Goal: Task Accomplishment & Management: Use online tool/utility

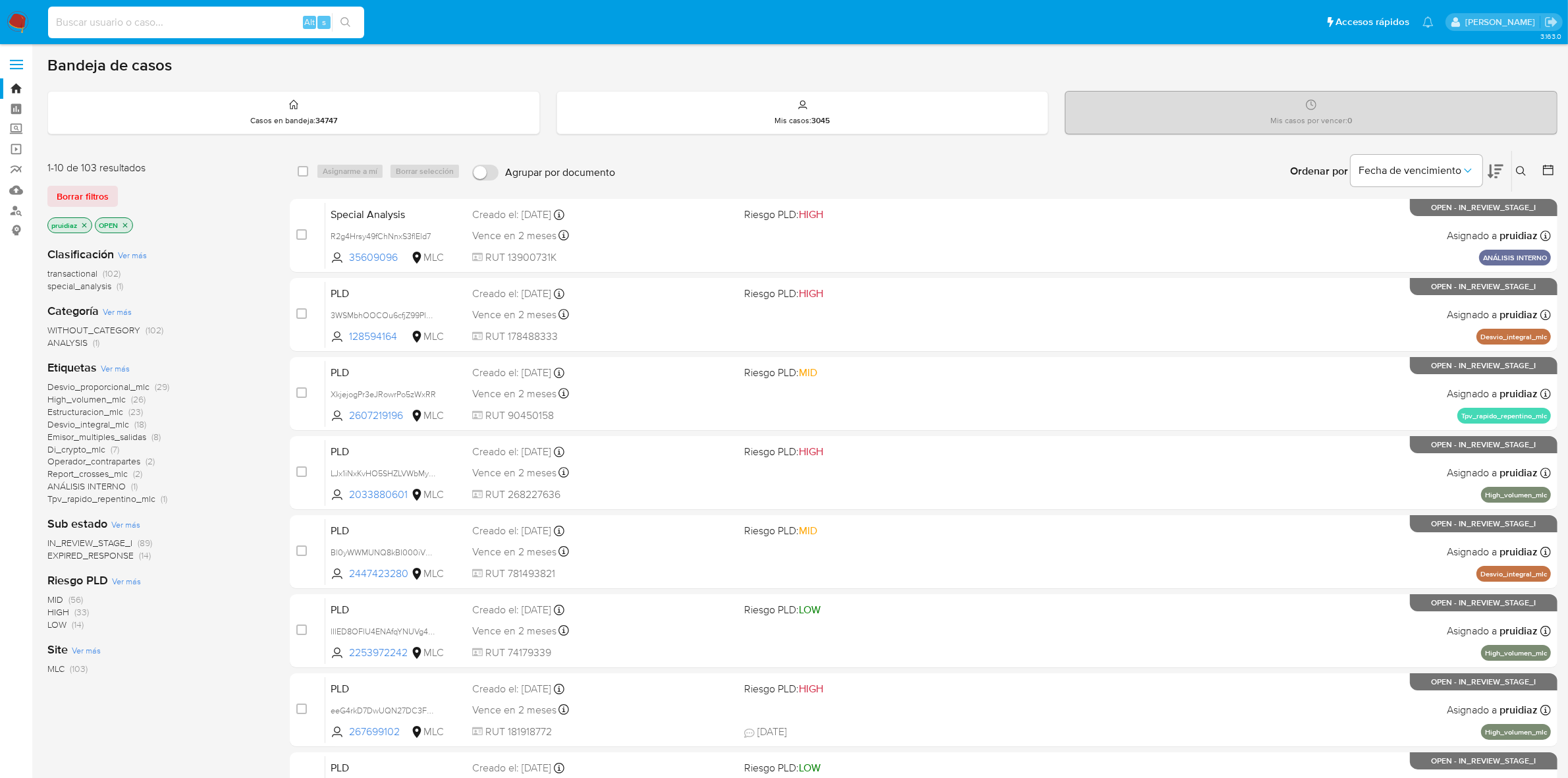
click at [119, 24] on input at bounding box center [206, 22] width 316 height 17
paste input "1706787884"
type input "1706787884"
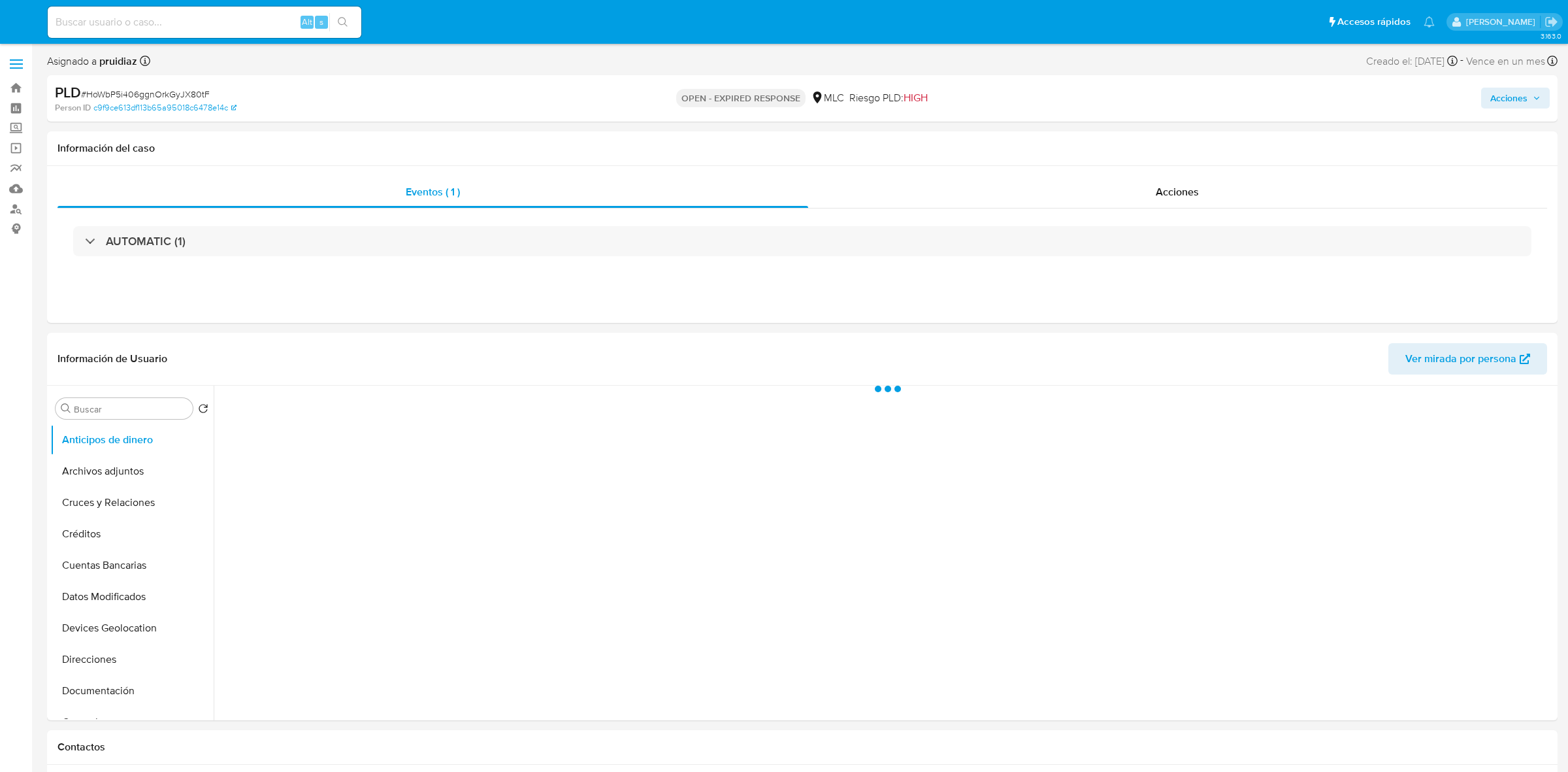
select select "10"
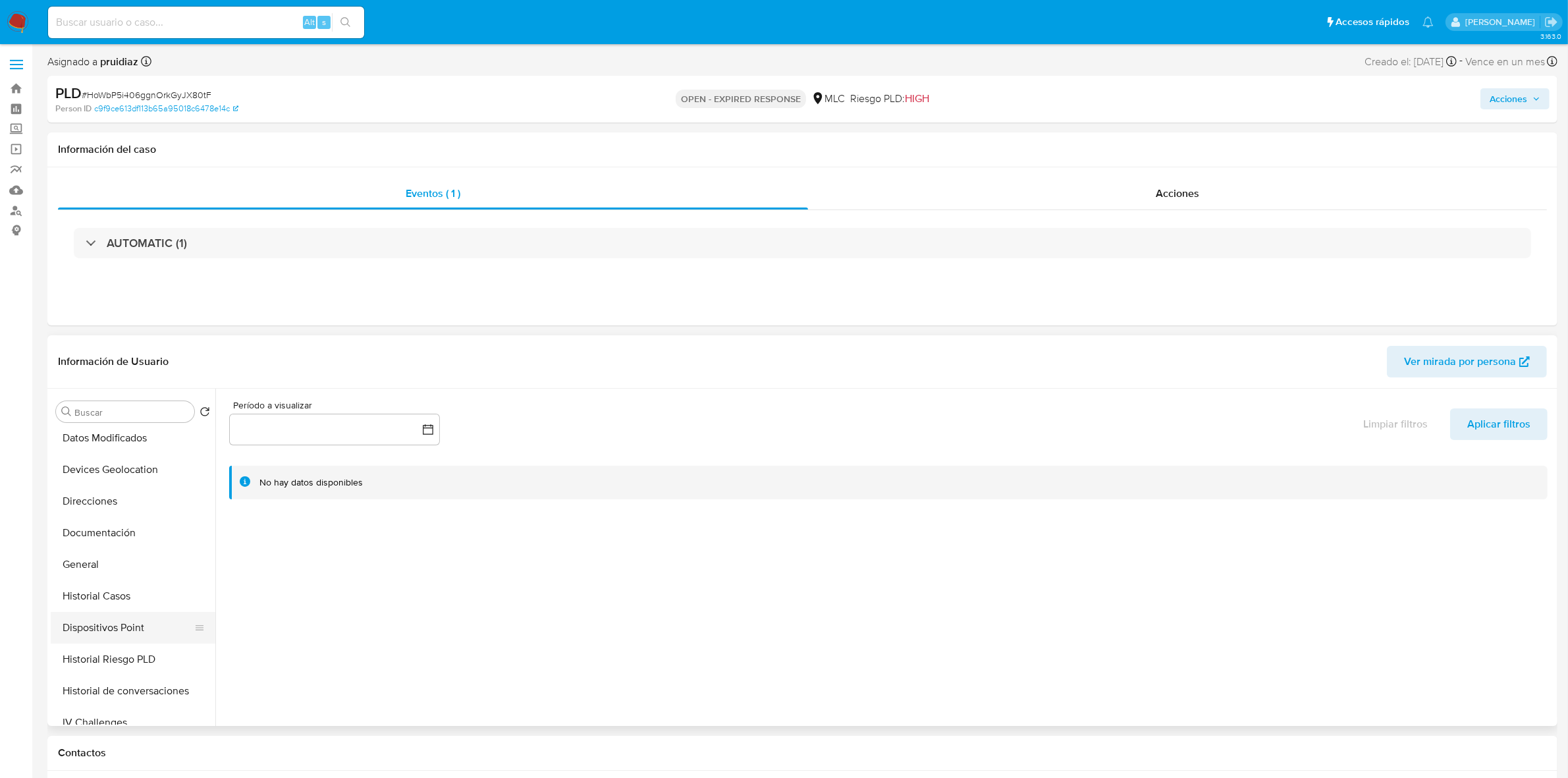
scroll to position [165, 0]
click at [81, 561] on button "General" at bounding box center [128, 563] width 154 height 32
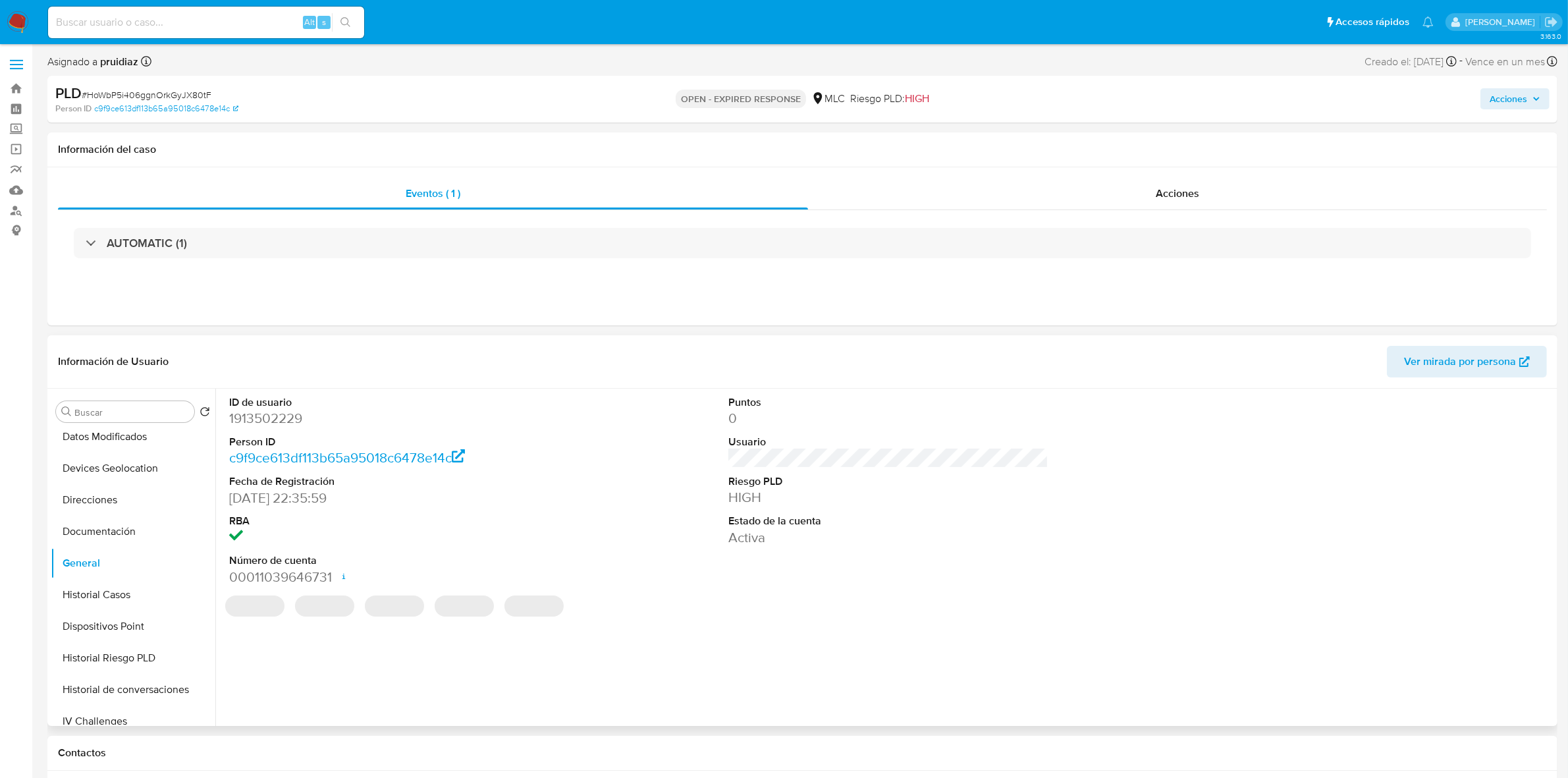
click at [253, 421] on dd "1913502229" at bounding box center [389, 418] width 320 height 19
copy dd "1913502229"
click at [269, 420] on dd "1913502229" at bounding box center [389, 418] width 320 height 19
click at [268, 420] on dd "1913502229" at bounding box center [389, 418] width 320 height 19
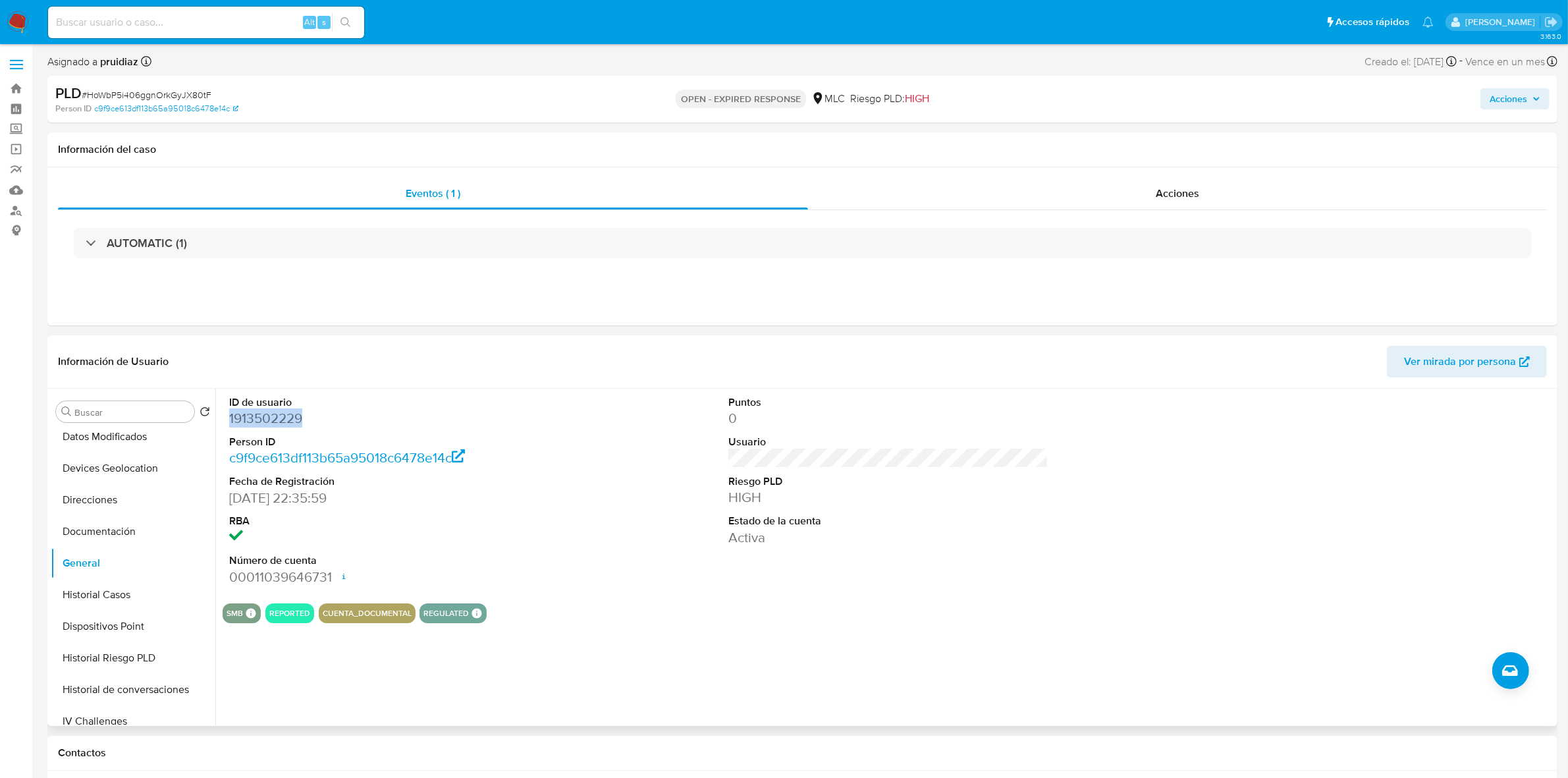
copy dd "1913502229"
click at [108, 441] on button "Historial Casos" at bounding box center [128, 430] width 154 height 32
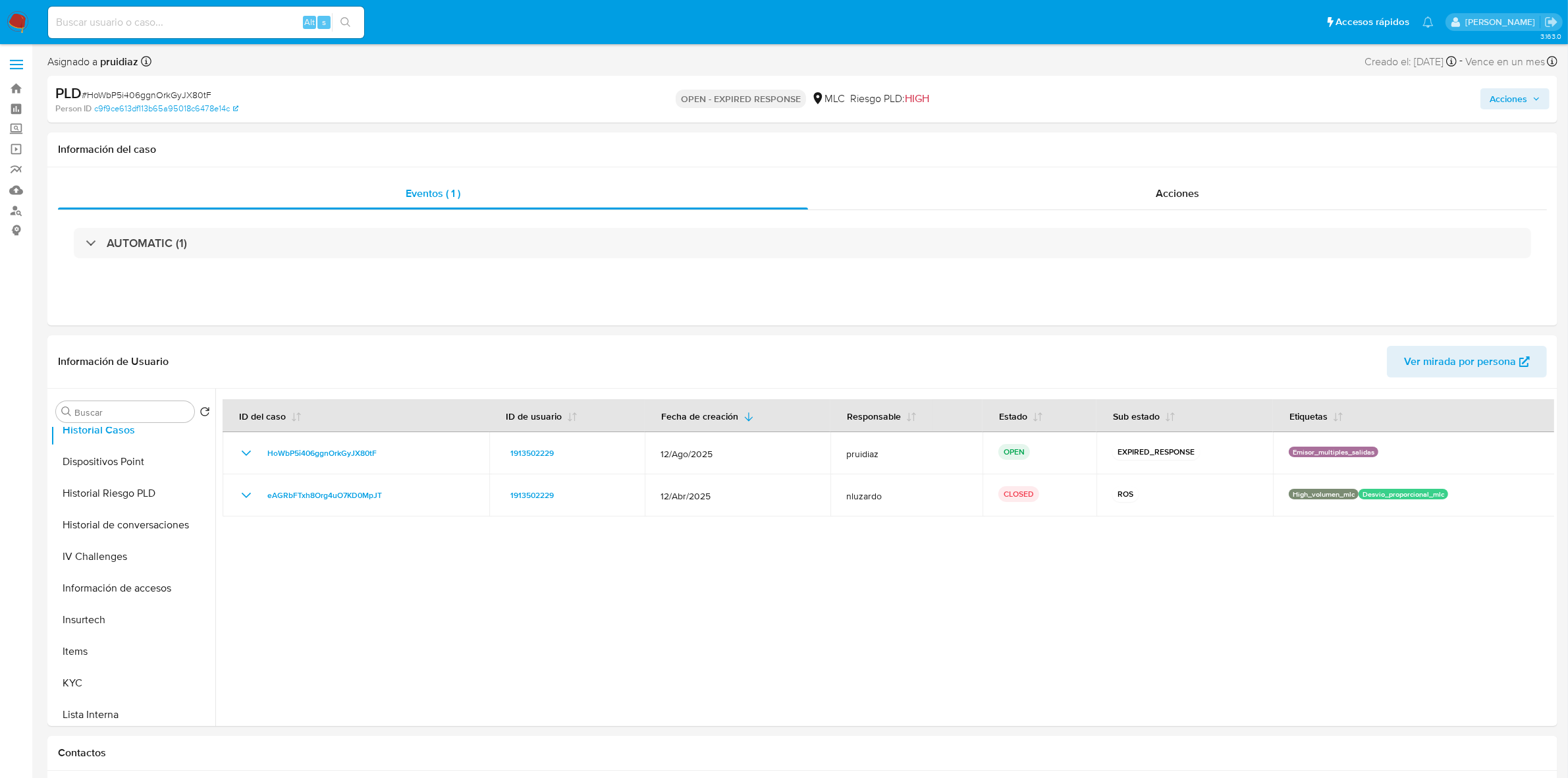
click at [139, 93] on span "# HoWbP5i406ggnOrkGyJX80tF" at bounding box center [146, 95] width 130 height 13
copy span "HoWbP5i406ggnOrkGyJX80tF"
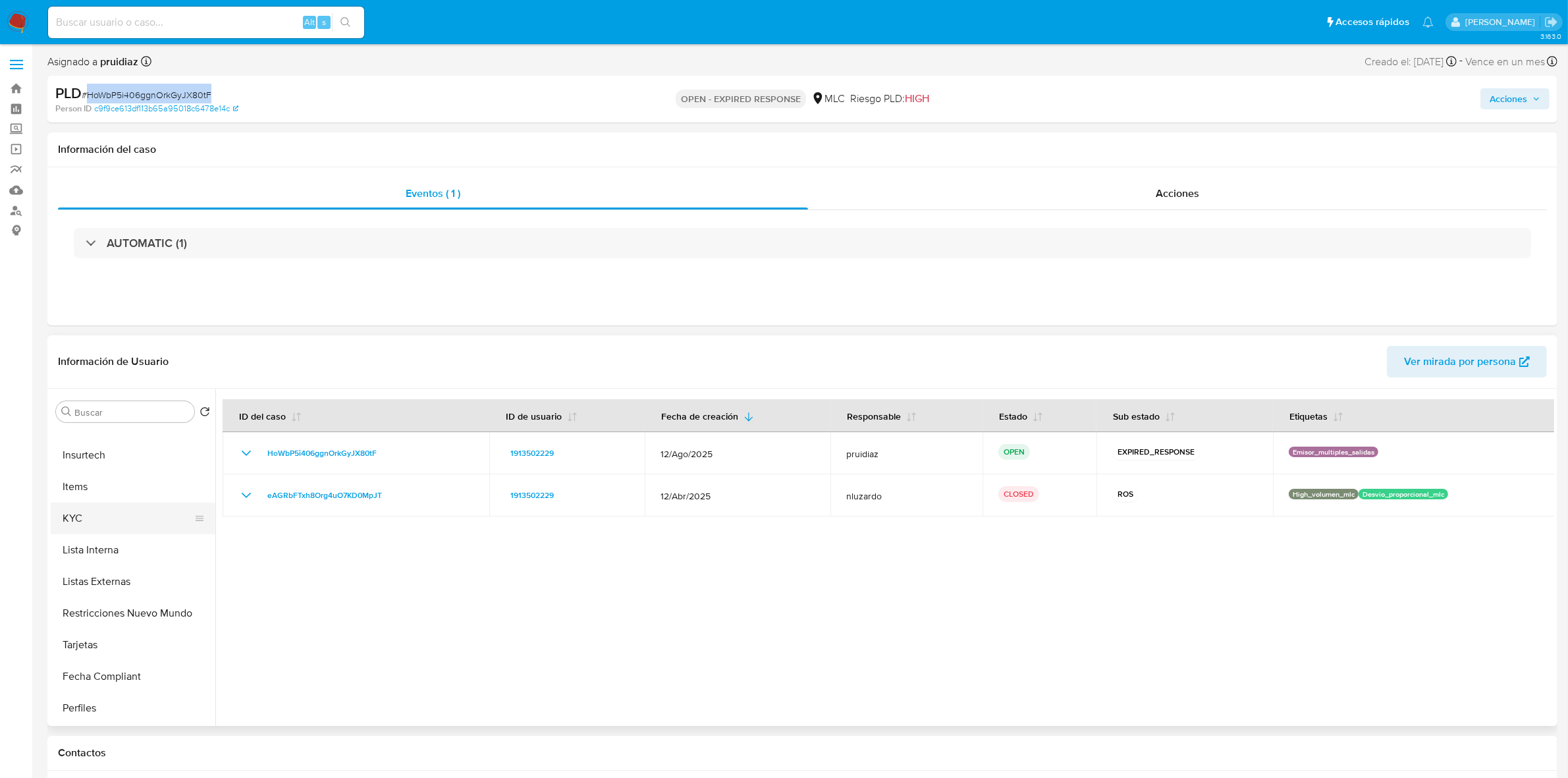
click at [100, 518] on button "KYC" at bounding box center [128, 519] width 154 height 32
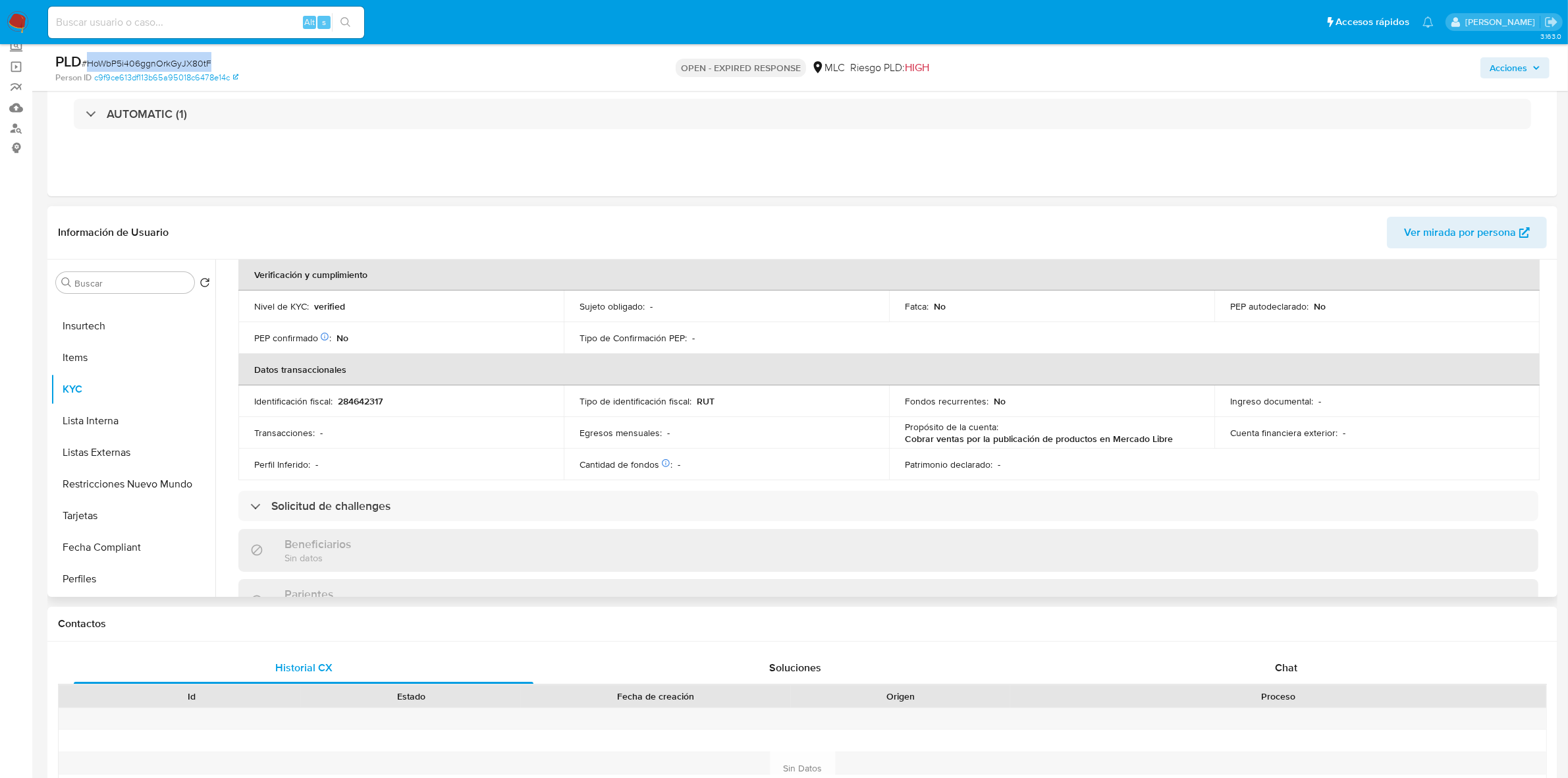
scroll to position [69, 0]
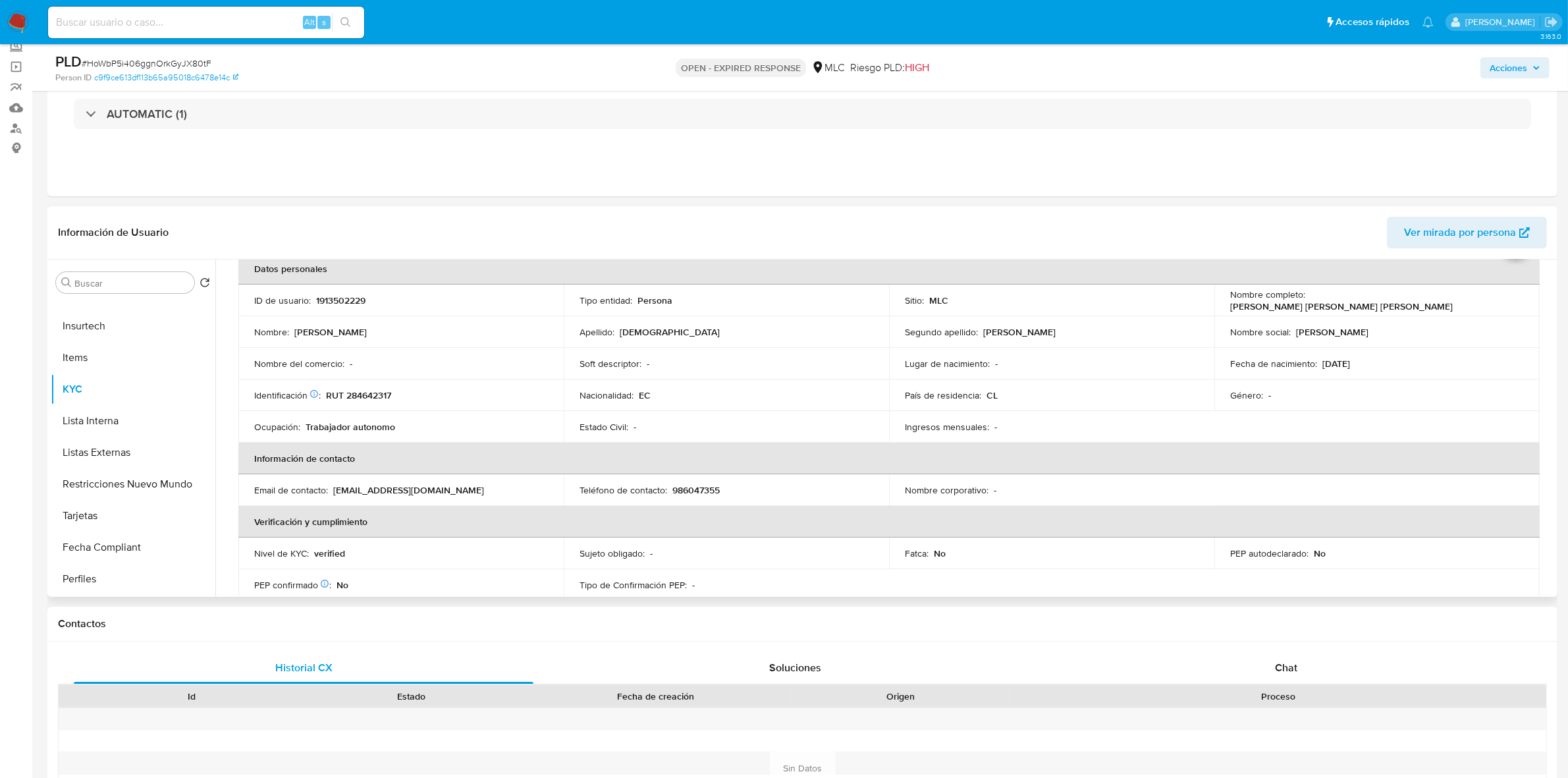
click at [367, 390] on p "RUT 284642317" at bounding box center [358, 395] width 65 height 12
copy p "284642317"
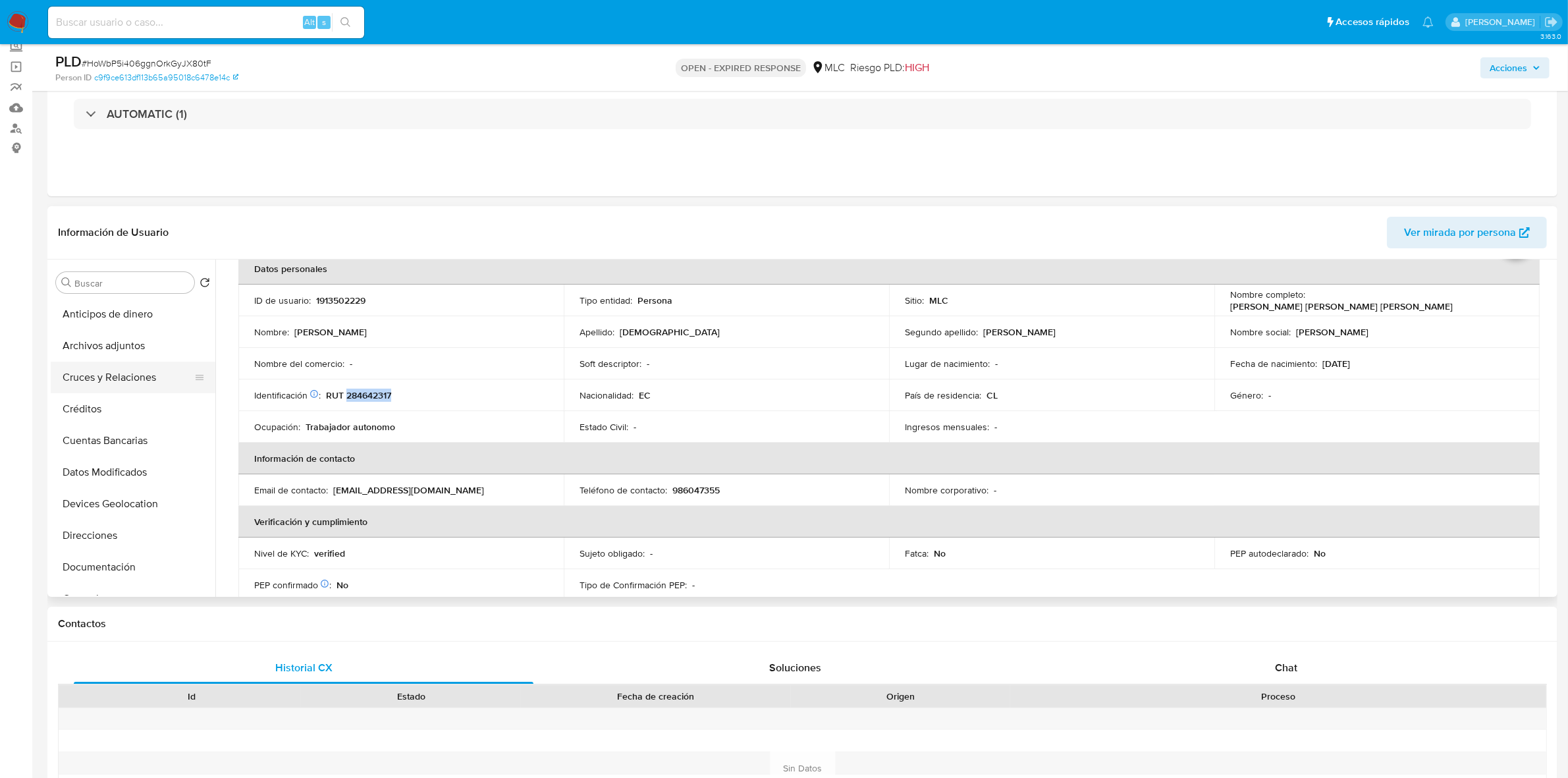
click at [132, 370] on button "Cruces y Relaciones" at bounding box center [128, 378] width 154 height 32
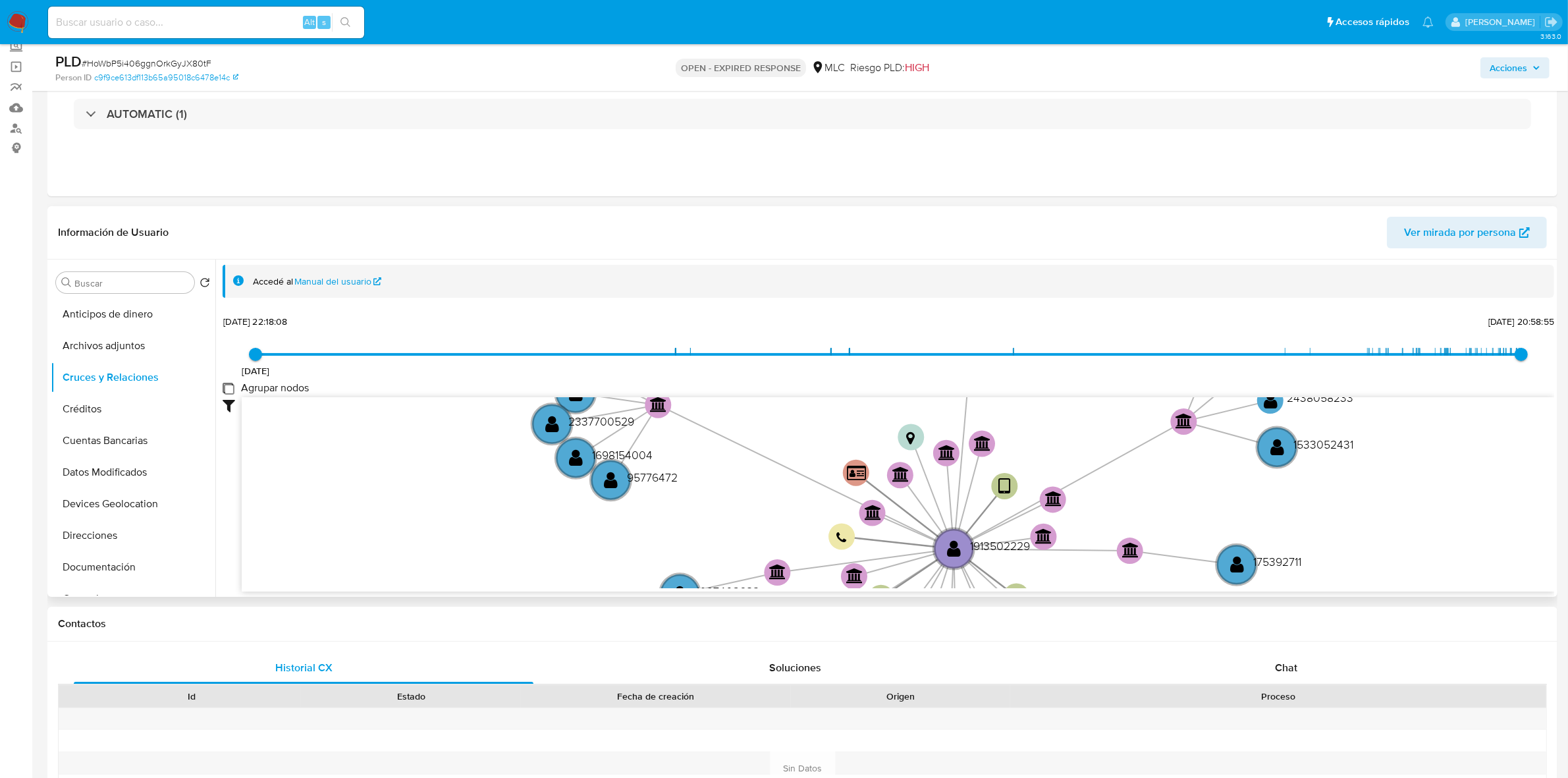
click at [230, 387] on group_nodes "Agrupar nodos" at bounding box center [227, 388] width 11 height 11
checkbox group_nodes "true"
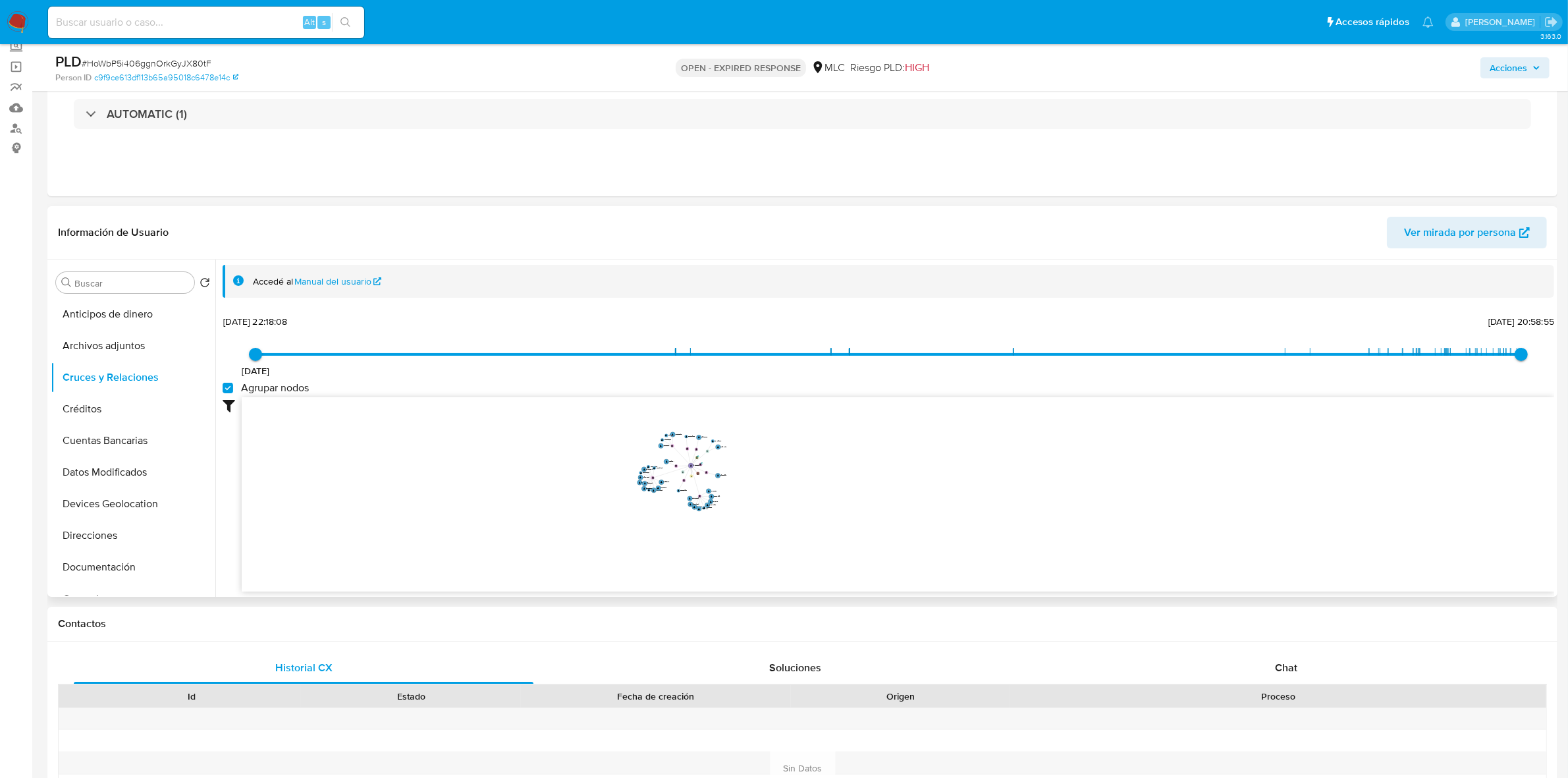
drag, startPoint x: 822, startPoint y: 468, endPoint x: 838, endPoint y: 487, distance: 24.8
click at [838, 487] on icon "user-1913502229  1913502229 device-66a0688f08a2addec55caf5d  device-670c5f2ac…" at bounding box center [898, 493] width 1313 height 191
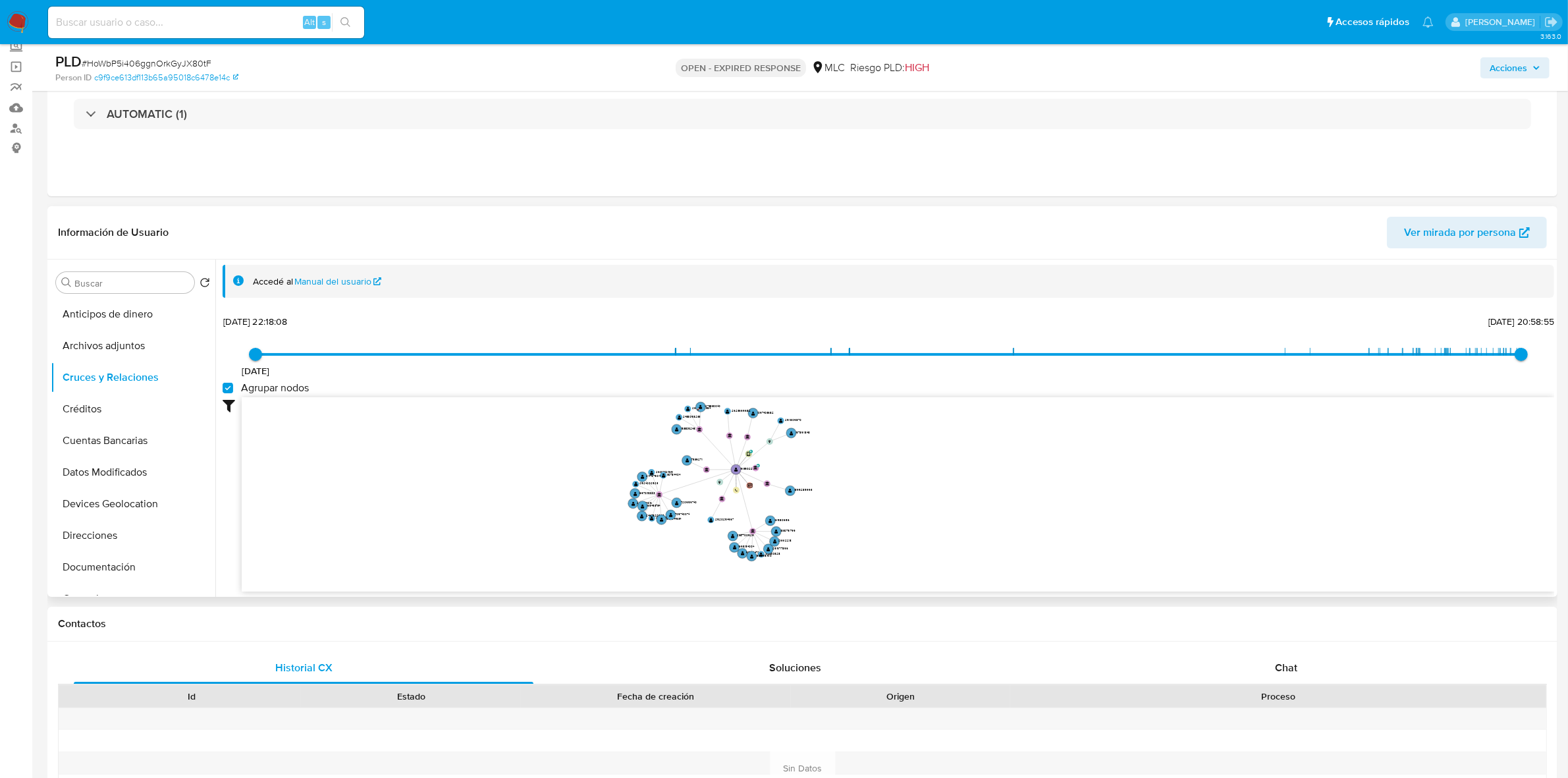
drag, startPoint x: 759, startPoint y: 417, endPoint x: 780, endPoint y: 381, distance: 41.7
click at [795, 395] on div "15/12/2023 15/12/2023, 22:18:08 11/10/2025, 20:58:55 Agrupar nodos Filtros Conf…" at bounding box center [888, 475] width 1331 height 327
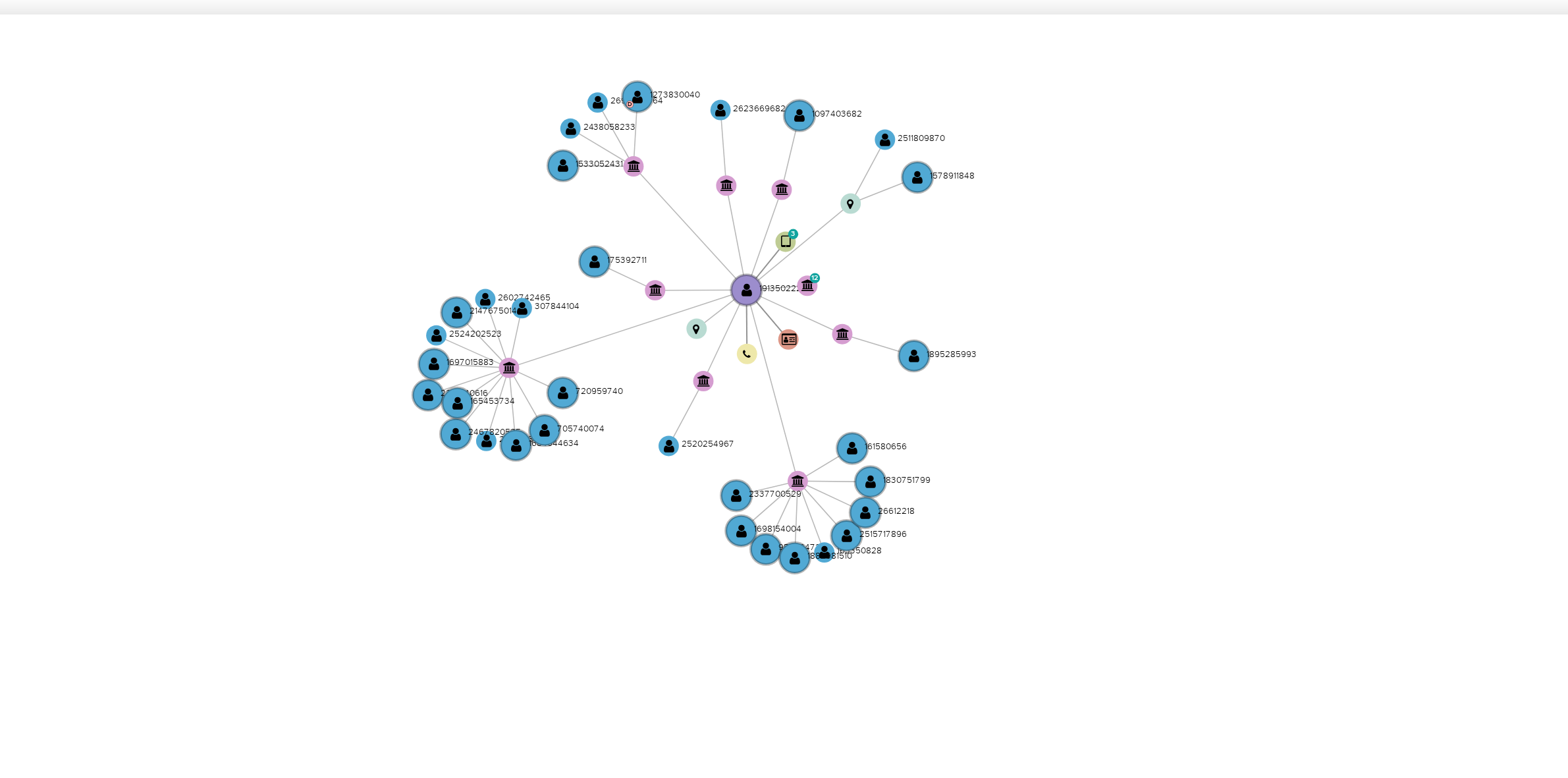
drag, startPoint x: 835, startPoint y: 469, endPoint x: 852, endPoint y: 487, distance: 24.8
click at [852, 487] on icon "user-1913502229  1913502229 device-66a0688f08a2addec55caf5d  device-670c5f2ac…" at bounding box center [898, 493] width 1313 height 191
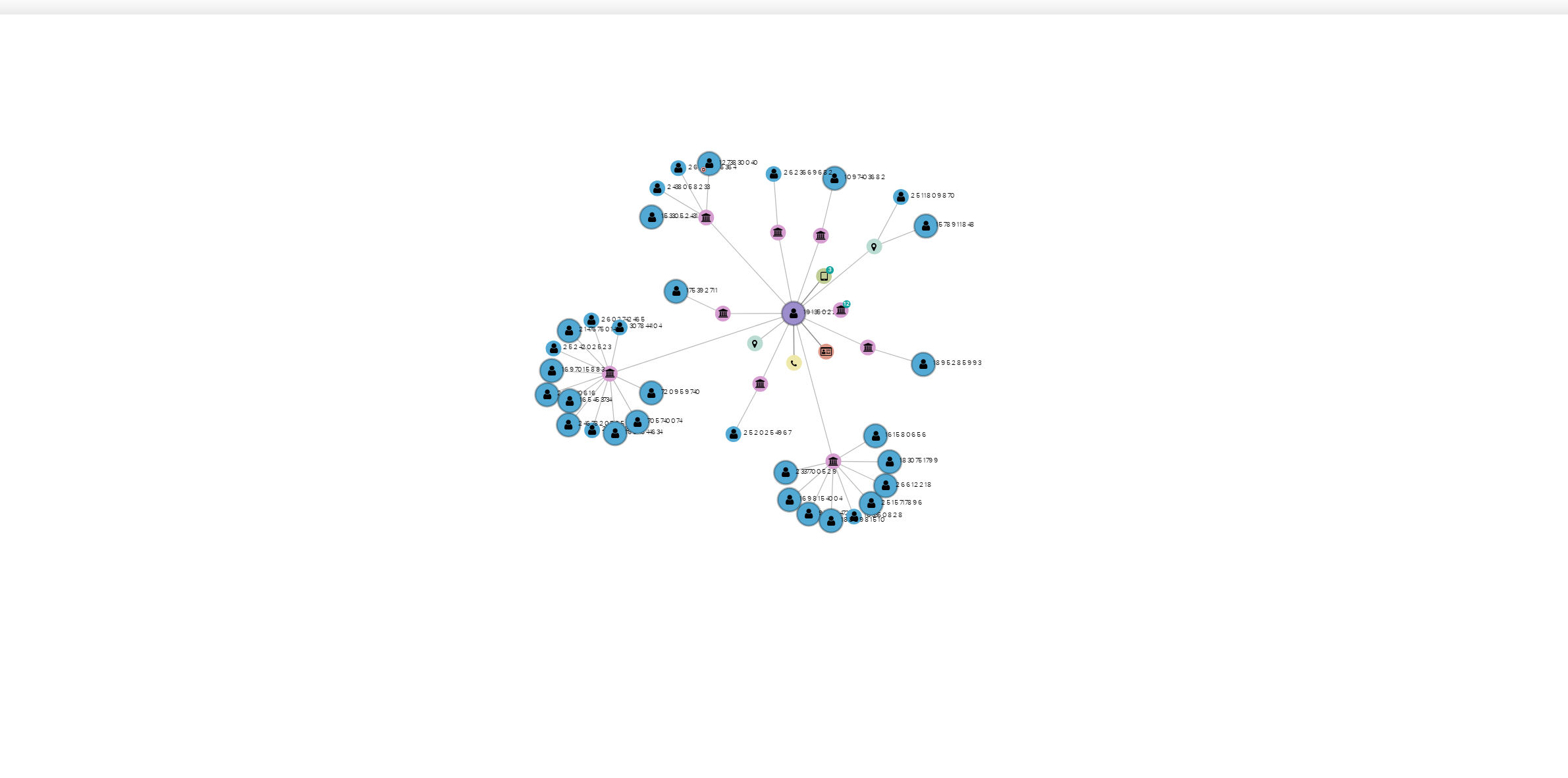
drag, startPoint x: 852, startPoint y: 487, endPoint x: 828, endPoint y: 474, distance: 27.3
click at [828, 474] on icon "user-1913502229  1913502229 device-66a0688f08a2addec55caf5d  device-670c5f2ac…" at bounding box center [898, 493] width 1313 height 191
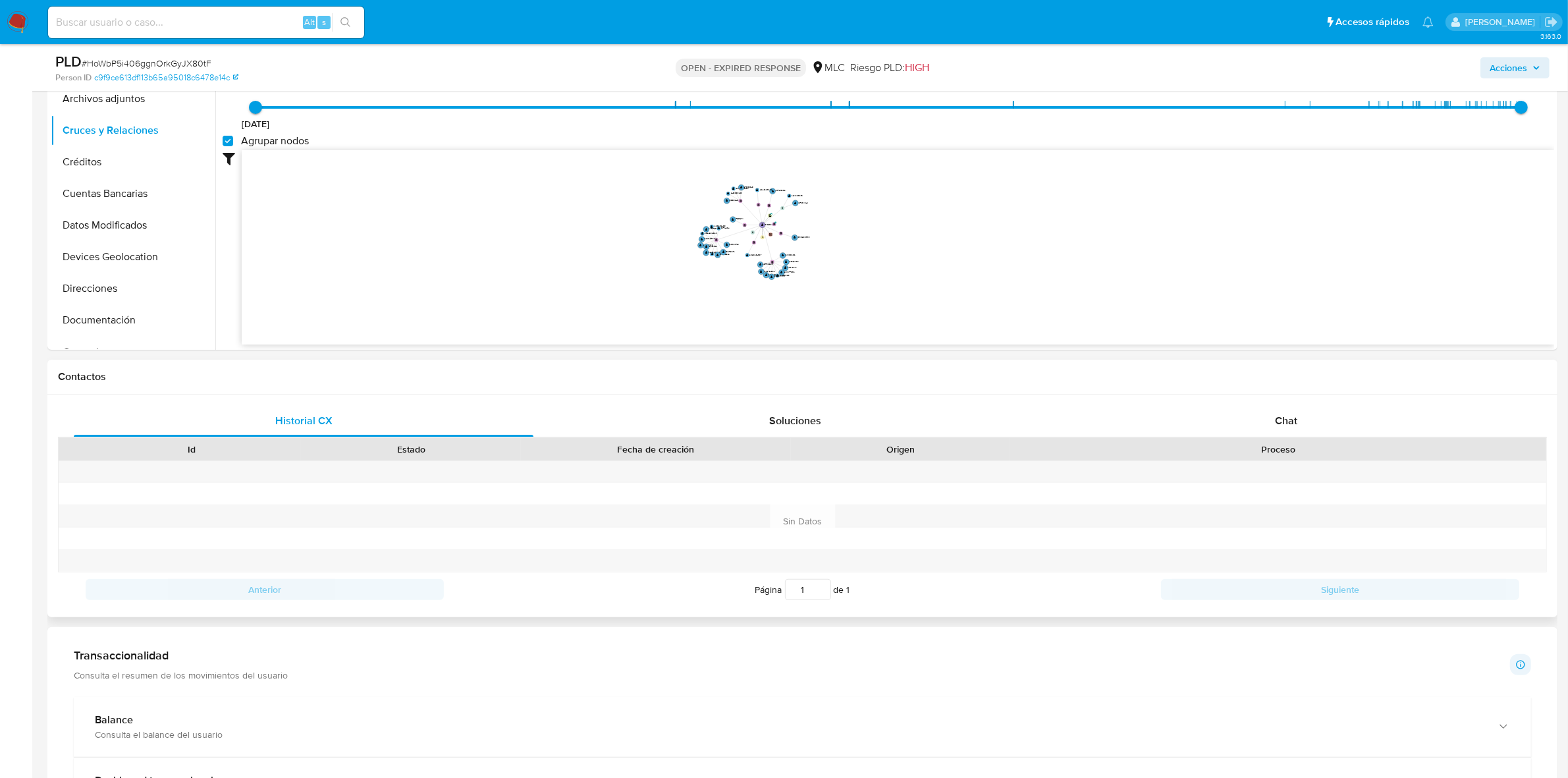
scroll to position [495, 0]
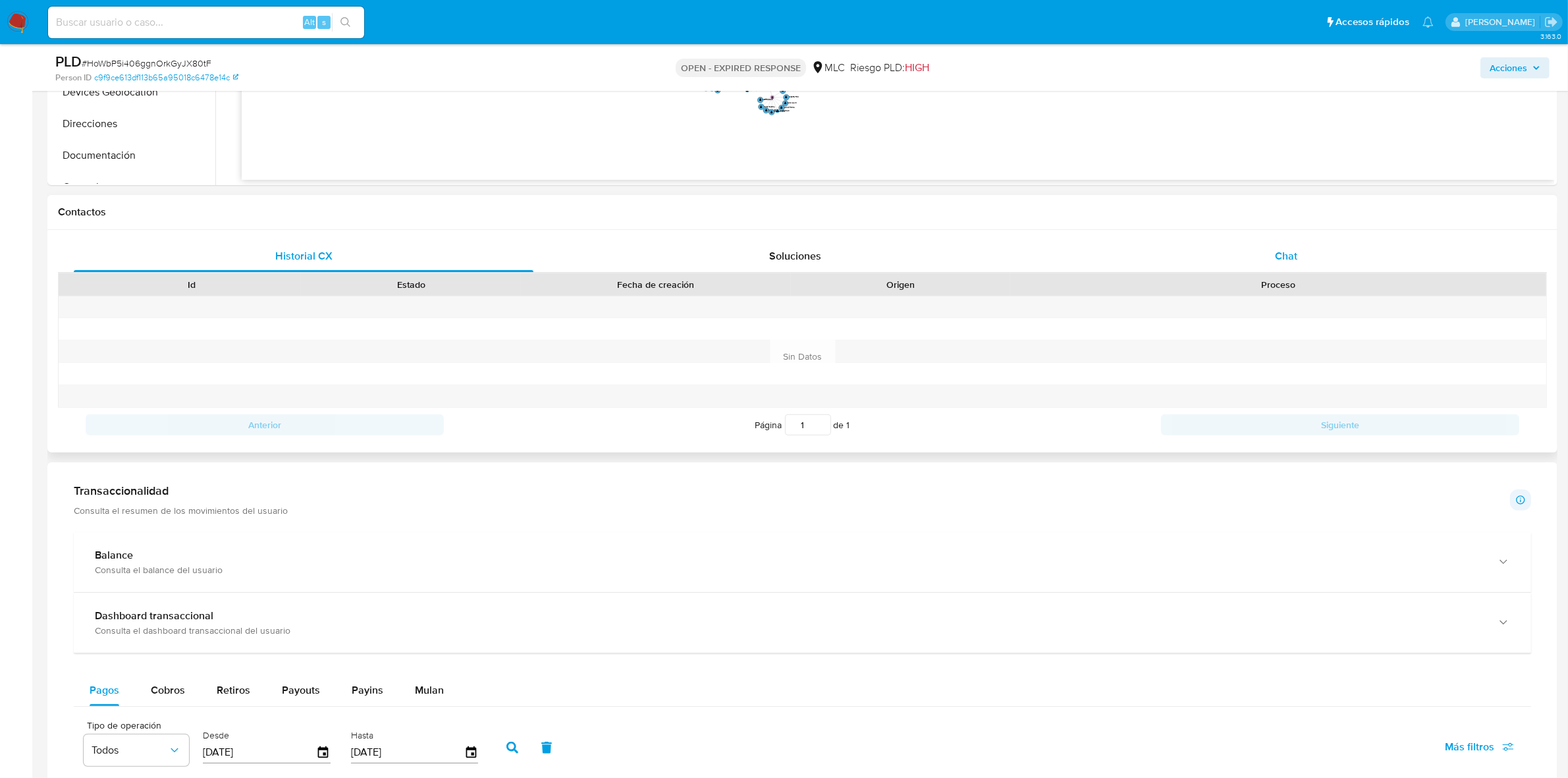
click at [1338, 245] on div "Chat" at bounding box center [1286, 256] width 460 height 32
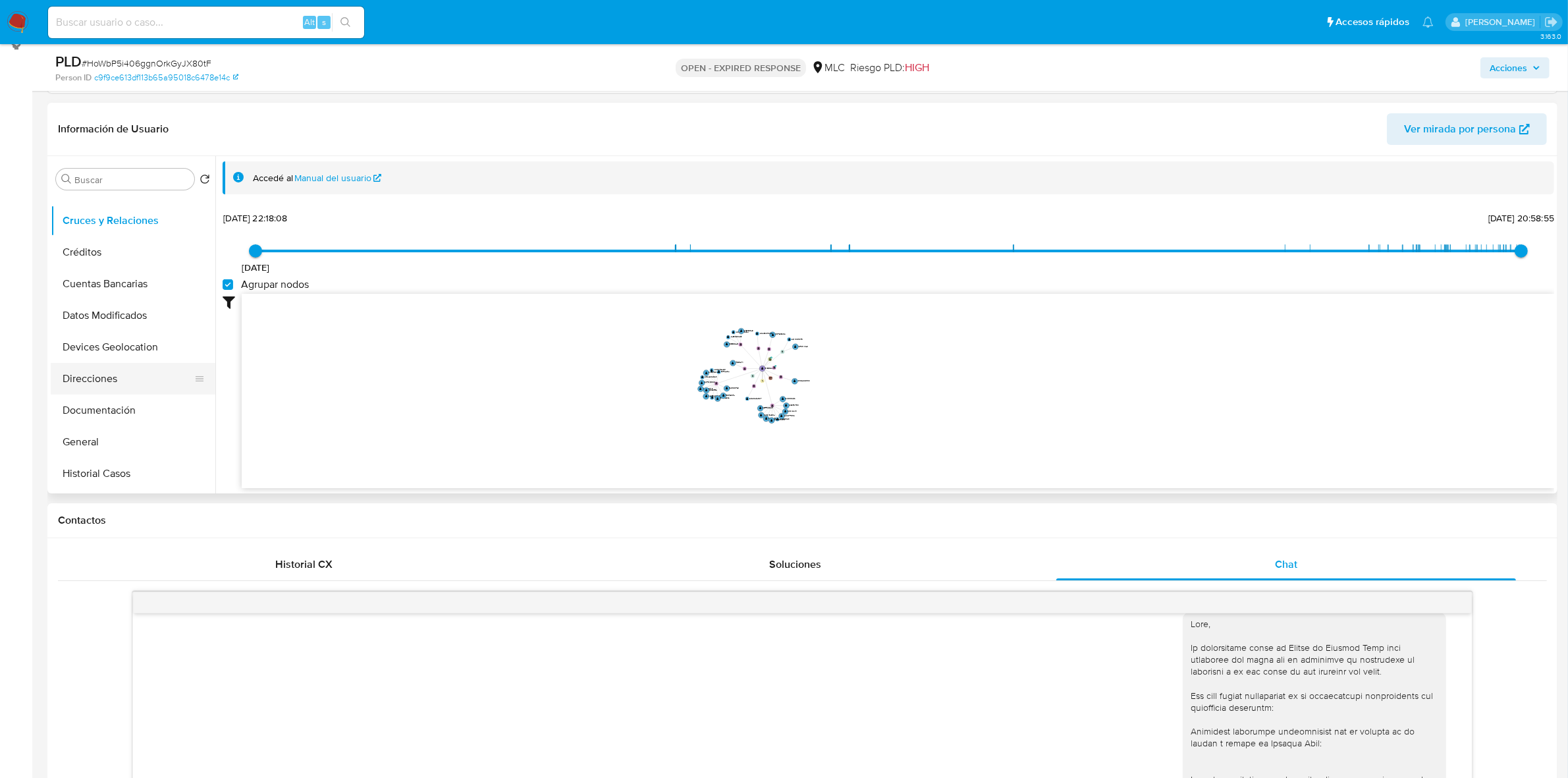
scroll to position [83, 0]
click at [115, 373] on button "Documentación" at bounding box center [128, 382] width 154 height 32
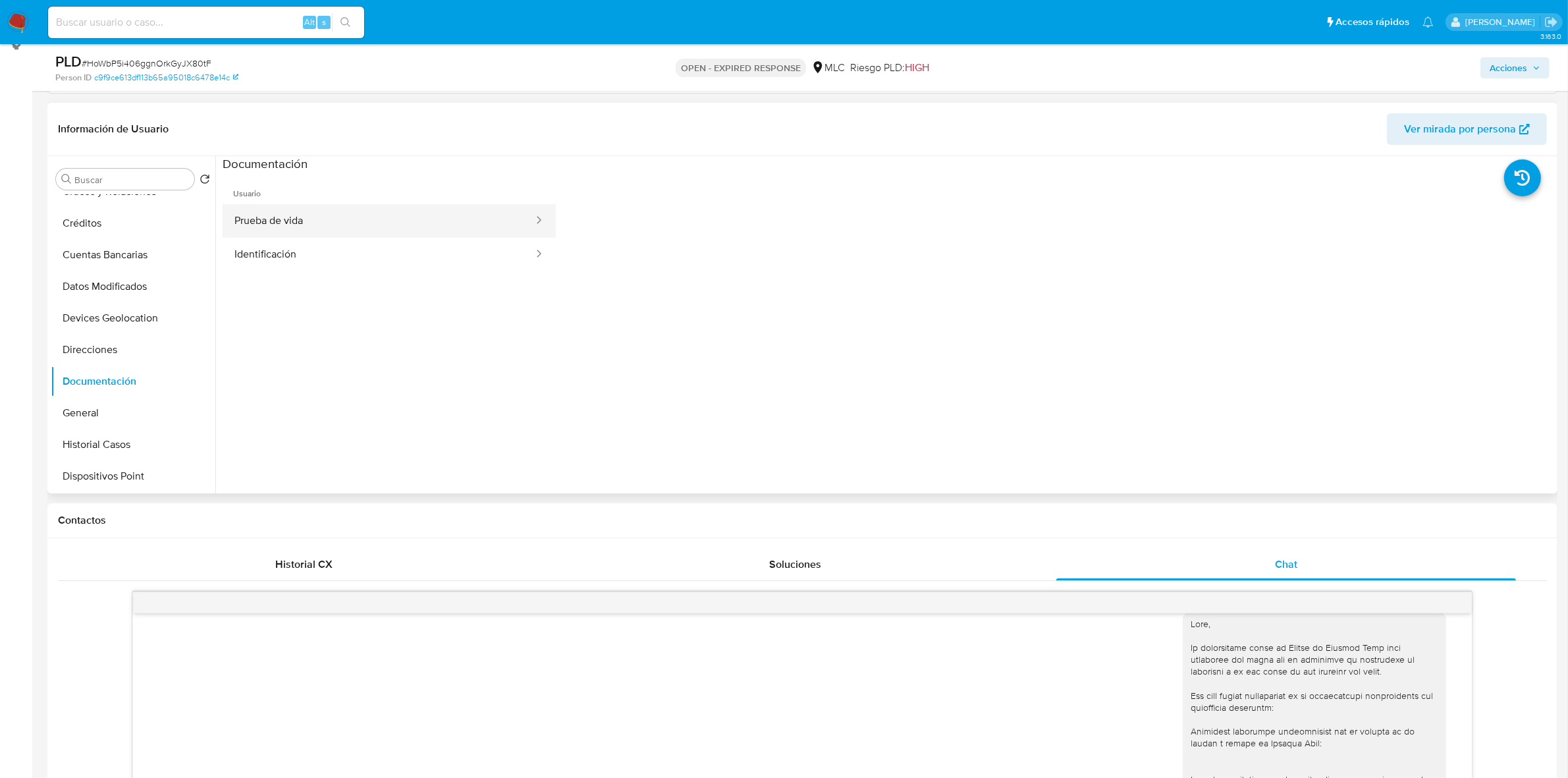
click at [283, 225] on button "Prueba de vida" at bounding box center [378, 221] width 312 height 34
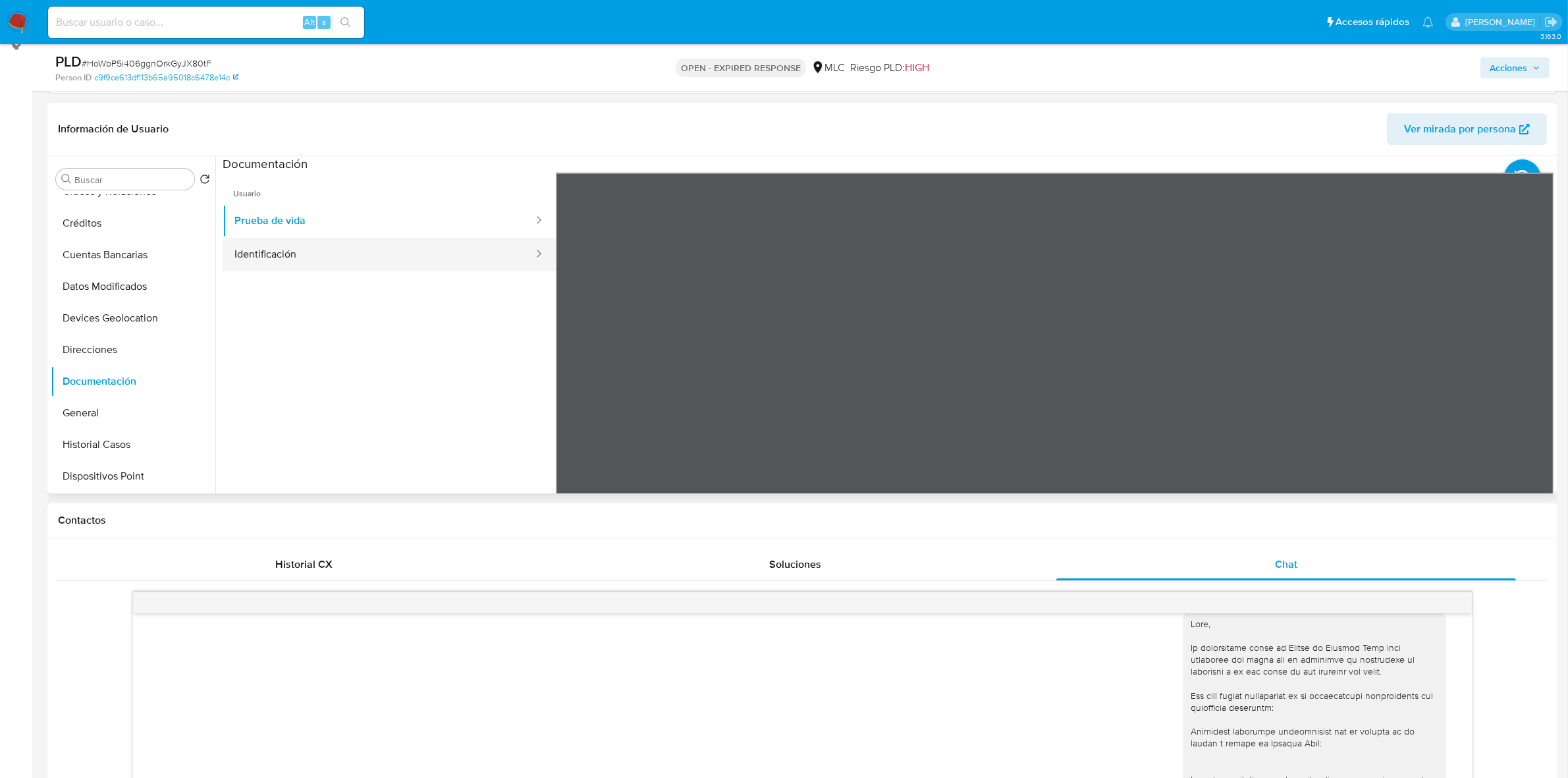
click at [404, 270] on button "Identificación" at bounding box center [378, 254] width 312 height 34
click at [1541, 386] on icon at bounding box center [1537, 387] width 27 height 27
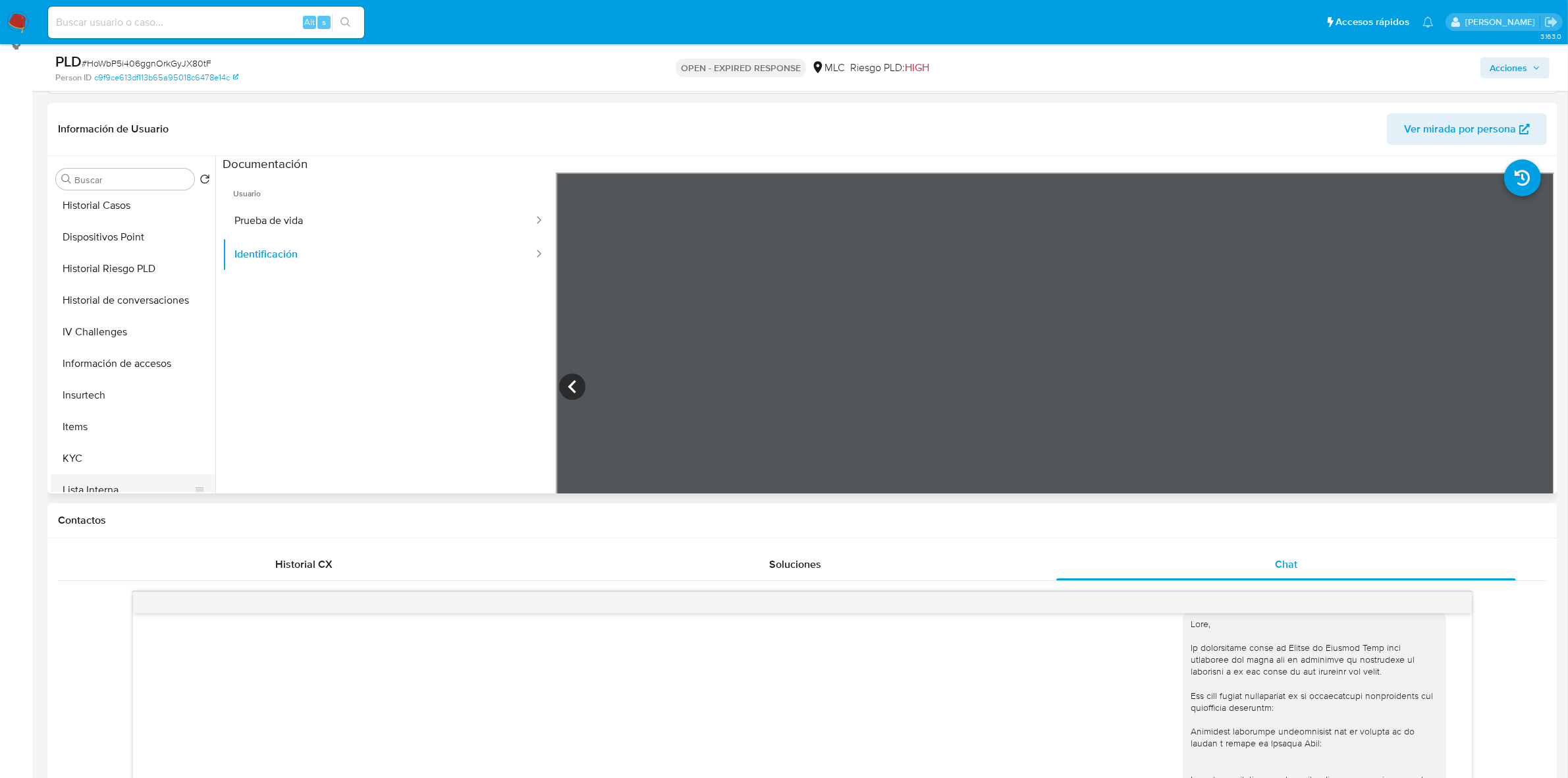
scroll to position [412, 0]
click at [93, 366] on button "KYC" at bounding box center [128, 368] width 154 height 32
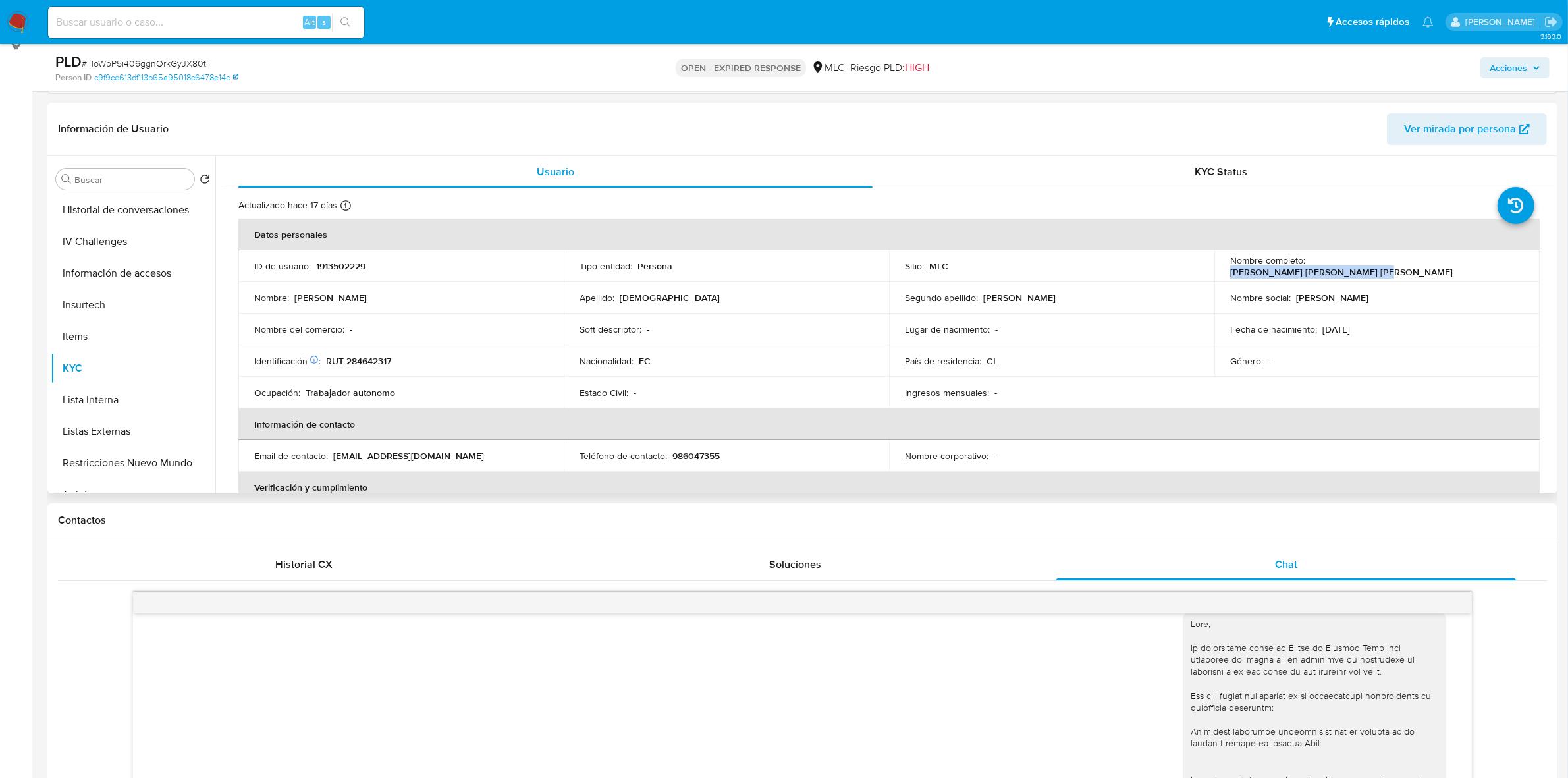
drag, startPoint x: 1450, startPoint y: 270, endPoint x: 1307, endPoint y: 268, distance: 143.0
click at [1307, 268] on div "Nombre completo : Andrea Carolina Mosquera Franco" at bounding box center [1376, 266] width 293 height 24
copy p "[PERSON_NAME]"
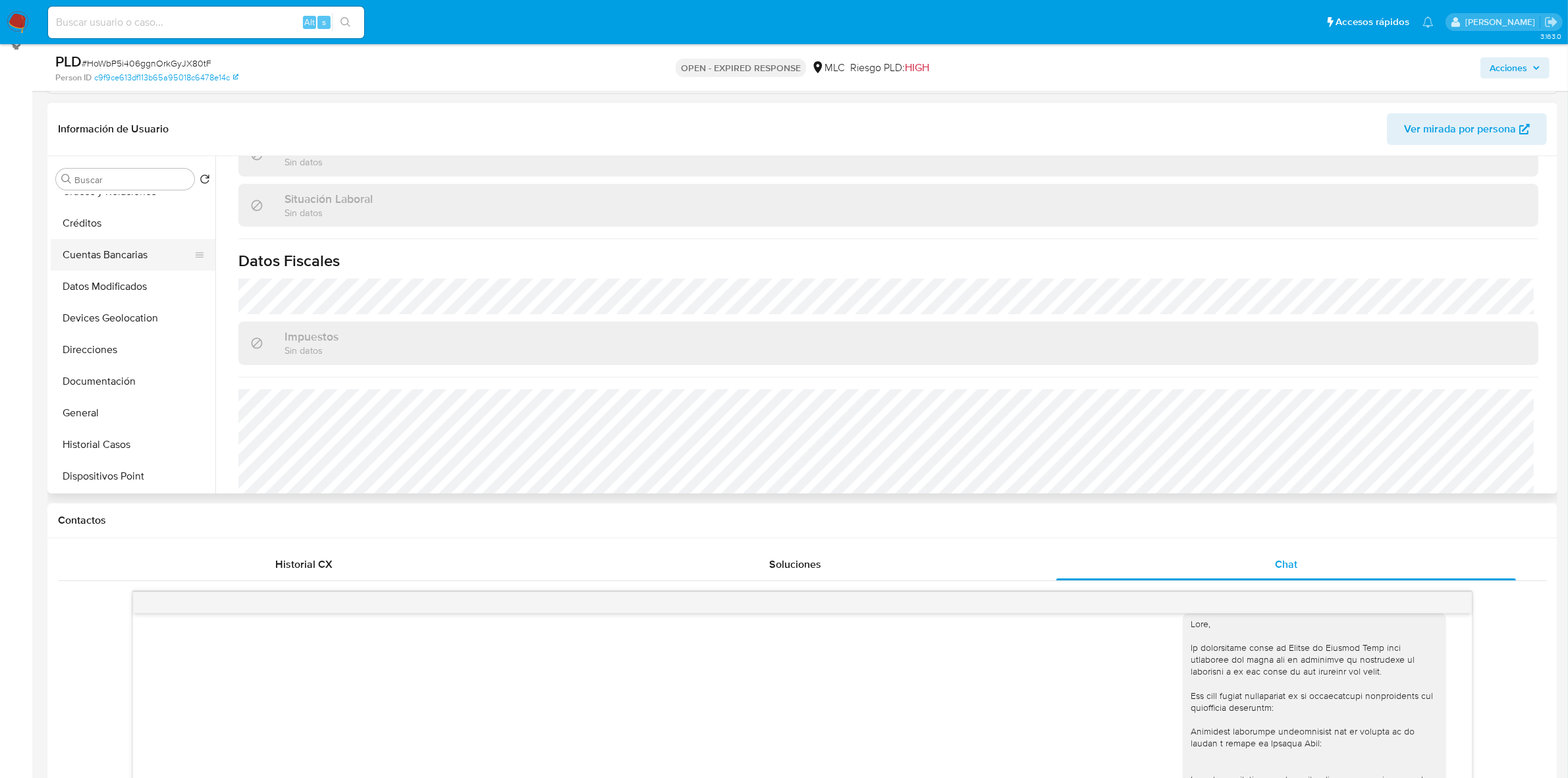
scroll to position [165, 0]
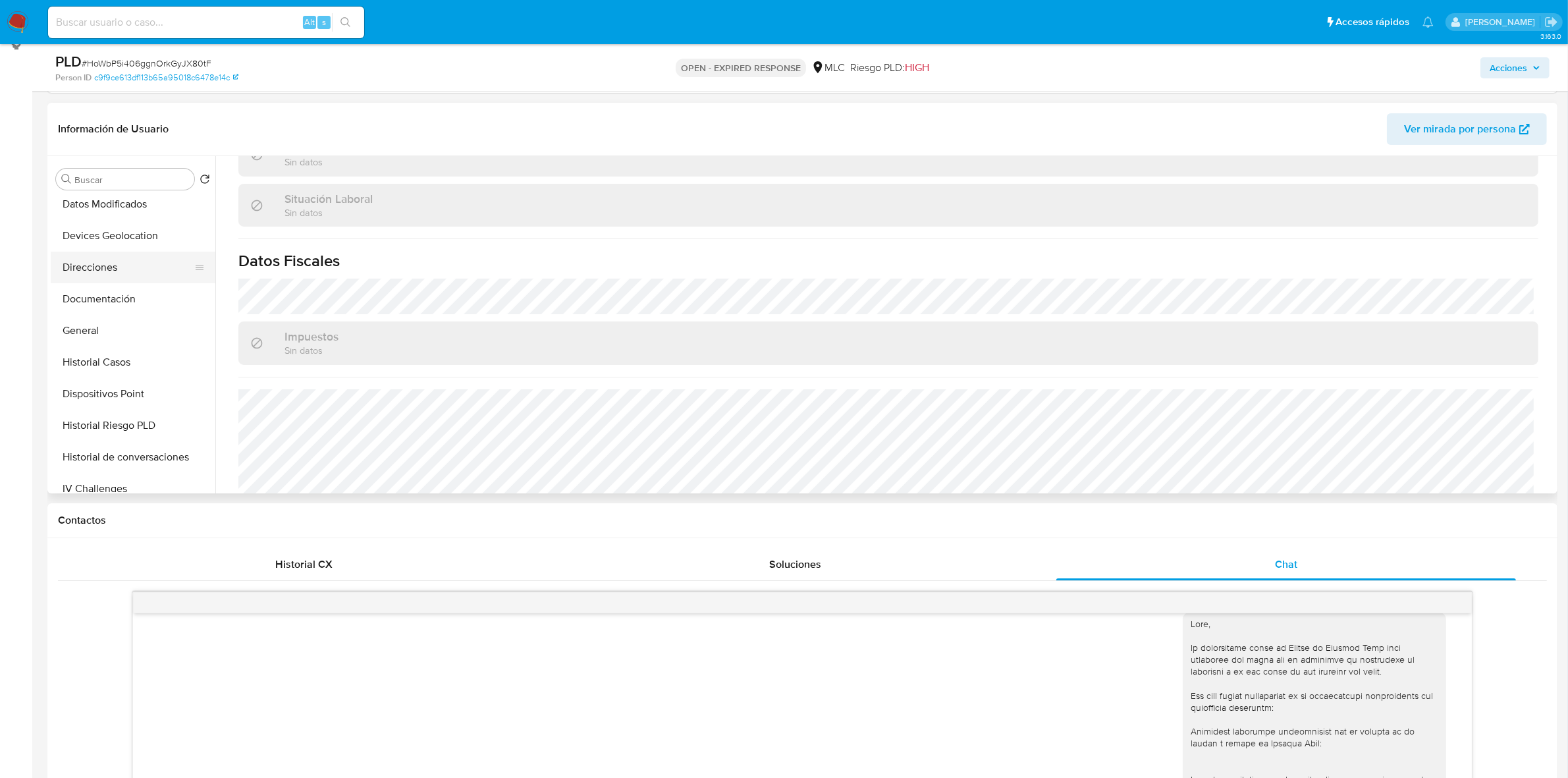
click at [110, 264] on button "Direcciones" at bounding box center [128, 268] width 154 height 32
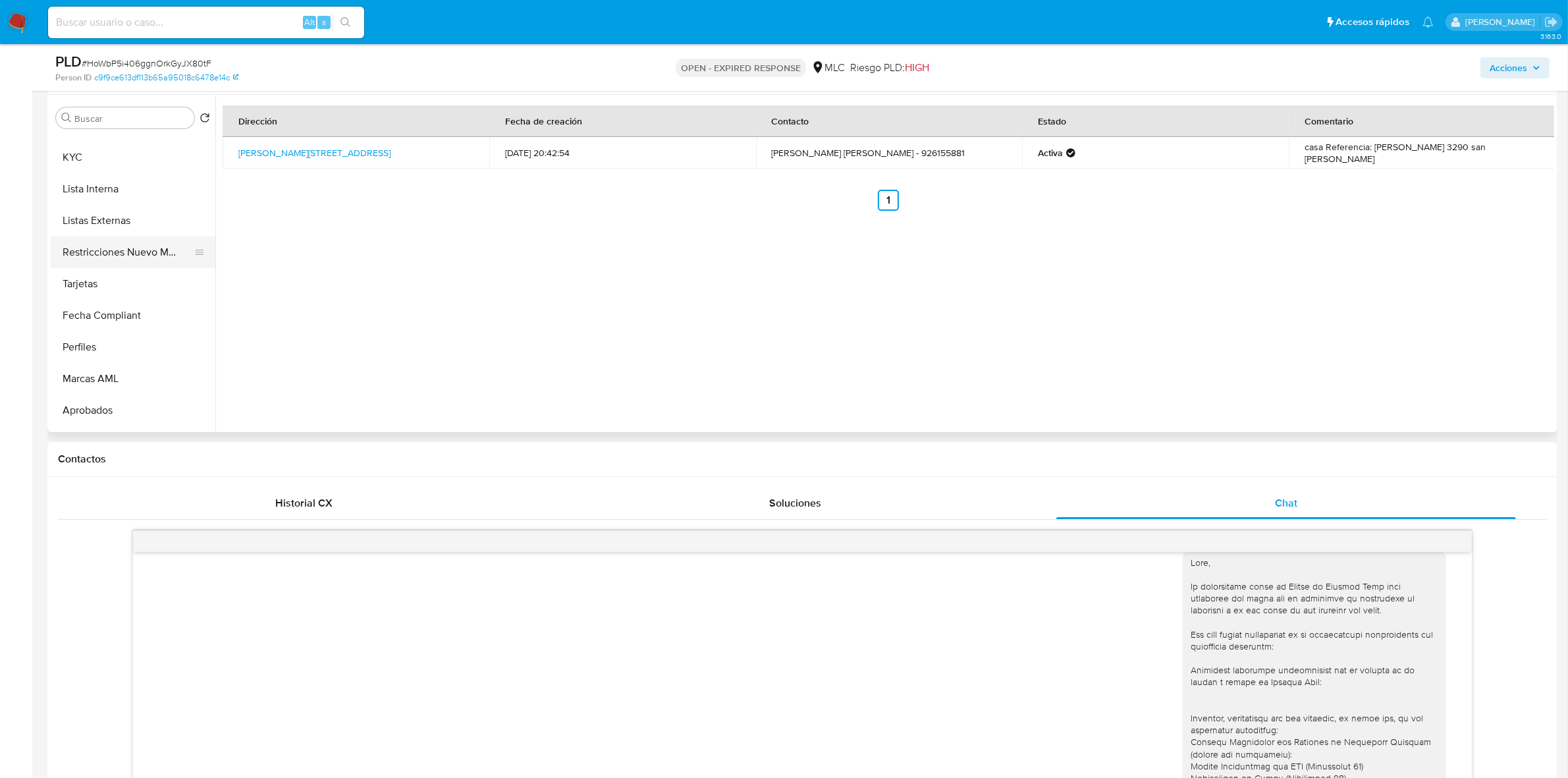
scroll to position [576, 0]
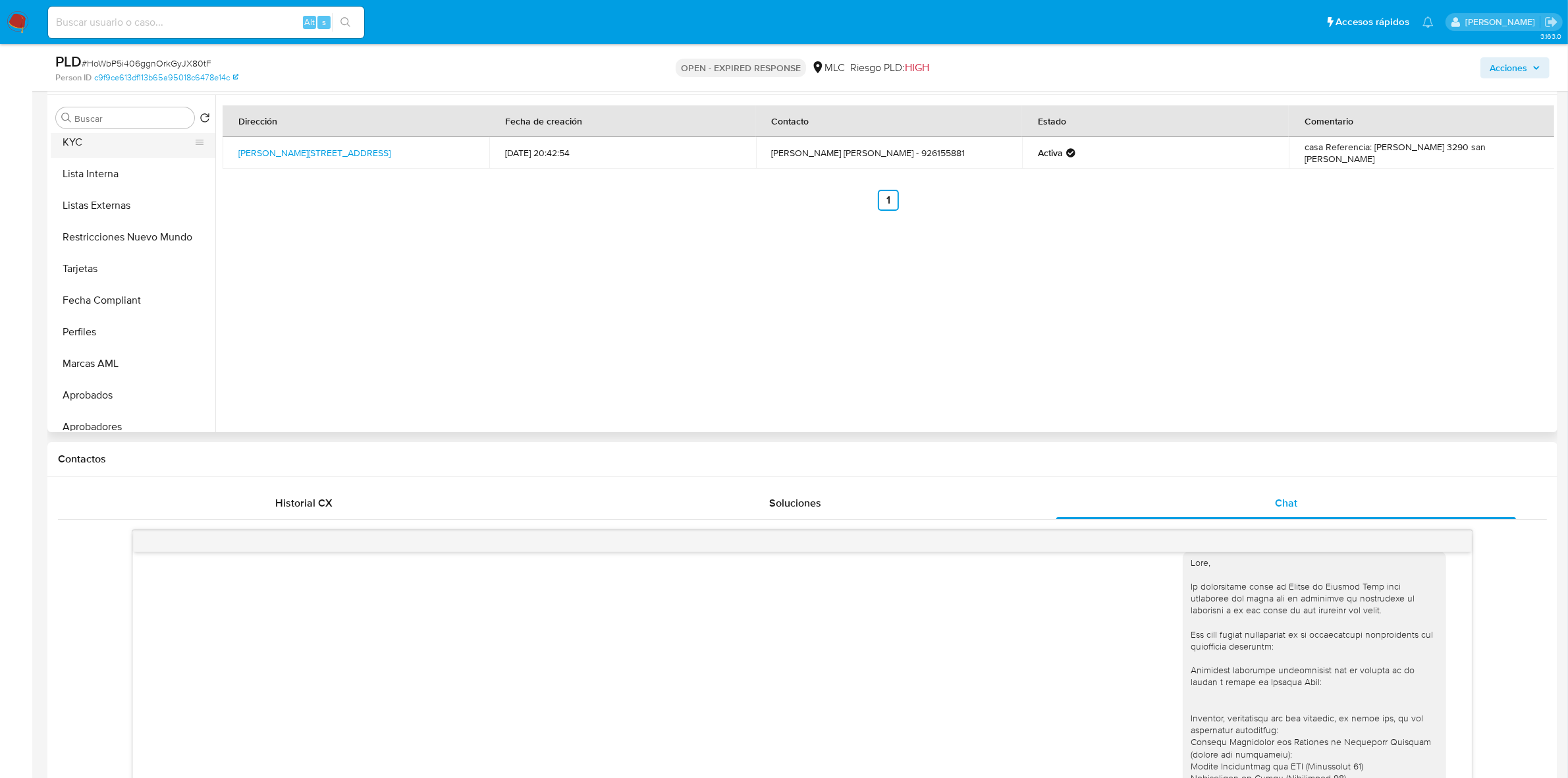
click at [77, 140] on button "KYC" at bounding box center [128, 142] width 154 height 32
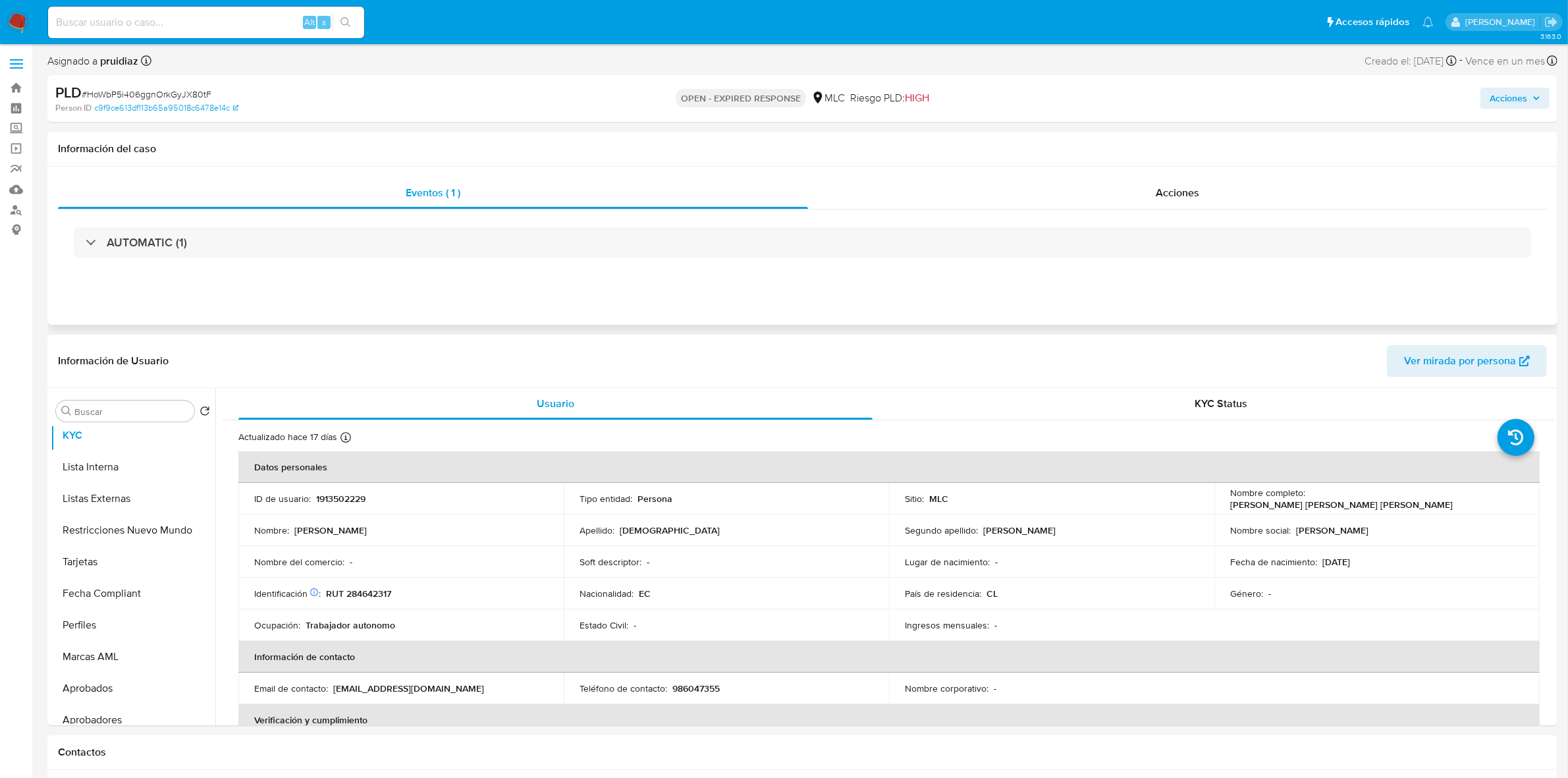
scroll to position [0, 0]
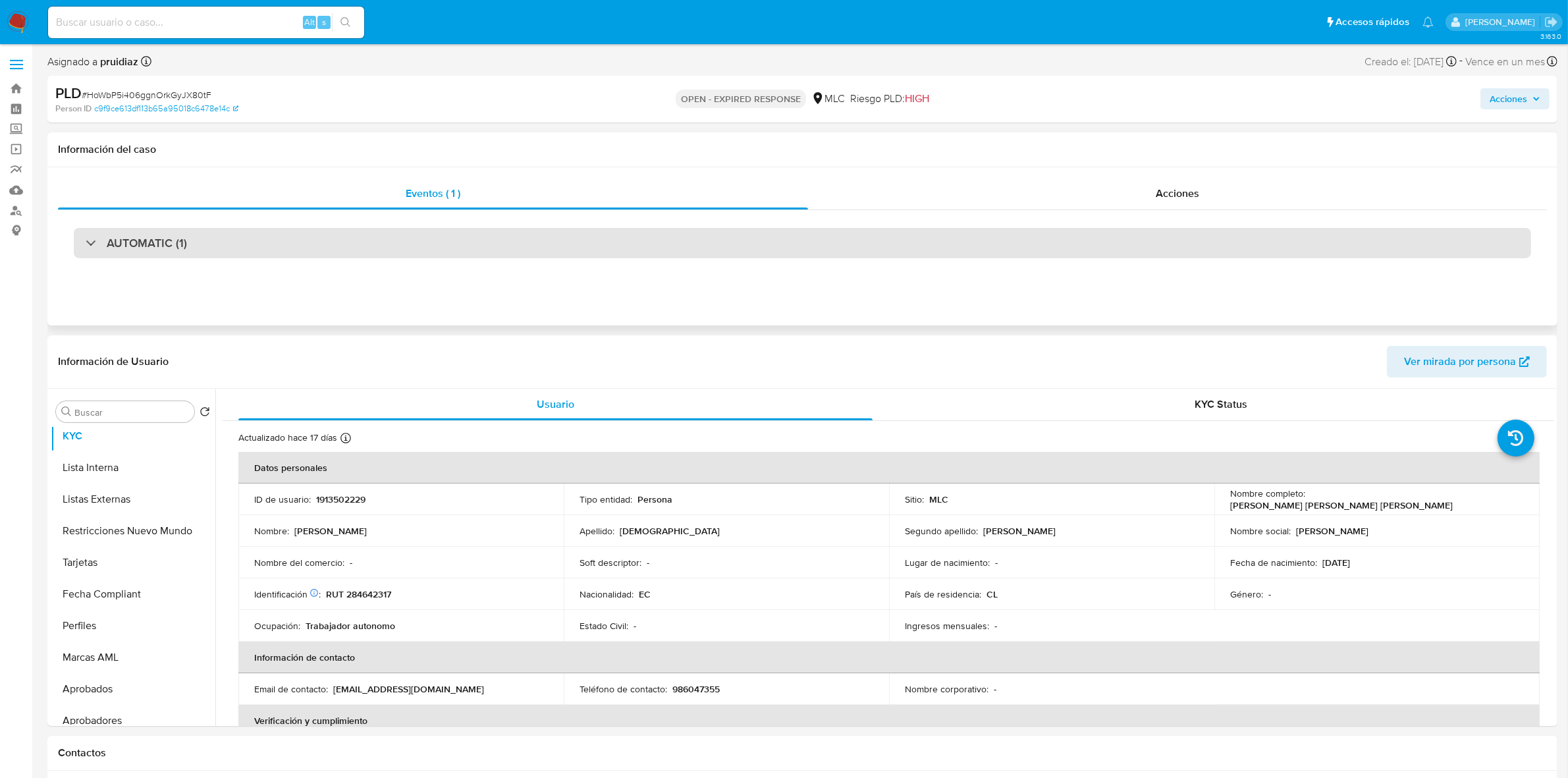
click at [152, 242] on h3 "AUTOMATIC (1)" at bounding box center [147, 243] width 80 height 14
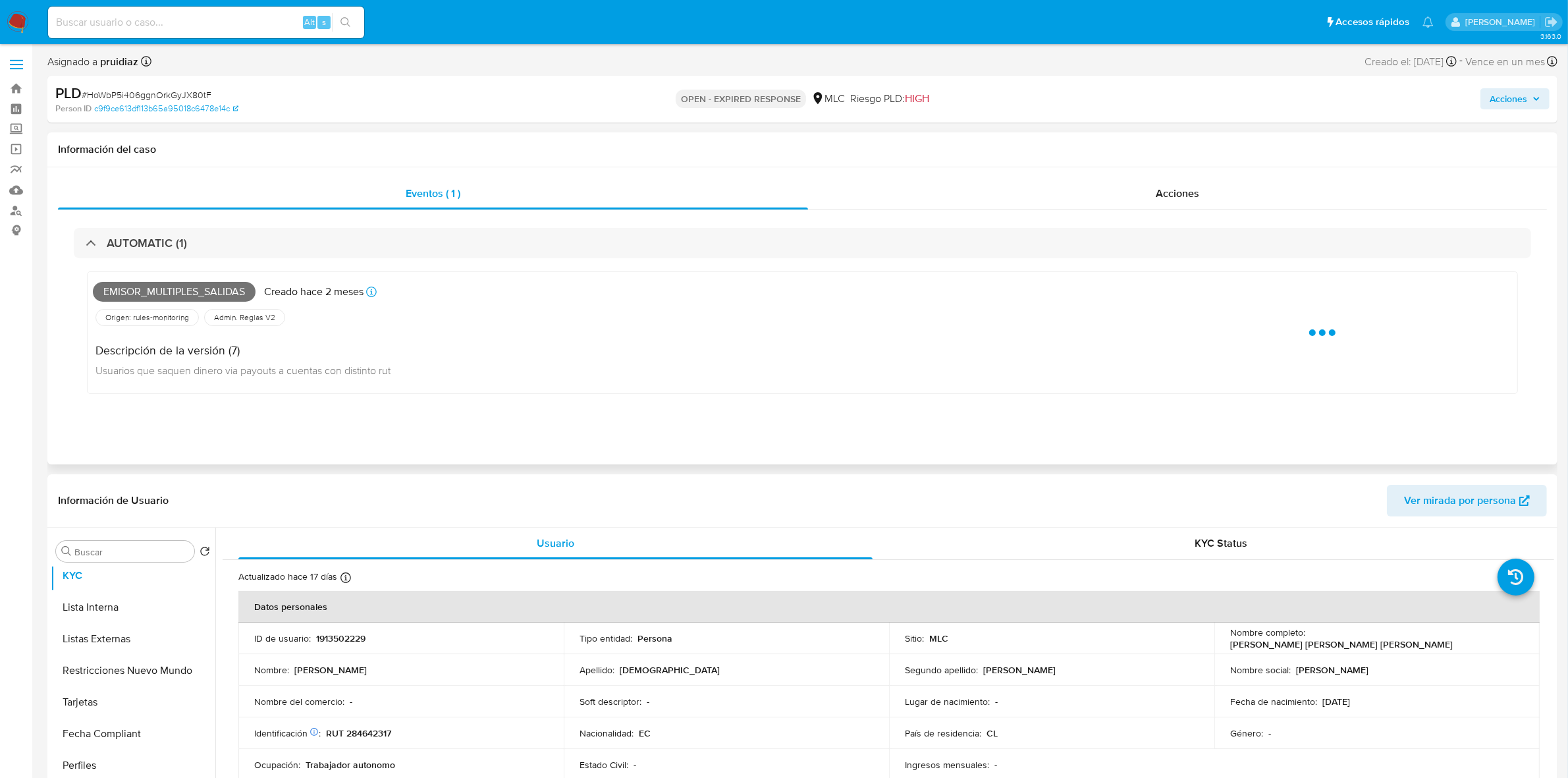
click at [183, 289] on span "Emisor_multiples_salidas" at bounding box center [174, 292] width 163 height 20
click at [184, 289] on span "Emisor_multiples_salidas" at bounding box center [174, 292] width 163 height 20
copy span "Emisor_multiples_salidas"
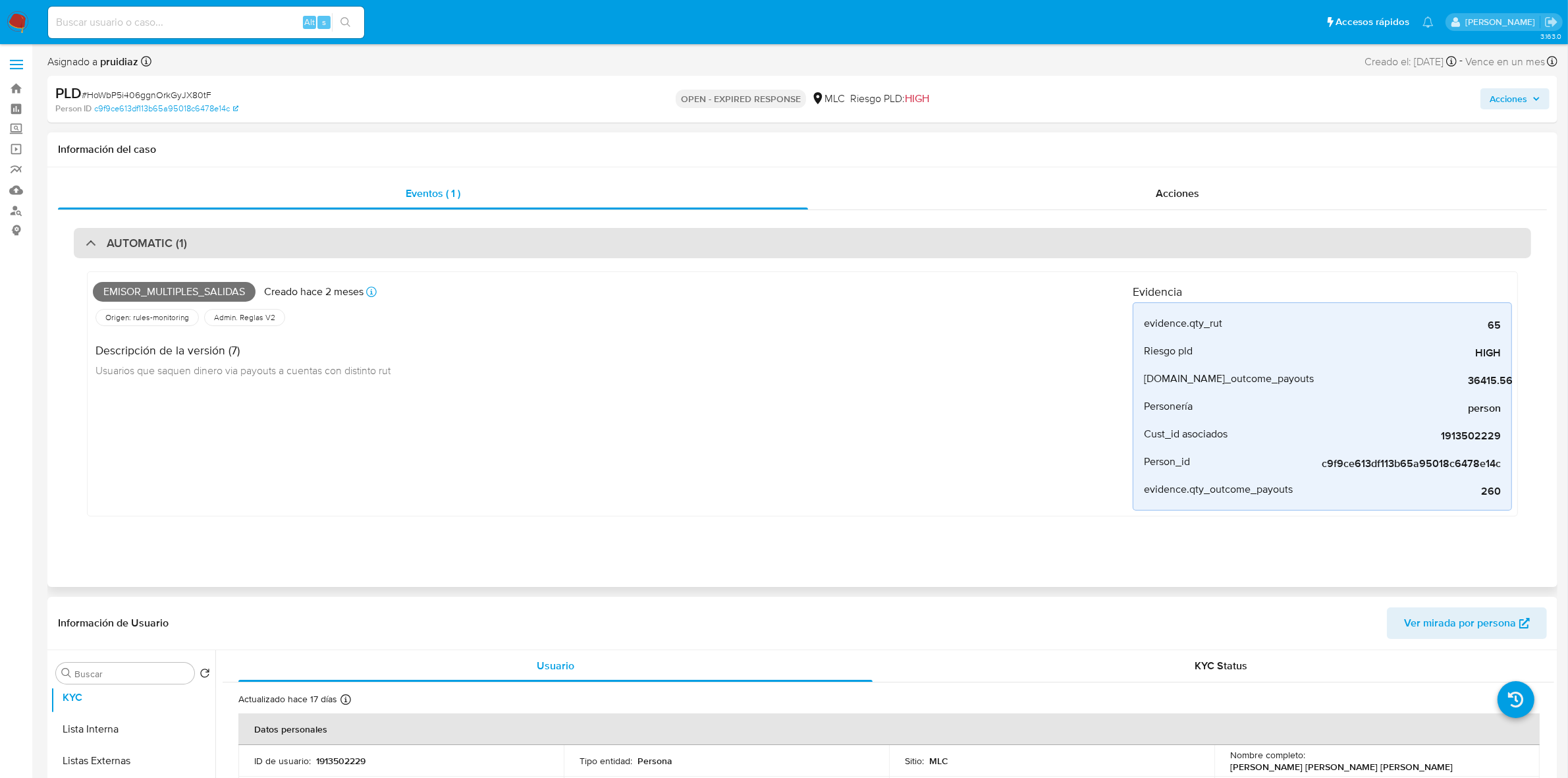
click at [194, 250] on div "AUTOMATIC (1)" at bounding box center [803, 243] width 1458 height 30
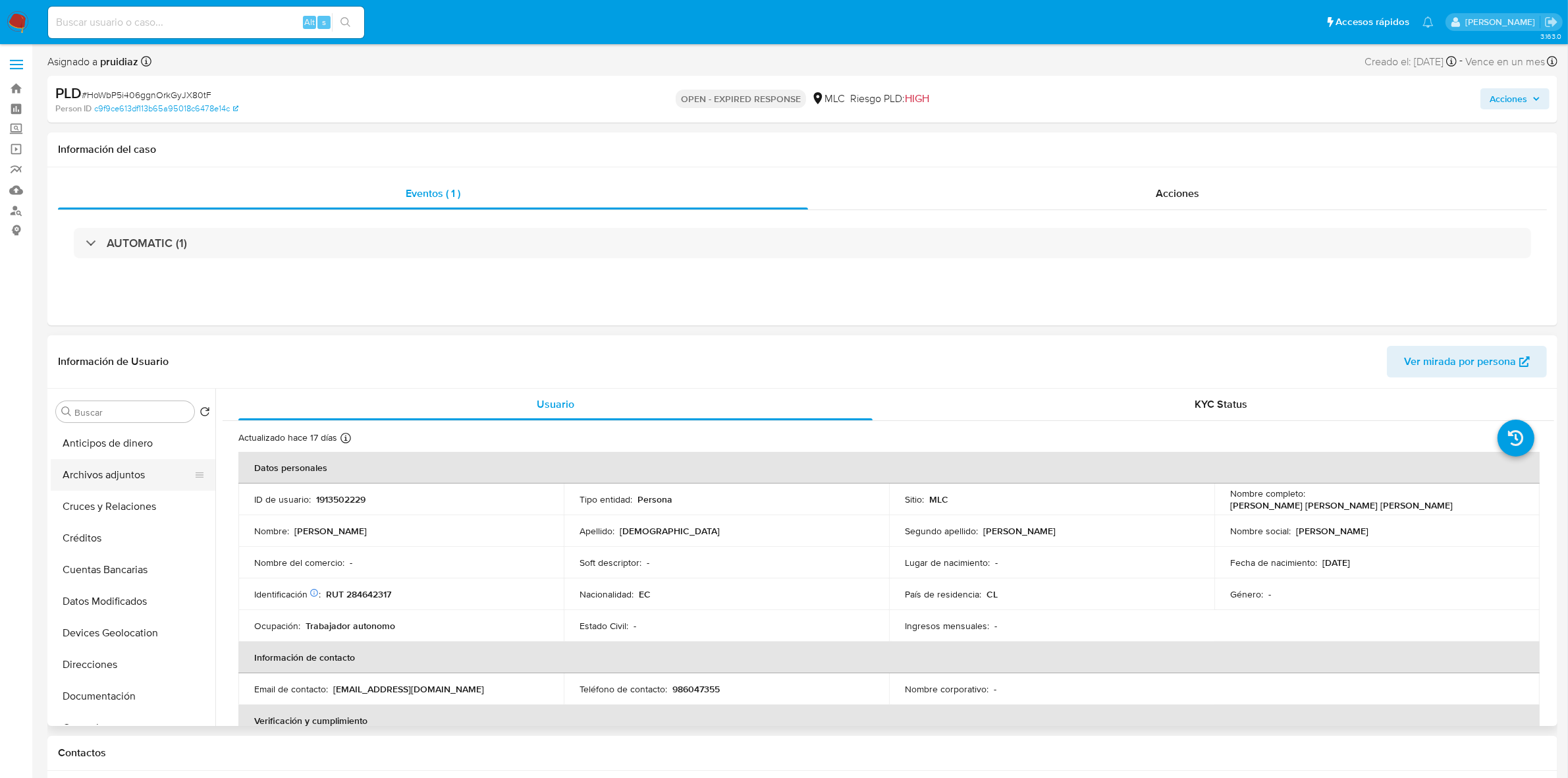
click at [100, 479] on button "Archivos adjuntos" at bounding box center [128, 475] width 154 height 32
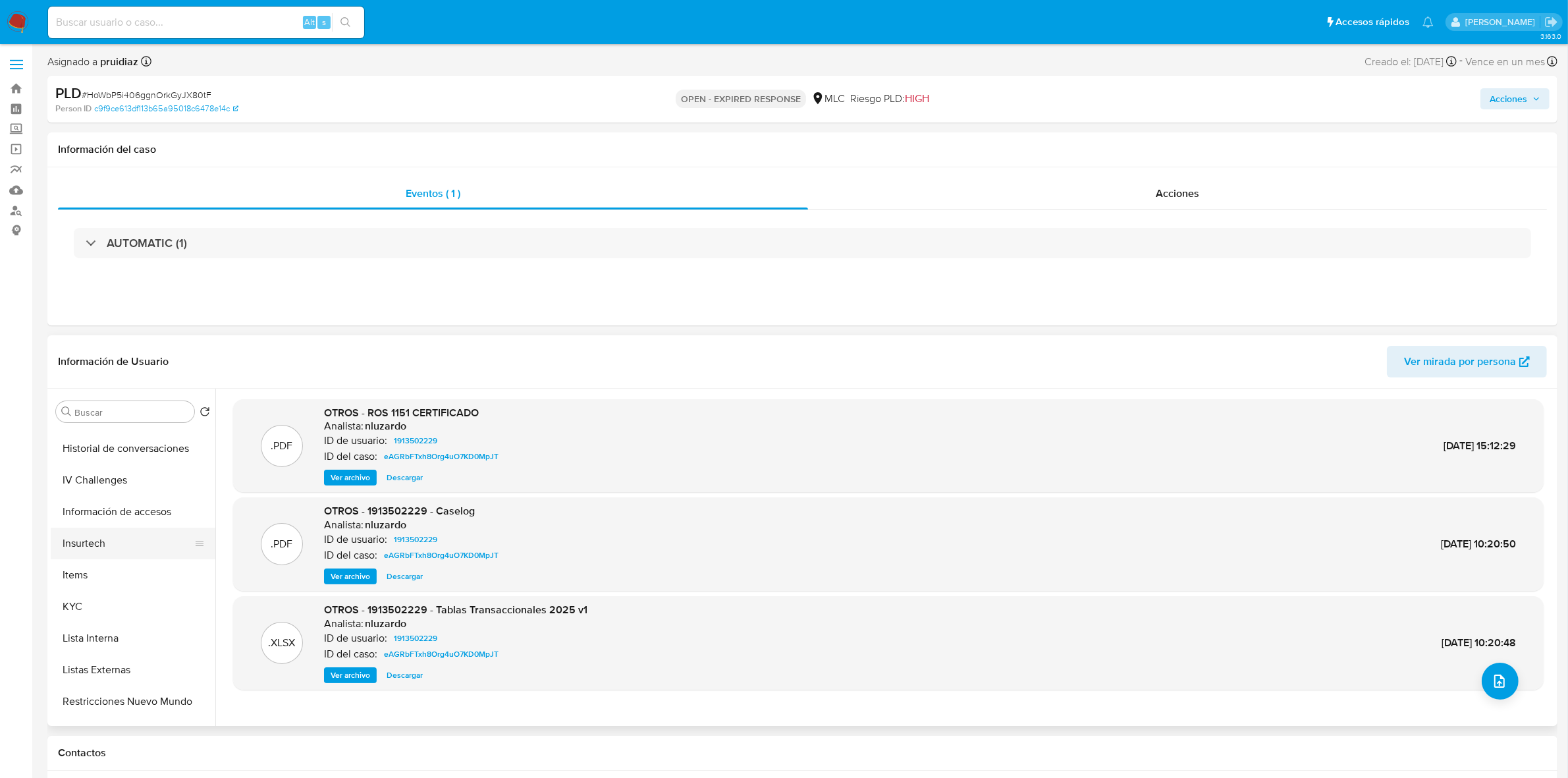
scroll to position [495, 0]
click at [100, 526] on button "KYC" at bounding box center [128, 519] width 154 height 32
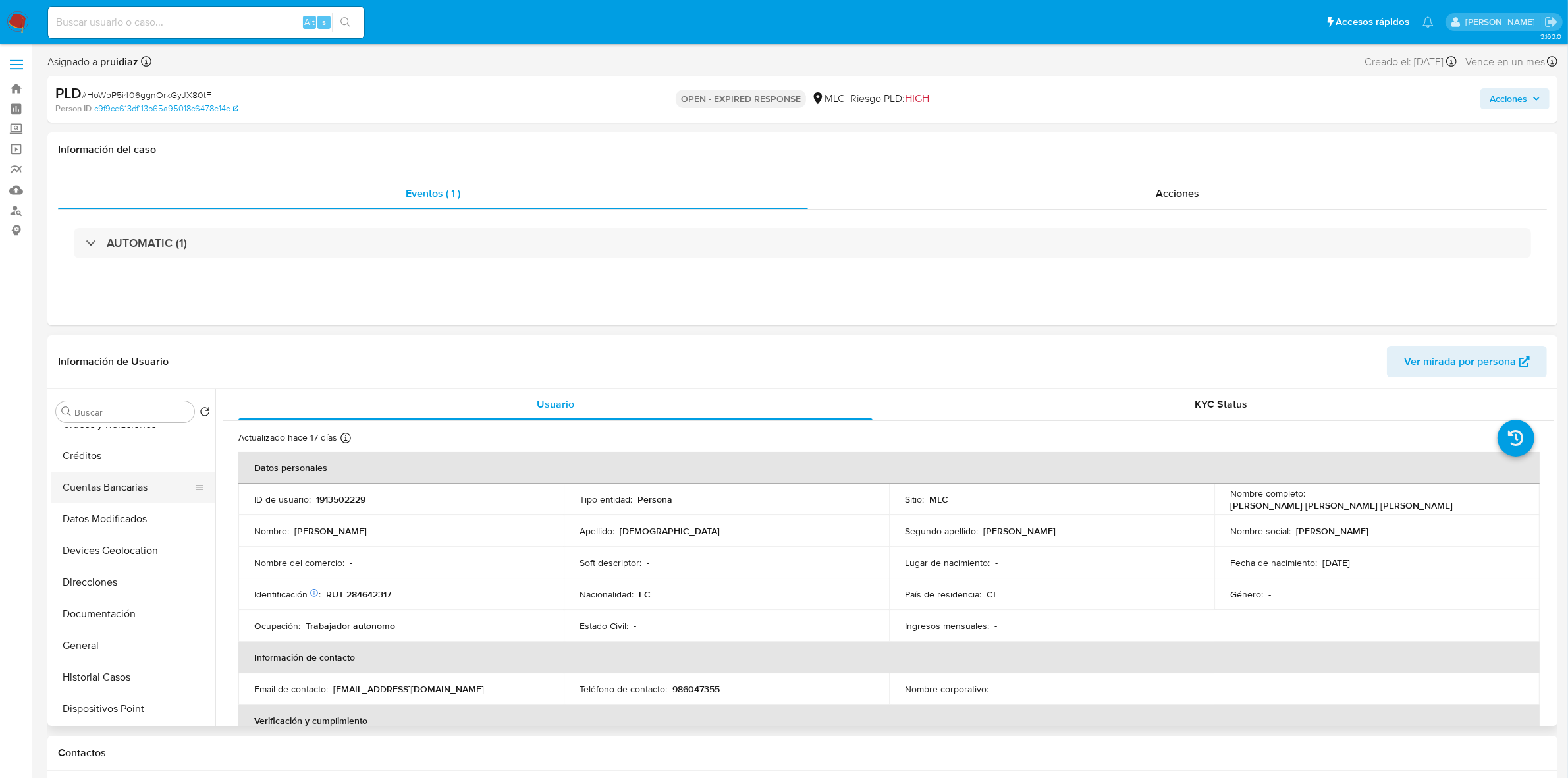
scroll to position [0, 0]
click at [115, 481] on button "Archivos adjuntos" at bounding box center [128, 475] width 154 height 32
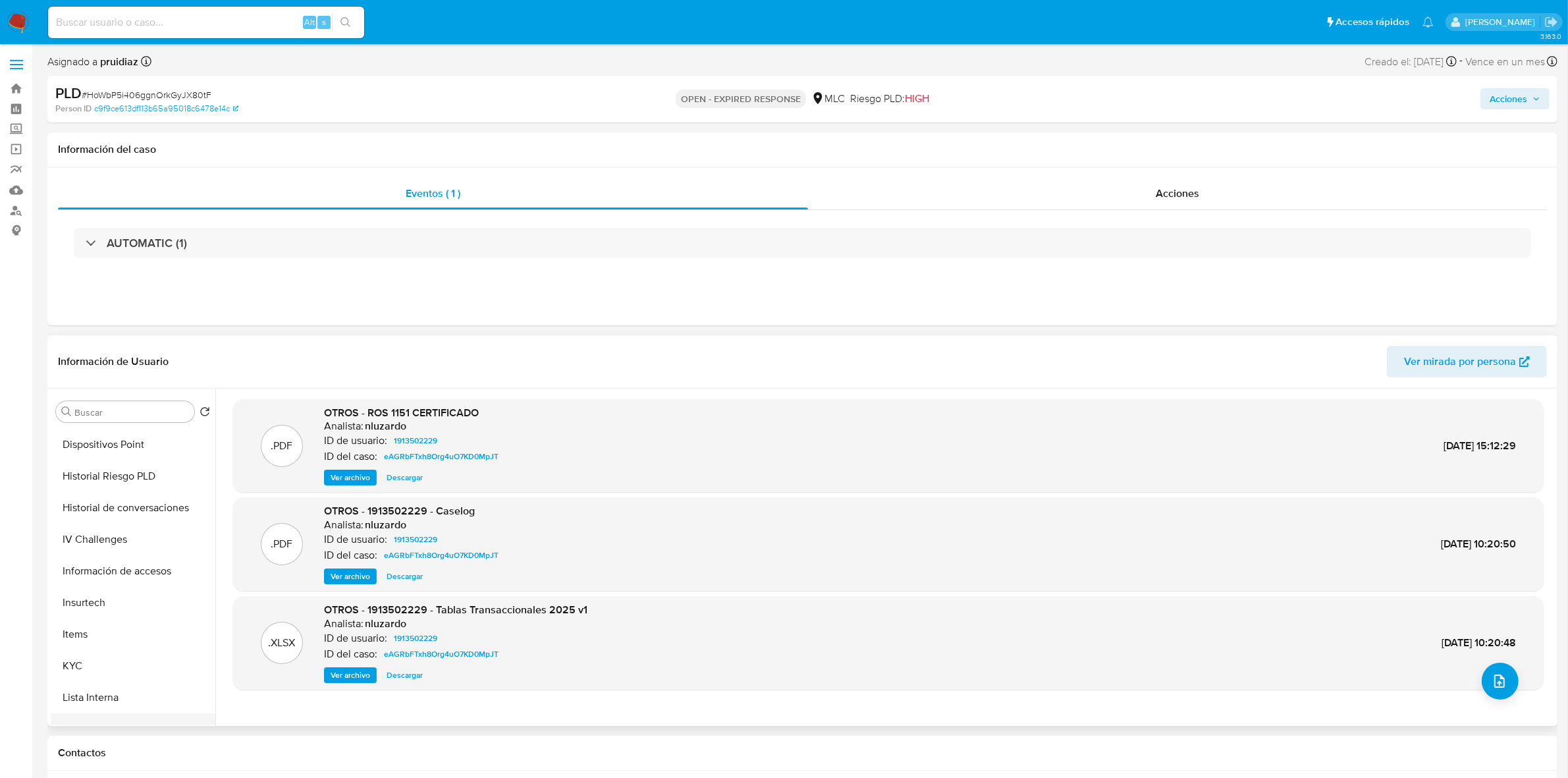
scroll to position [495, 0]
click at [98, 522] on button "KYC" at bounding box center [128, 519] width 154 height 32
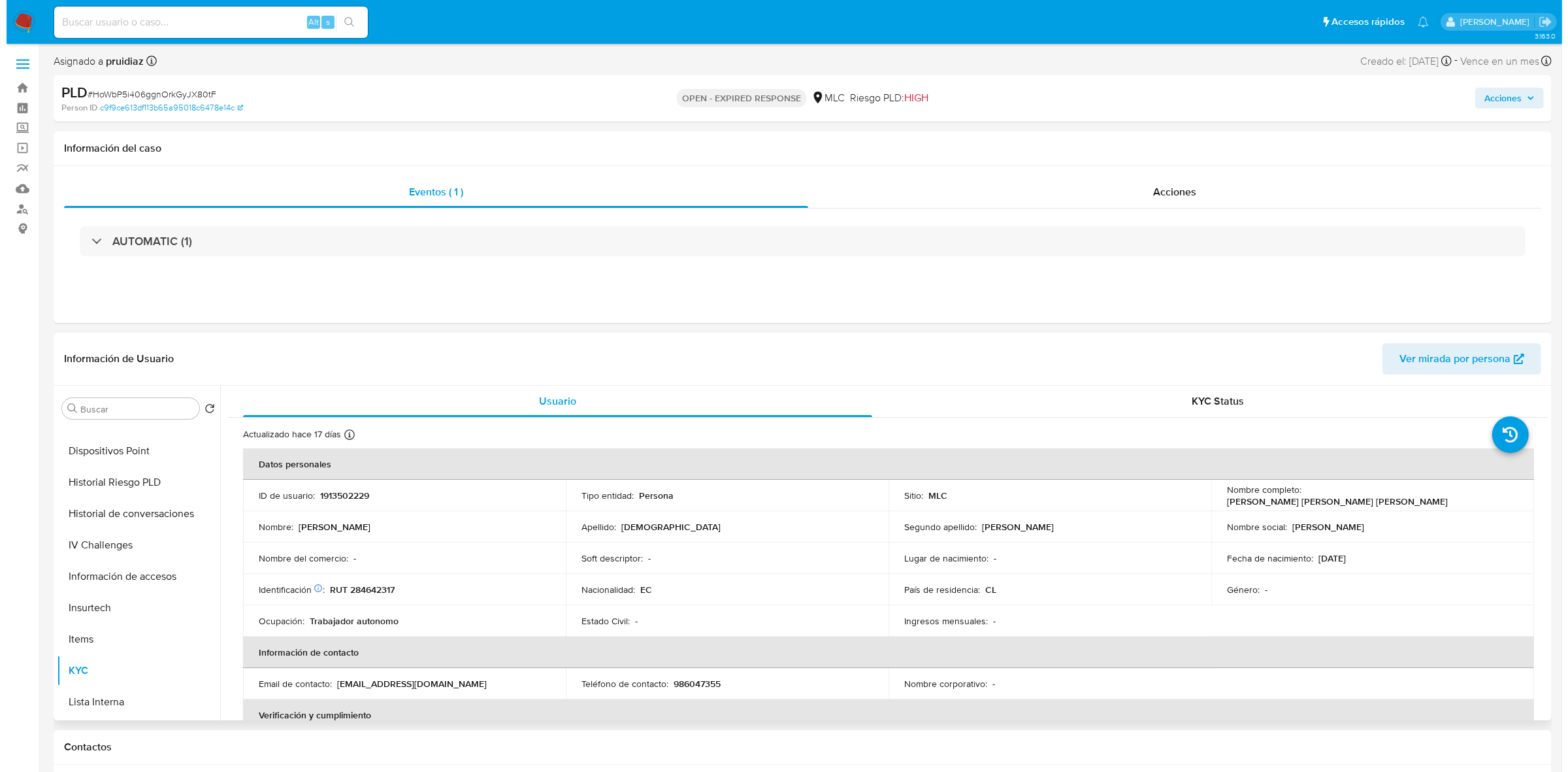
scroll to position [0, 0]
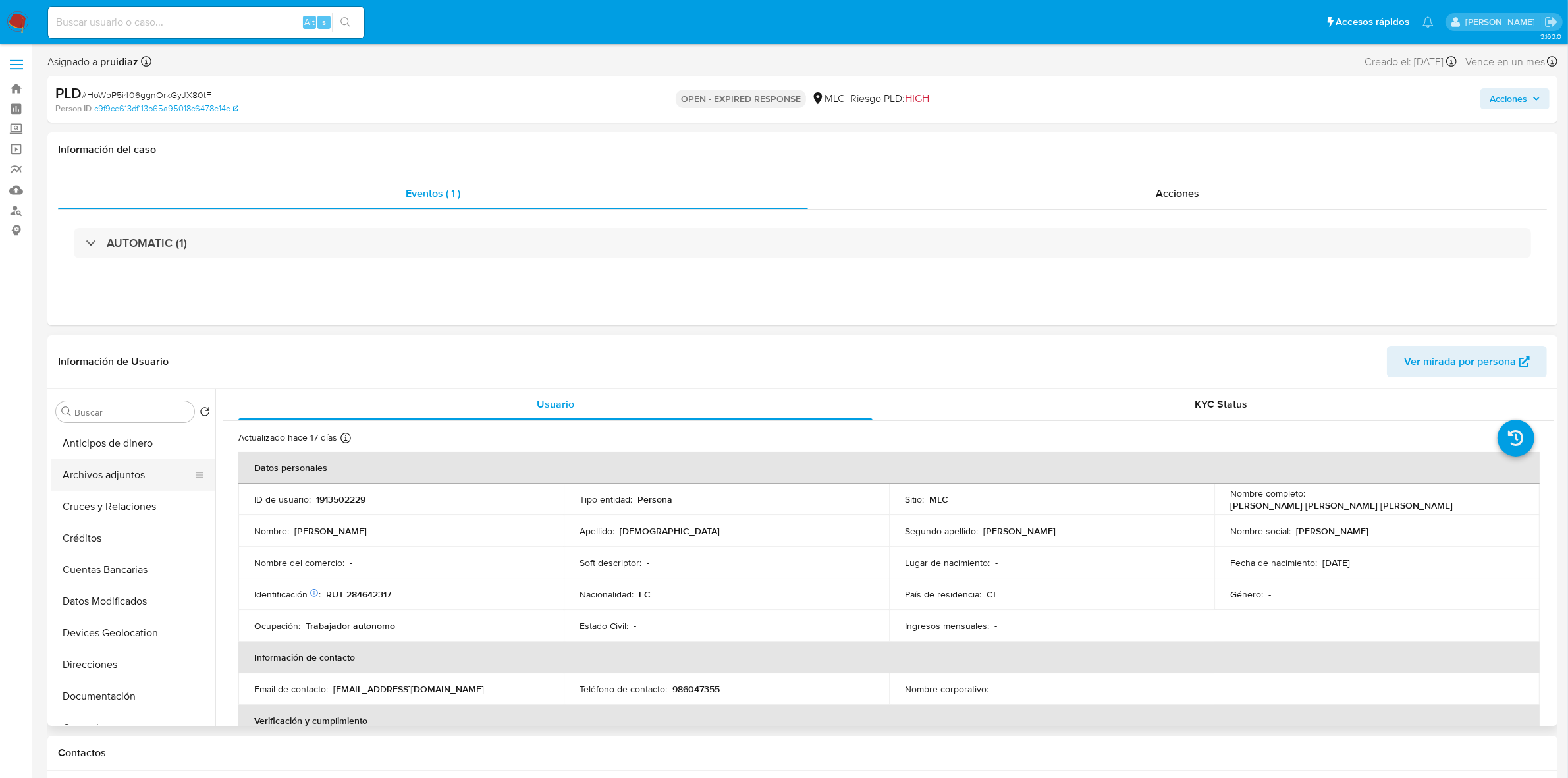
click at [110, 478] on button "Archivos adjuntos" at bounding box center [128, 475] width 154 height 32
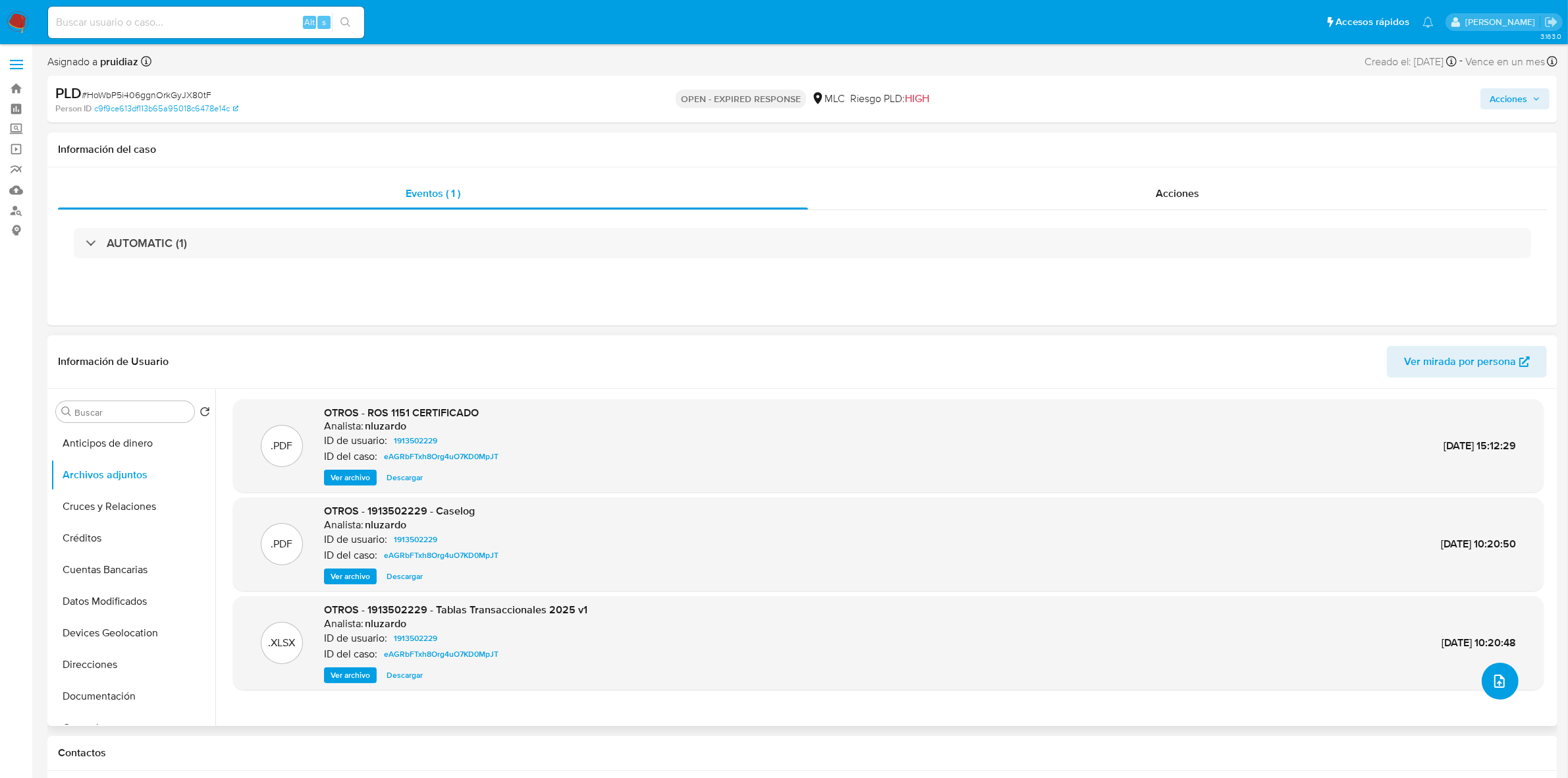
click at [1496, 679] on icon "upload-file" at bounding box center [1500, 681] width 16 height 16
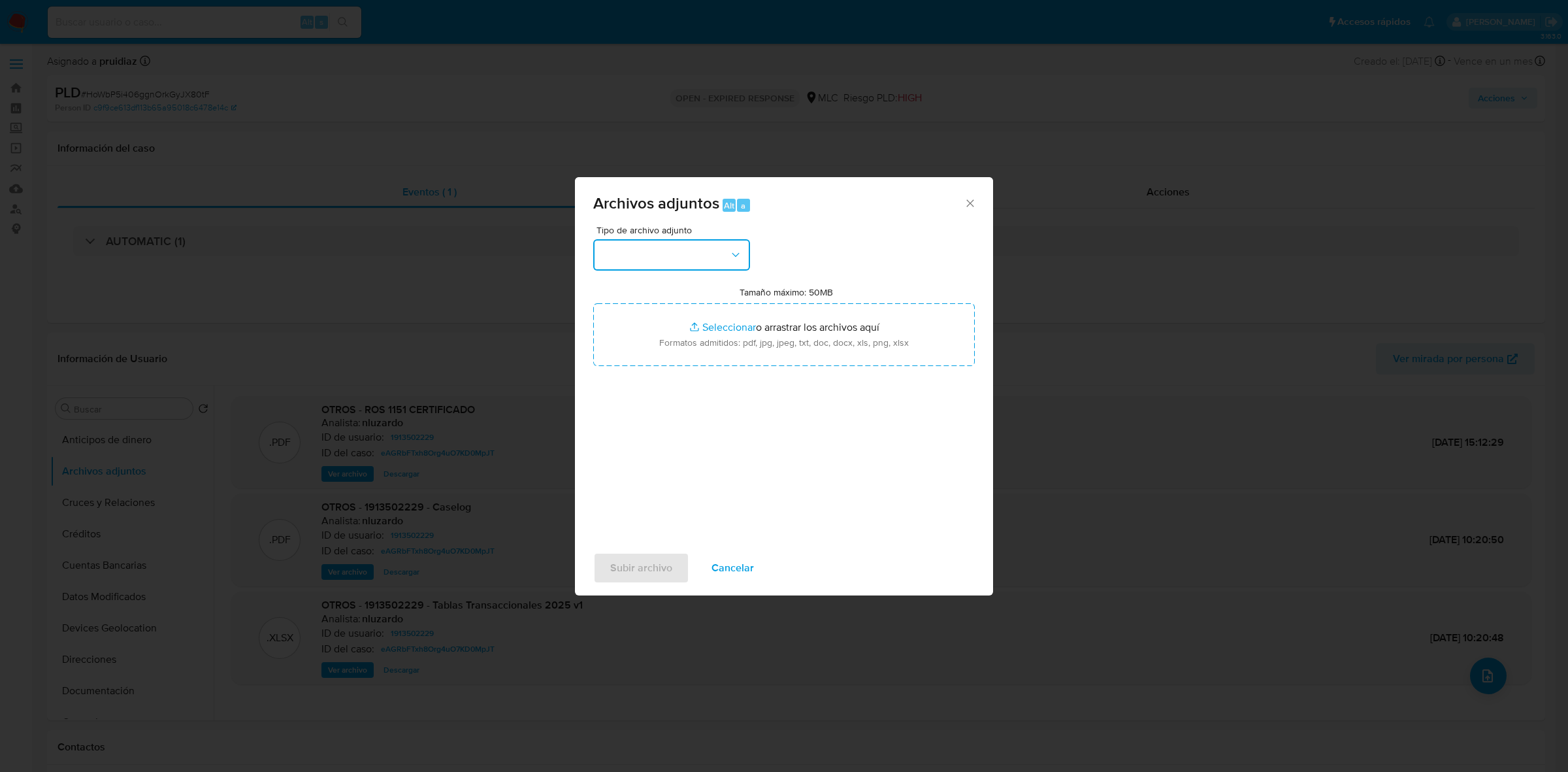
click at [698, 260] on button "button" at bounding box center [672, 255] width 157 height 31
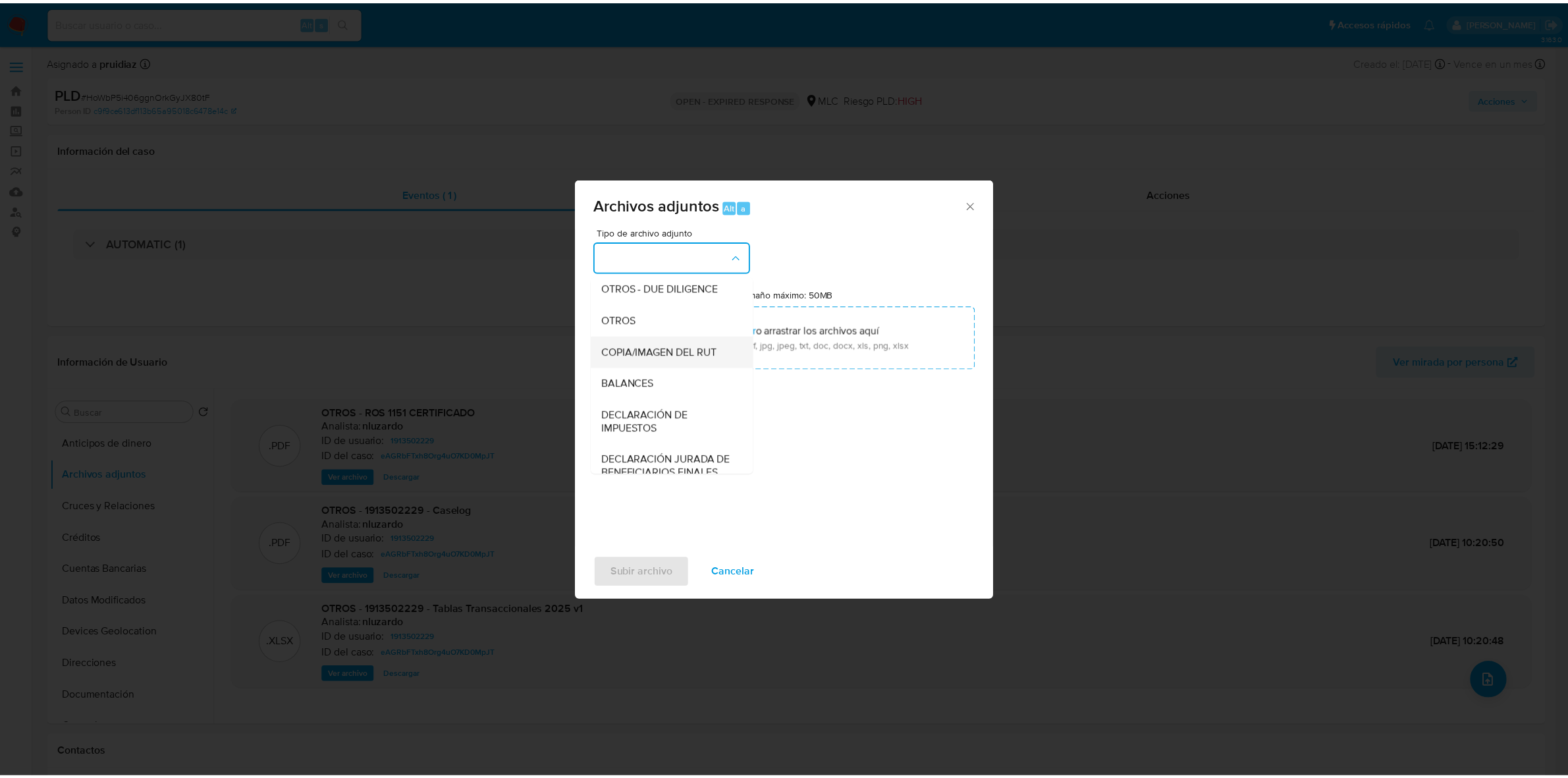
scroll to position [136, 0]
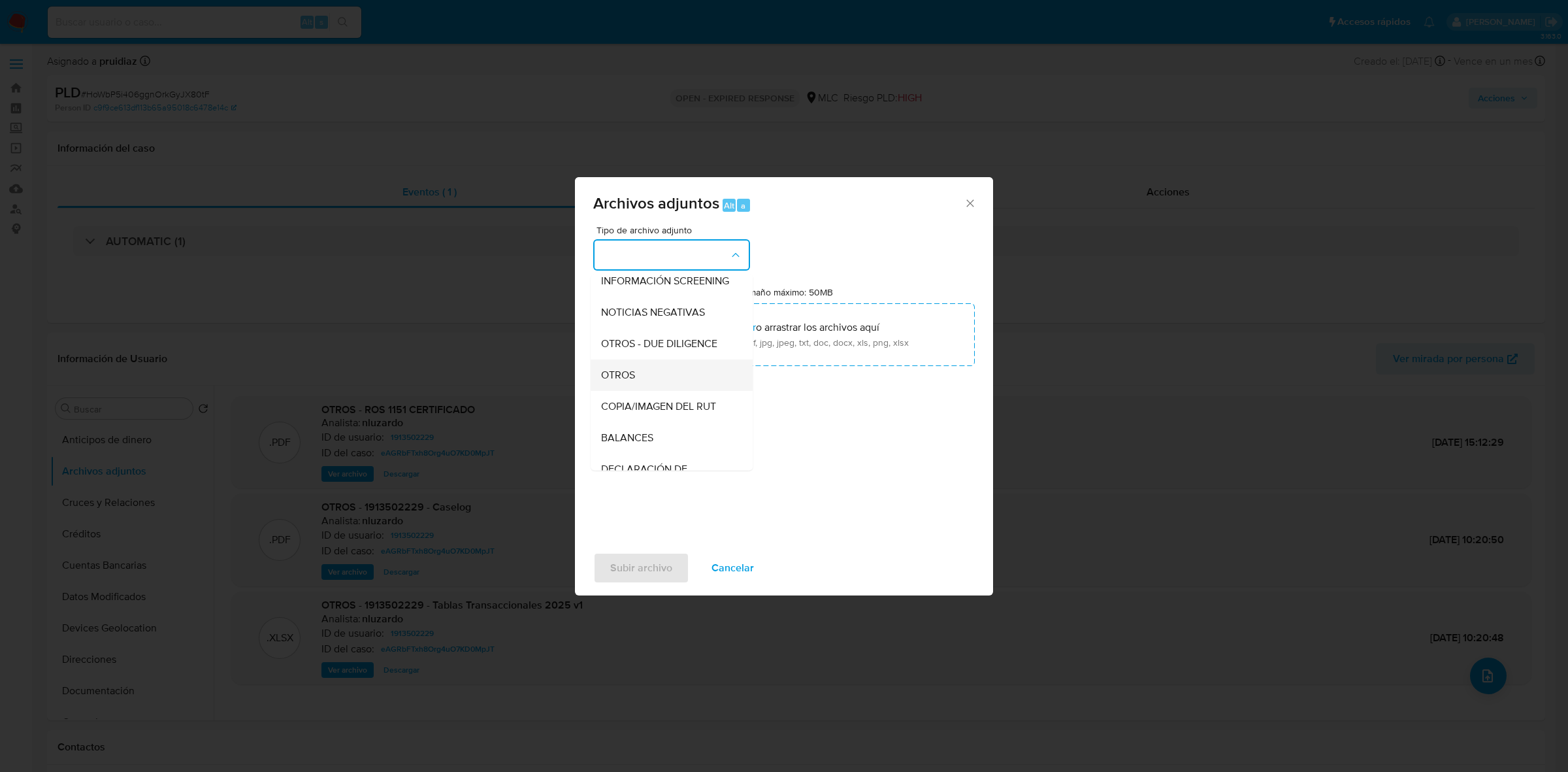
click at [623, 374] on div "OTROS" at bounding box center [668, 375] width 133 height 31
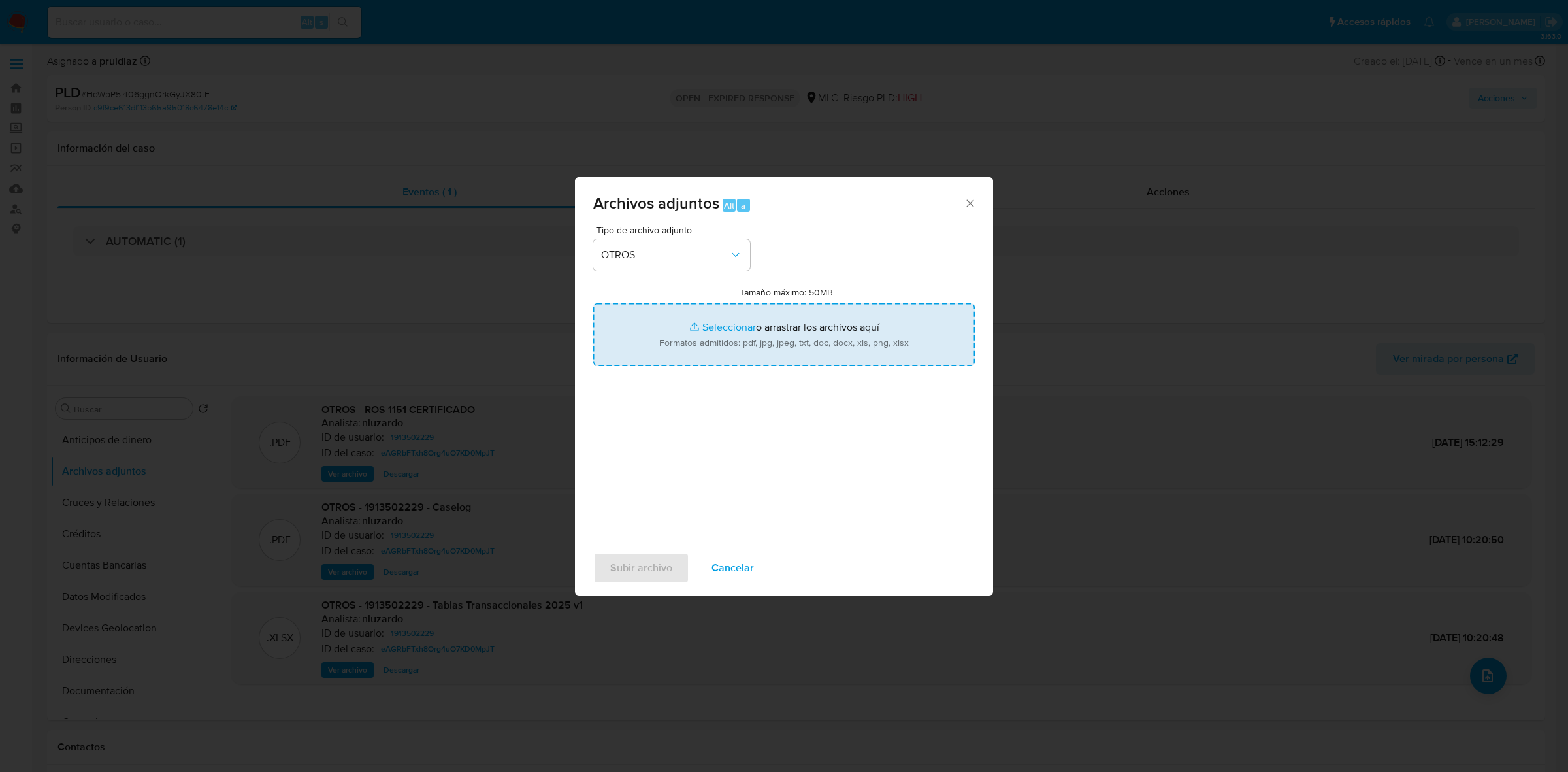
click at [733, 338] on input "Tamaño máximo: 50MB Seleccionar archivos" at bounding box center [784, 335] width 382 height 63
type input "C:\fakepath\1913502229 - 13_10_2025 (1).pdf"
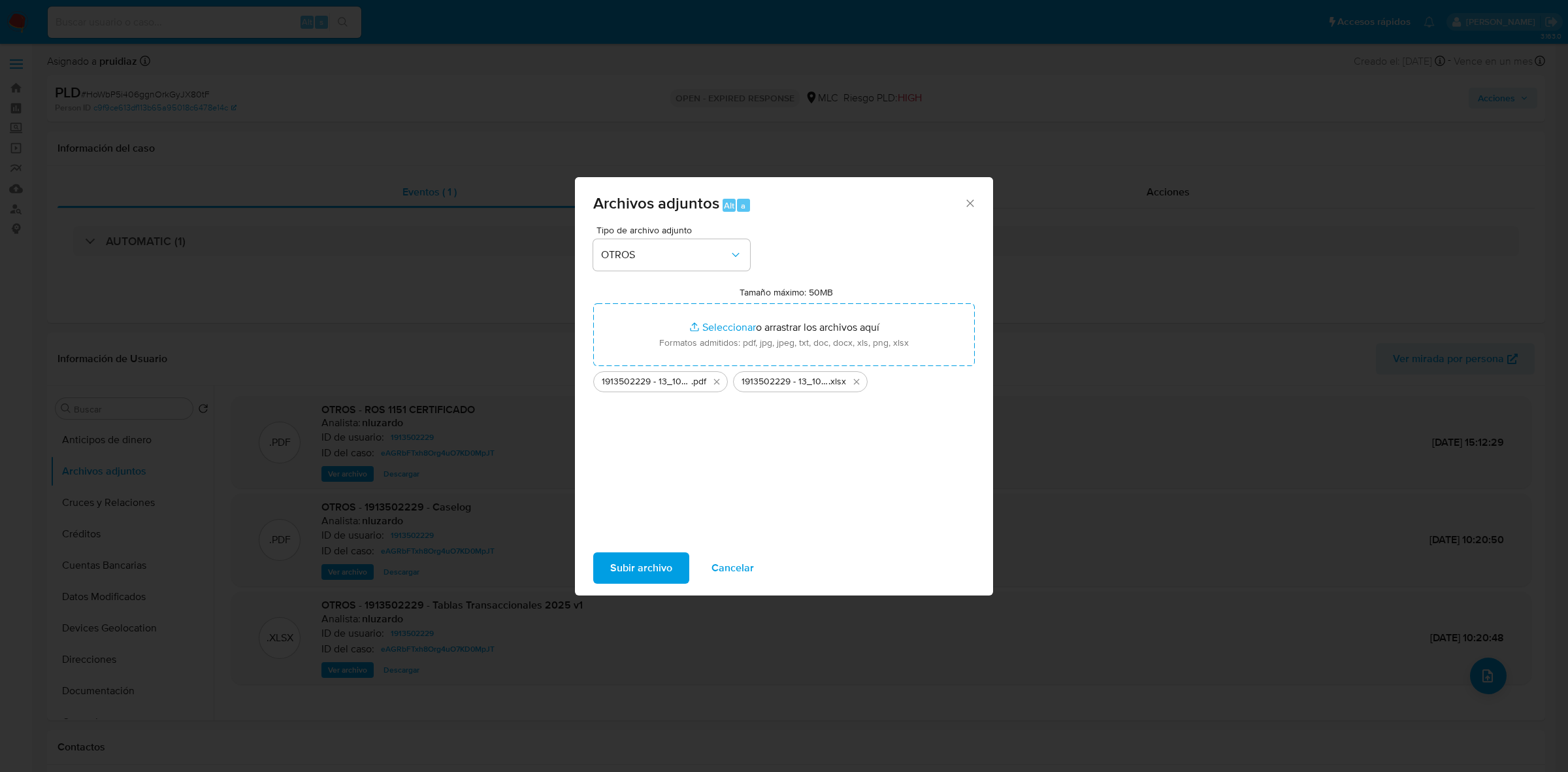
click at [656, 570] on span "Subir archivo" at bounding box center [641, 568] width 62 height 28
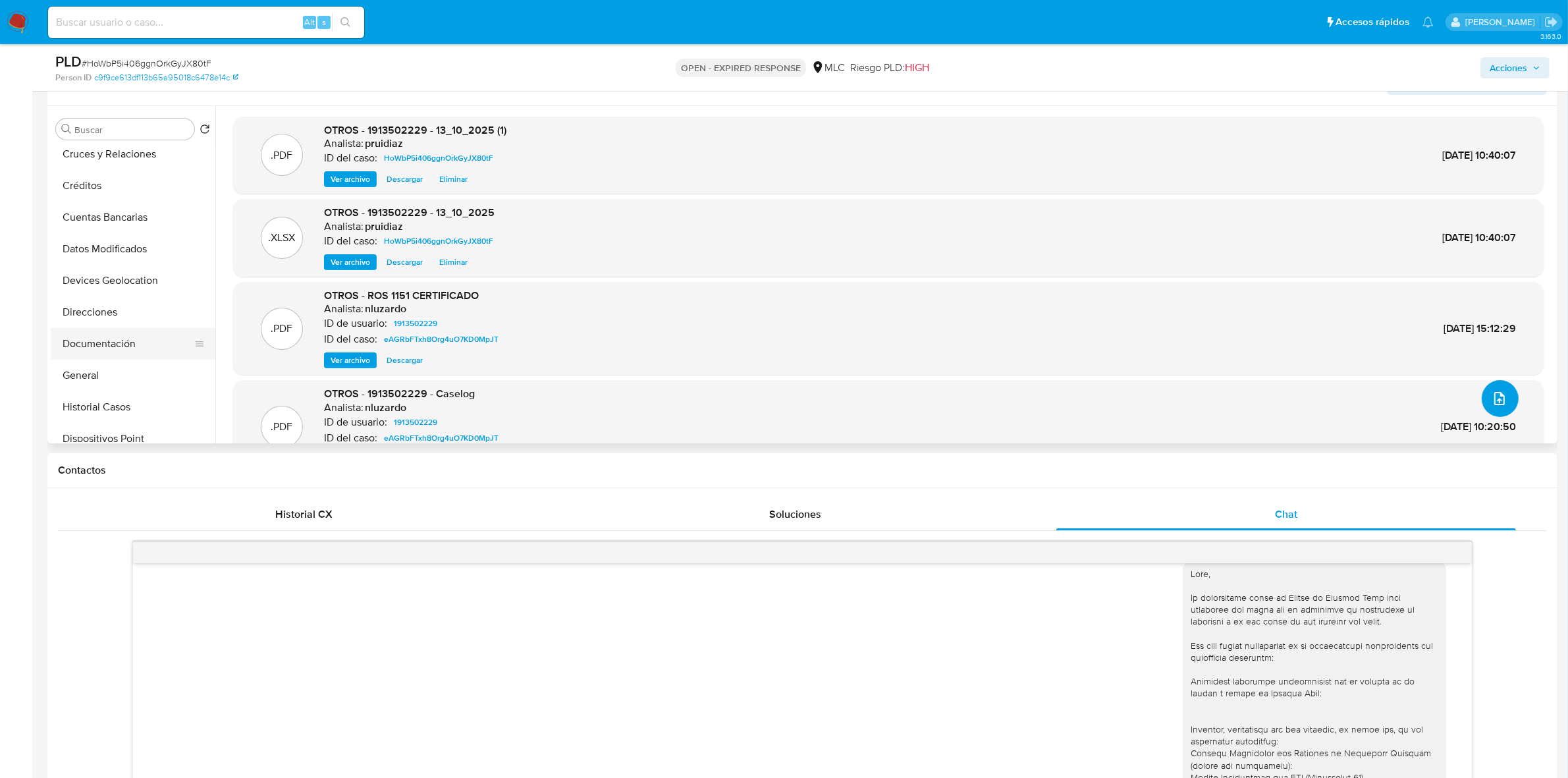
scroll to position [165, 0]
click at [106, 278] on button "General" at bounding box center [128, 281] width 154 height 32
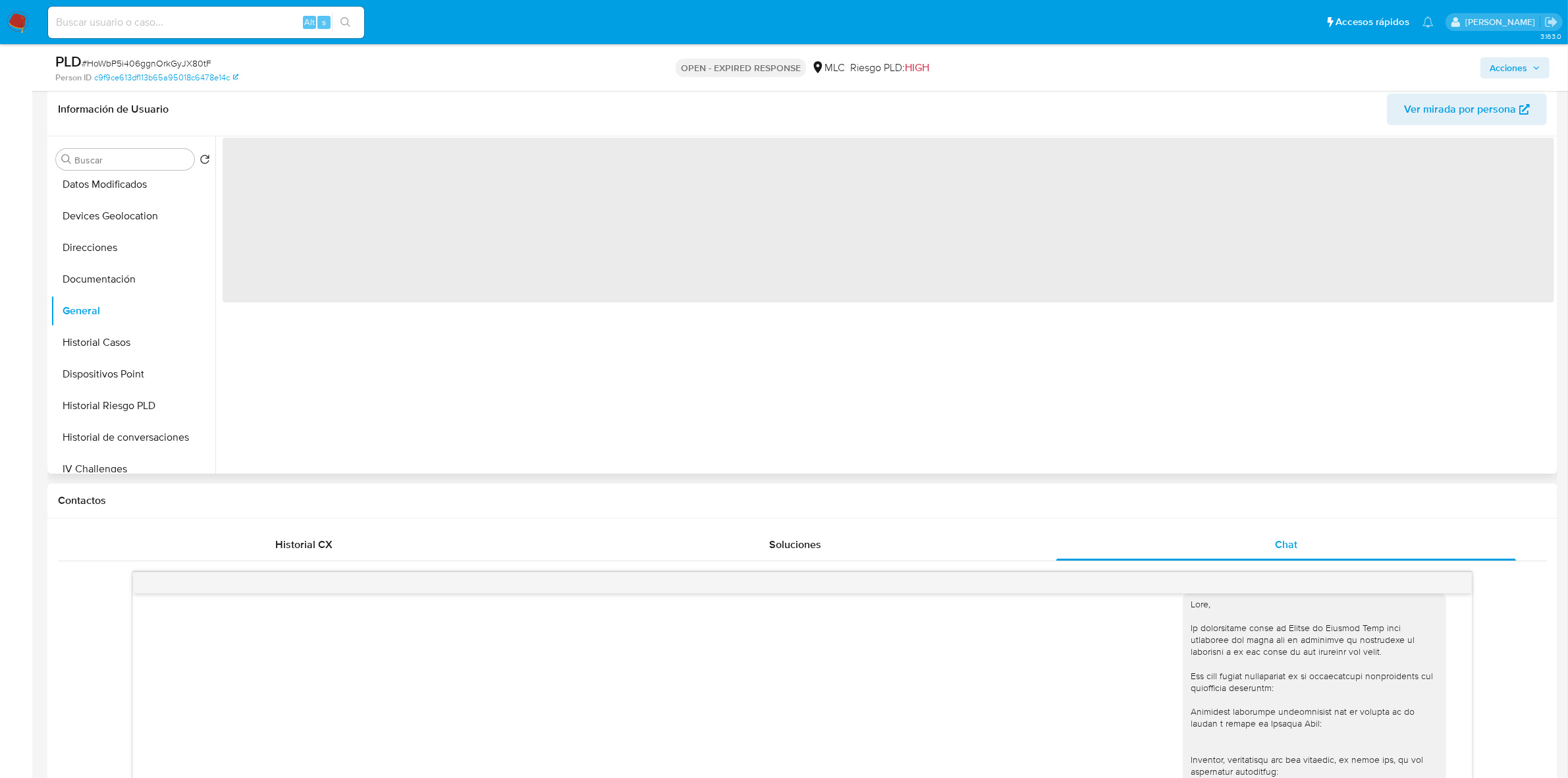
scroll to position [0, 0]
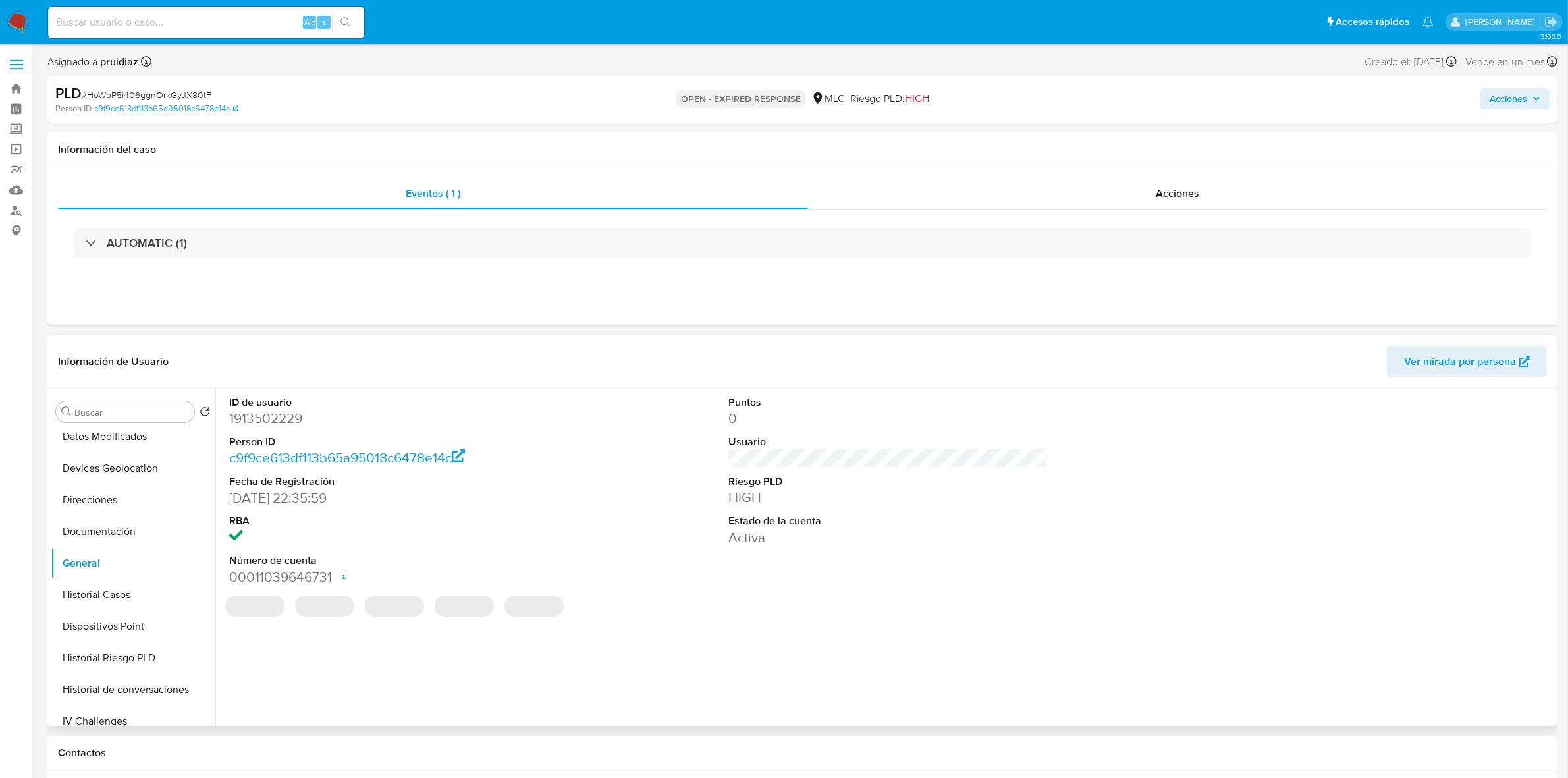
click at [284, 413] on dd "1913502229" at bounding box center [389, 418] width 320 height 19
copy dd "1913502229"
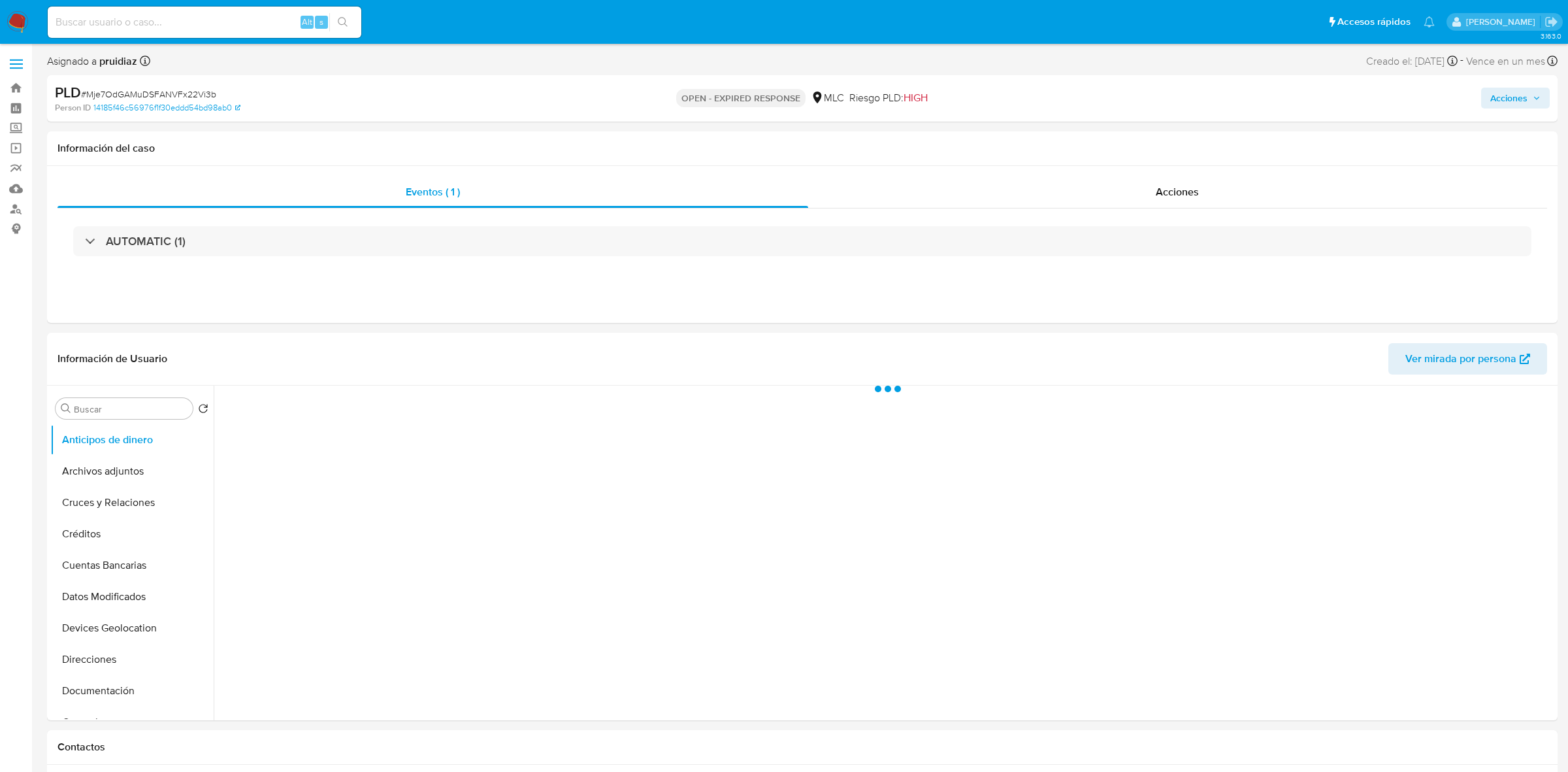
select select "10"
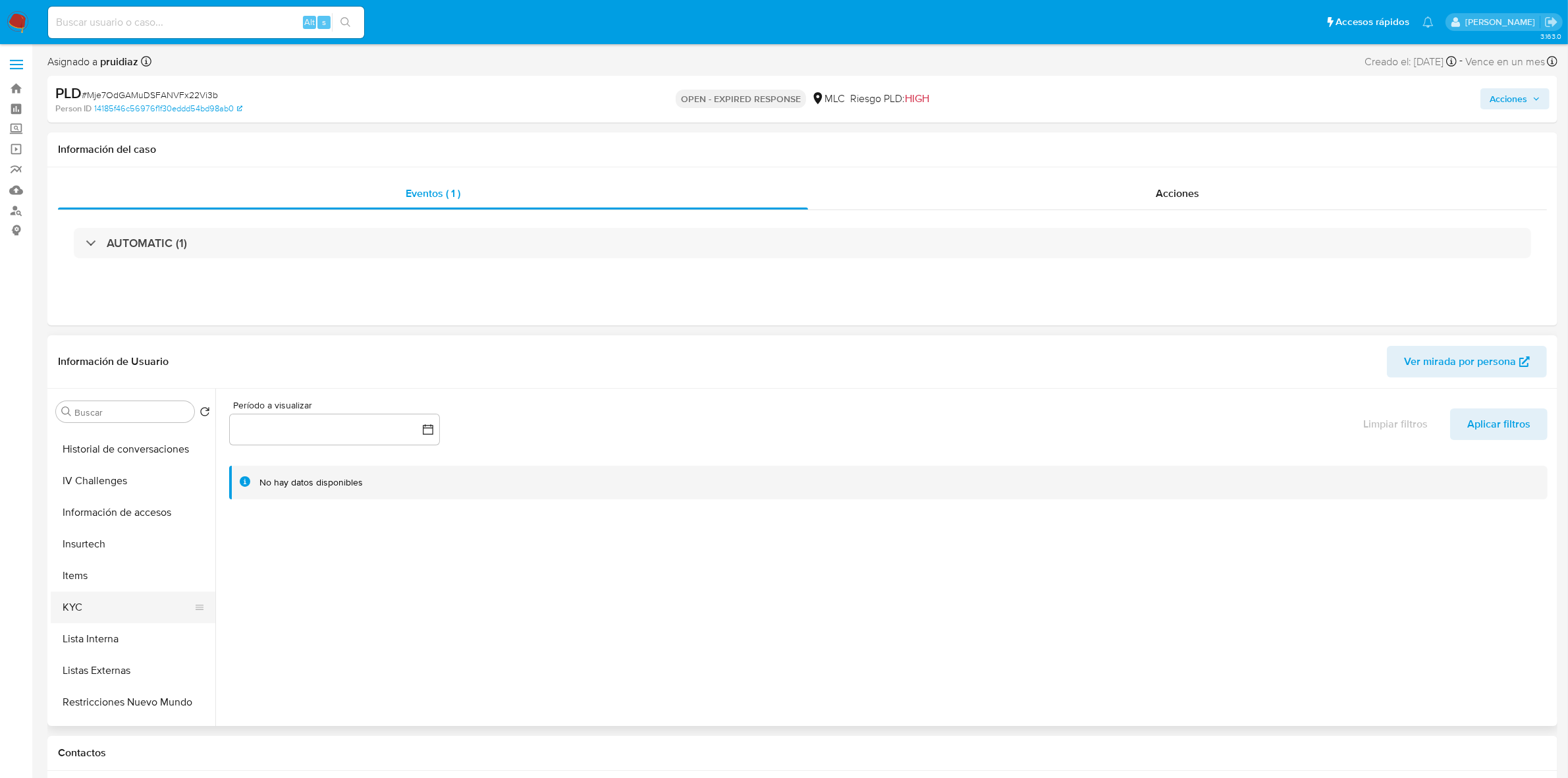
scroll to position [412, 0]
click at [90, 606] on button "KYC" at bounding box center [128, 601] width 154 height 32
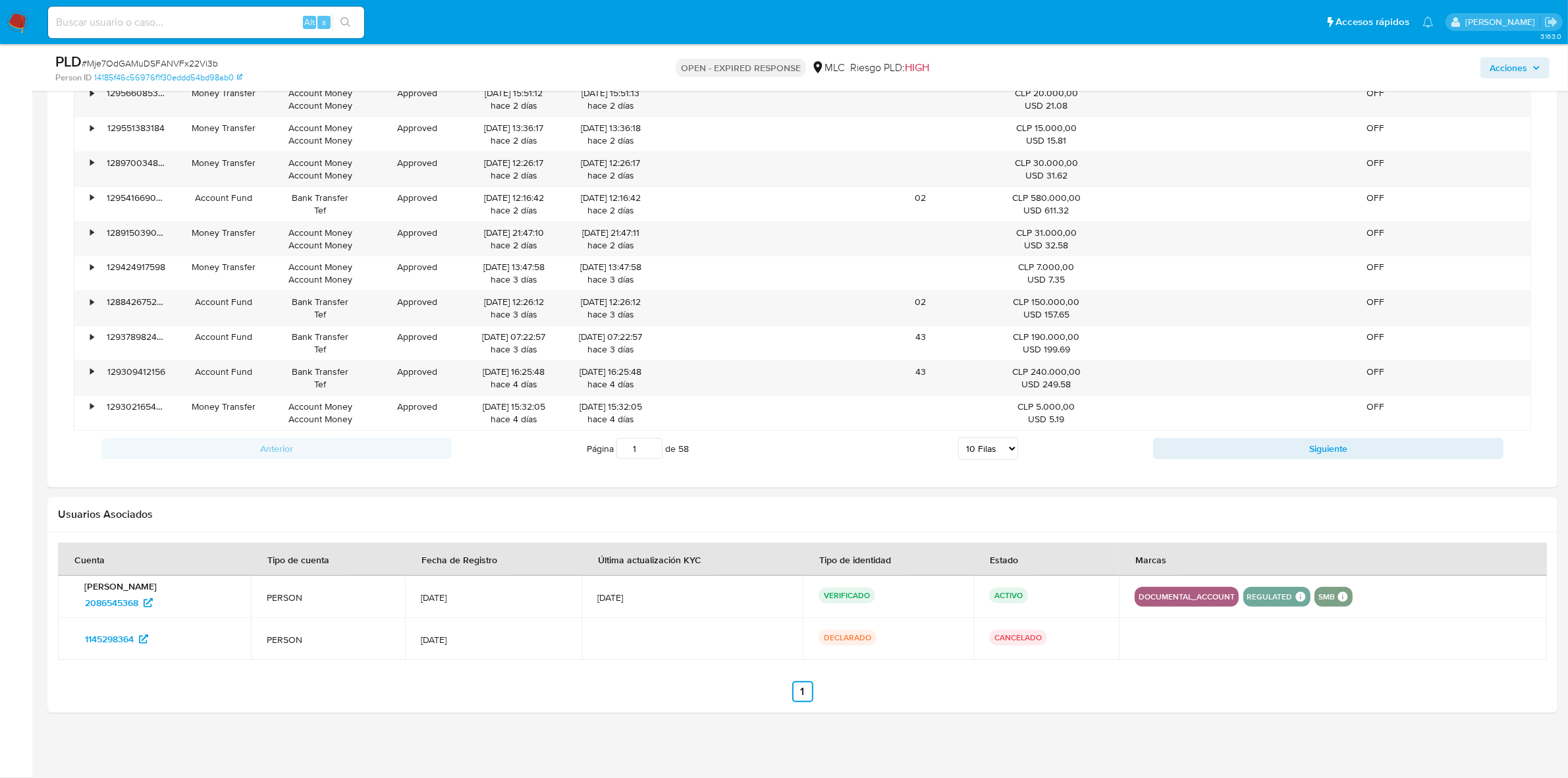
scroll to position [634, 0]
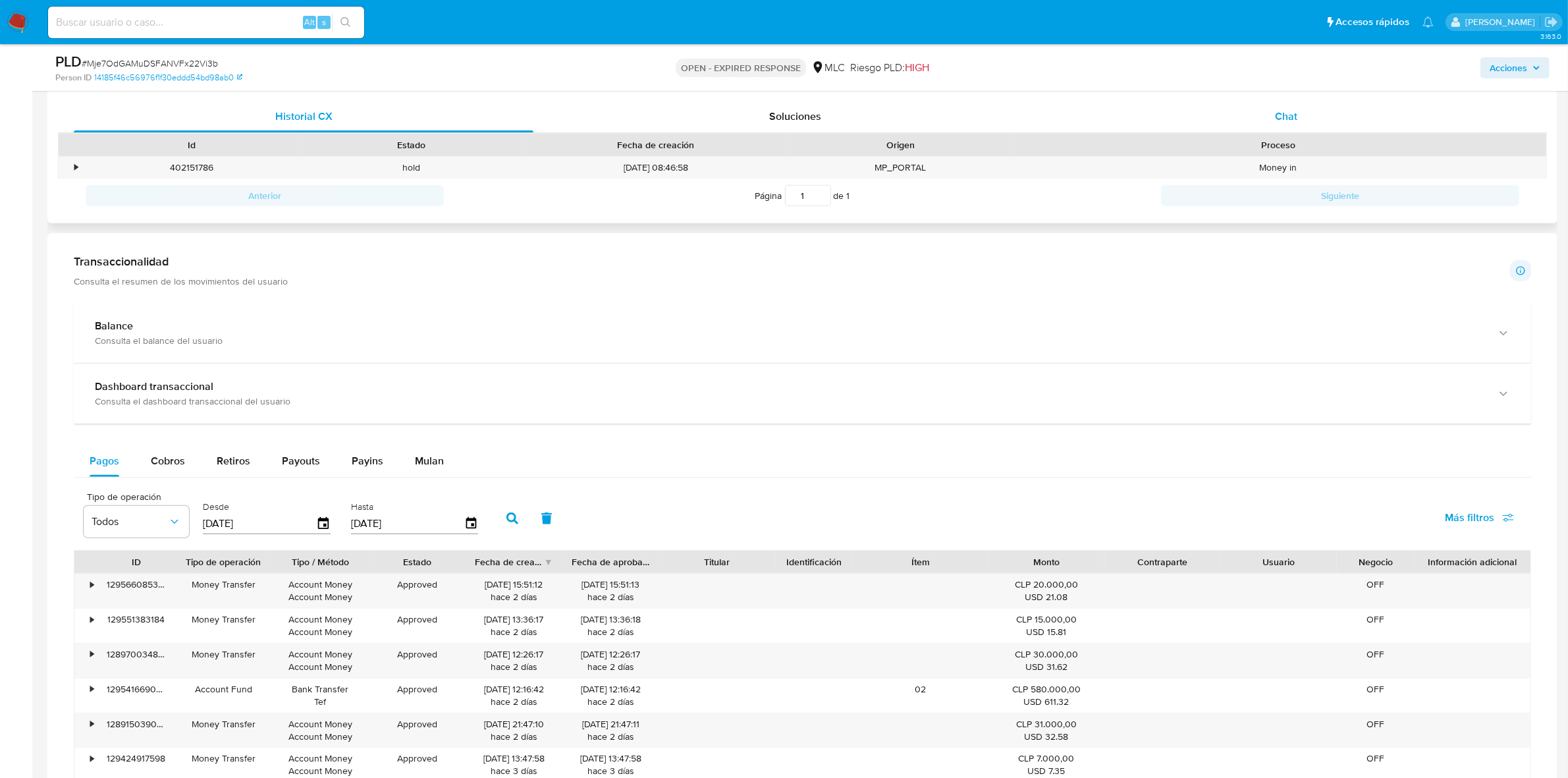
click at [1288, 109] on span "Chat" at bounding box center [1285, 116] width 22 height 15
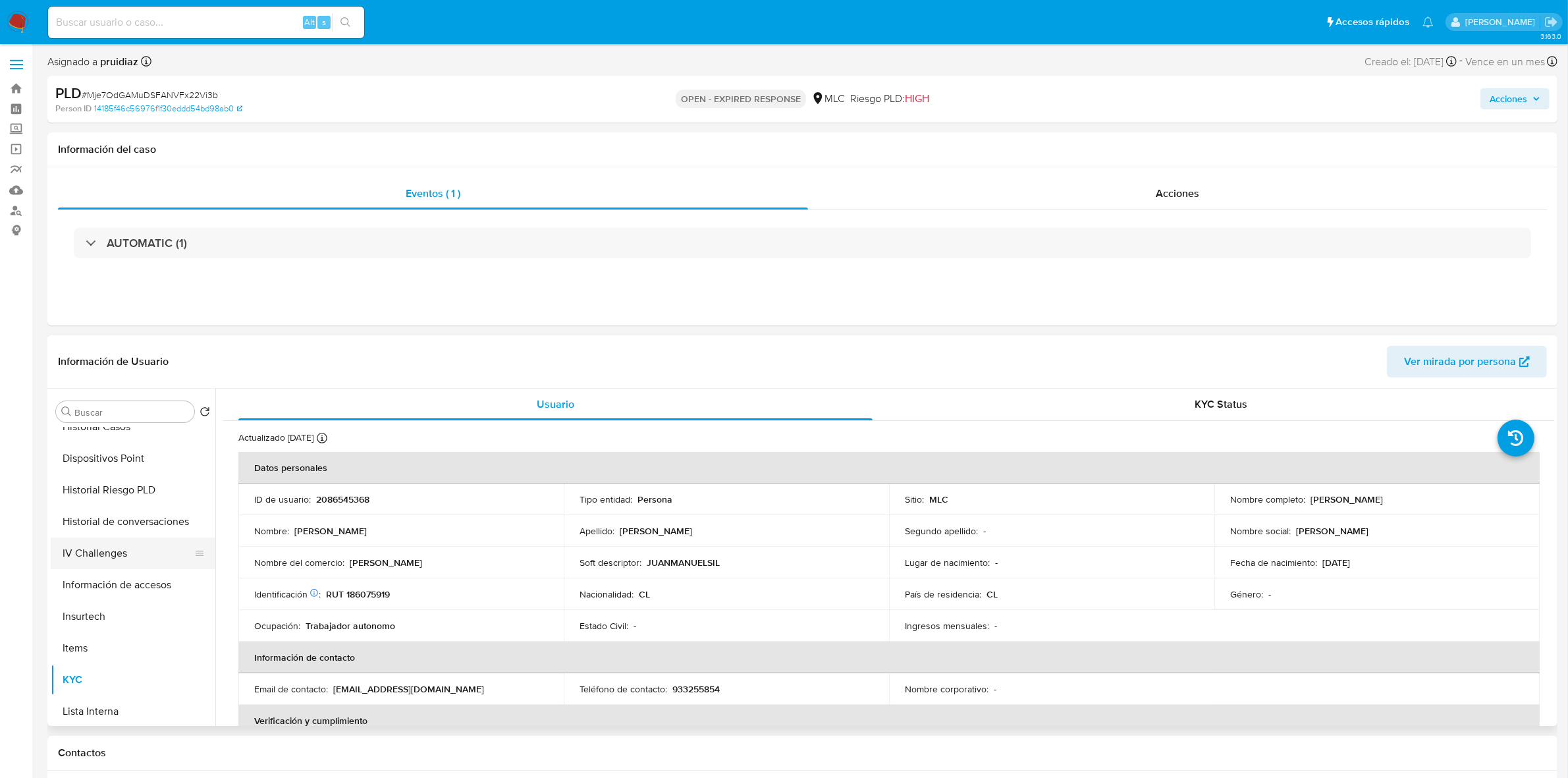
scroll to position [322, 0]
click at [100, 446] on button "Historial Casos" at bounding box center [128, 439] width 154 height 32
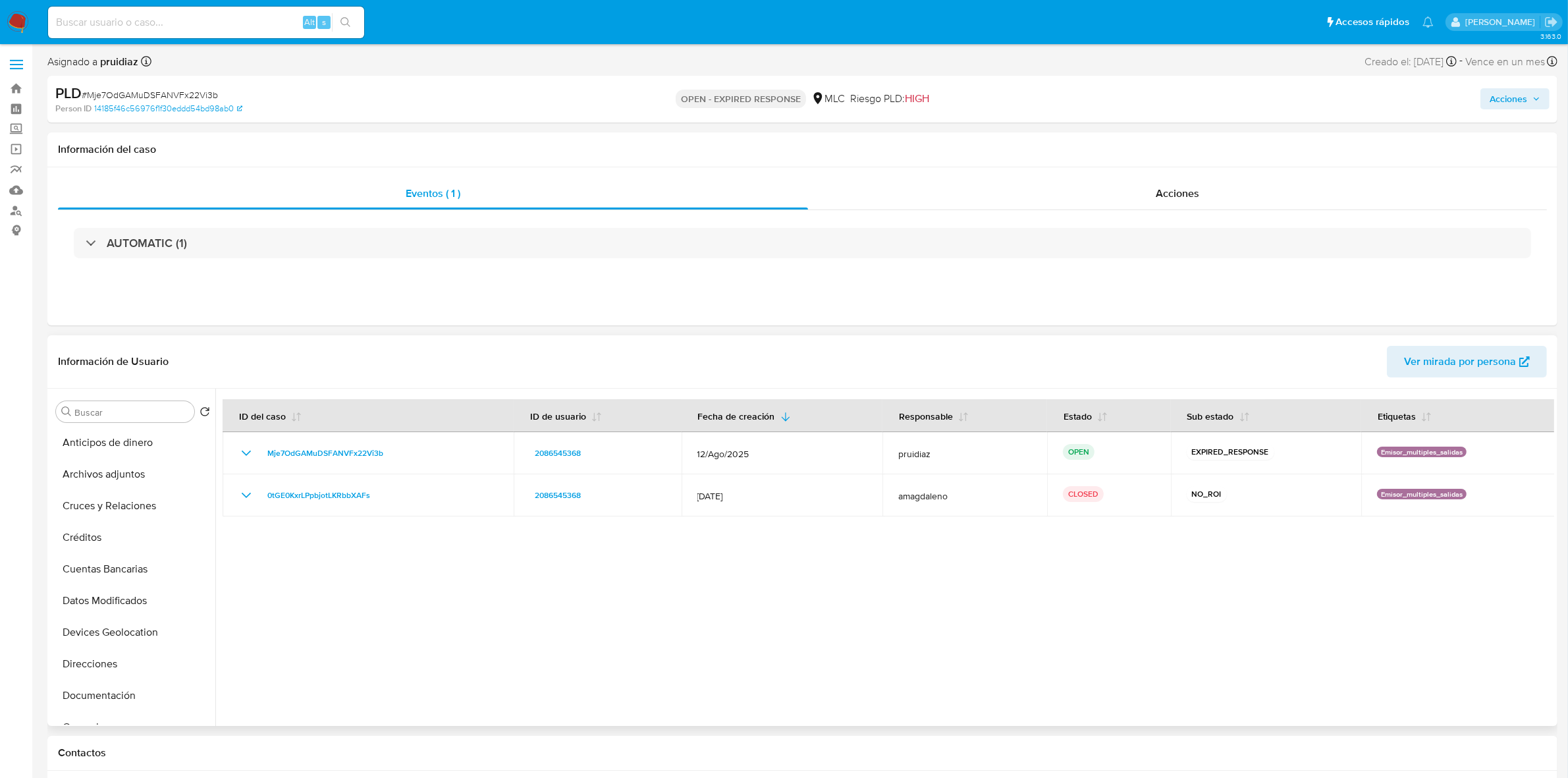
scroll to position [0, 0]
click at [100, 483] on button "Archivos adjuntos" at bounding box center [128, 475] width 154 height 32
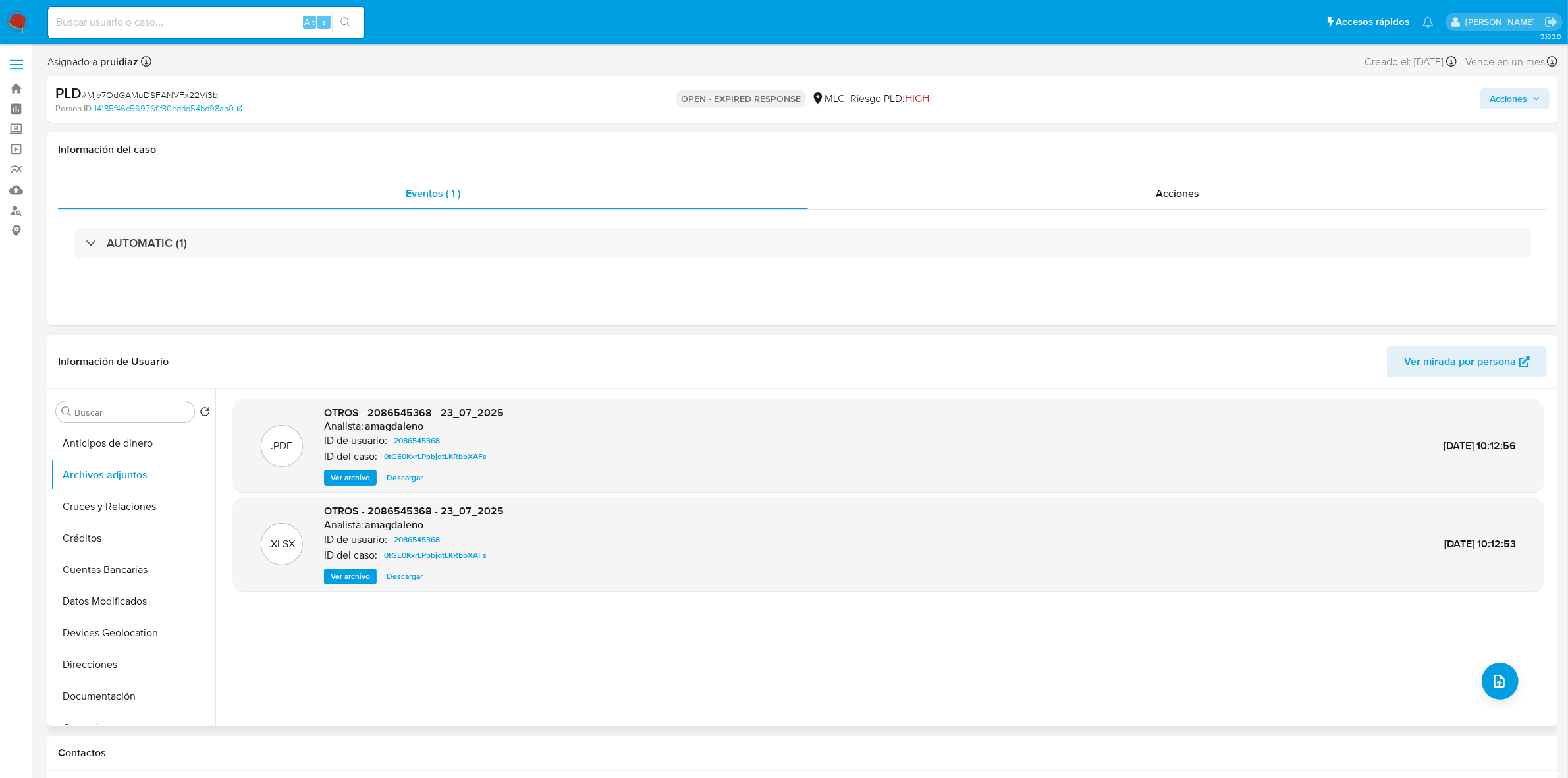
click at [356, 479] on span "Ver archivo" at bounding box center [350, 477] width 39 height 13
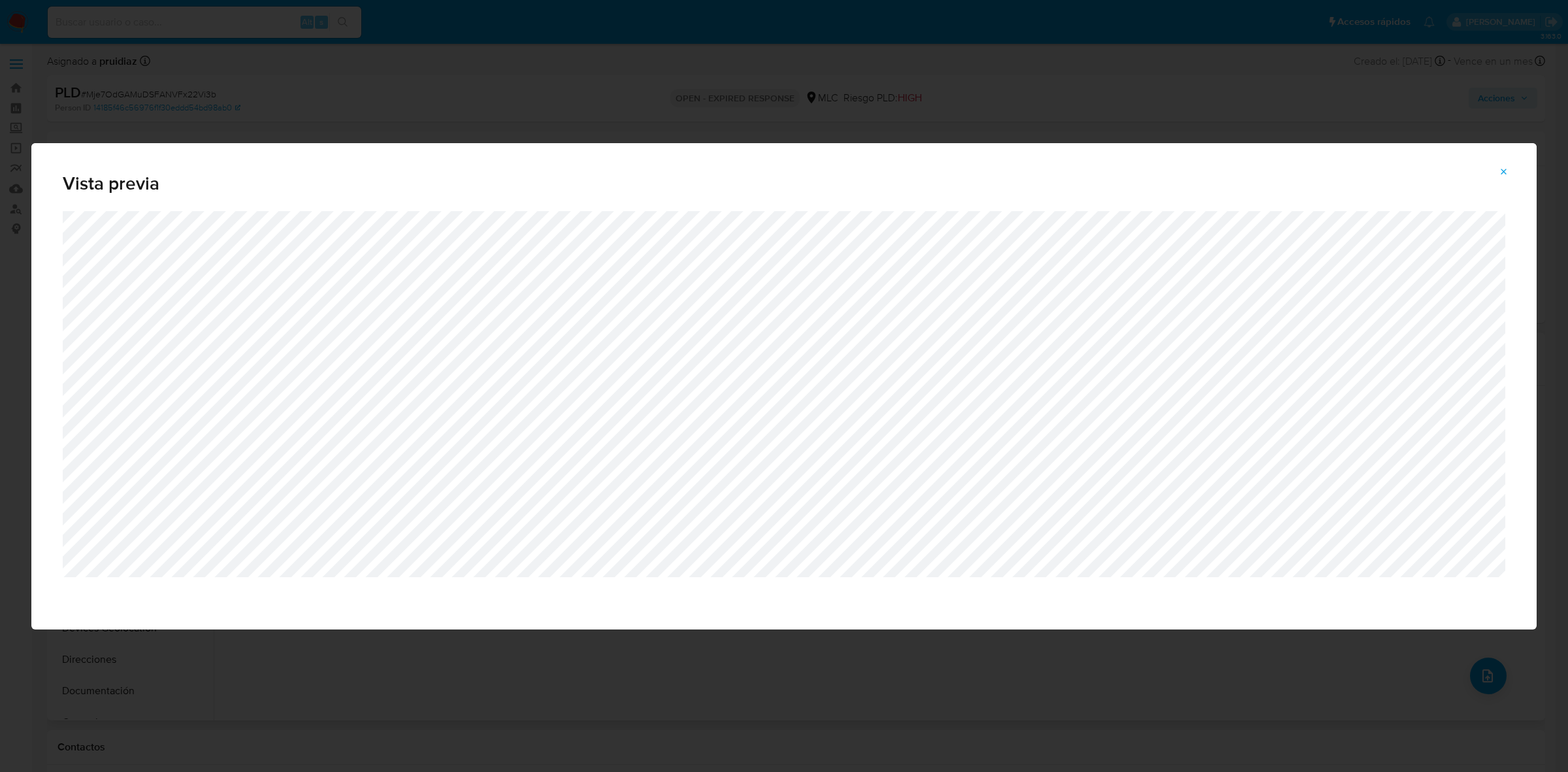
click at [1513, 173] on button "Attachment preview" at bounding box center [1504, 172] width 28 height 21
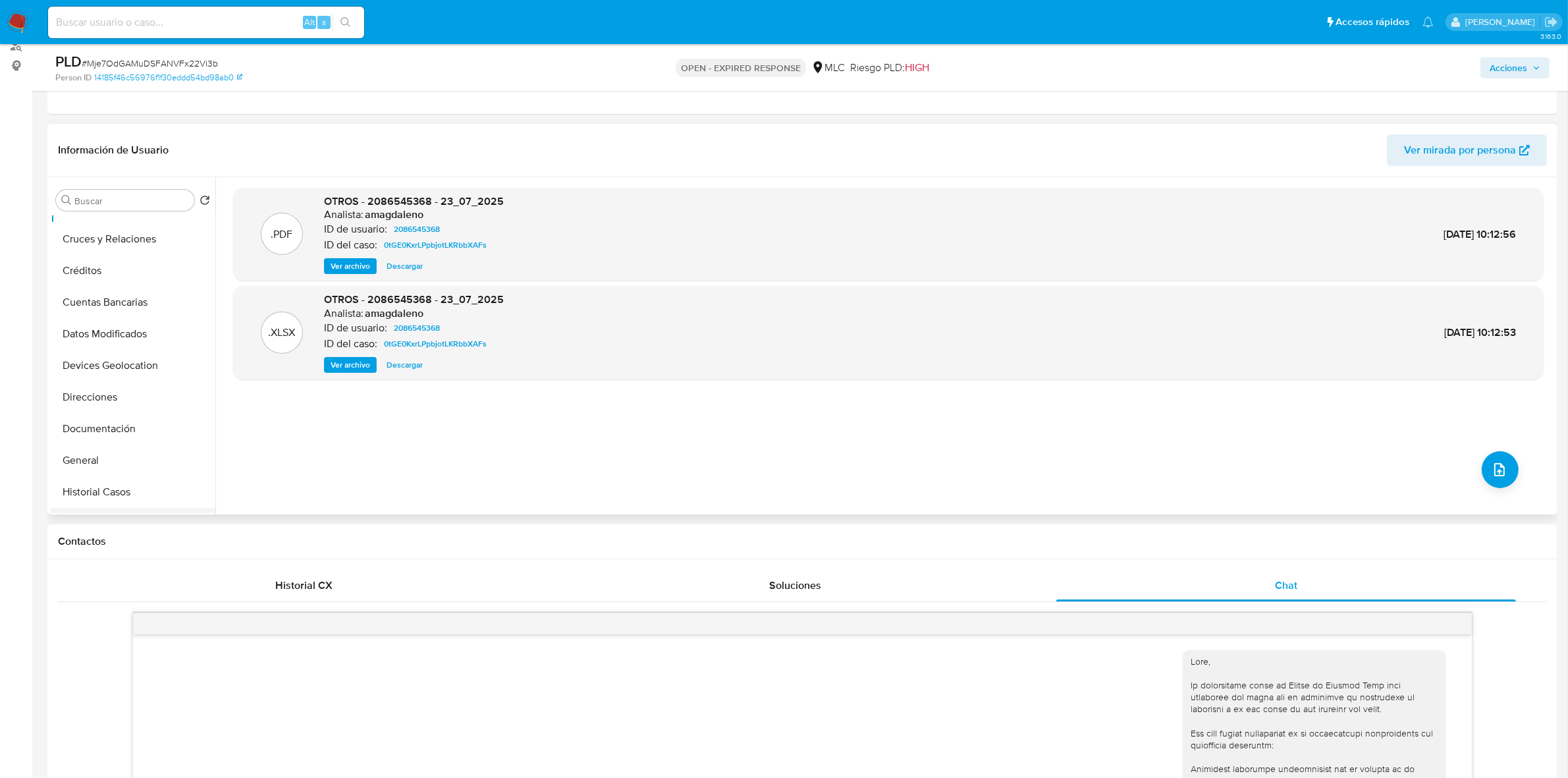
scroll to position [83, 0]
click at [100, 407] on button "Documentación" at bounding box center [128, 403] width 154 height 32
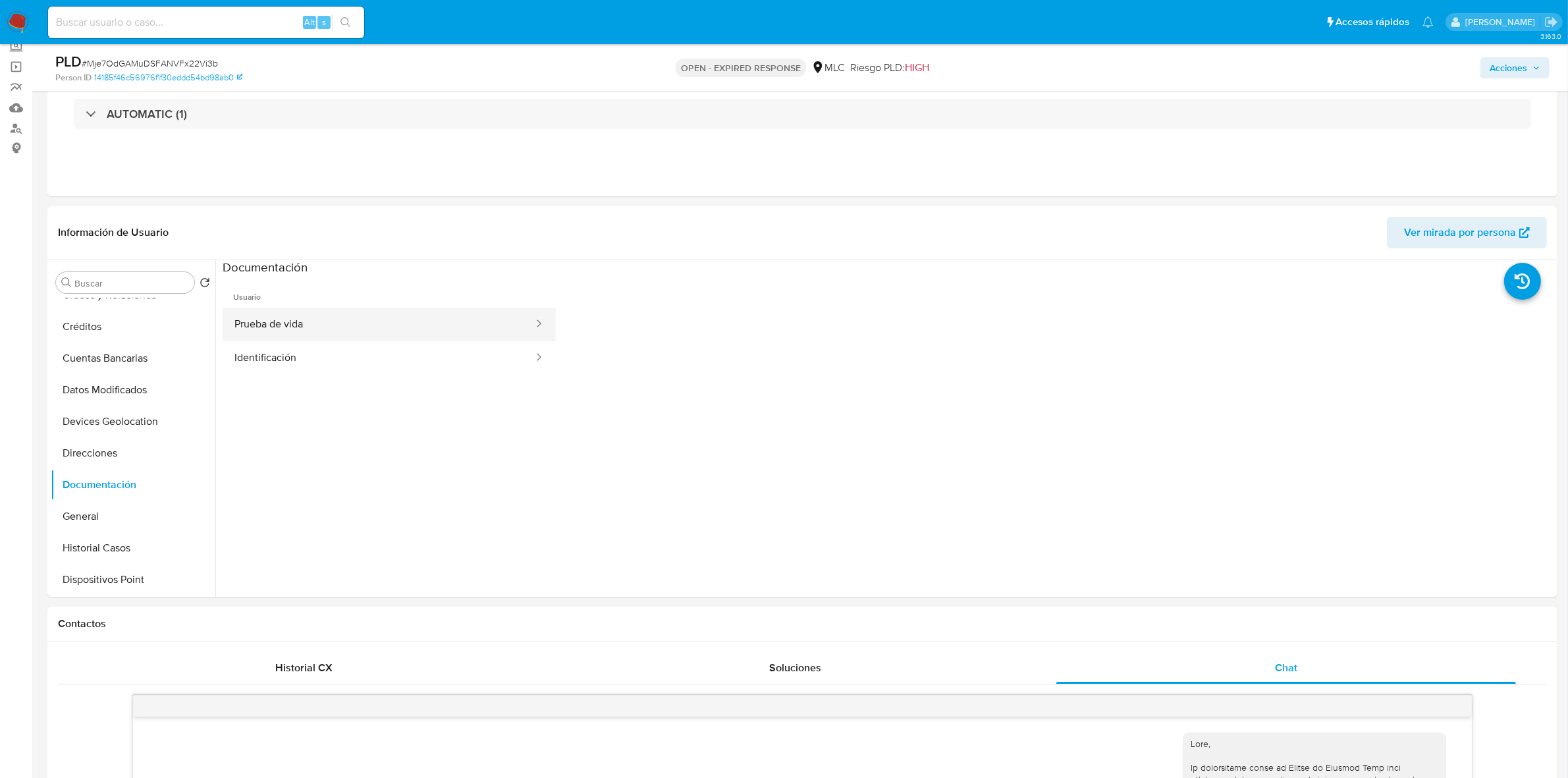
click at [344, 337] on button "Prueba de vida" at bounding box center [378, 324] width 312 height 34
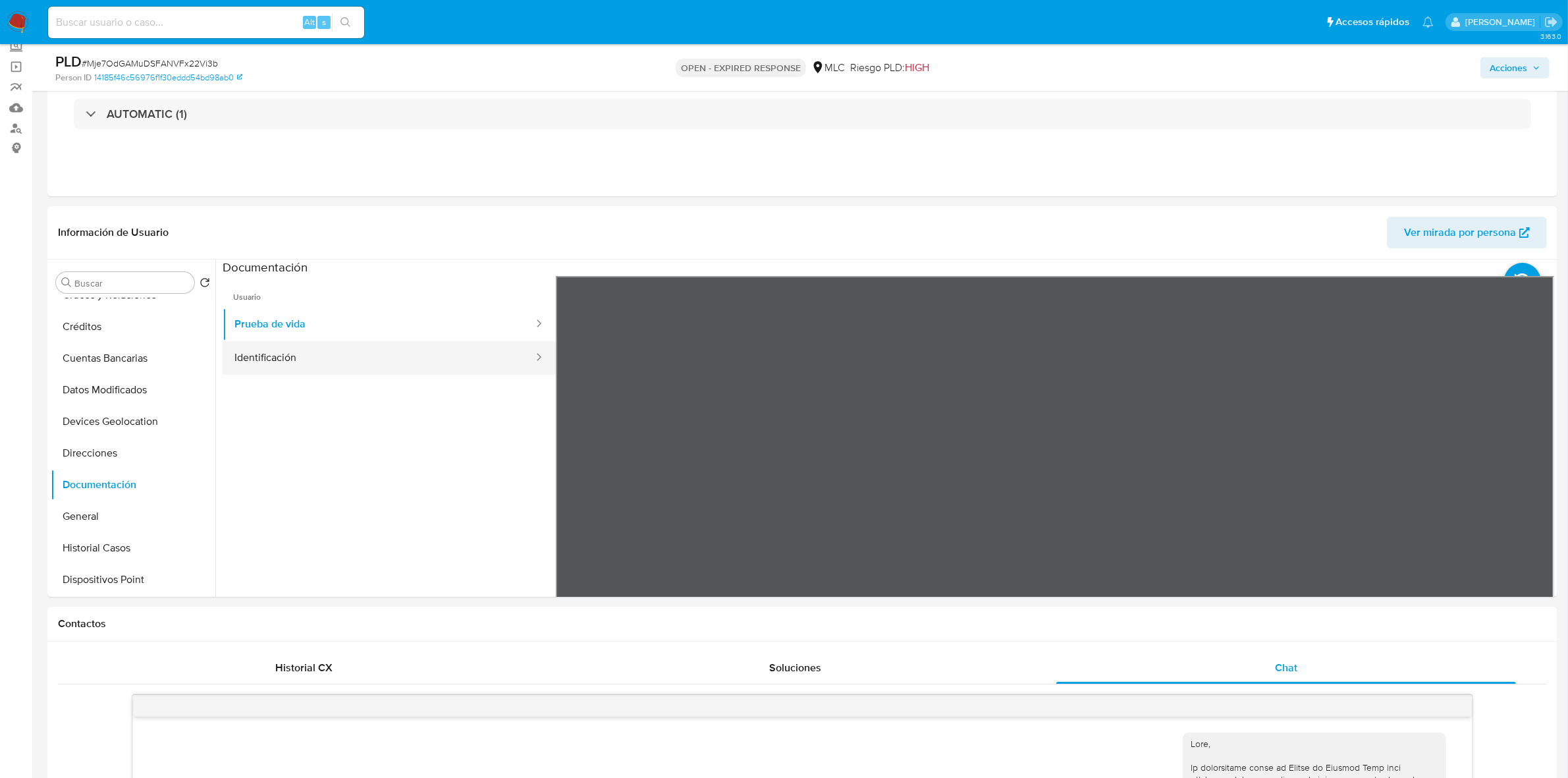
click at [372, 356] on button "Identificación" at bounding box center [378, 358] width 312 height 34
click at [1524, 488] on icon at bounding box center [1537, 490] width 27 height 27
click at [580, 491] on icon at bounding box center [572, 490] width 27 height 27
click at [453, 327] on button "Prueba de vida" at bounding box center [378, 324] width 312 height 34
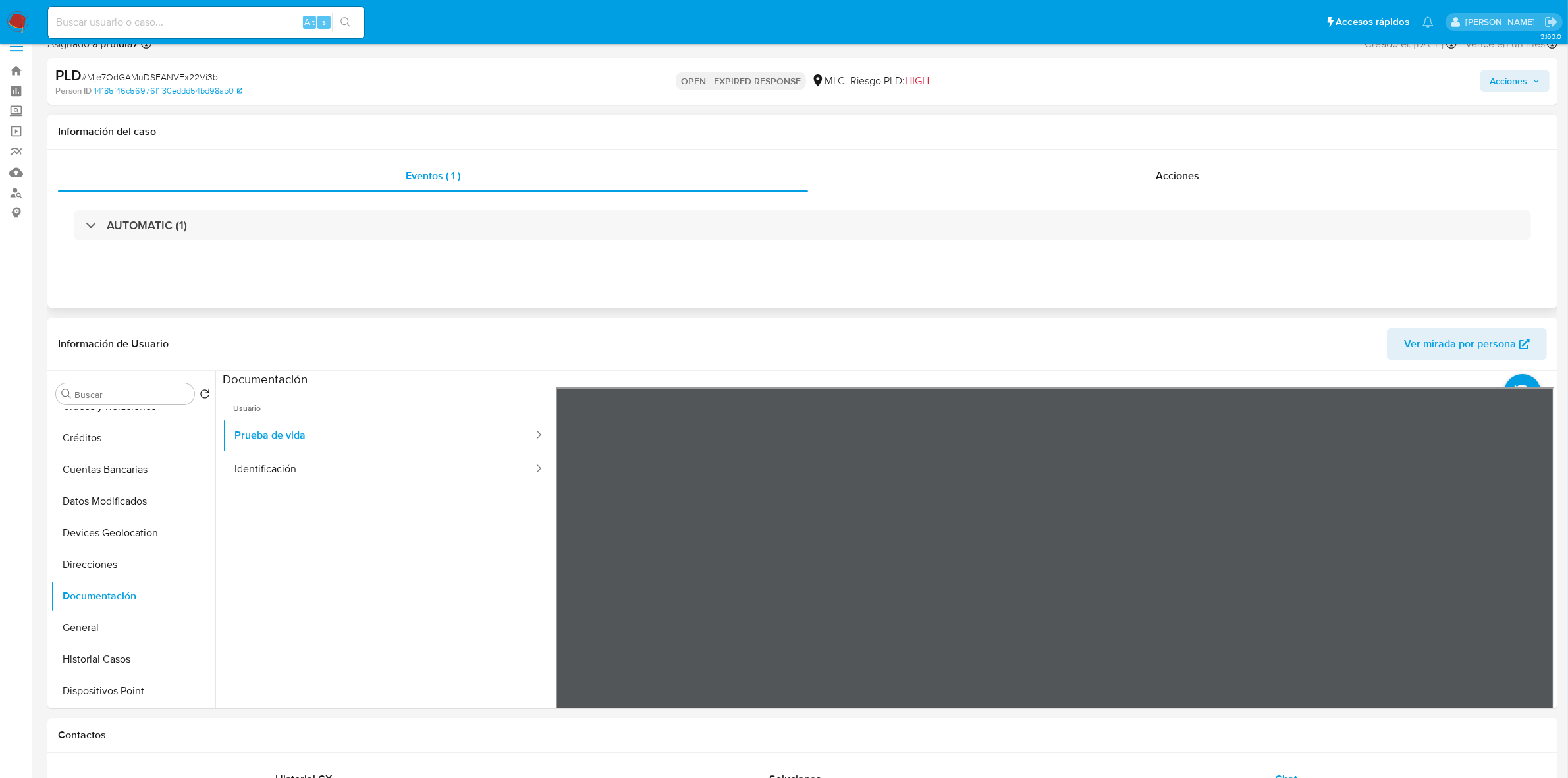
scroll to position [0, 0]
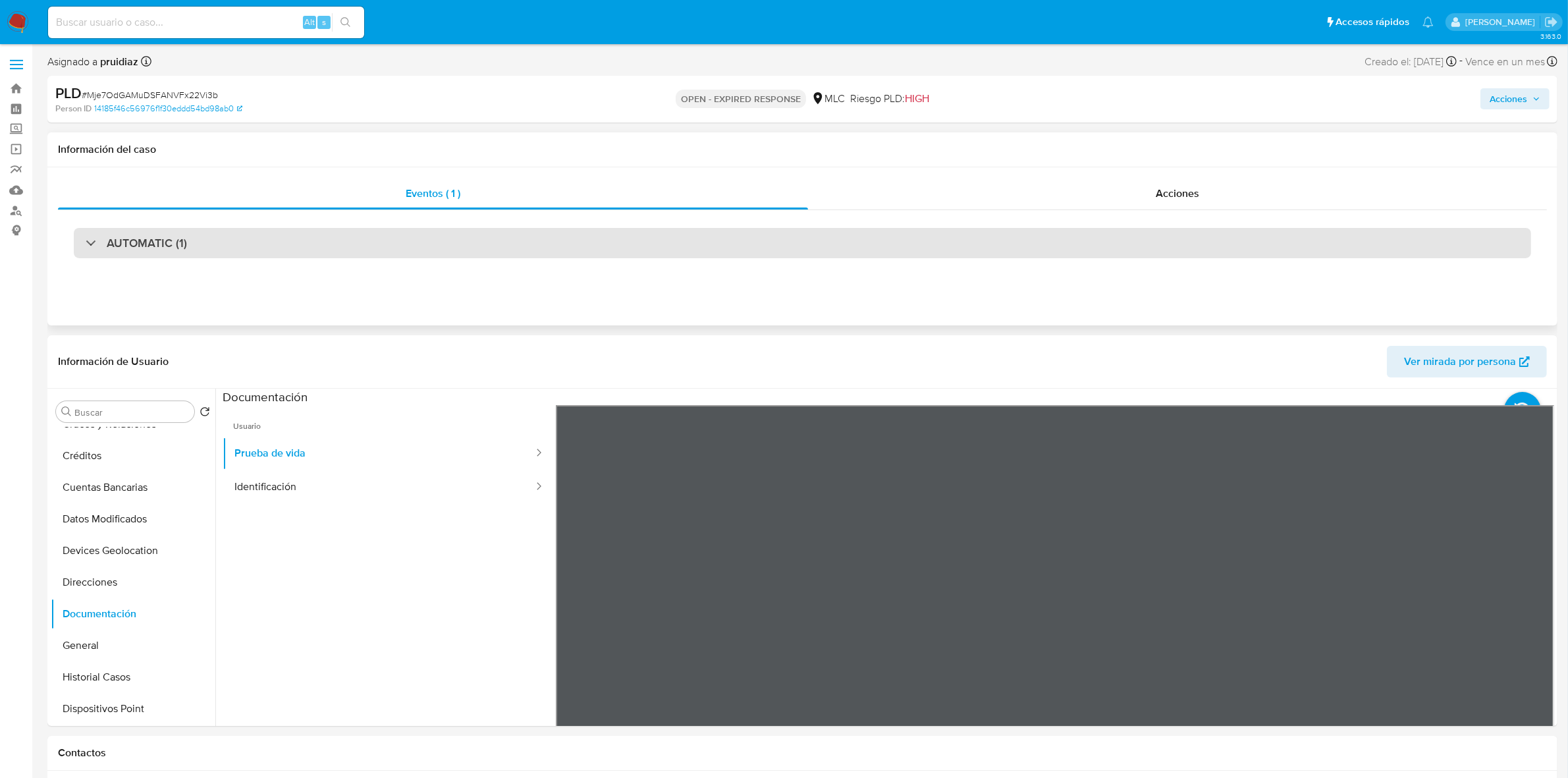
click at [162, 247] on h3 "AUTOMATIC (1)" at bounding box center [147, 243] width 80 height 14
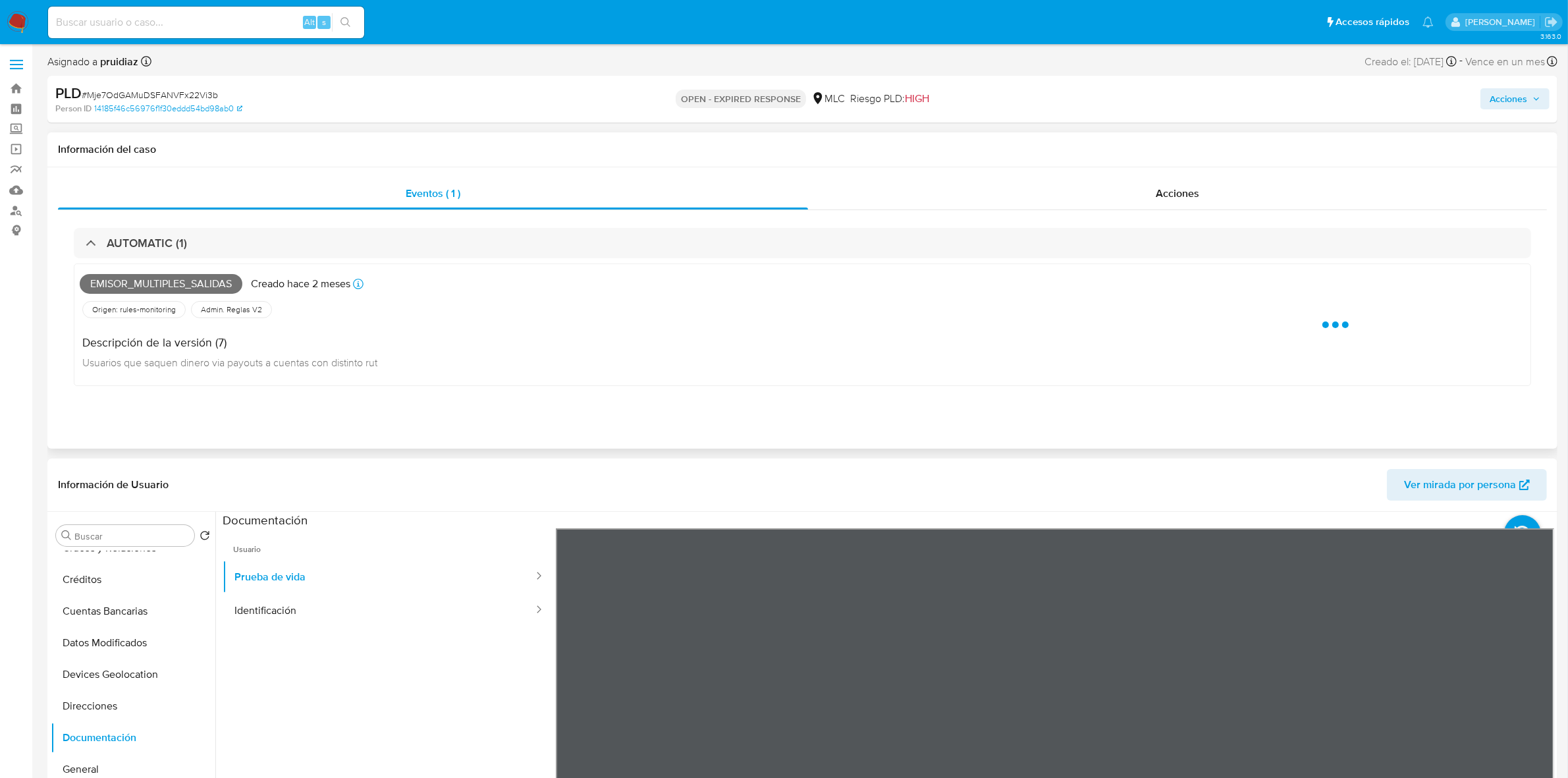
click at [189, 285] on span "Emisor_multiples_salidas" at bounding box center [161, 284] width 163 height 20
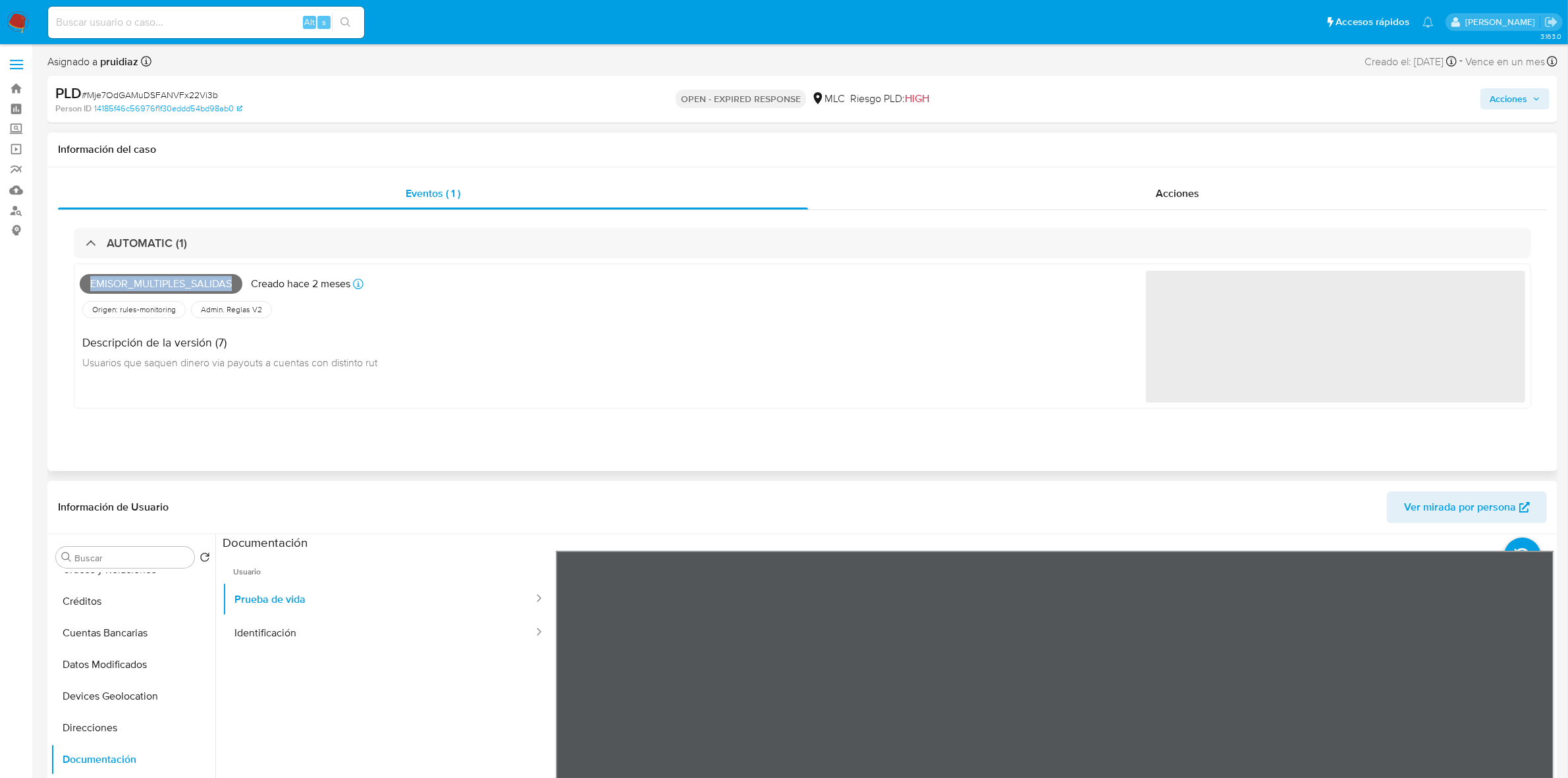
copy span "Emisor_multiples_salidas"
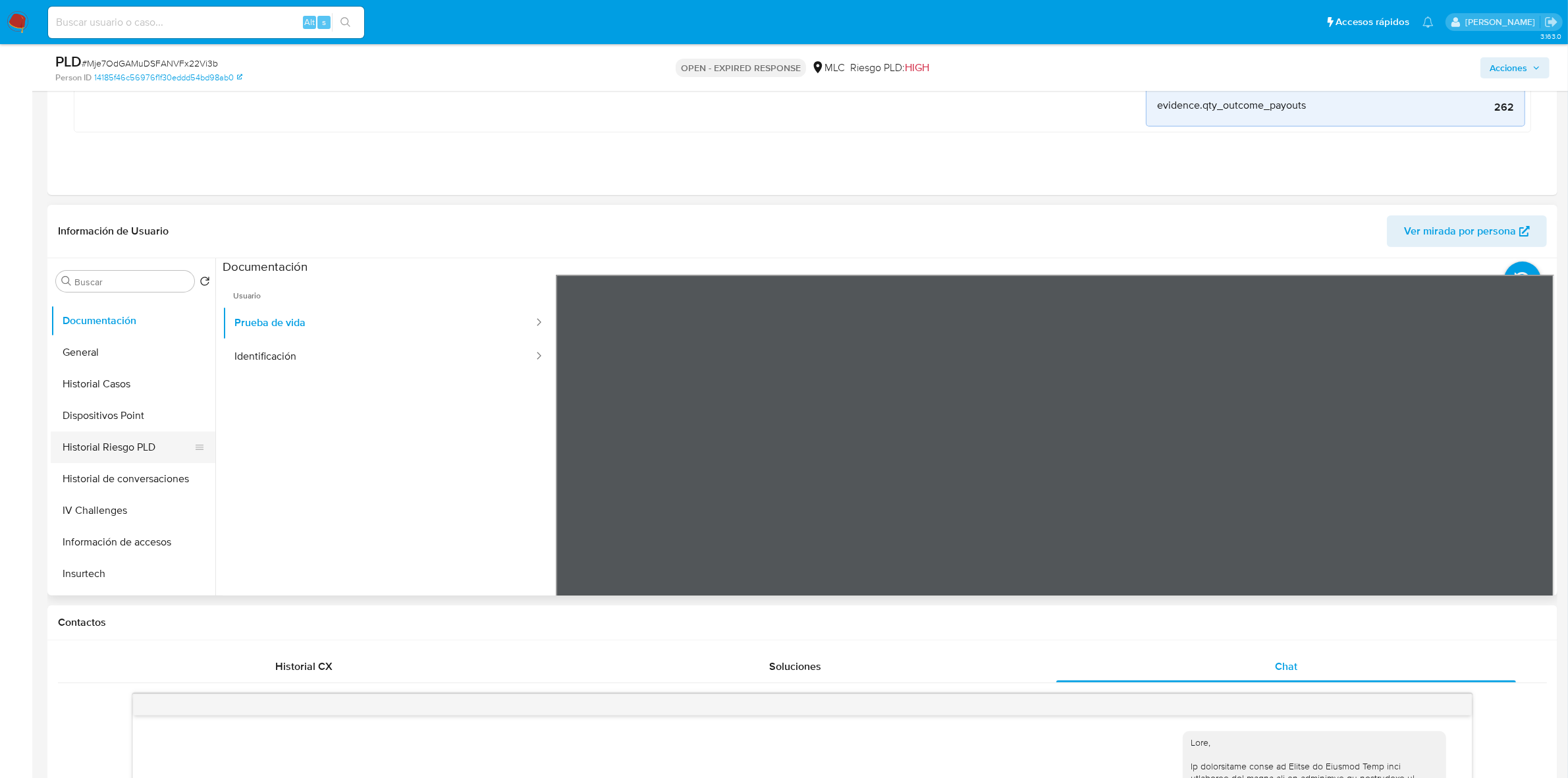
scroll to position [247, 0]
click at [130, 393] on button "Historial Casos" at bounding box center [128, 382] width 154 height 32
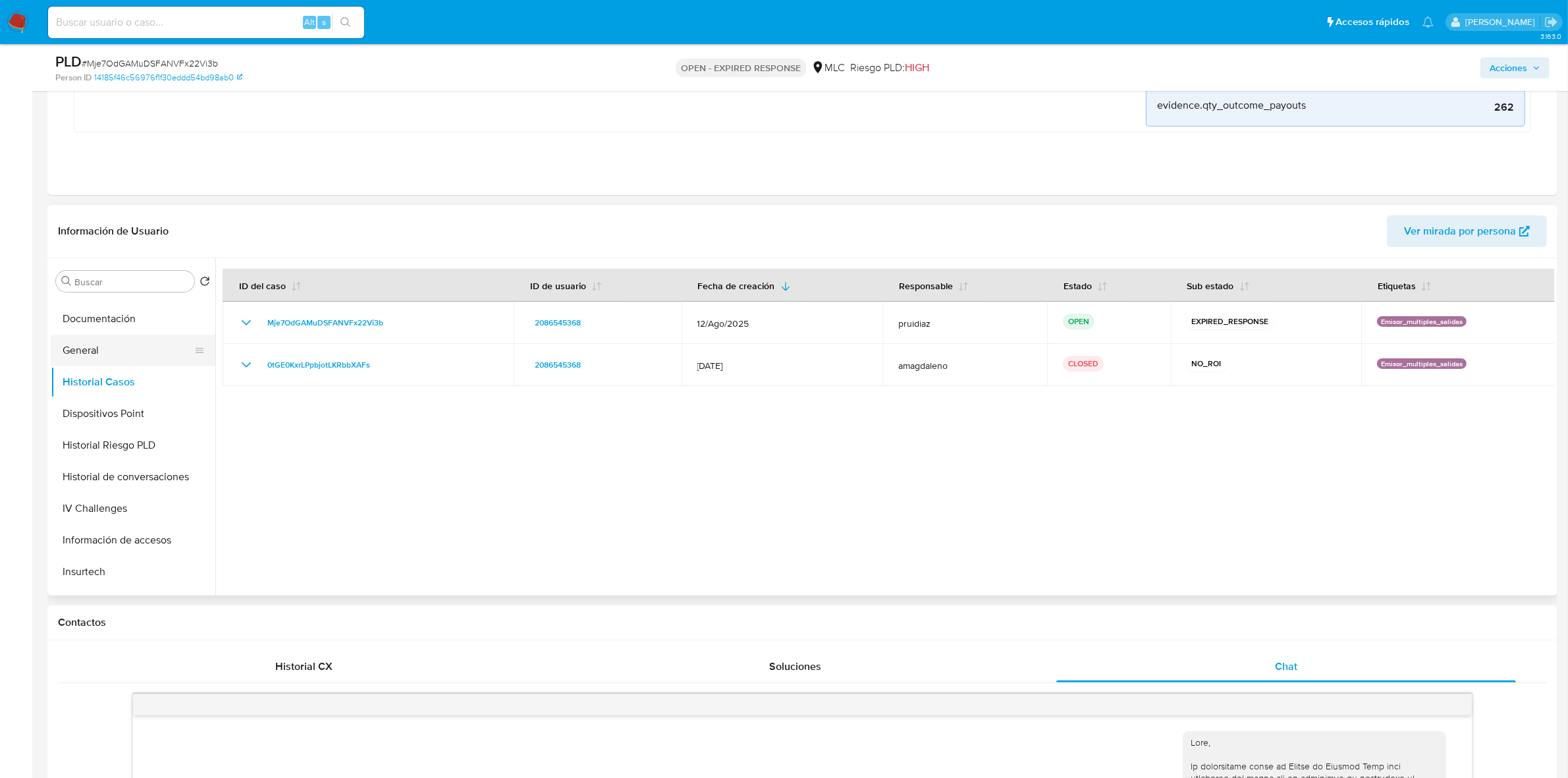
click at [110, 344] on button "General" at bounding box center [128, 350] width 154 height 32
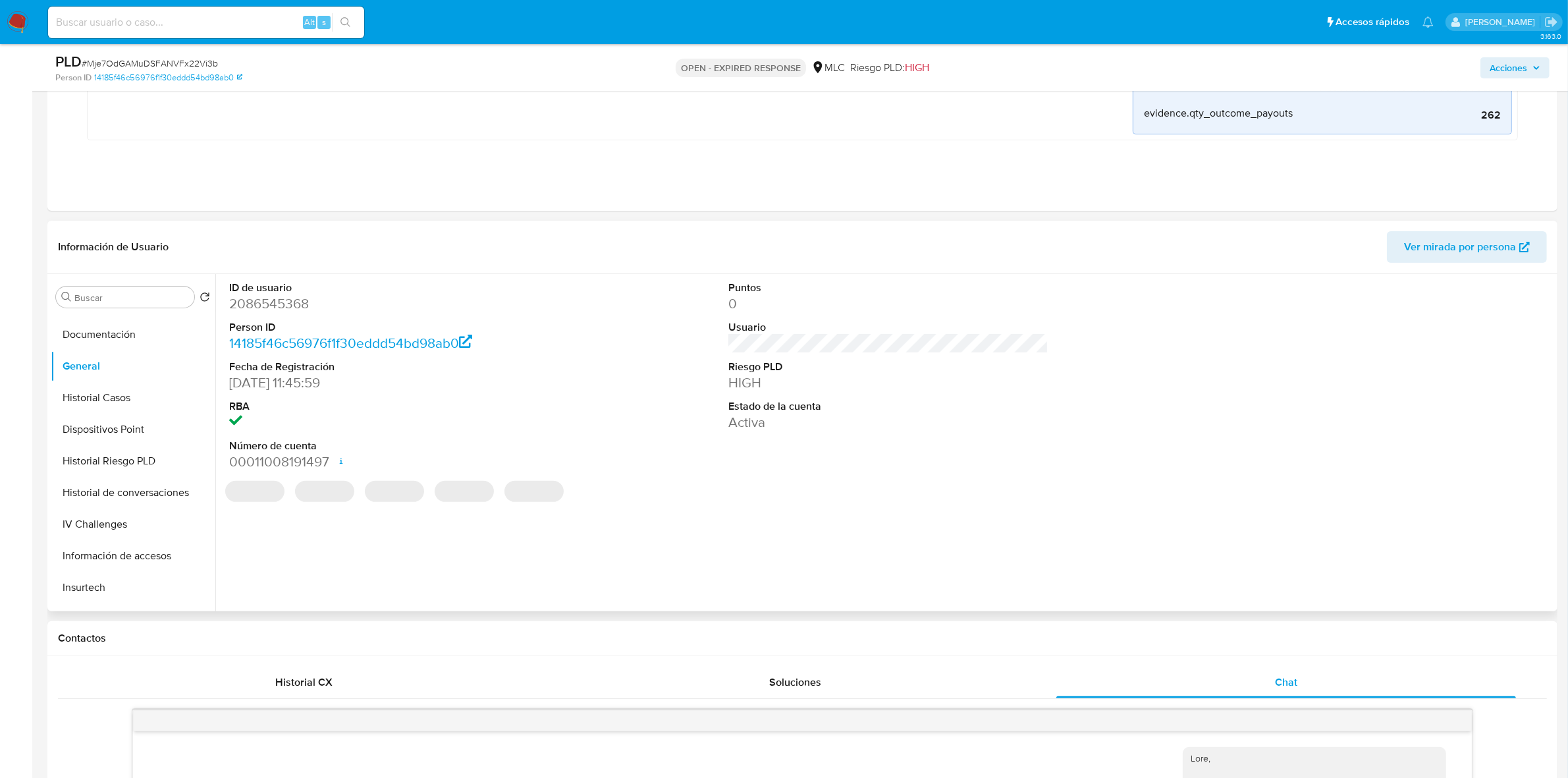
click at [259, 305] on dd "2086545368" at bounding box center [389, 304] width 320 height 19
copy dd "2086545368"
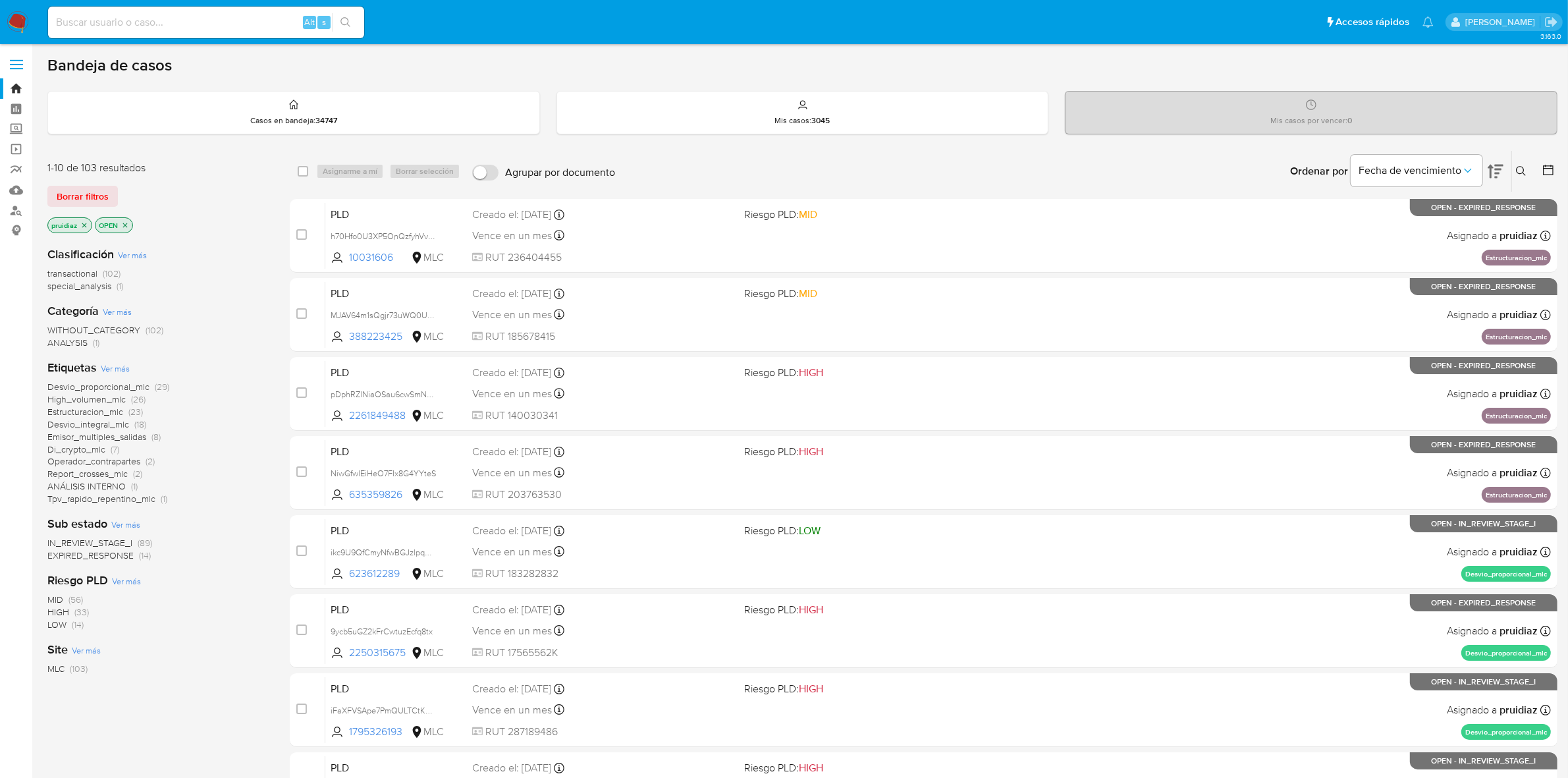
click at [20, 27] on img at bounding box center [17, 22] width 22 height 22
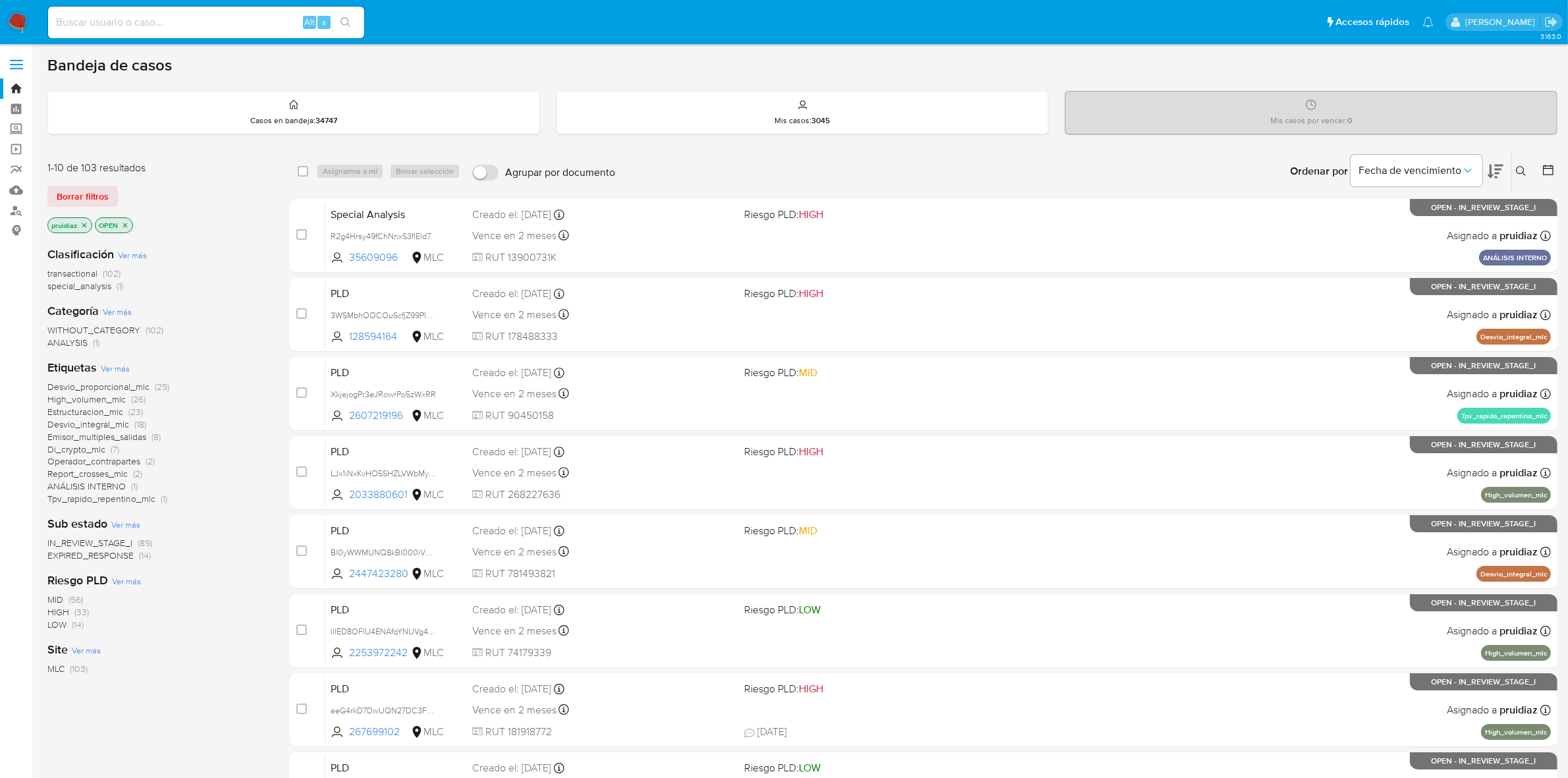
click at [18, 27] on img at bounding box center [17, 22] width 22 height 22
click at [1493, 173] on icon at bounding box center [1496, 172] width 16 height 16
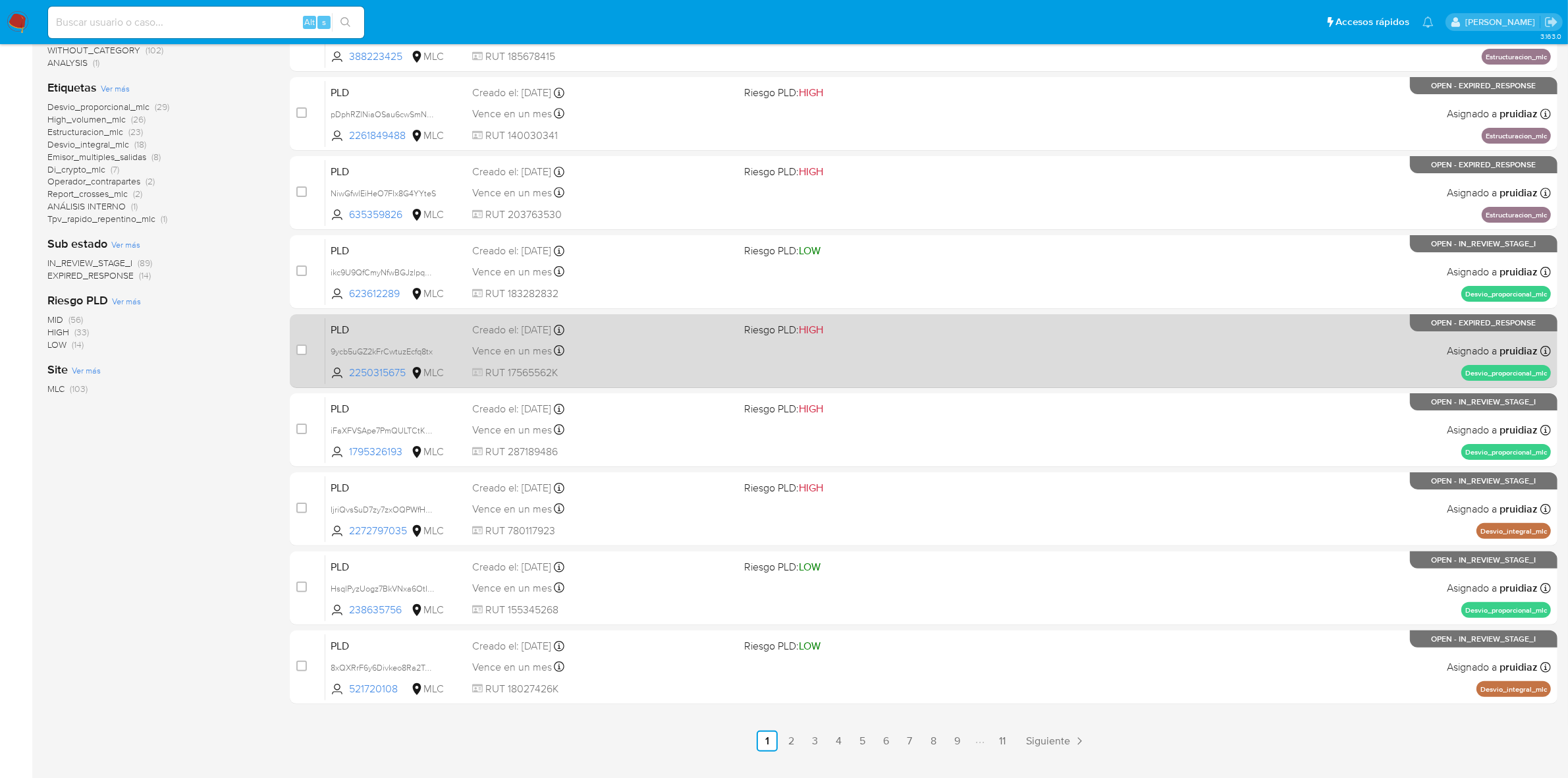
scroll to position [309, 0]
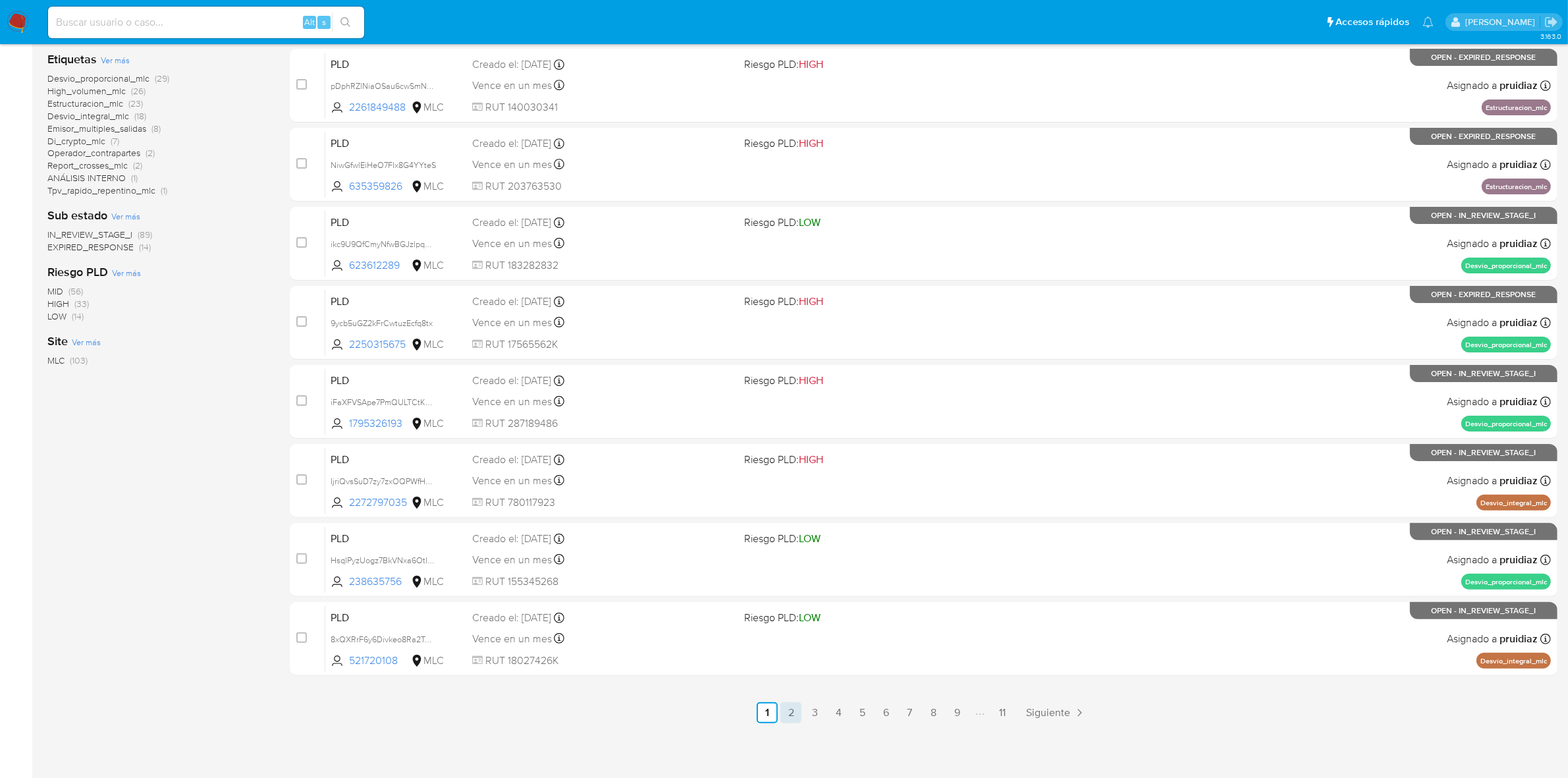
click at [800, 703] on link "2" at bounding box center [790, 713] width 21 height 21
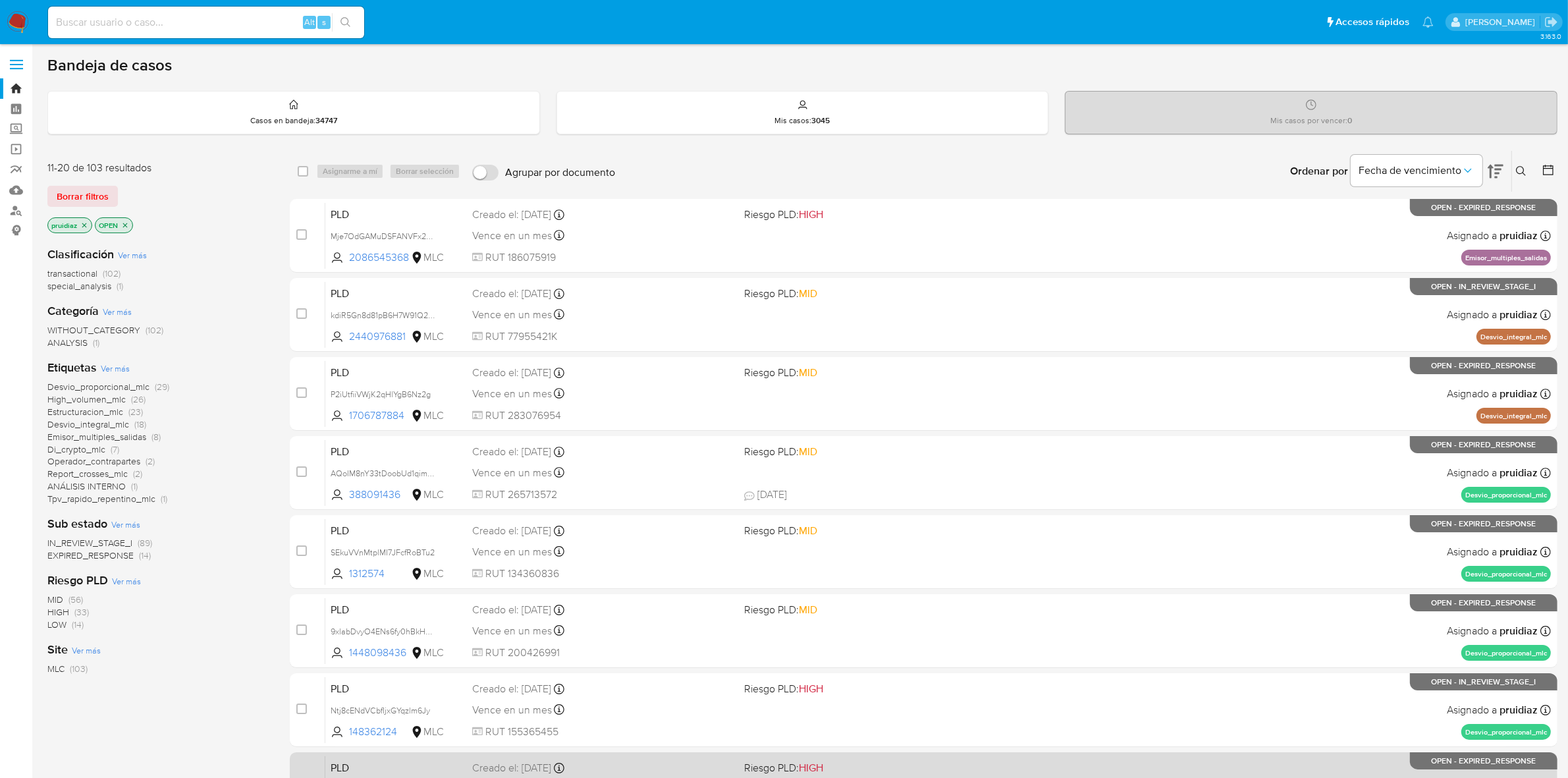
scroll to position [309, 0]
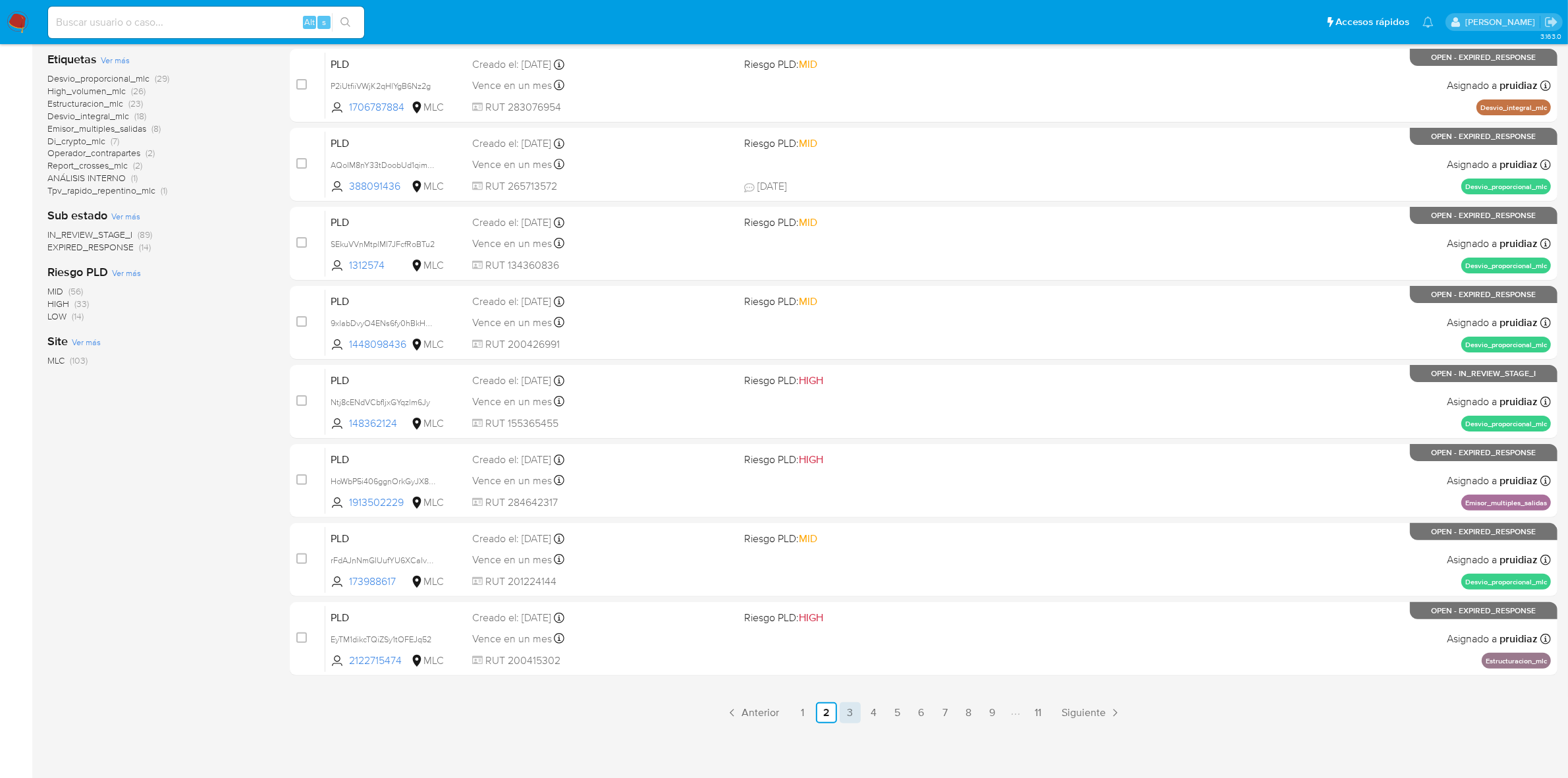
click at [846, 712] on link "3" at bounding box center [850, 713] width 21 height 21
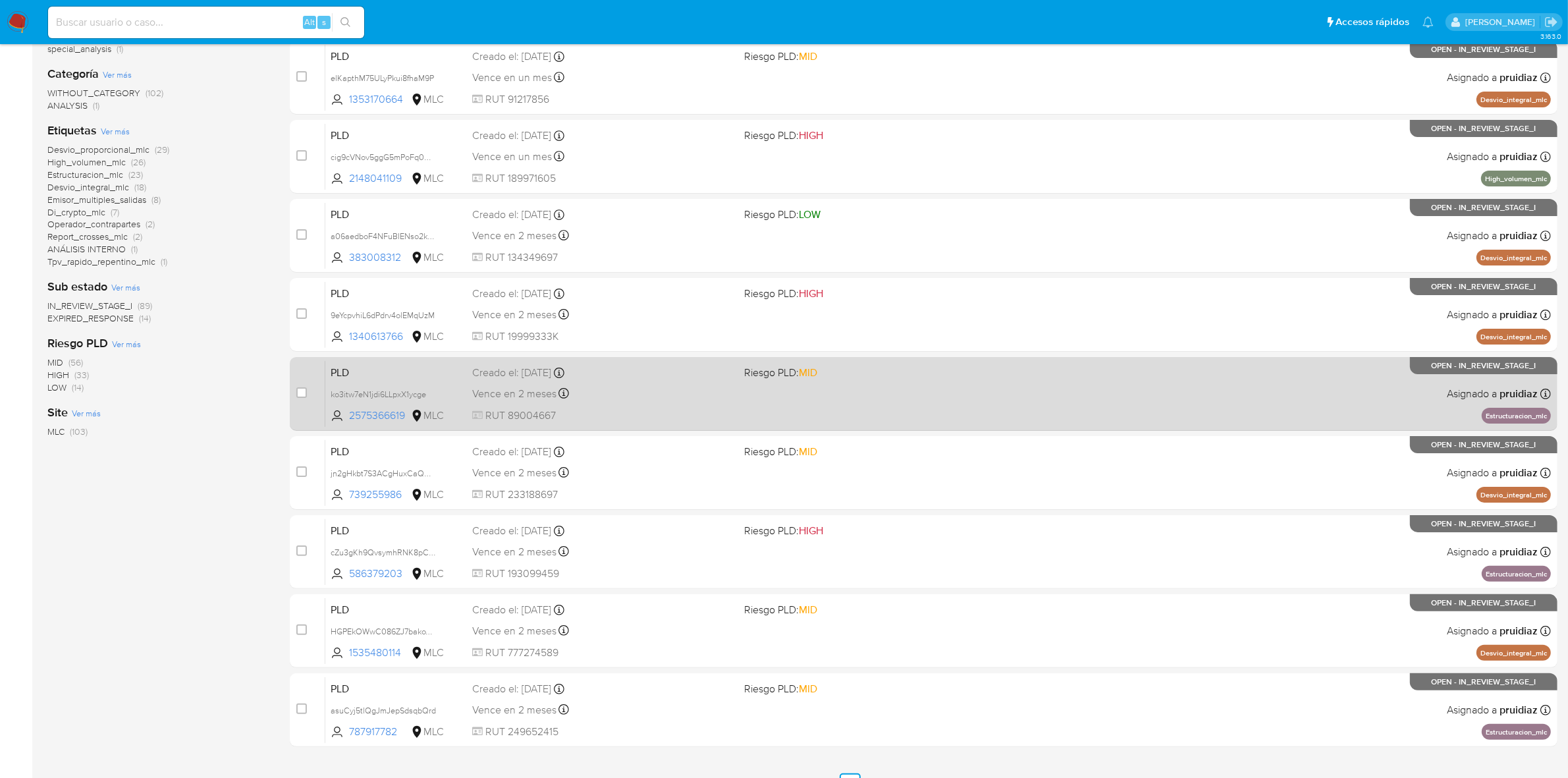
scroll to position [309, 0]
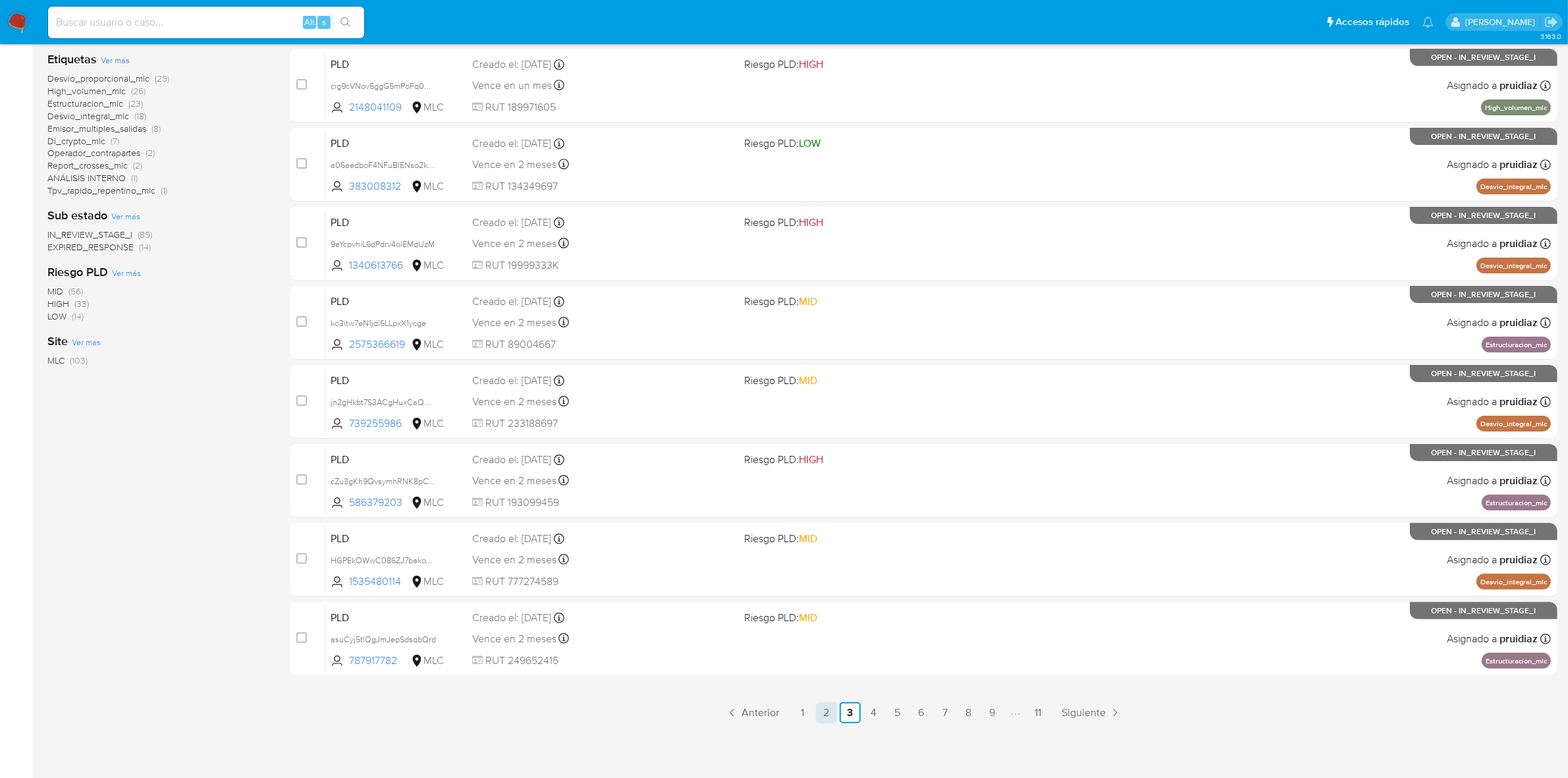
click at [820, 717] on link "2" at bounding box center [826, 713] width 21 height 21
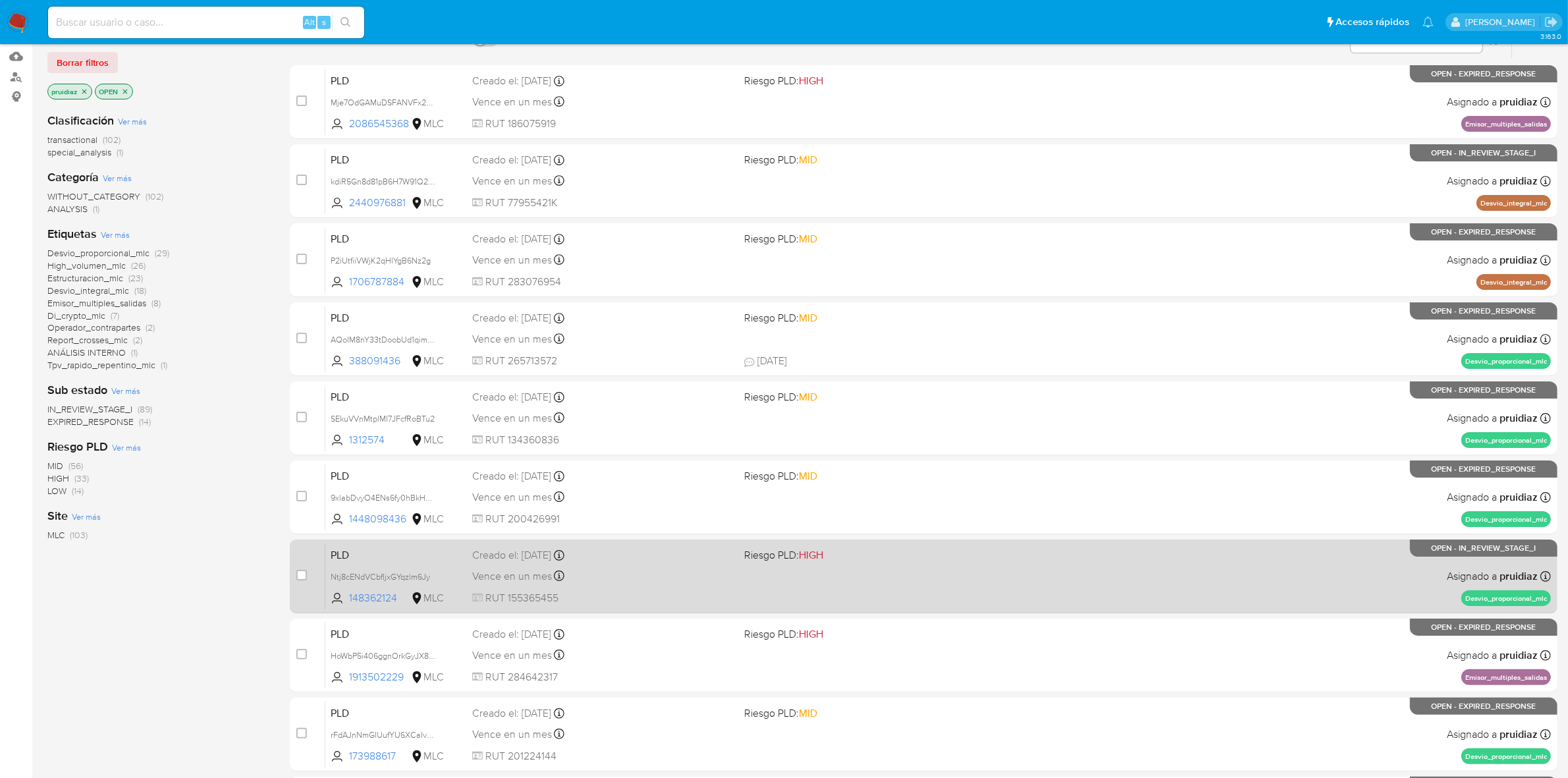
scroll to position [309, 0]
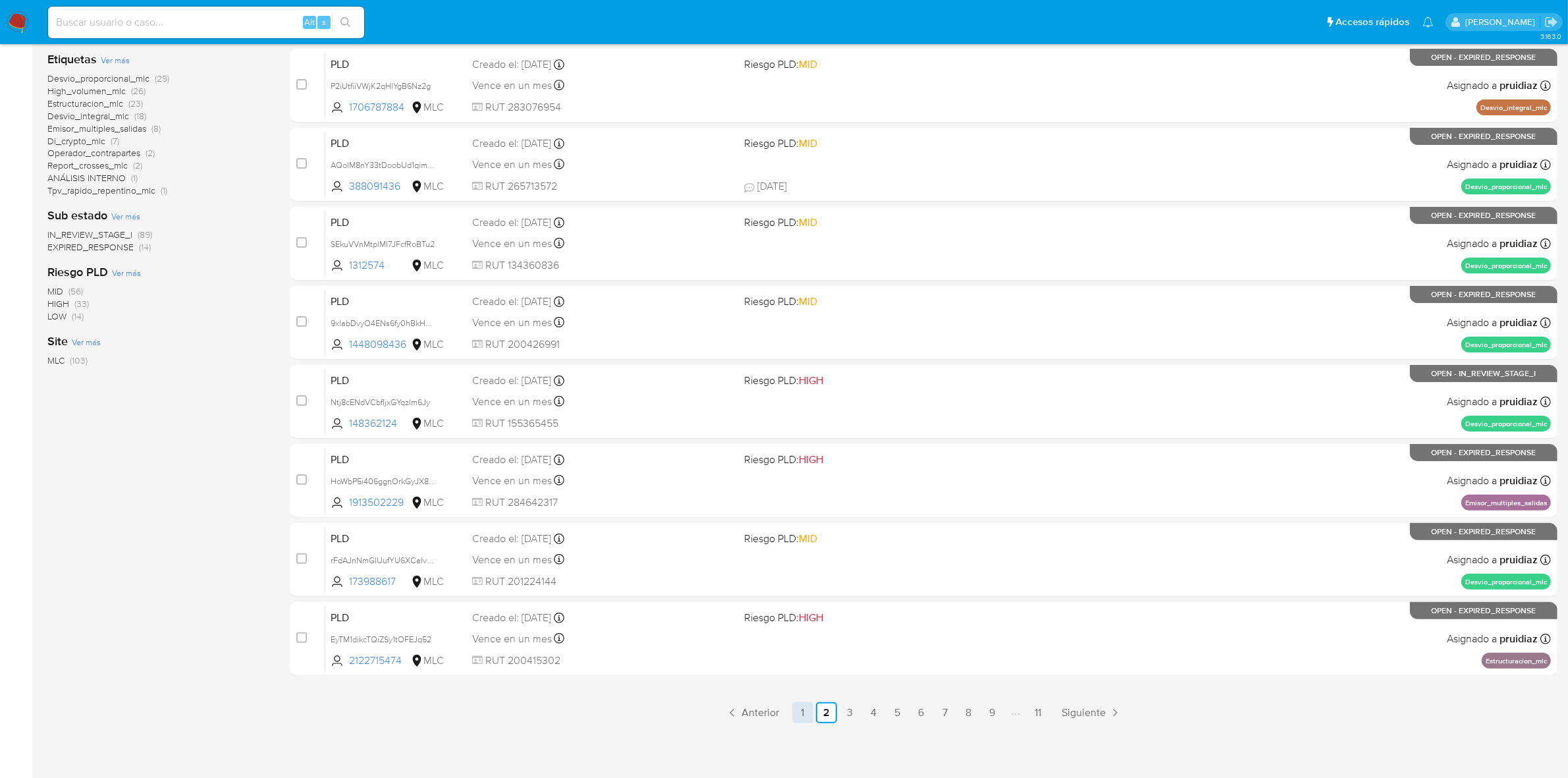
click at [808, 720] on link "1" at bounding box center [802, 713] width 21 height 21
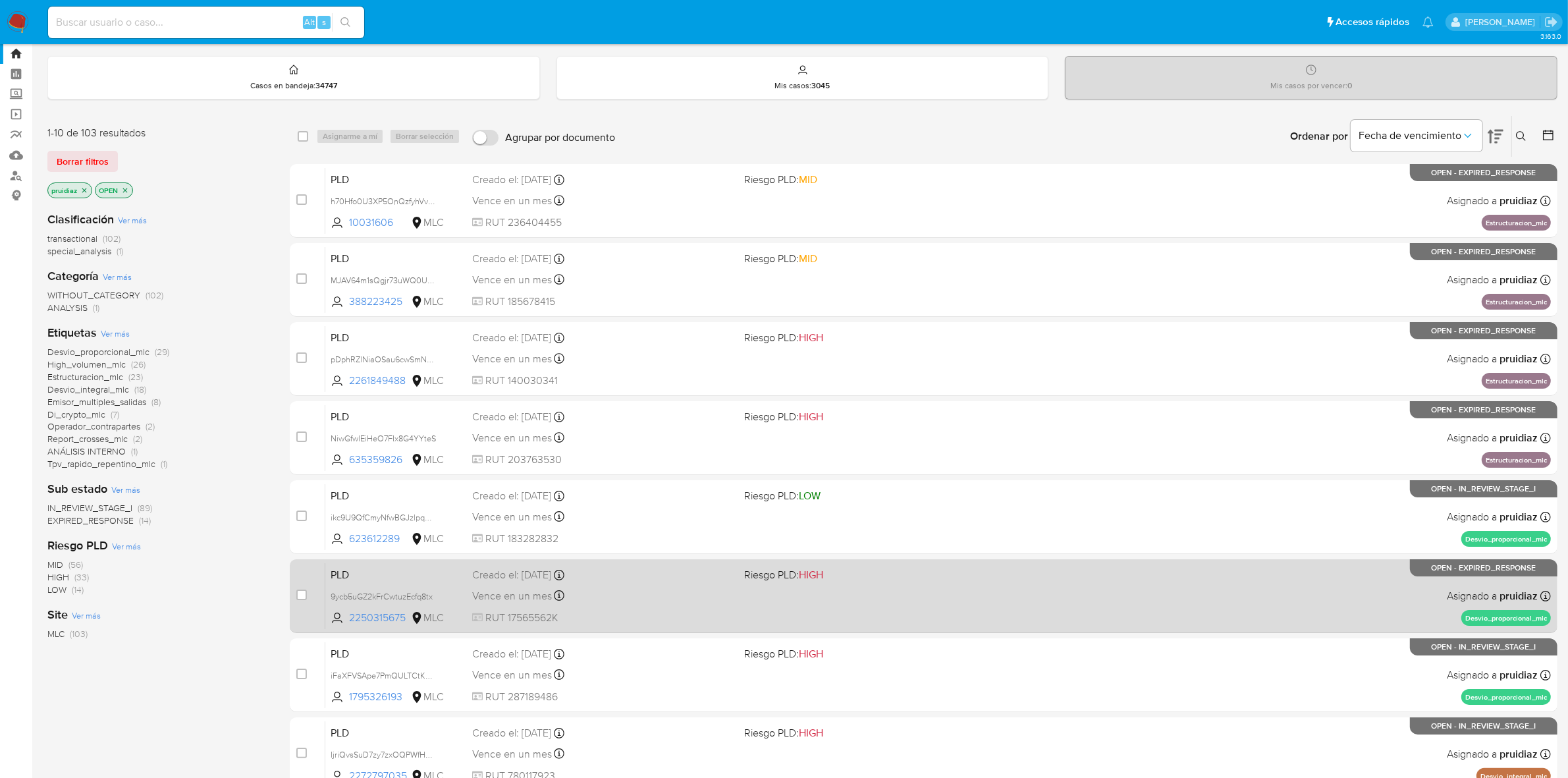
scroll to position [309, 0]
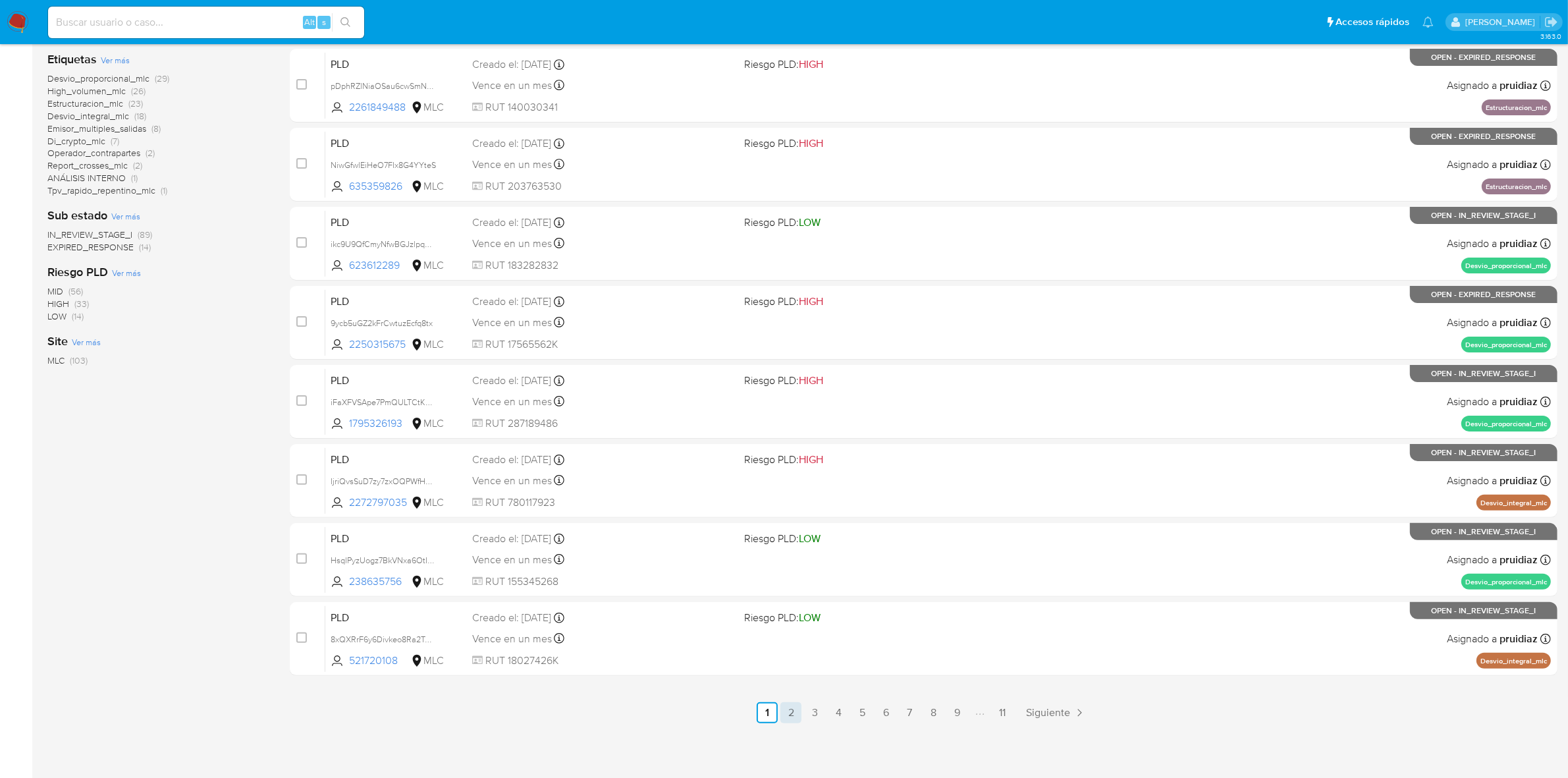
click at [795, 705] on link "2" at bounding box center [790, 713] width 21 height 21
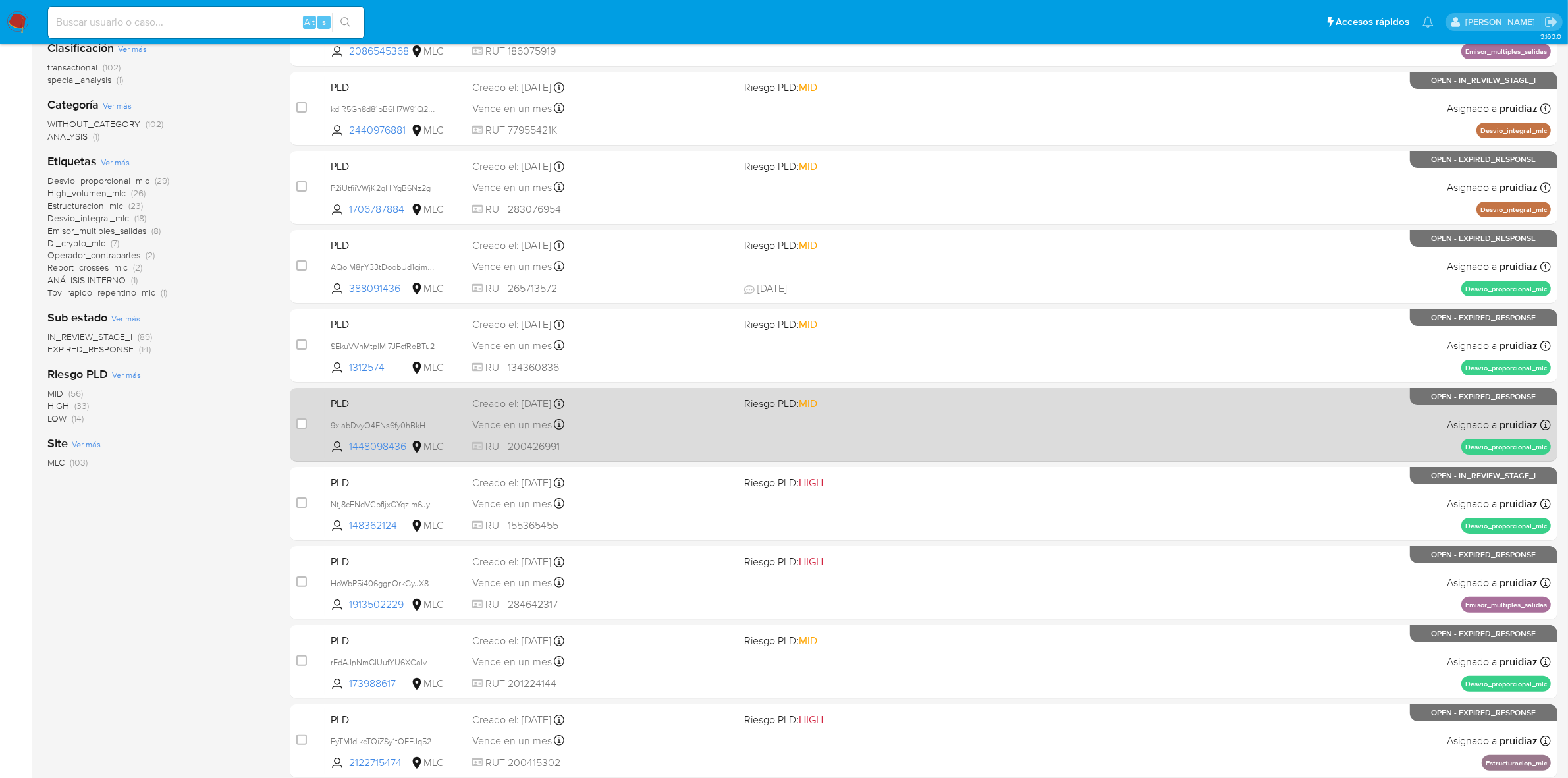
scroll to position [309, 0]
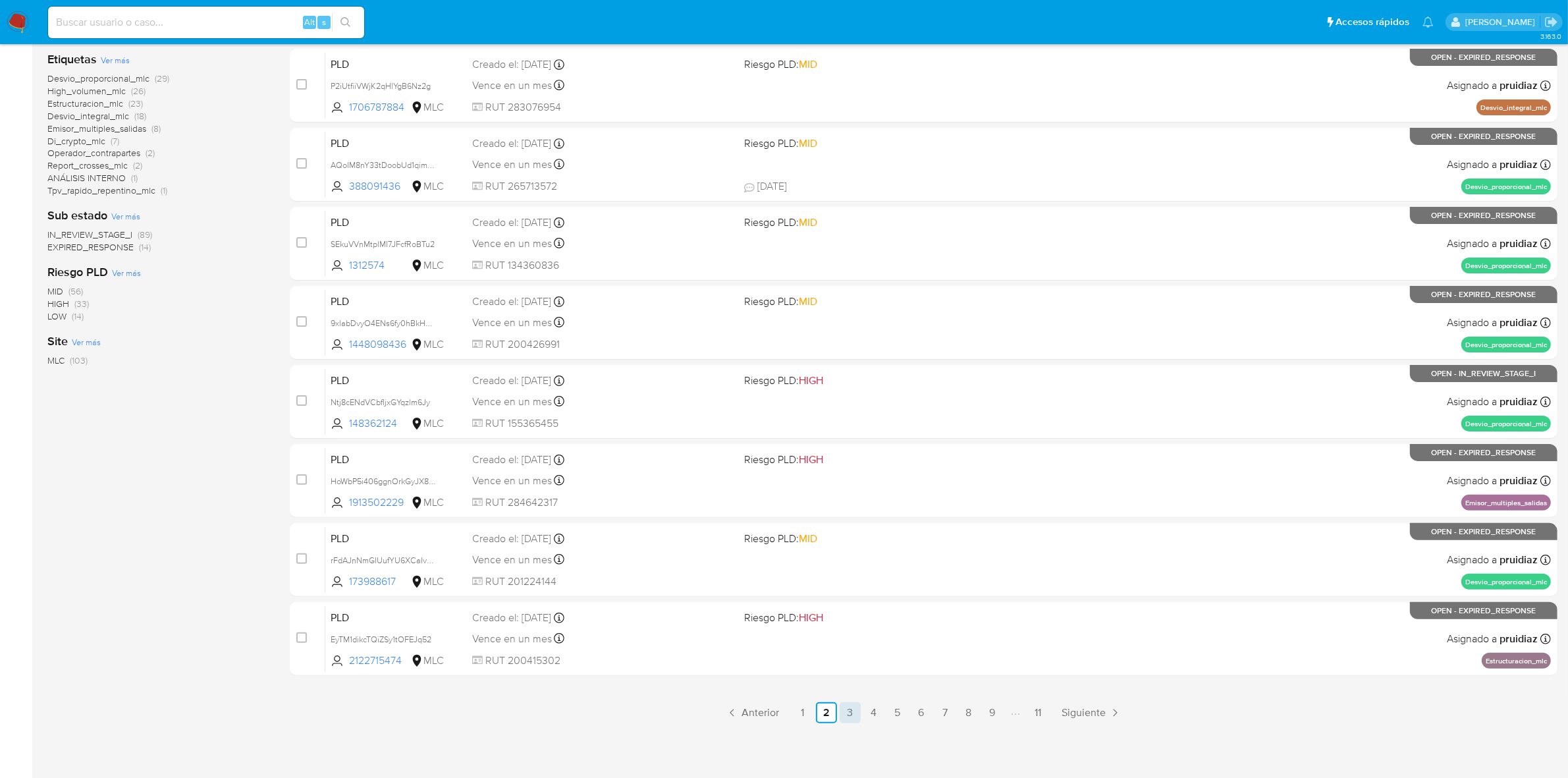
click at [857, 706] on link "3" at bounding box center [850, 713] width 21 height 21
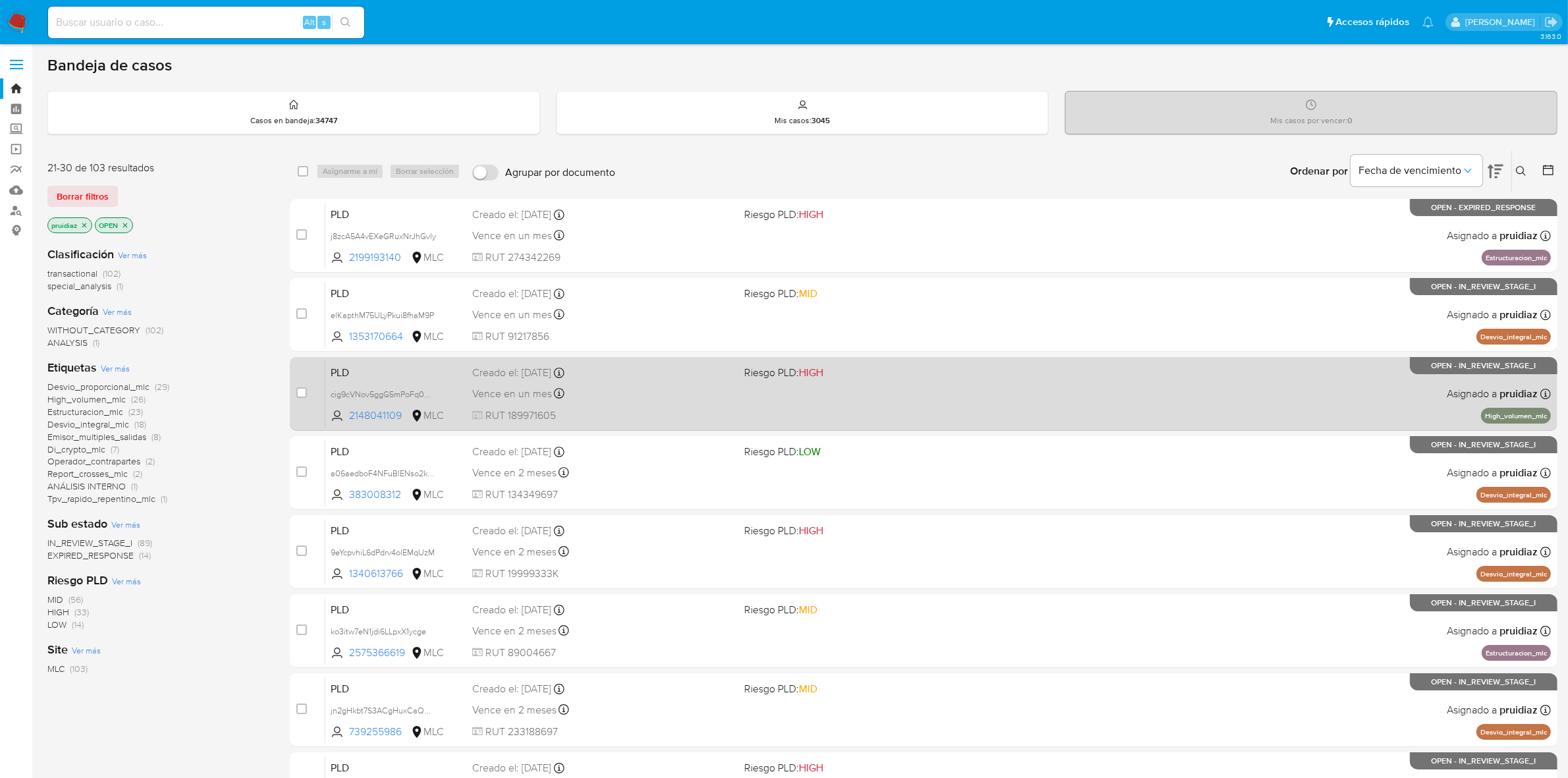
click at [715, 403] on div "PLD cig9cVNov5ggG5mPoFq0CFPs 2148041109 MLC Riesgo PLD: HIGH Creado el: 12/08/2…" at bounding box center [938, 393] width 1226 height 67
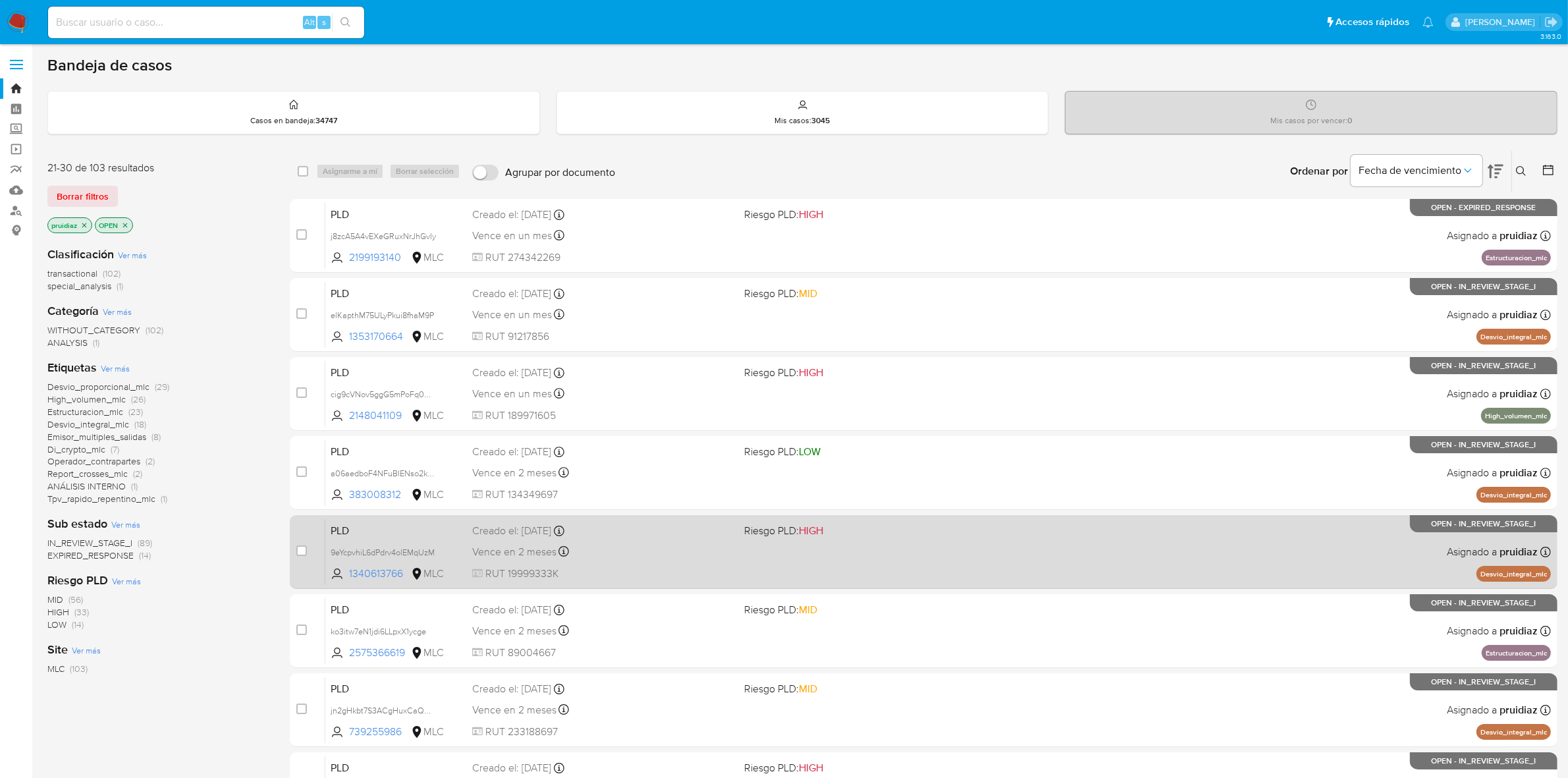
scroll to position [309, 0]
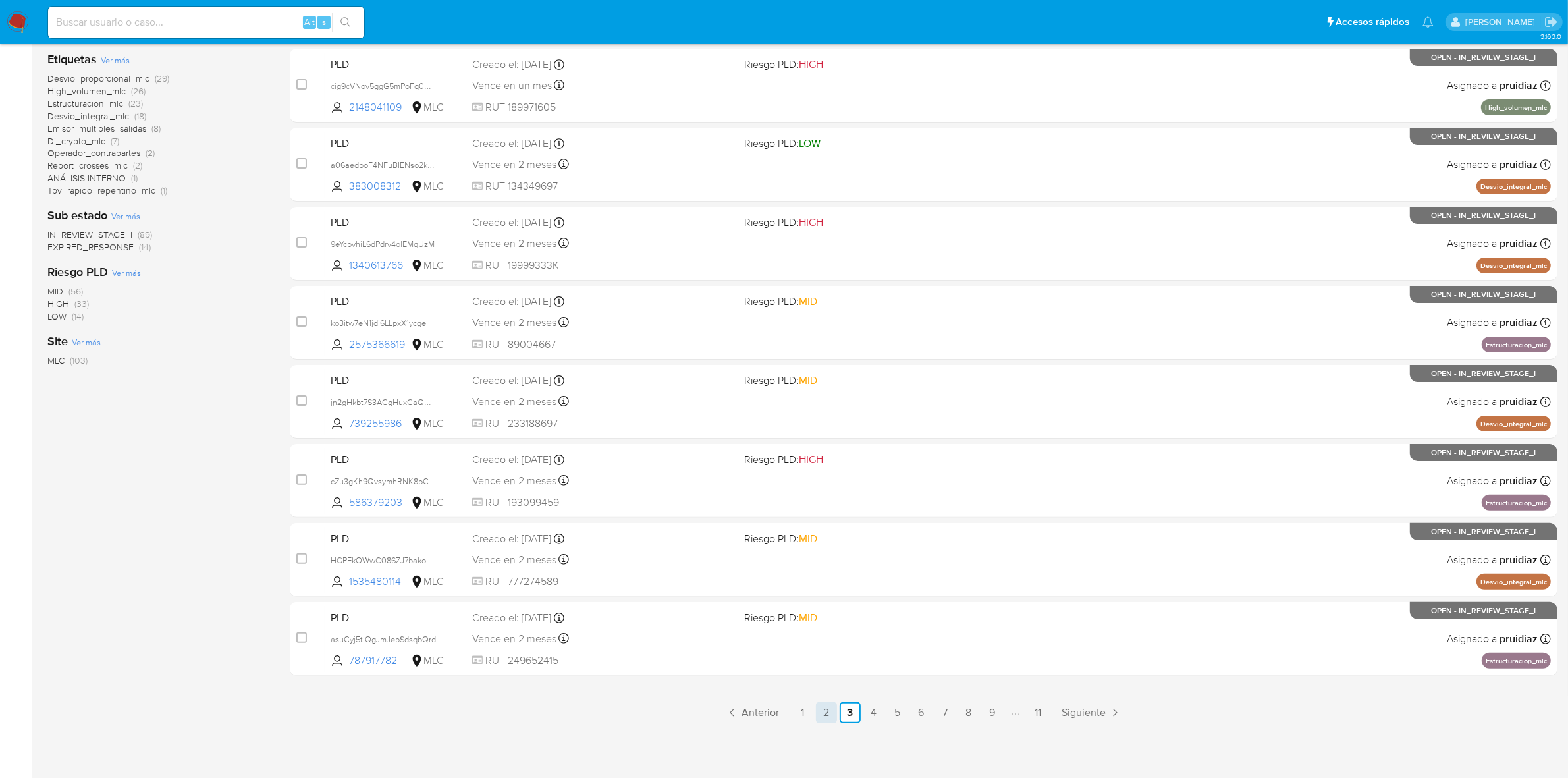
click at [828, 710] on link "2" at bounding box center [826, 713] width 21 height 21
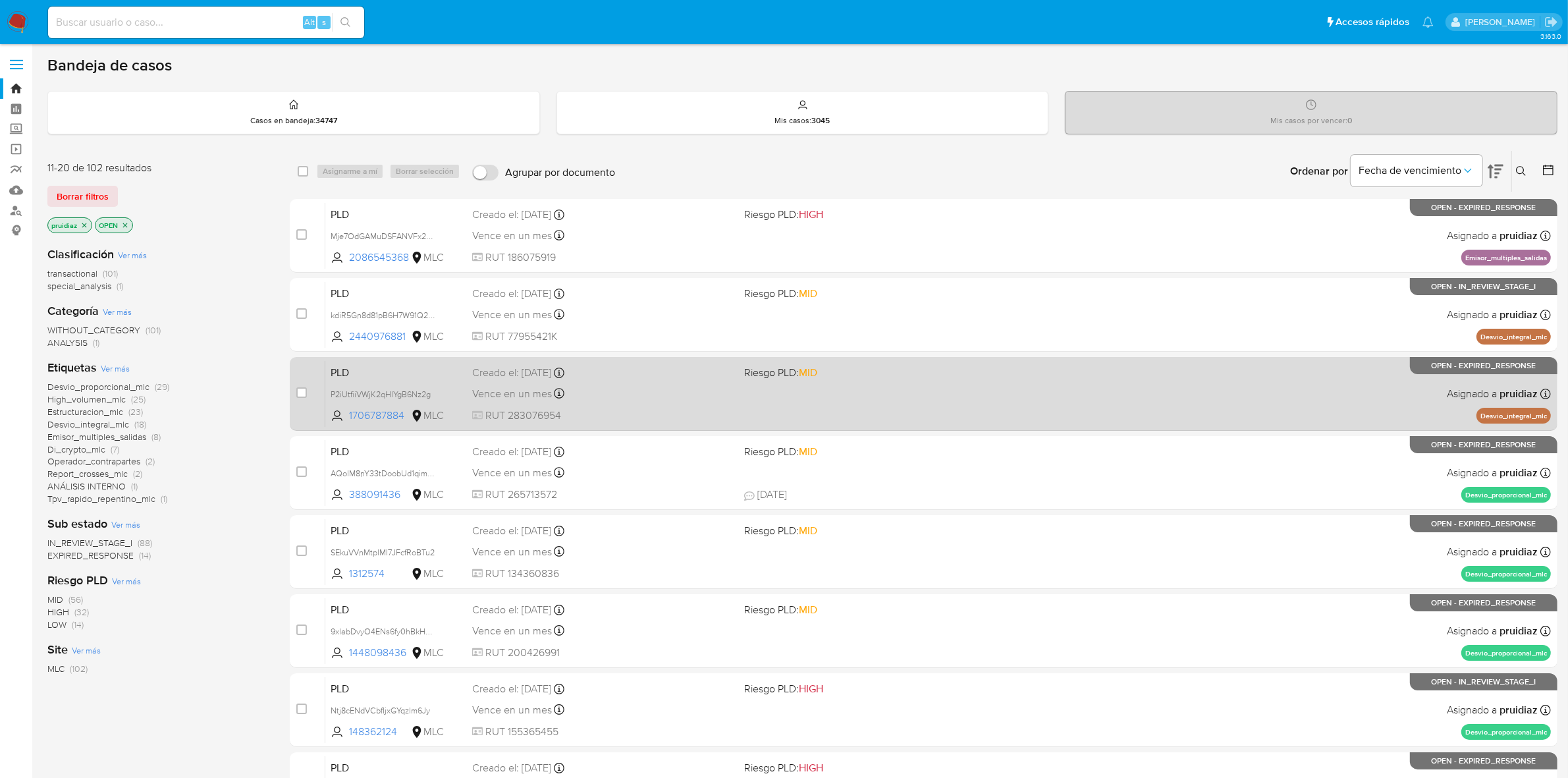
scroll to position [309, 0]
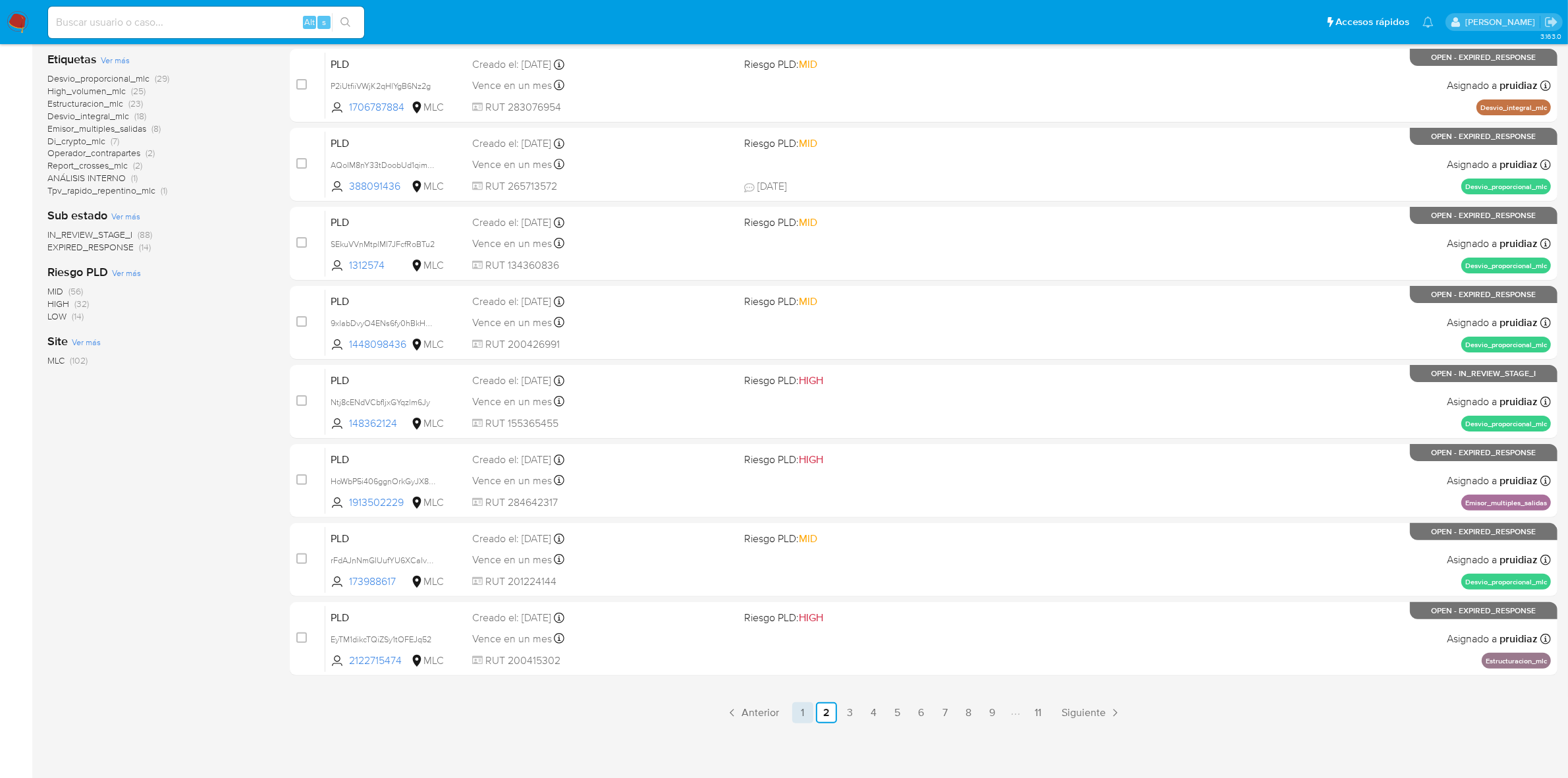
click at [807, 717] on link "1" at bounding box center [802, 713] width 21 height 21
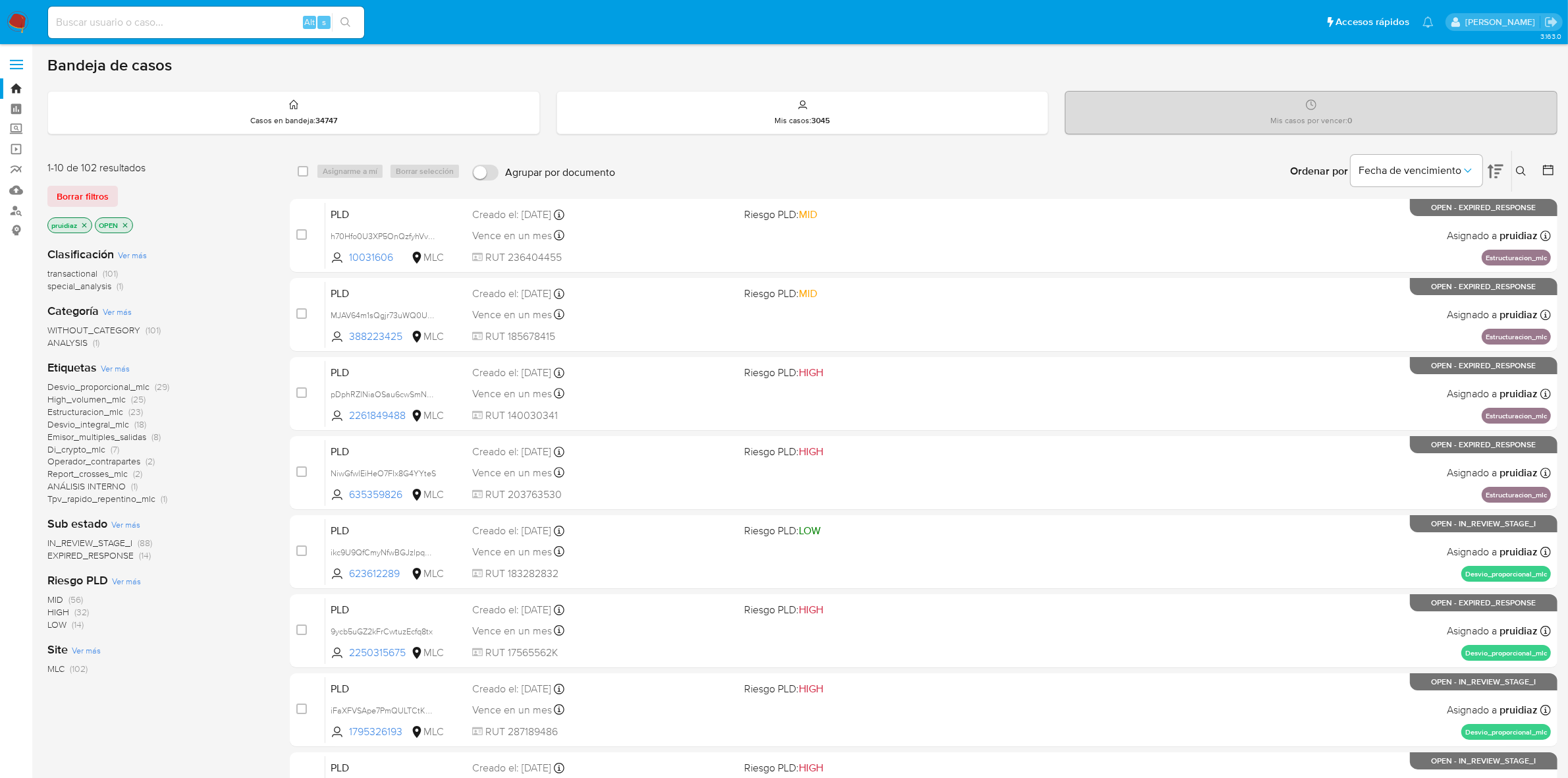
scroll to position [309, 0]
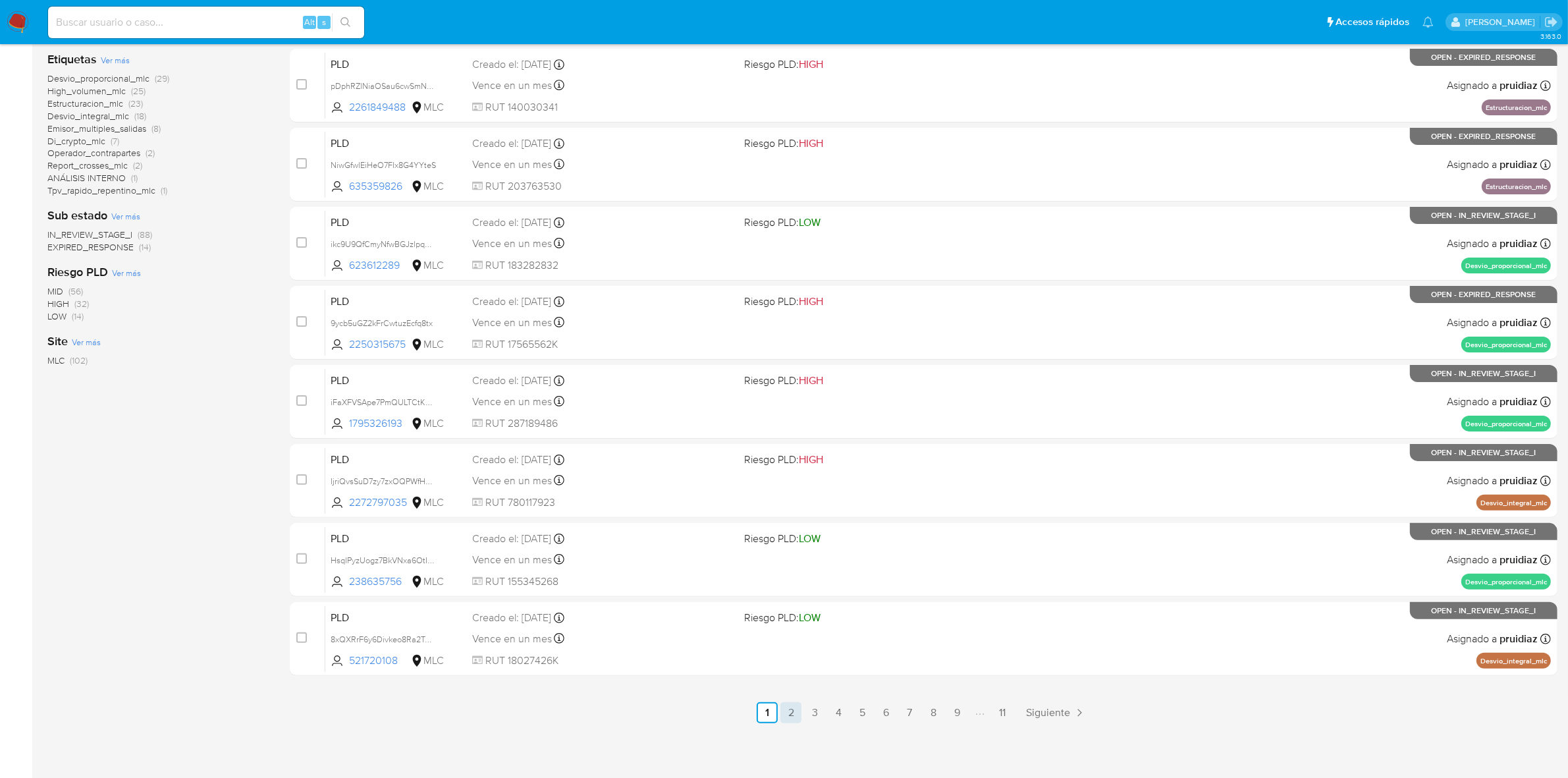
click at [792, 708] on link "2" at bounding box center [790, 713] width 21 height 21
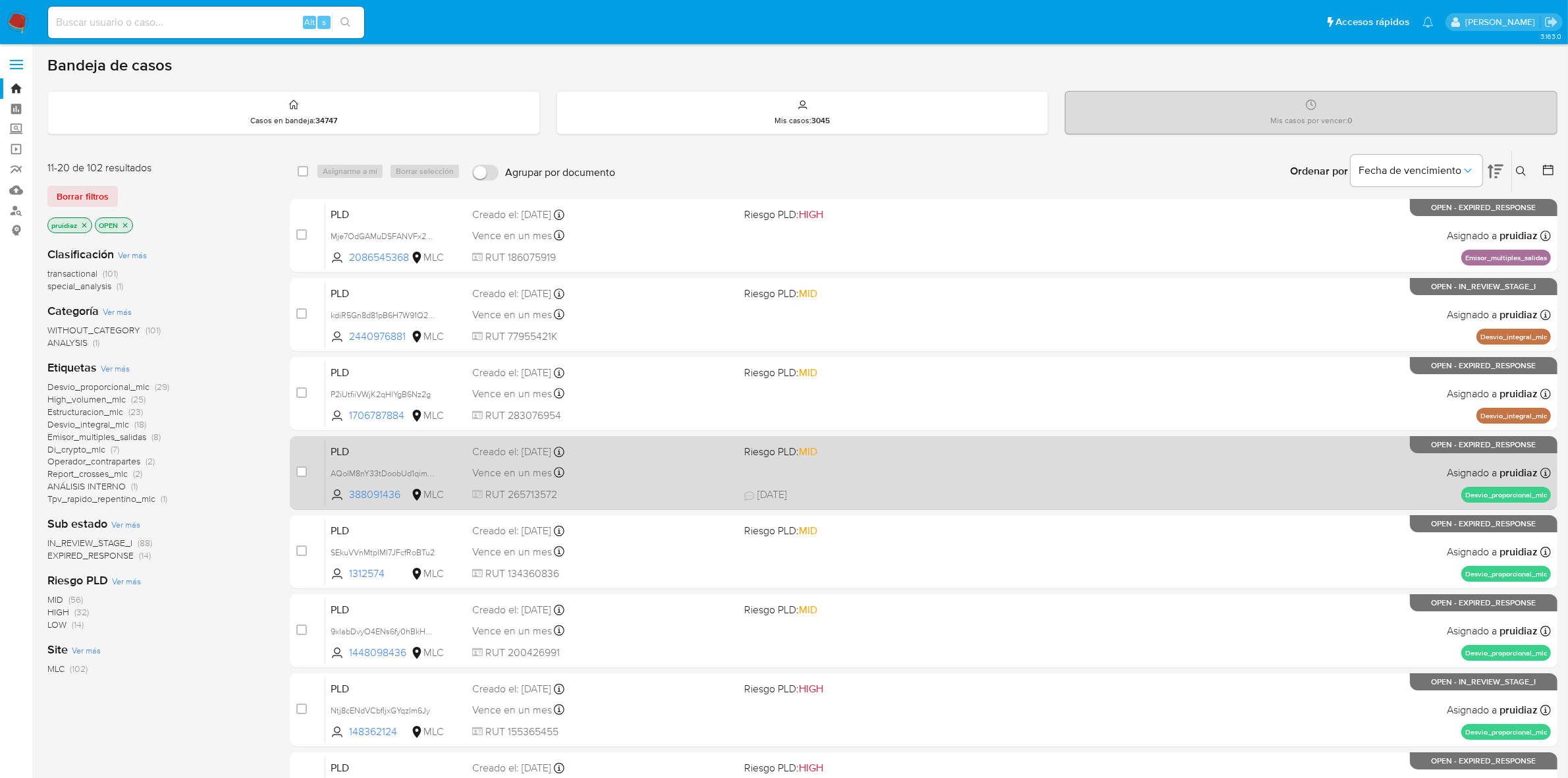
click at [894, 454] on span "Riesgo PLD: MID" at bounding box center [874, 451] width 262 height 17
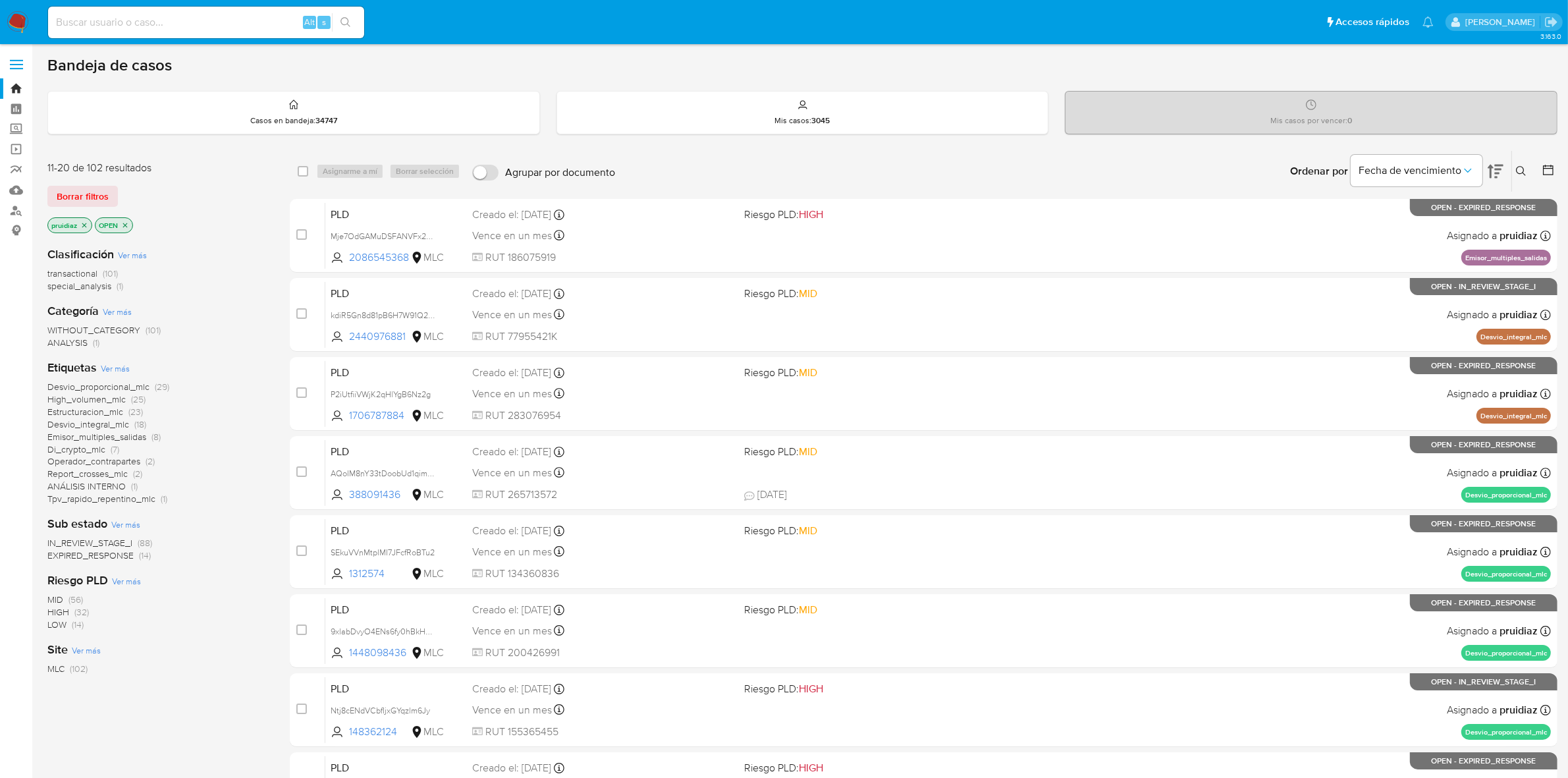
click at [827, 62] on div "Bandeja de casos" at bounding box center [802, 65] width 1510 height 20
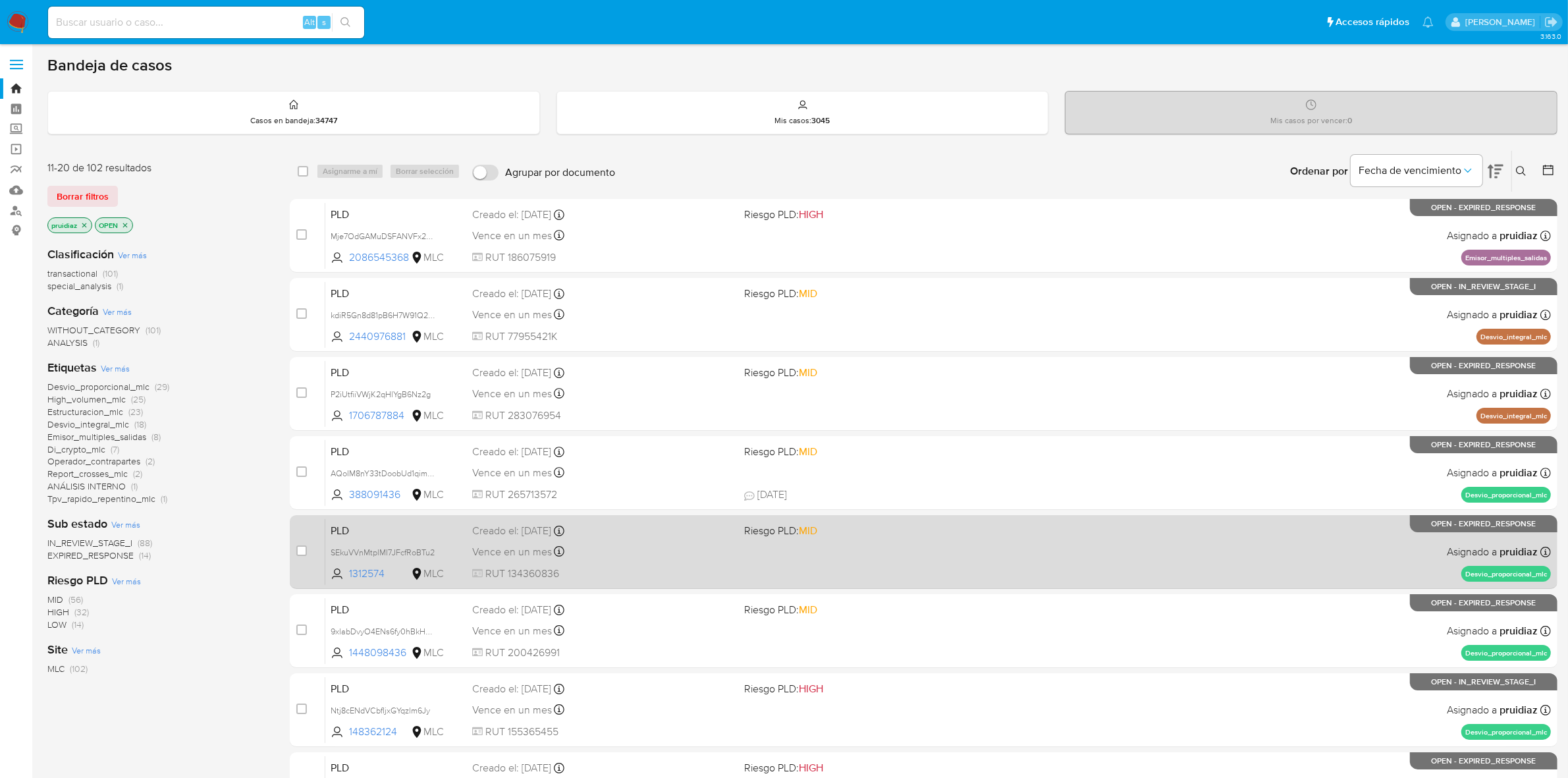
scroll to position [309, 0]
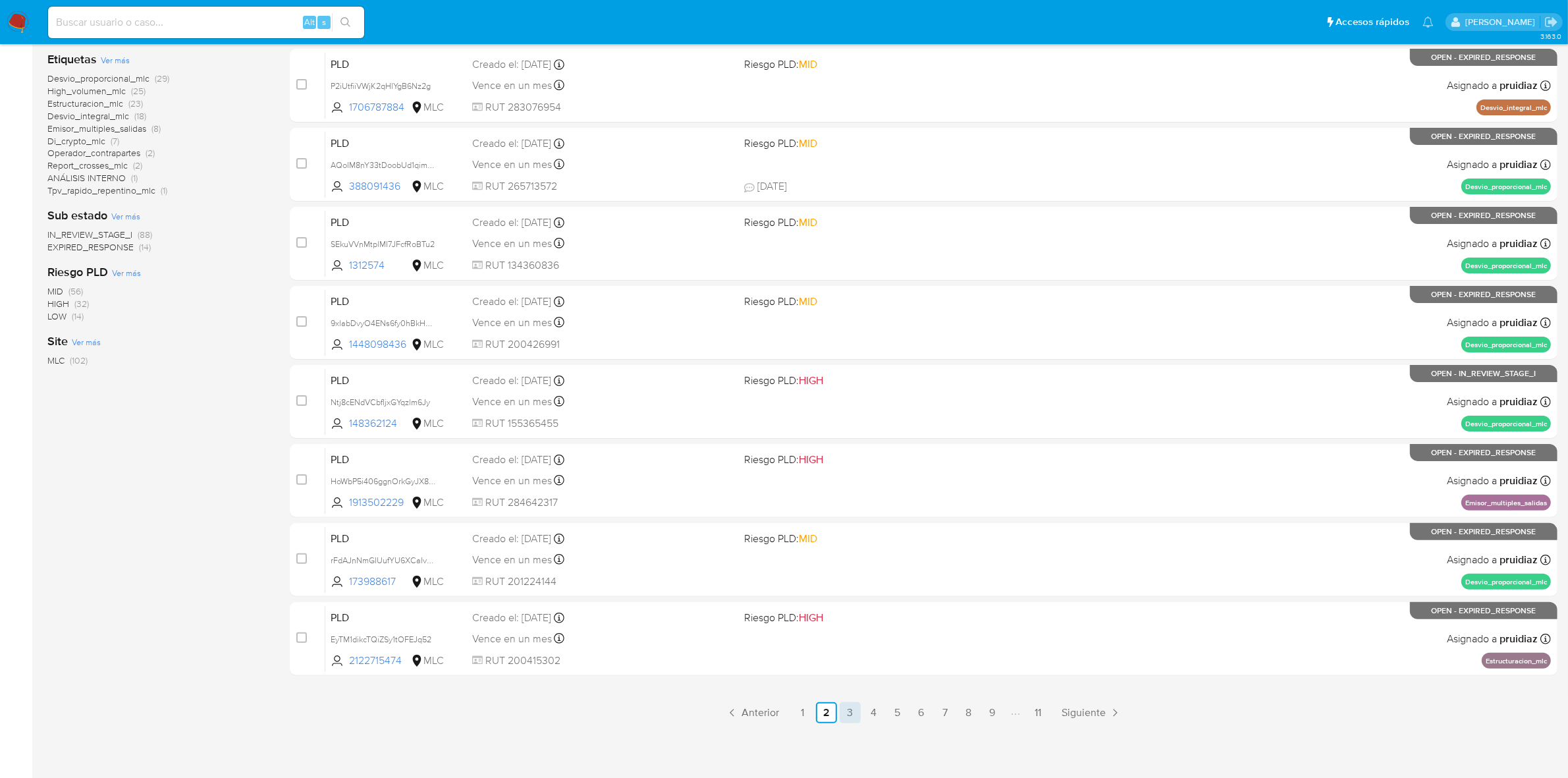
click at [856, 713] on link "3" at bounding box center [850, 713] width 21 height 21
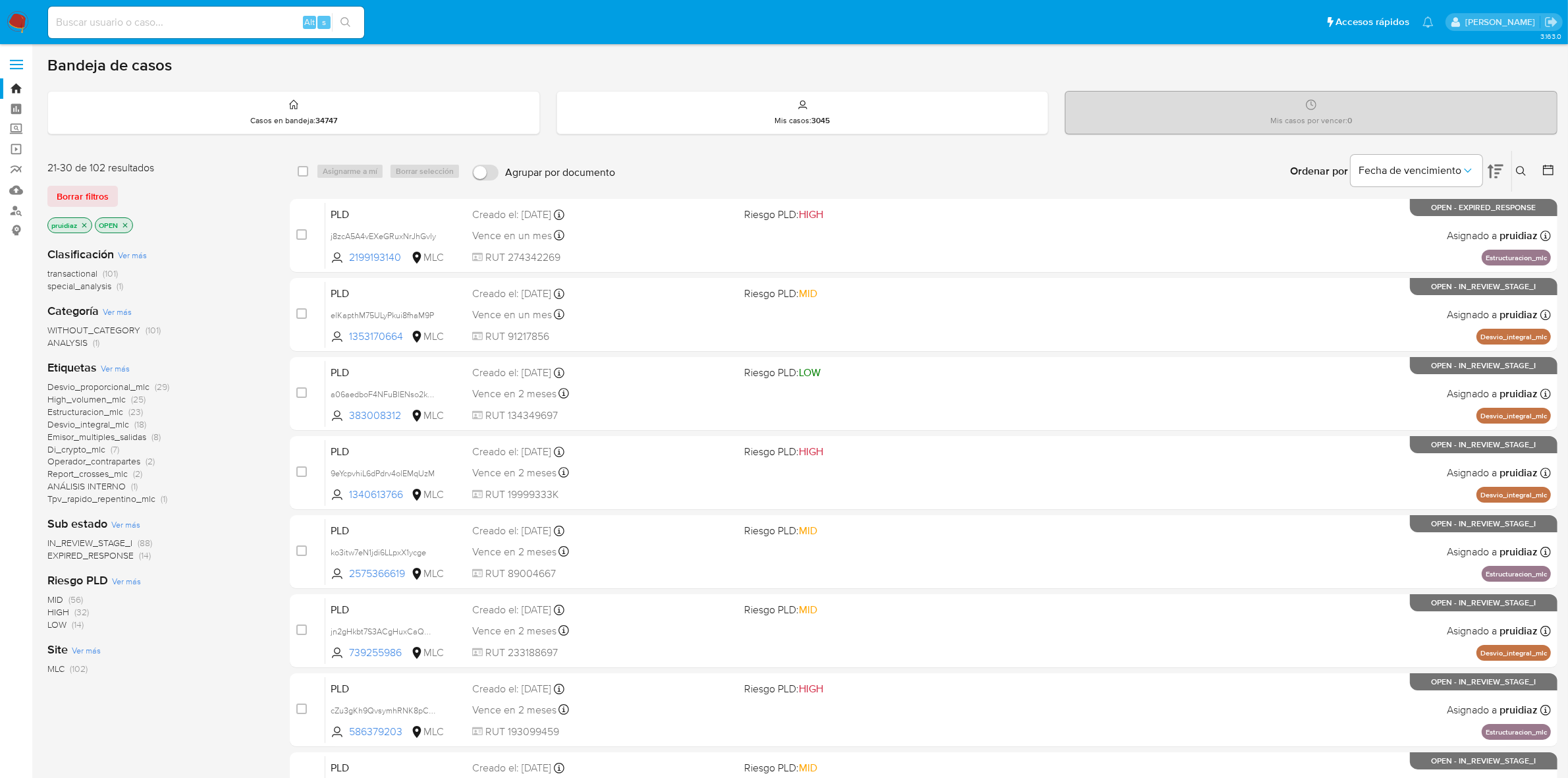
click at [859, 67] on div "Bandeja de casos" at bounding box center [802, 65] width 1510 height 20
click at [9, 22] on img at bounding box center [17, 22] width 22 height 22
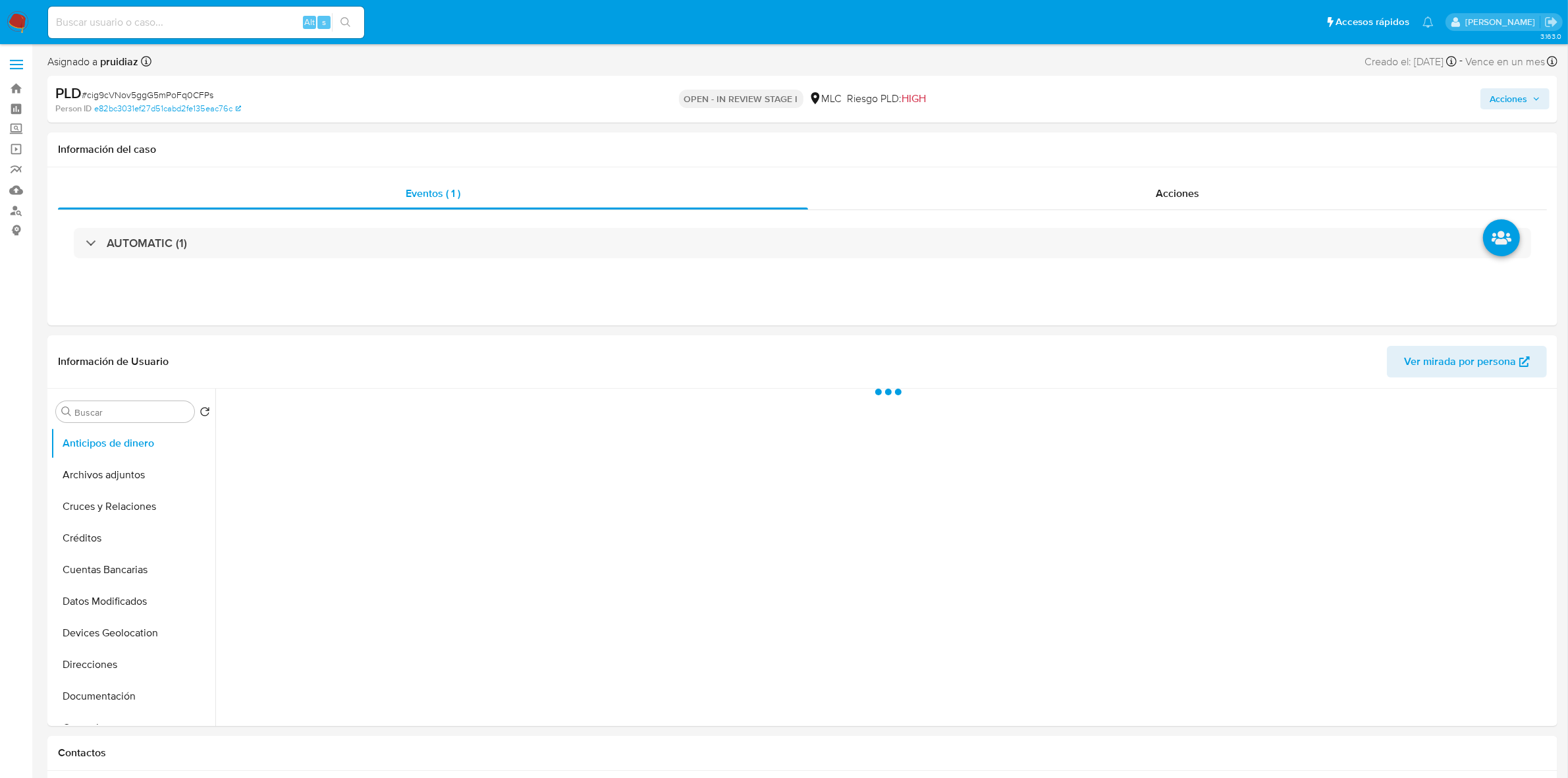
select select "10"
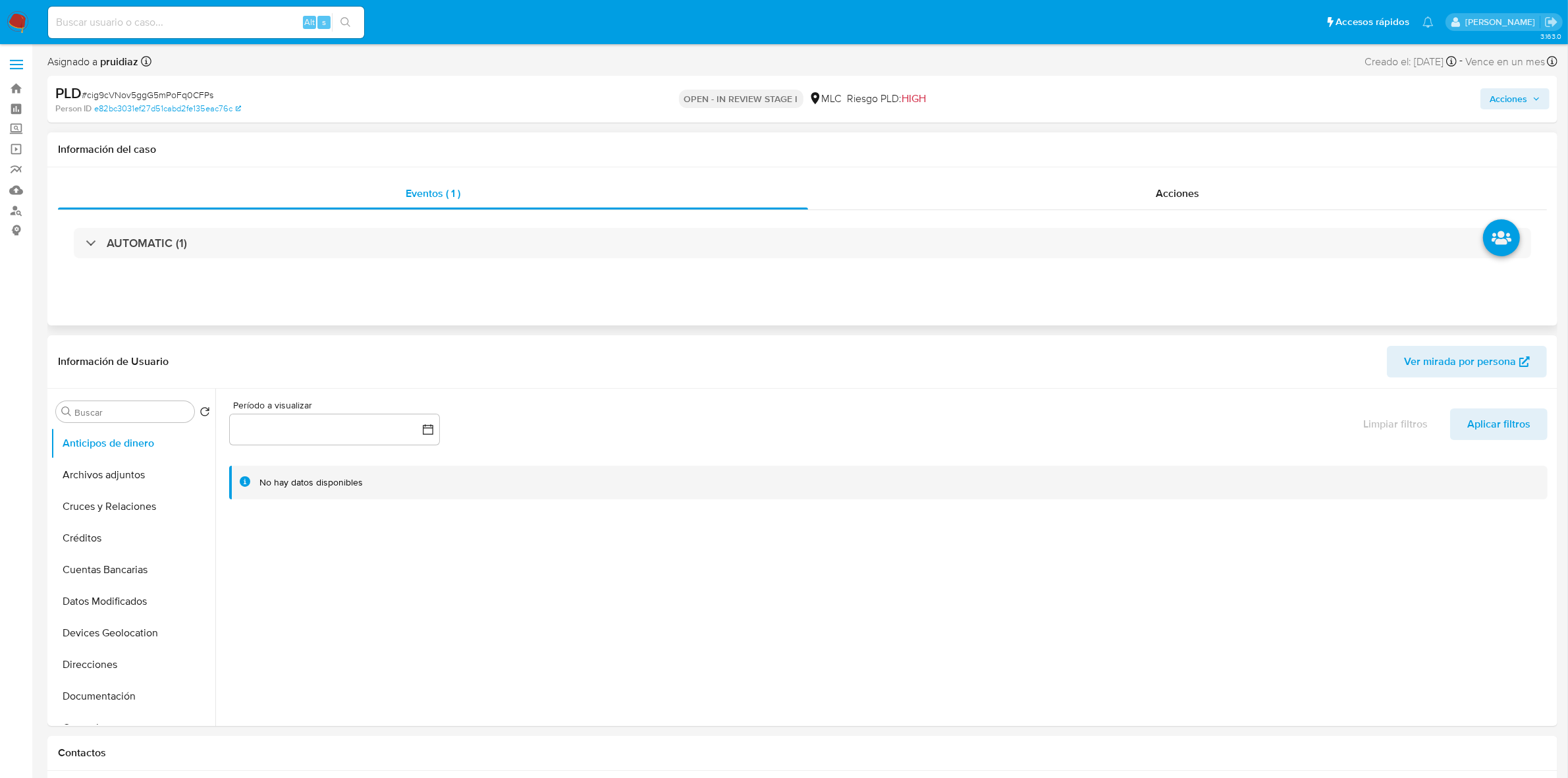
click at [1229, 178] on div "Eventos ( 1 ) Acciones AUTOMATIC (1)" at bounding box center [802, 246] width 1510 height 158
click at [1202, 186] on div "Acciones" at bounding box center [1178, 194] width 739 height 32
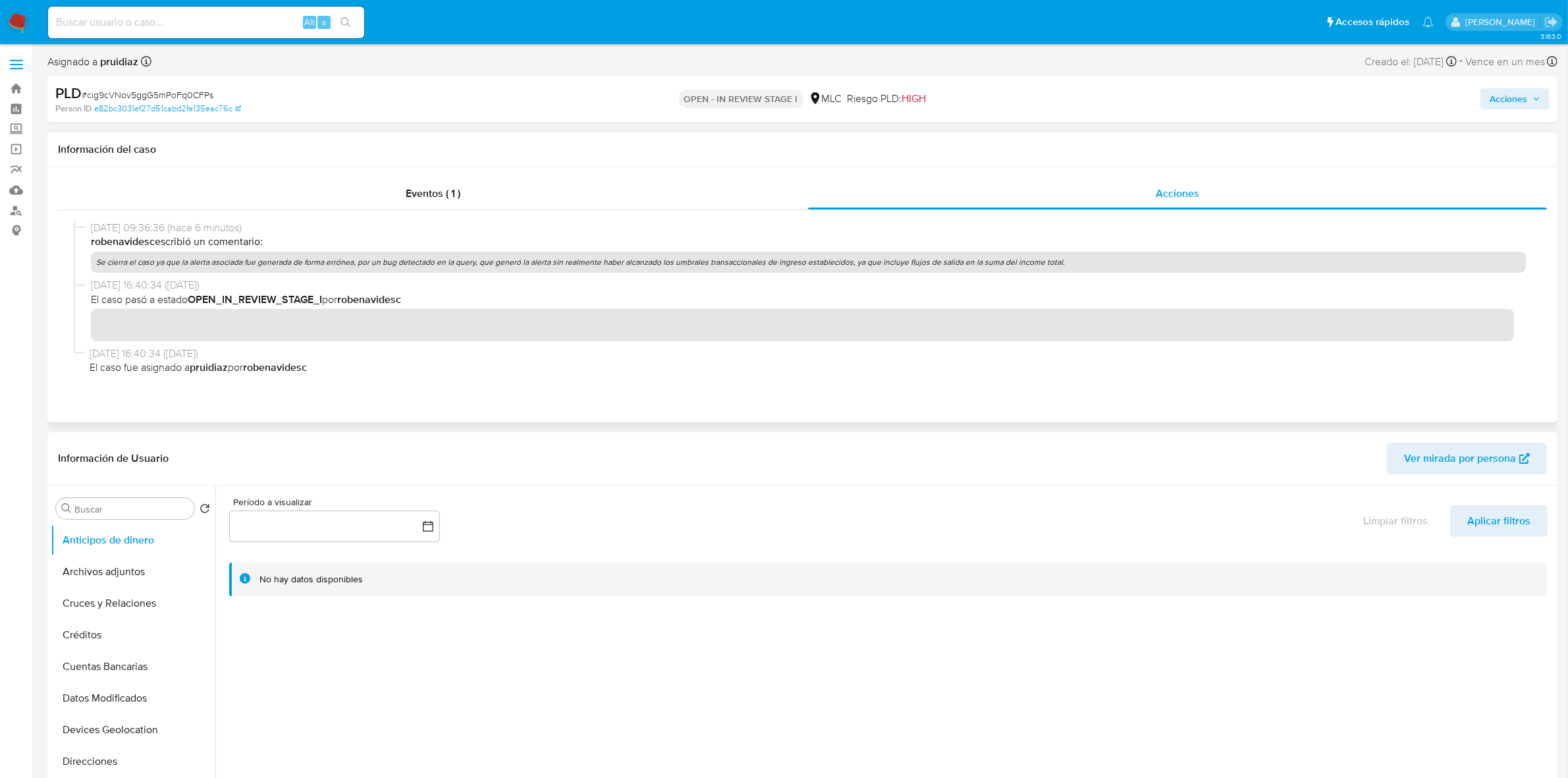
click at [920, 265] on p "Se cierra el caso ya que la alerta asociada fue generada de forma errónea, por …" at bounding box center [808, 262] width 1435 height 21
click at [1500, 88] on span "Acciones" at bounding box center [1508, 98] width 37 height 21
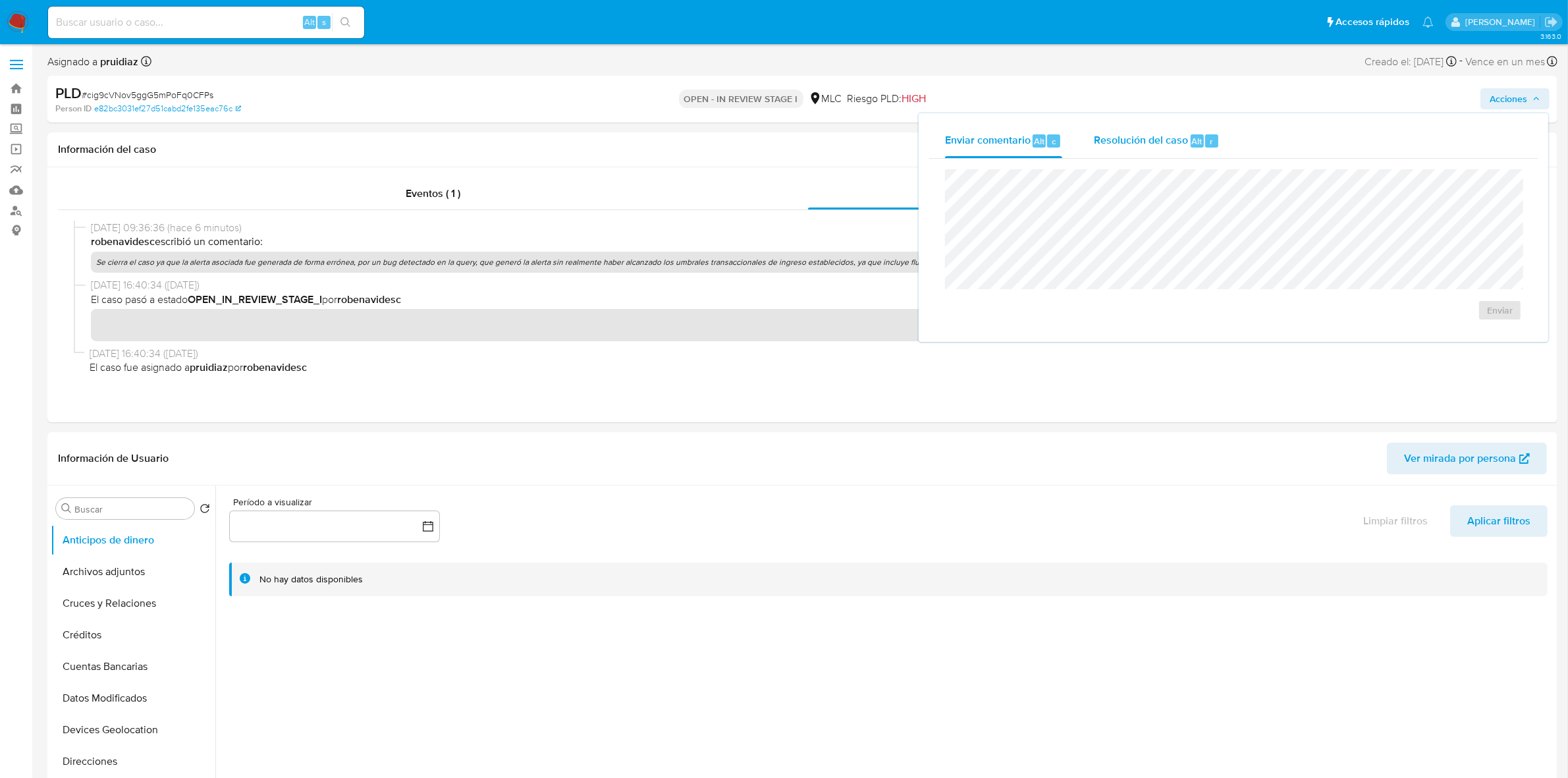
click at [1161, 129] on div "Resolución del caso Alt r" at bounding box center [1156, 141] width 126 height 34
click at [1381, 330] on span "No ROI" at bounding box center [1352, 324] width 65 height 29
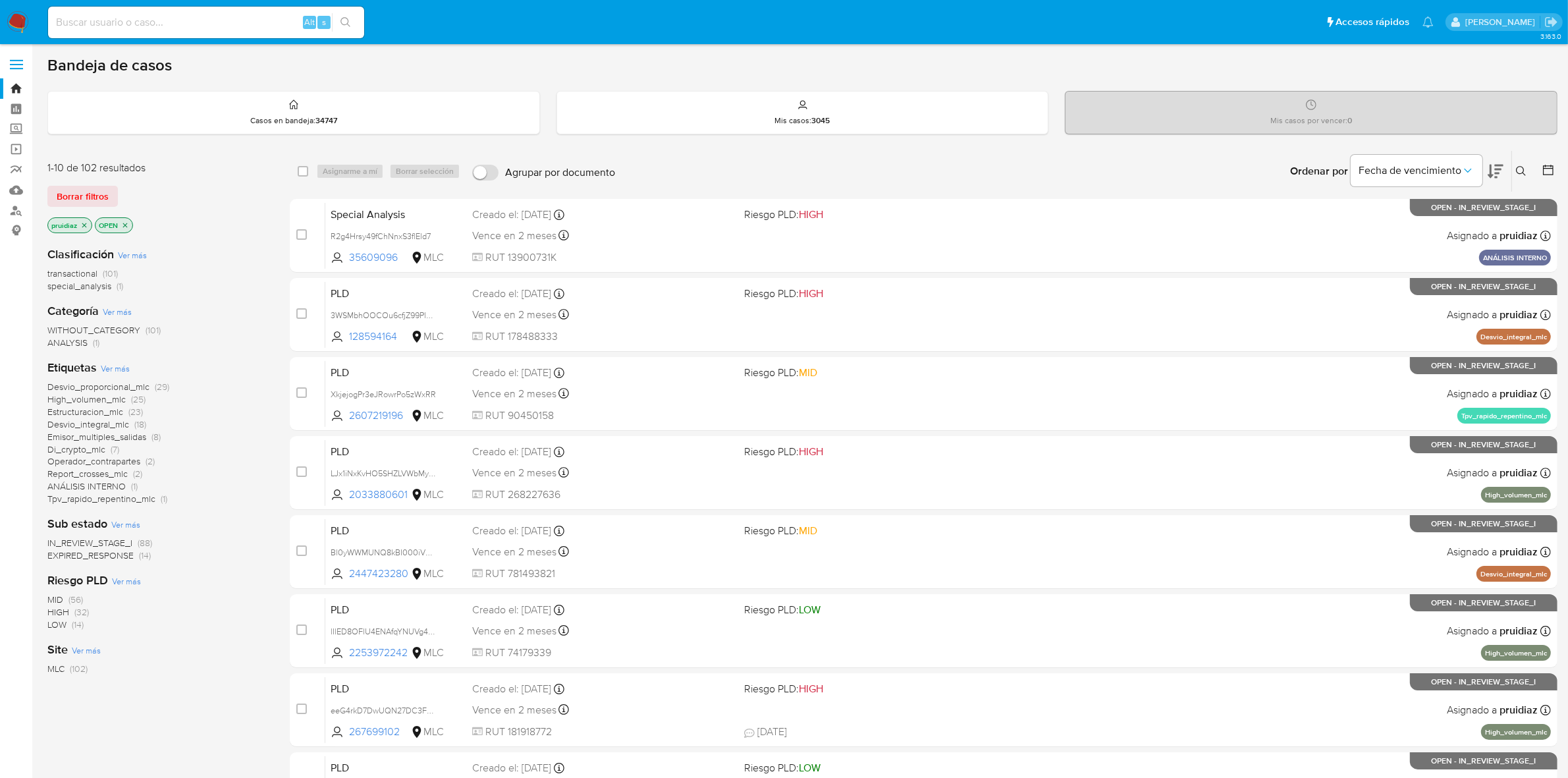
click at [1524, 170] on icon at bounding box center [1521, 171] width 10 height 10
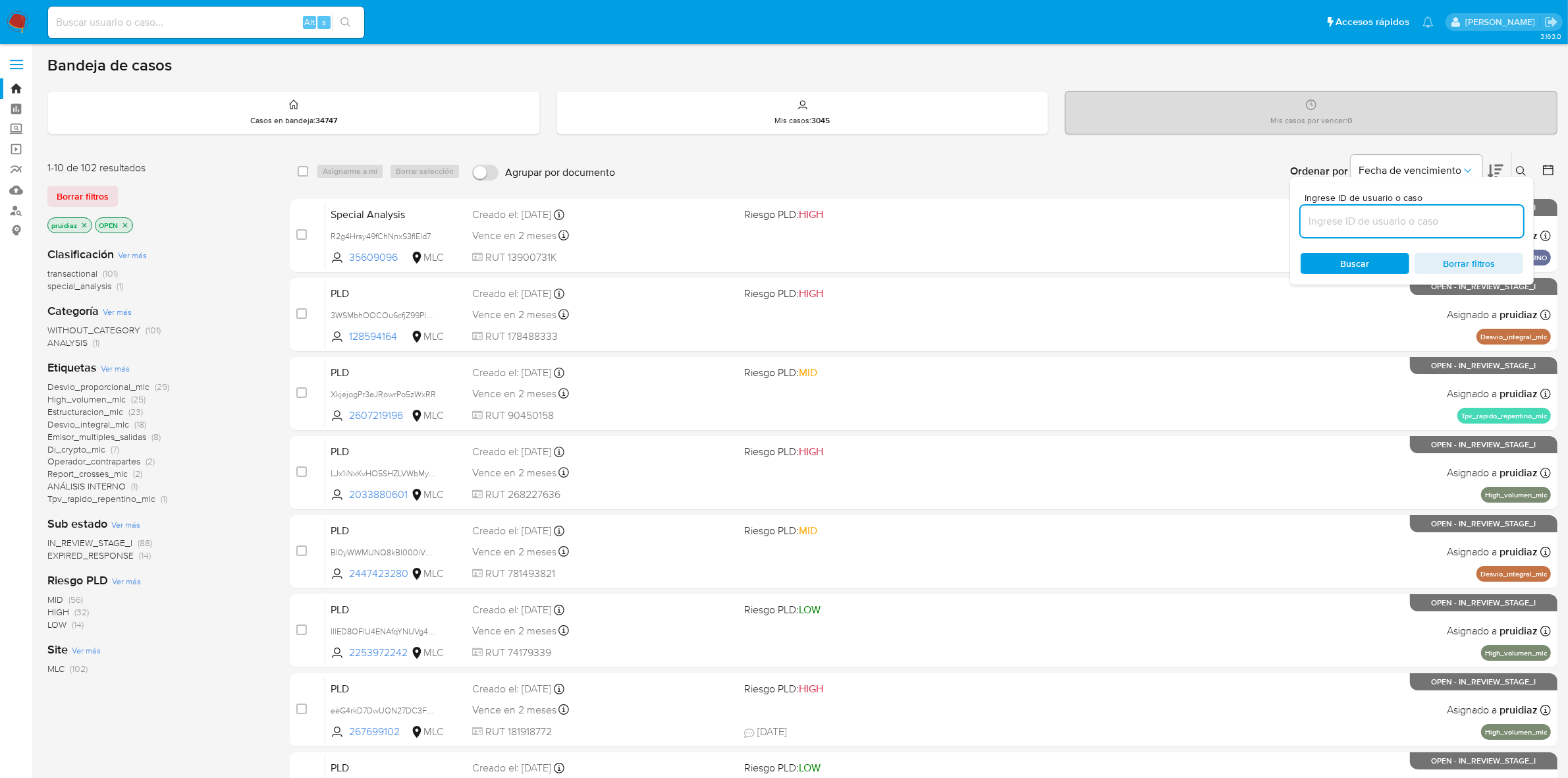
click at [1385, 225] on input at bounding box center [1412, 222] width 222 height 17
type input "2086545368"
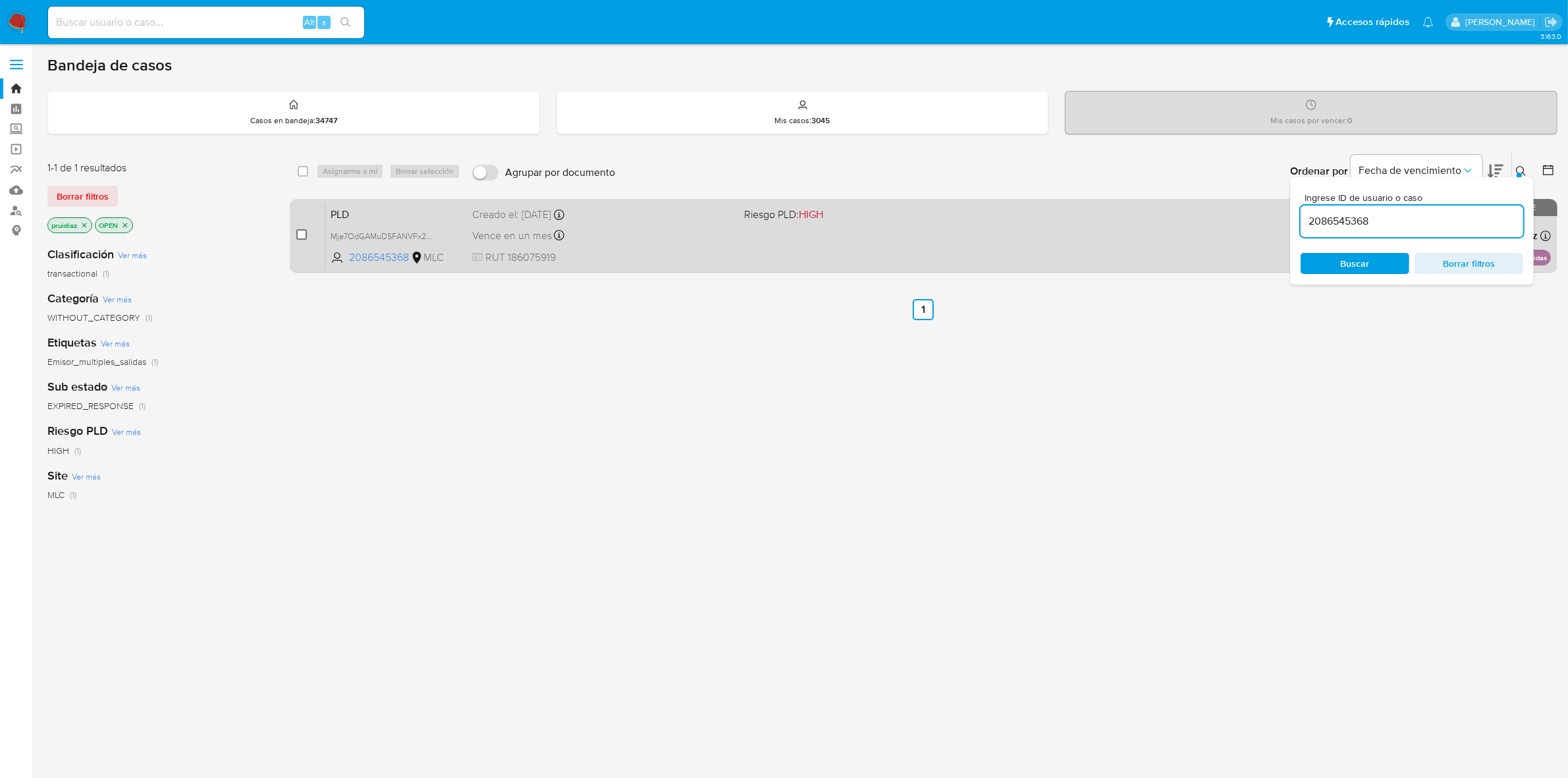
click at [303, 236] on input "checkbox" at bounding box center [301, 235] width 11 height 11
checkbox input "true"
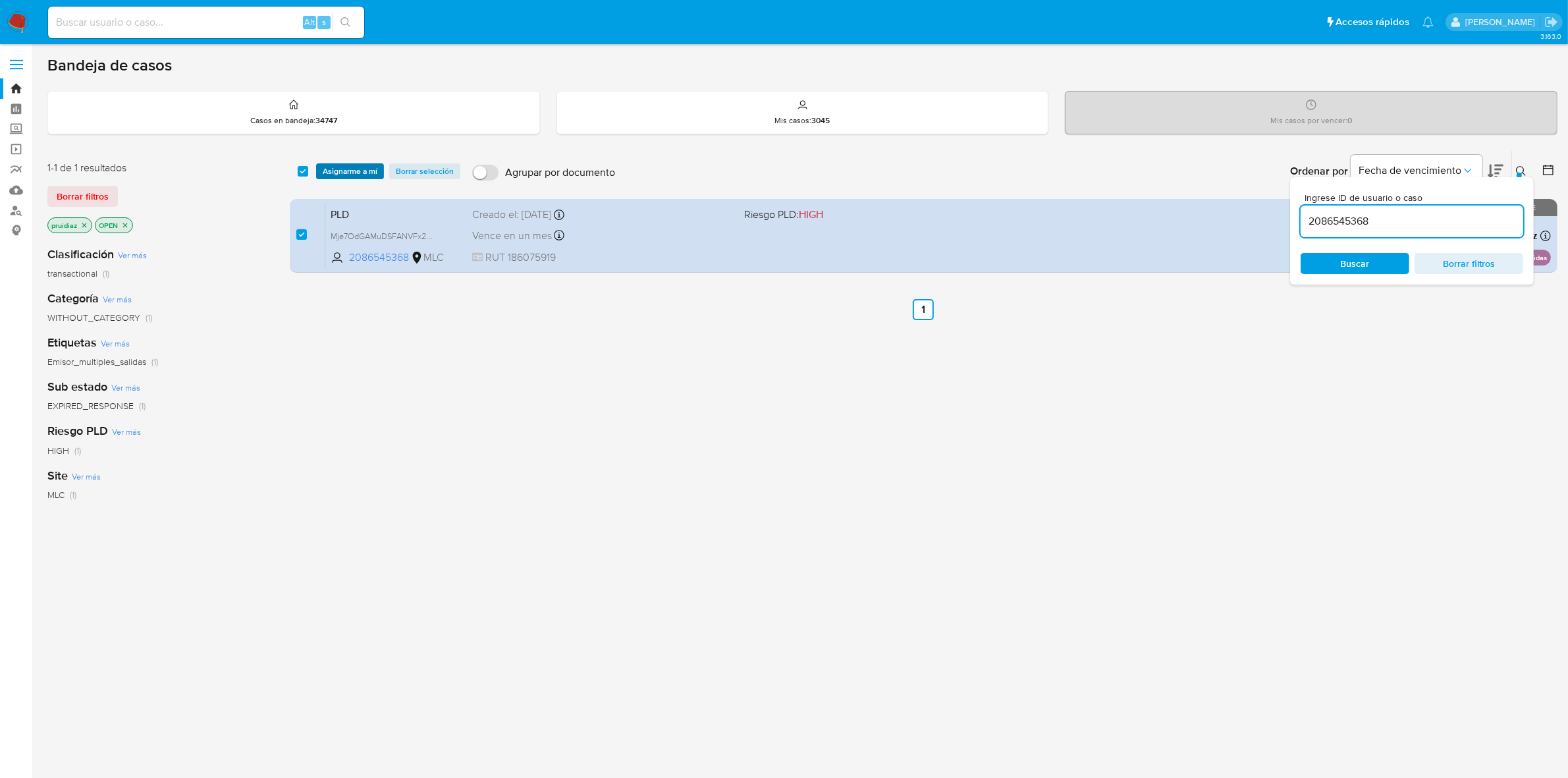
click at [334, 174] on span "Asignarme a mí" at bounding box center [350, 172] width 55 height 13
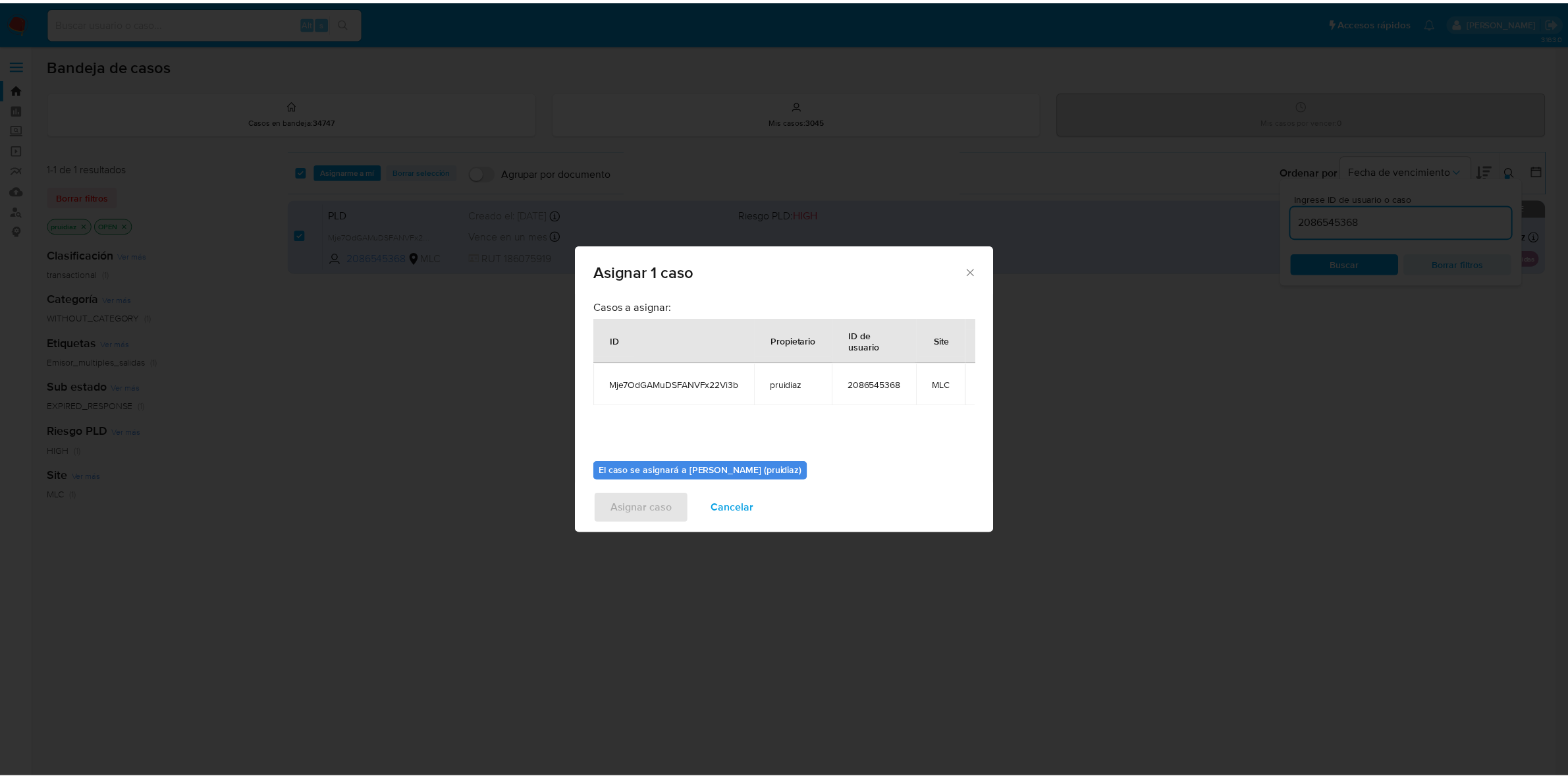
scroll to position [80, 0]
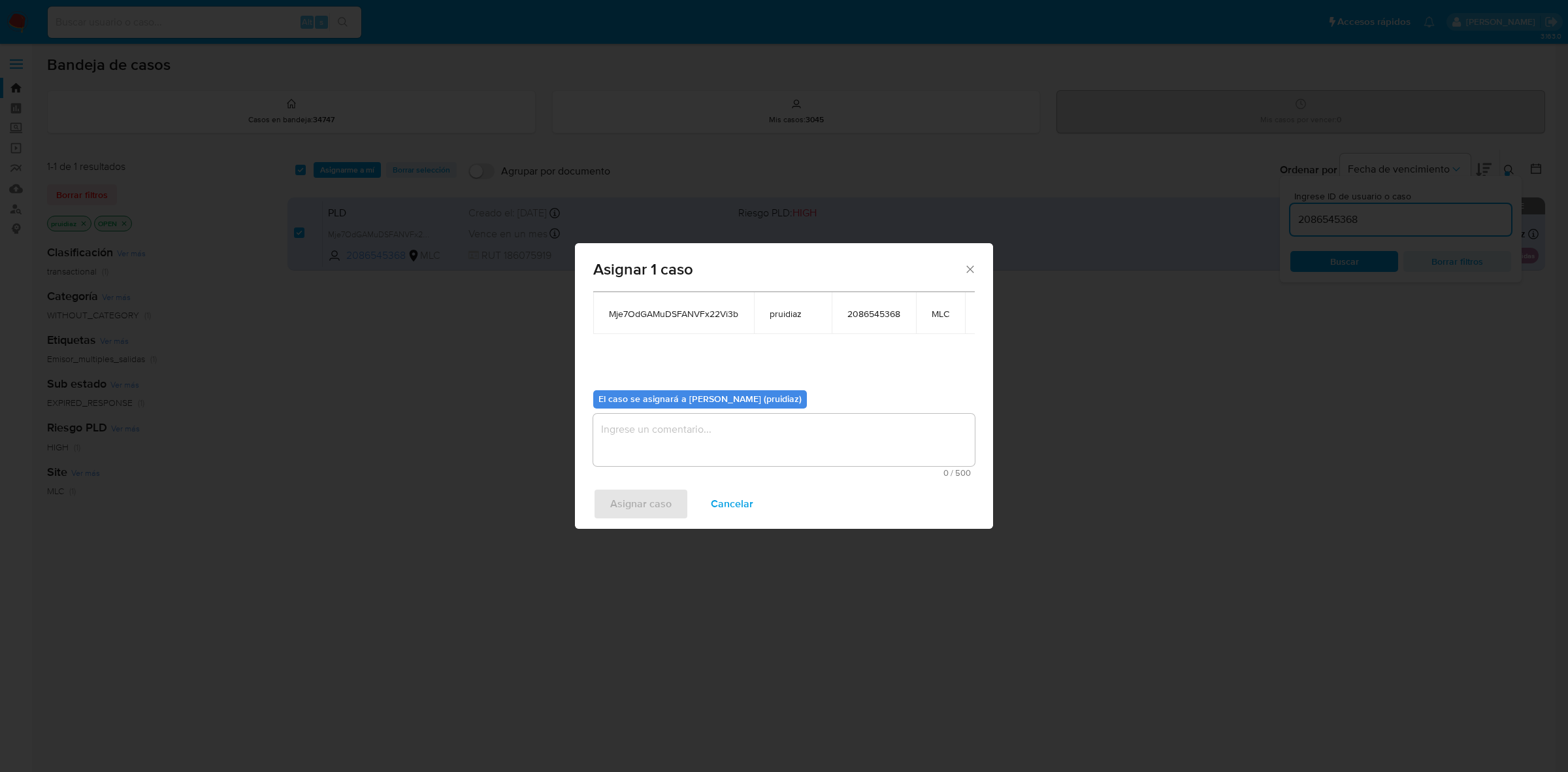
click at [647, 438] on textarea "assign-modal" at bounding box center [784, 439] width 382 height 52
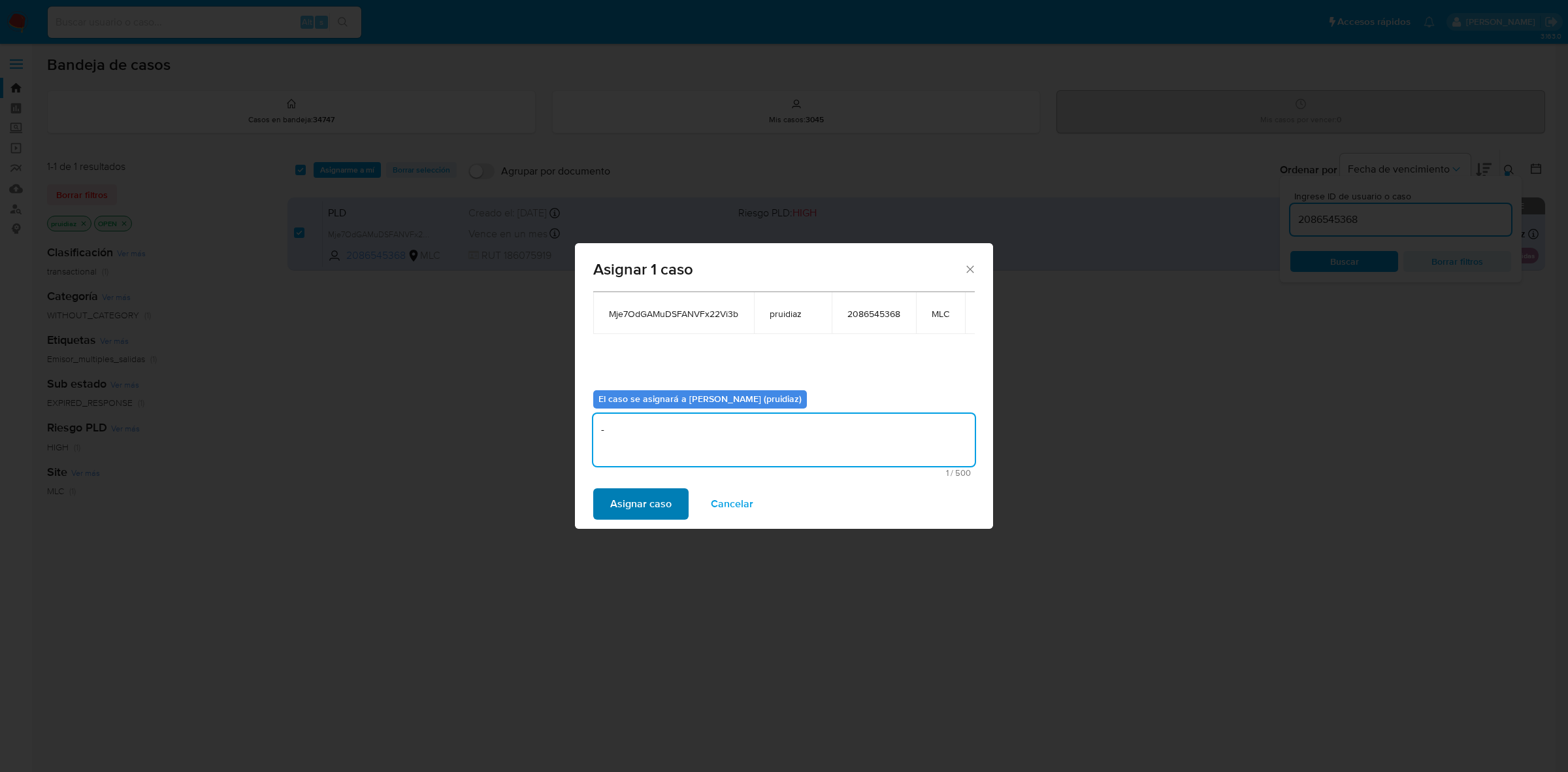
type textarea "-"
click at [664, 498] on span "Asignar caso" at bounding box center [641, 504] width 61 height 28
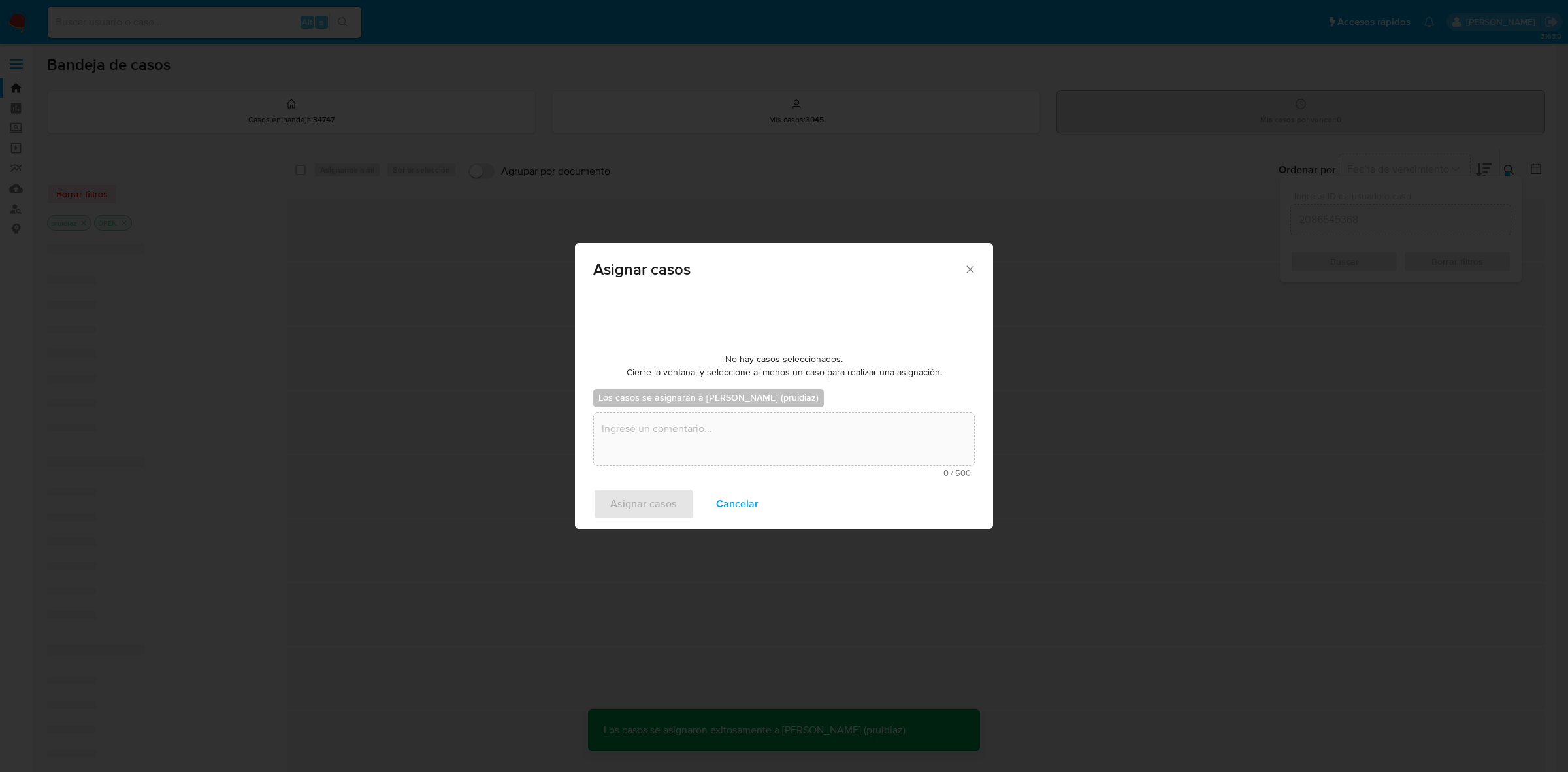
checkbox input "false"
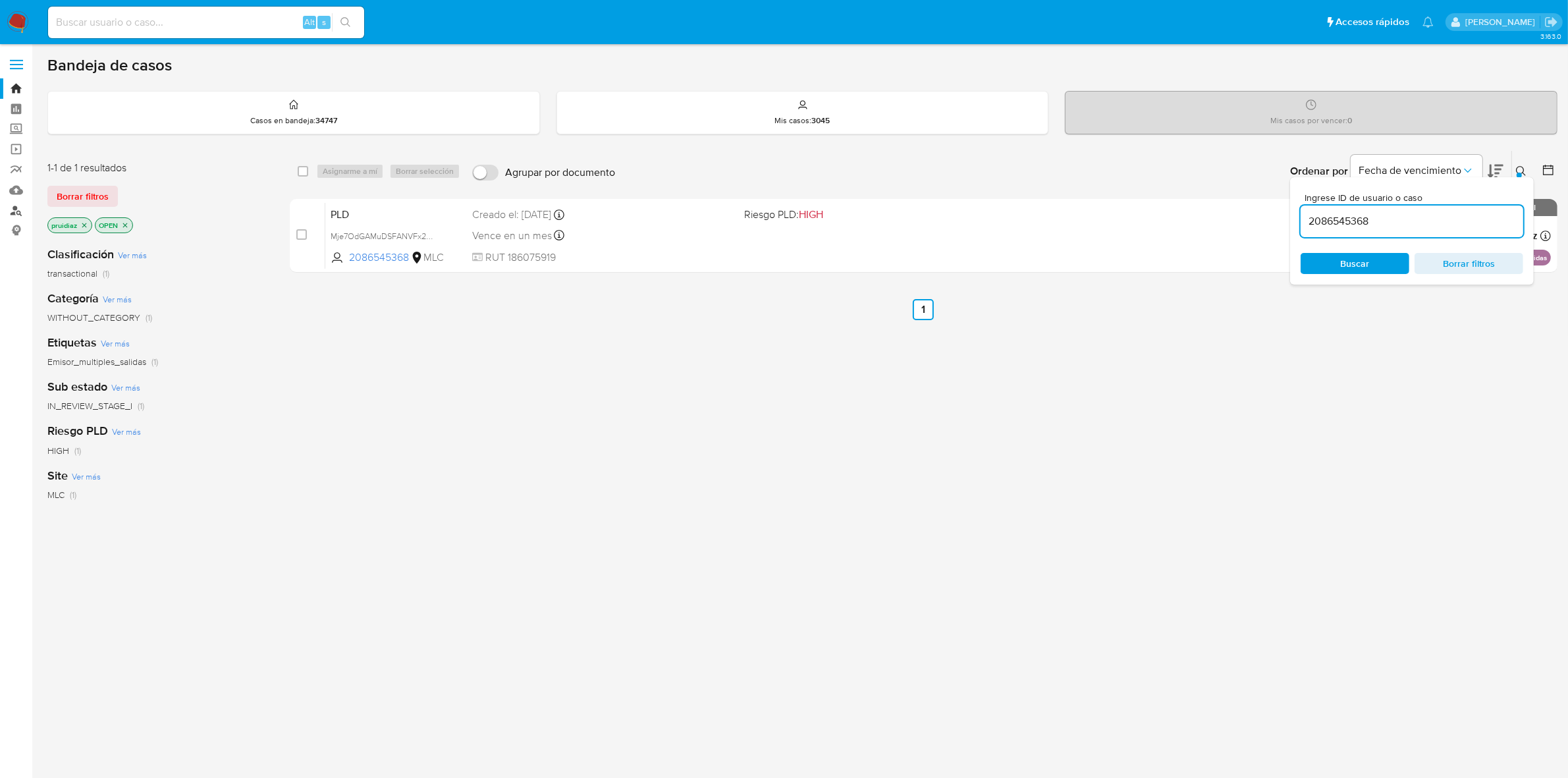
click at [21, 210] on link "Buscador de personas" at bounding box center [78, 210] width 157 height 20
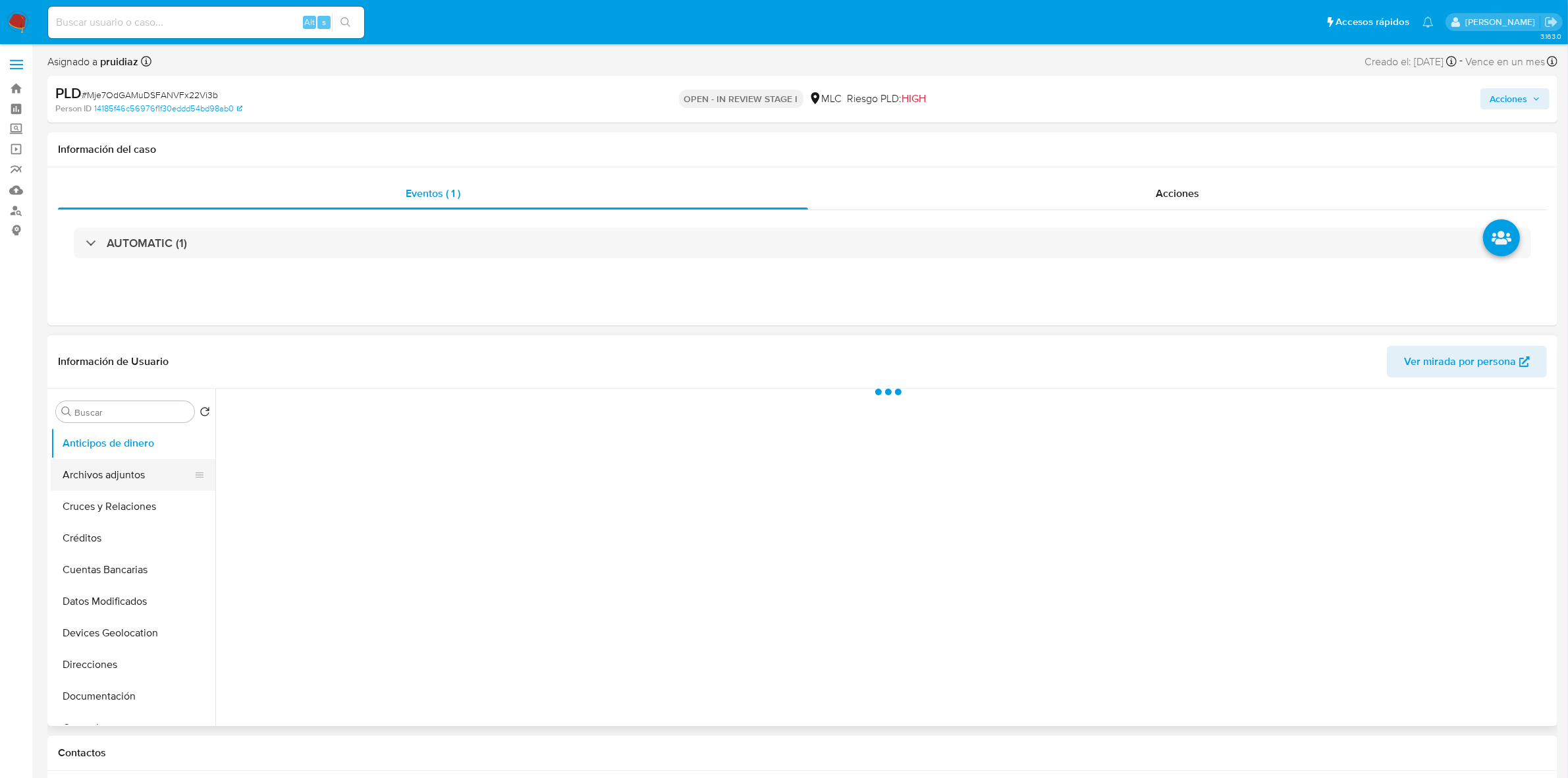
click at [116, 467] on button "Archivos adjuntos" at bounding box center [128, 475] width 154 height 32
select select "10"
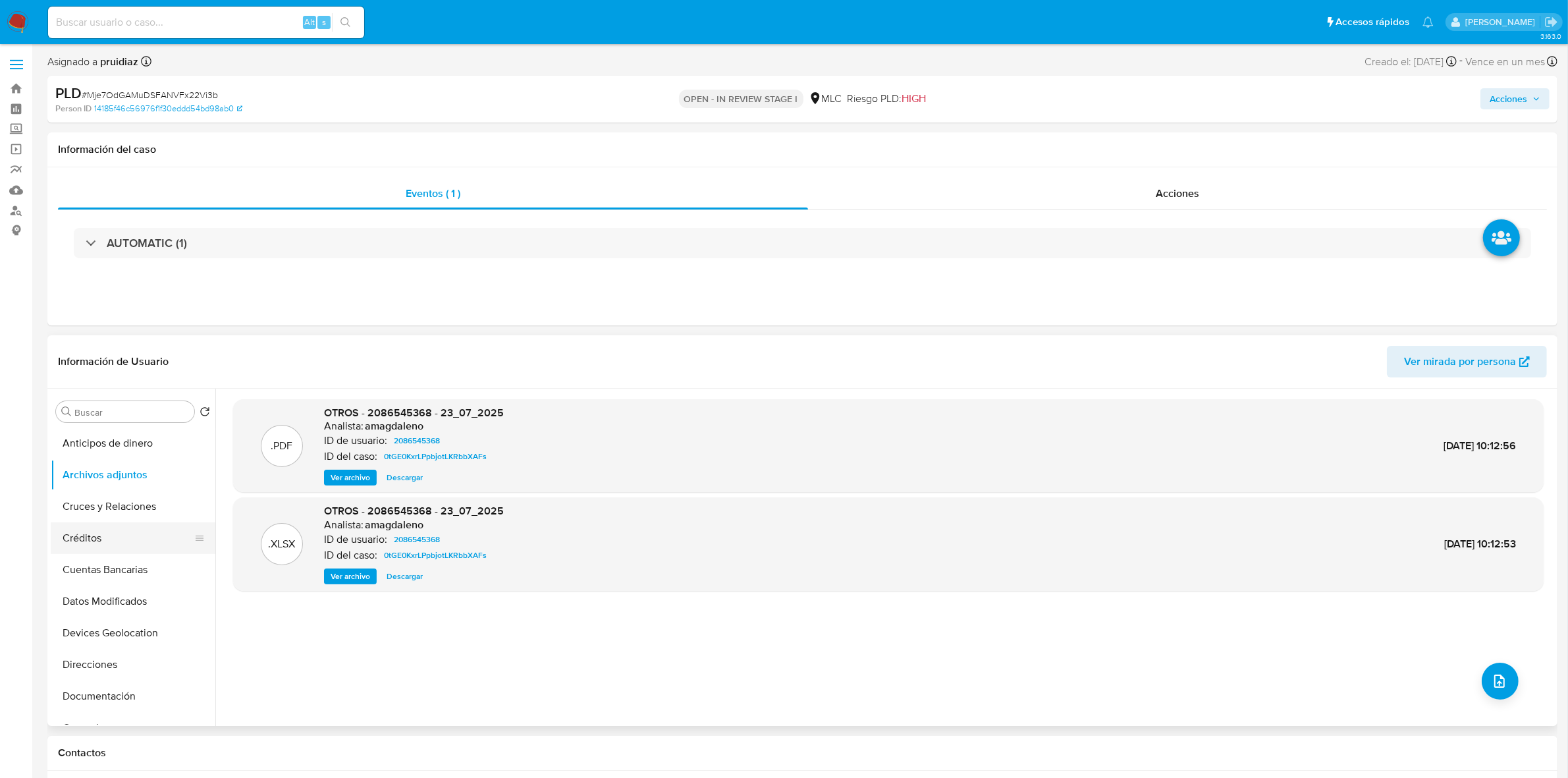
click at [132, 539] on button "Créditos" at bounding box center [128, 538] width 154 height 32
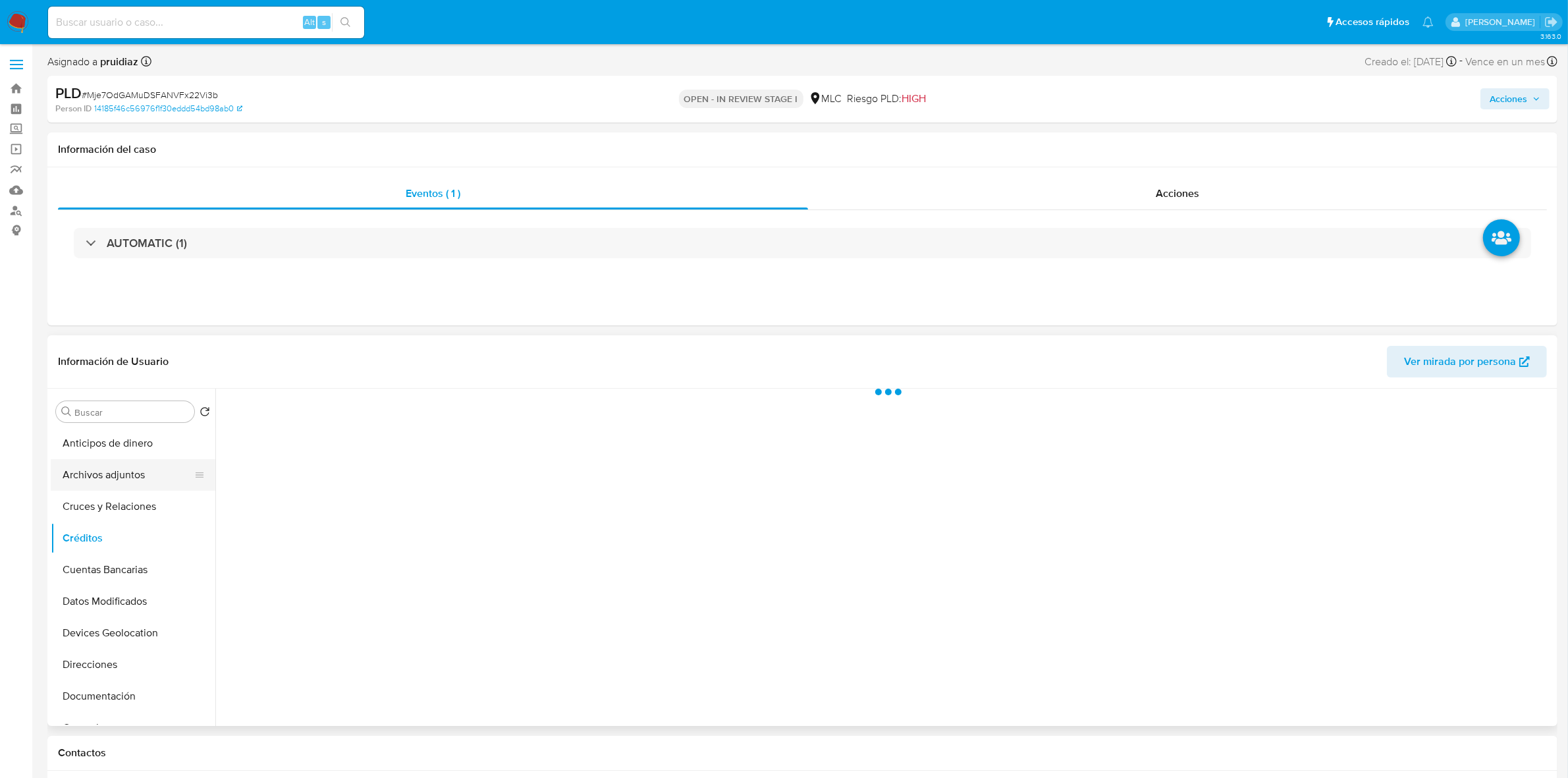
click at [105, 481] on button "Archivos adjuntos" at bounding box center [128, 475] width 154 height 32
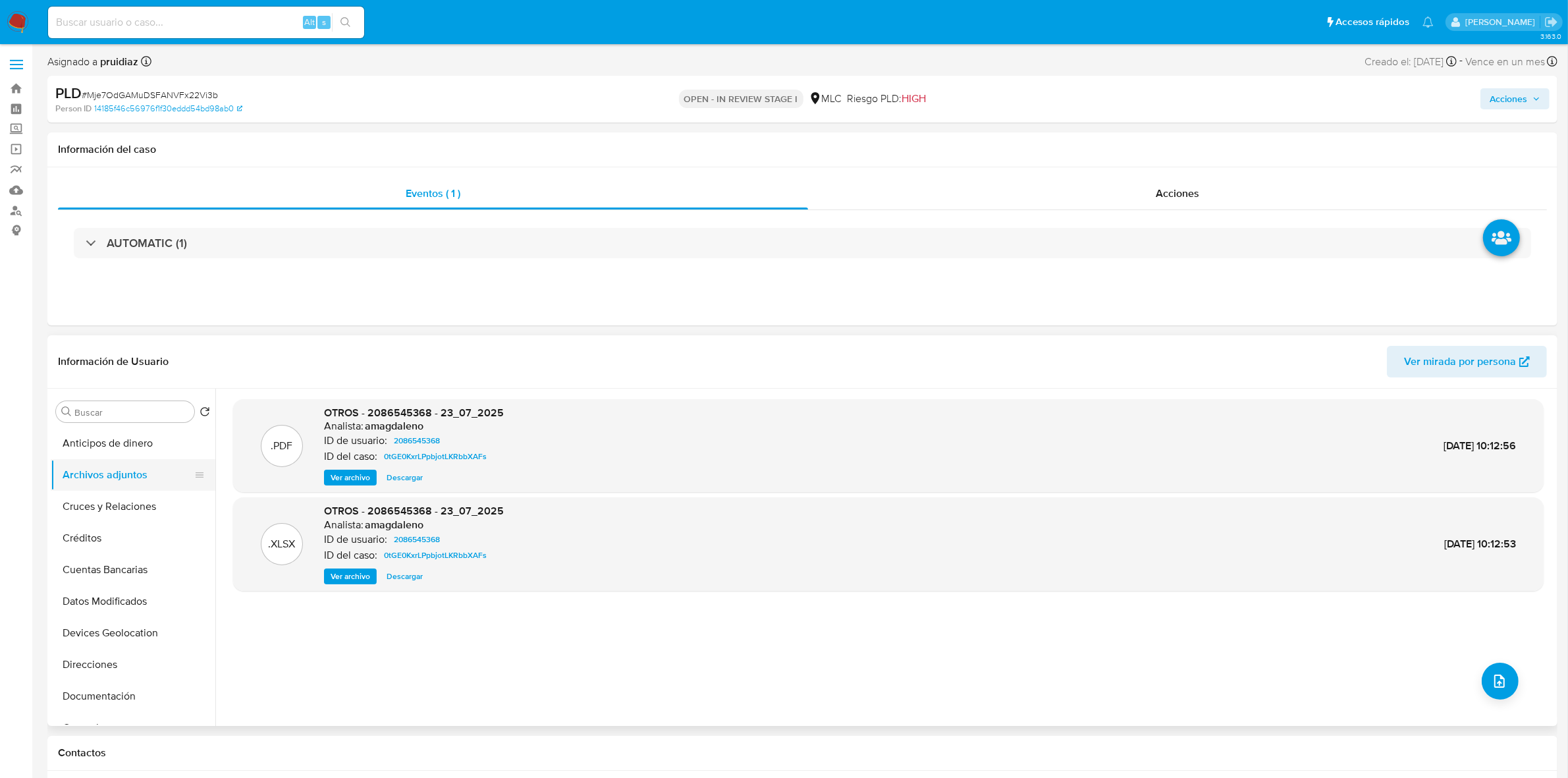
click at [99, 466] on button "Archivos adjuntos" at bounding box center [128, 475] width 154 height 32
click at [1482, 682] on button "upload-file" at bounding box center [1500, 681] width 37 height 37
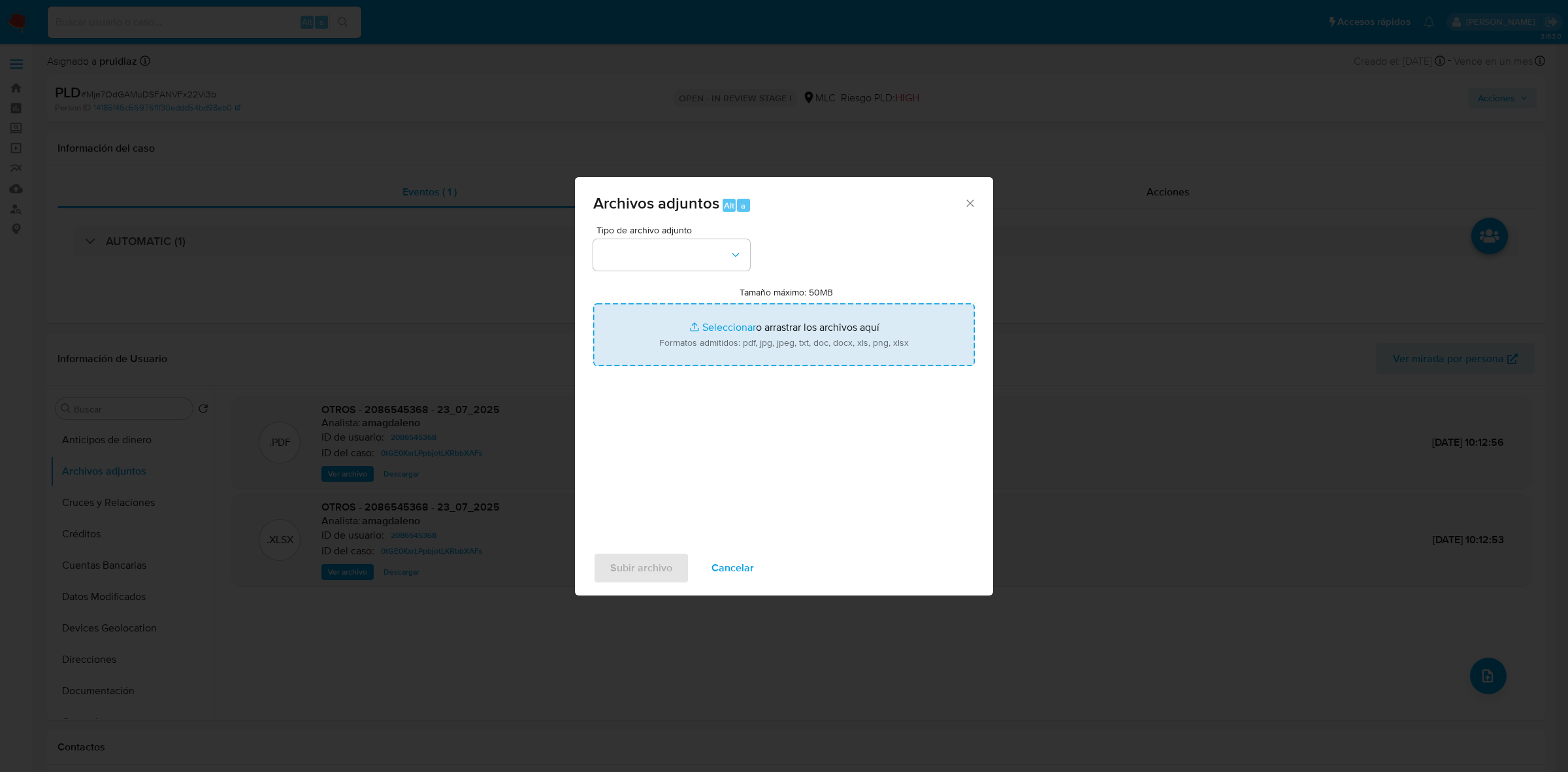
click at [777, 308] on input "Tamaño máximo: 50MB Seleccionar archivos" at bounding box center [784, 335] width 382 height 63
type input "C:\fakepath\2086545368 - 10_10_2025.xlsx"
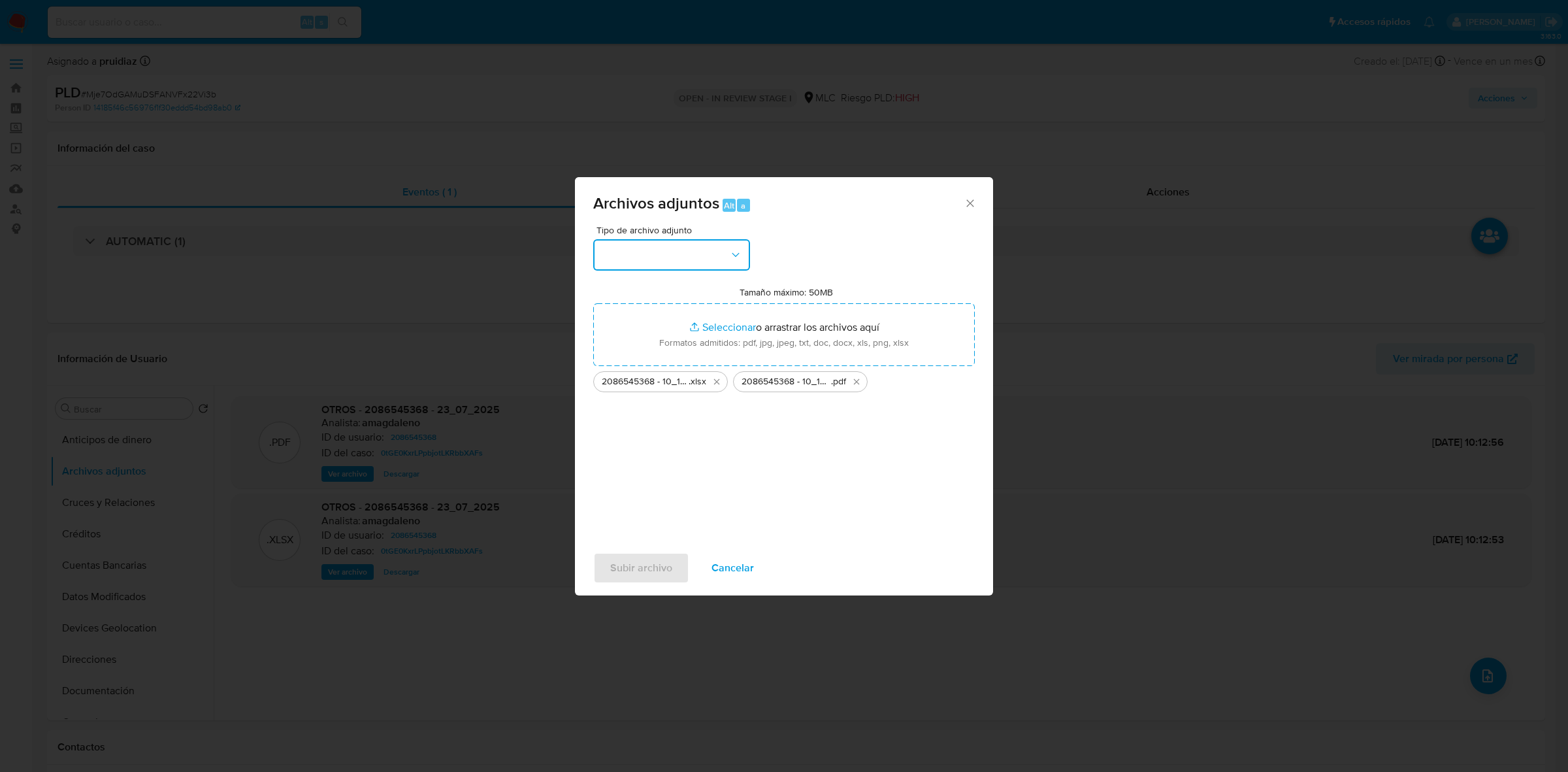
click at [684, 246] on button "button" at bounding box center [672, 255] width 157 height 31
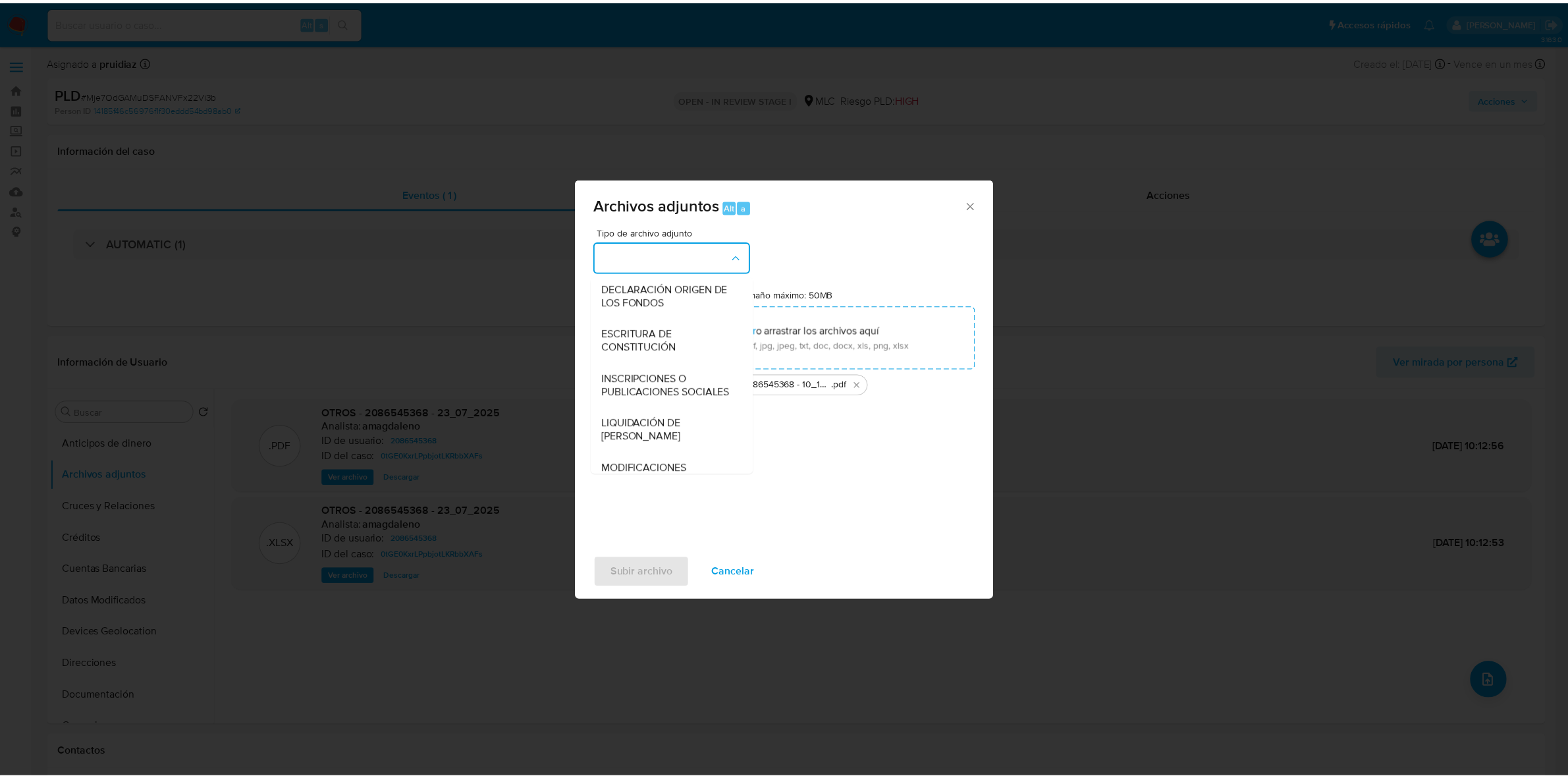
scroll to position [218, 0]
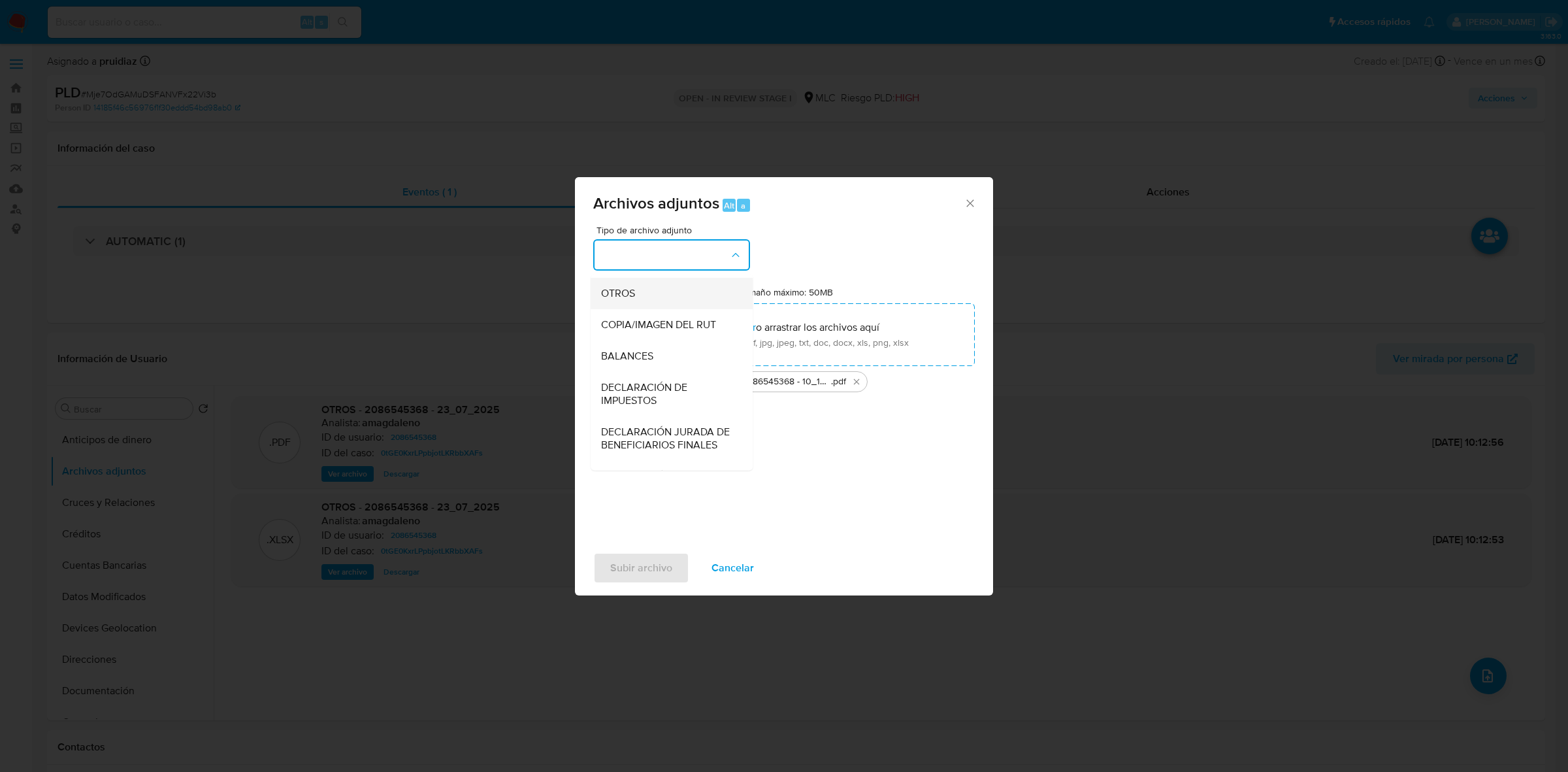
click at [613, 300] on span "OTROS" at bounding box center [619, 293] width 34 height 13
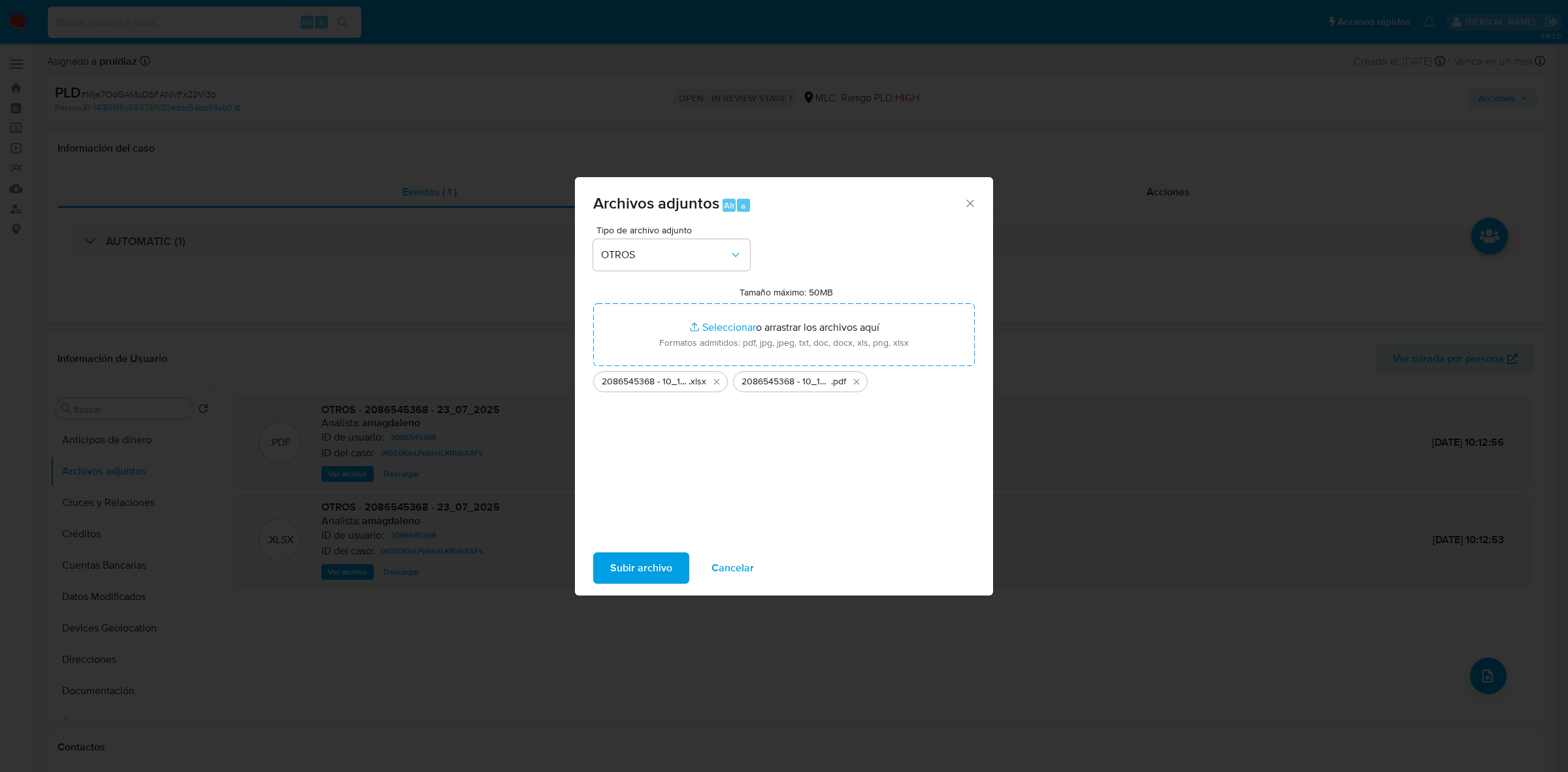
click at [643, 566] on span "Subir archivo" at bounding box center [641, 568] width 62 height 28
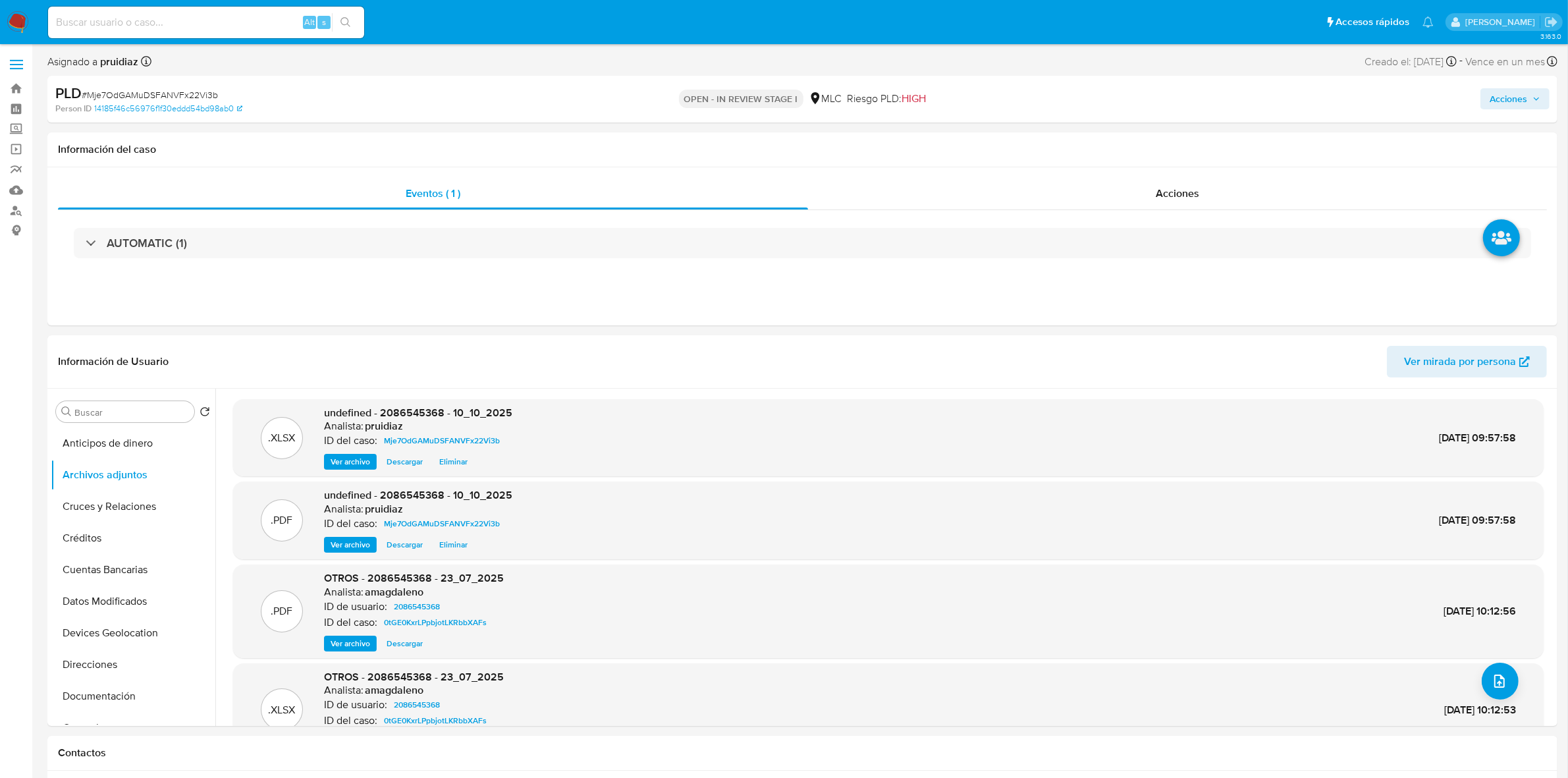
click at [1541, 93] on button "Acciones" at bounding box center [1515, 98] width 69 height 21
click at [1180, 142] on span "Resolución del caso" at bounding box center [1140, 140] width 94 height 15
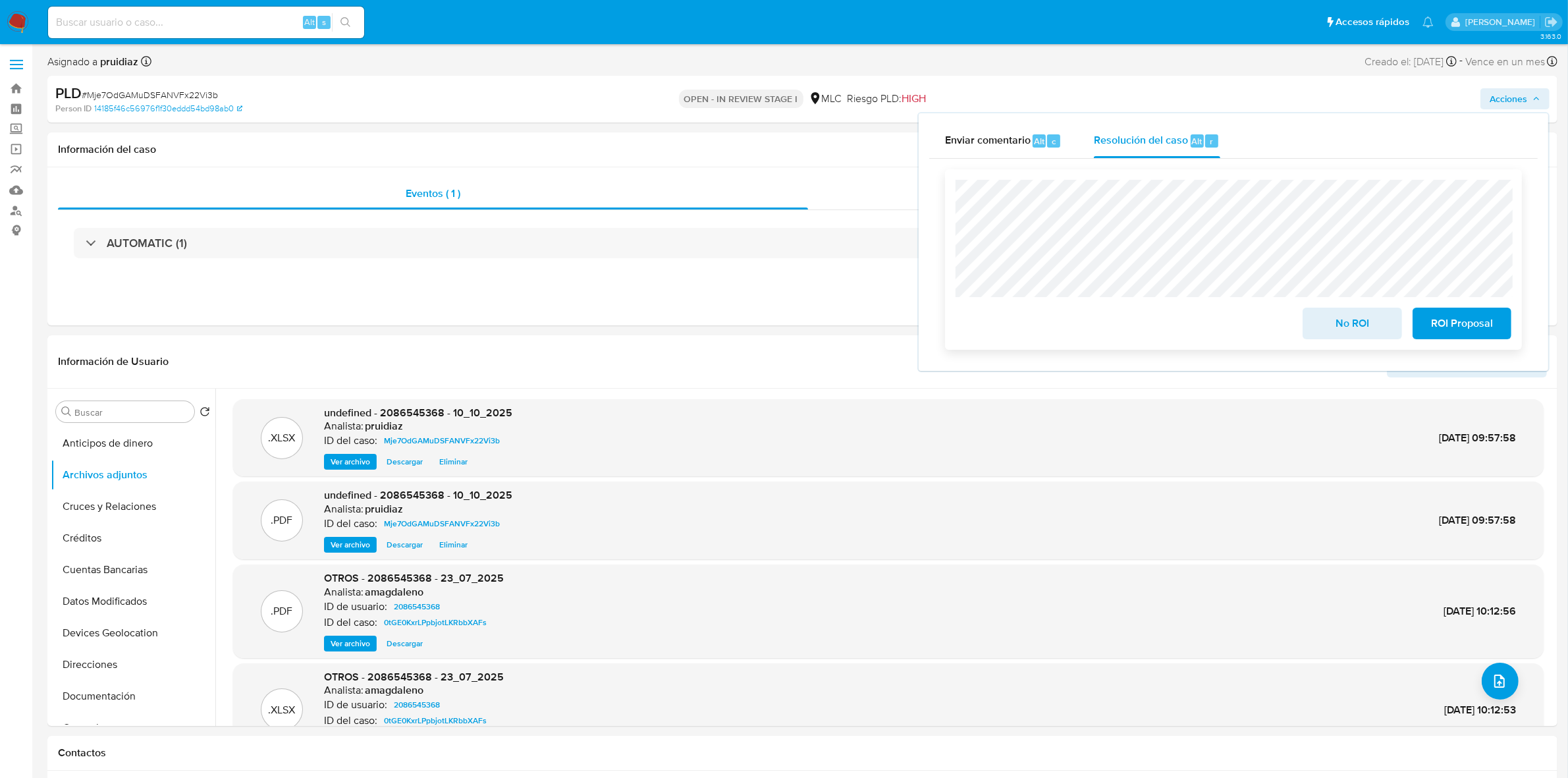
click at [1382, 325] on span "No ROI" at bounding box center [1352, 324] width 65 height 29
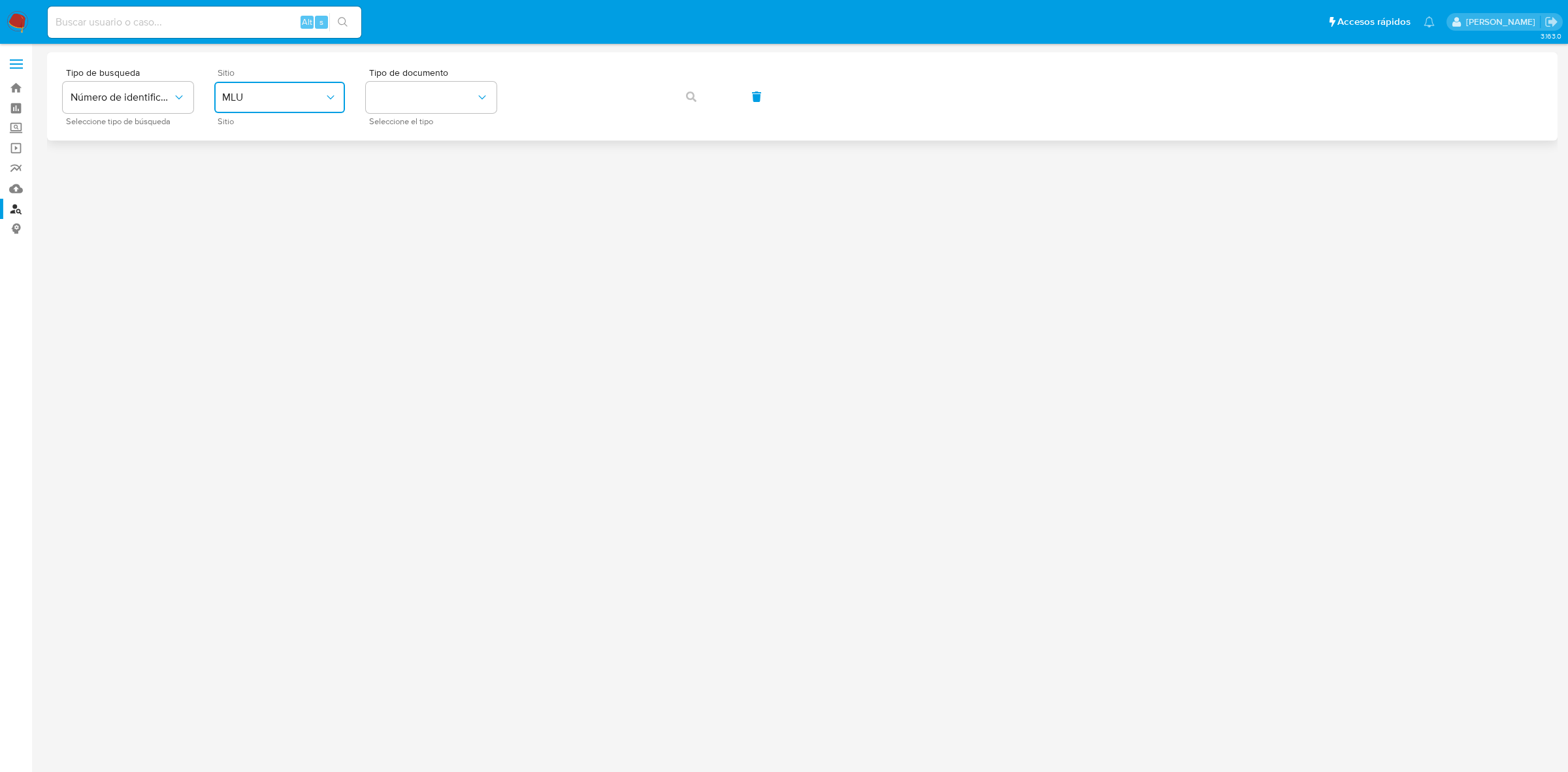
click at [249, 96] on span "MLU" at bounding box center [273, 98] width 102 height 13
click at [243, 315] on div "MLC" at bounding box center [275, 321] width 107 height 31
click at [427, 105] on button "identificationType" at bounding box center [431, 98] width 131 height 31
drag, startPoint x: 410, startPoint y: 138, endPoint x: 479, endPoint y: 115, distance: 72.7
click at [411, 138] on div "RUT RUT" at bounding box center [427, 139] width 107 height 44
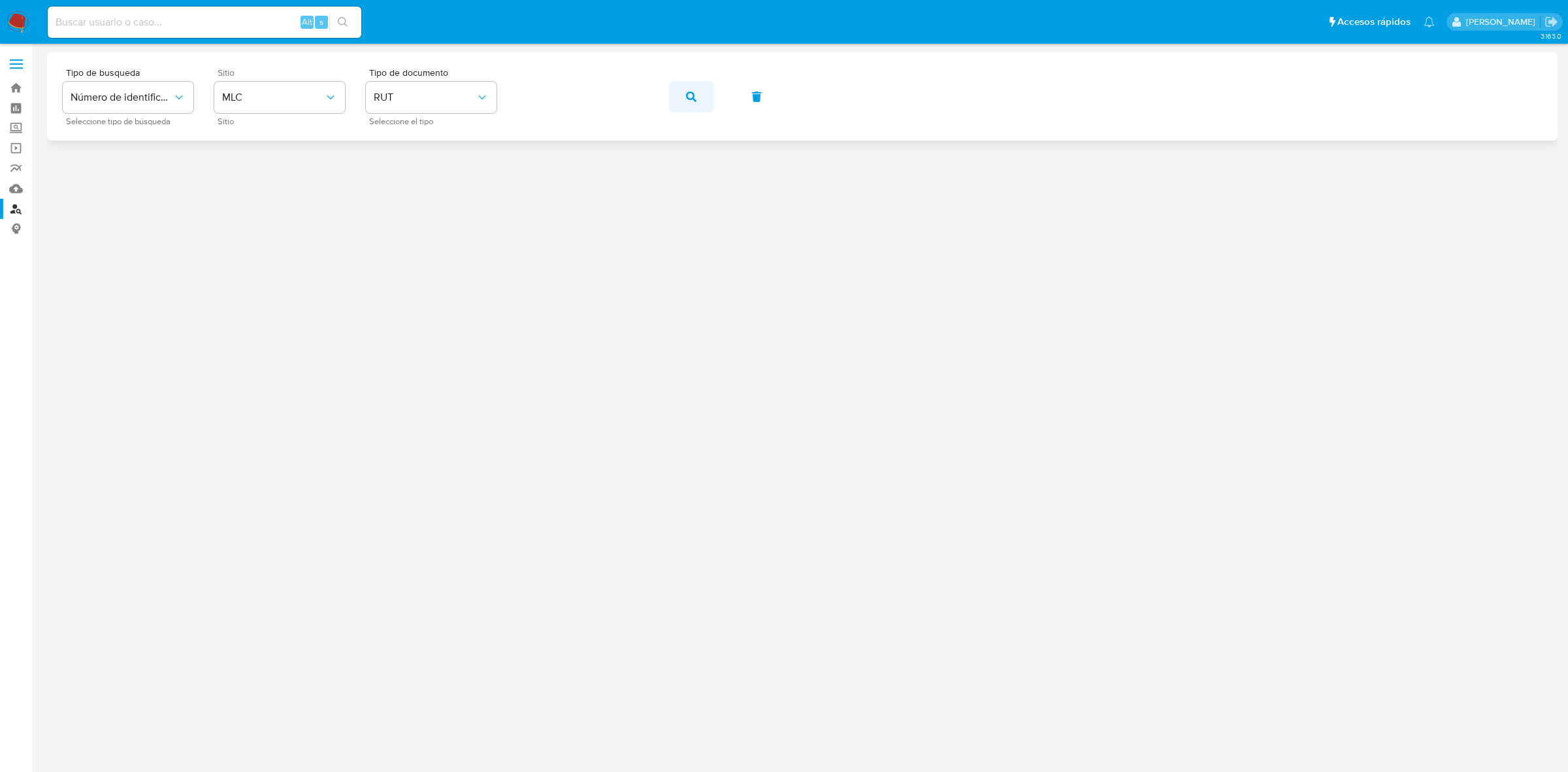
click at [693, 92] on icon "button" at bounding box center [691, 97] width 11 height 11
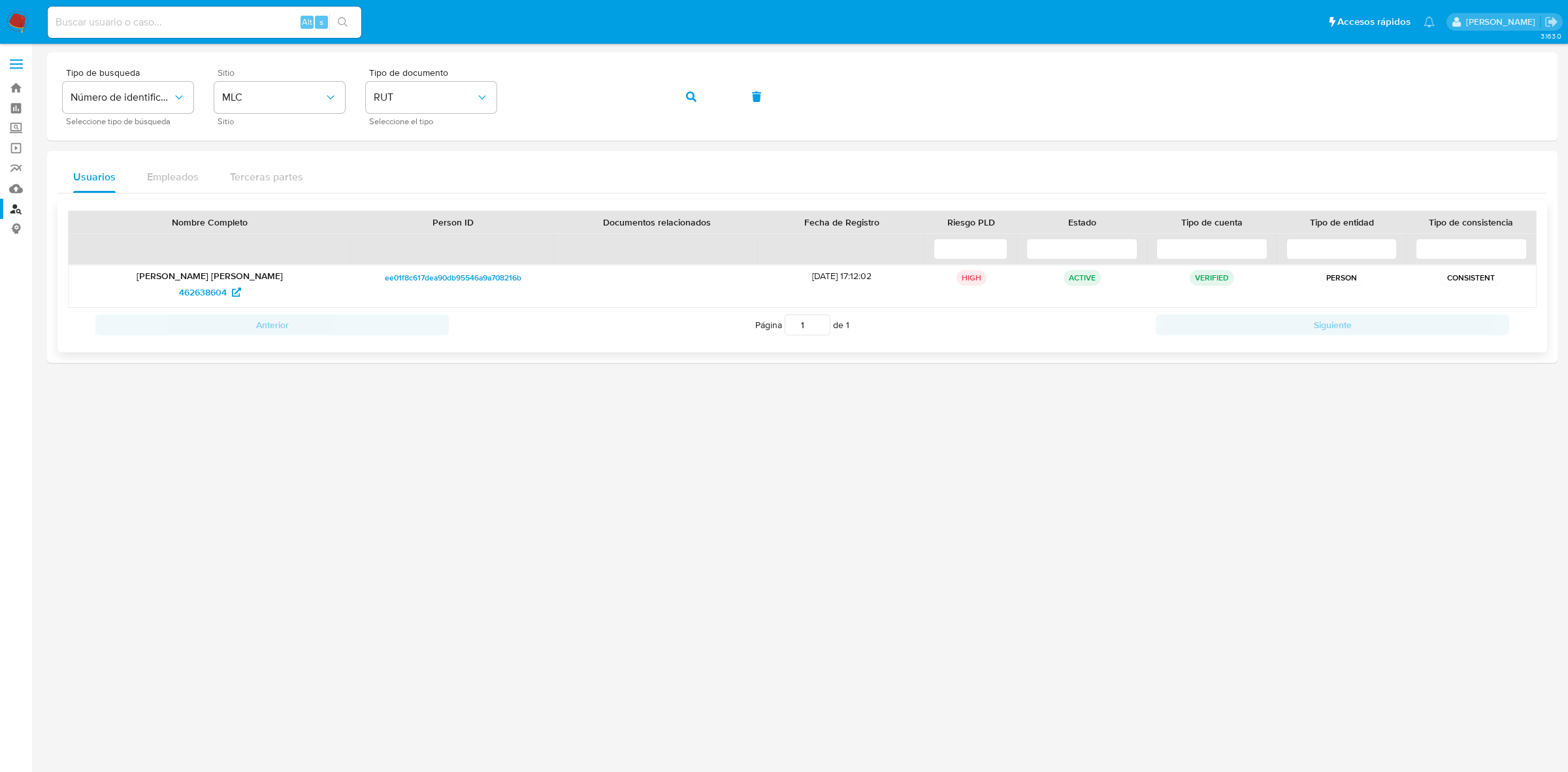
click at [185, 281] on p "[PERSON_NAME] [PERSON_NAME]" at bounding box center [209, 276] width 264 height 12
click at [187, 288] on span "462638604" at bounding box center [203, 292] width 48 height 21
click at [683, 92] on button "button" at bounding box center [691, 97] width 44 height 31
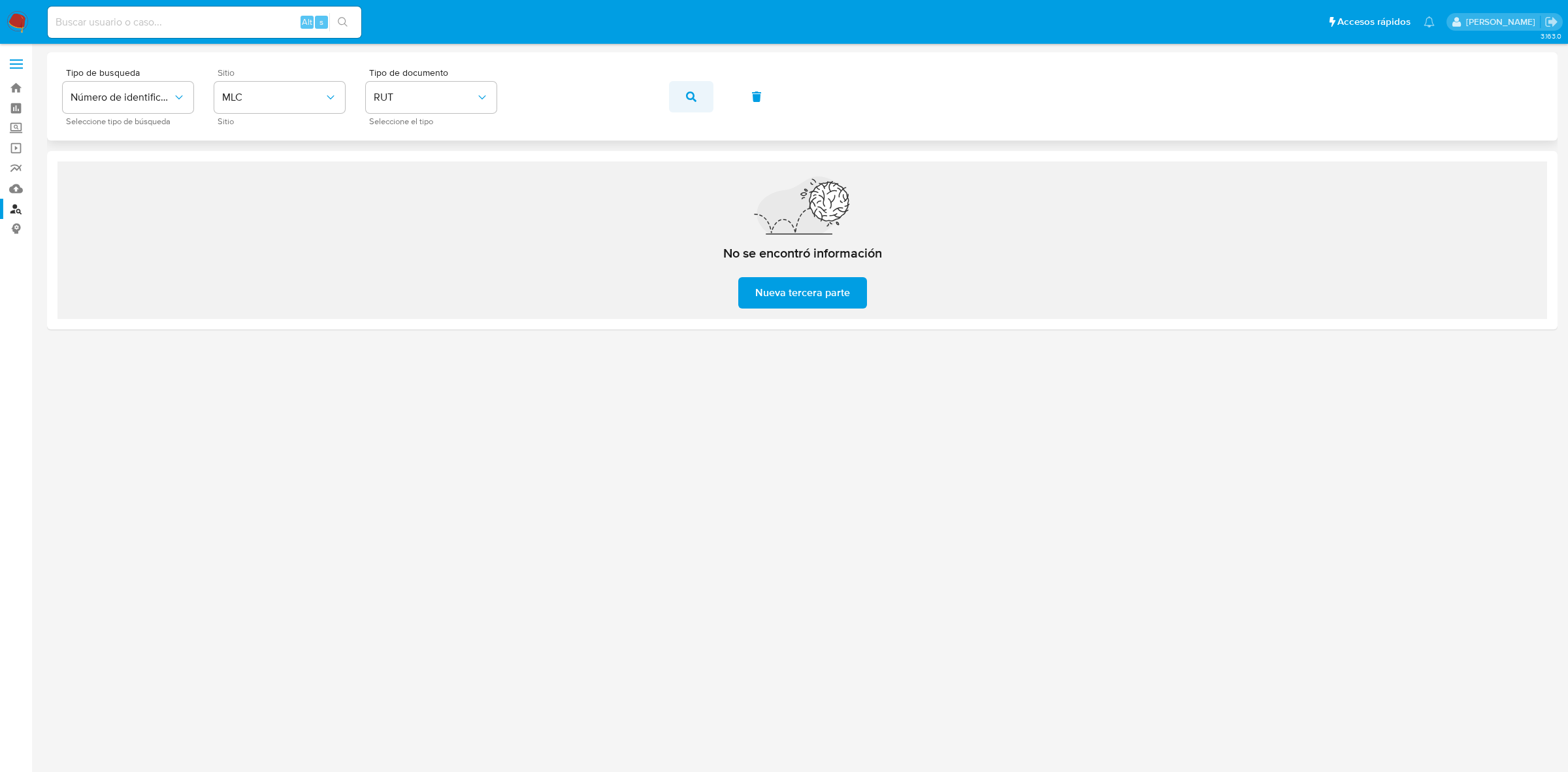
click at [698, 93] on button "button" at bounding box center [691, 97] width 44 height 31
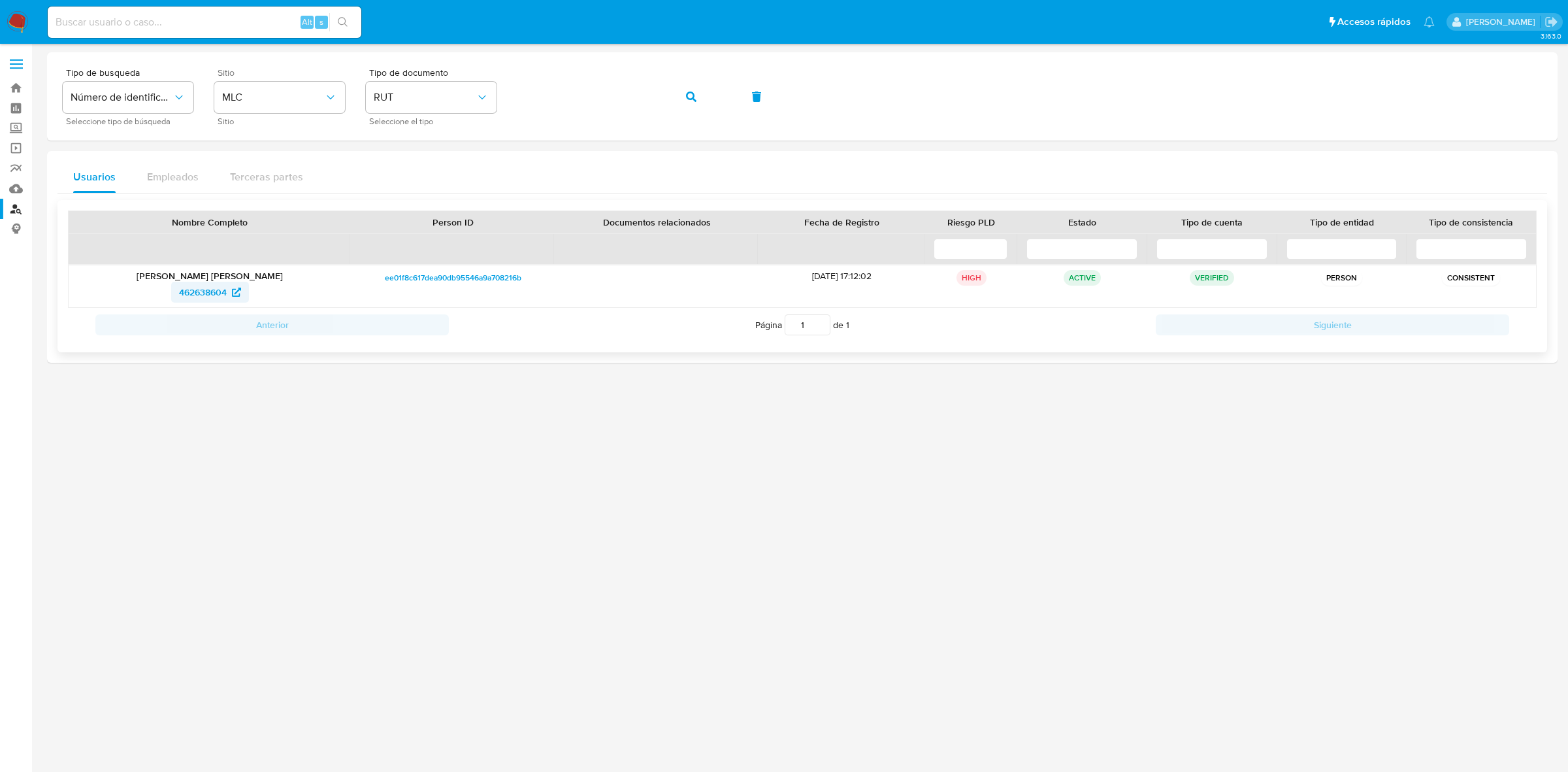
click at [211, 293] on span "462638604" at bounding box center [203, 292] width 48 height 21
click at [12, 21] on img at bounding box center [17, 22] width 22 height 22
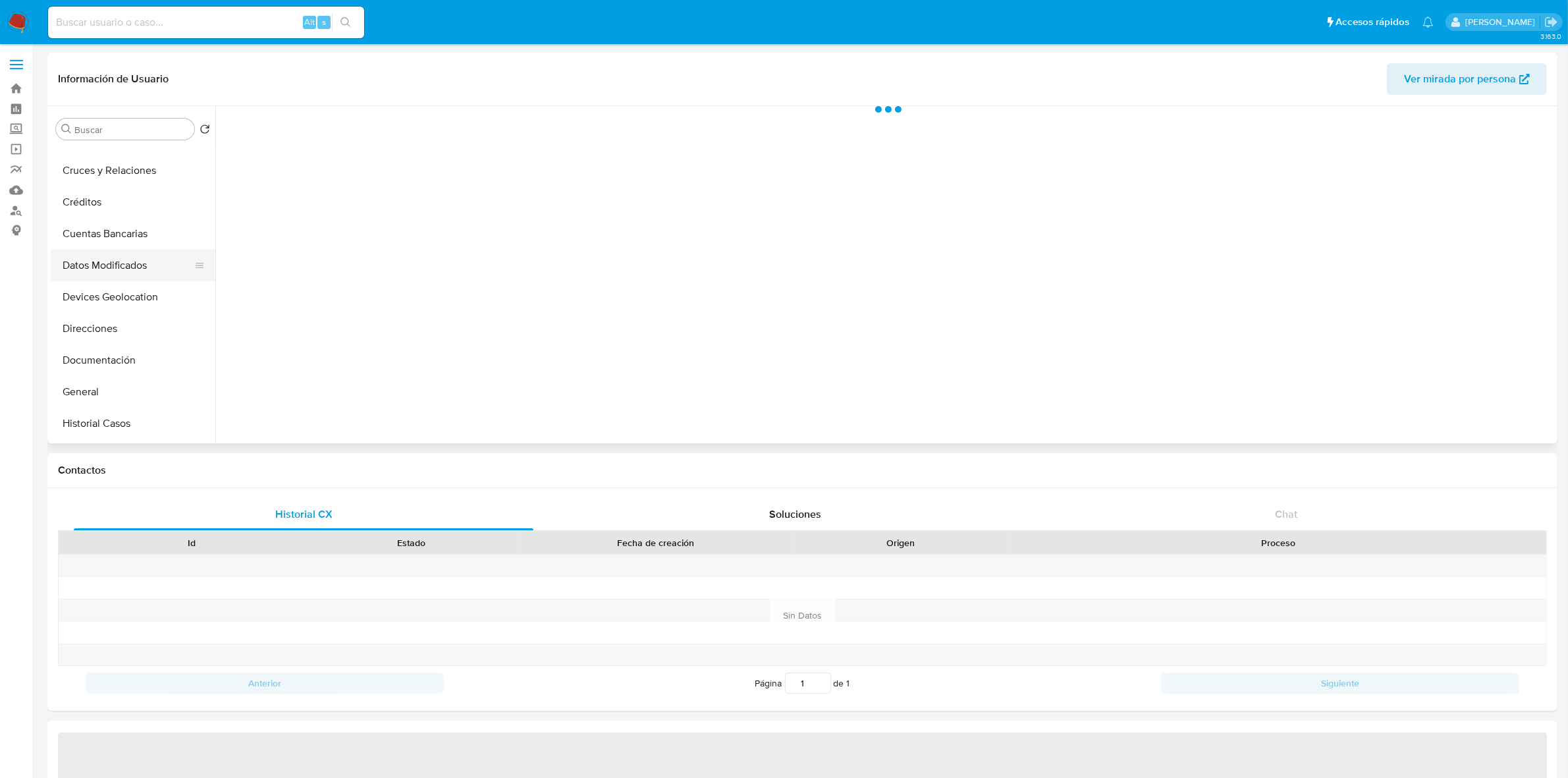
scroll to position [83, 0]
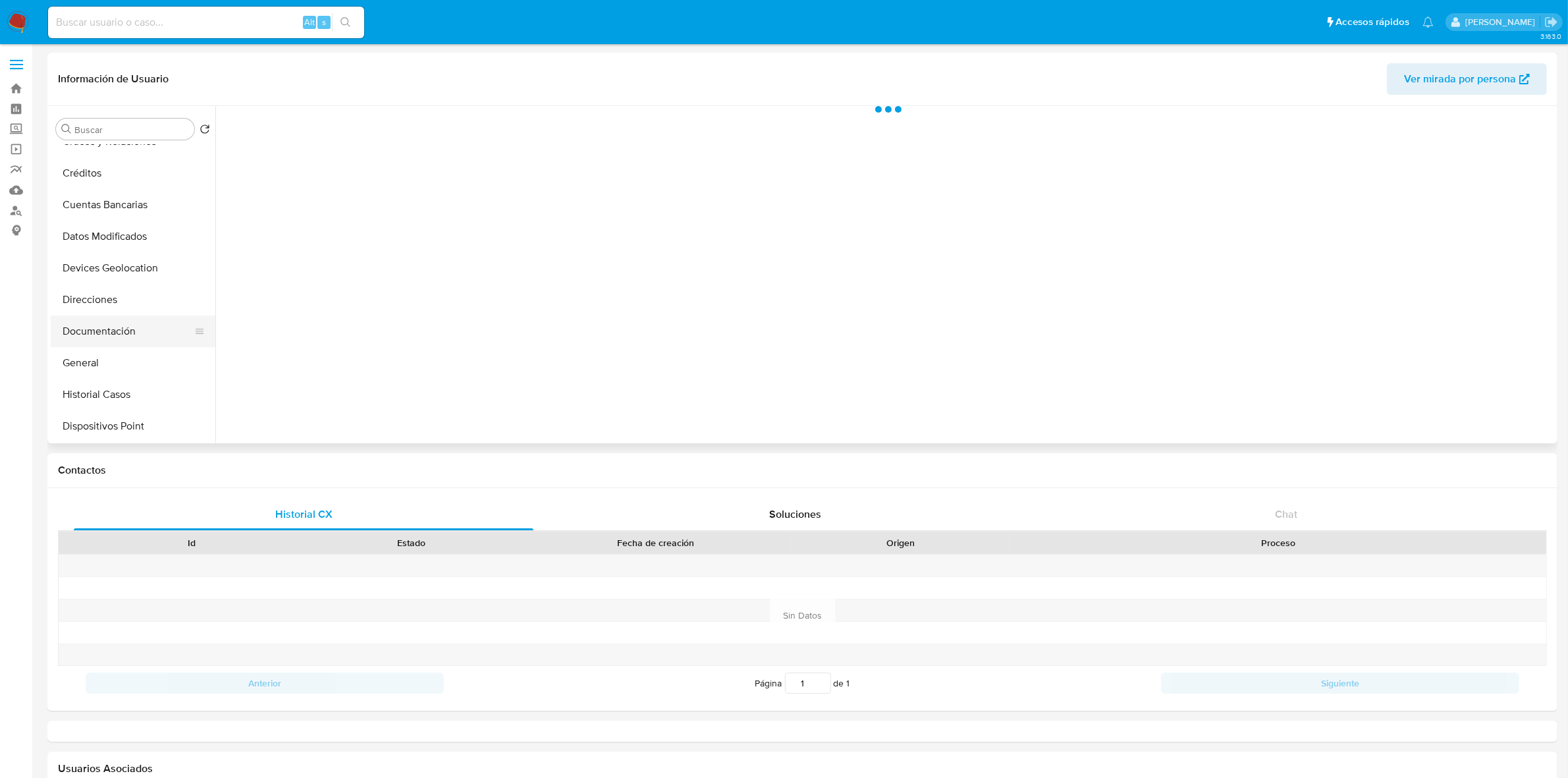
click at [109, 336] on button "Documentación" at bounding box center [128, 332] width 154 height 32
select select "10"
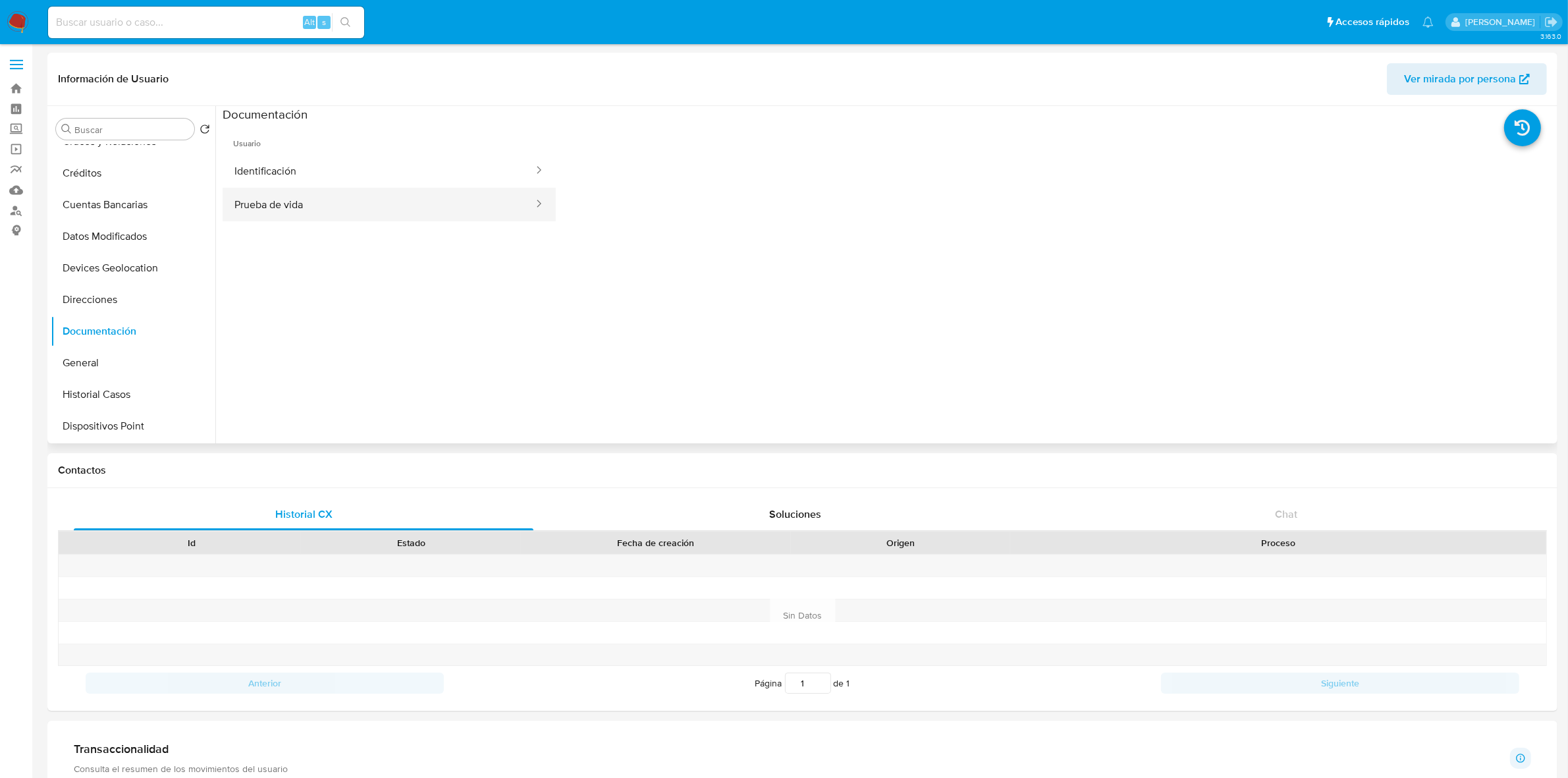
click at [334, 195] on button "Prueba de vida" at bounding box center [378, 205] width 312 height 34
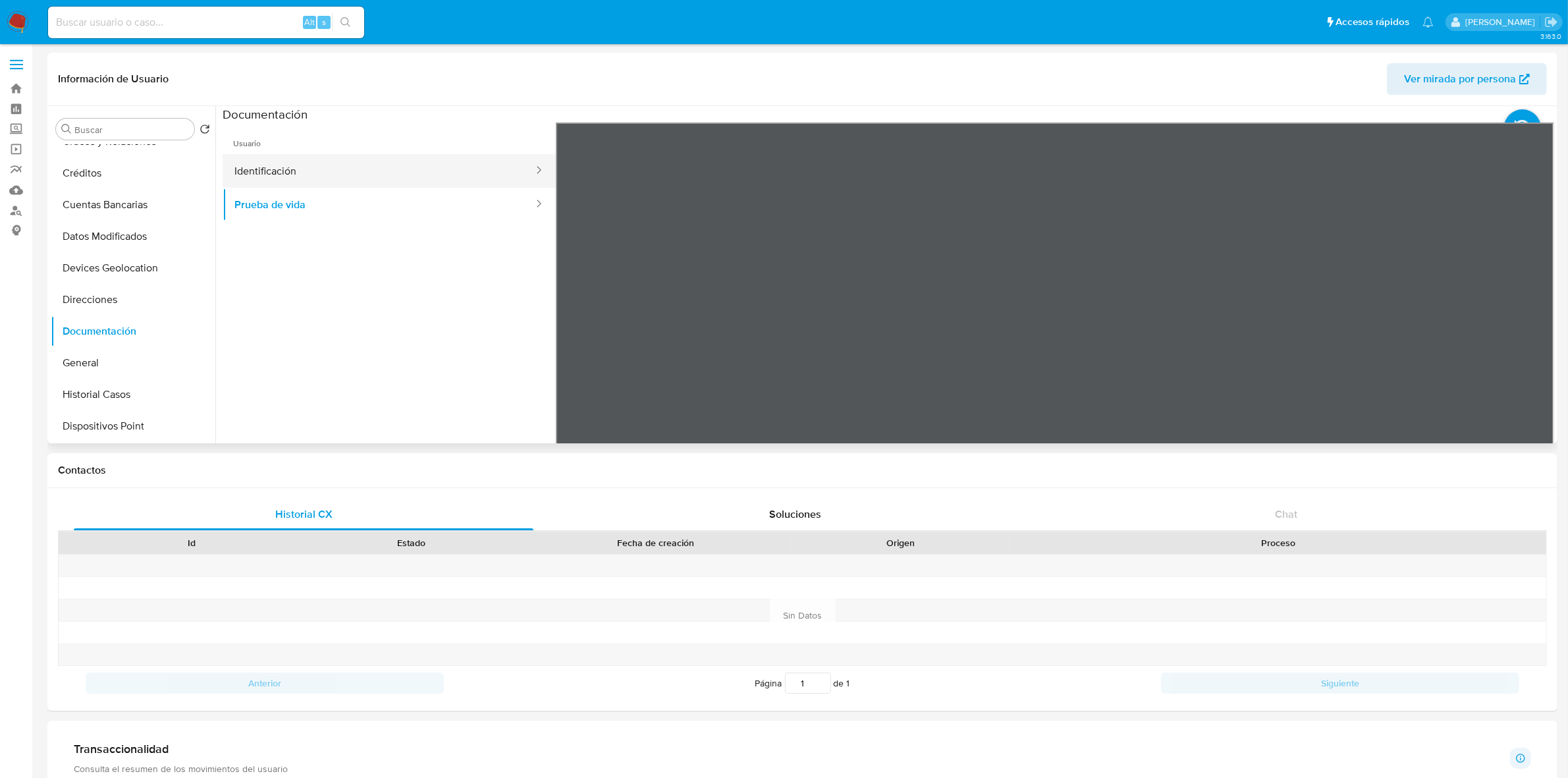
click at [398, 166] on button "Identificación" at bounding box center [378, 171] width 312 height 34
click at [1521, 326] on div at bounding box center [1055, 339] width 999 height 432
click at [1526, 341] on icon at bounding box center [1537, 337] width 27 height 27
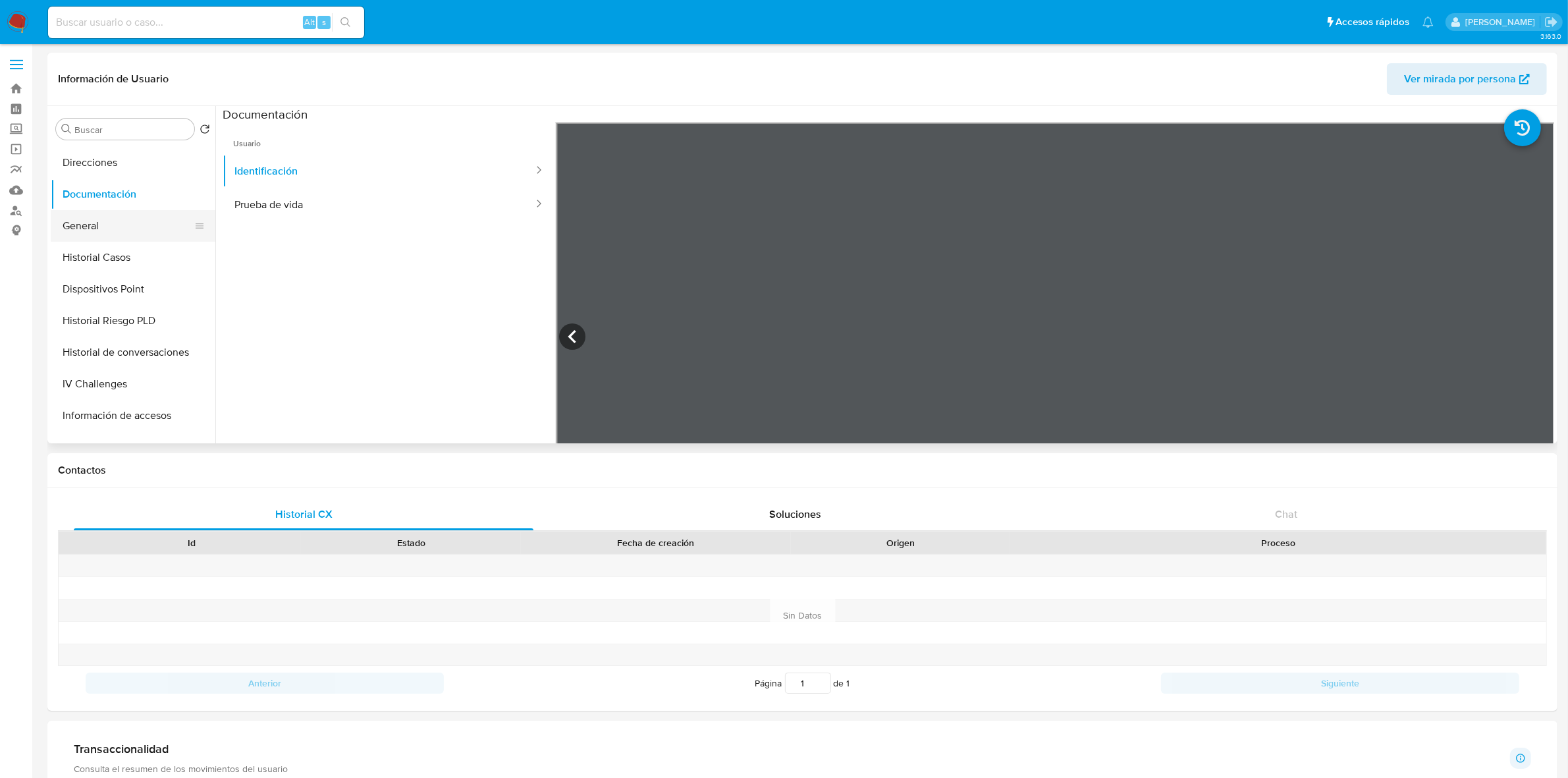
scroll to position [329, 0]
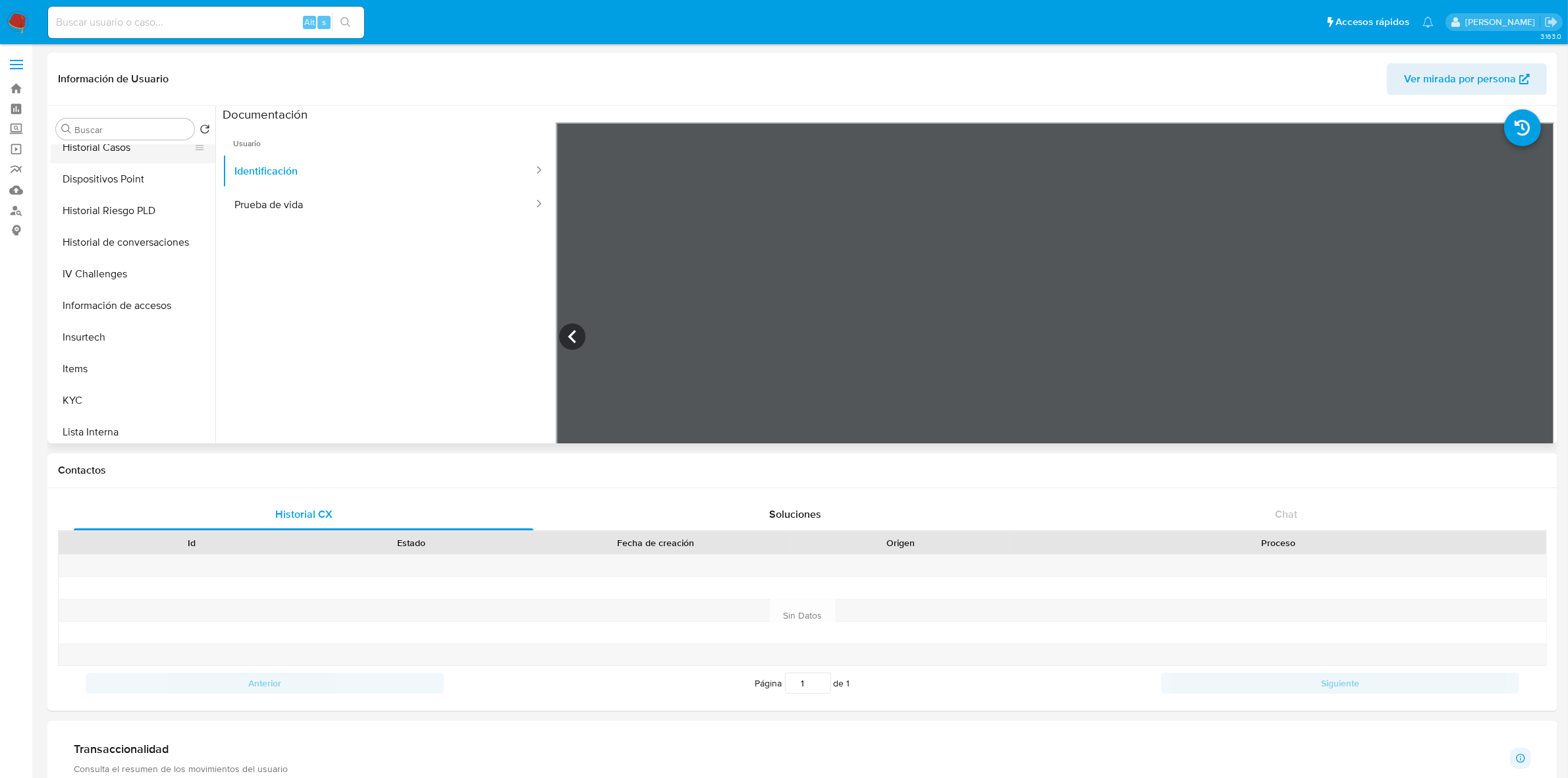
click at [121, 150] on button "Historial Casos" at bounding box center [128, 148] width 154 height 32
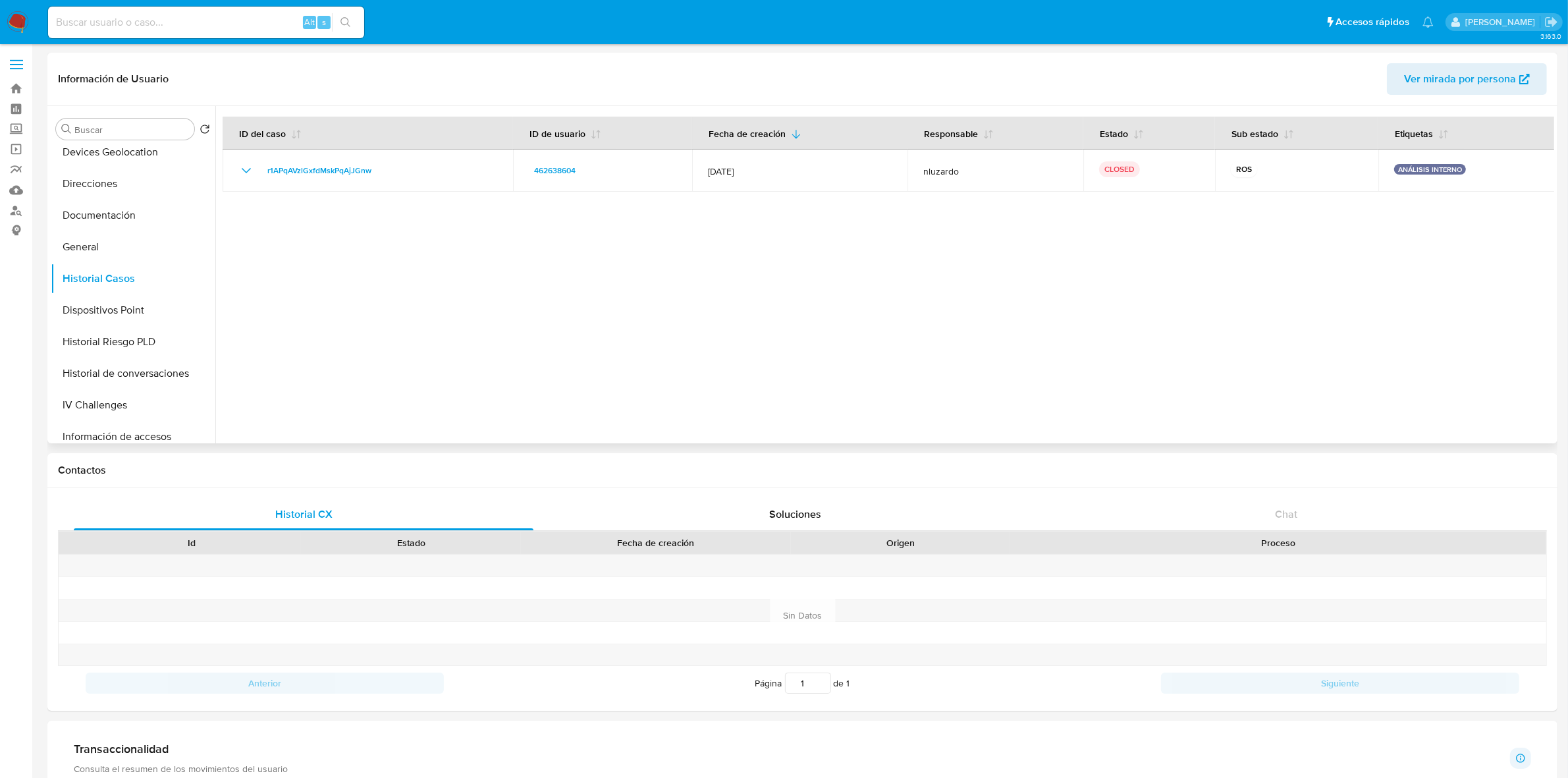
scroll to position [0, 0]
click at [115, 192] on button "Archivos adjuntos" at bounding box center [128, 192] width 154 height 32
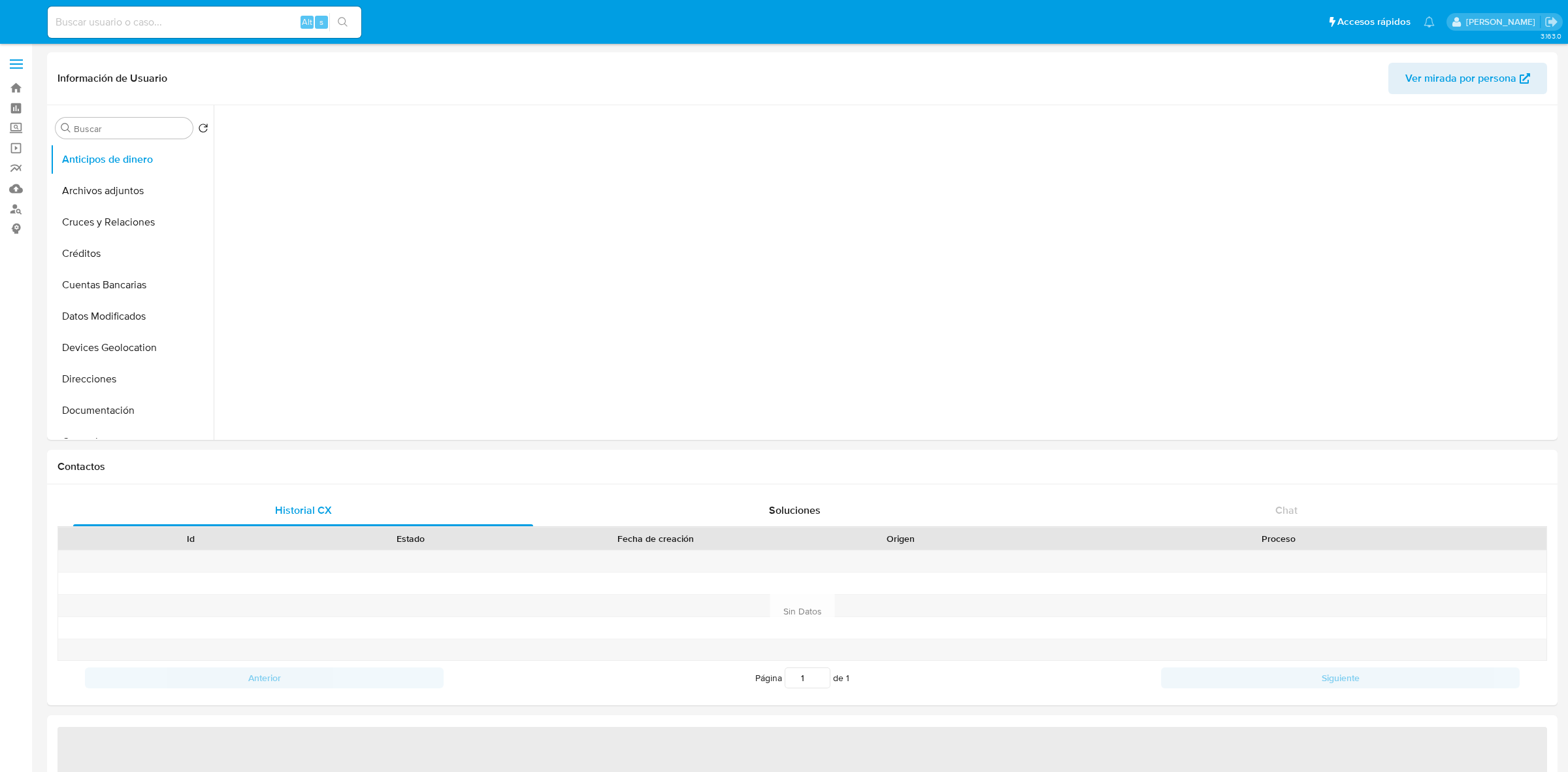
select select "10"
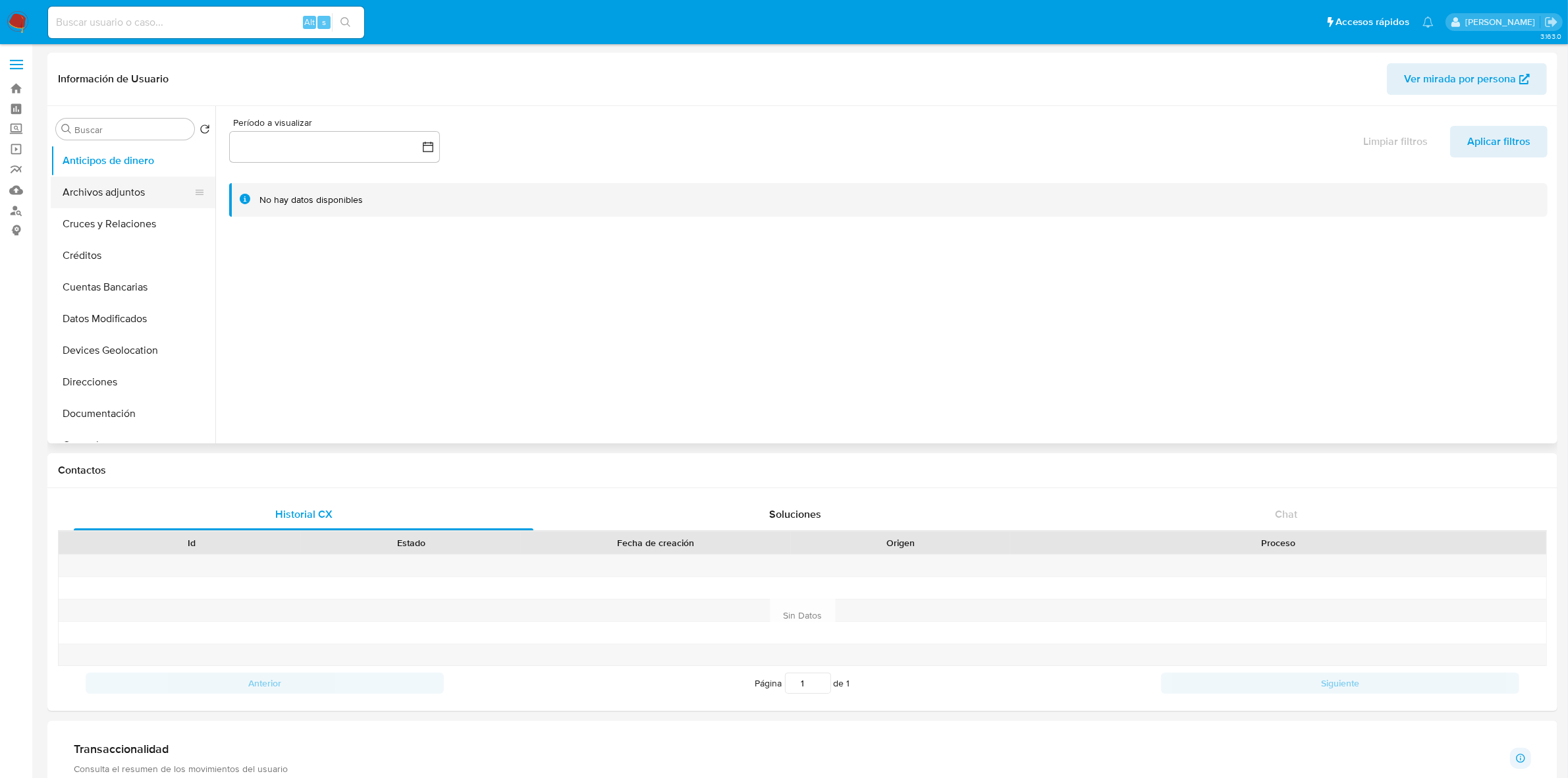
click at [105, 188] on button "Archivos adjuntos" at bounding box center [128, 192] width 154 height 32
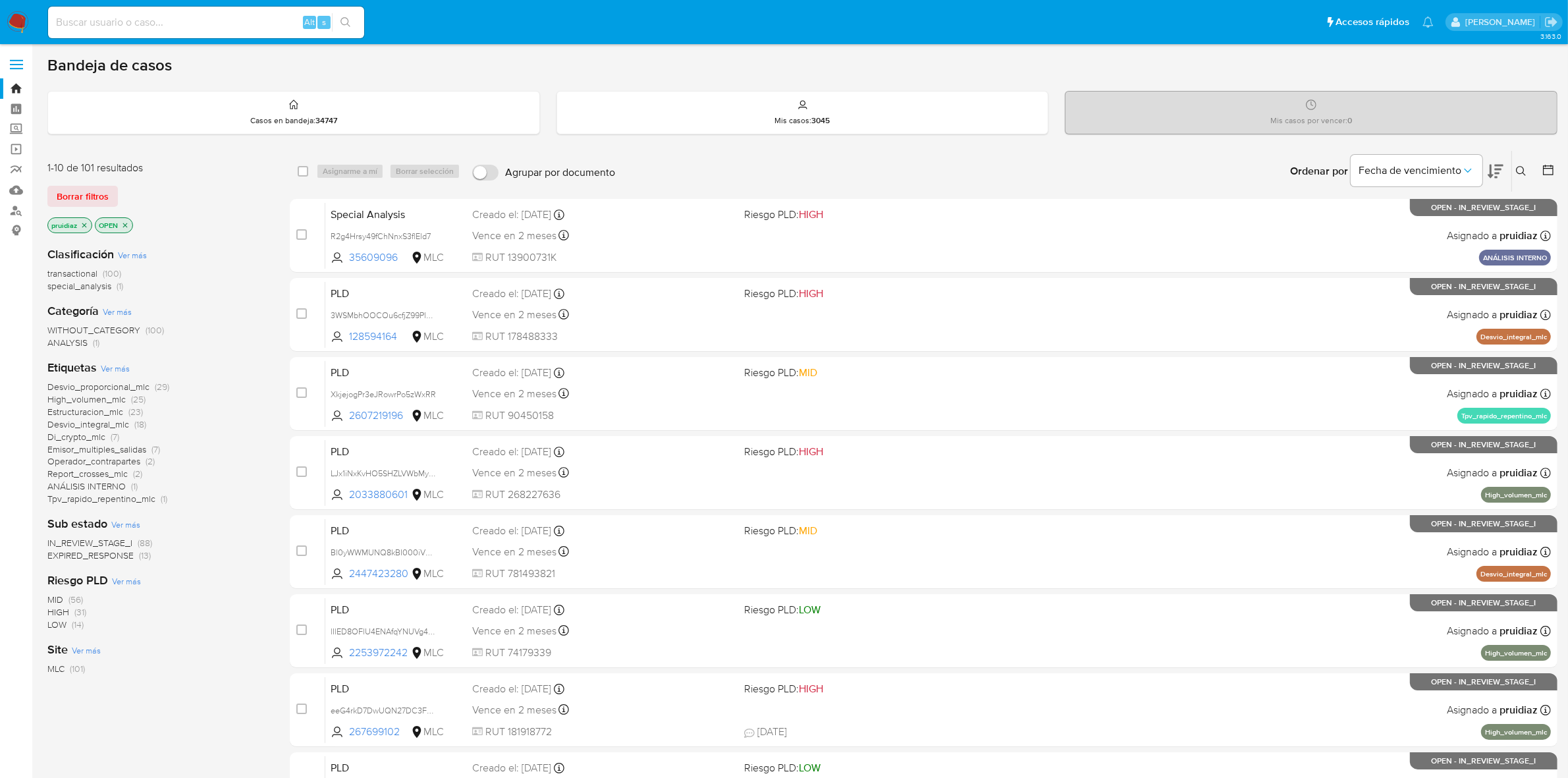
click at [1526, 170] on button at bounding box center [1523, 172] width 22 height 16
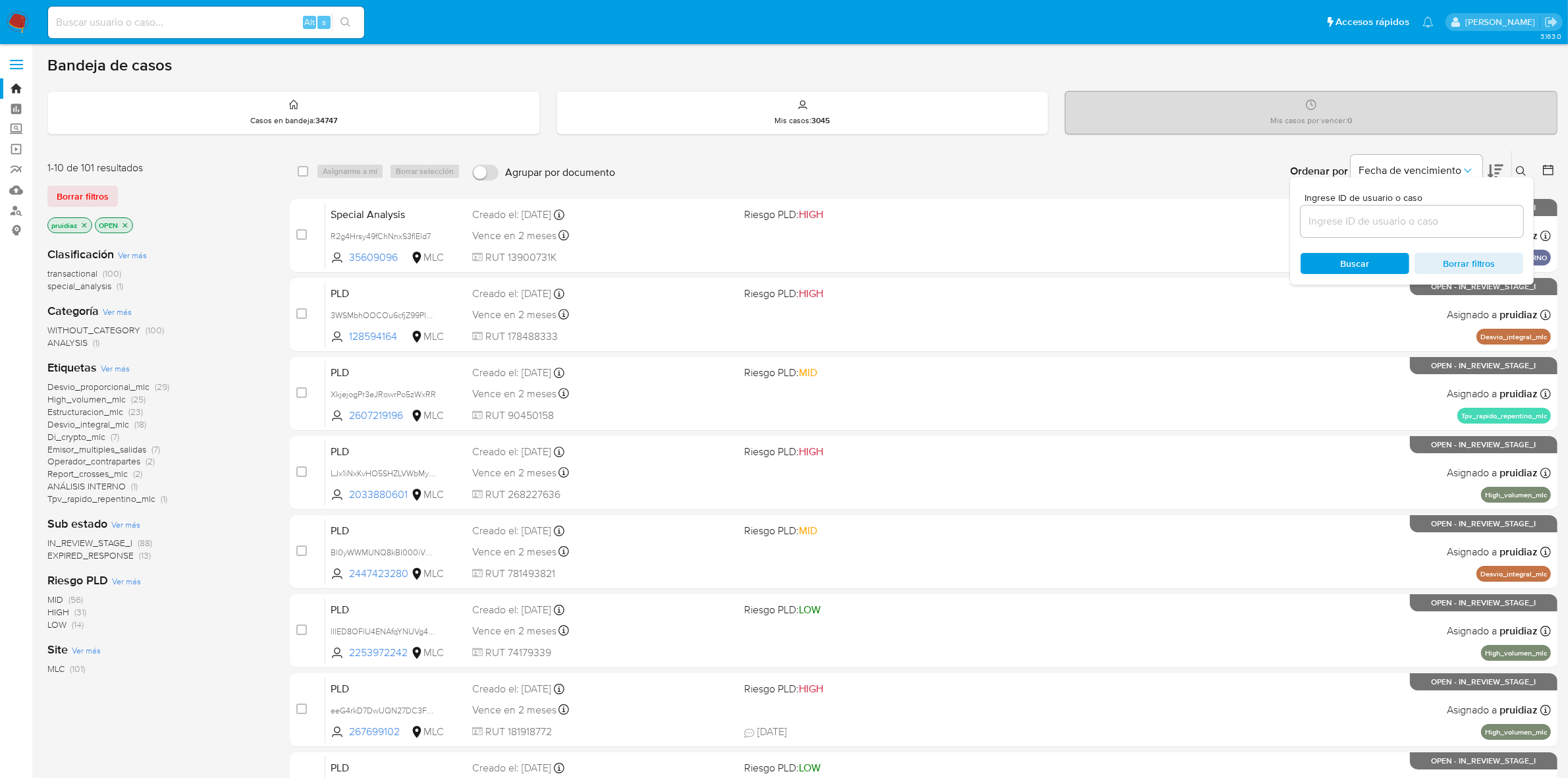
click at [1425, 222] on input at bounding box center [1412, 222] width 222 height 17
type input "1913502229"
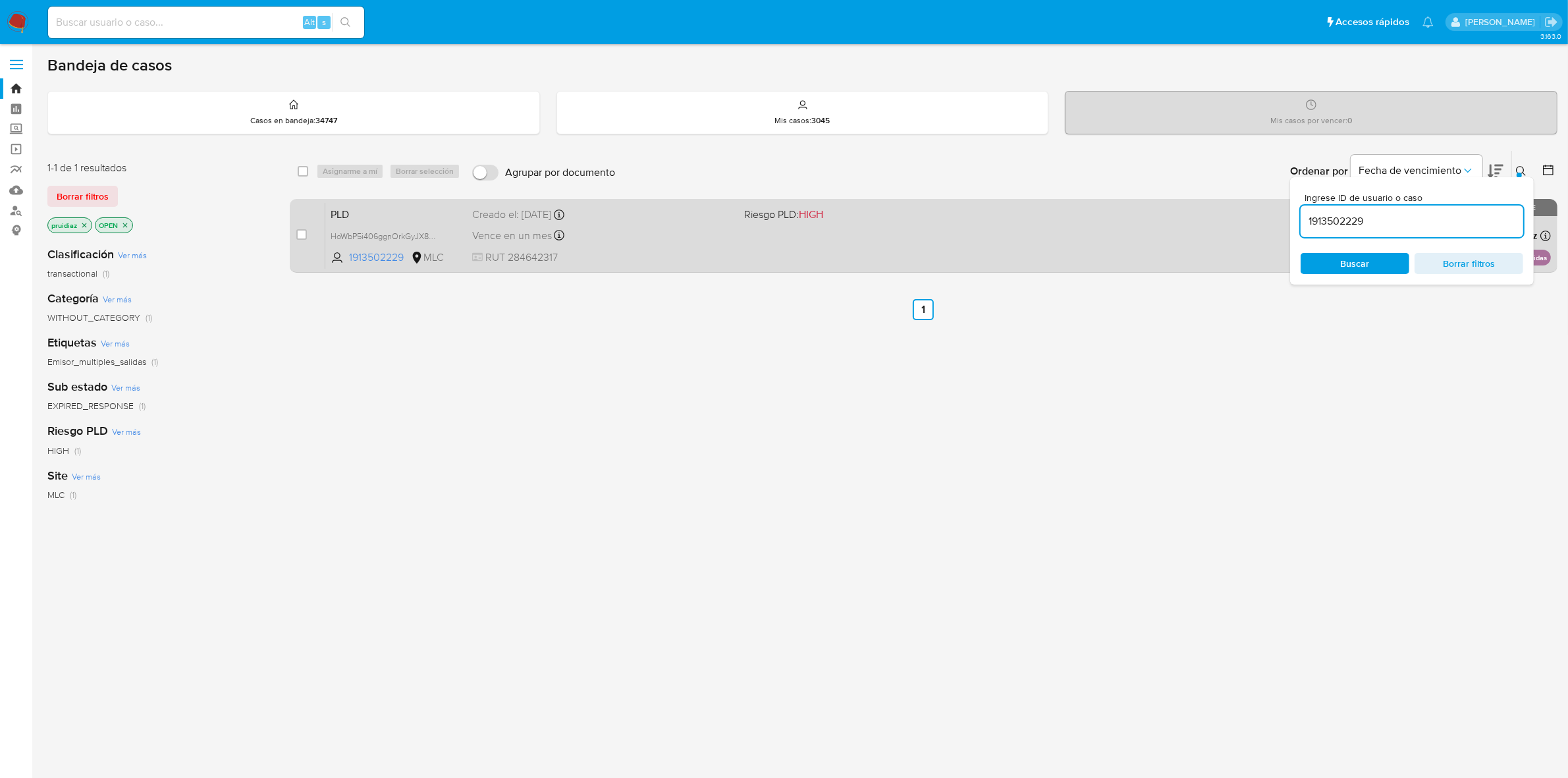
click at [296, 230] on span at bounding box center [301, 235] width 11 height 11
click at [300, 230] on input "checkbox" at bounding box center [301, 235] width 11 height 11
checkbox input "true"
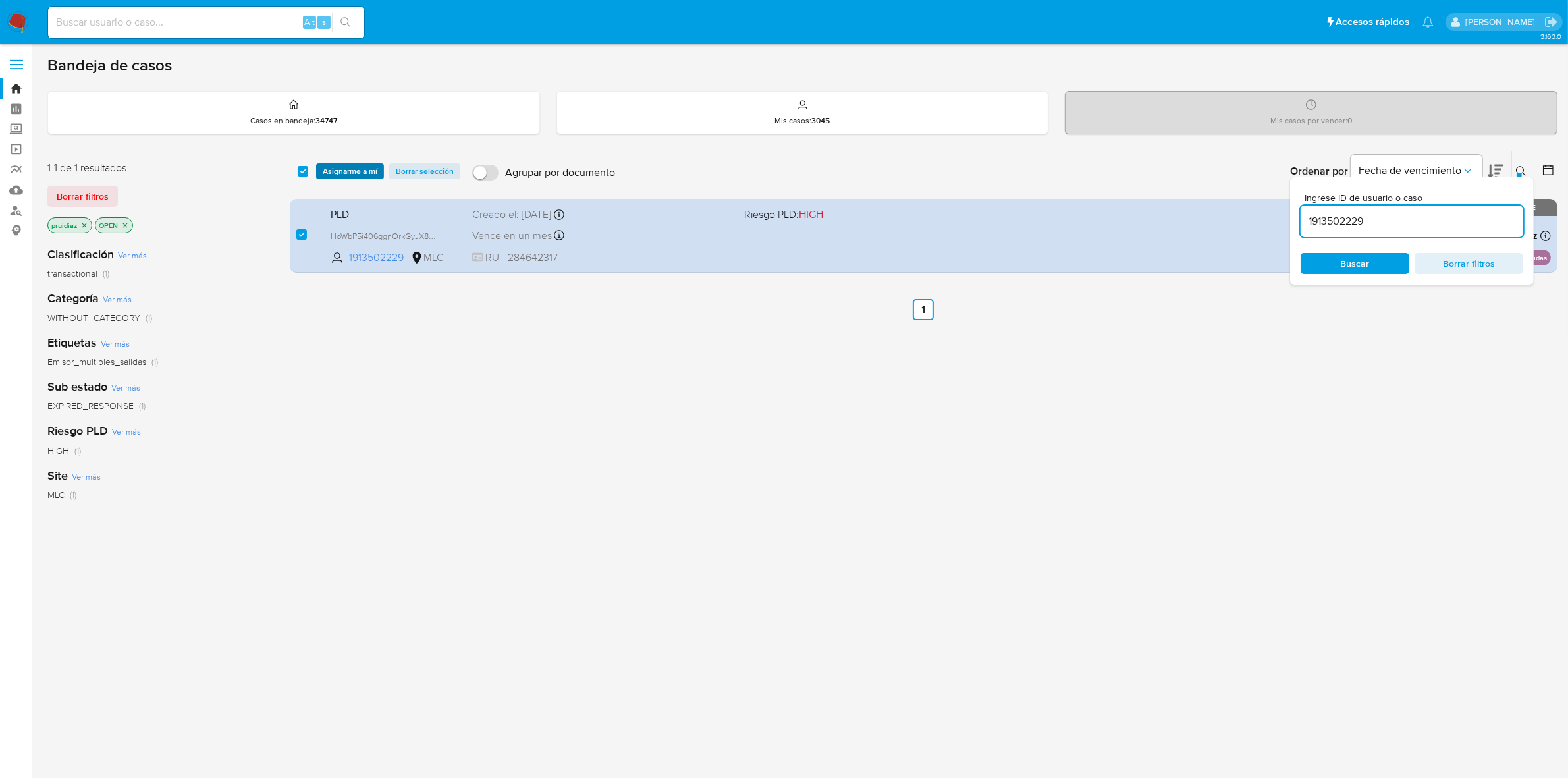
click at [360, 167] on span "Asignarme a mí" at bounding box center [350, 172] width 55 height 13
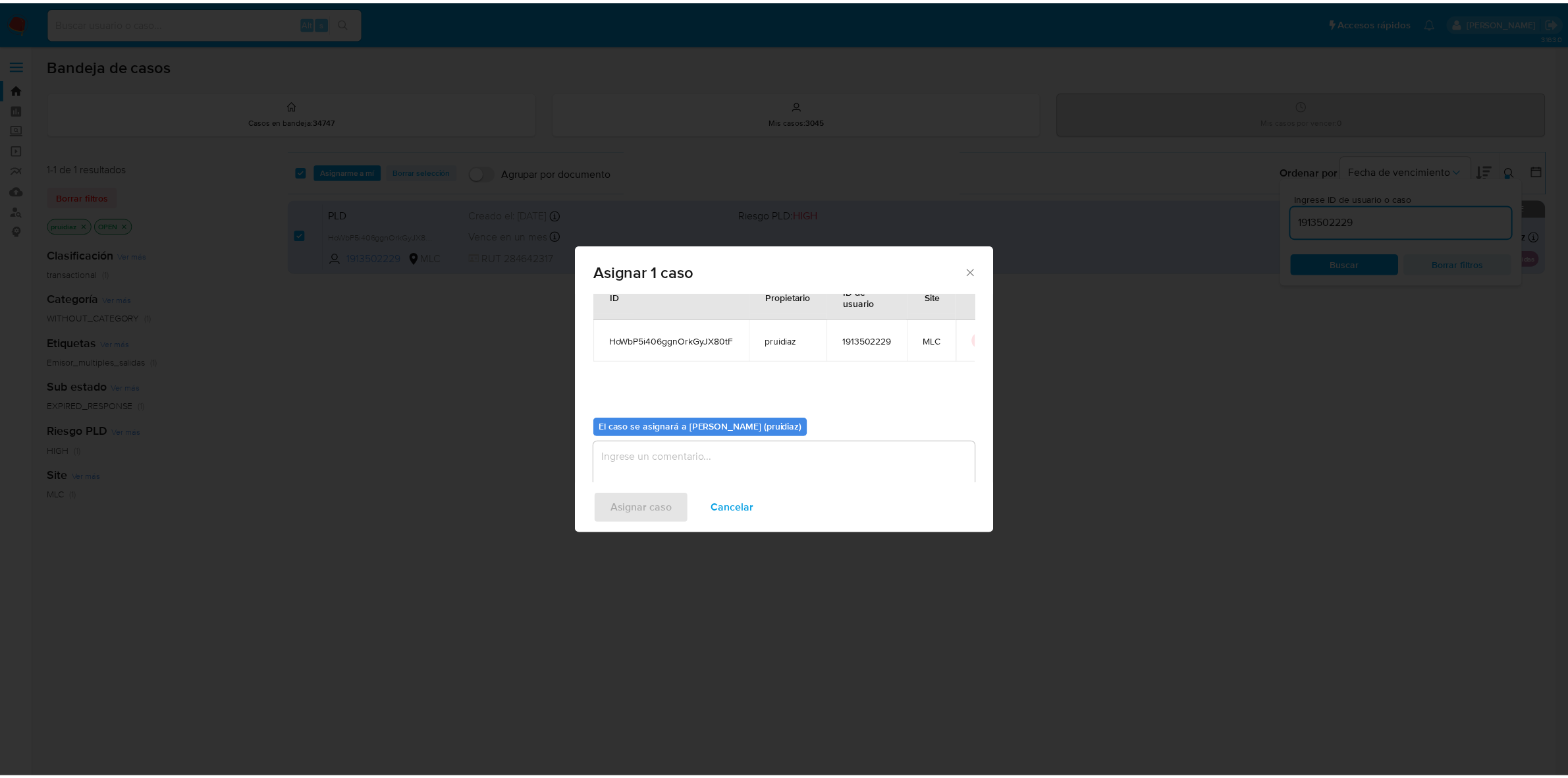
scroll to position [67, 0]
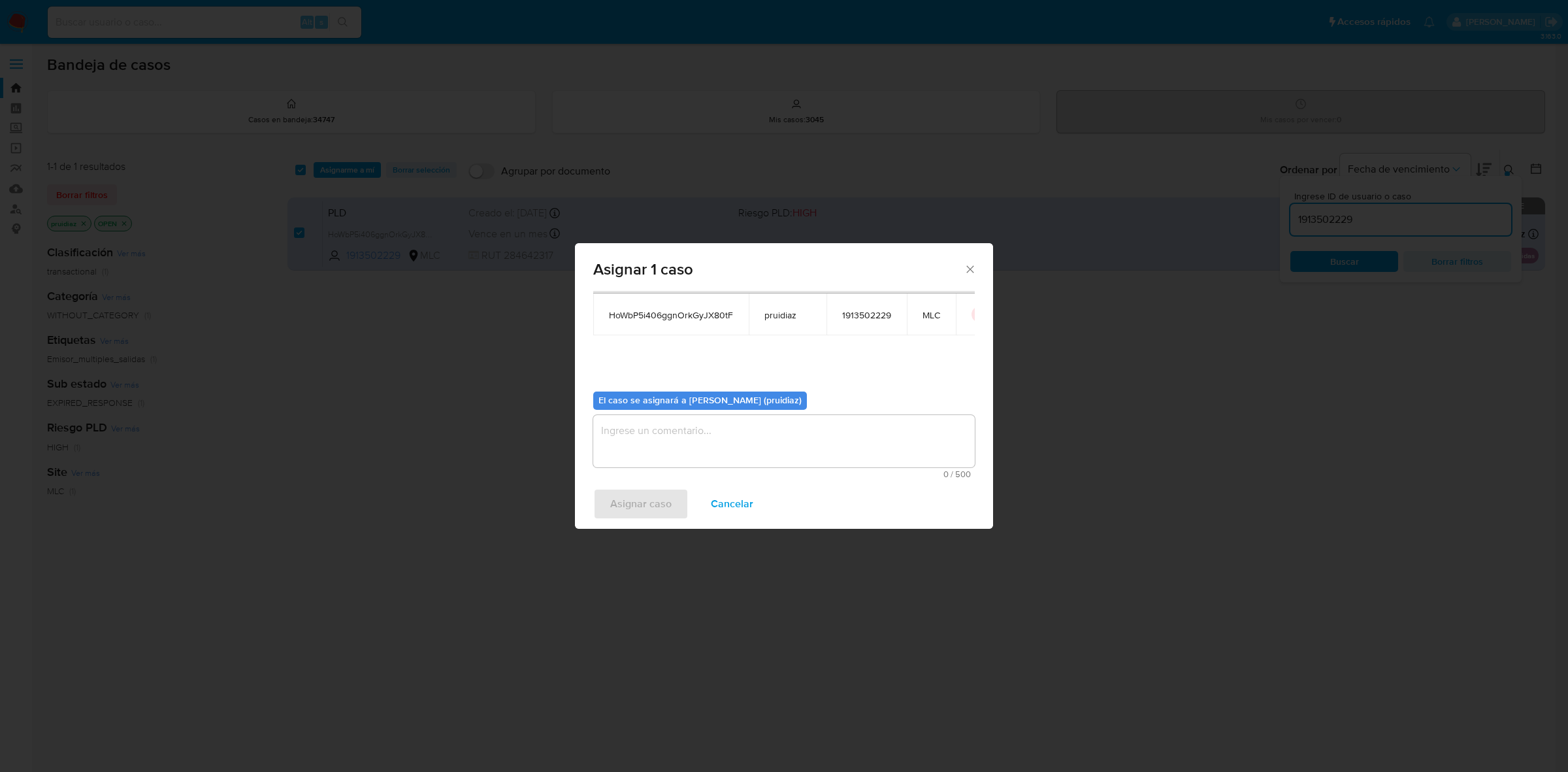
click at [727, 432] on textarea "assign-modal" at bounding box center [784, 441] width 382 height 52
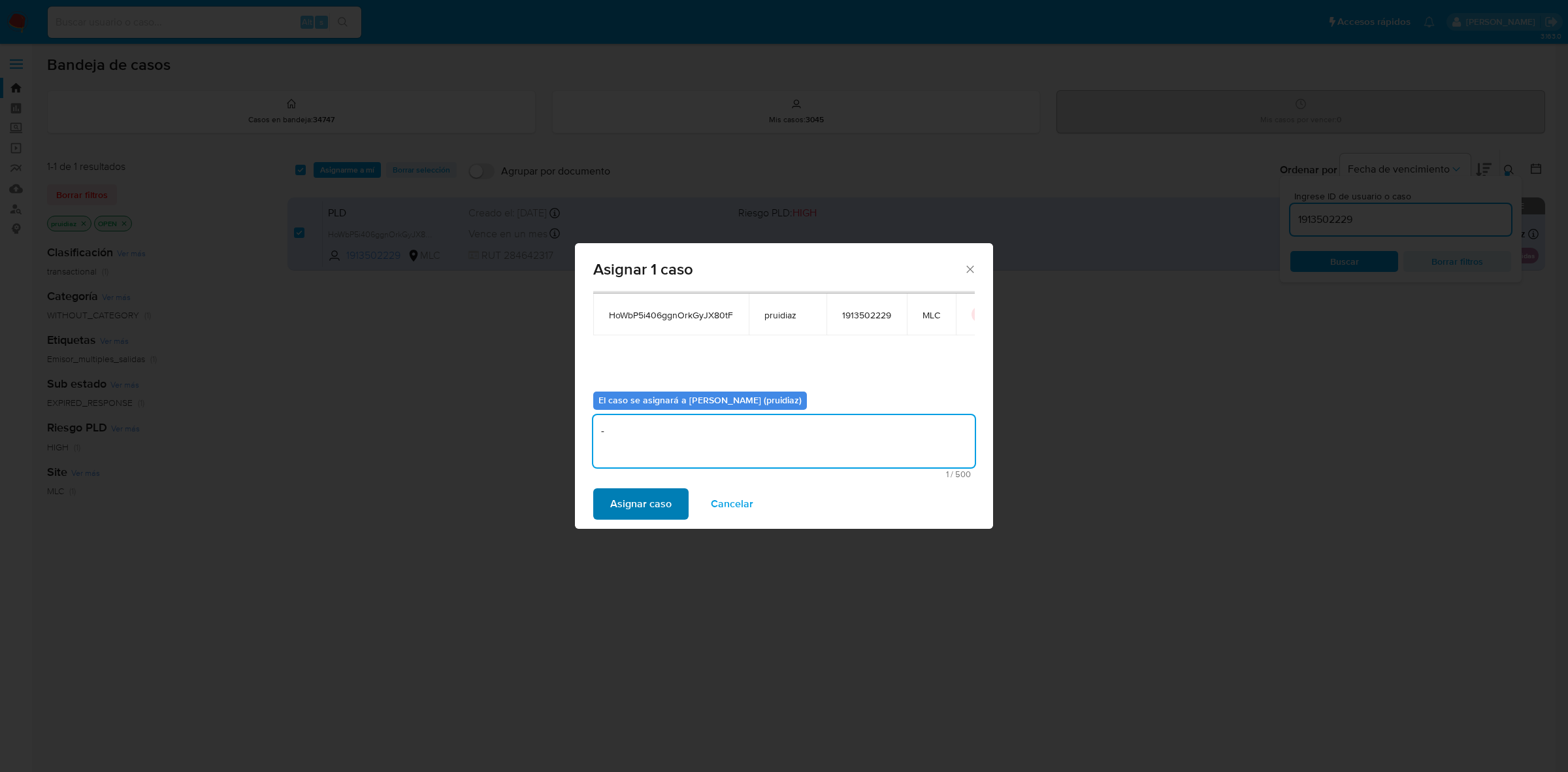
type textarea "-"
click at [622, 491] on span "Asignar caso" at bounding box center [641, 504] width 61 height 28
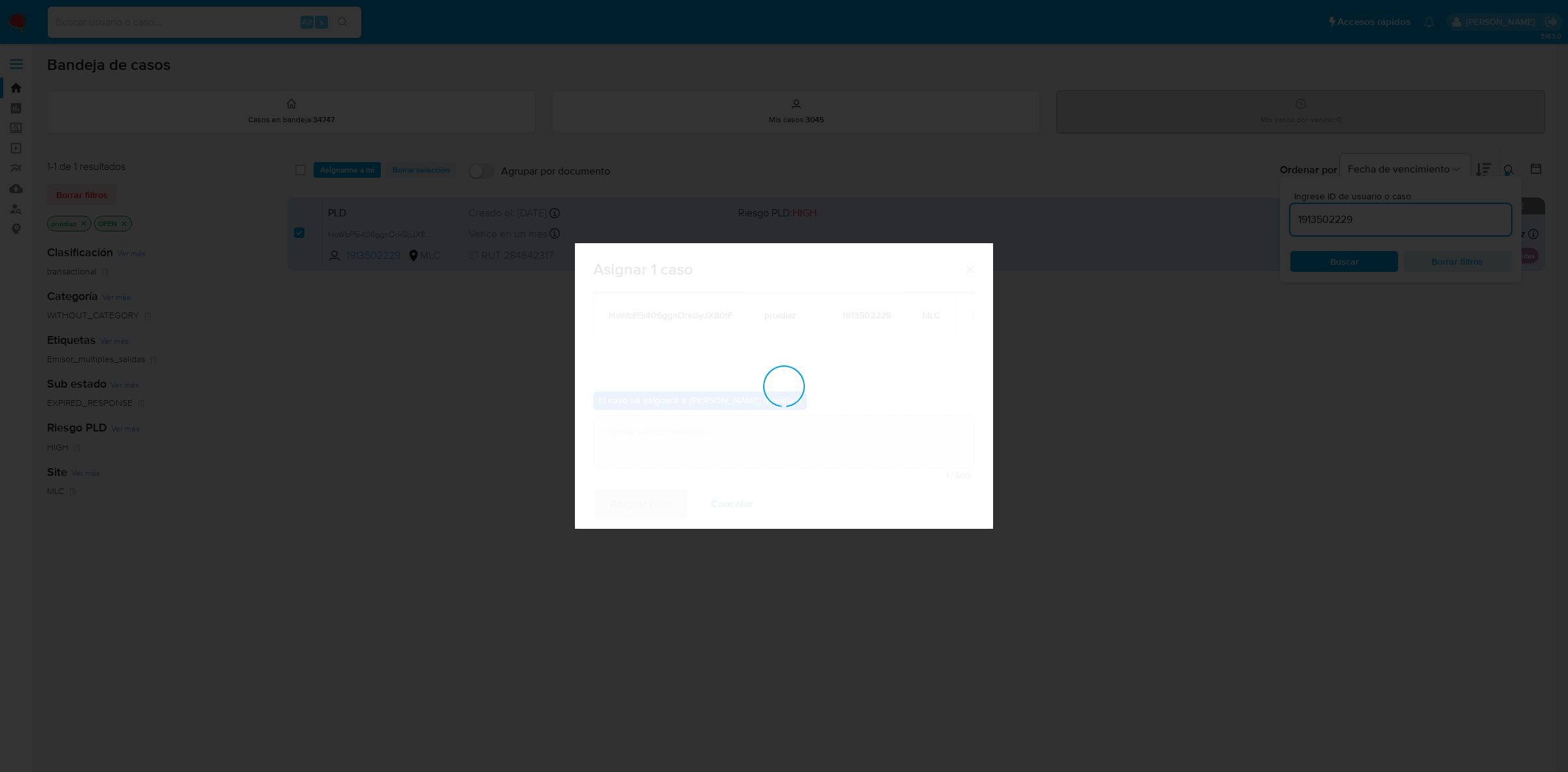
checkbox input "false"
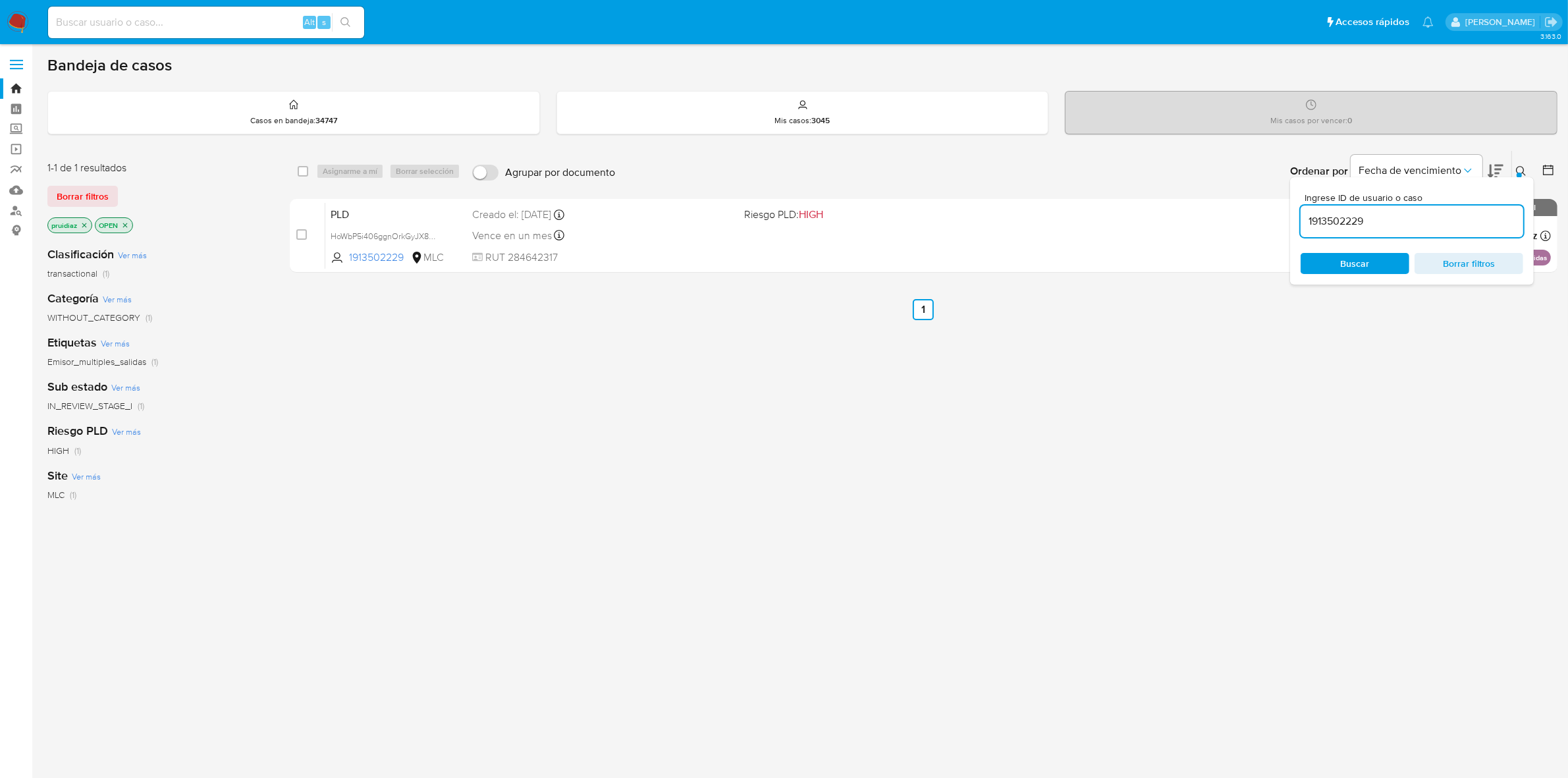
click at [22, 20] on img at bounding box center [17, 22] width 22 height 22
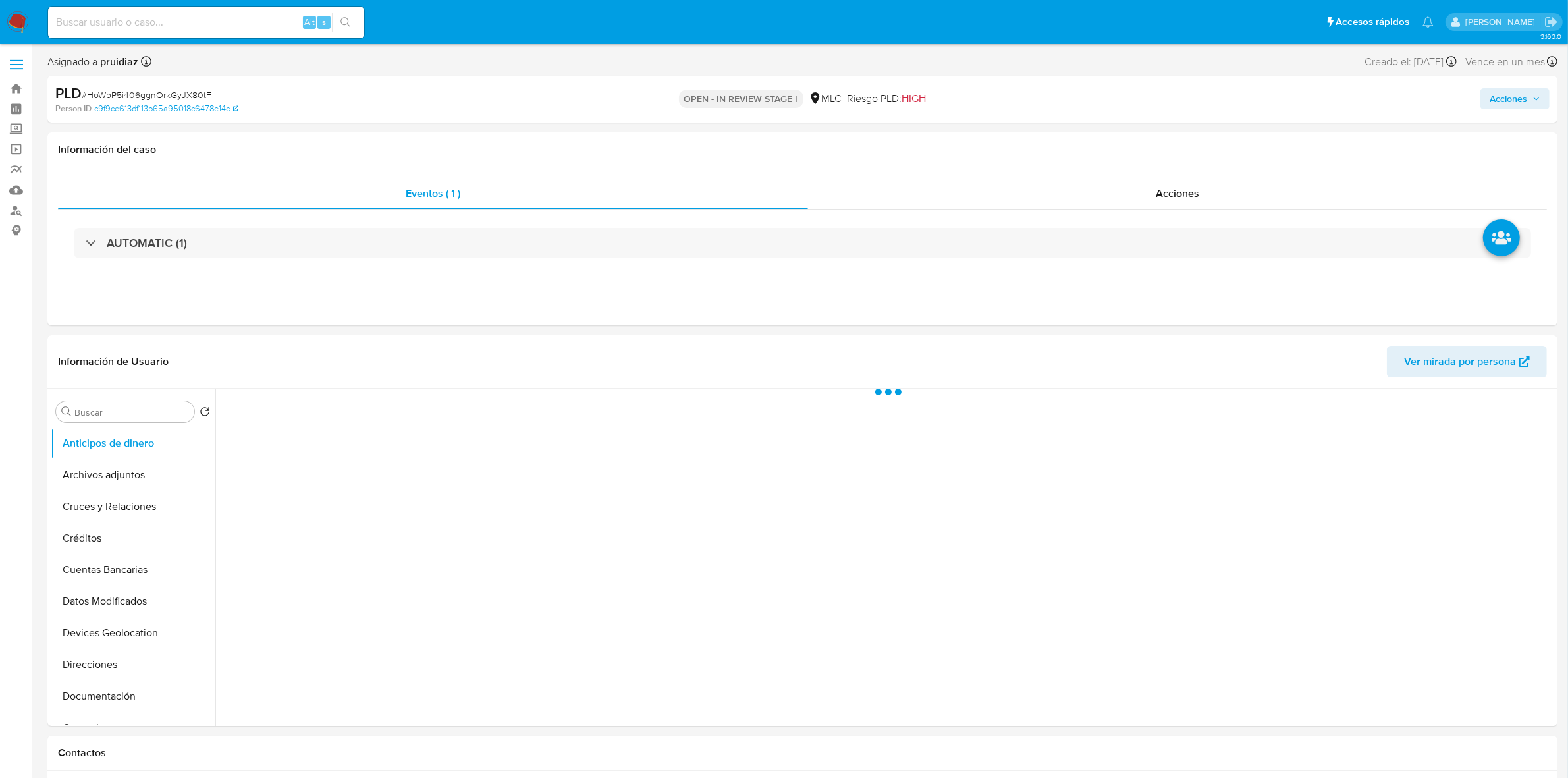
select select "10"
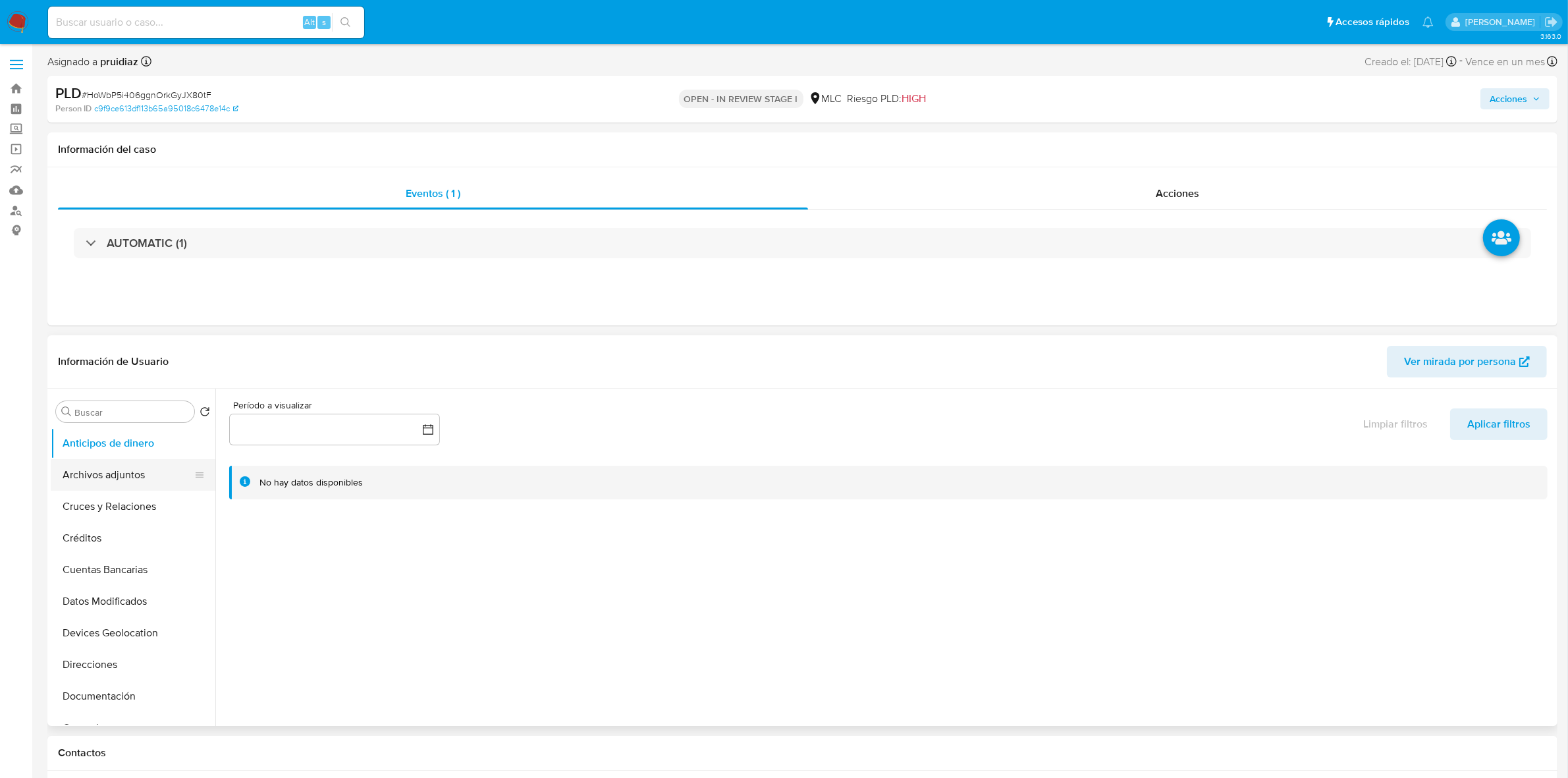
click at [151, 472] on button "Archivos adjuntos" at bounding box center [128, 475] width 154 height 32
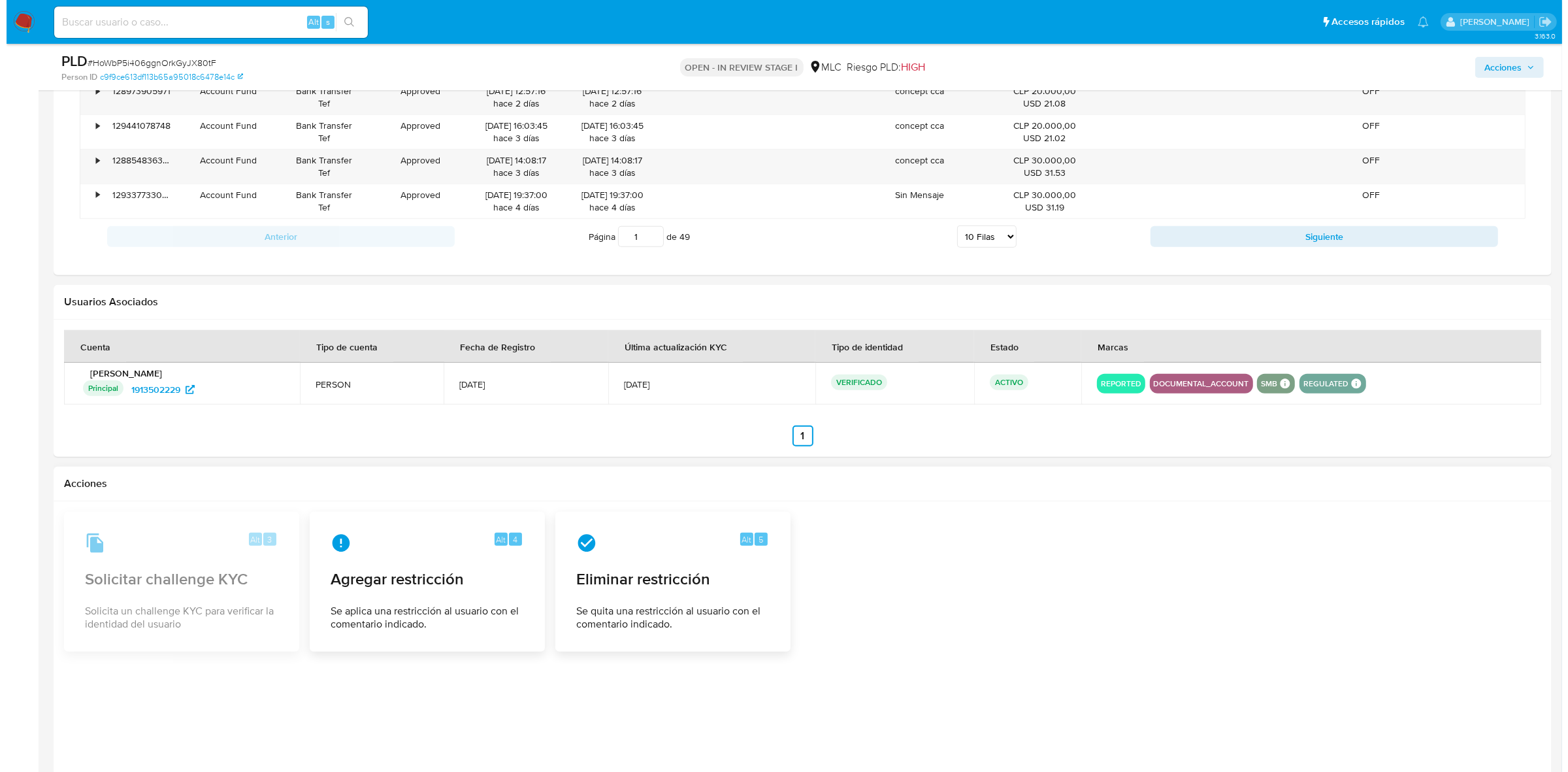
scroll to position [1533, 0]
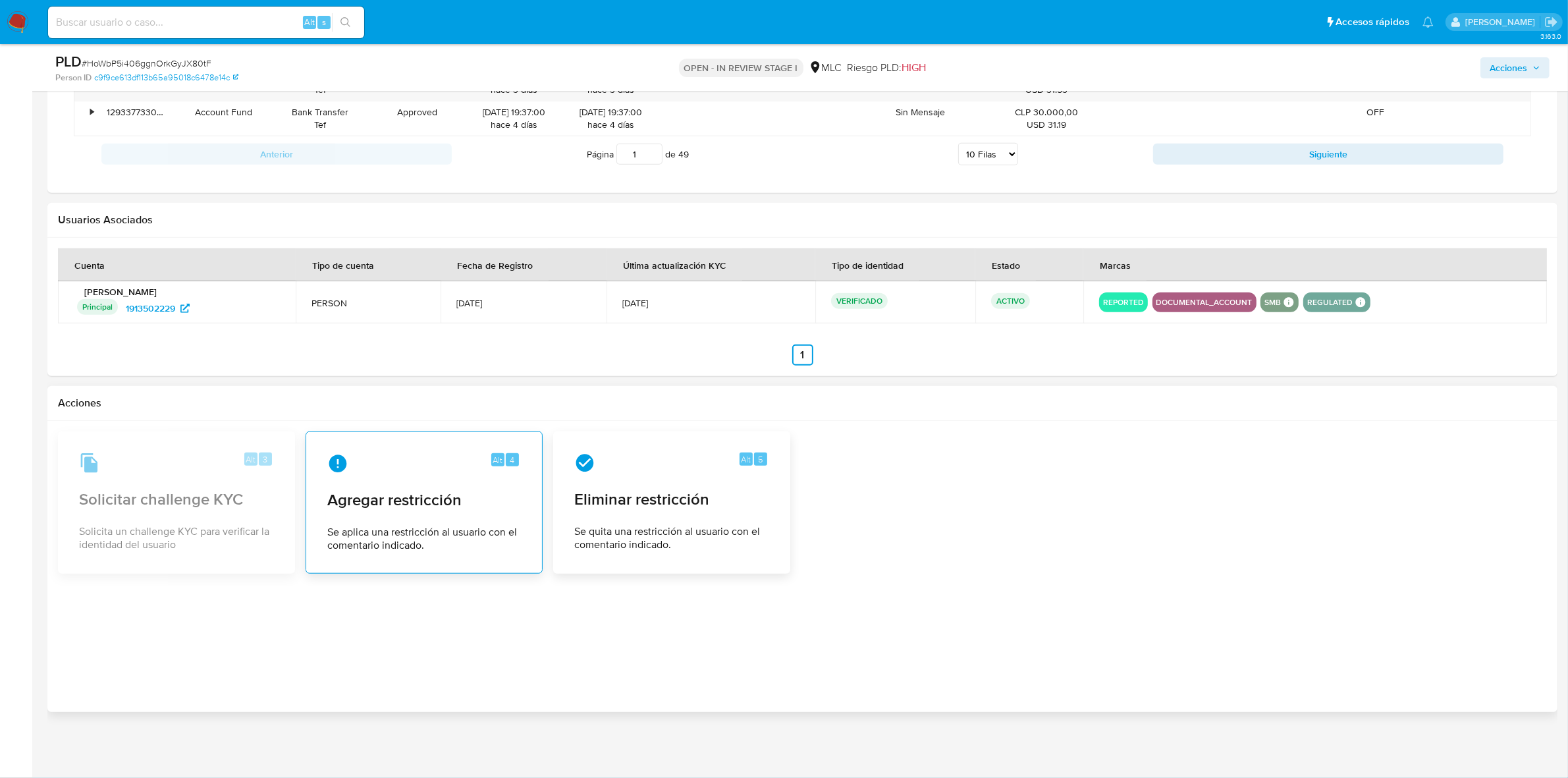
click at [364, 511] on div "Alt 4 Agregar restricción Se aplica una restricción al usuario con el comentari…" at bounding box center [424, 502] width 214 height 120
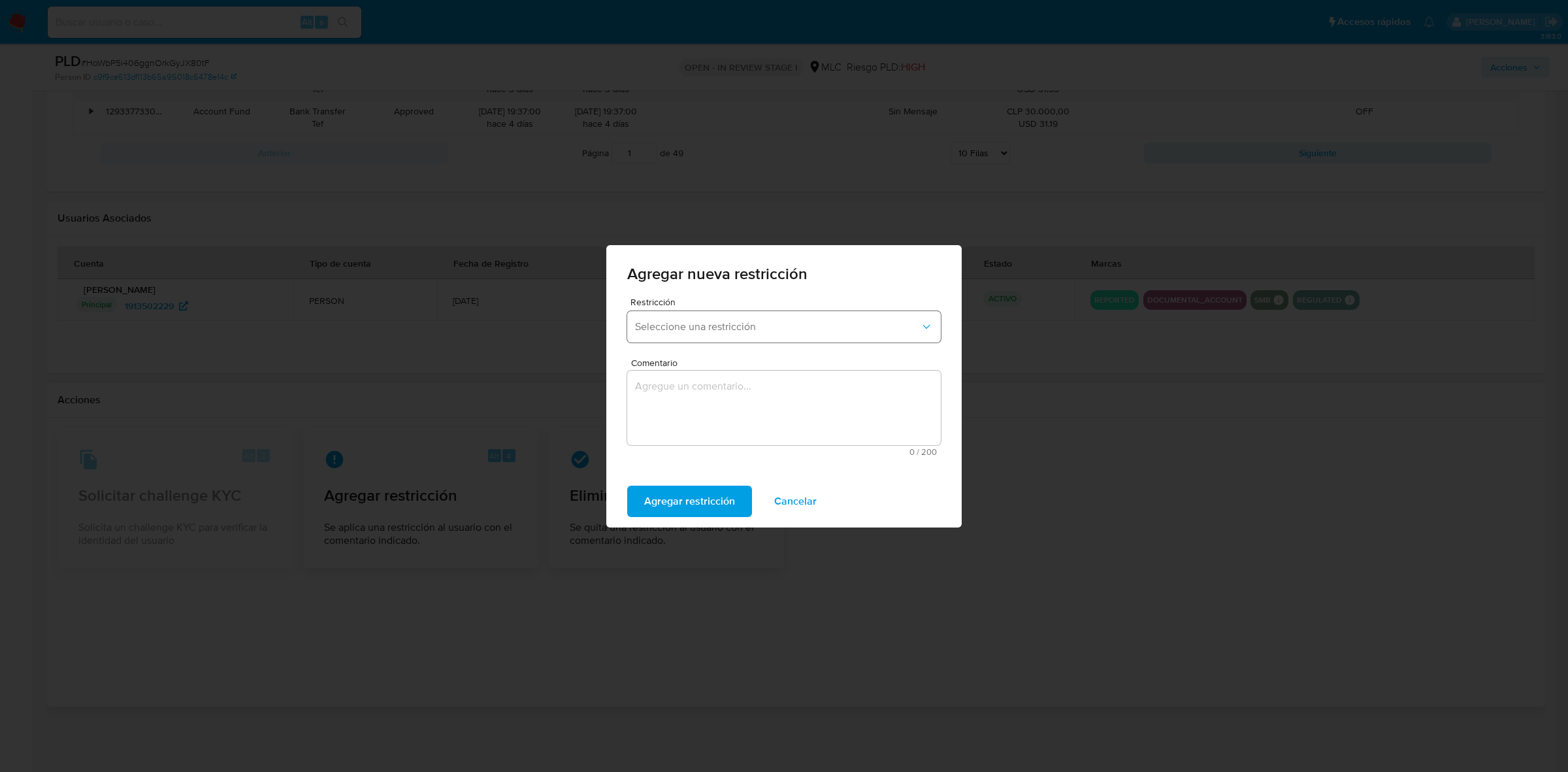
click at [767, 328] on span "Seleccione una restricción" at bounding box center [777, 327] width 285 height 13
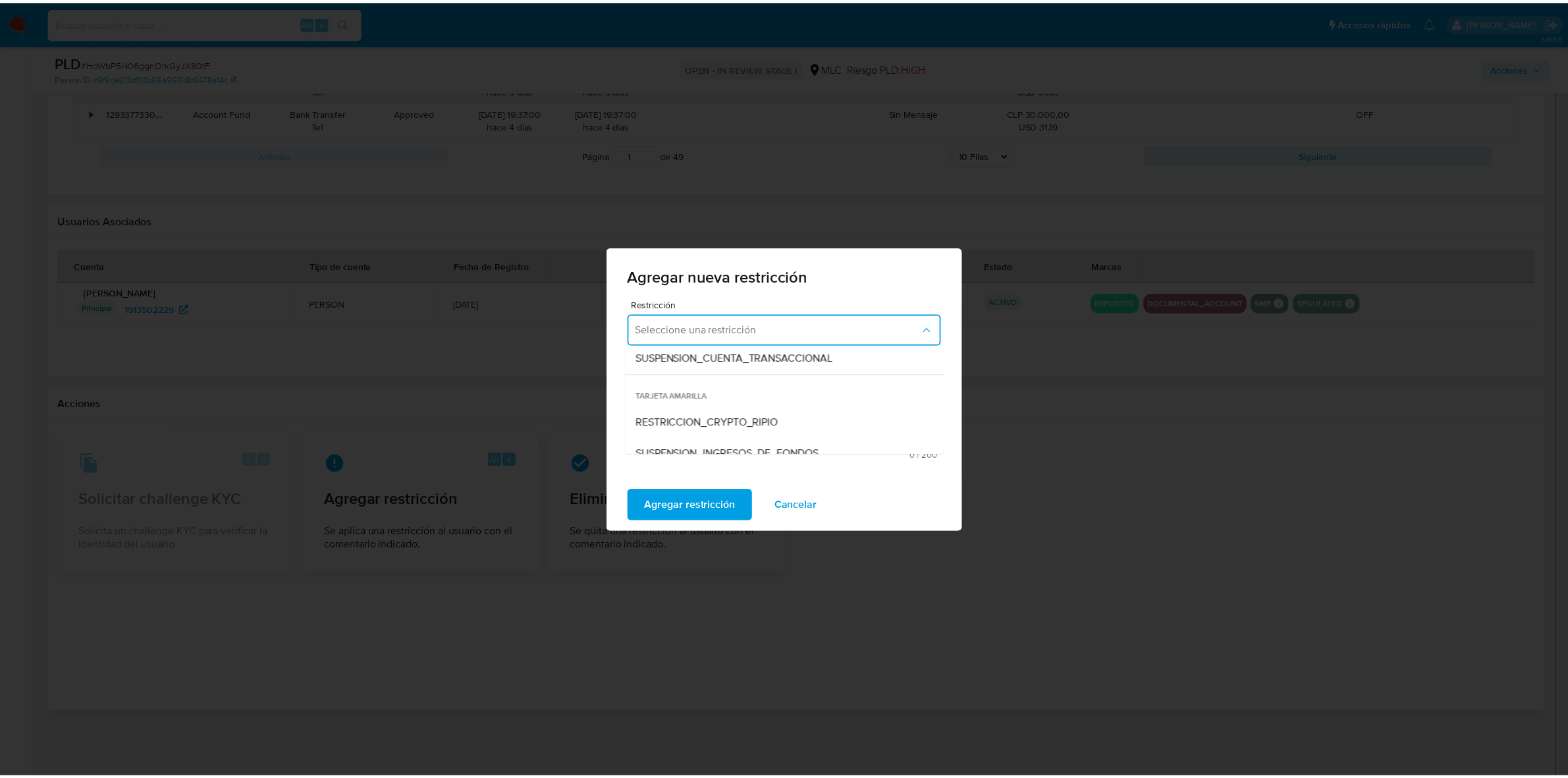
scroll to position [276, 0]
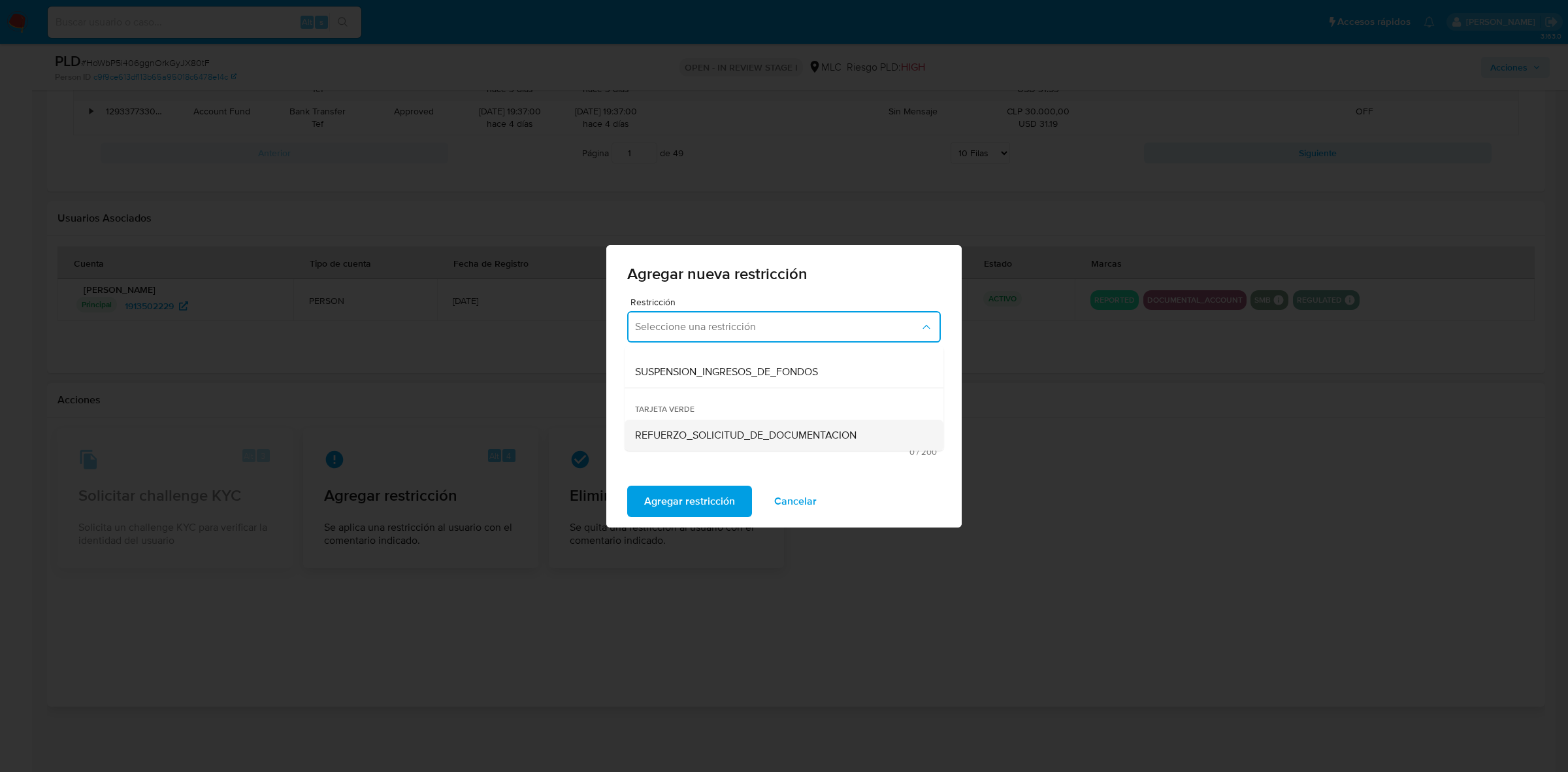
click at [693, 430] on span "REFUERZO_SOLICITUD_DE_DOCUMENTACION" at bounding box center [745, 434] width 221 height 13
click at [739, 416] on textarea "Comentario" at bounding box center [784, 408] width 314 height 75
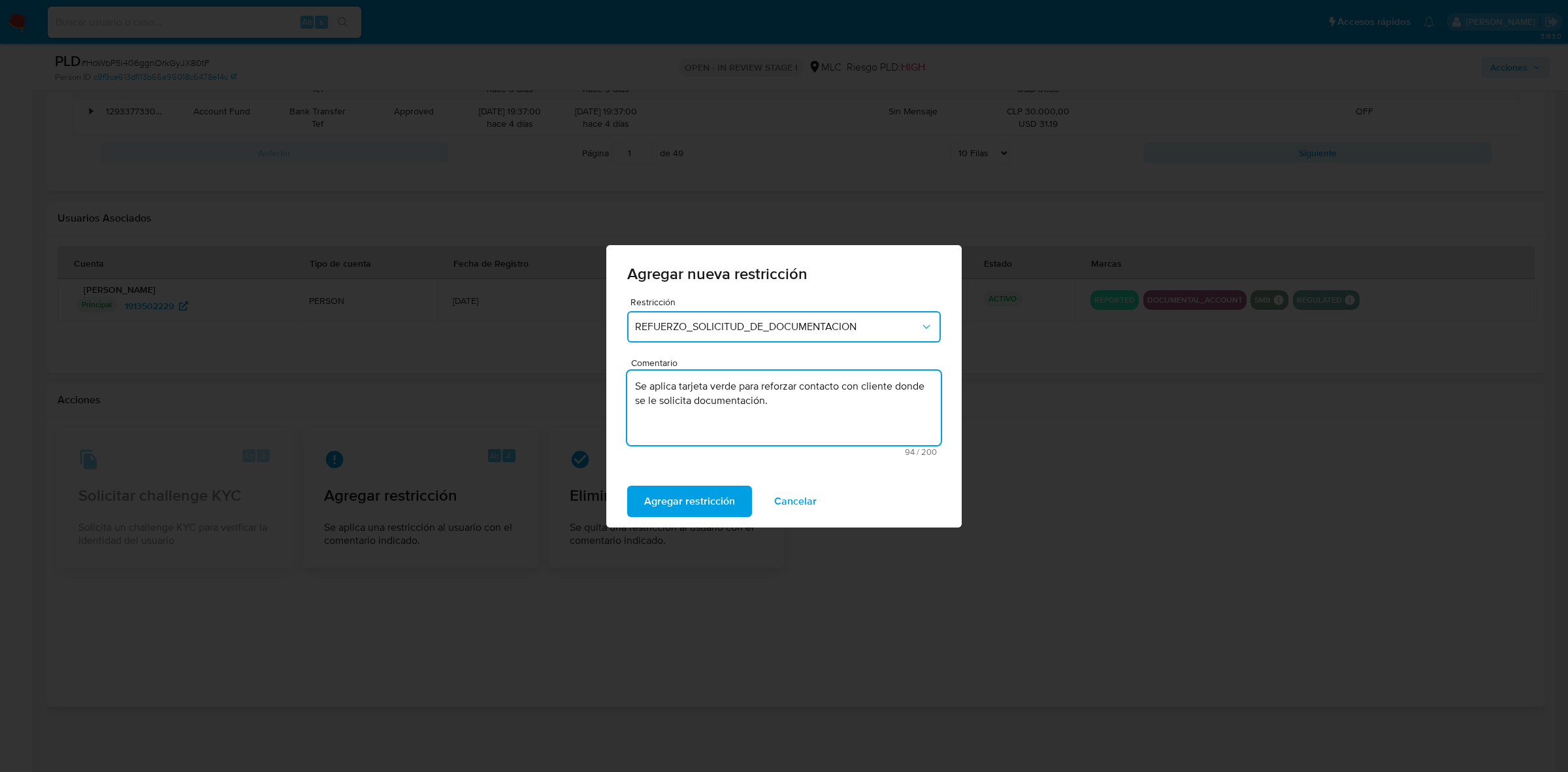
type textarea "Se aplica tarjeta verde para reforzar contacto con cliente donde se le solicita…"
click at [712, 484] on div "Agregar restricción Cancelar" at bounding box center [784, 501] width 355 height 52
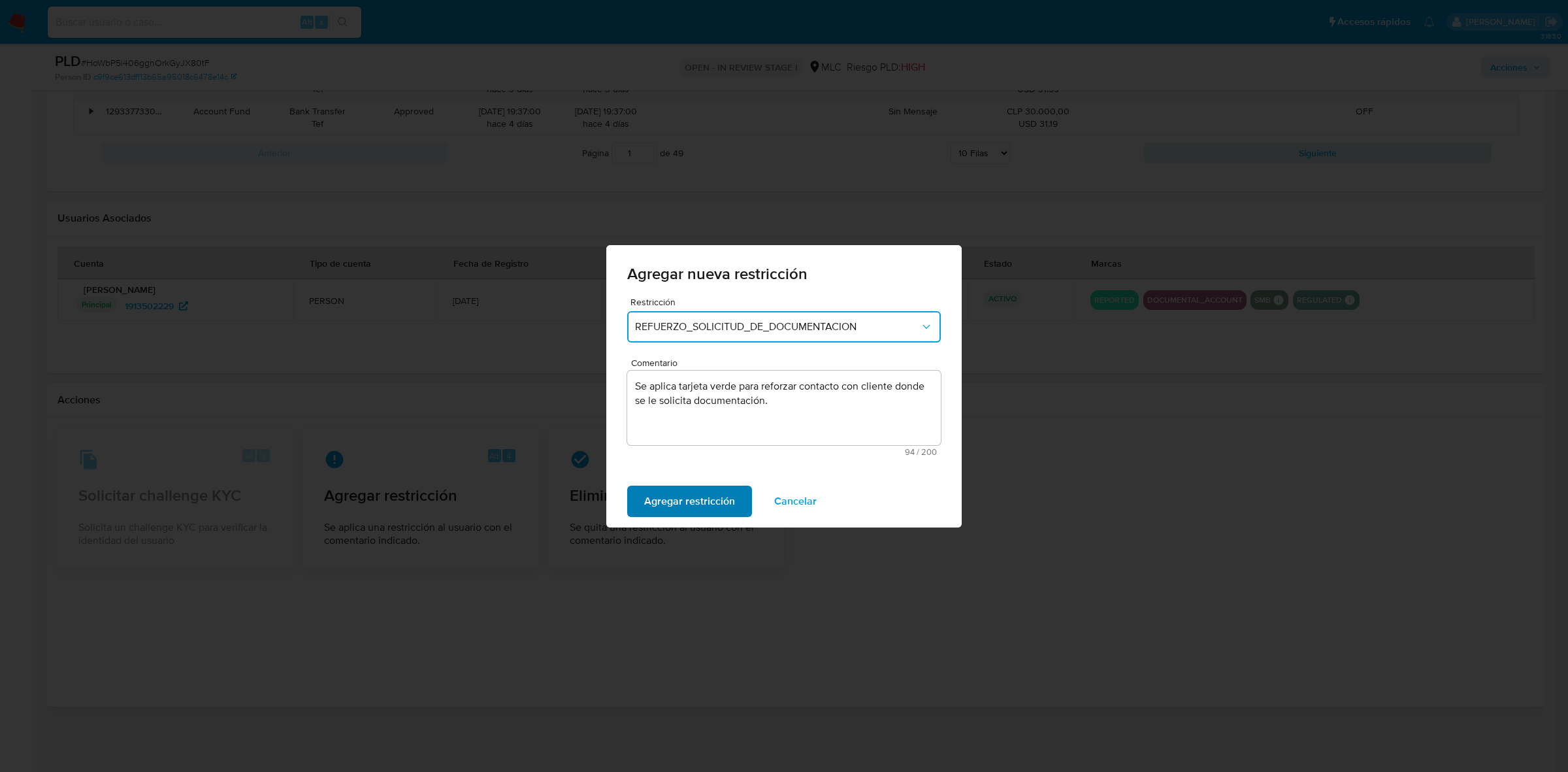
click at [703, 501] on span "Agregar restricción" at bounding box center [690, 501] width 91 height 28
click at [651, 499] on span "Confirmar" at bounding box center [668, 501] width 47 height 28
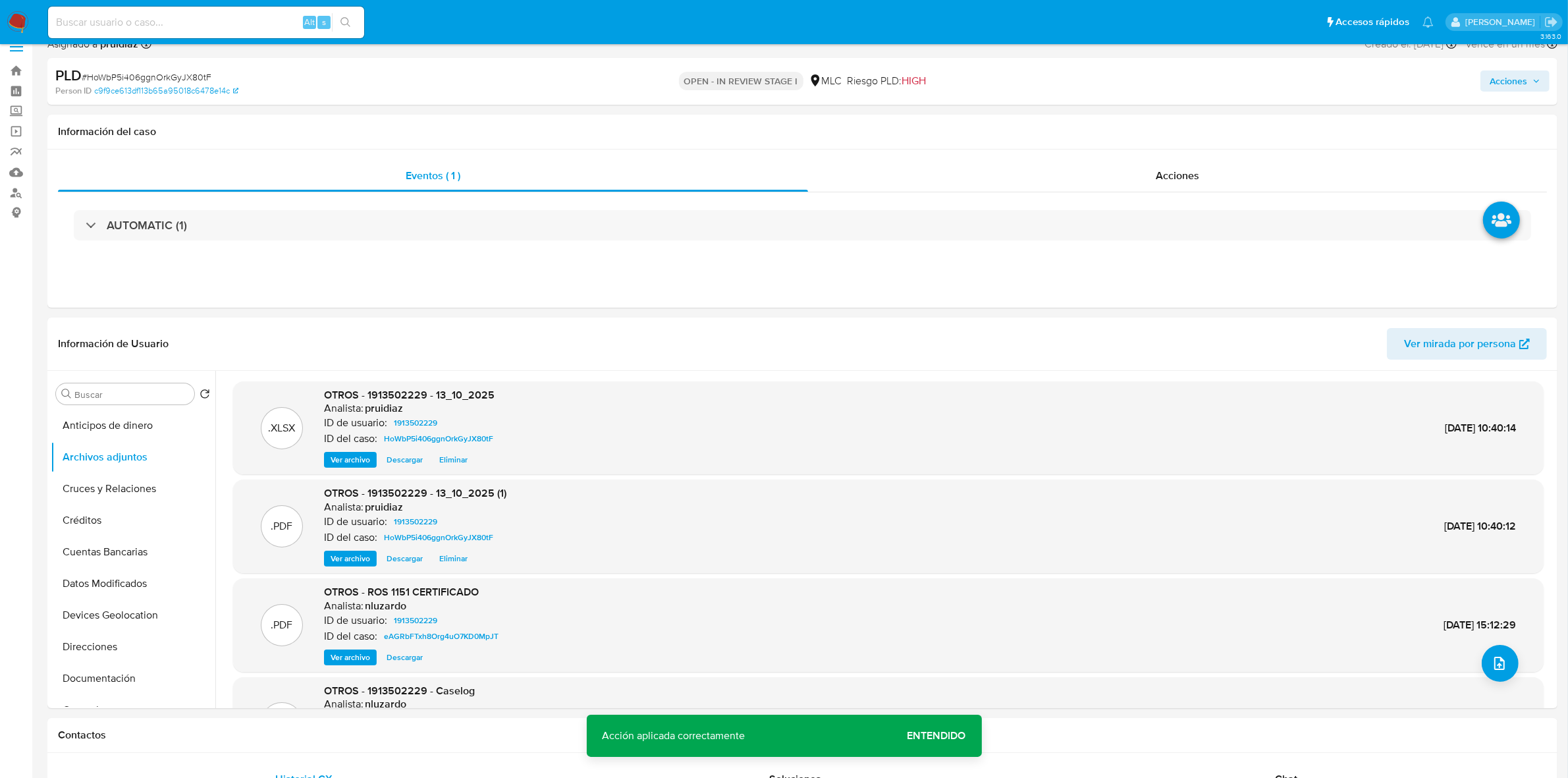
scroll to position [0, 0]
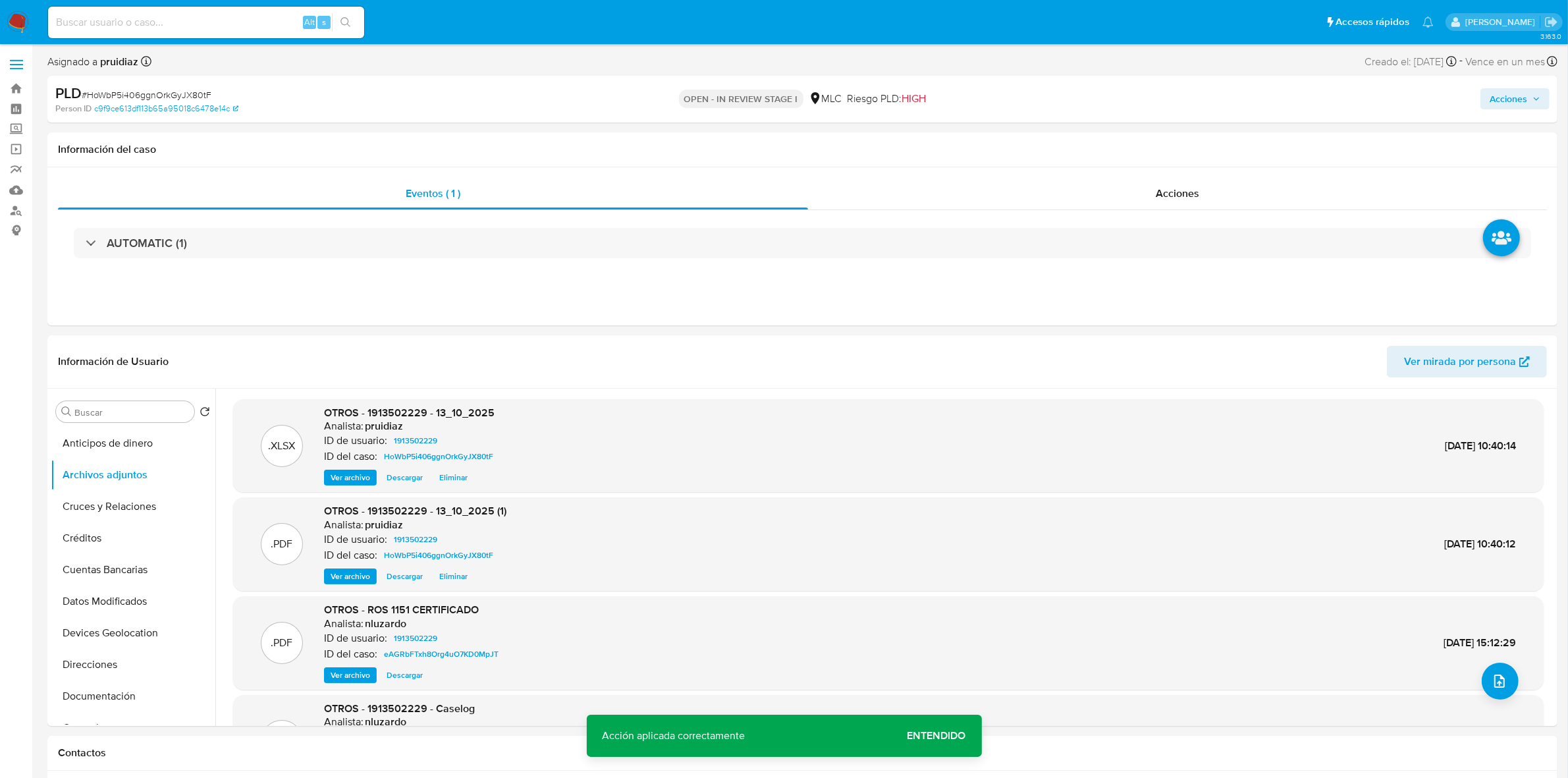
click at [1505, 100] on span "Acciones" at bounding box center [1508, 98] width 37 height 21
drag, startPoint x: 1166, startPoint y: 133, endPoint x: 1160, endPoint y: 163, distance: 30.6
click at [1163, 133] on span "Resolución del caso" at bounding box center [1140, 140] width 94 height 15
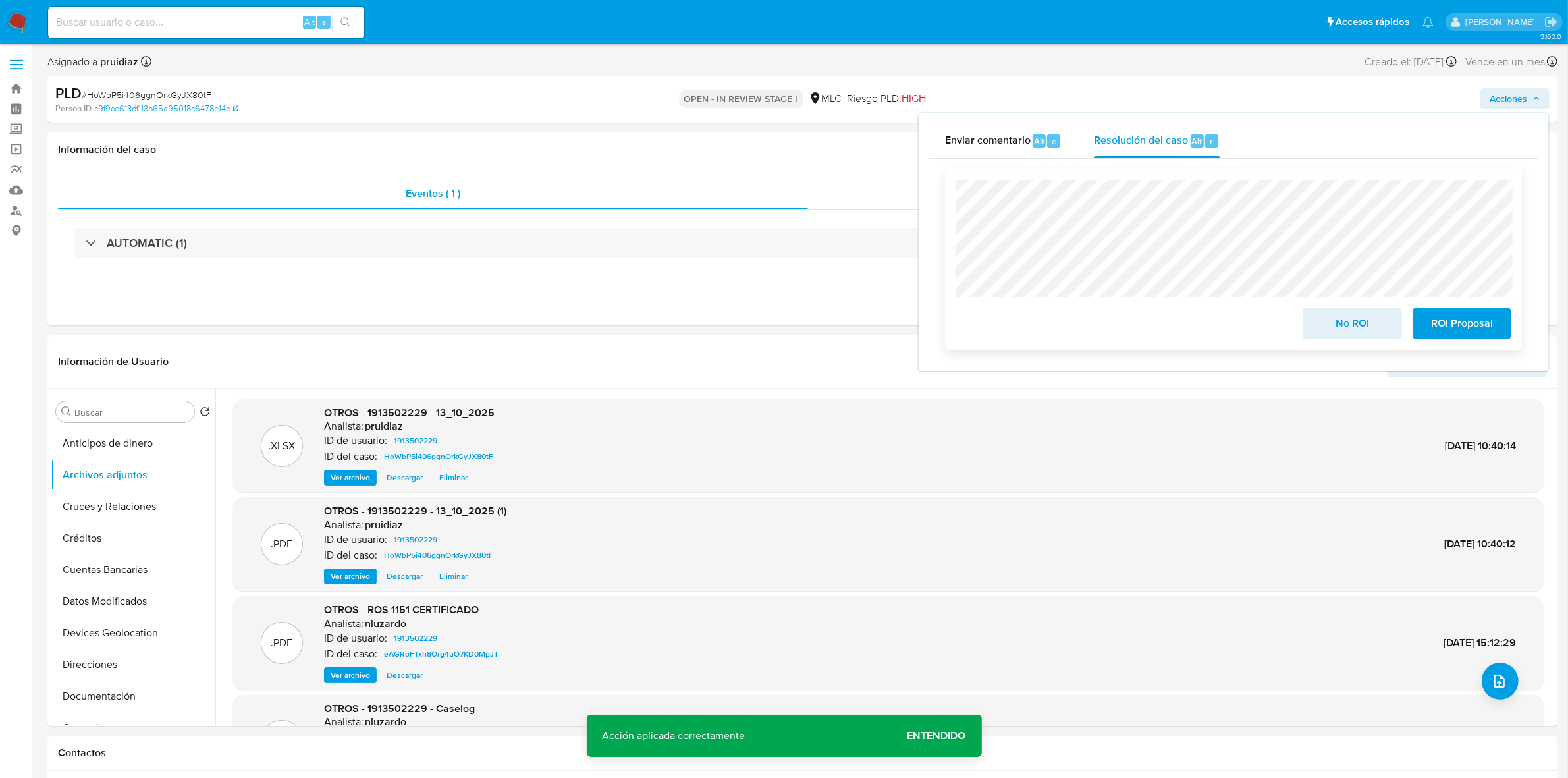
click at [1468, 333] on span "ROI Proposal" at bounding box center [1462, 324] width 65 height 29
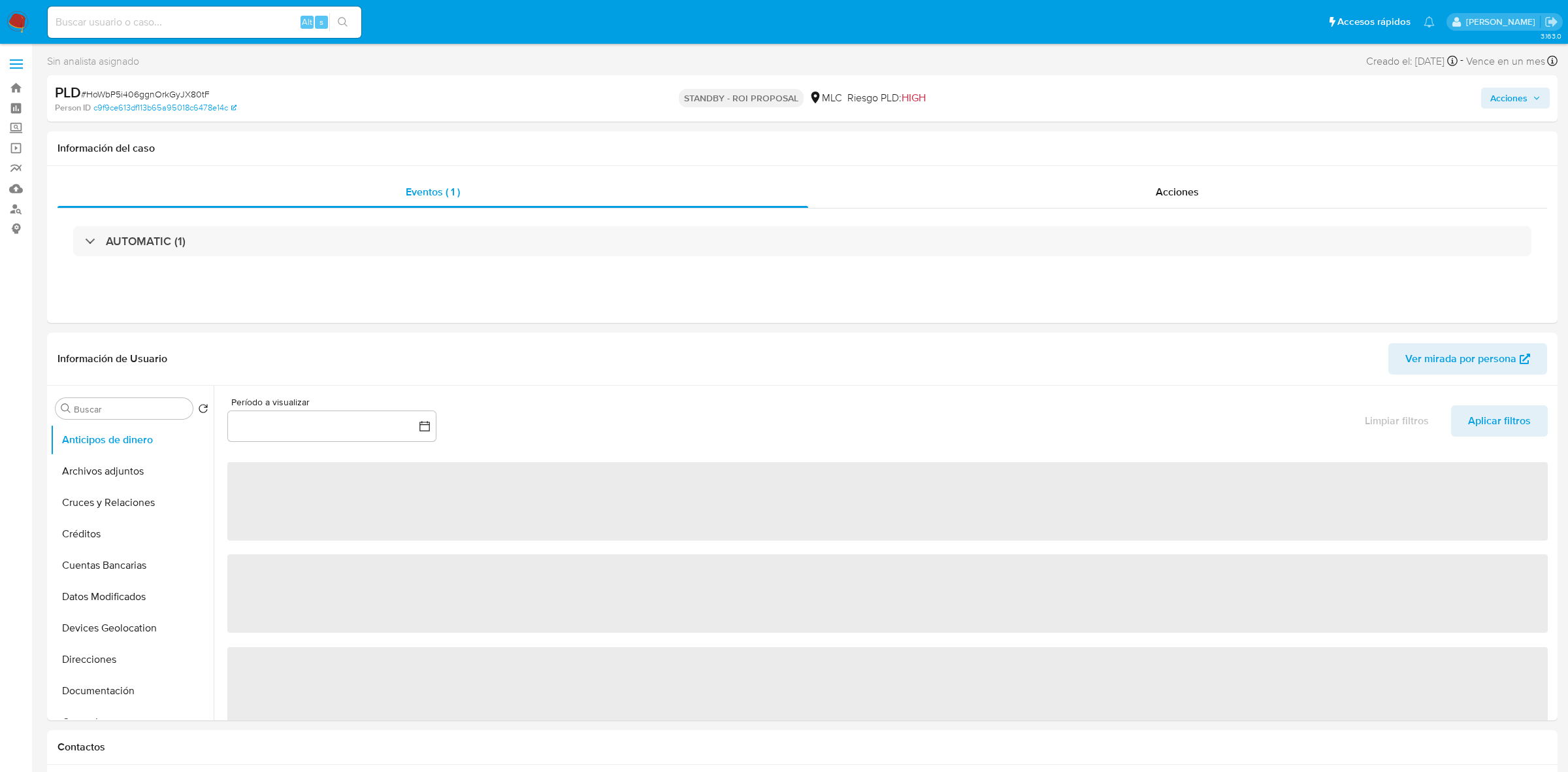
select select "10"
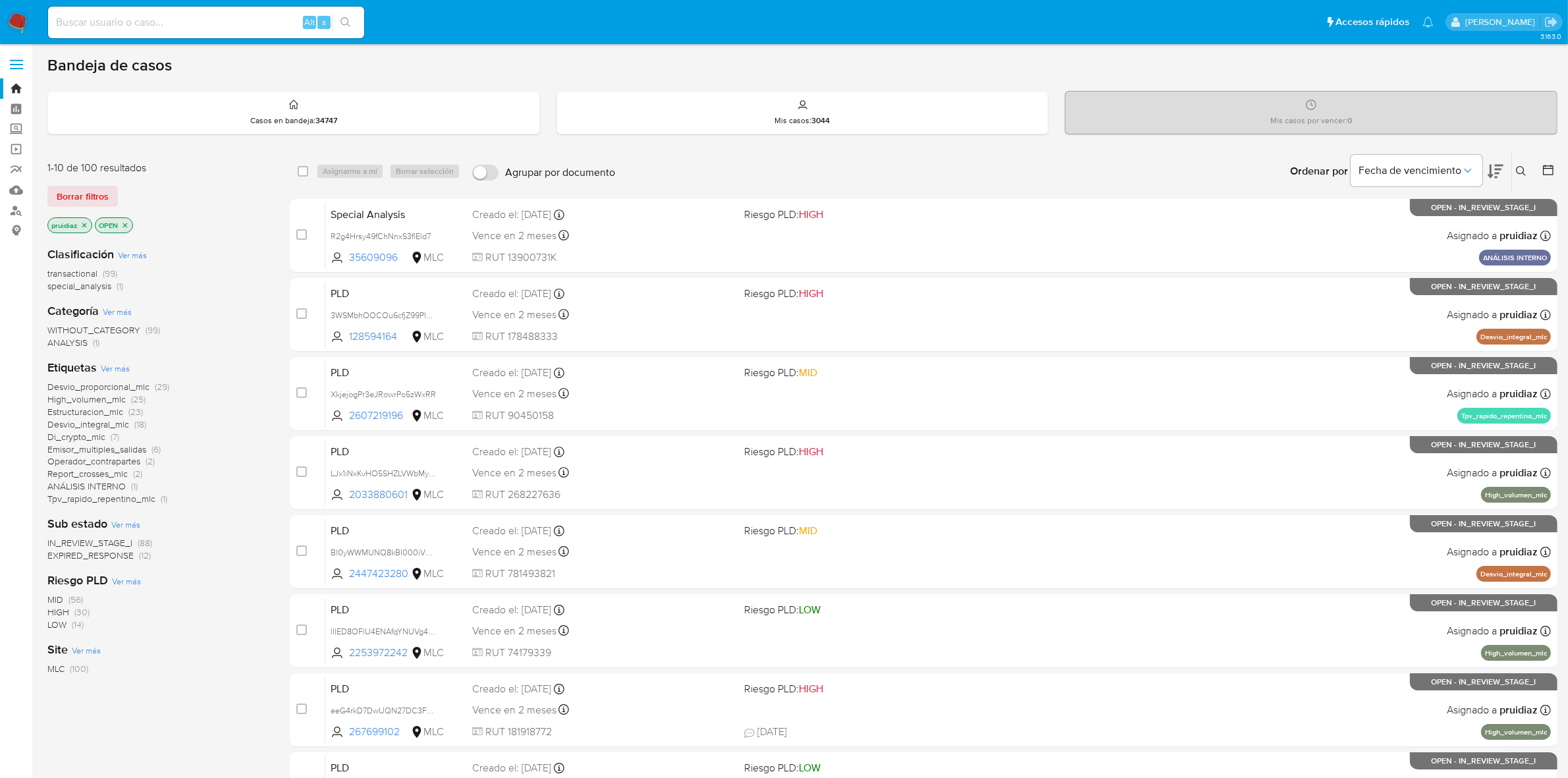
click at [1493, 172] on icon at bounding box center [1496, 172] width 16 height 16
click at [152, 23] on input "1706787884" at bounding box center [206, 22] width 316 height 17
type input "1706787884"
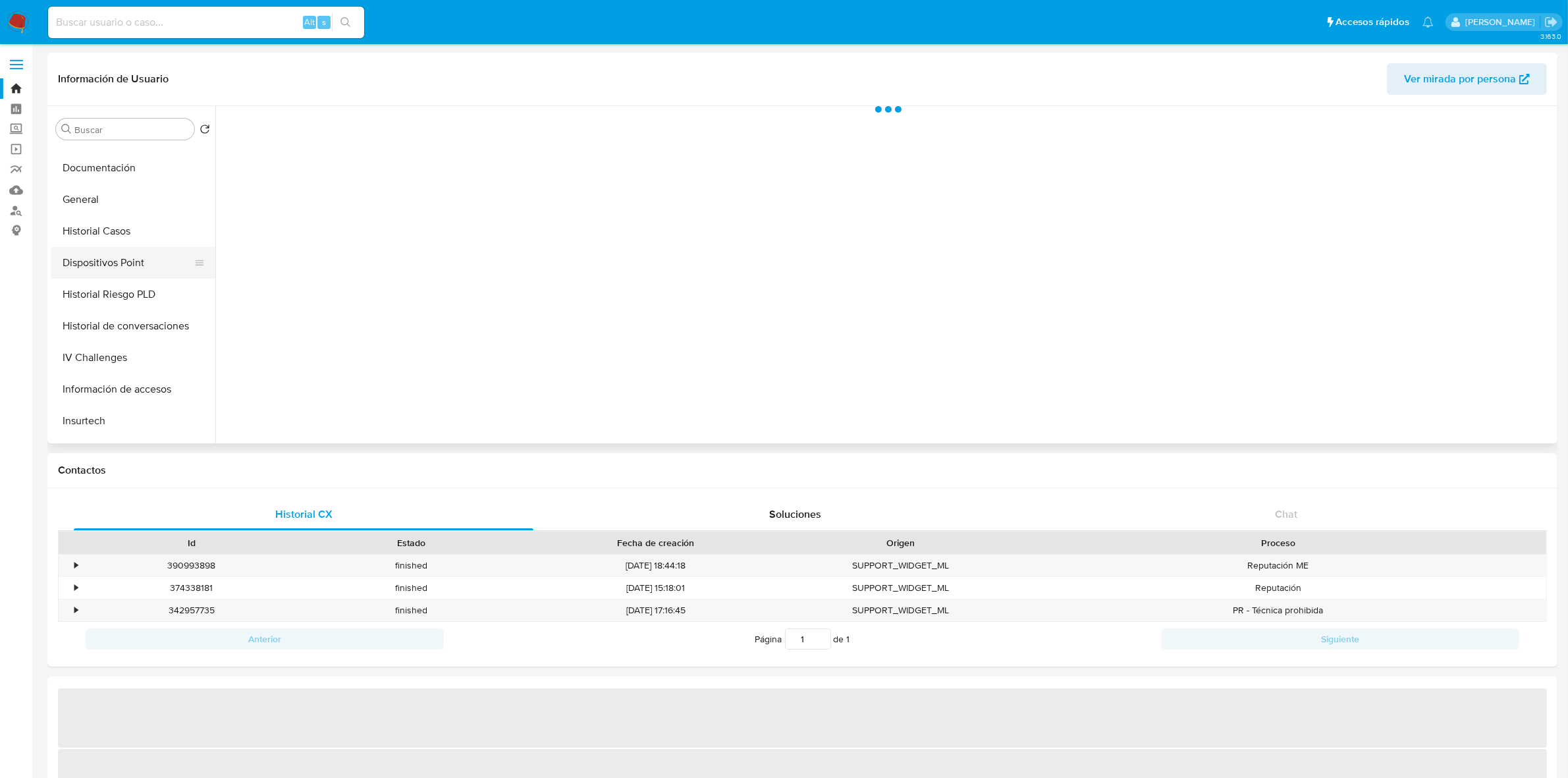
scroll to position [247, 0]
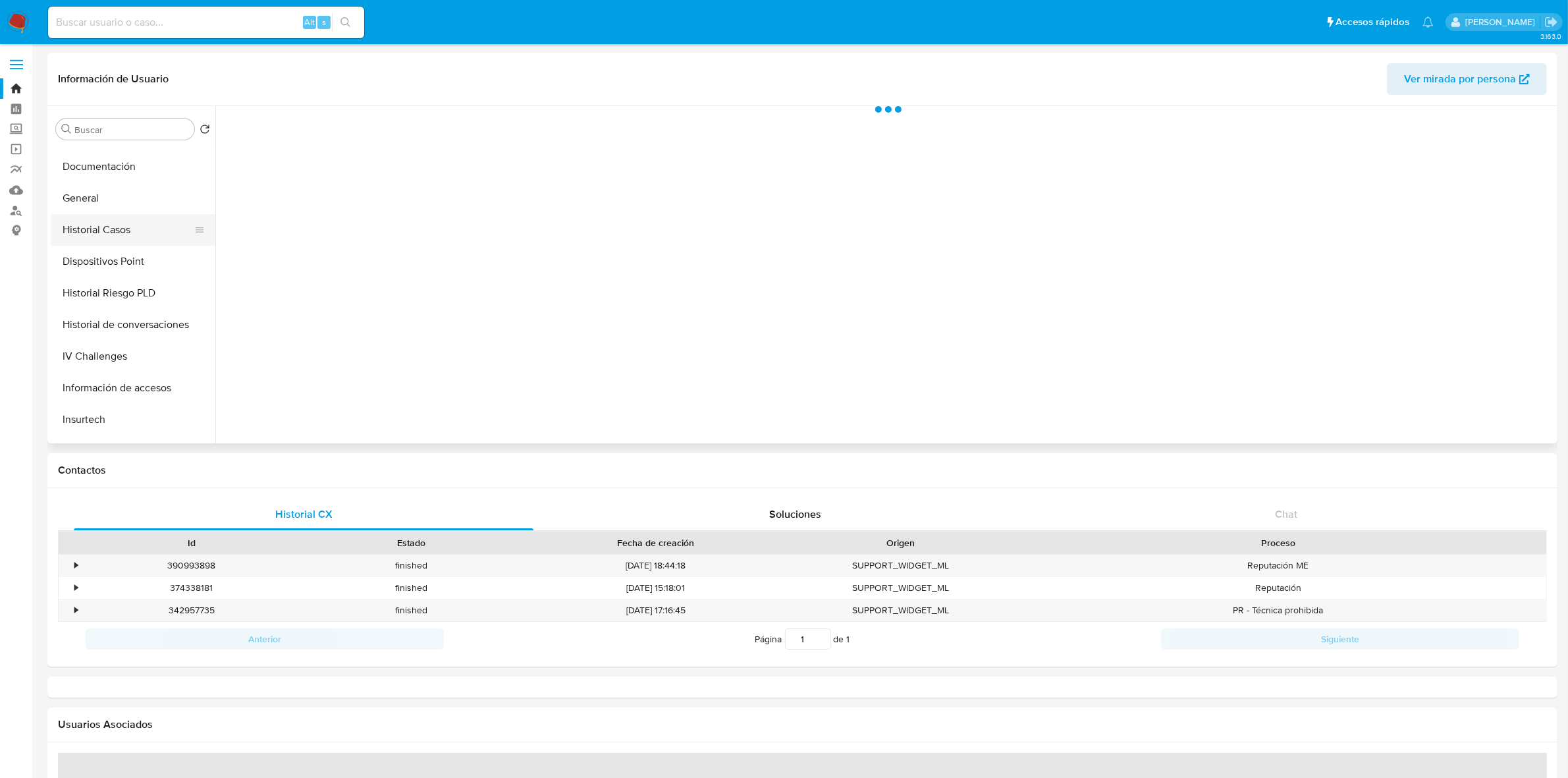
click at [117, 233] on button "Historial Casos" at bounding box center [128, 230] width 154 height 32
select select "10"
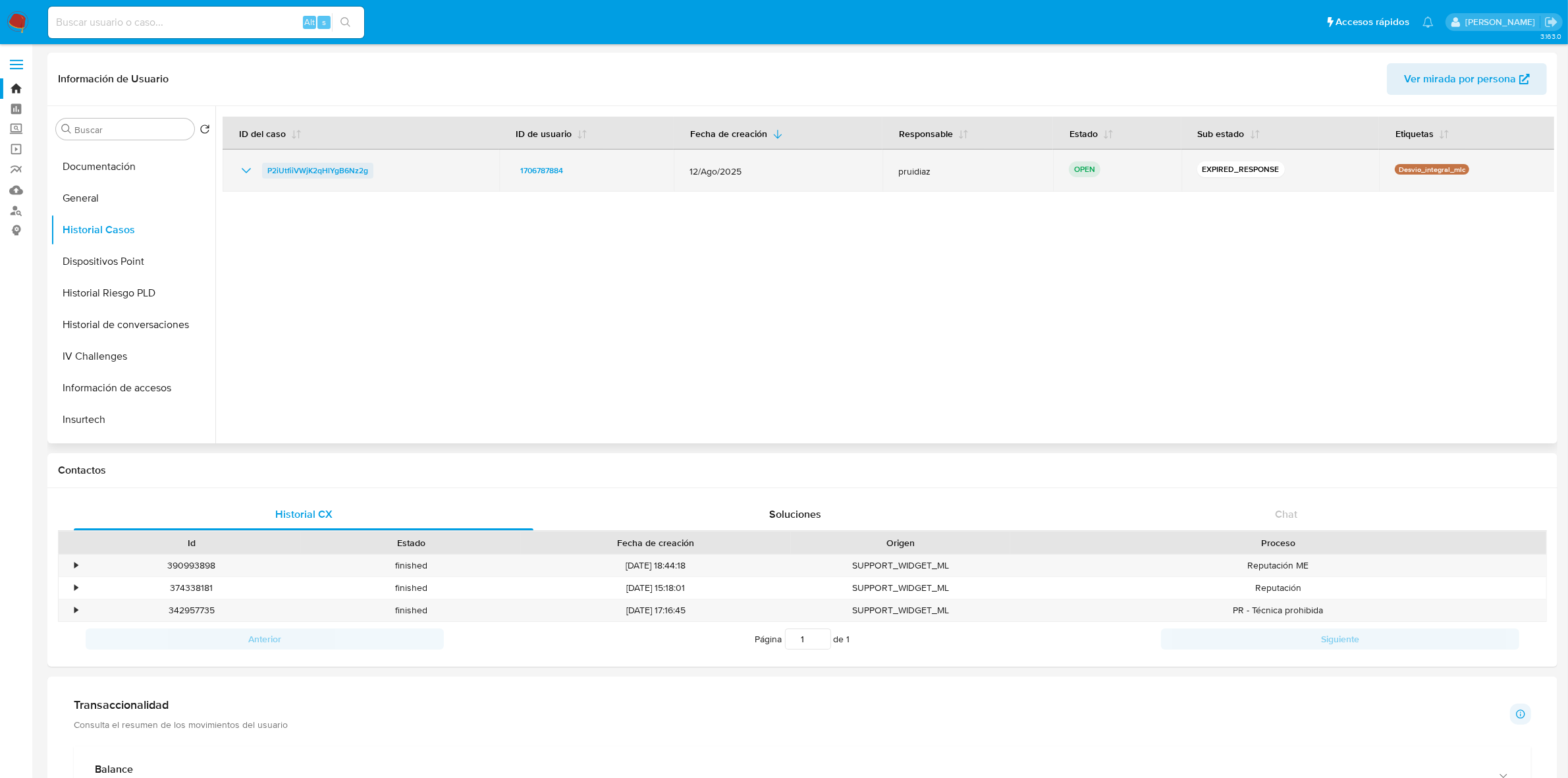
click at [301, 173] on span "P2iUtfiiVWjK2qHlYgB6Nz2g" at bounding box center [318, 171] width 100 height 16
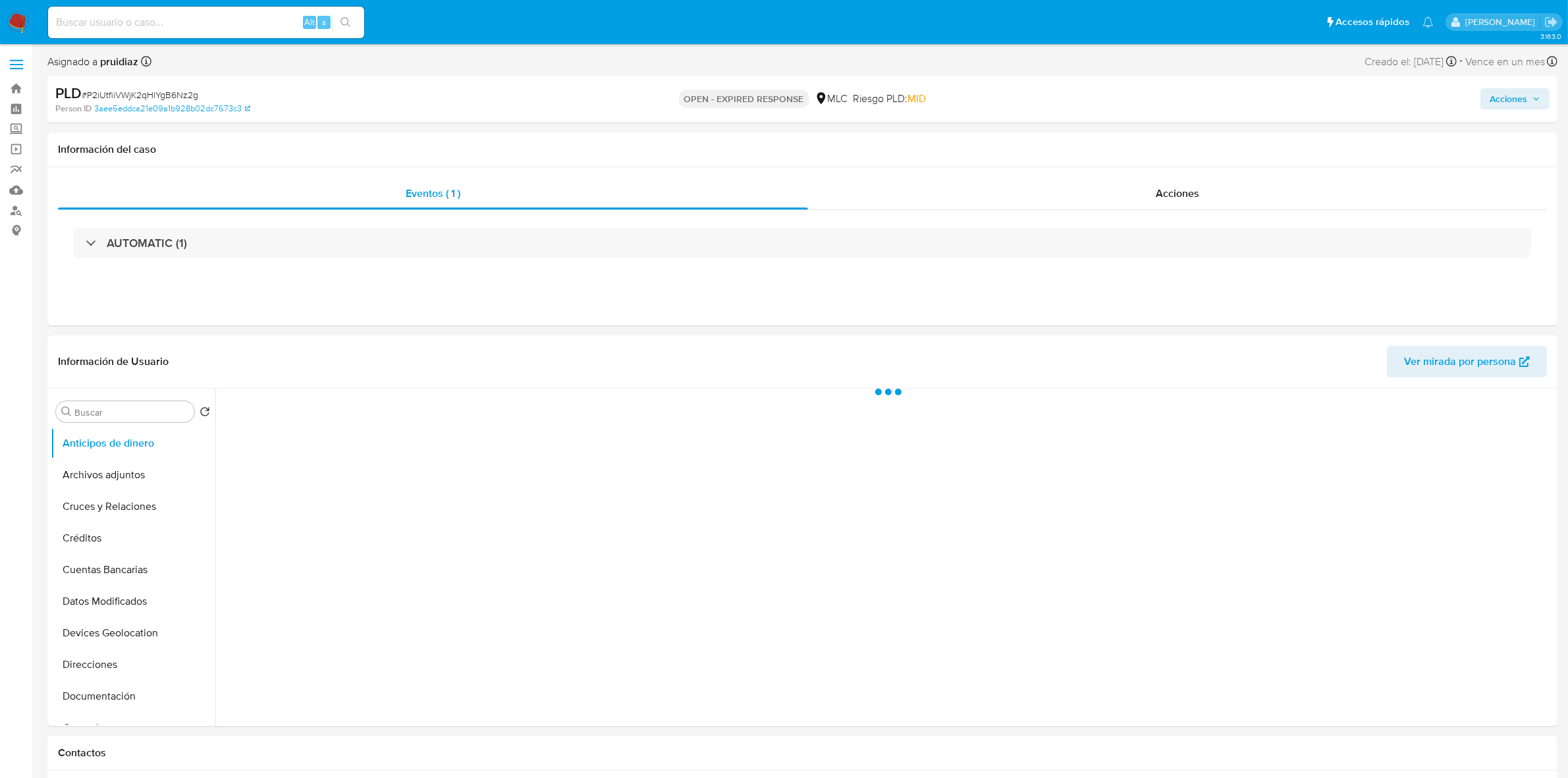
click at [148, 93] on span "# P2iUtfiiVWjK2qHlYgB6Nz2g" at bounding box center [140, 95] width 117 height 13
select select "10"
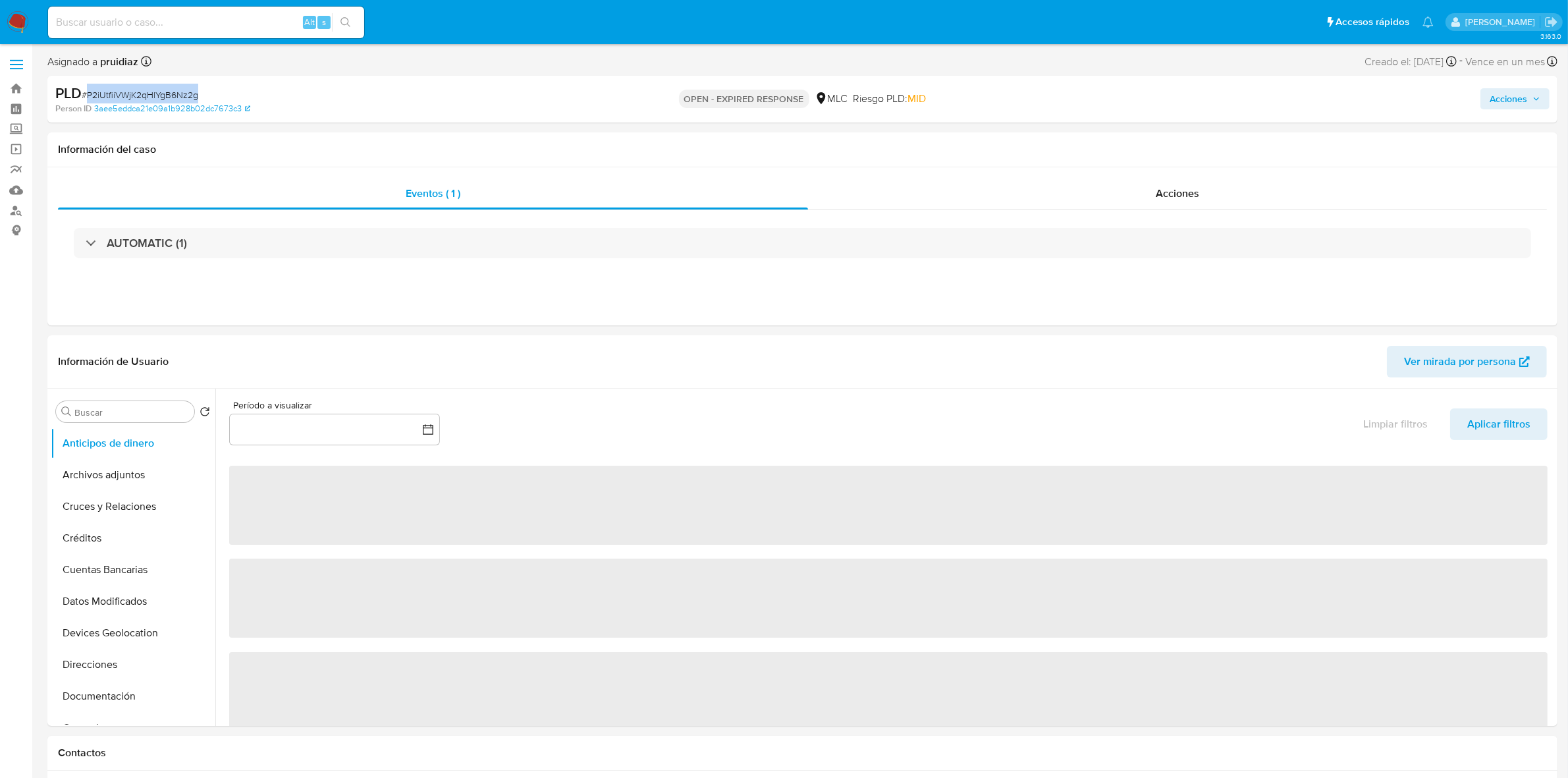
copy span "P2iUtfiiVWjK2qHlYgB6Nz2g"
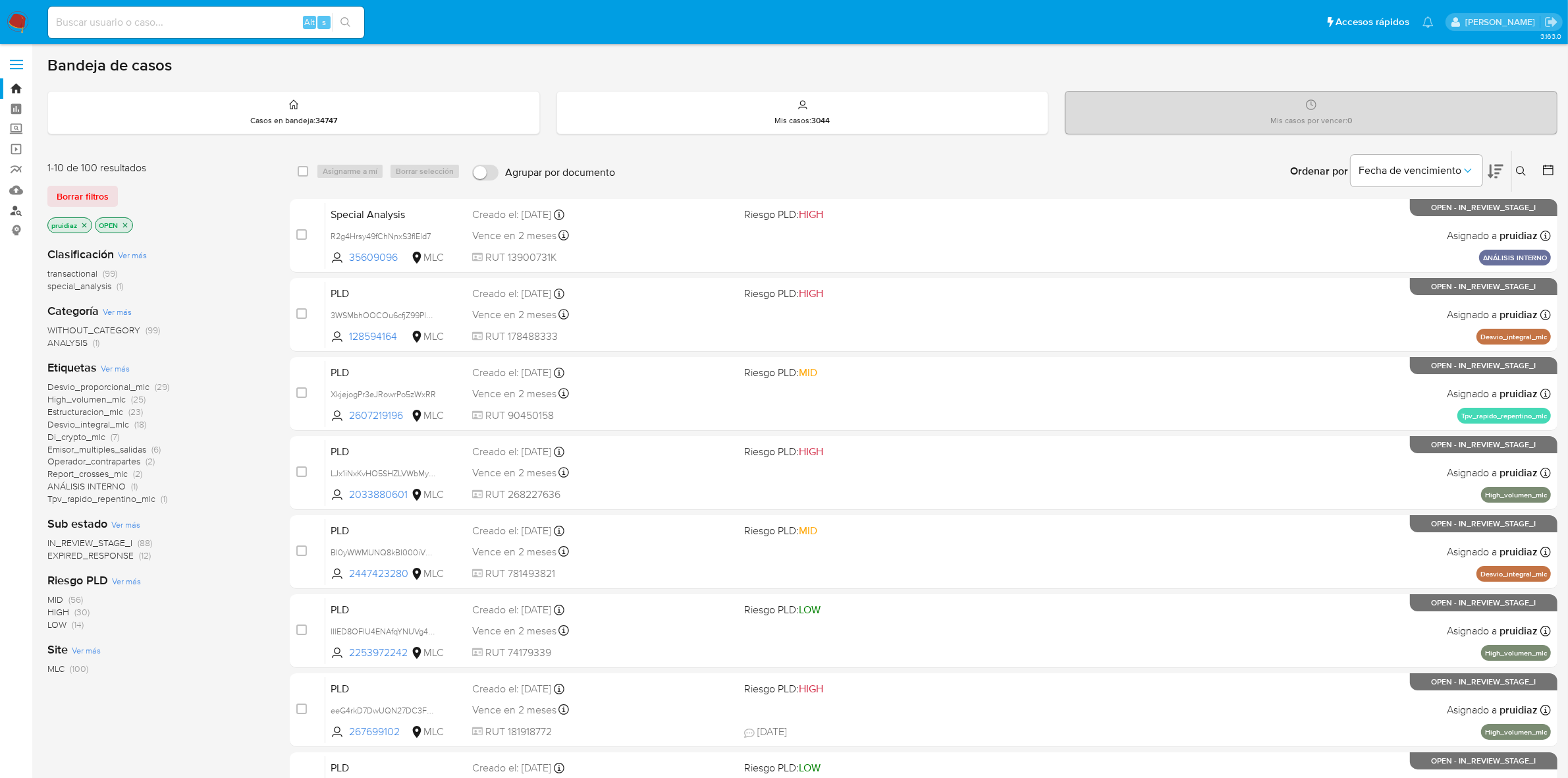
click at [16, 212] on link "Buscador de personas" at bounding box center [78, 210] width 157 height 20
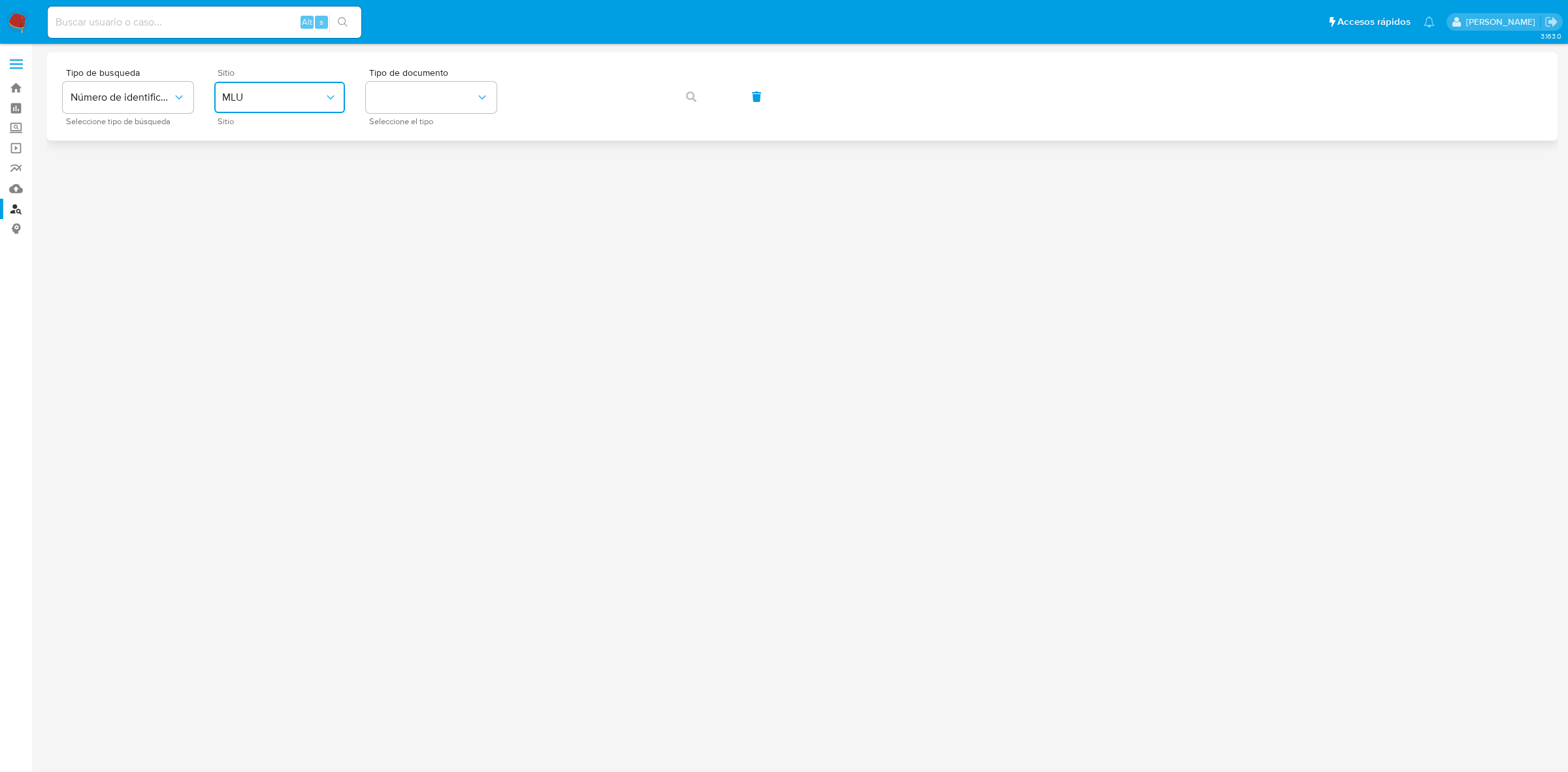
drag, startPoint x: 290, startPoint y: 80, endPoint x: 286, endPoint y: 99, distance: 19.4
click at [289, 79] on div "Sitio MLU Sitio" at bounding box center [280, 96] width 131 height 57
click at [268, 95] on span "MLU" at bounding box center [273, 98] width 102 height 13
click at [229, 315] on span "MLC" at bounding box center [232, 321] width 20 height 13
click at [383, 85] on button "identificationType" at bounding box center [431, 98] width 131 height 31
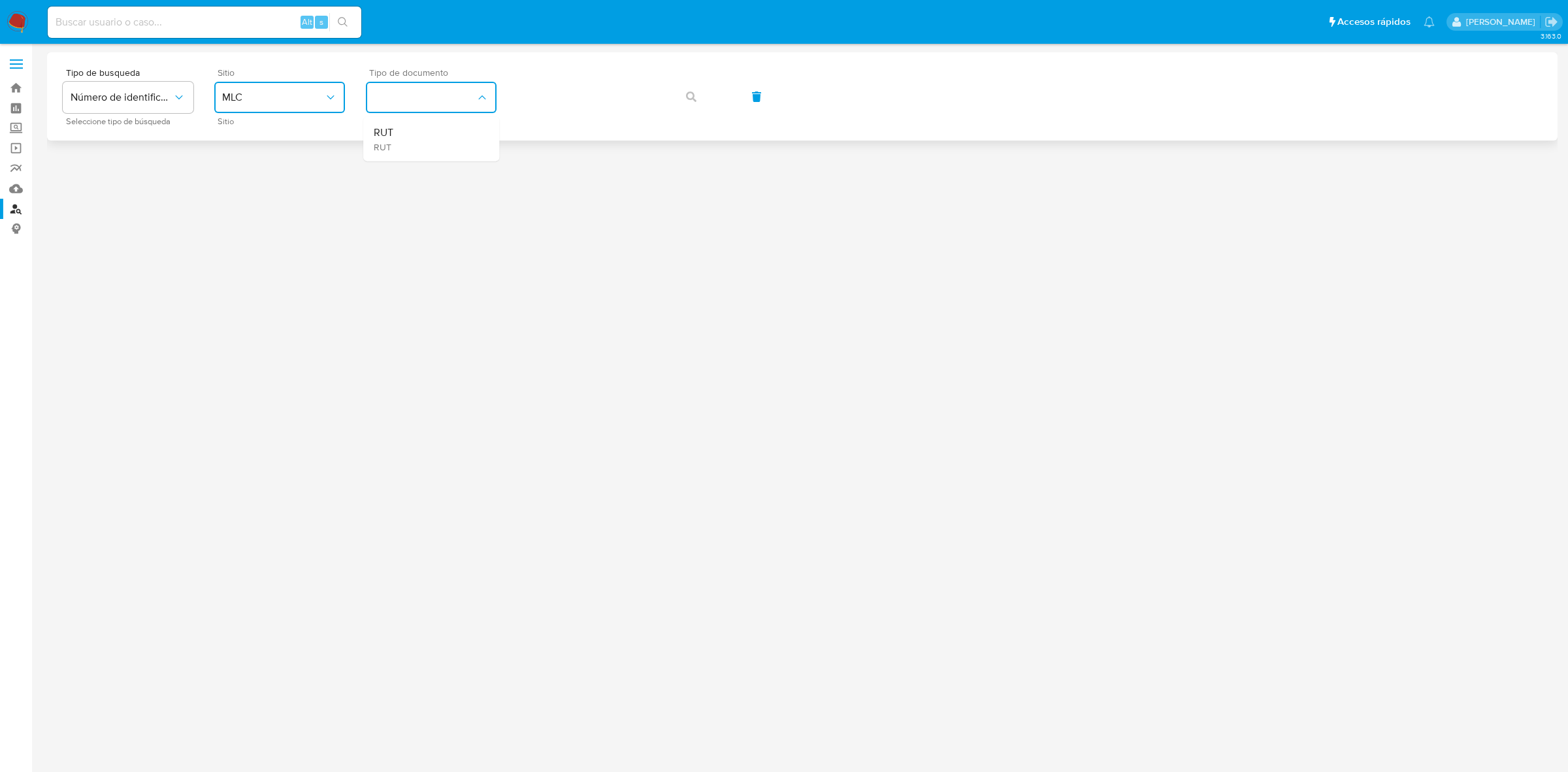
drag, startPoint x: 386, startPoint y: 129, endPoint x: 452, endPoint y: 120, distance: 66.6
click at [386, 130] on span "RUT" at bounding box center [384, 132] width 20 height 13
click at [693, 97] on icon "button" at bounding box center [691, 97] width 11 height 11
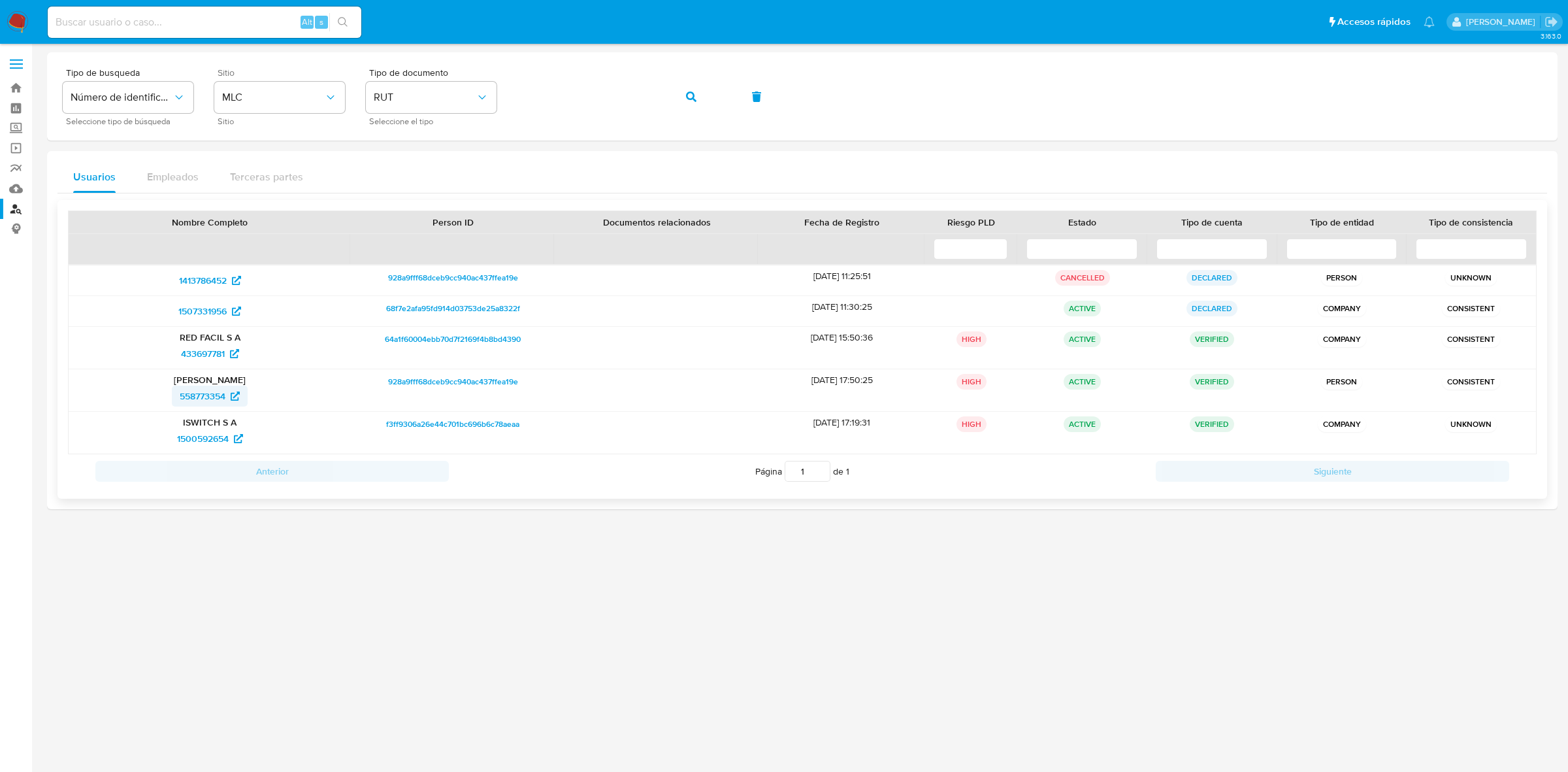
click at [196, 403] on span "558773354" at bounding box center [202, 396] width 46 height 21
click at [199, 434] on span "1500592654" at bounding box center [203, 438] width 52 height 21
click at [197, 395] on span "558773354" at bounding box center [202, 396] width 46 height 21
click at [189, 348] on span "433697781" at bounding box center [203, 353] width 44 height 21
drag, startPoint x: 282, startPoint y: 1, endPoint x: 964, endPoint y: 672, distance: 956.7
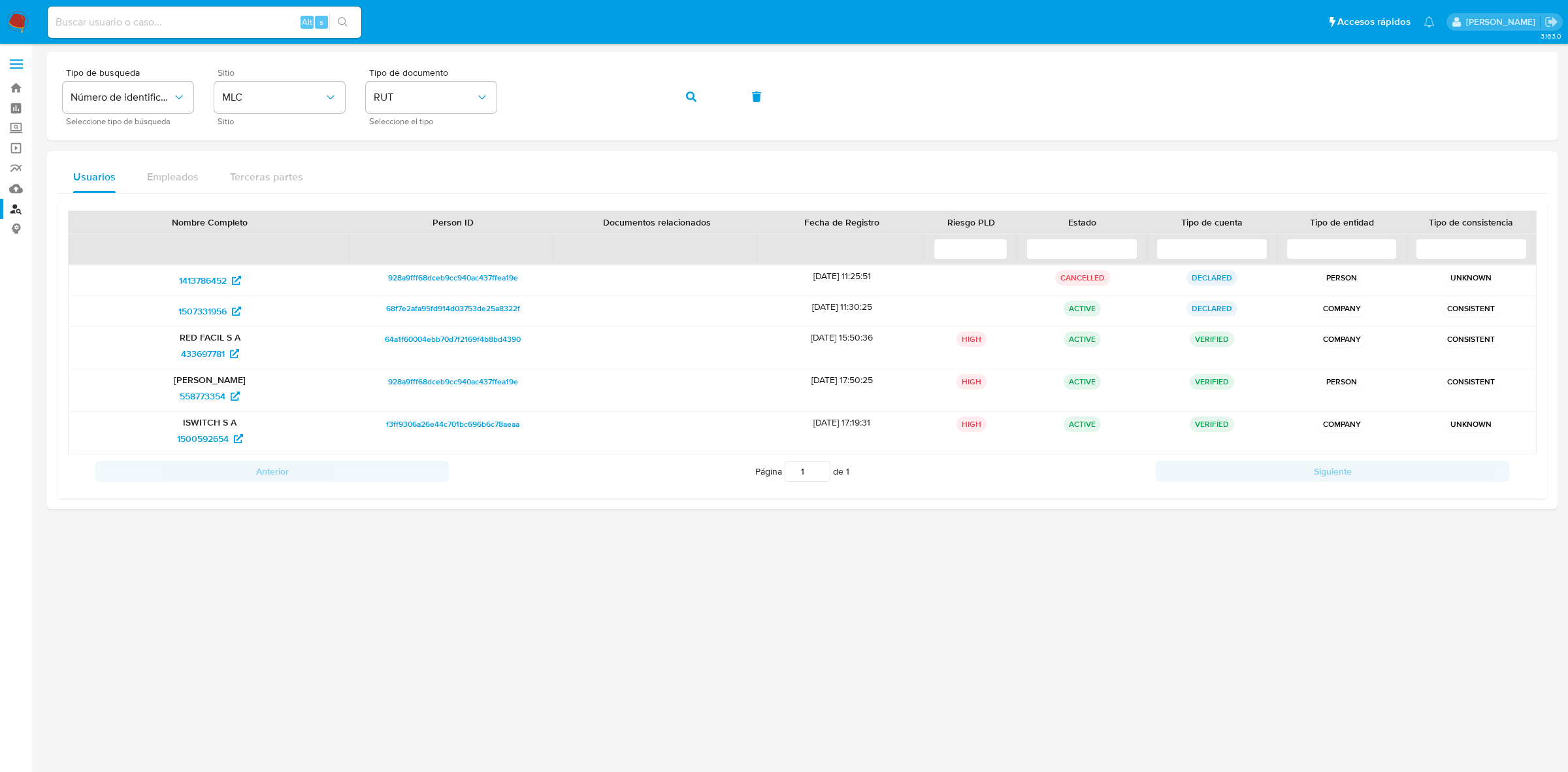
click at [964, 672] on div at bounding box center [802, 384] width 1511 height 664
click at [1069, 285] on p "CANCELLED" at bounding box center [1083, 278] width 55 height 16
click at [1070, 285] on p "CANCELLED" at bounding box center [1083, 278] width 55 height 16
click at [1072, 285] on p "CANCELLED" at bounding box center [1083, 278] width 55 height 16
click at [211, 281] on span "1413786452" at bounding box center [203, 280] width 48 height 21
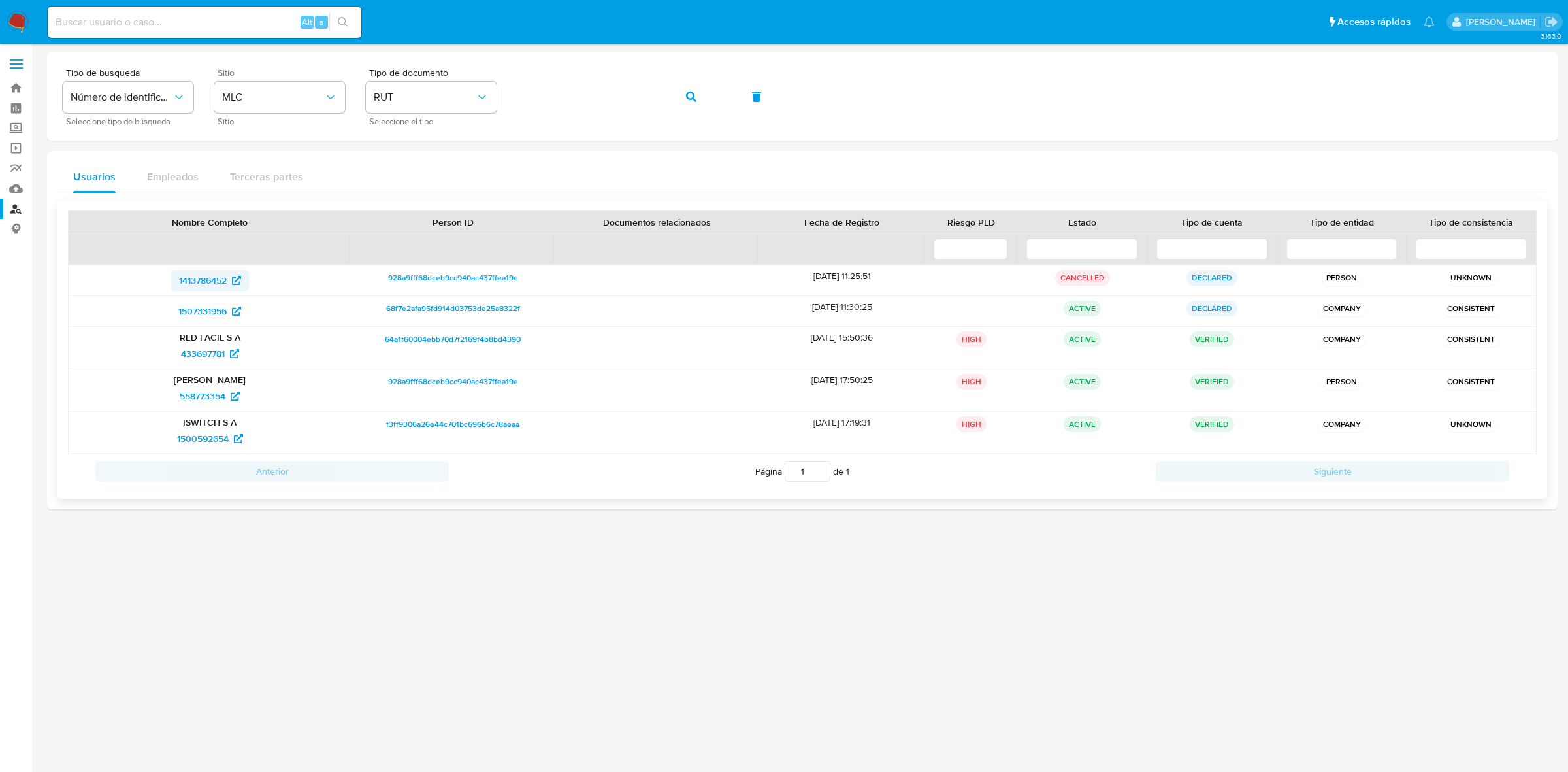
drag, startPoint x: 168, startPoint y: 280, endPoint x: 233, endPoint y: 281, distance: 65.0
click at [233, 281] on div "1413786452" at bounding box center [209, 280] width 264 height 21
drag, startPoint x: 157, startPoint y: 308, endPoint x: 231, endPoint y: 315, distance: 74.3
click at [231, 315] on div "1507331956" at bounding box center [209, 311] width 264 height 21
drag, startPoint x: 165, startPoint y: 355, endPoint x: 229, endPoint y: 355, distance: 64.0
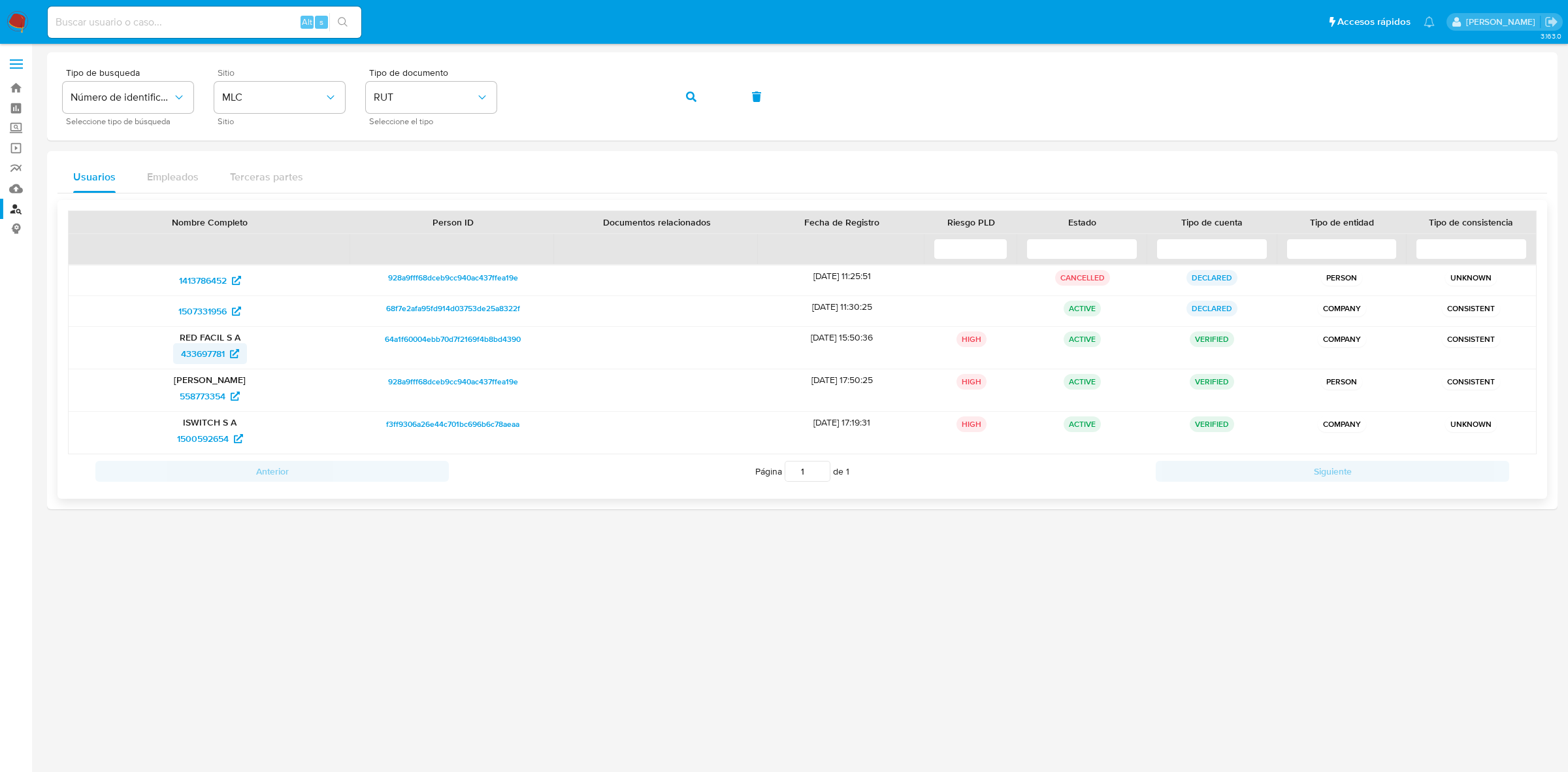
click at [229, 355] on div "433697781" at bounding box center [209, 353] width 264 height 21
drag, startPoint x: 162, startPoint y: 395, endPoint x: 229, endPoint y: 392, distance: 67.1
click at [229, 392] on div "558773354" at bounding box center [209, 396] width 264 height 21
drag, startPoint x: 159, startPoint y: 436, endPoint x: 228, endPoint y: 438, distance: 69.0
click at [228, 438] on div "1500592654" at bounding box center [209, 438] width 264 height 21
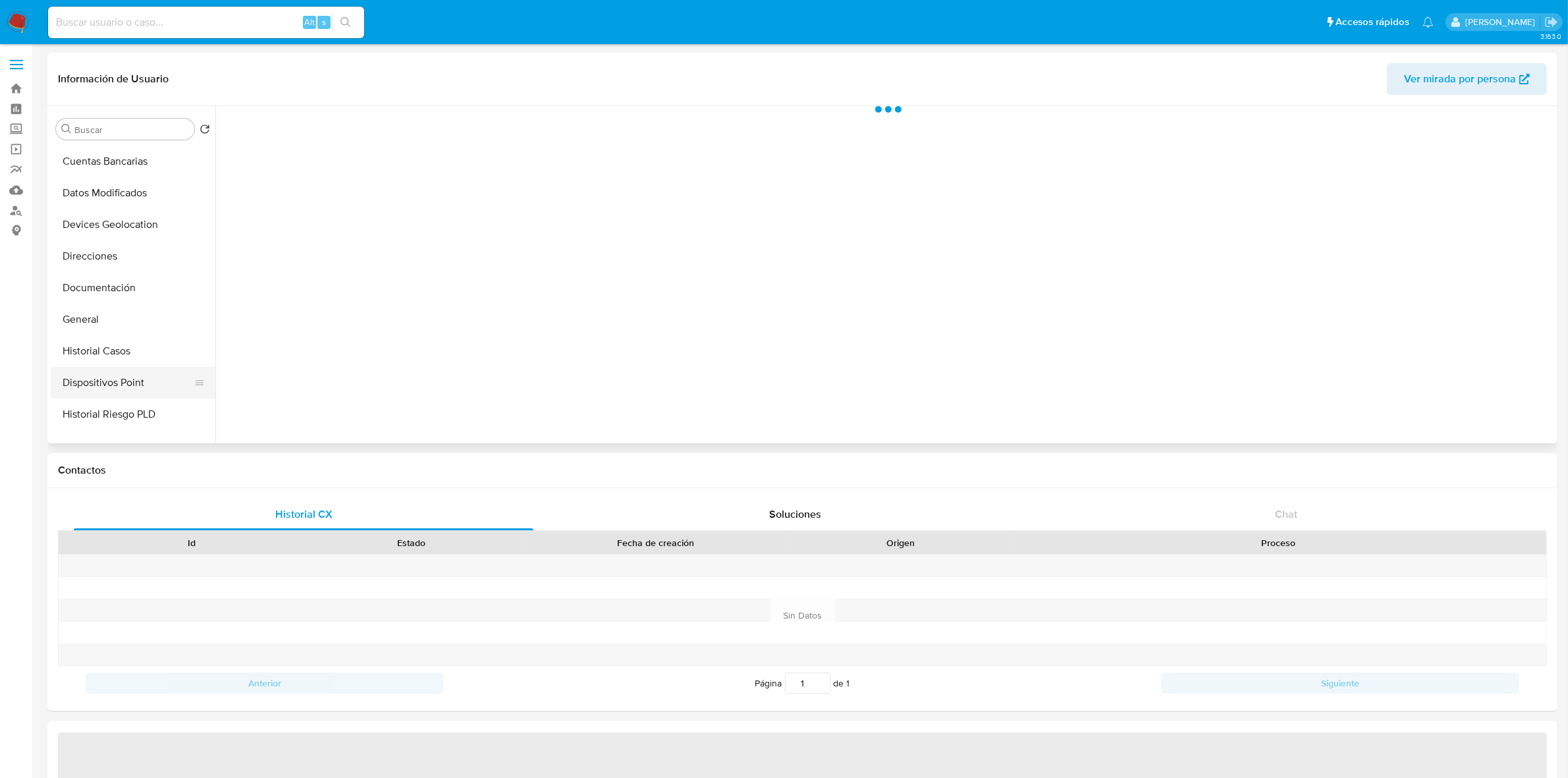
scroll to position [165, 0]
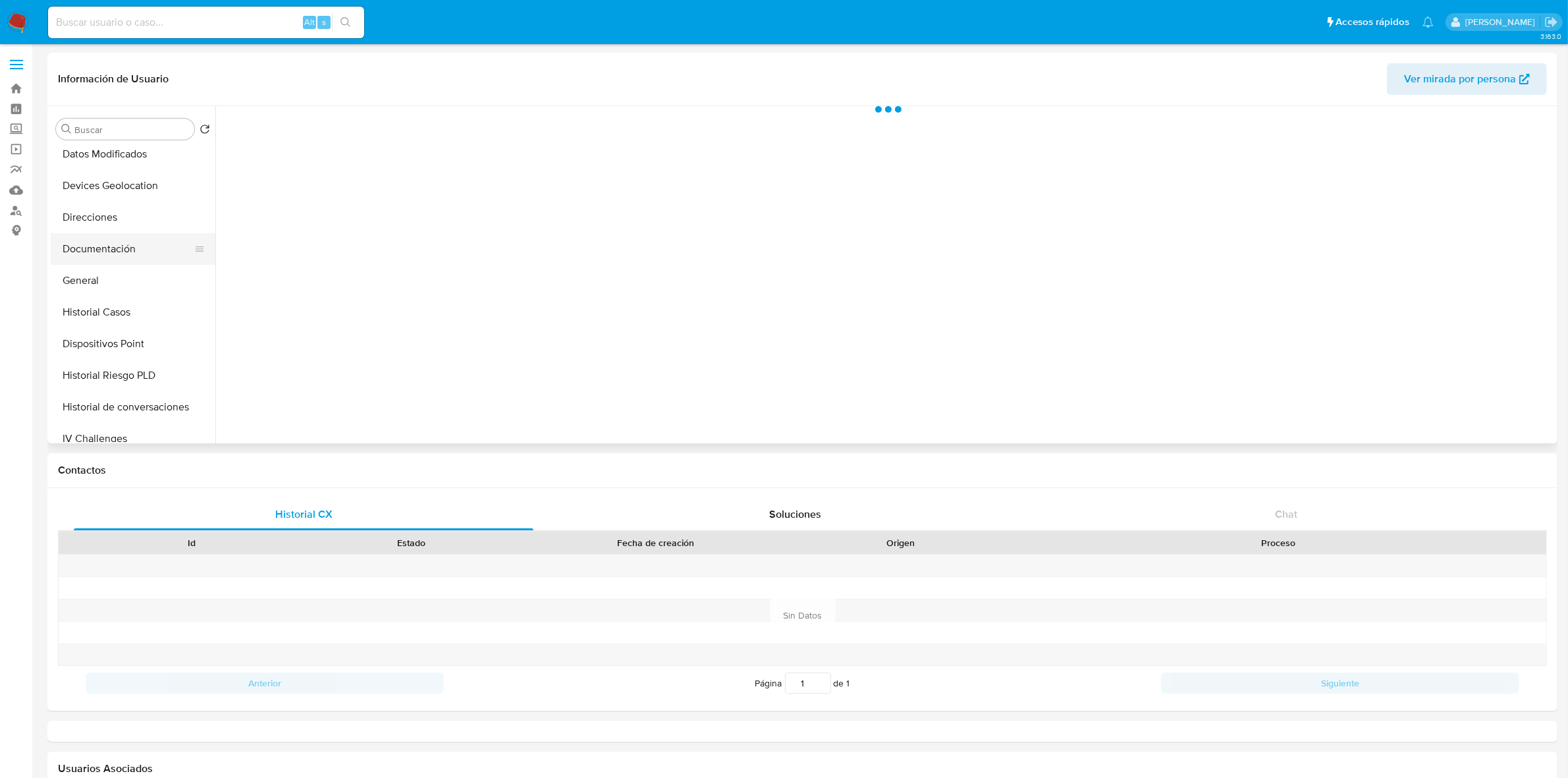
click at [100, 254] on button "Documentación" at bounding box center [128, 249] width 154 height 32
select select "10"
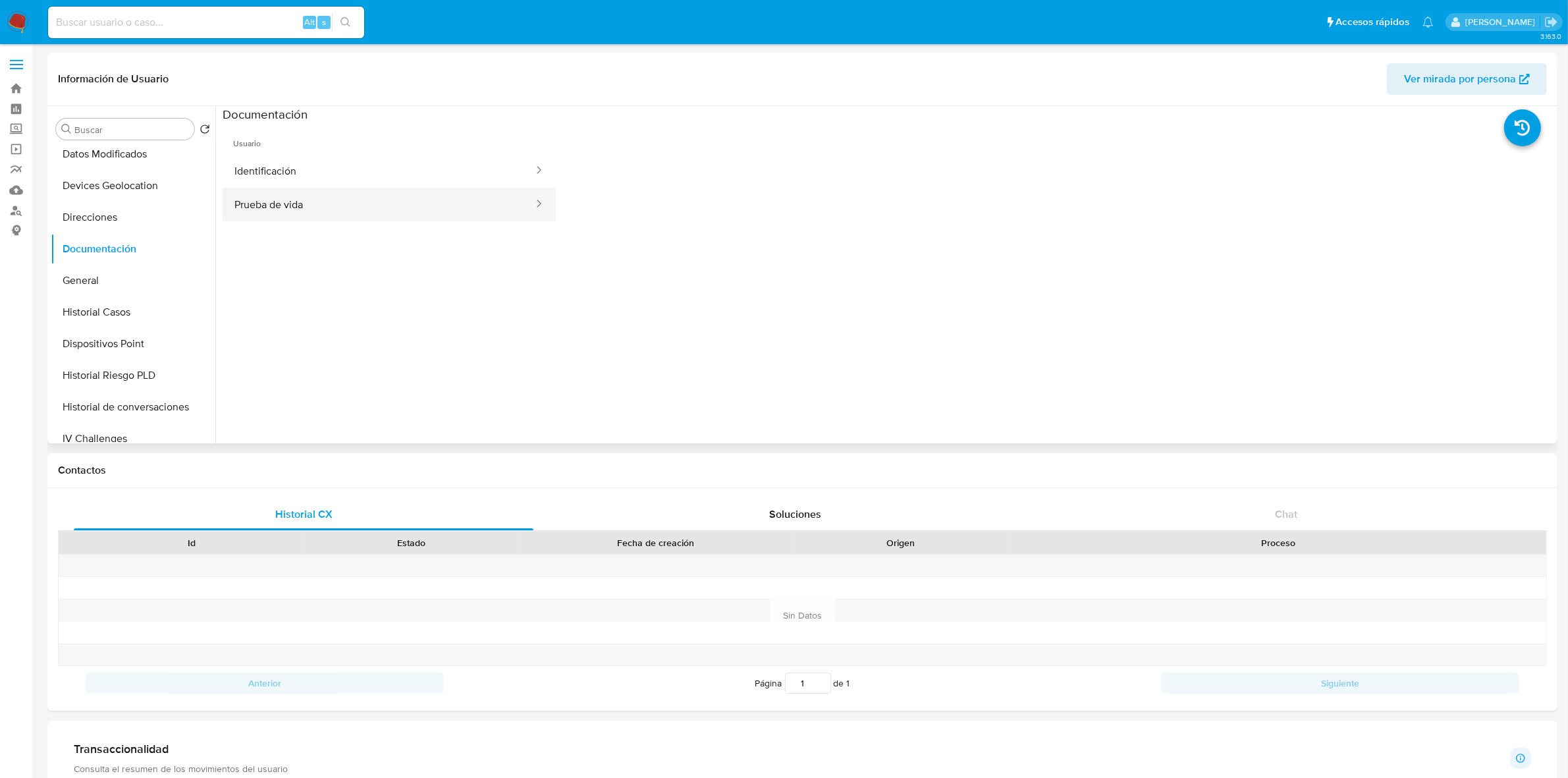
click at [288, 205] on button "Prueba de vida" at bounding box center [378, 205] width 312 height 34
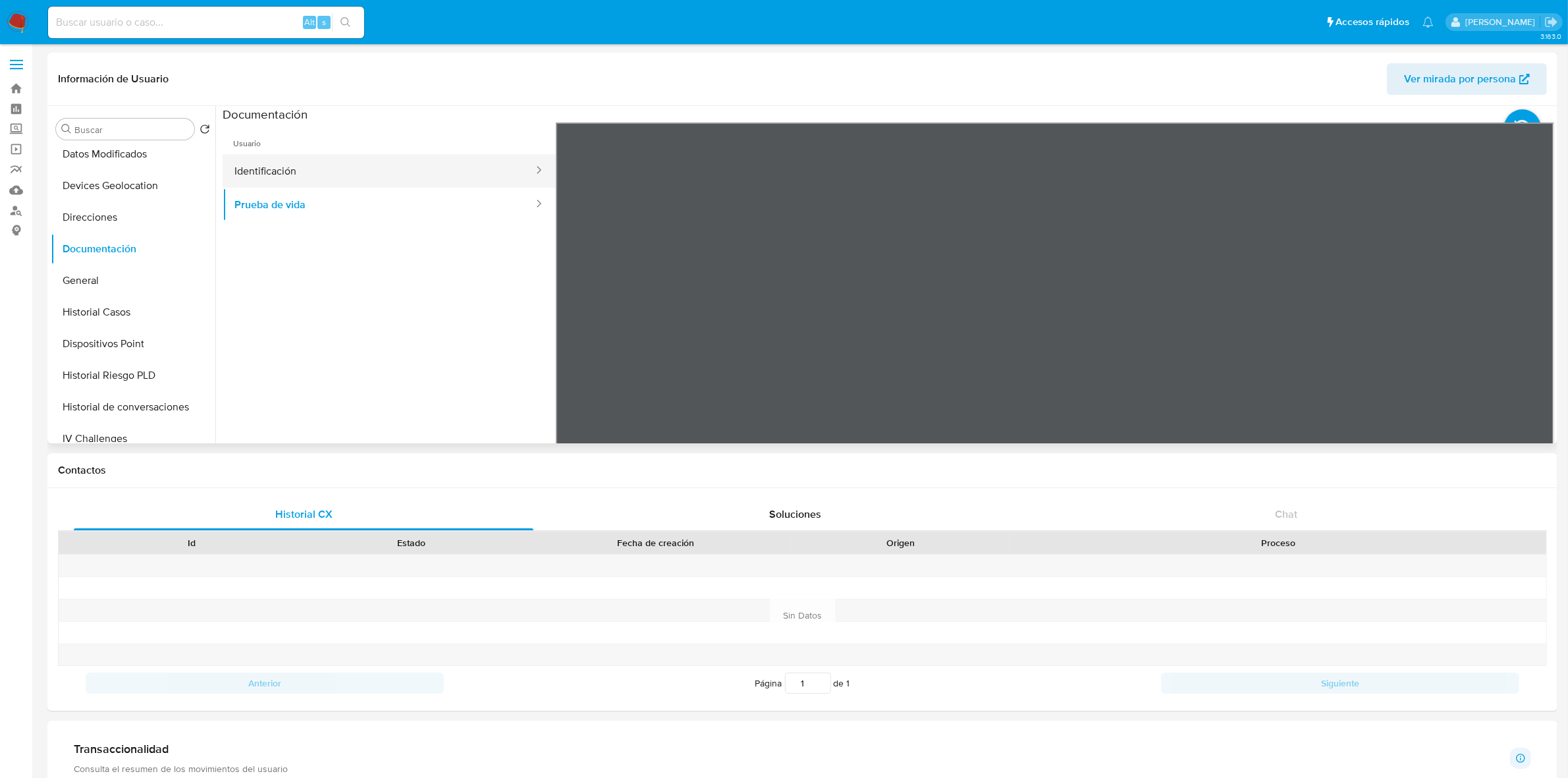
click at [271, 167] on button "Identificación" at bounding box center [378, 171] width 312 height 34
click at [1535, 342] on icon at bounding box center [1537, 337] width 27 height 27
click at [575, 336] on icon at bounding box center [572, 337] width 27 height 27
click at [325, 210] on button "Prueba de vida" at bounding box center [378, 205] width 312 height 34
click at [329, 173] on button "Identificación" at bounding box center [378, 171] width 312 height 34
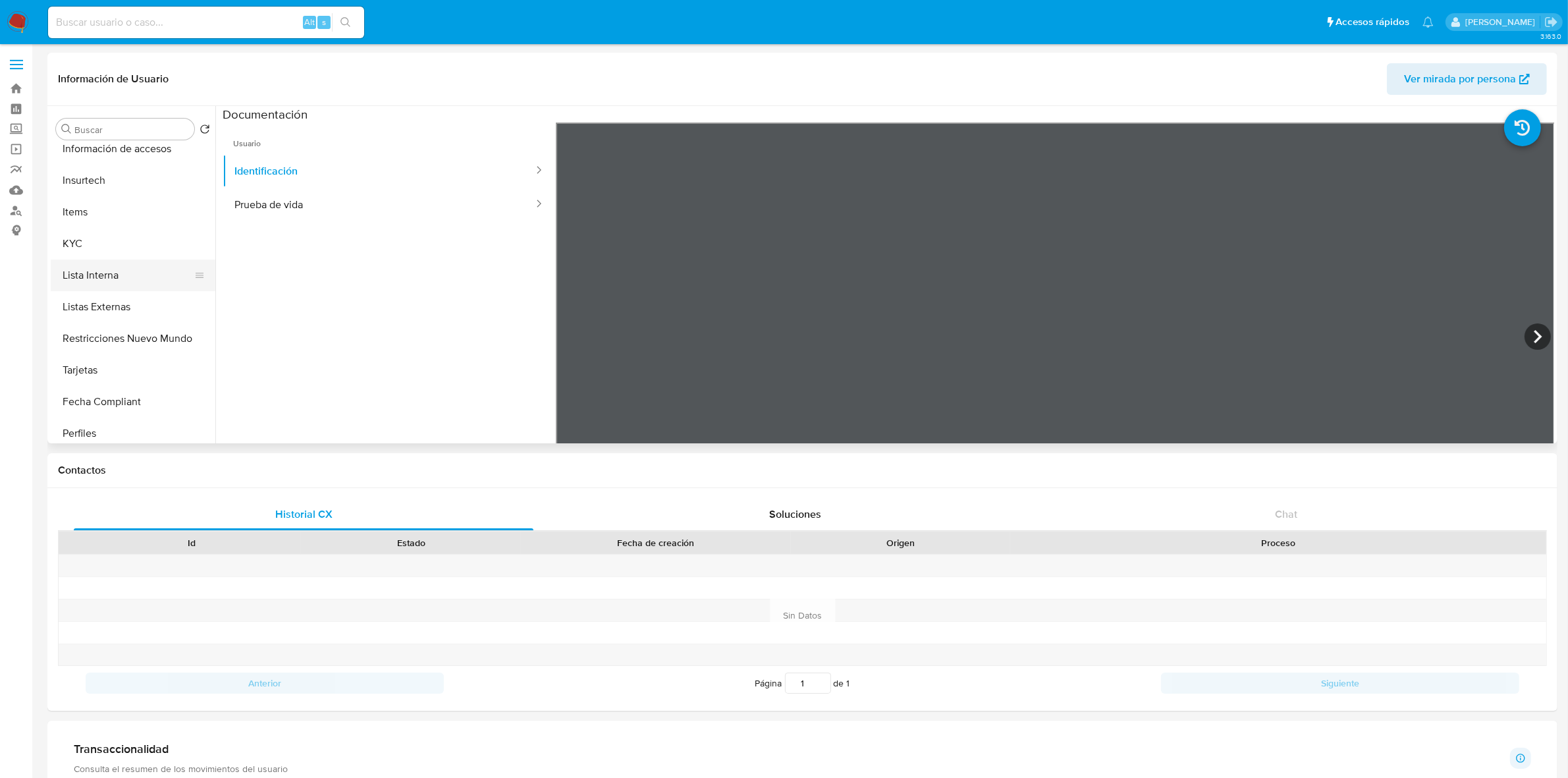
scroll to position [495, 0]
click at [90, 234] on button "KYC" at bounding box center [128, 236] width 154 height 32
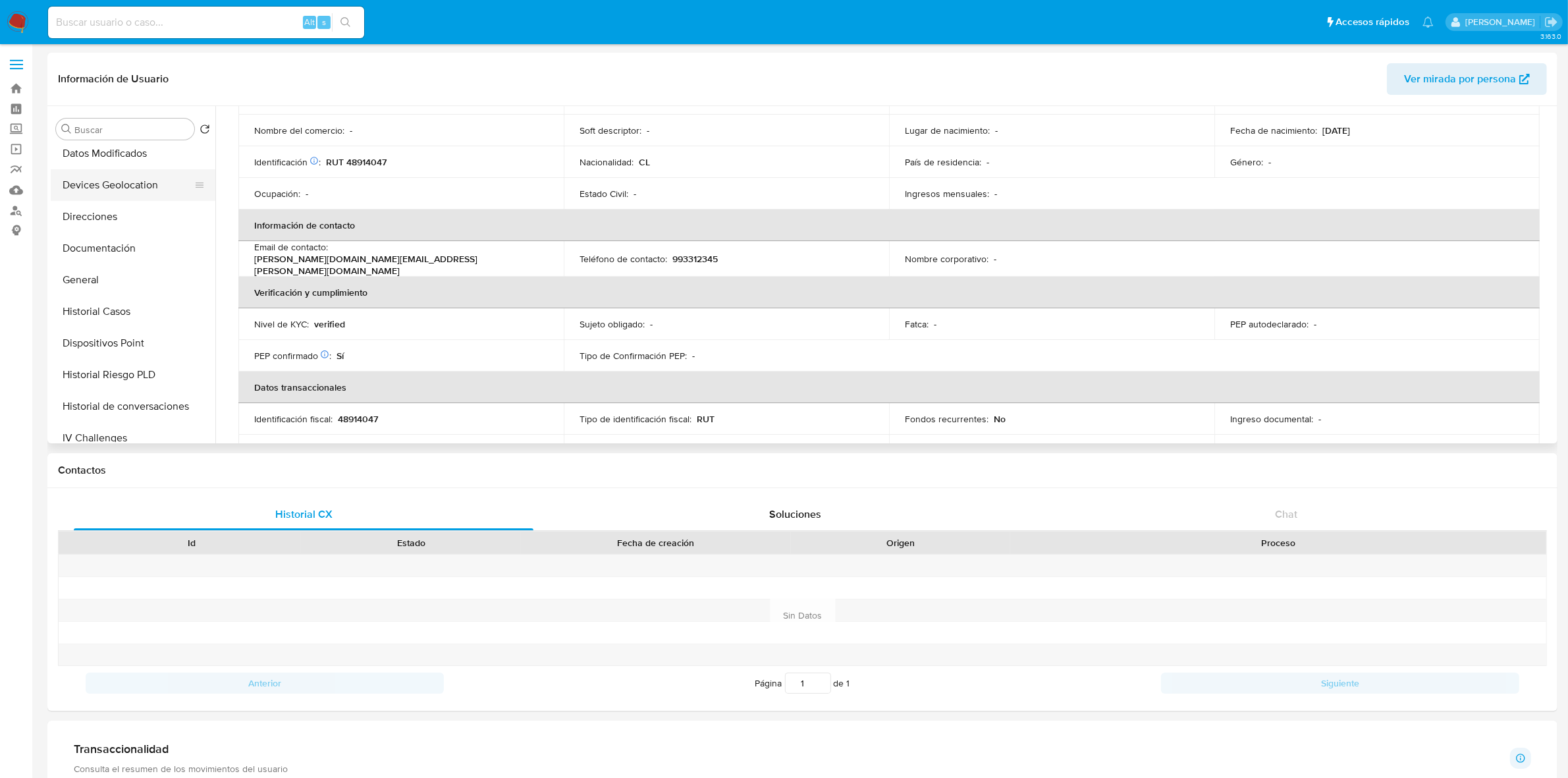
scroll to position [165, 0]
click at [113, 253] on button "Documentación" at bounding box center [128, 249] width 154 height 32
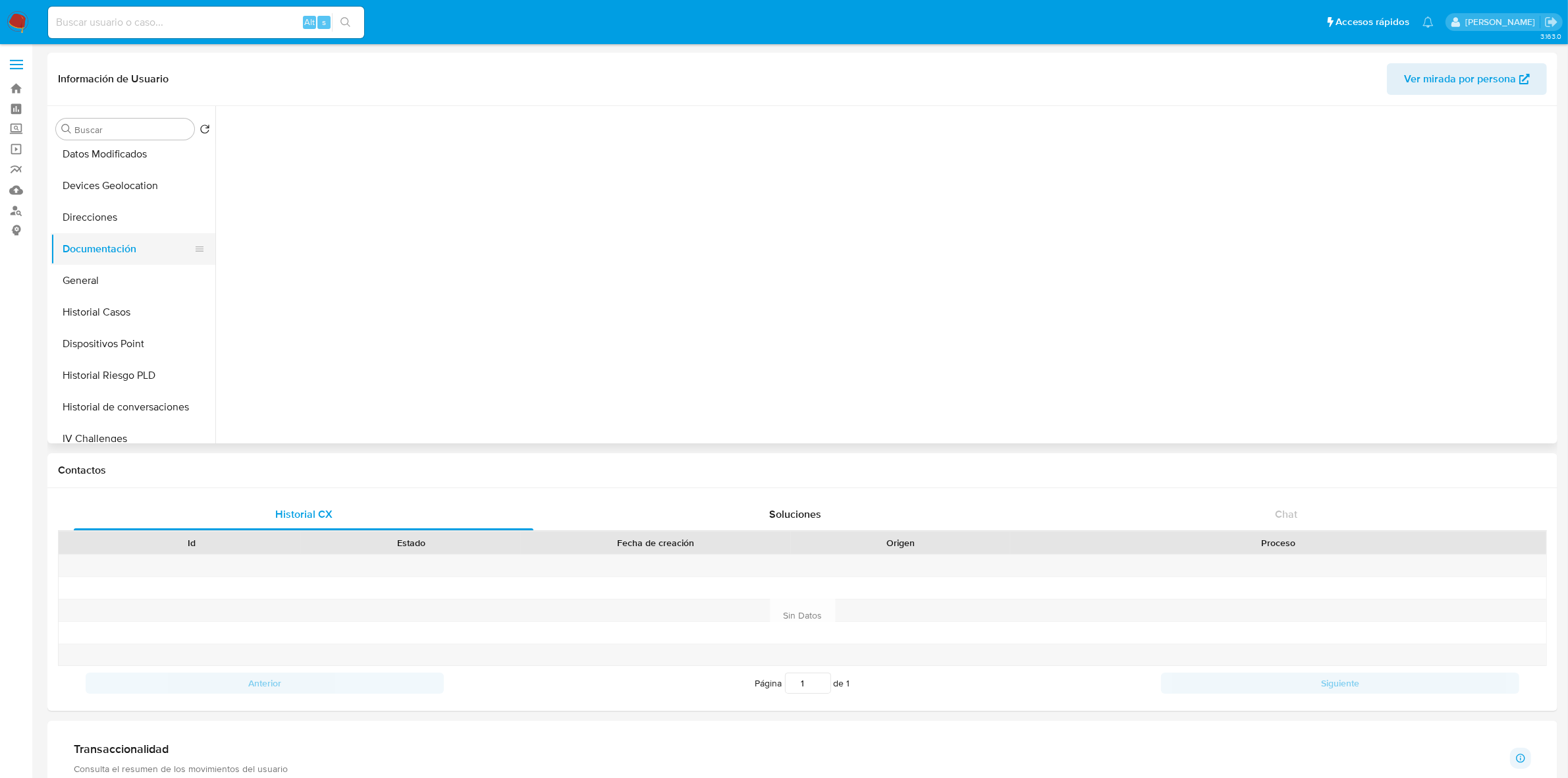
scroll to position [0, 0]
click at [348, 210] on button "Identificación" at bounding box center [378, 205] width 312 height 34
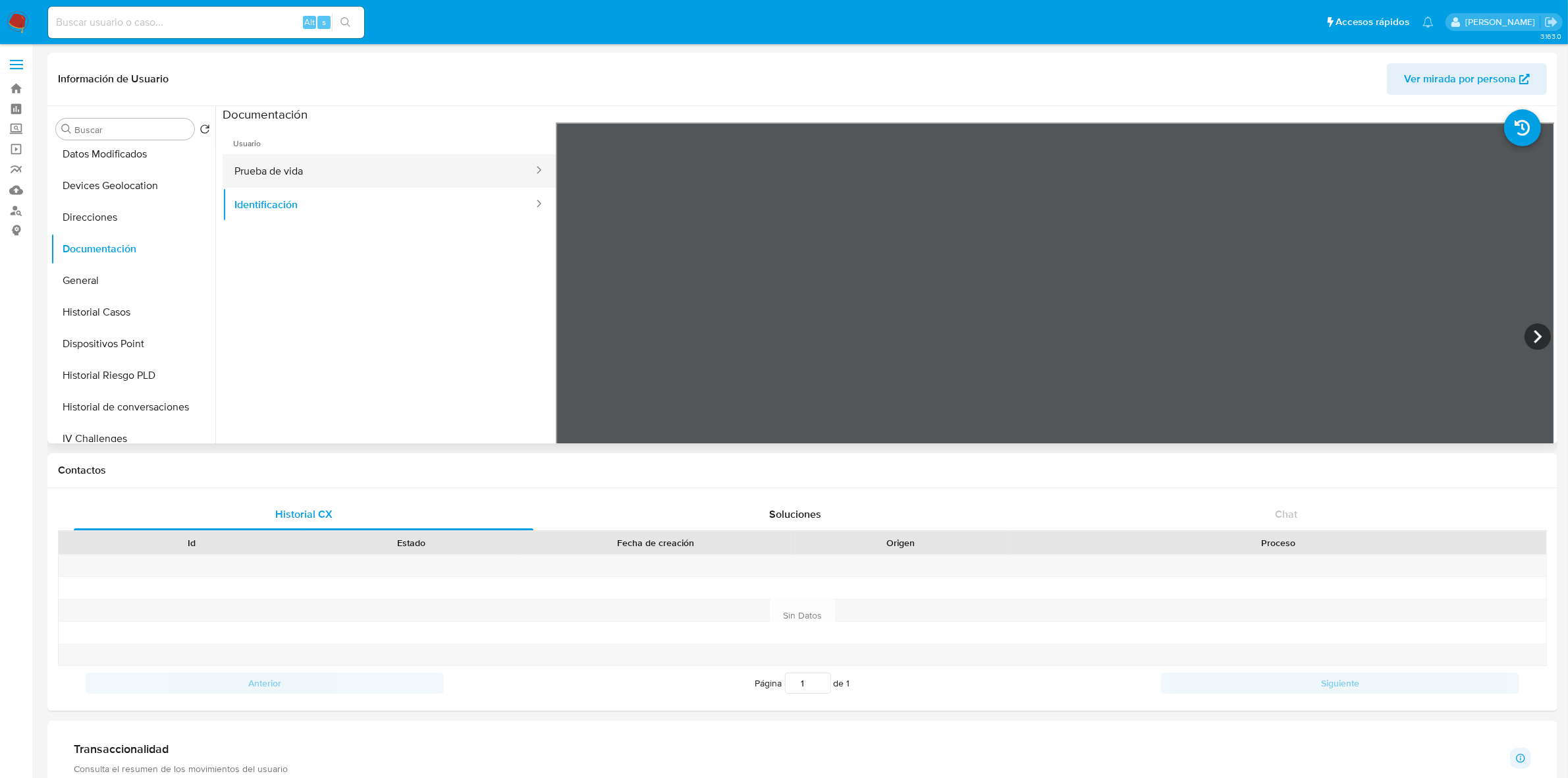
drag, startPoint x: 349, startPoint y: 176, endPoint x: 357, endPoint y: 177, distance: 8.1
click at [347, 176] on button "Prueba de vida" at bounding box center [378, 171] width 312 height 34
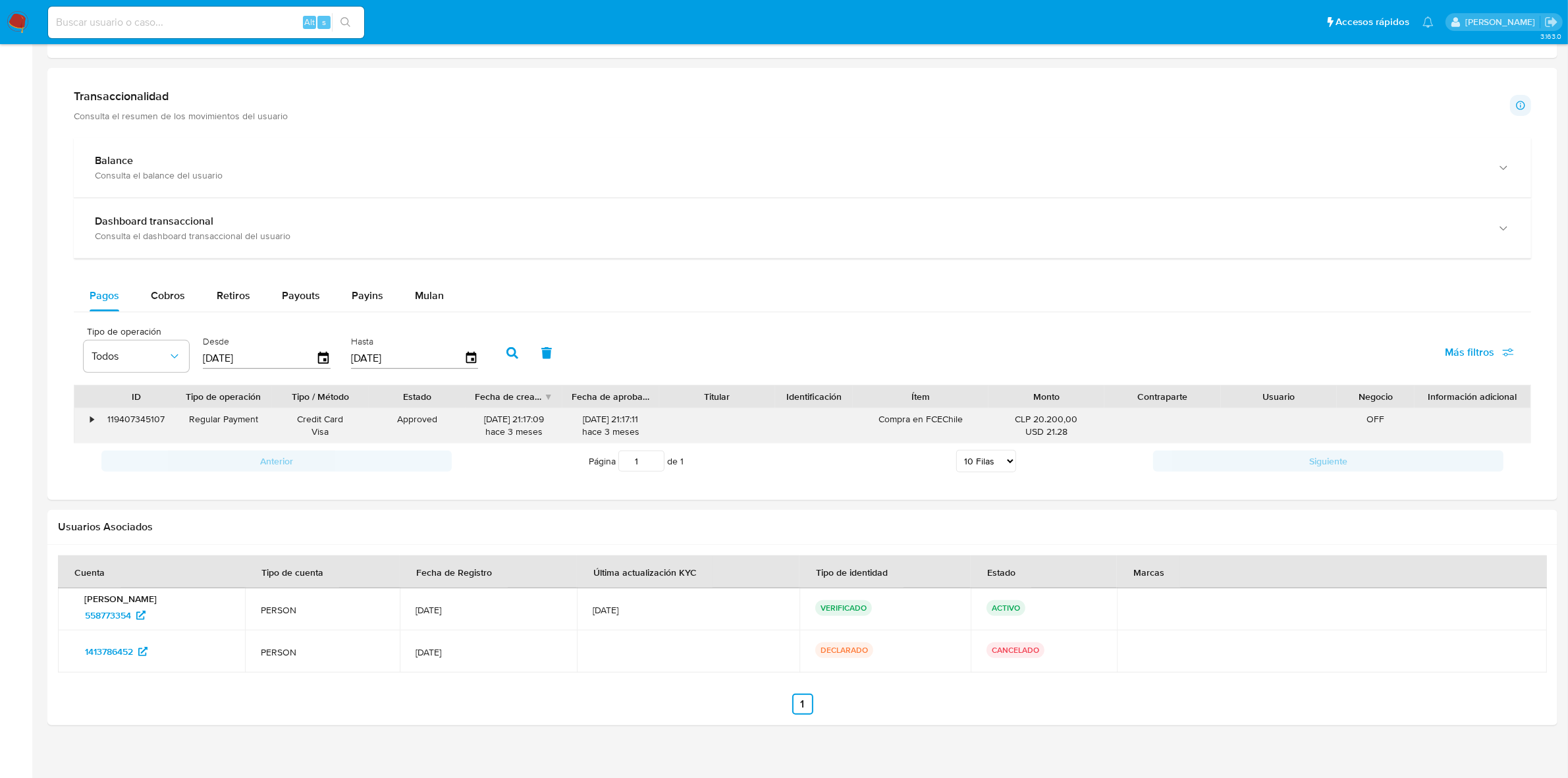
scroll to position [667, 0]
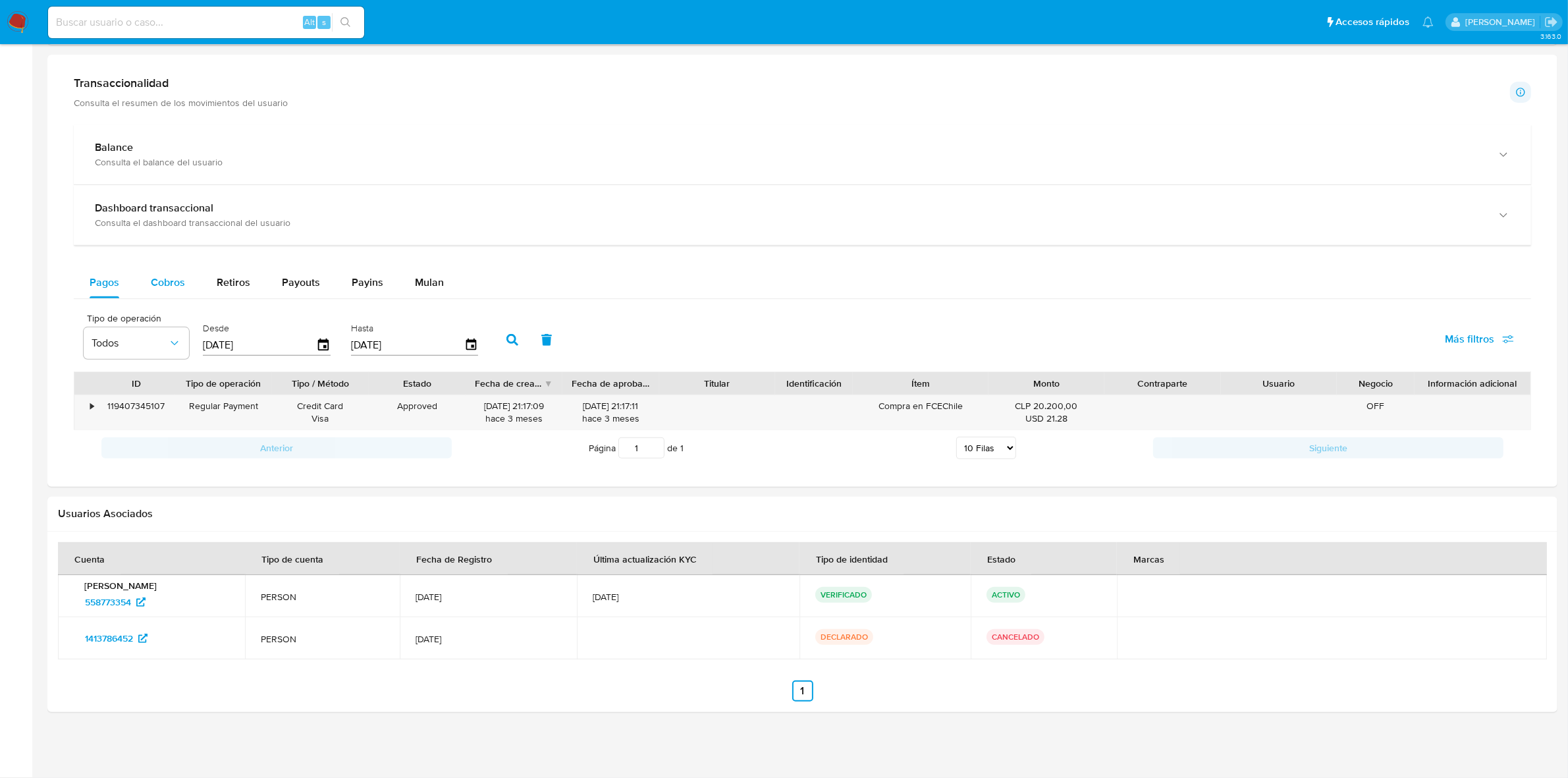
click at [186, 287] on button "Cobros" at bounding box center [168, 283] width 66 height 32
select select "10"
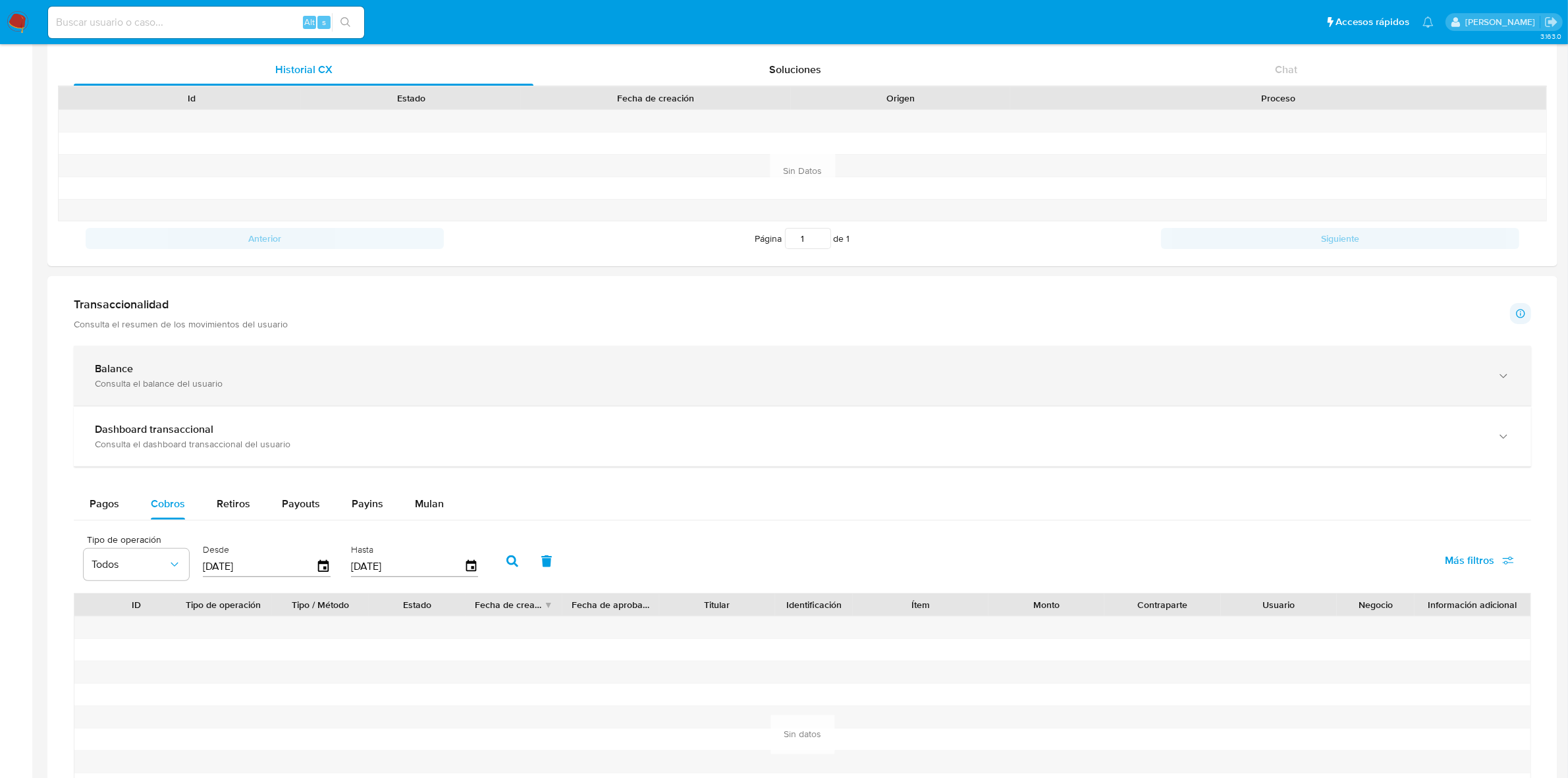
scroll to position [421, 0]
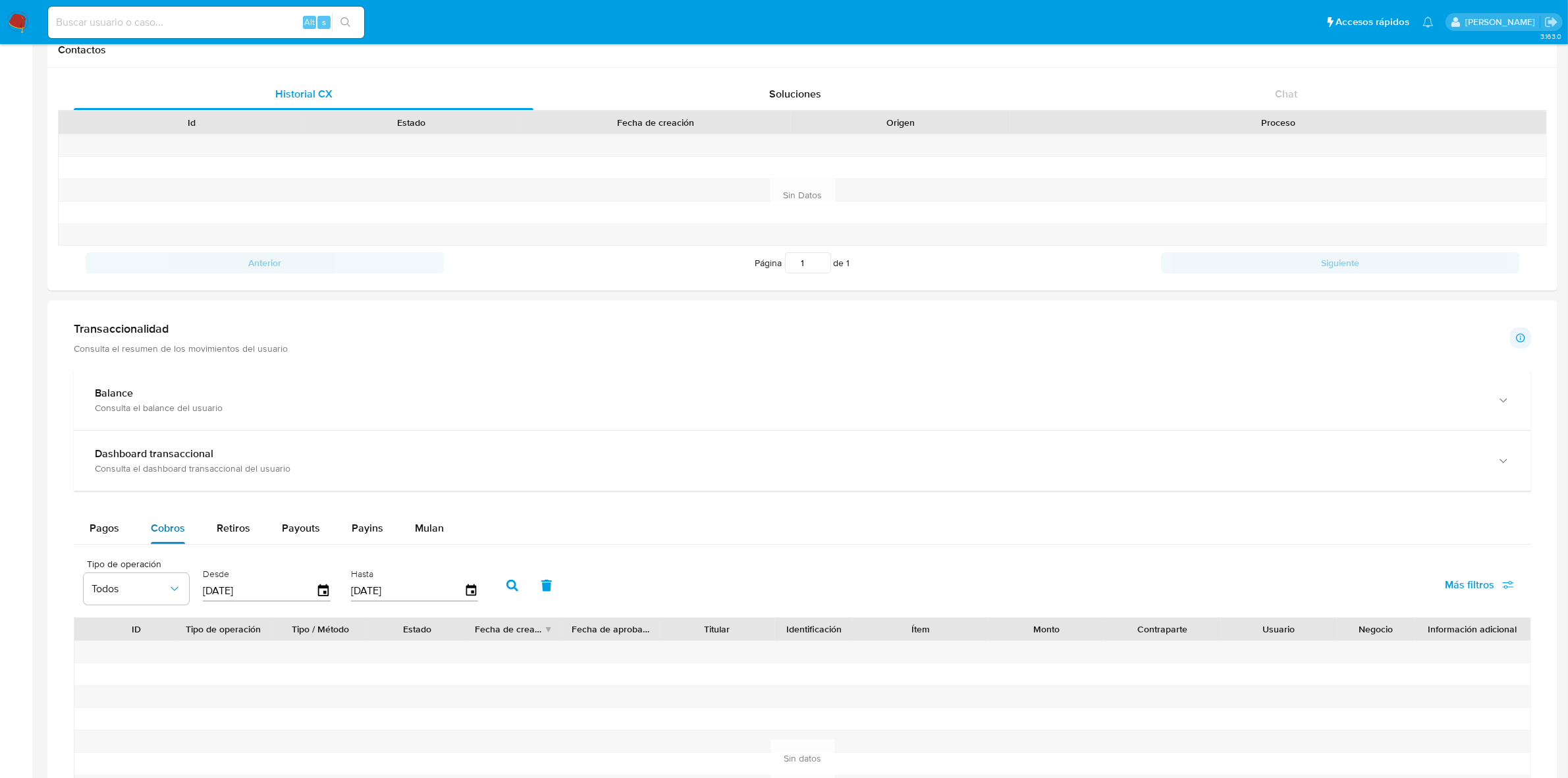
click at [181, 529] on span "Cobros" at bounding box center [168, 528] width 34 height 15
click at [318, 585] on icon "button" at bounding box center [323, 591] width 23 height 23
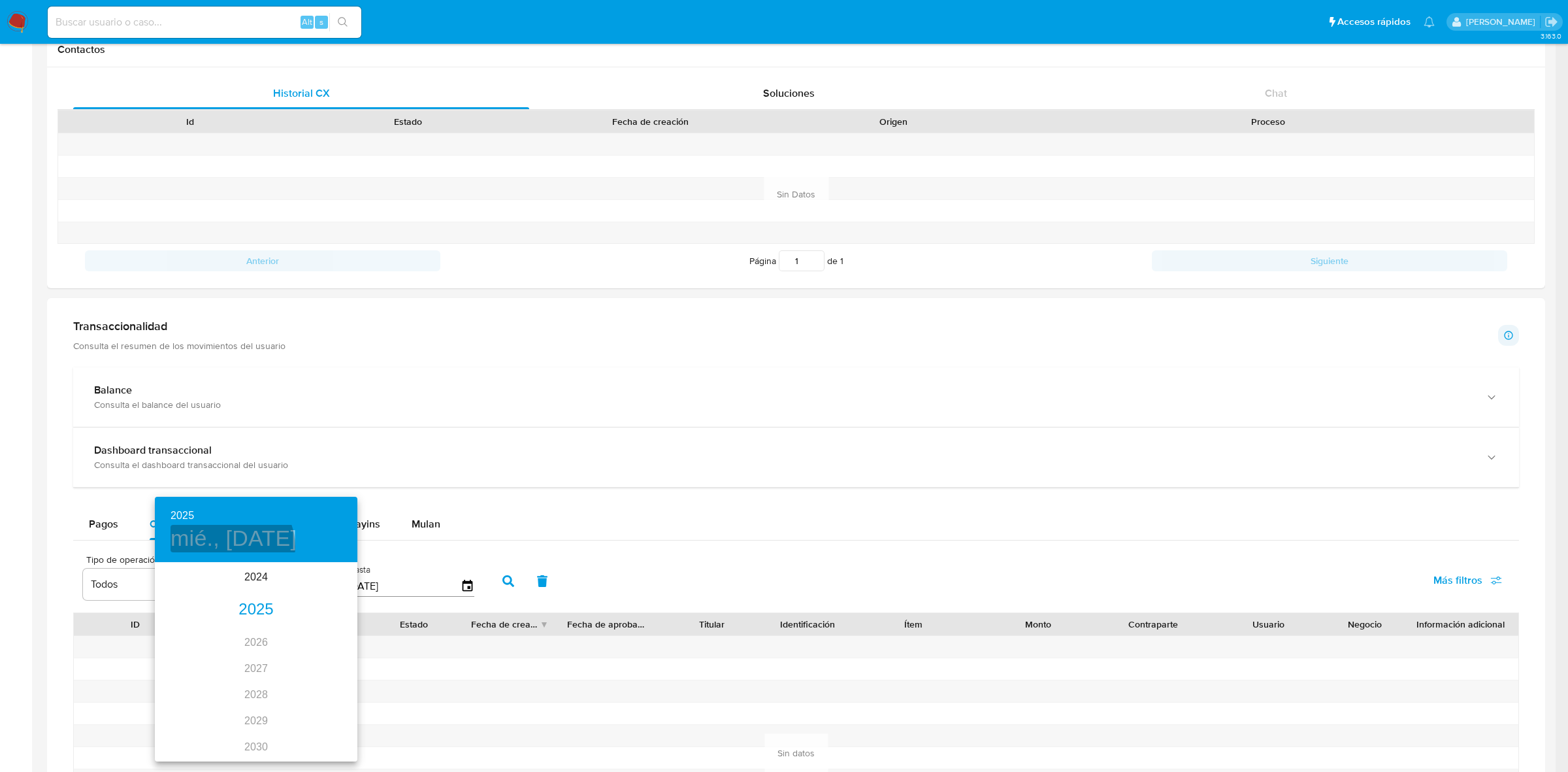
click at [231, 547] on h4 "mié., jul. 16" at bounding box center [233, 538] width 126 height 28
click at [184, 583] on button "button" at bounding box center [171, 581] width 31 height 31
click at [184, 583] on button "button" at bounding box center [171, 581] width 31 height 31
click at [204, 630] on p "1" at bounding box center [204, 632] width 5 height 13
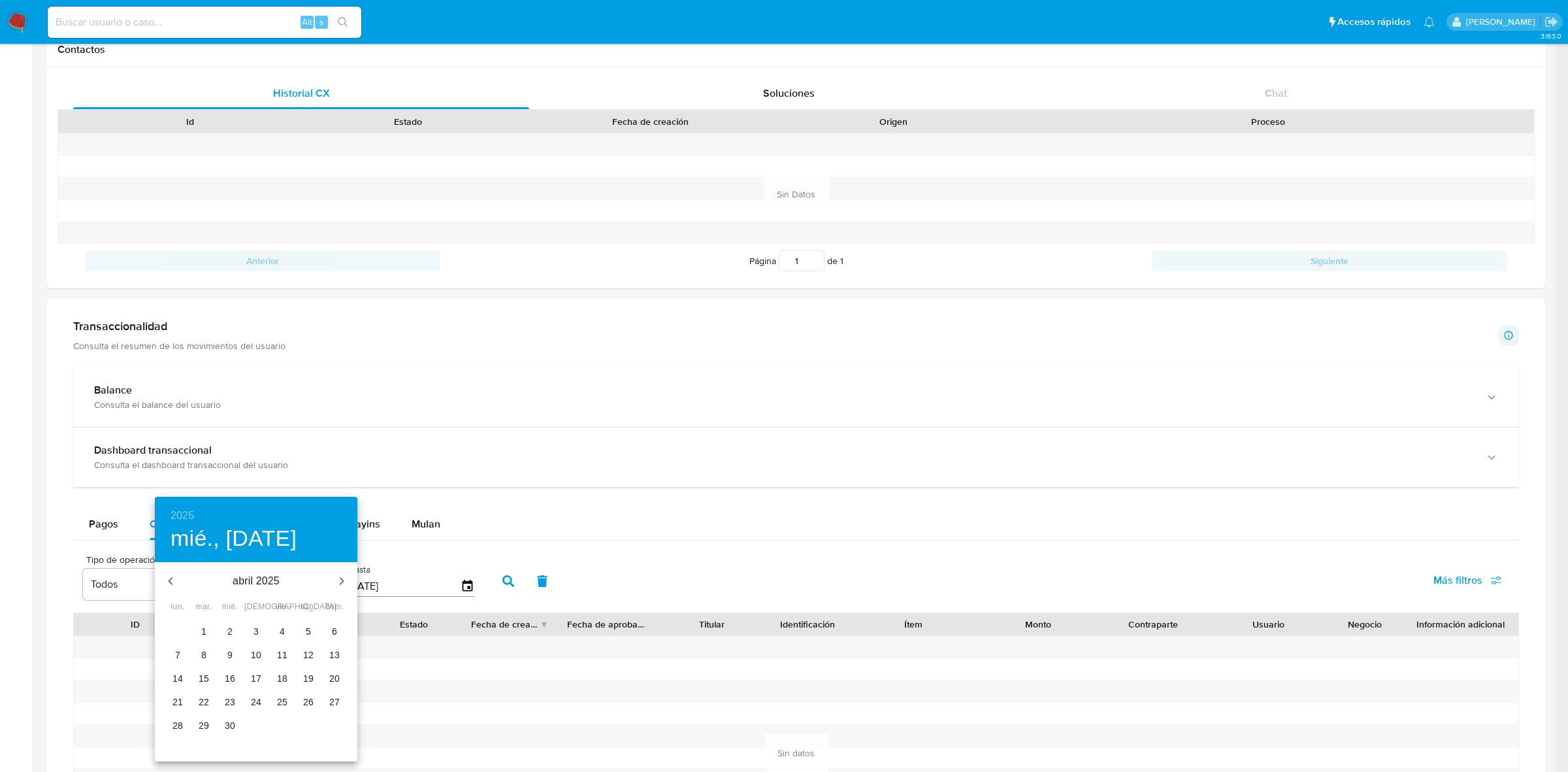
type input "01/04/2025"
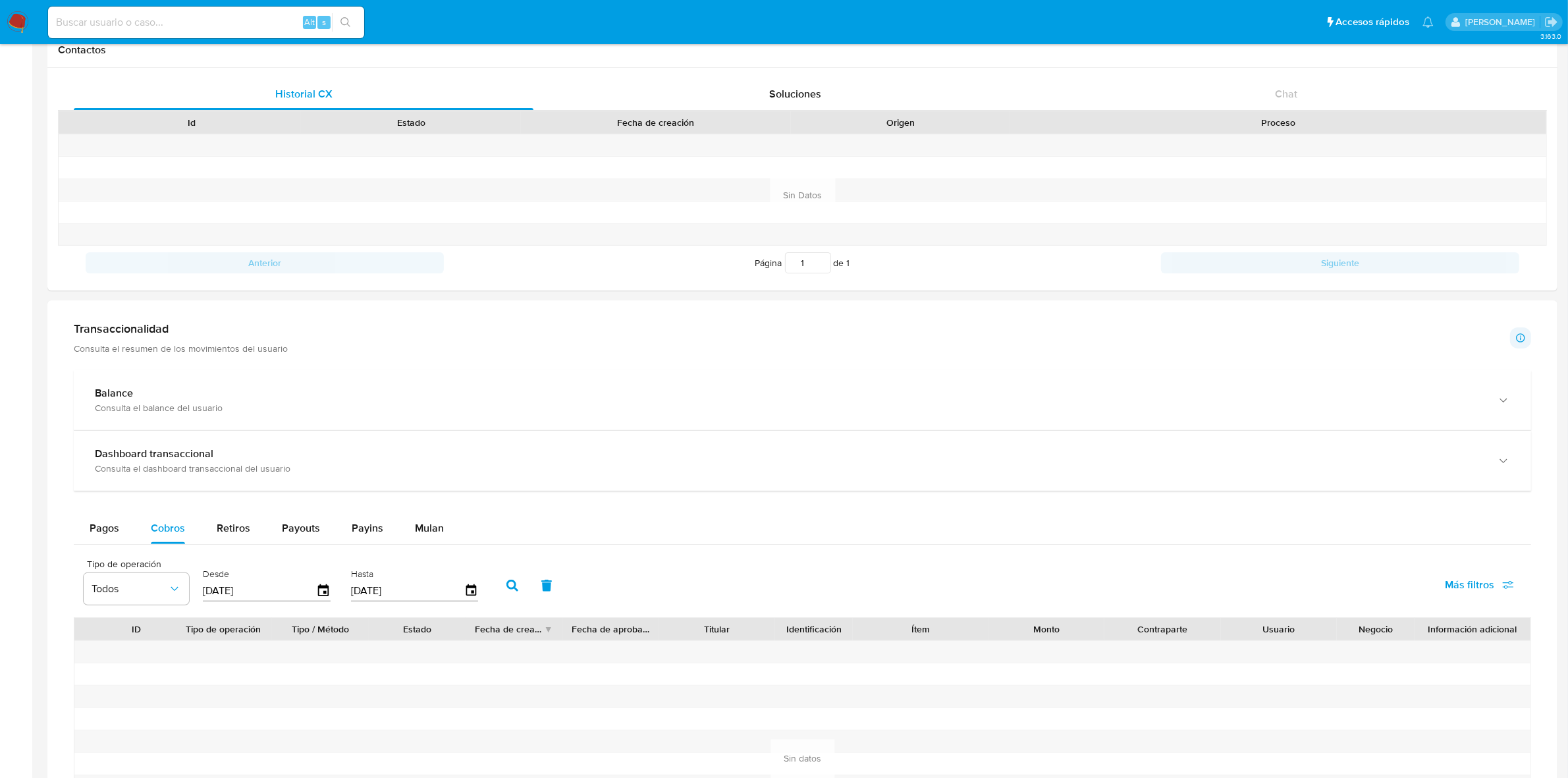
click at [511, 595] on button "button" at bounding box center [512, 586] width 34 height 32
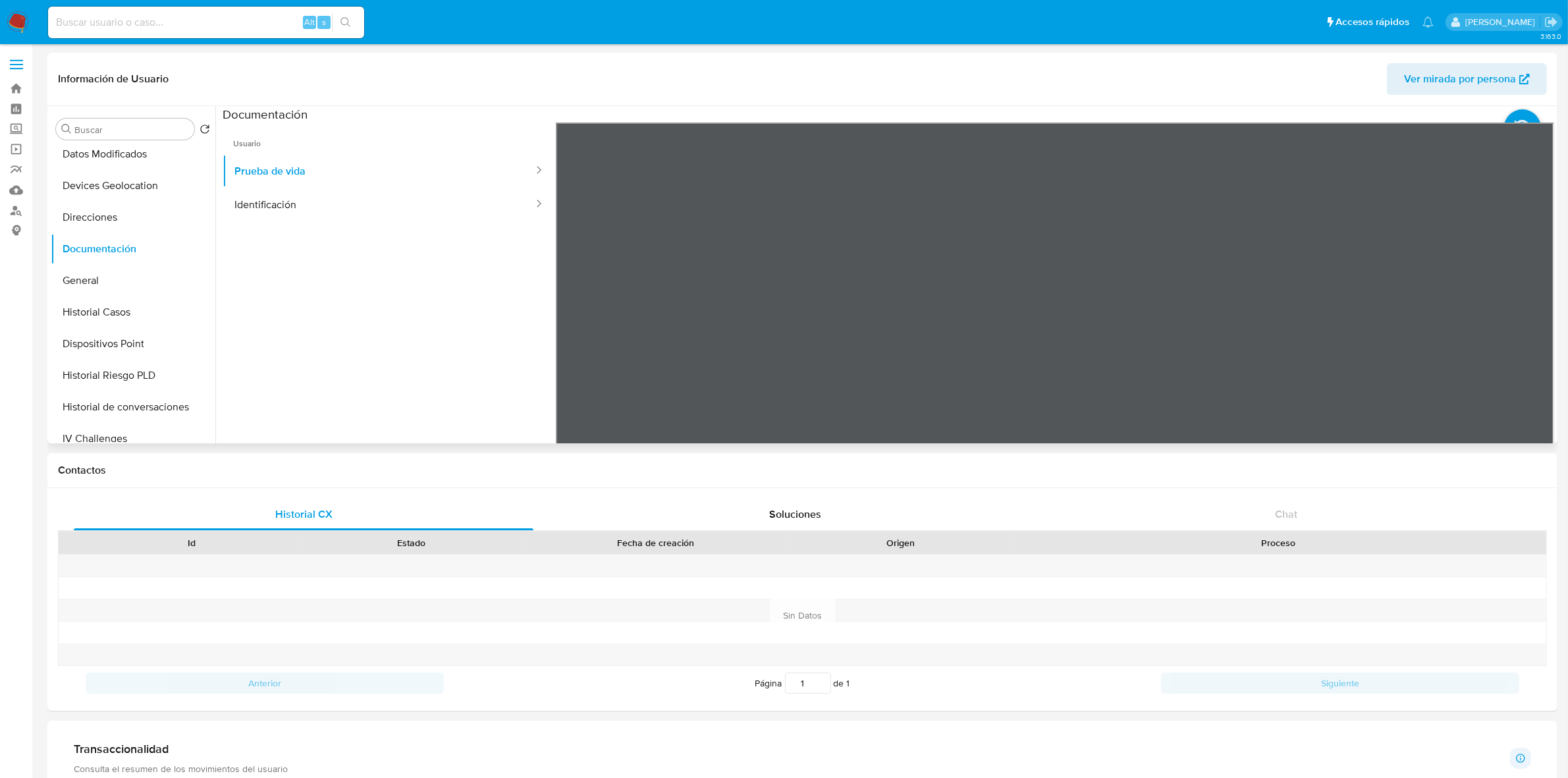
scroll to position [412, 0]
click at [88, 322] on button "KYC" at bounding box center [128, 318] width 154 height 32
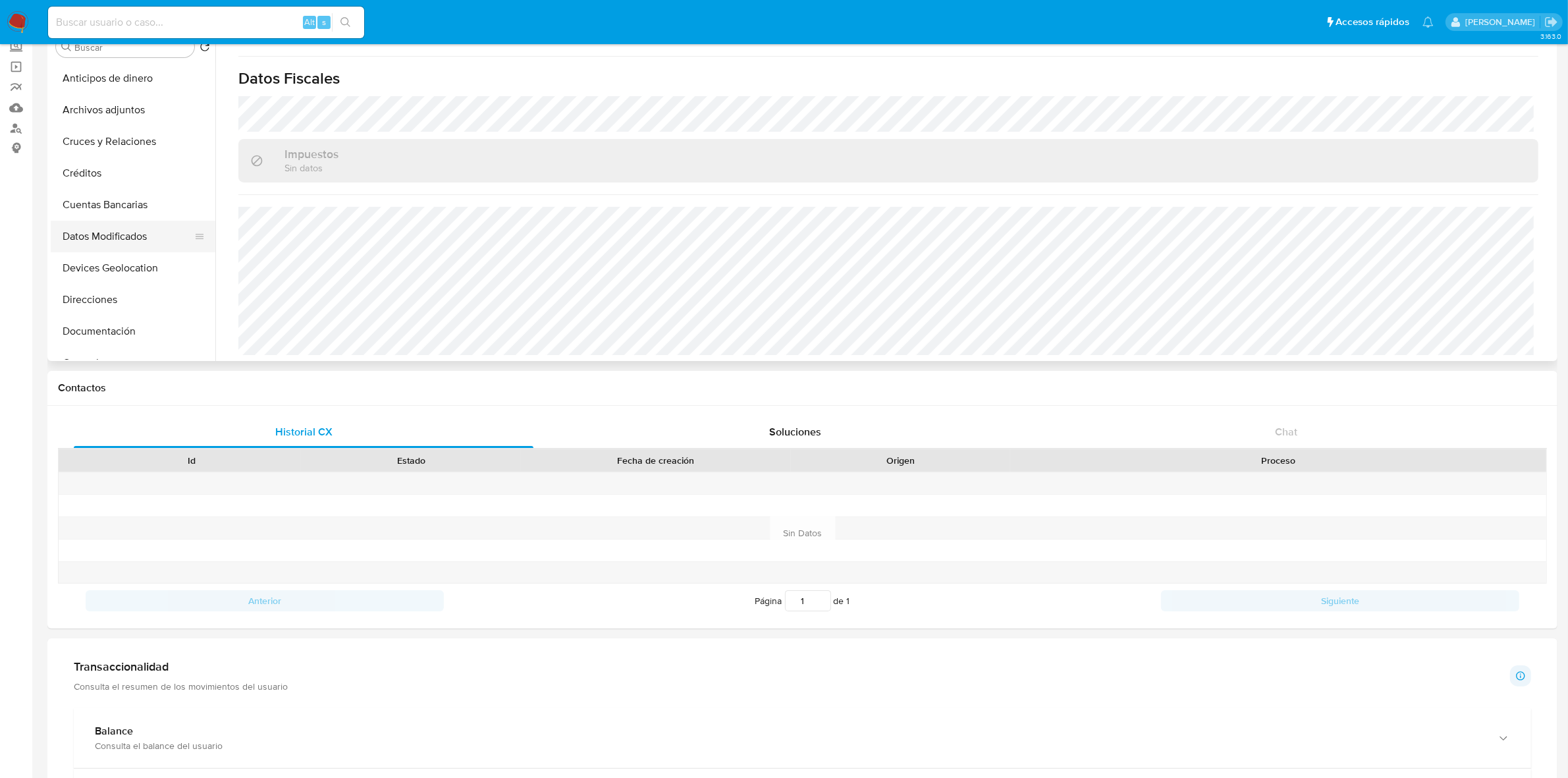
scroll to position [0, 0]
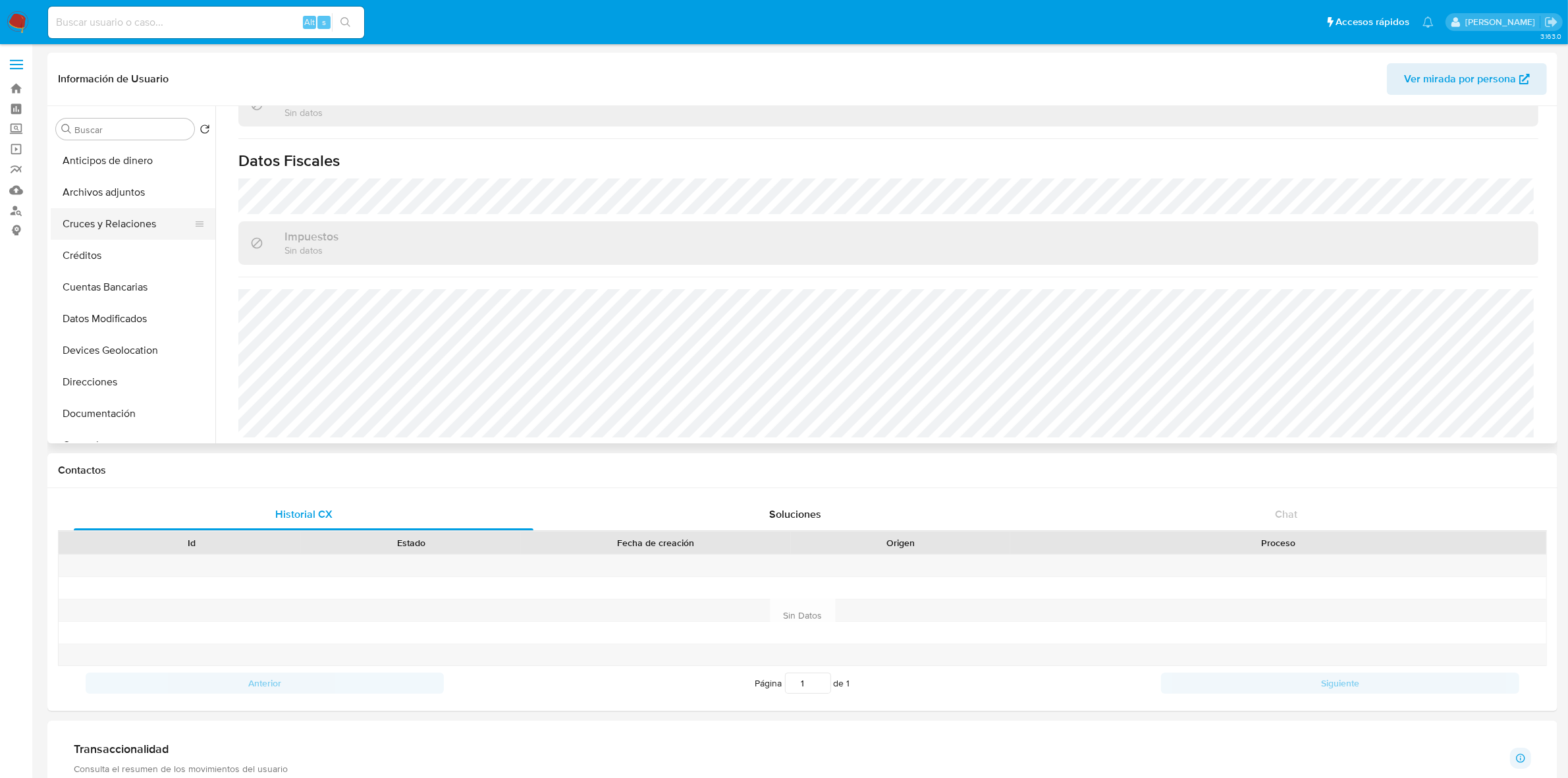
click at [123, 221] on button "Cruces y Relaciones" at bounding box center [128, 224] width 154 height 32
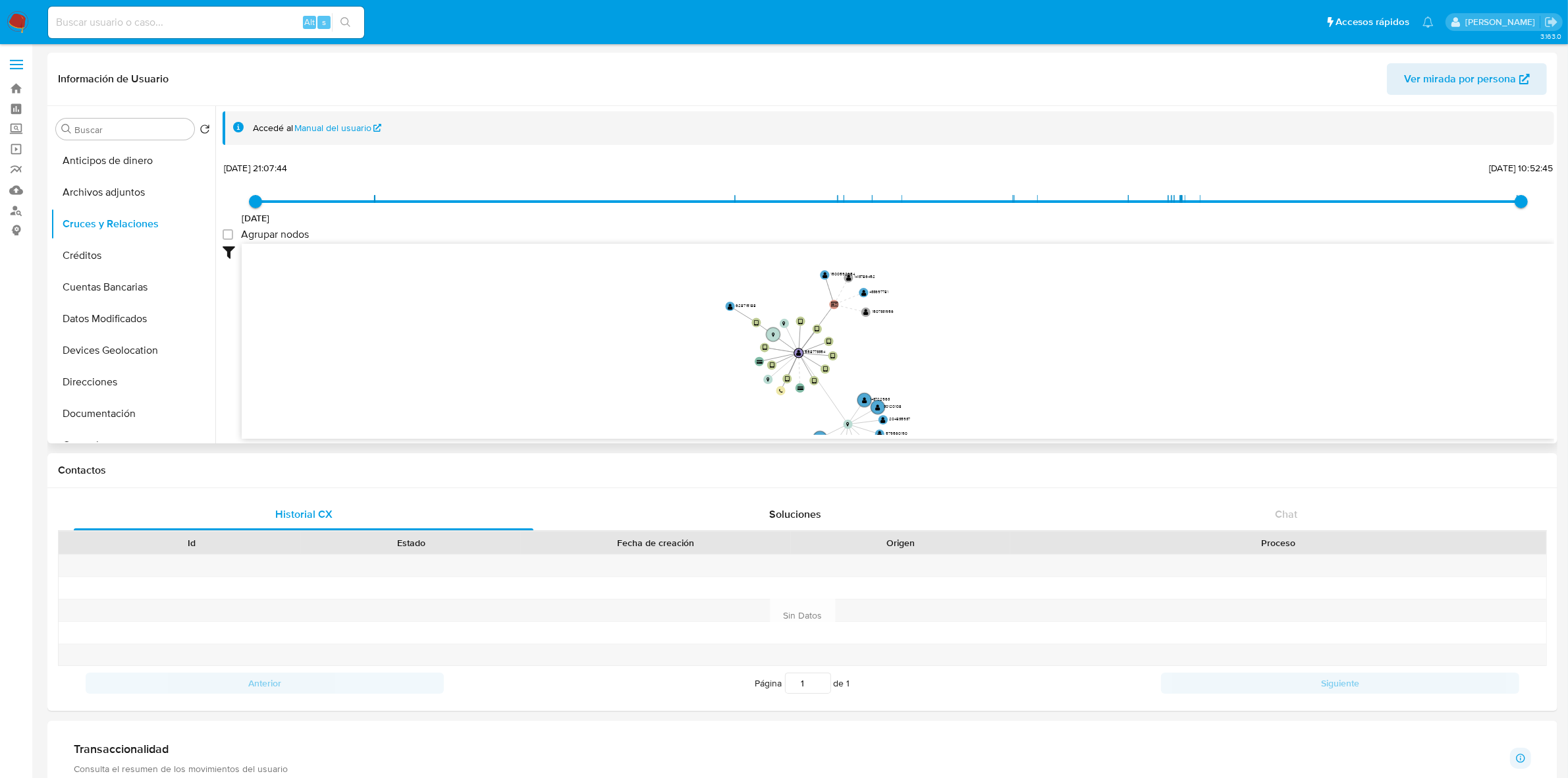
drag, startPoint x: 998, startPoint y: 278, endPoint x: 990, endPoint y: 372, distance: 94.3
click at [990, 372] on icon "device-66969225d73883d544cadb7c  device-655131c7202491ae553bd8f9  device-6604…" at bounding box center [898, 339] width 1313 height 191
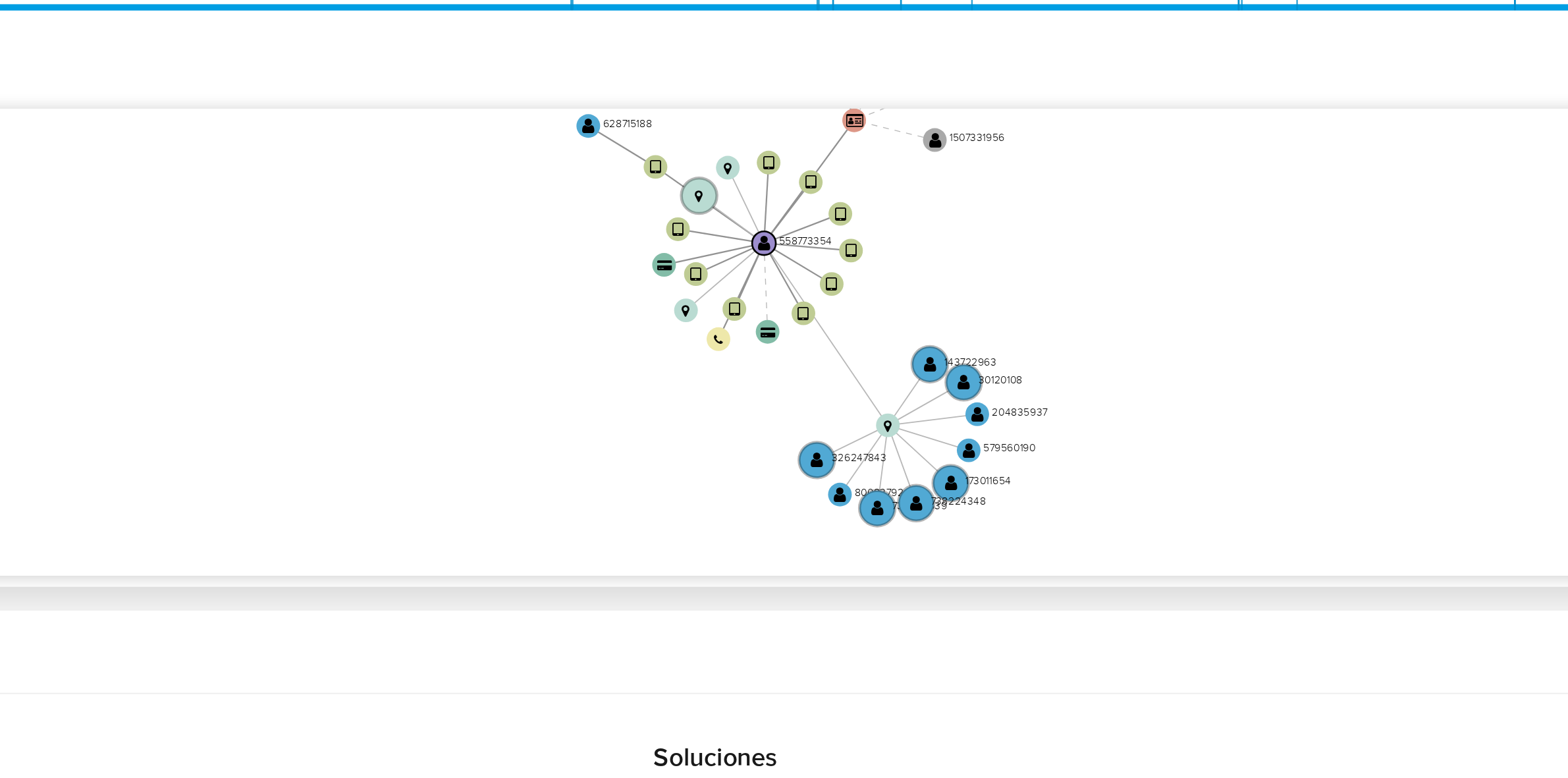
drag, startPoint x: 895, startPoint y: 302, endPoint x: 921, endPoint y: 256, distance: 52.8
click at [921, 256] on icon "device-66969225d73883d544cadb7c  device-655131c7202491ae553bd8f9  device-6604…" at bounding box center [898, 339] width 1313 height 191
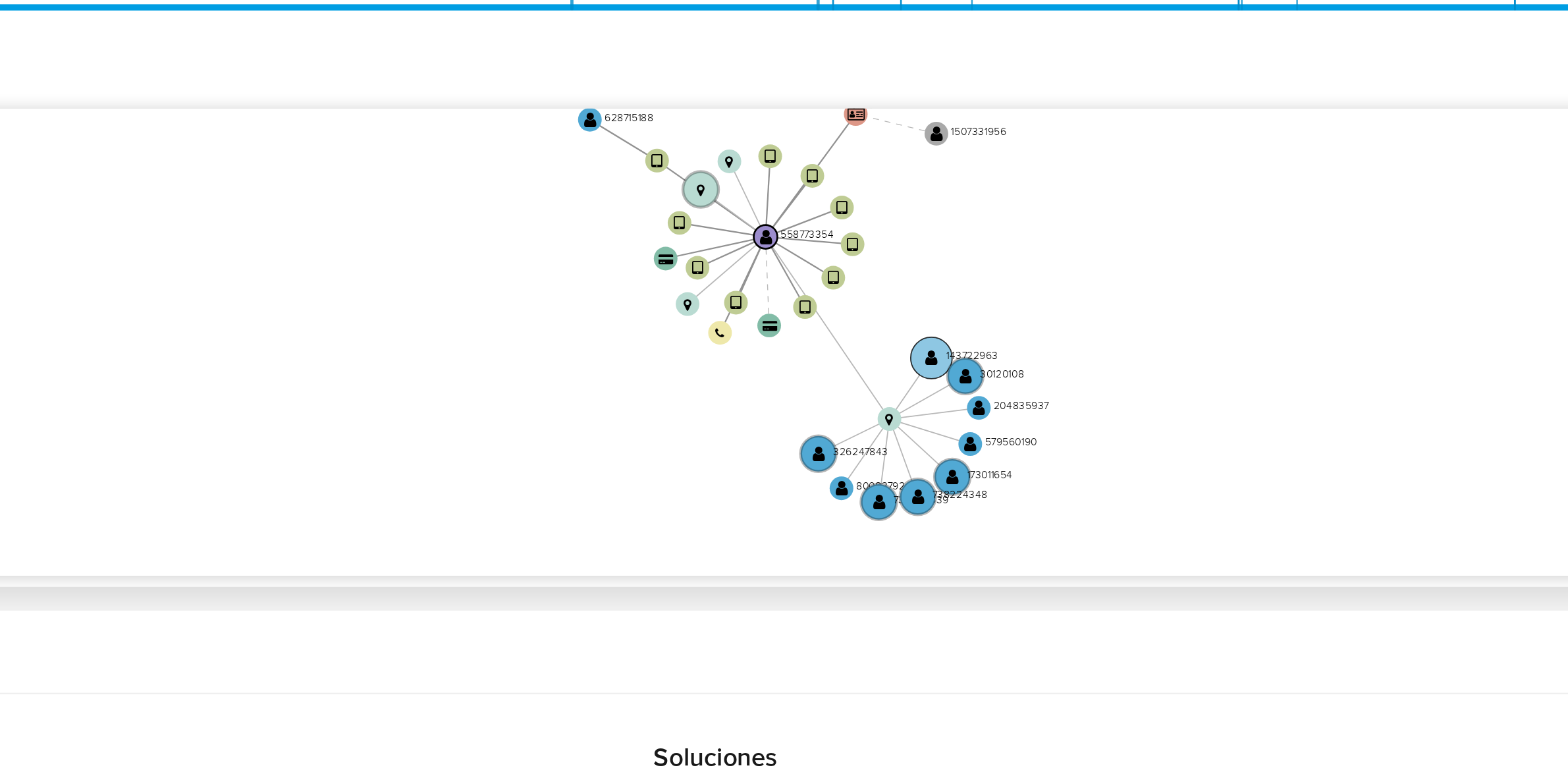
click at [885, 343] on circle at bounding box center [885, 348] width 17 height 17
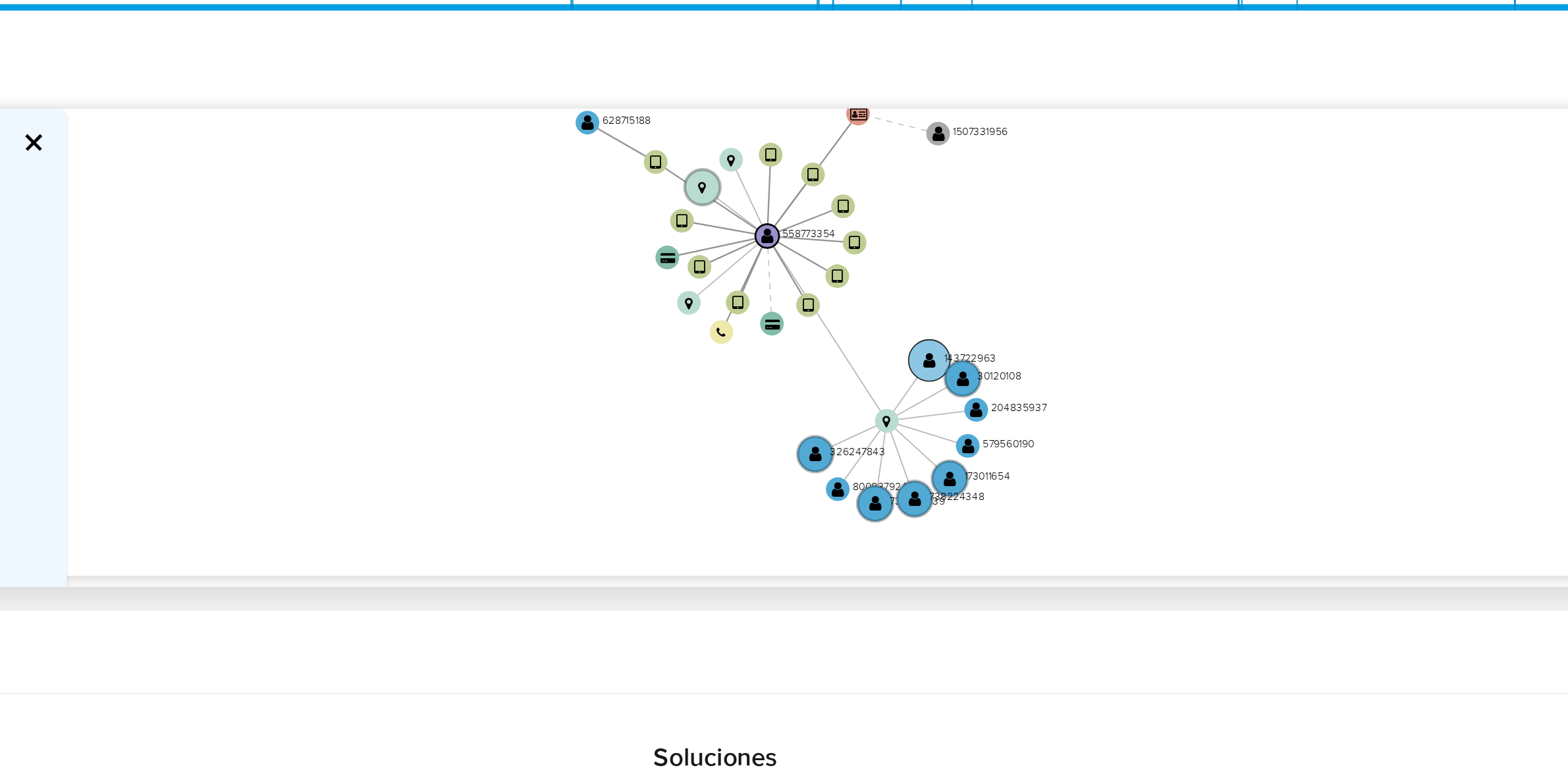
click at [885, 347] on text "" at bounding box center [884, 349] width 5 height 7
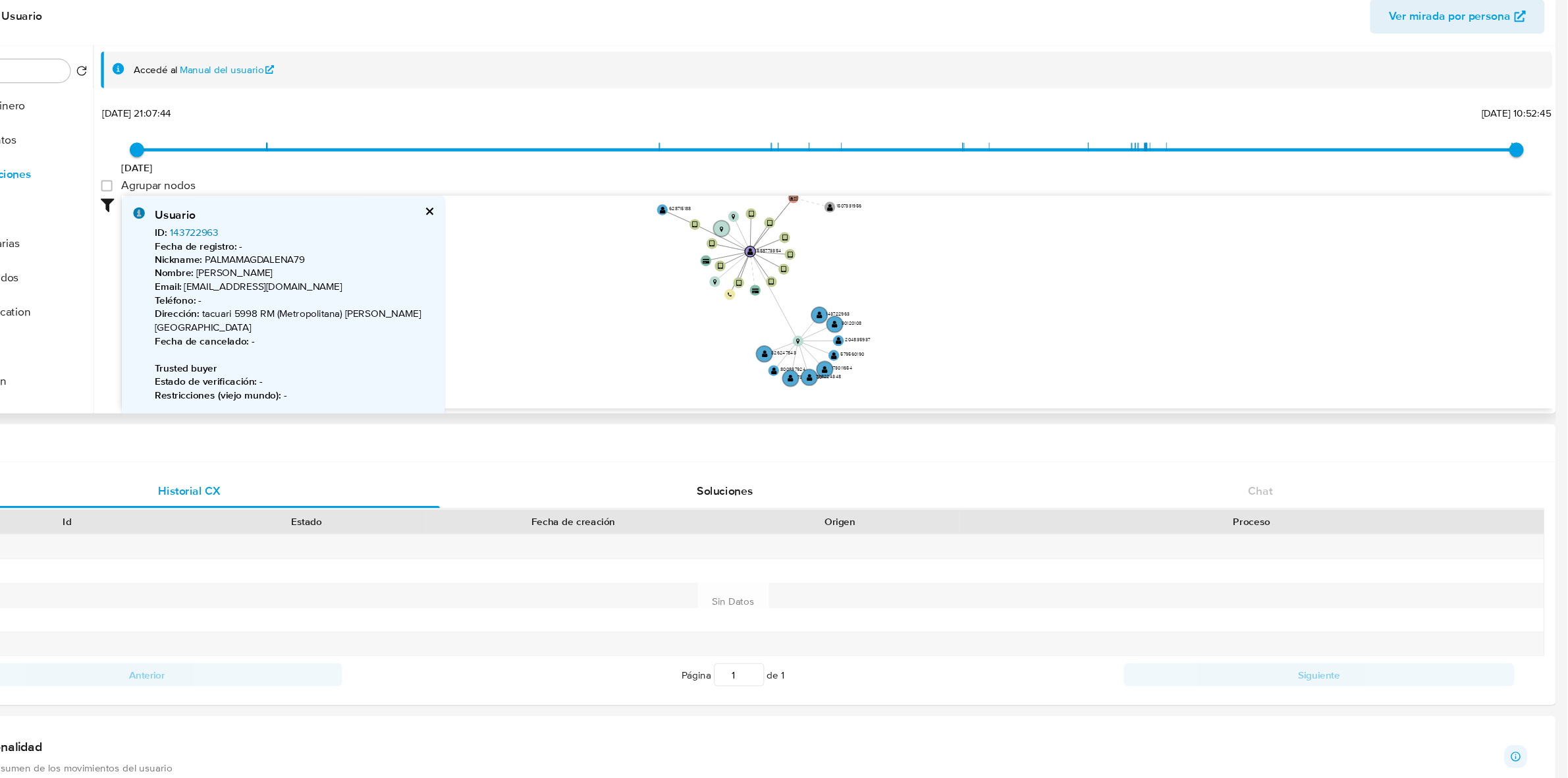
click at [303, 276] on link "143722963" at bounding box center [308, 277] width 44 height 13
click at [519, 260] on button "cerrar" at bounding box center [523, 258] width 9 height 9
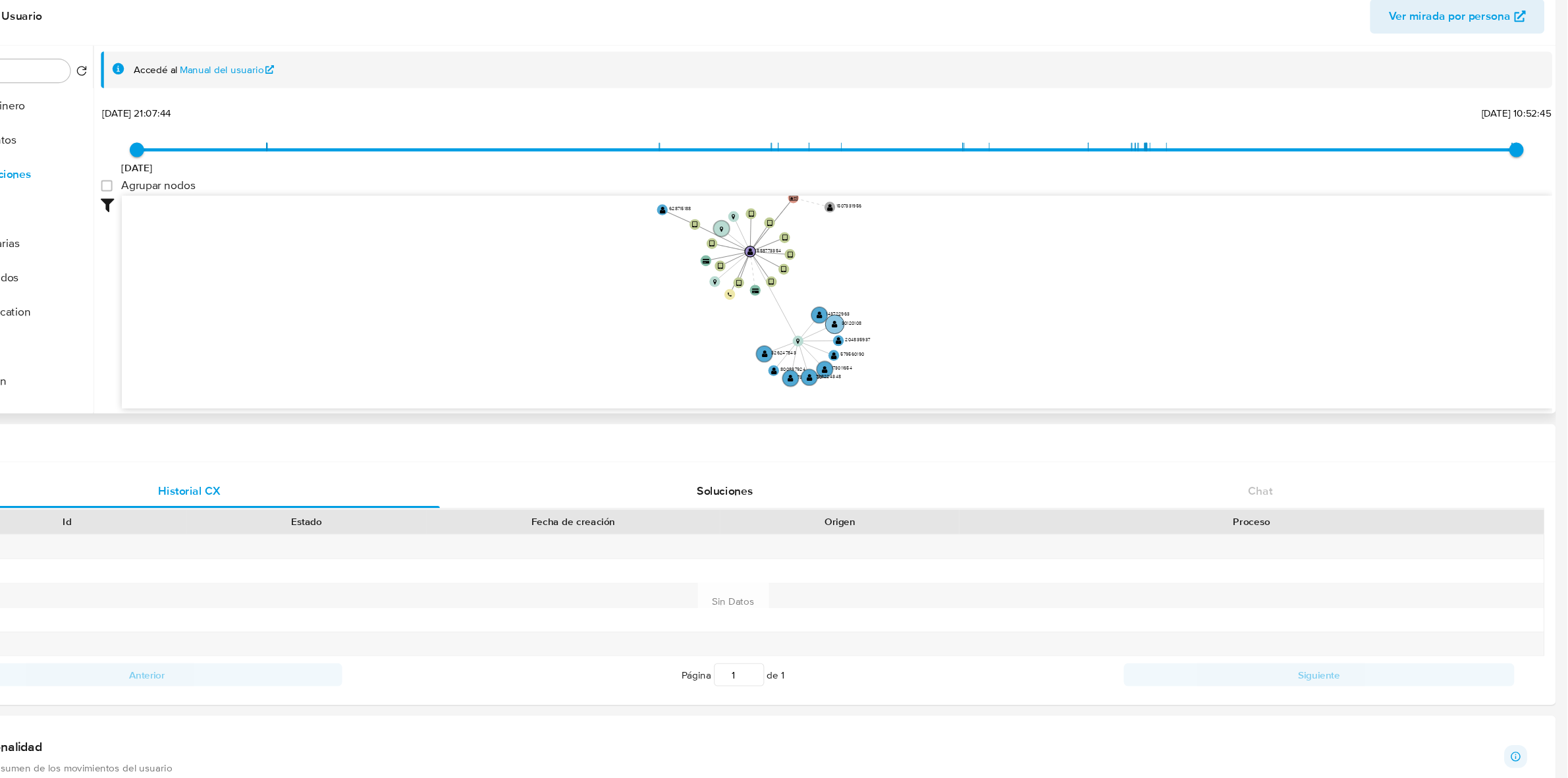
click at [897, 357] on circle at bounding box center [896, 362] width 17 height 17
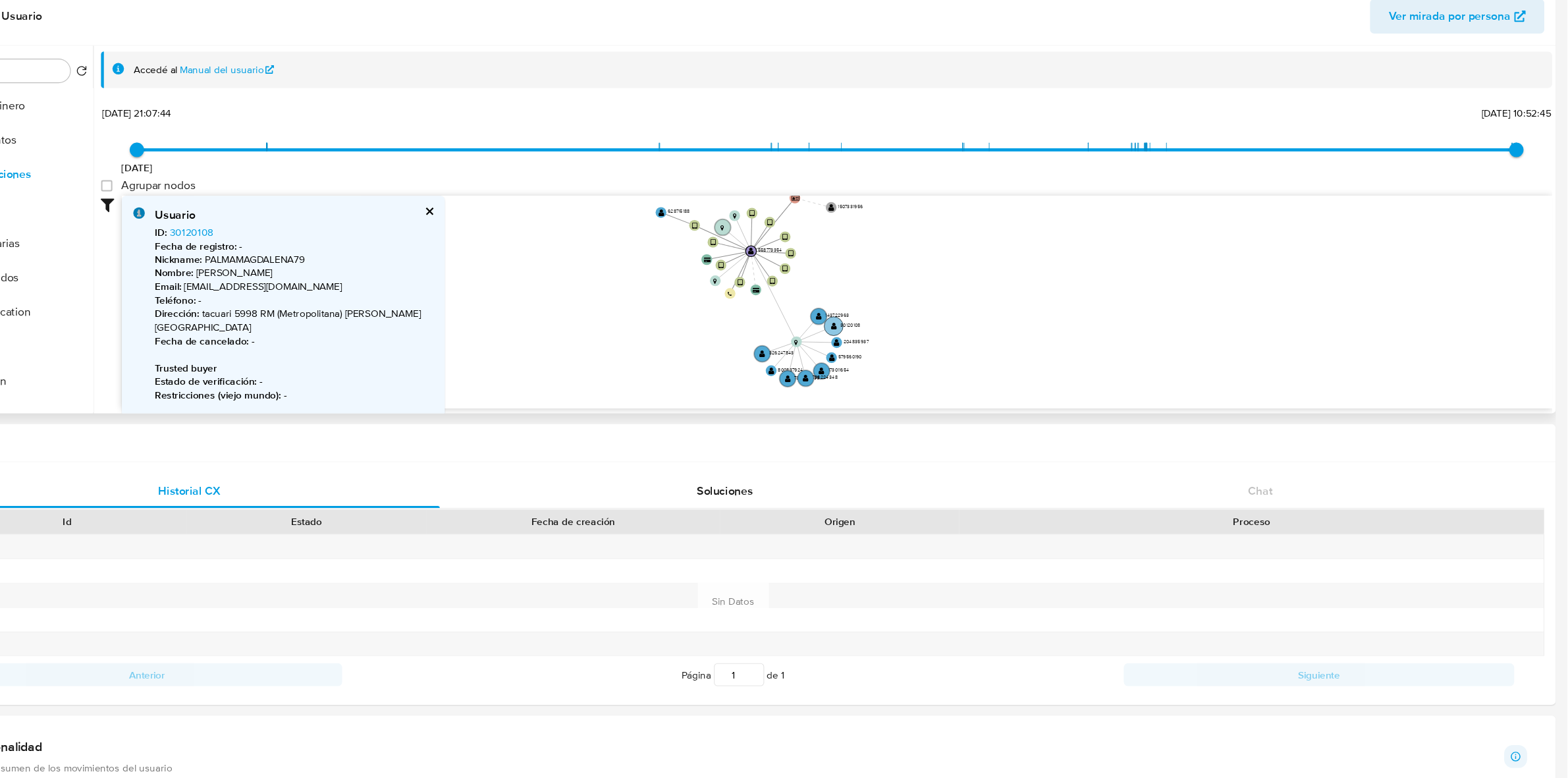
click at [898, 359] on circle at bounding box center [895, 364] width 17 height 17
click at [894, 361] on text "" at bounding box center [894, 364] width 5 height 7
click at [897, 378] on text "" at bounding box center [894, 382] width 5 height 7
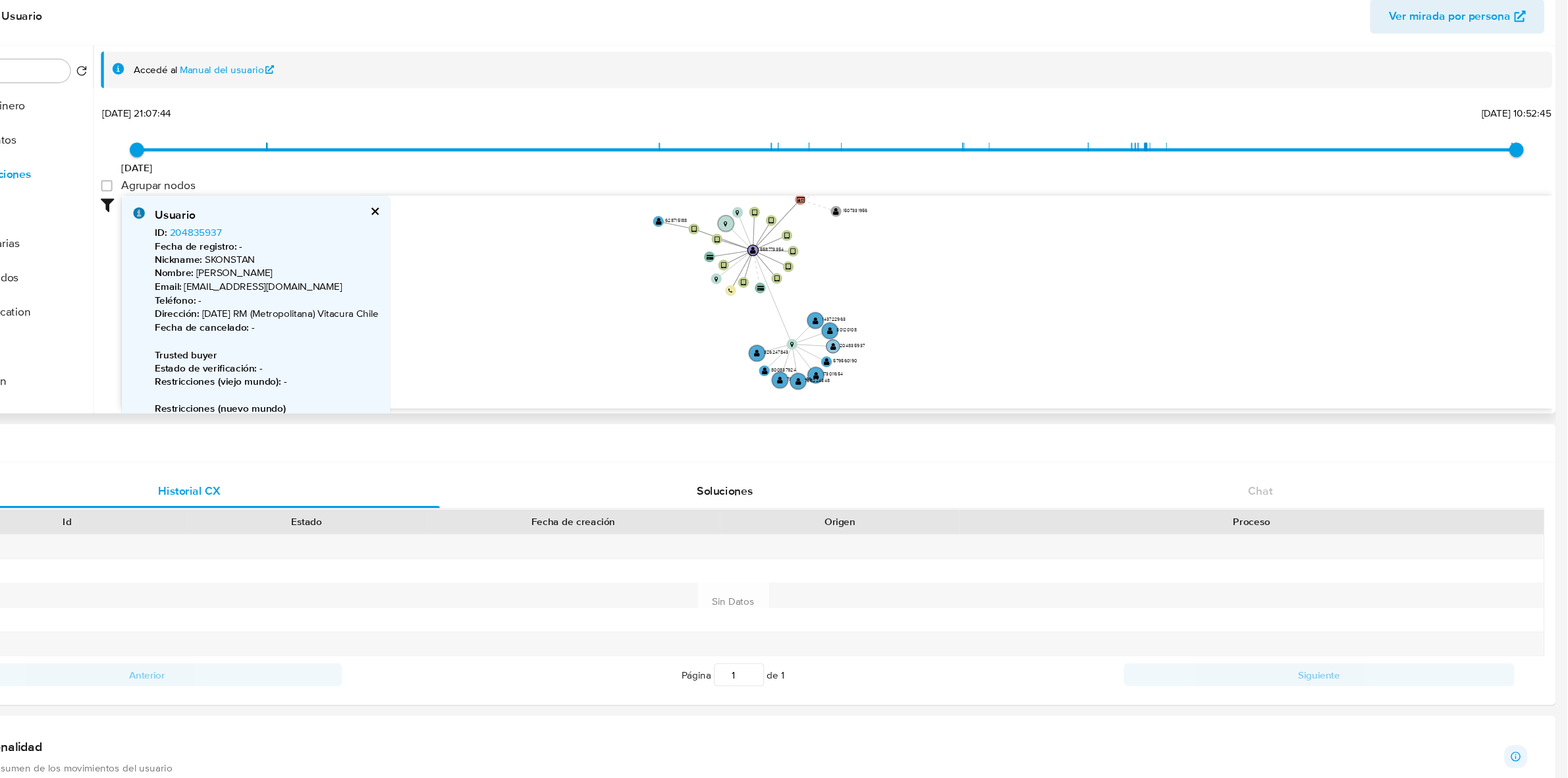
click at [895, 382] on text "" at bounding box center [894, 383] width 5 height 7
click at [885, 395] on text "" at bounding box center [884, 398] width 5 height 7
click at [885, 395] on circle at bounding box center [884, 398] width 12 height 12
type input "1604628482000"
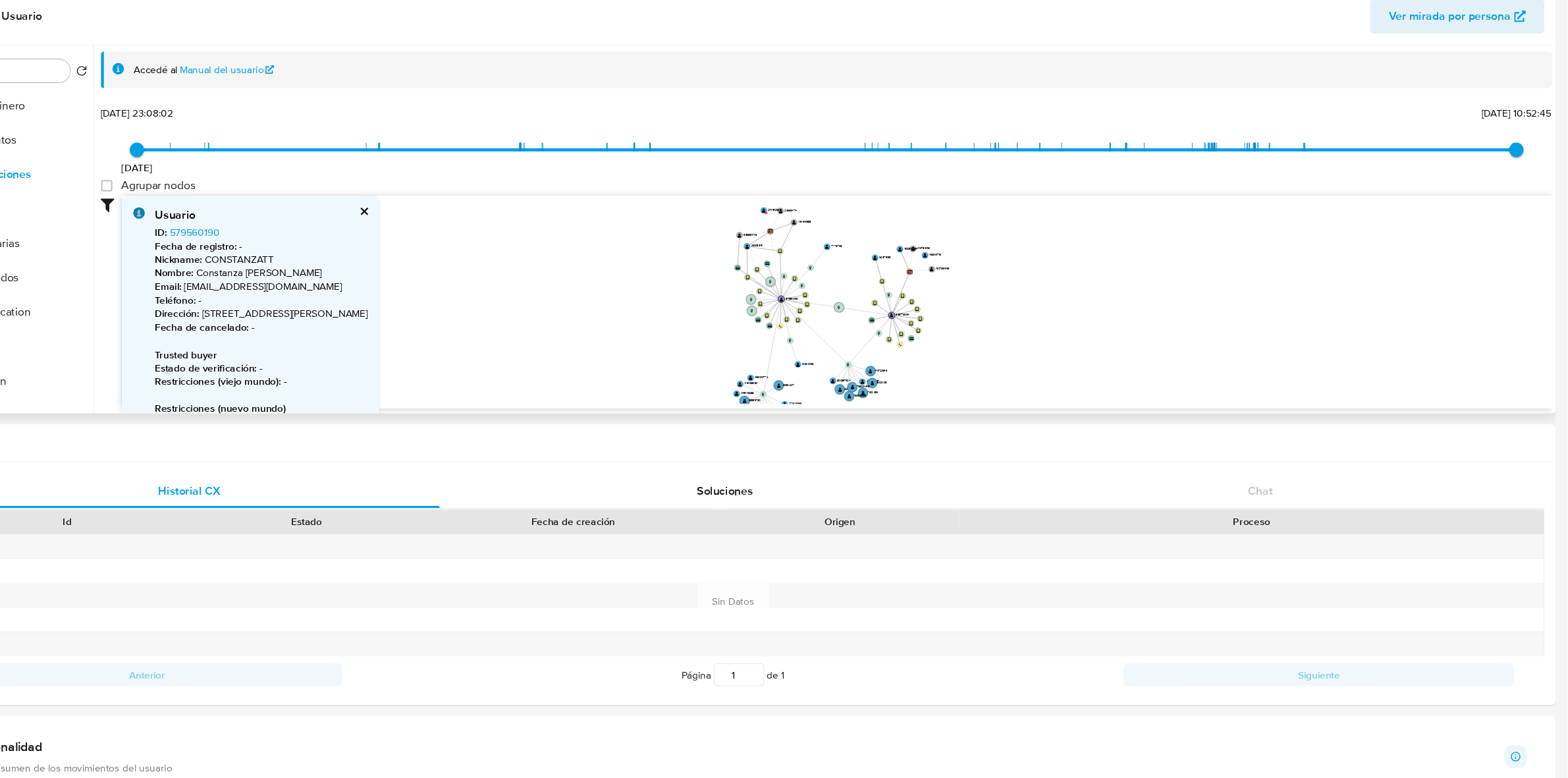
drag, startPoint x: 1137, startPoint y: 310, endPoint x: 1089, endPoint y: 353, distance: 64.4
click at [1089, 353] on icon "device-66969225d73883d544cadb7c  device-655131c7202491ae553bd8f9  device-6604…" at bounding box center [898, 339] width 1313 height 191
click at [478, 250] on div "Usuario ID : 579560190 Fecha de registro : - Nickname : CONSTANZATT Nombre : Co…" at bounding box center [360, 400] width 237 height 311
click at [468, 257] on button "cerrar" at bounding box center [463, 258] width 9 height 9
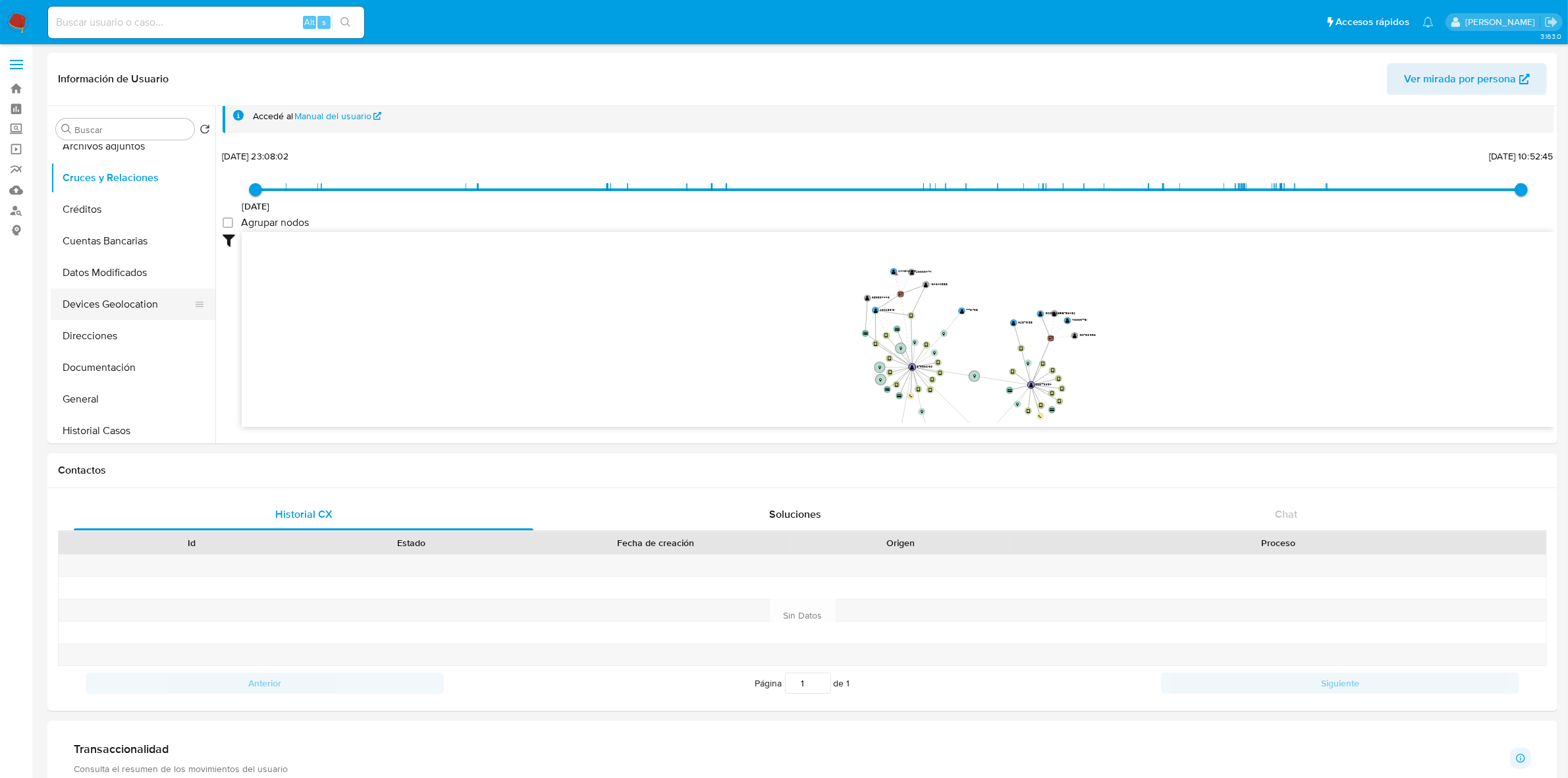
scroll to position [83, 0]
click at [108, 370] on button "General" at bounding box center [128, 363] width 154 height 32
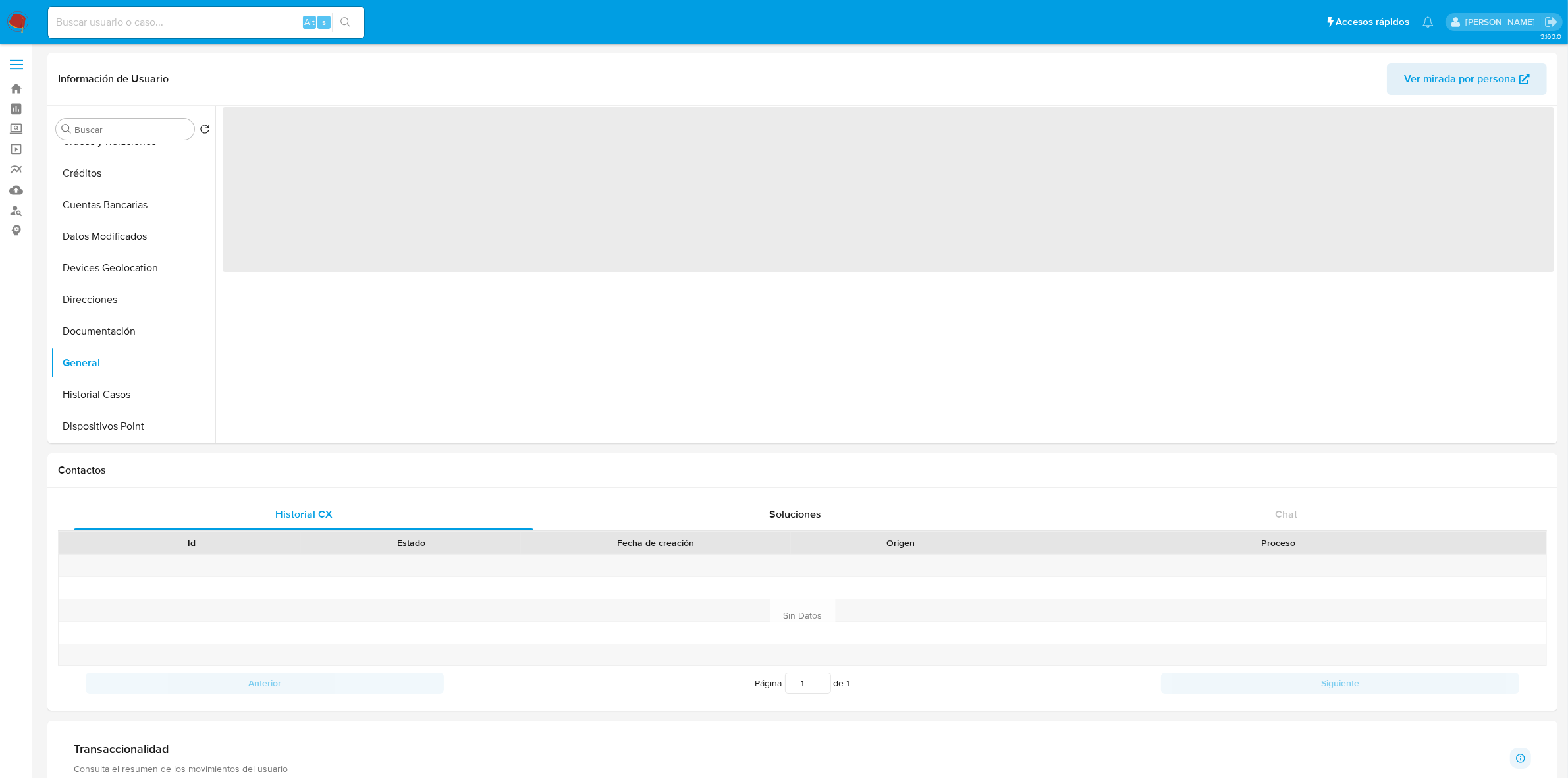
scroll to position [0, 0]
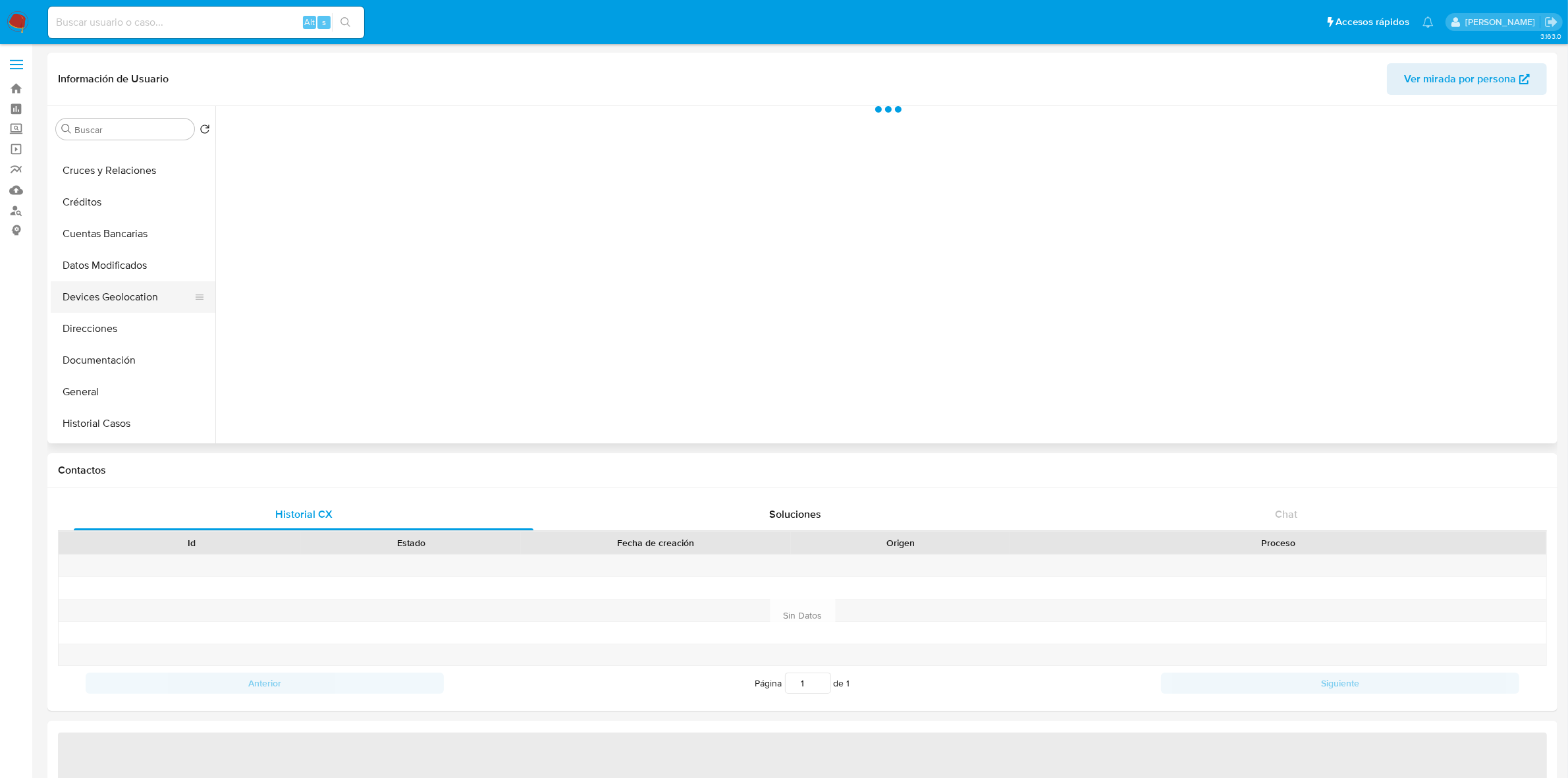
scroll to position [83, 0]
click at [100, 326] on button "Documentación" at bounding box center [128, 332] width 154 height 32
select select "10"
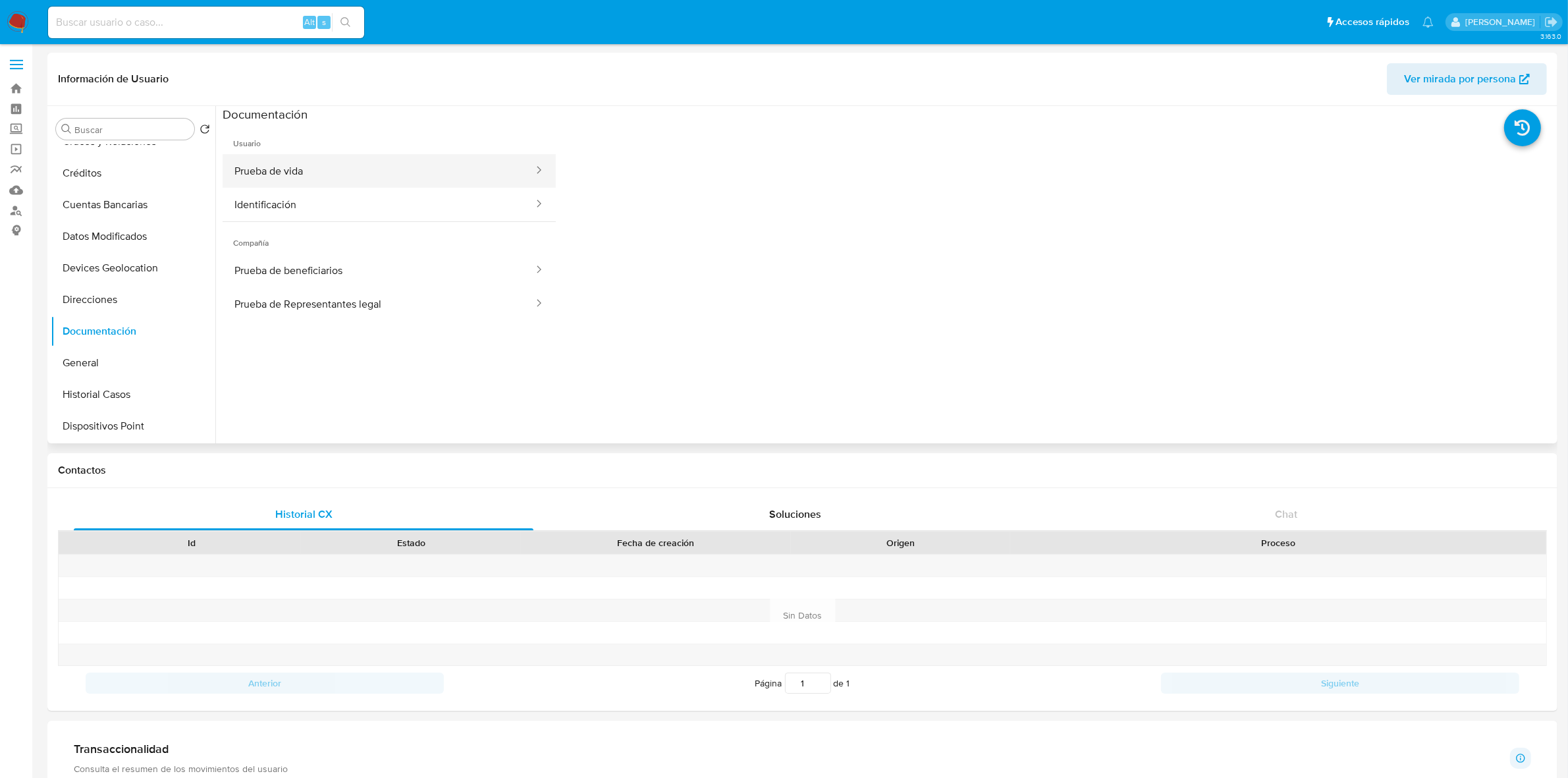
click at [341, 179] on button "Prueba de vida" at bounding box center [378, 171] width 312 height 34
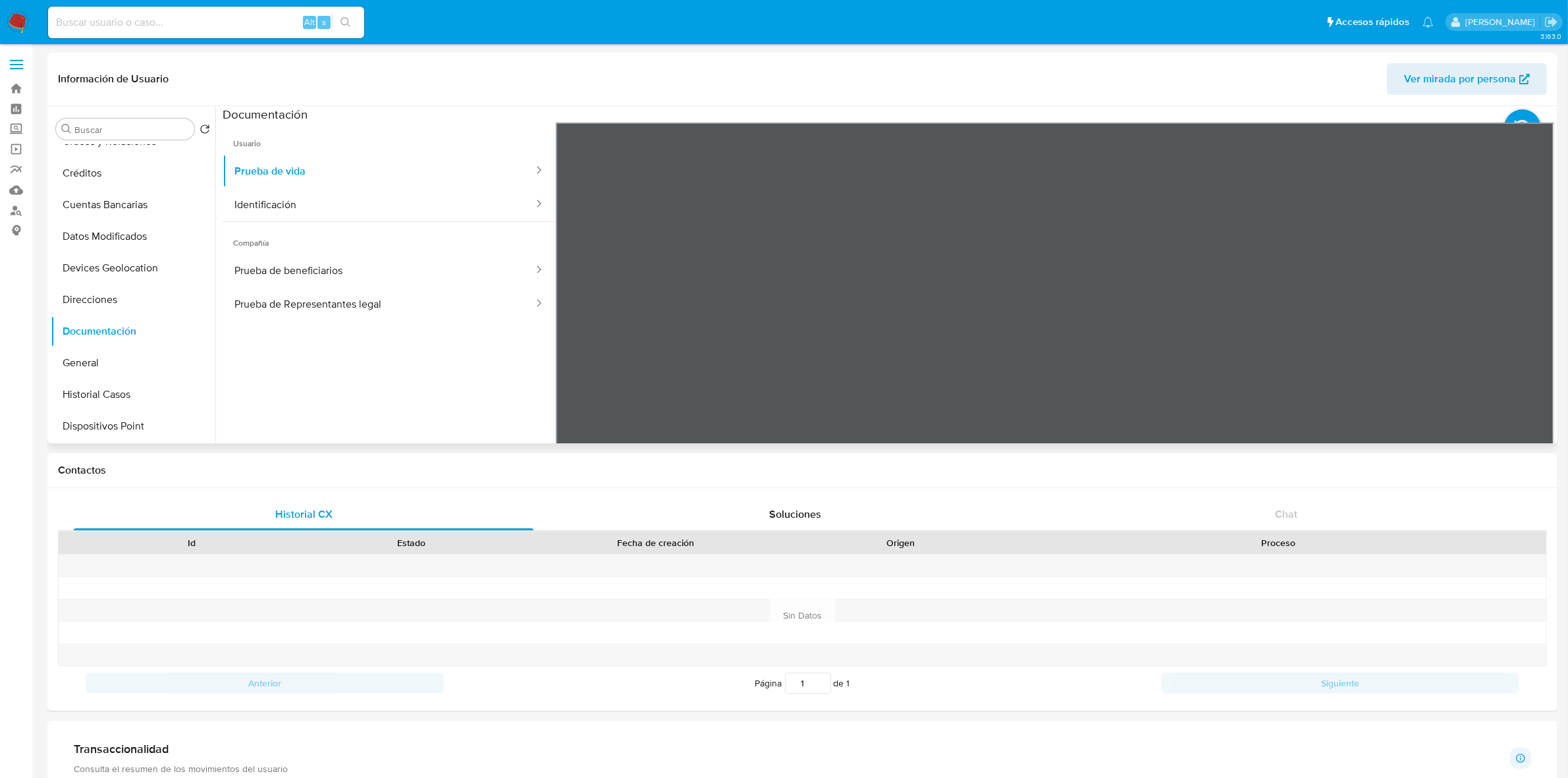
click at [1204, 93] on div "Información de Usuario Ver mirada por persona Buscar Volver al orden por defect…" at bounding box center [802, 248] width 1510 height 390
click at [1041, 777] on html "Pausado Ver notificaciones Alt s Accesos rápidos Presiona las siguientes teclas…" at bounding box center [784, 739] width 1568 height 1479
click at [311, 200] on button "Identificación" at bounding box center [378, 205] width 312 height 34
click at [1534, 342] on icon at bounding box center [1537, 337] width 8 height 13
click at [291, 192] on button "Identificación" at bounding box center [378, 205] width 312 height 34
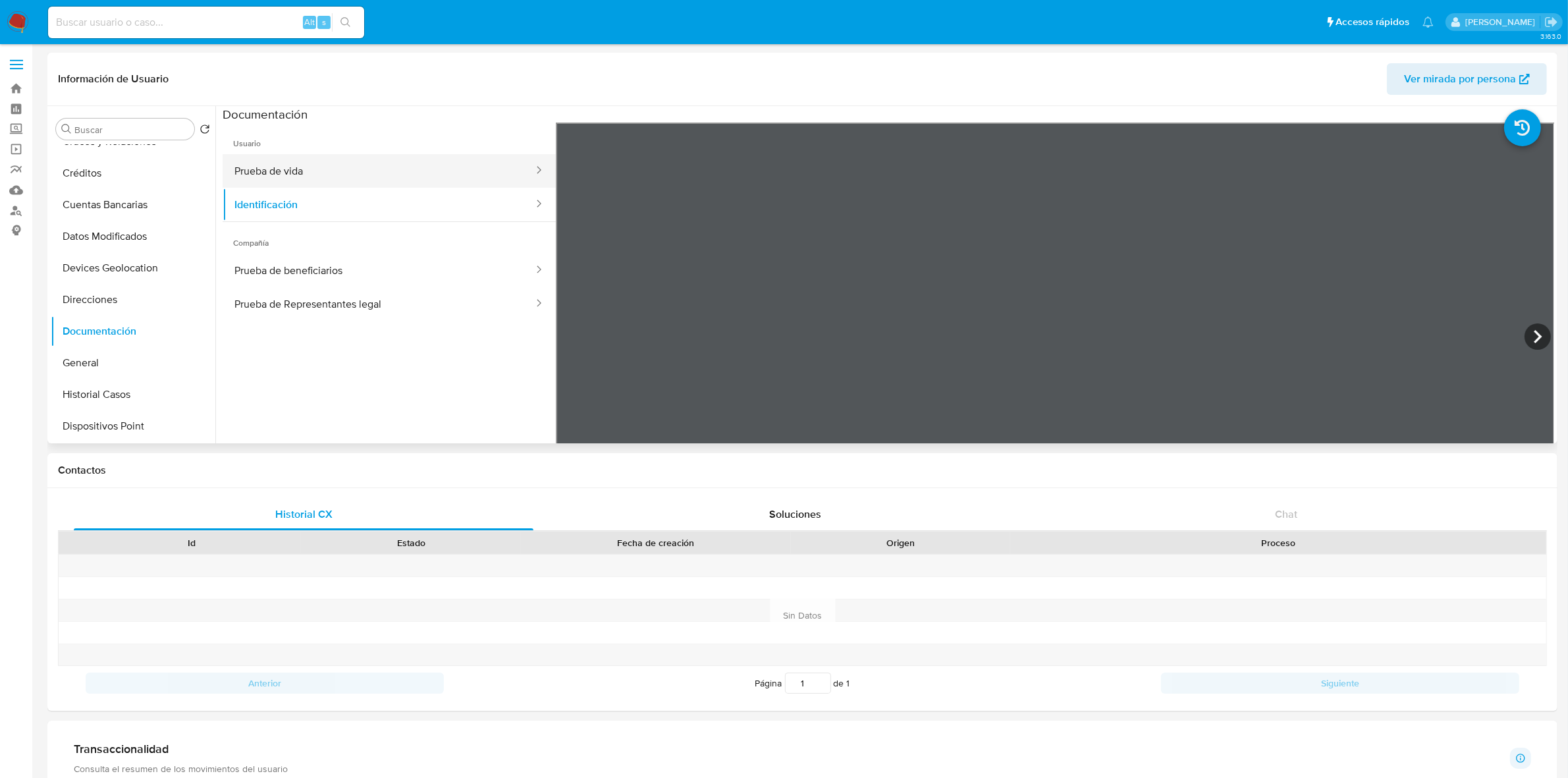
click at [301, 168] on button "Prueba de vida" at bounding box center [378, 171] width 312 height 34
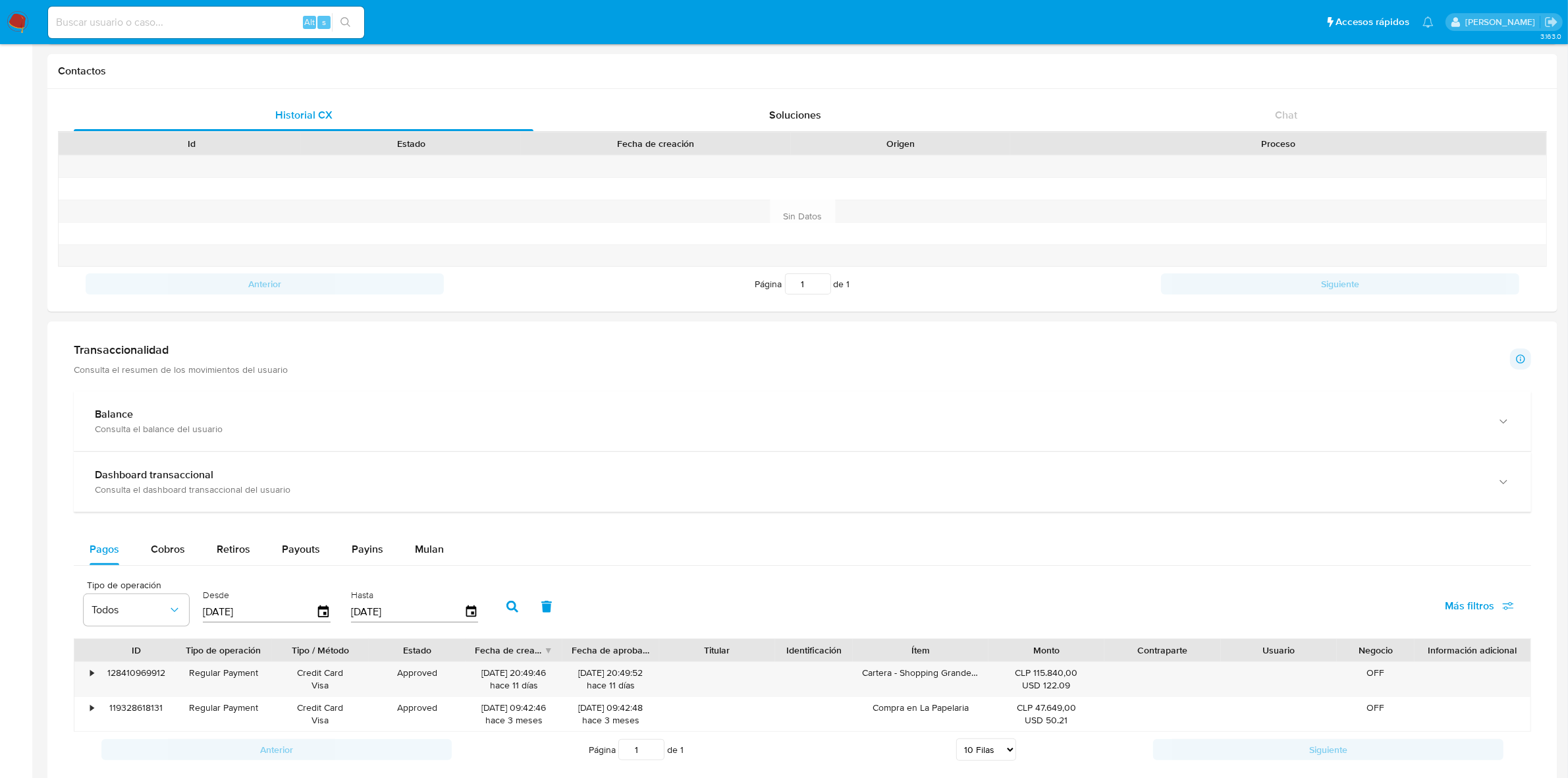
scroll to position [495, 0]
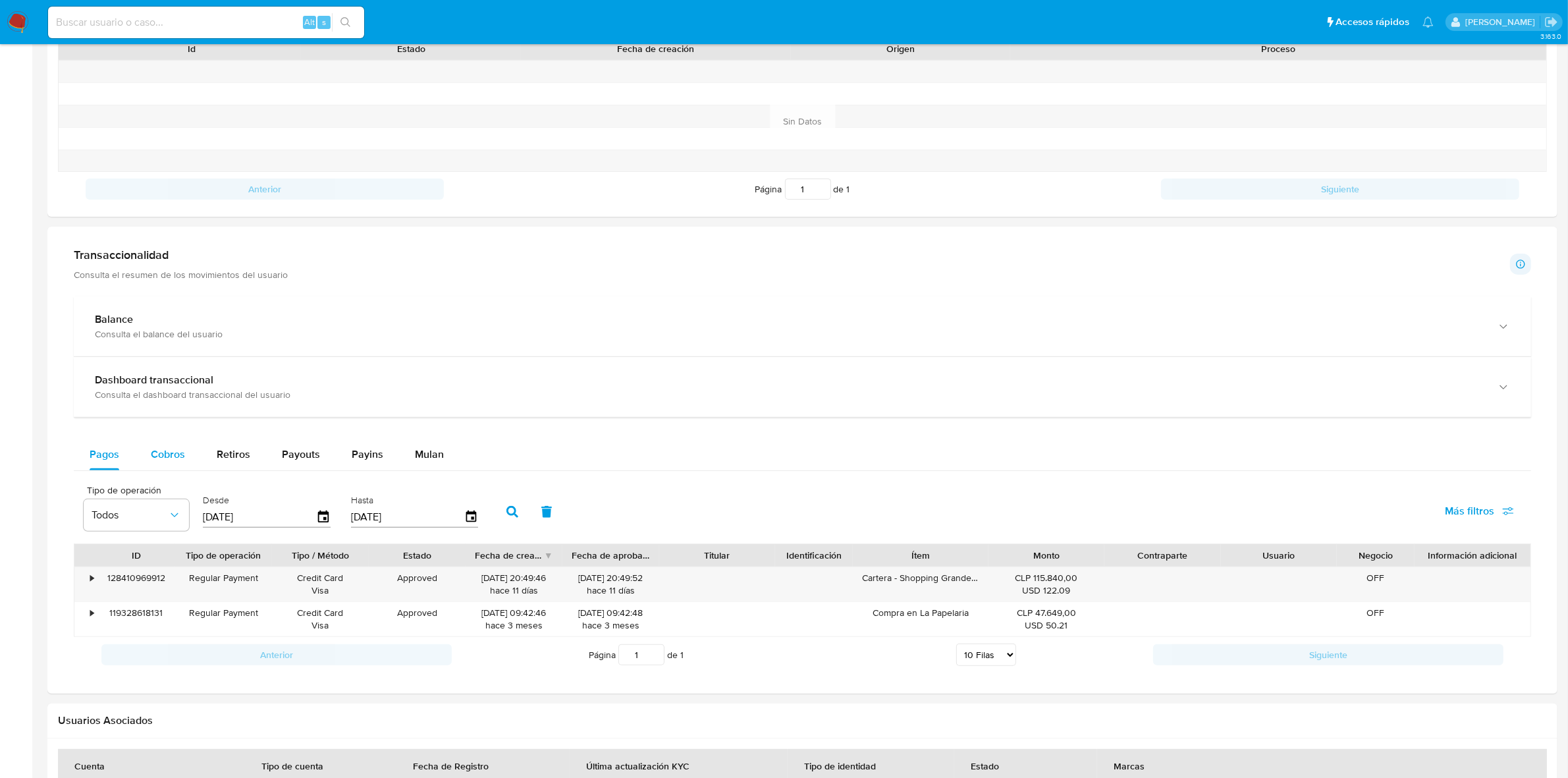
click at [175, 466] on div "Cobros" at bounding box center [168, 454] width 34 height 32
select select "10"
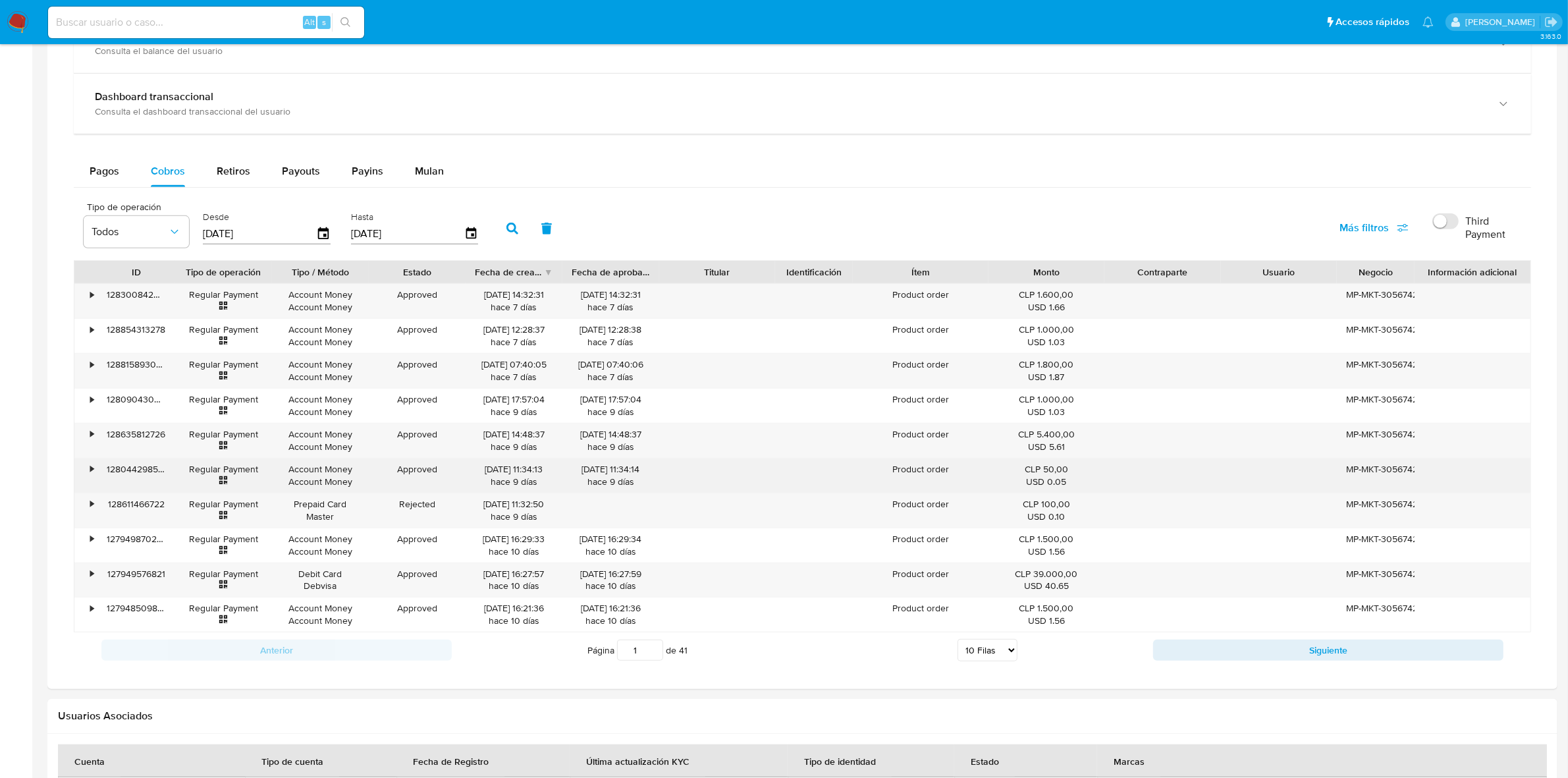
scroll to position [741, 0]
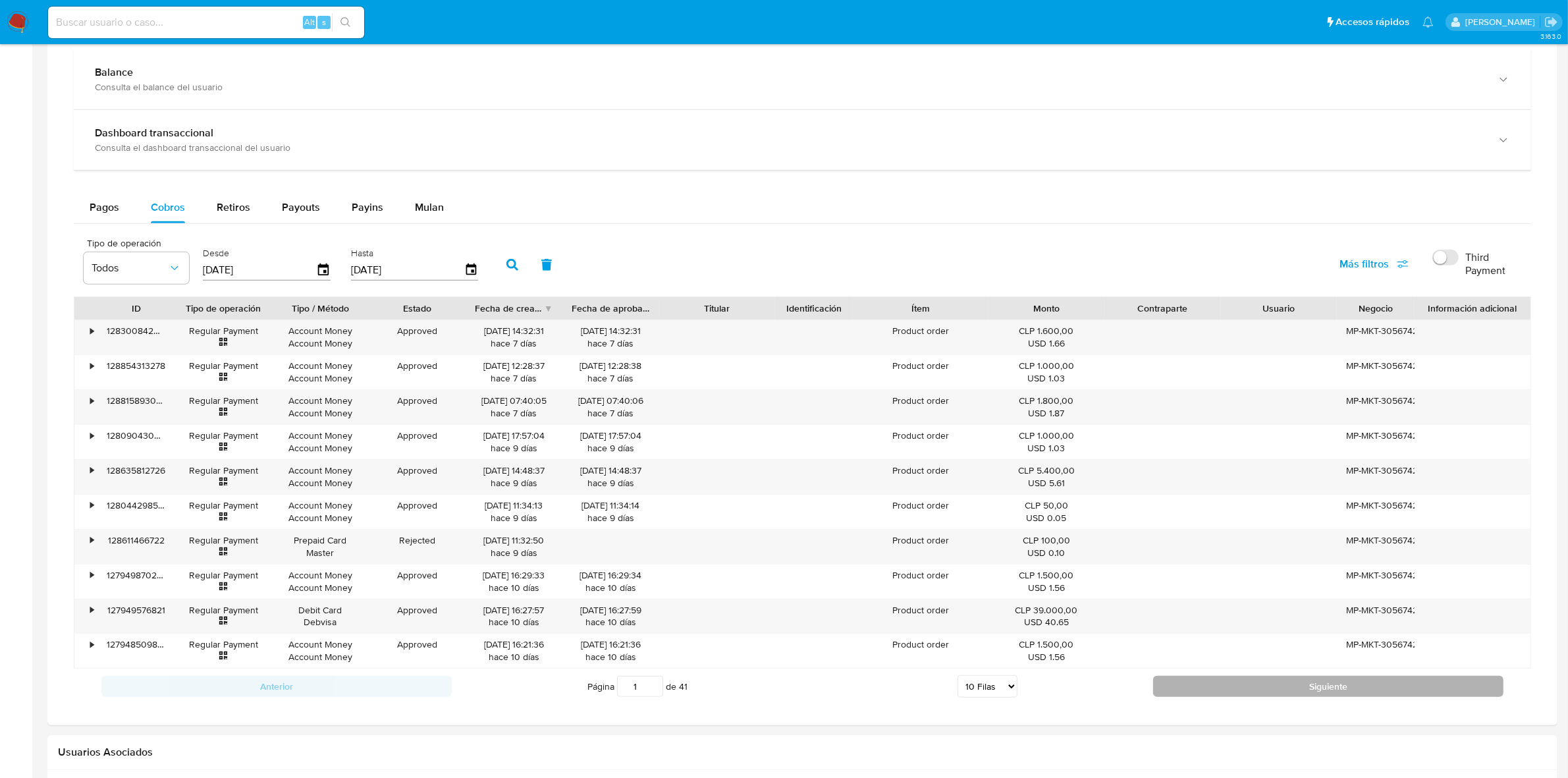
click at [1206, 692] on button "Siguiente" at bounding box center [1328, 686] width 350 height 21
click at [1296, 690] on button "Siguiente" at bounding box center [1328, 686] width 350 height 21
click at [1229, 697] on button "Siguiente" at bounding box center [1328, 686] width 350 height 21
type input "4"
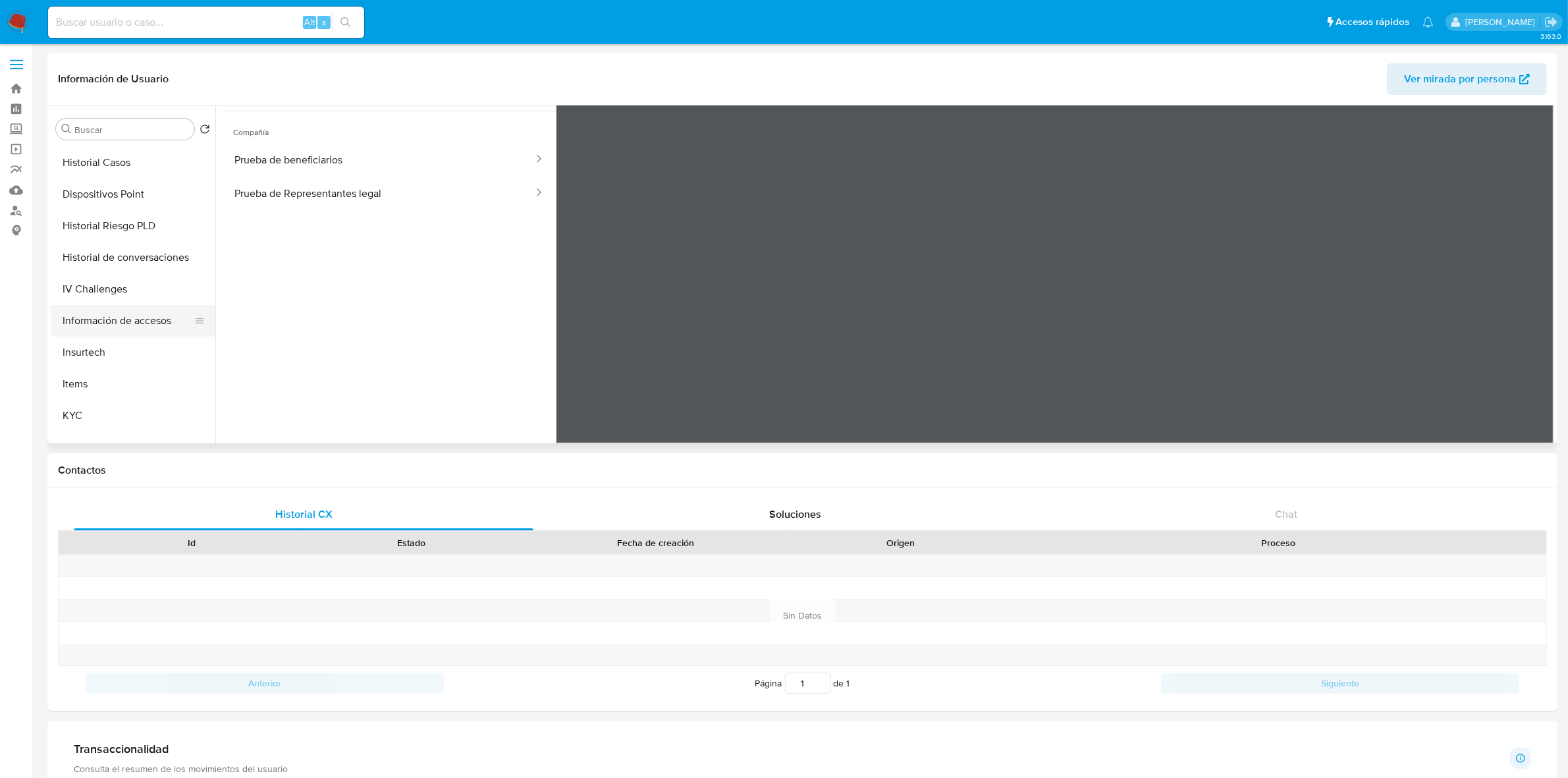
scroll to position [329, 0]
click at [69, 398] on button "KYC" at bounding box center [128, 400] width 154 height 32
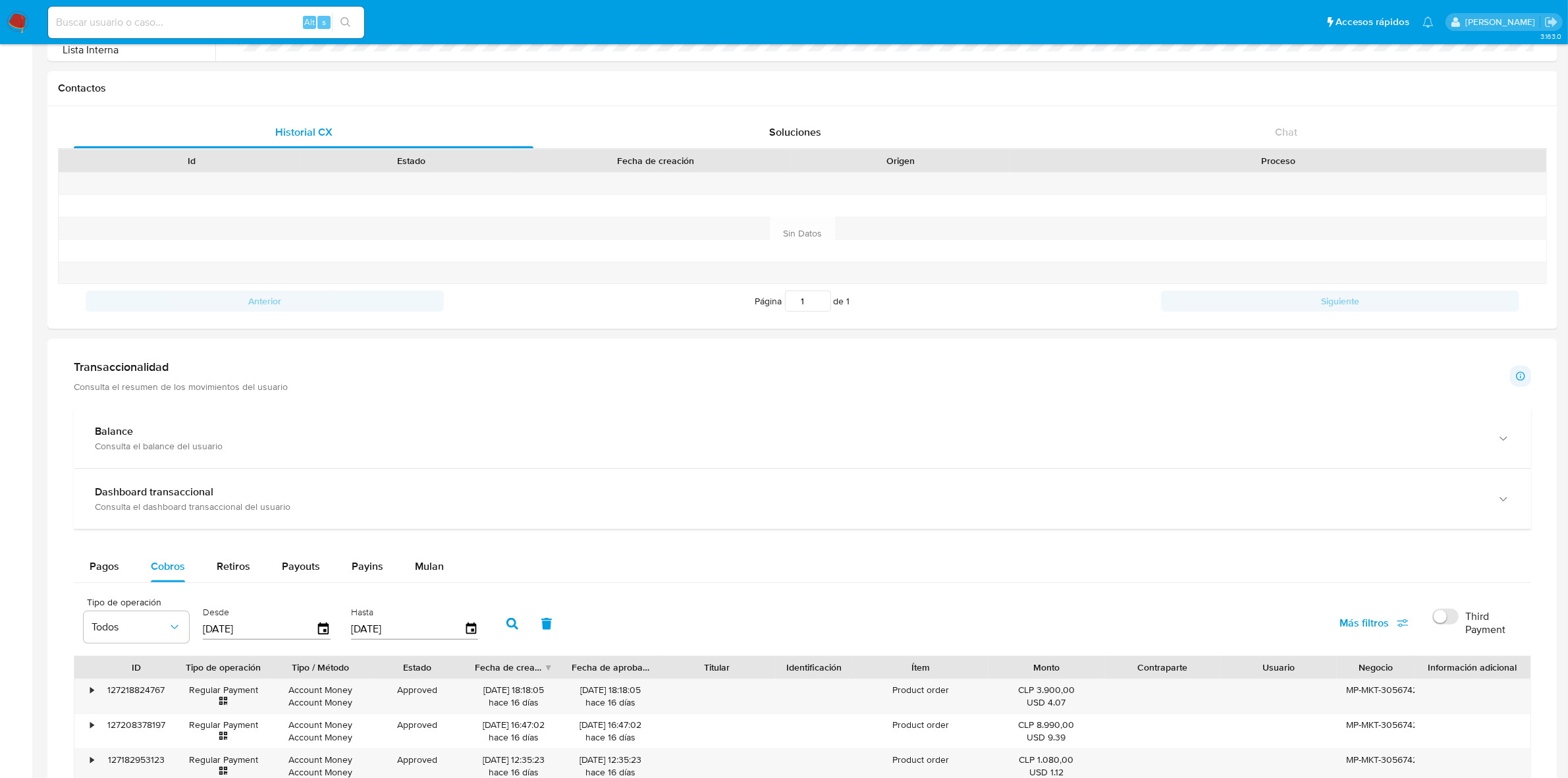
scroll to position [495, 0]
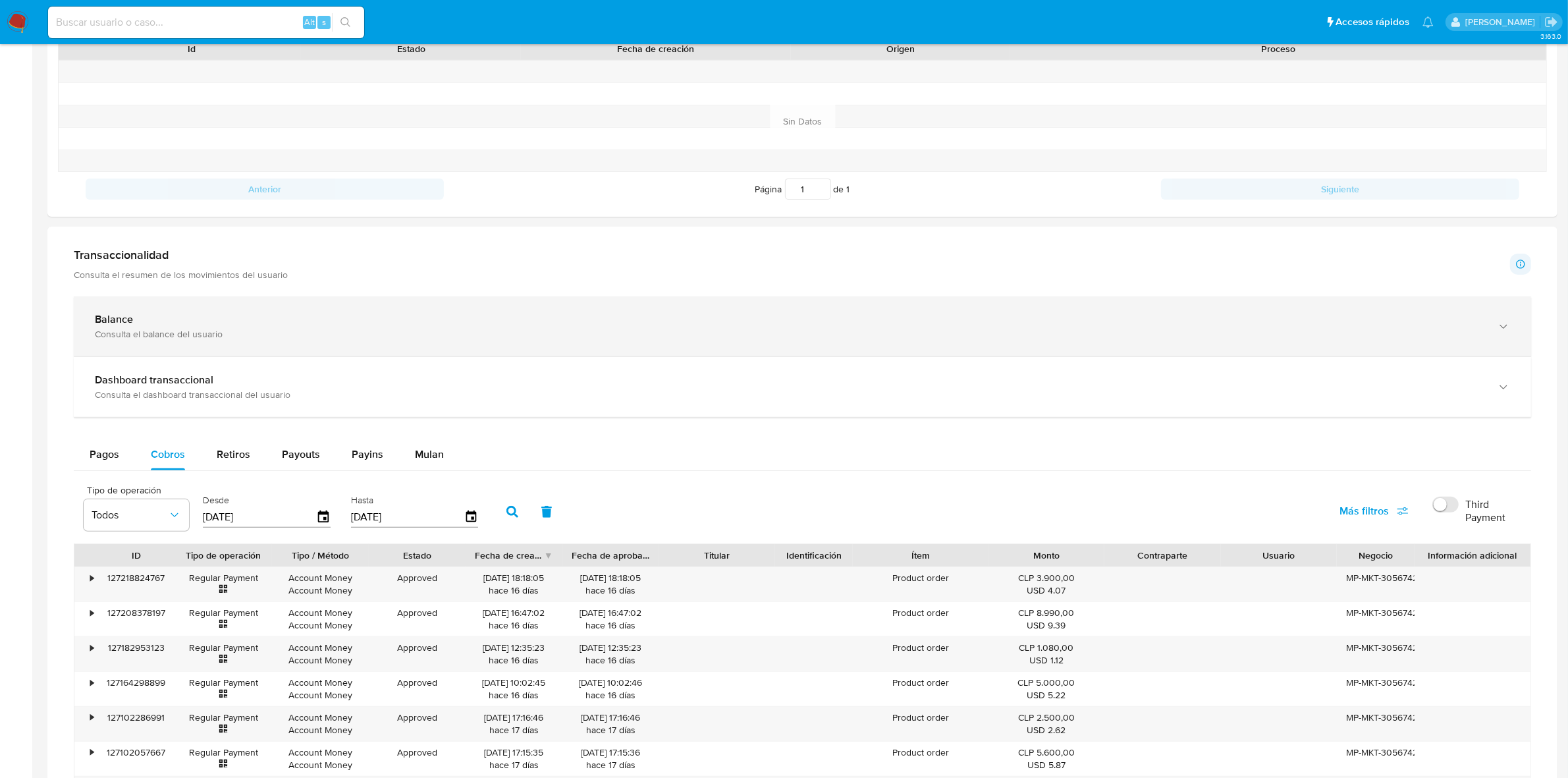
click at [154, 321] on div "Balance" at bounding box center [789, 319] width 1389 height 13
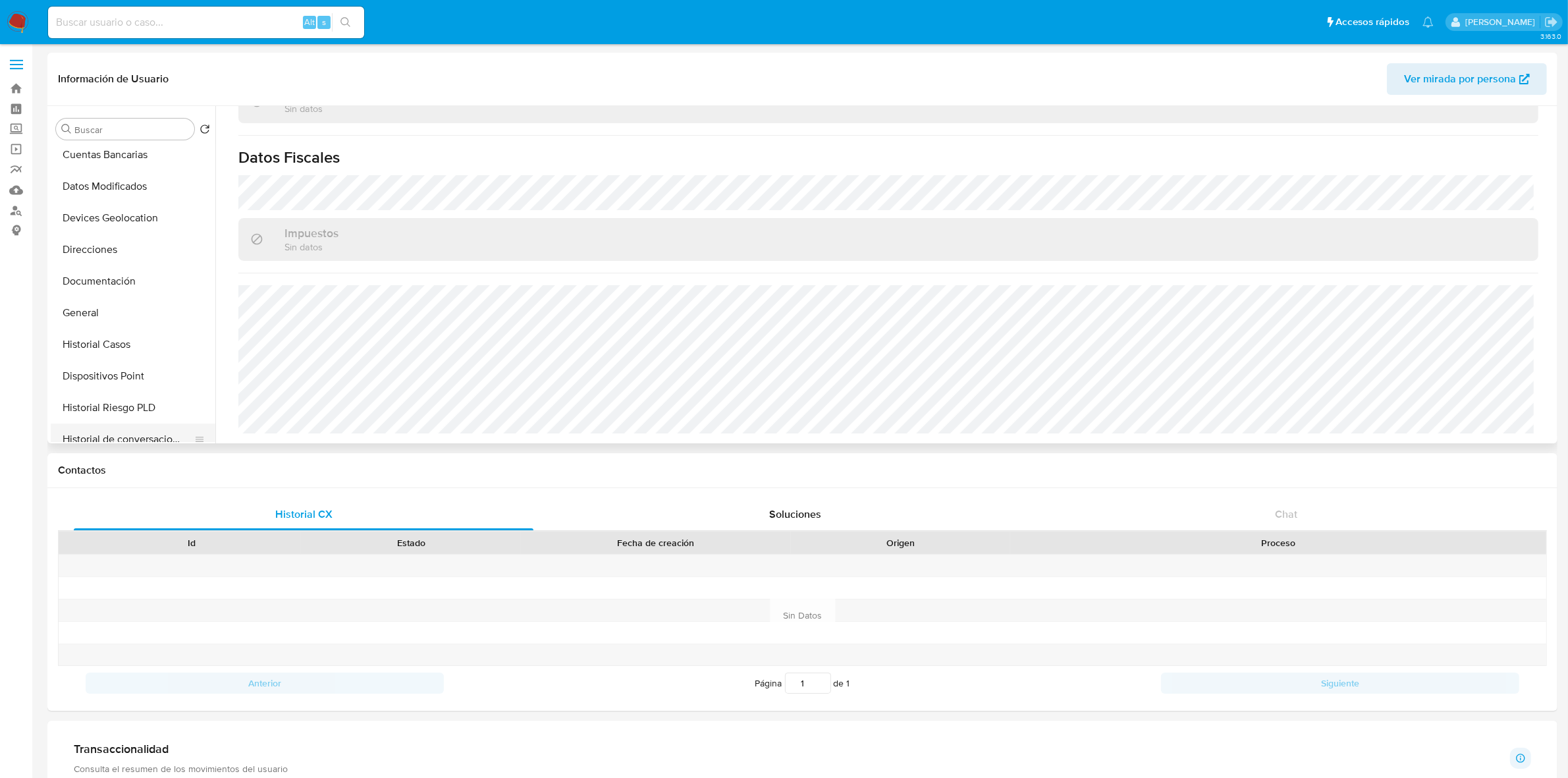
scroll to position [83, 0]
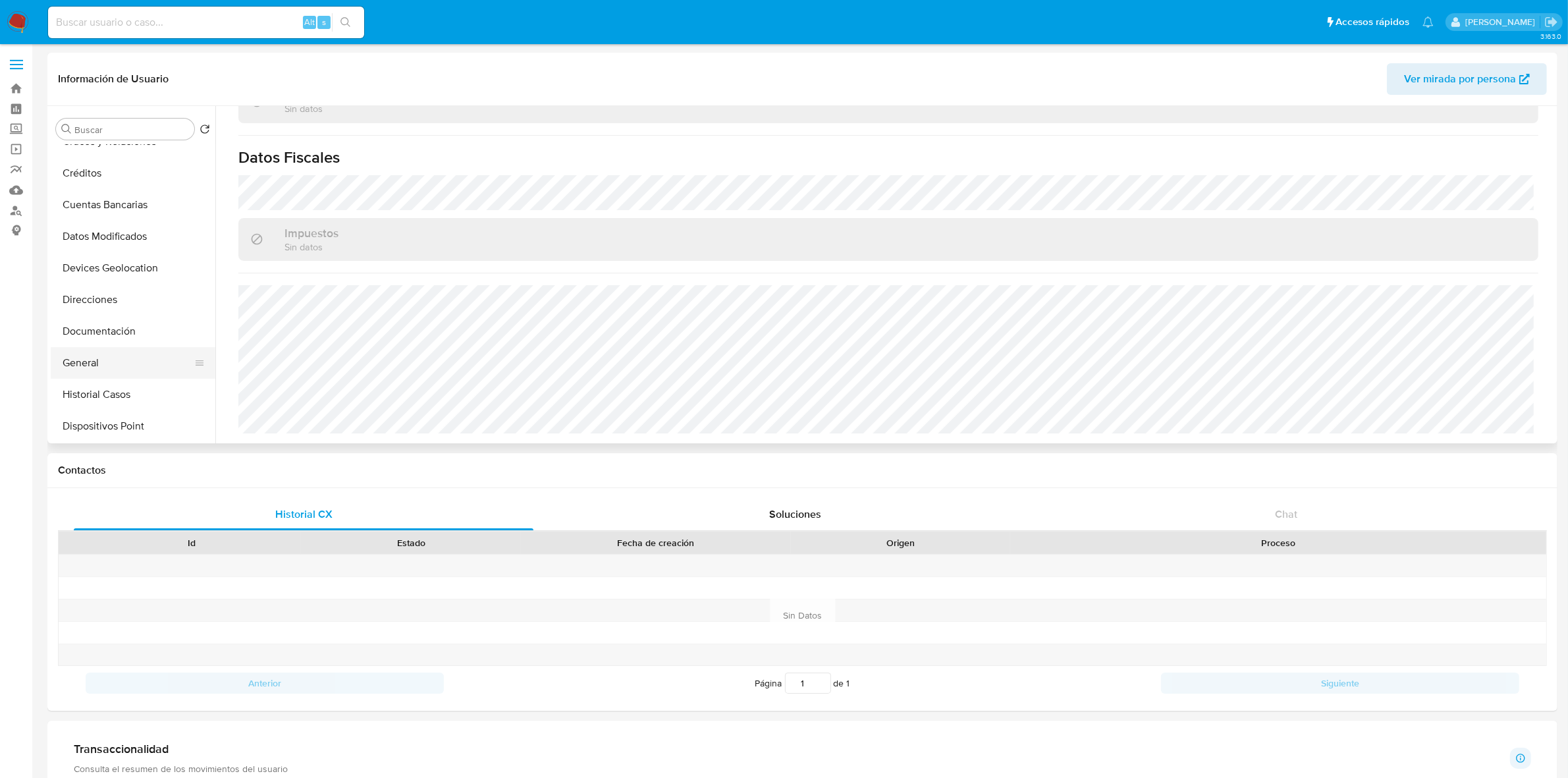
click at [102, 367] on button "General" at bounding box center [128, 363] width 154 height 32
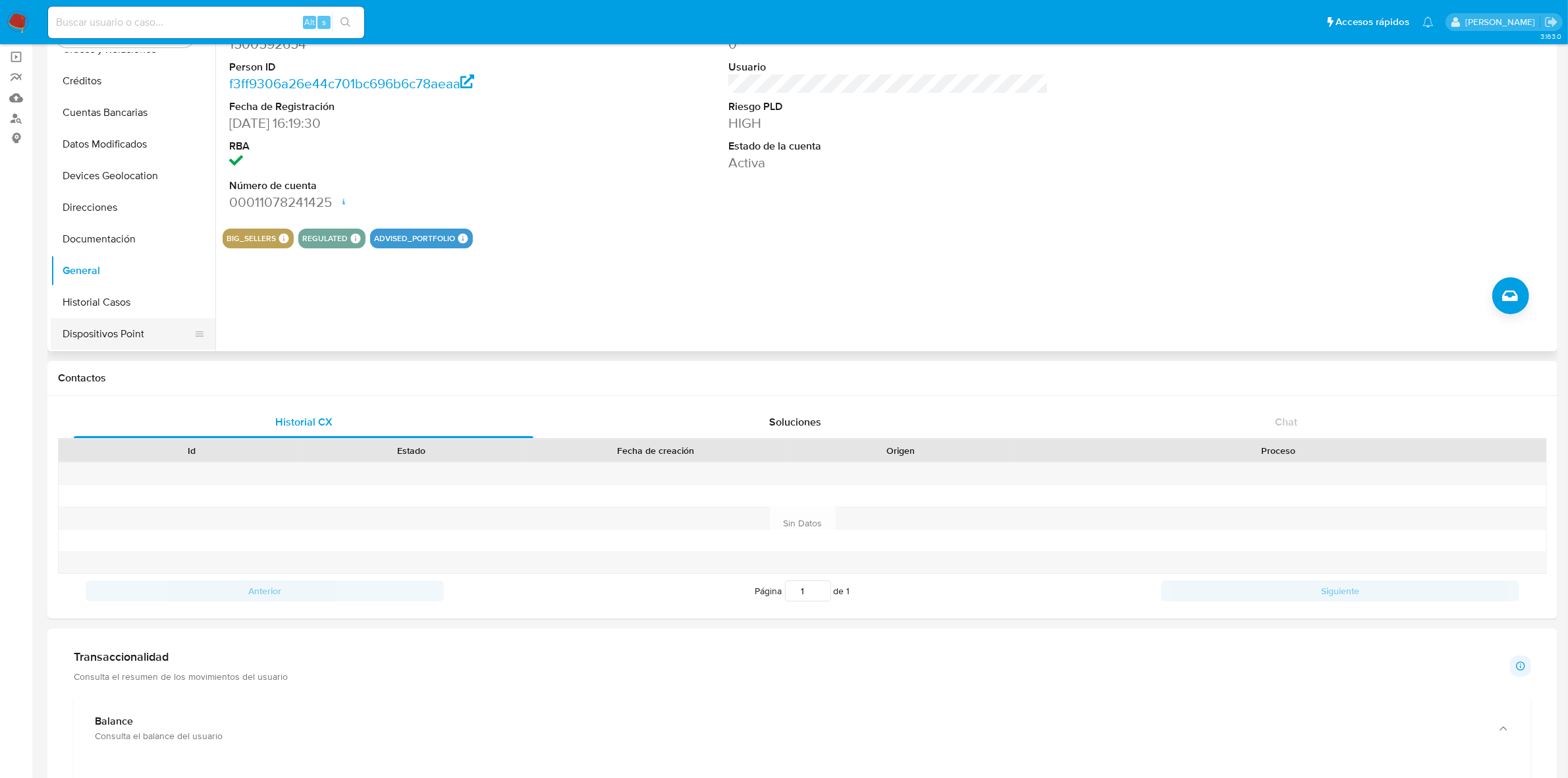
scroll to position [0, 0]
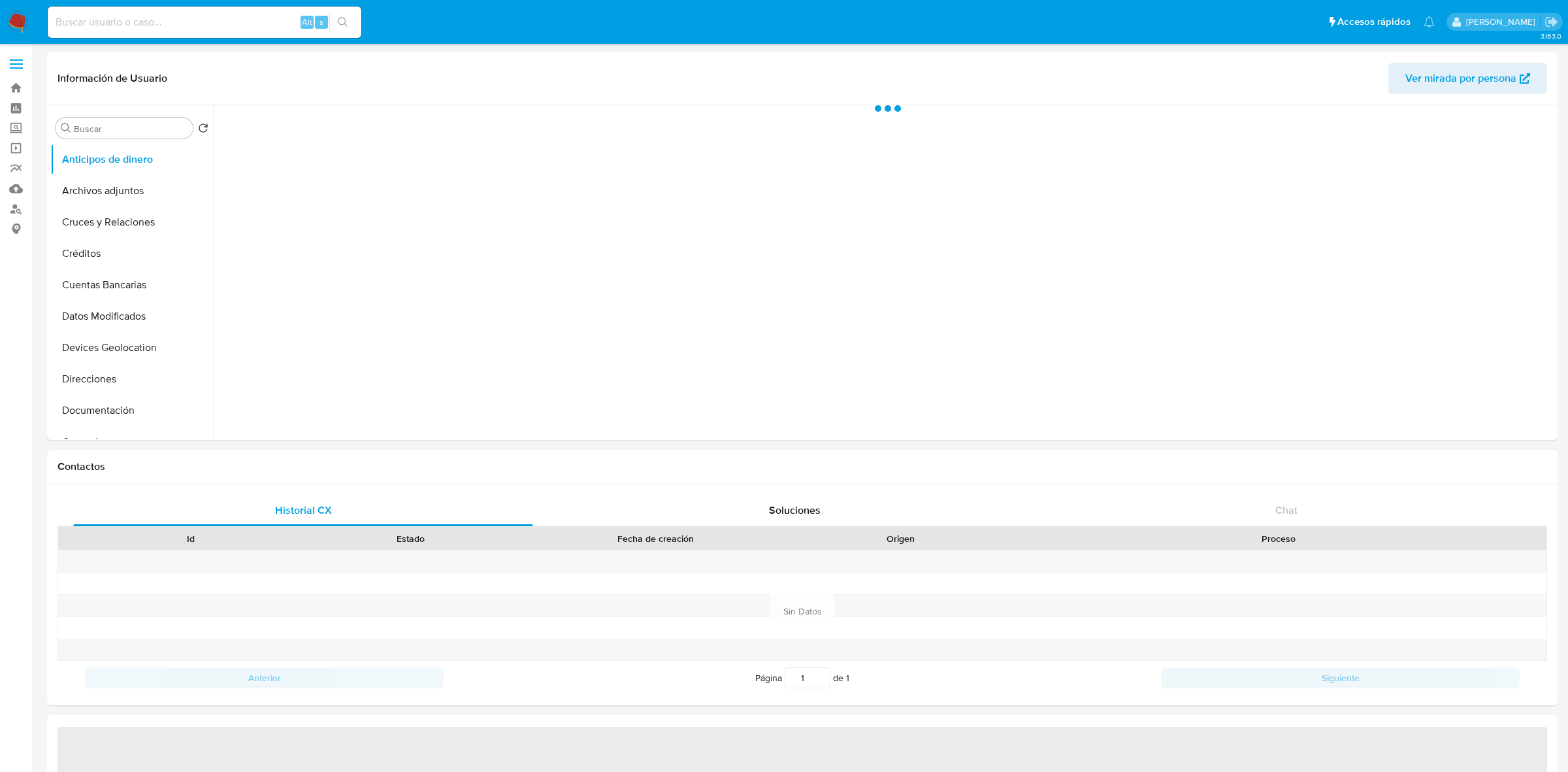
select select "10"
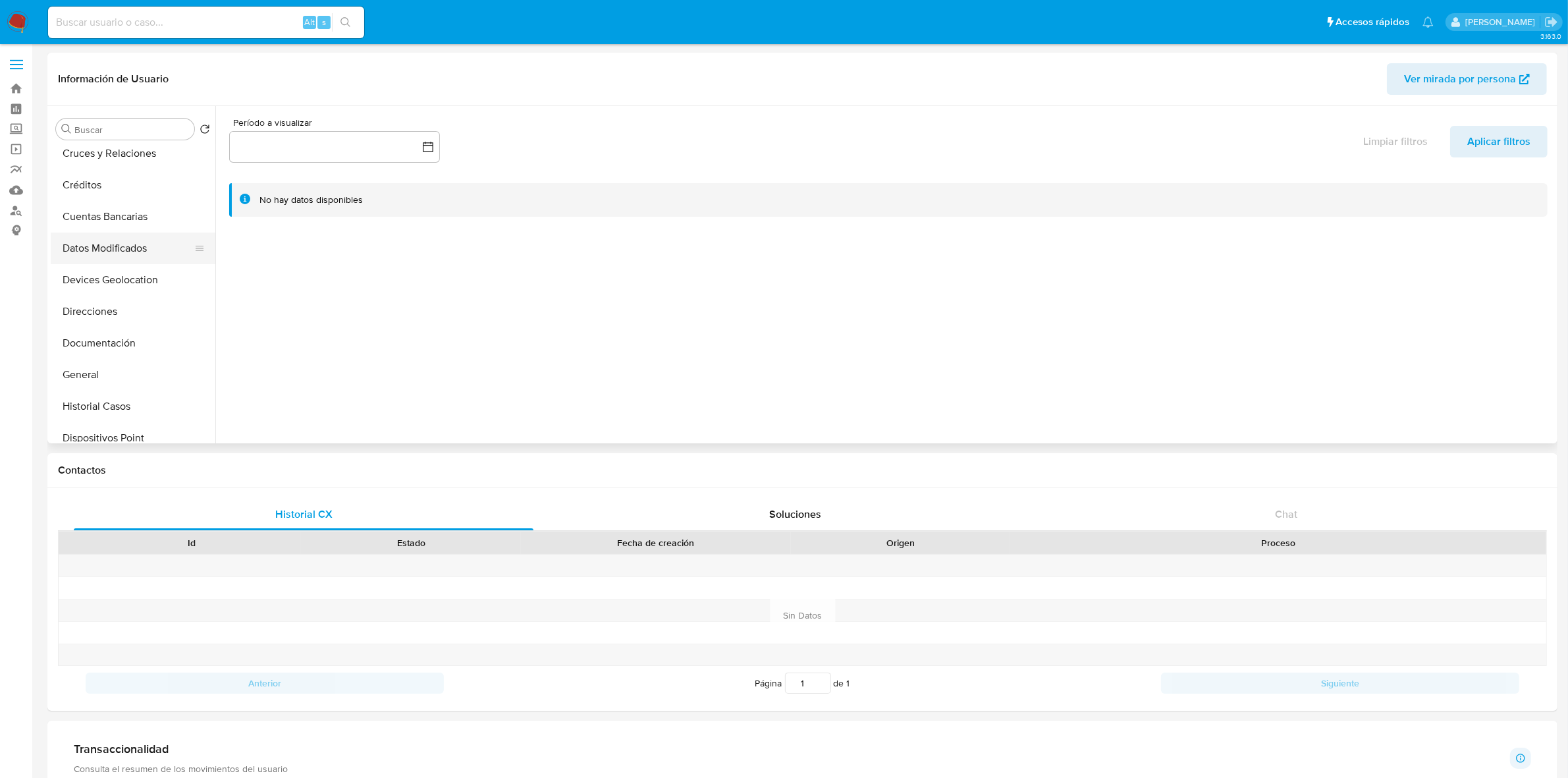
scroll to position [165, 0]
click at [105, 245] on button "Documentación" at bounding box center [128, 249] width 154 height 32
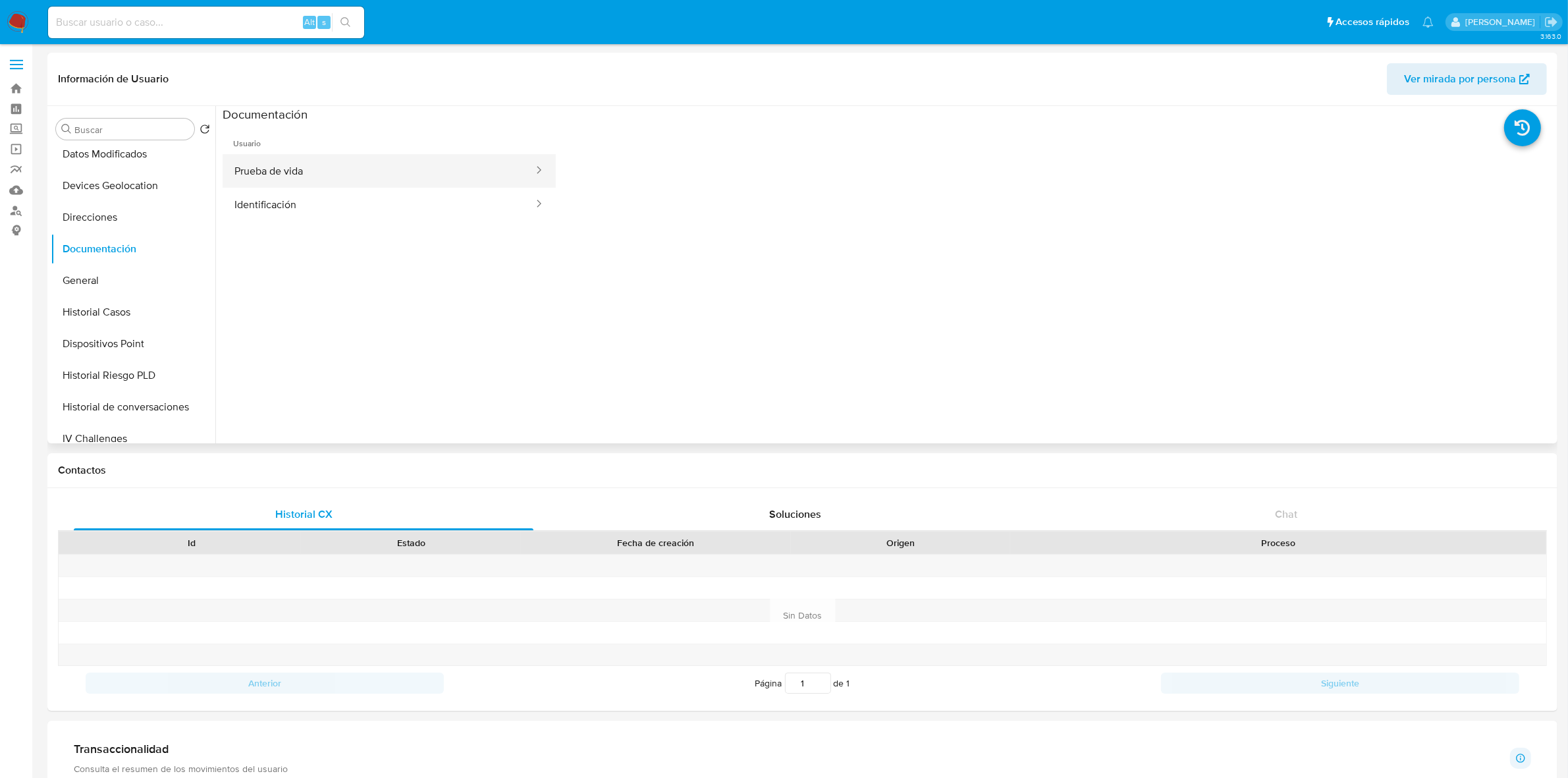
click at [328, 173] on button "Prueba de vida" at bounding box center [378, 171] width 312 height 34
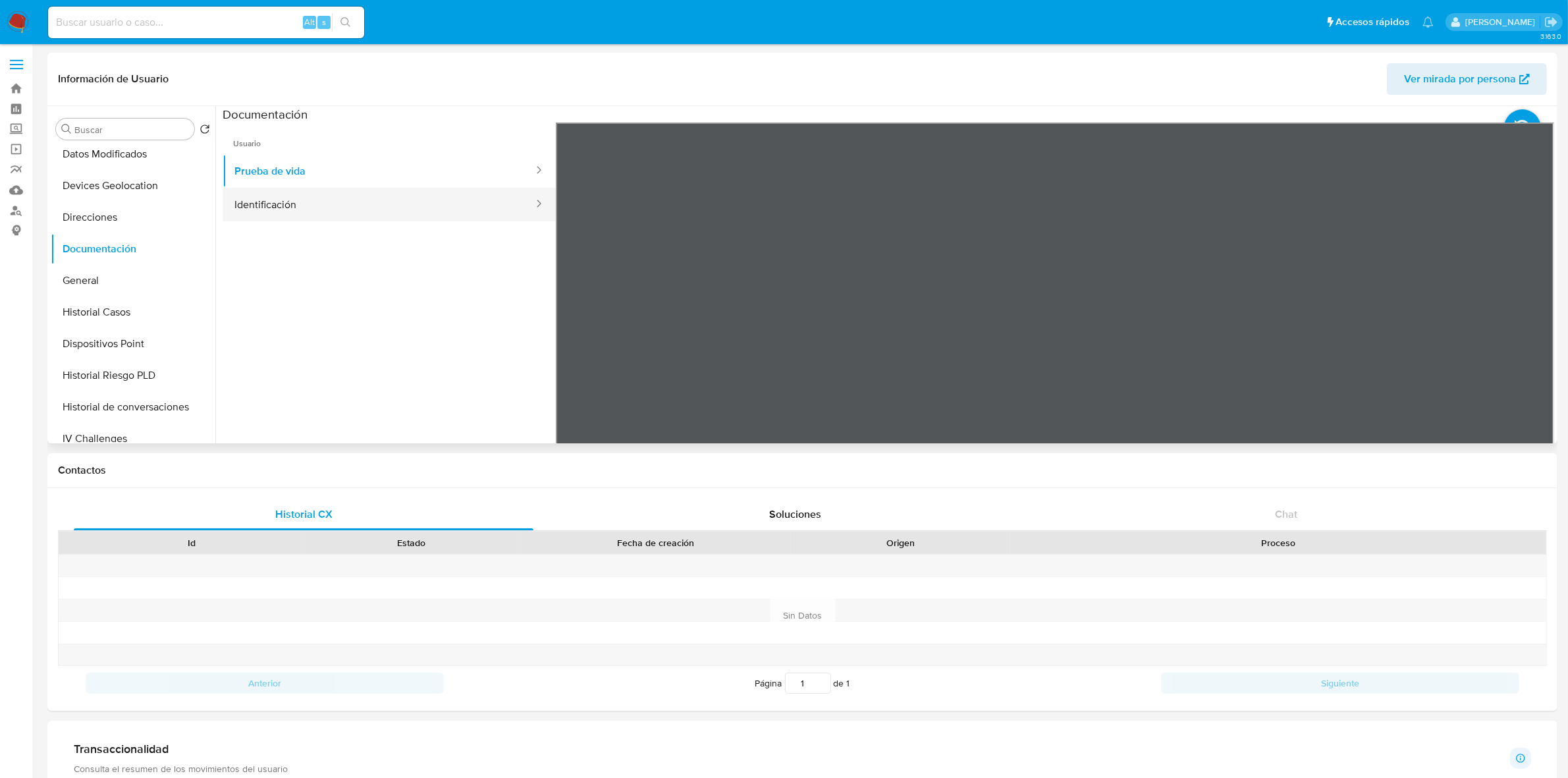
click at [310, 199] on button "Identificación" at bounding box center [378, 205] width 312 height 34
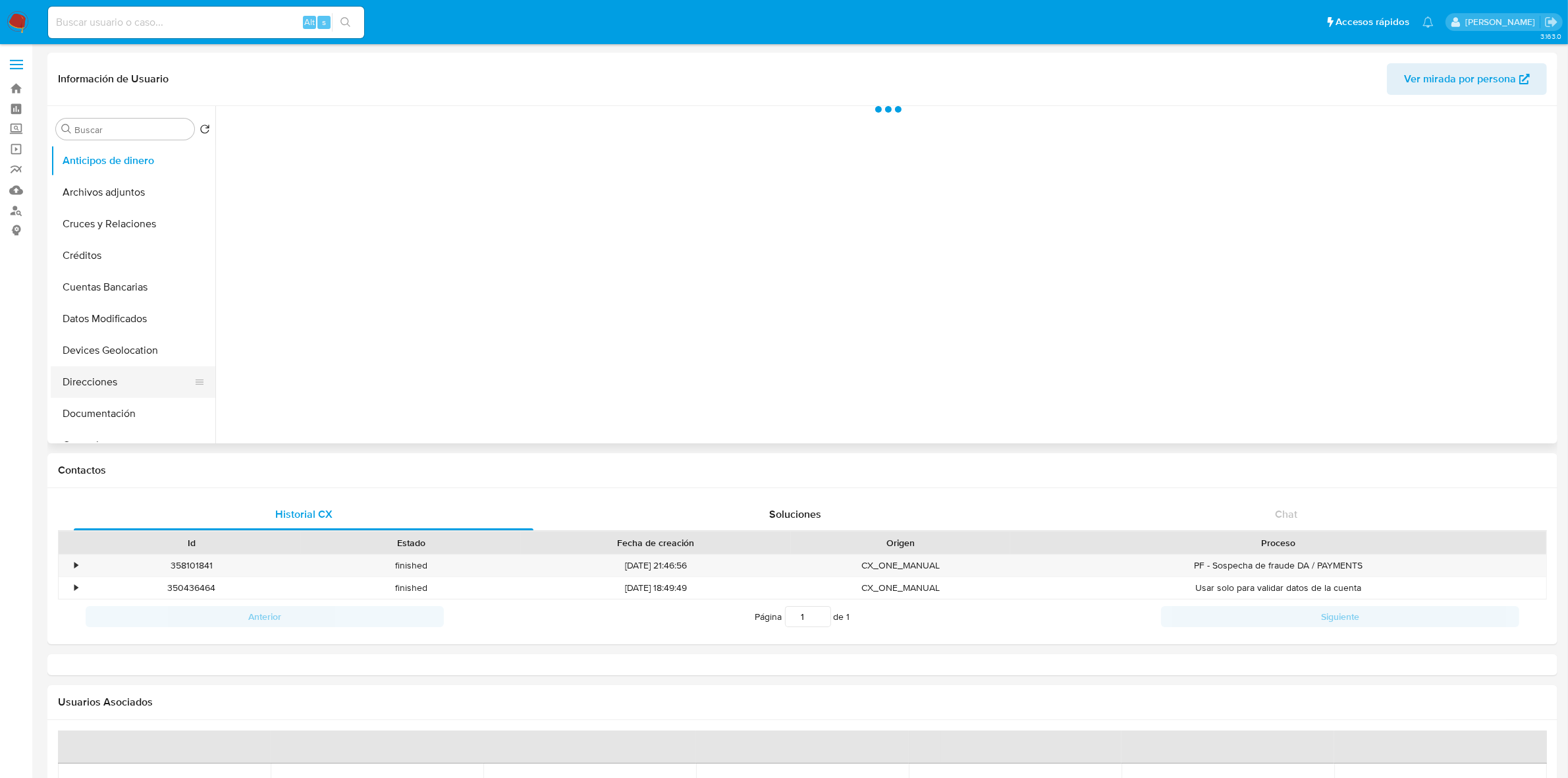
select select "10"
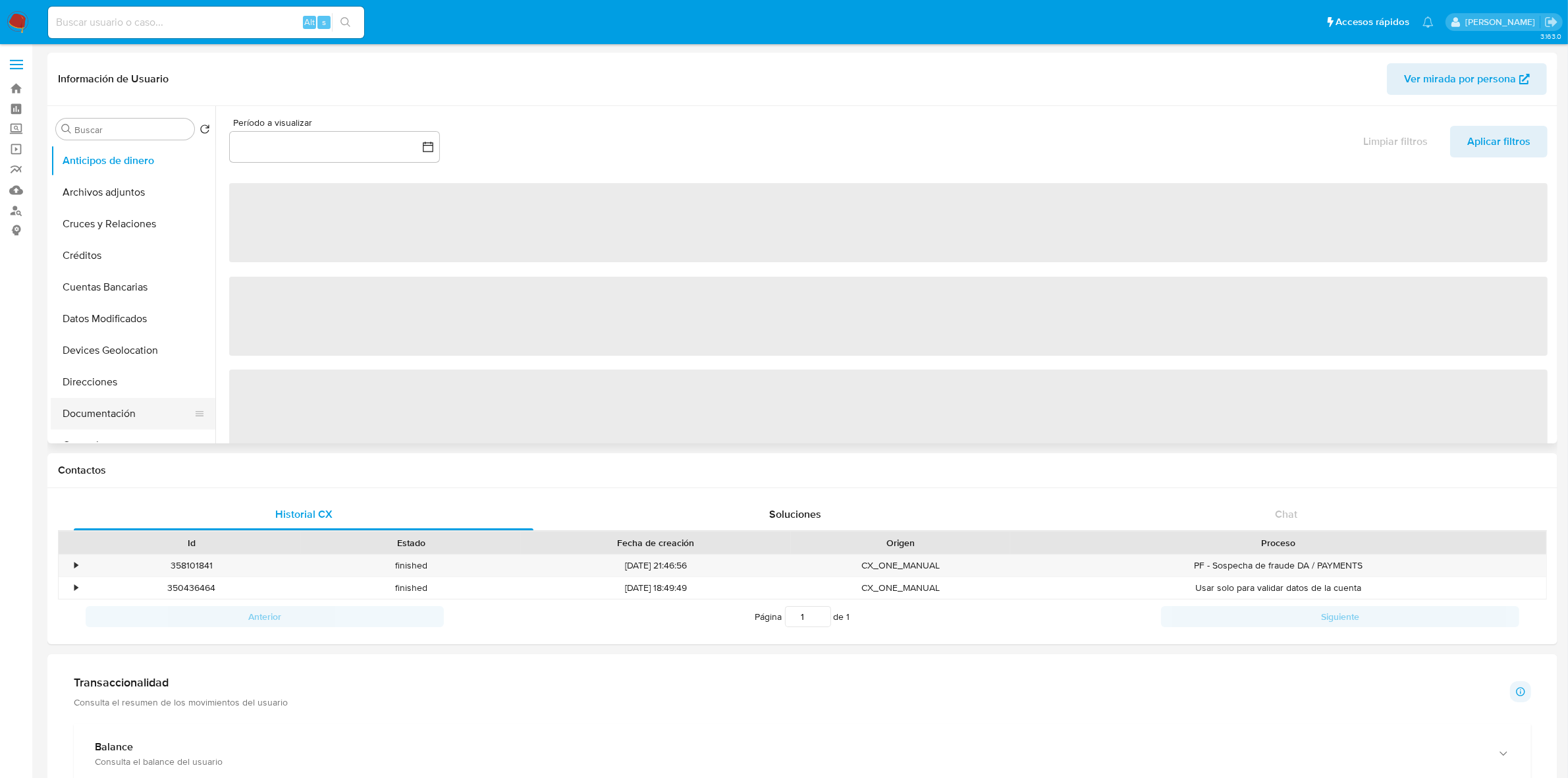
click at [117, 410] on button "Documentación" at bounding box center [128, 414] width 154 height 32
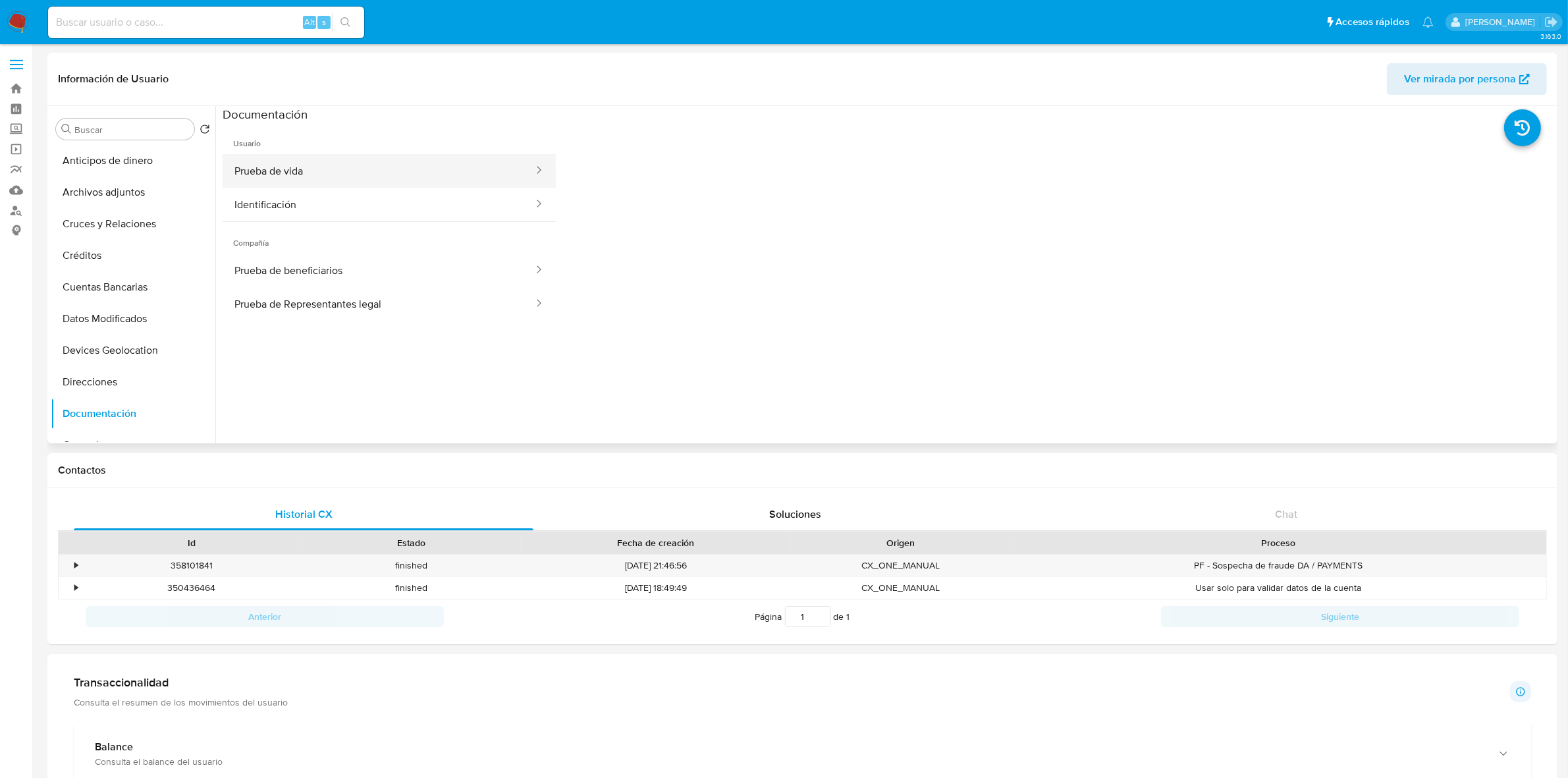
click at [288, 169] on button "Prueba de vida" at bounding box center [378, 171] width 312 height 34
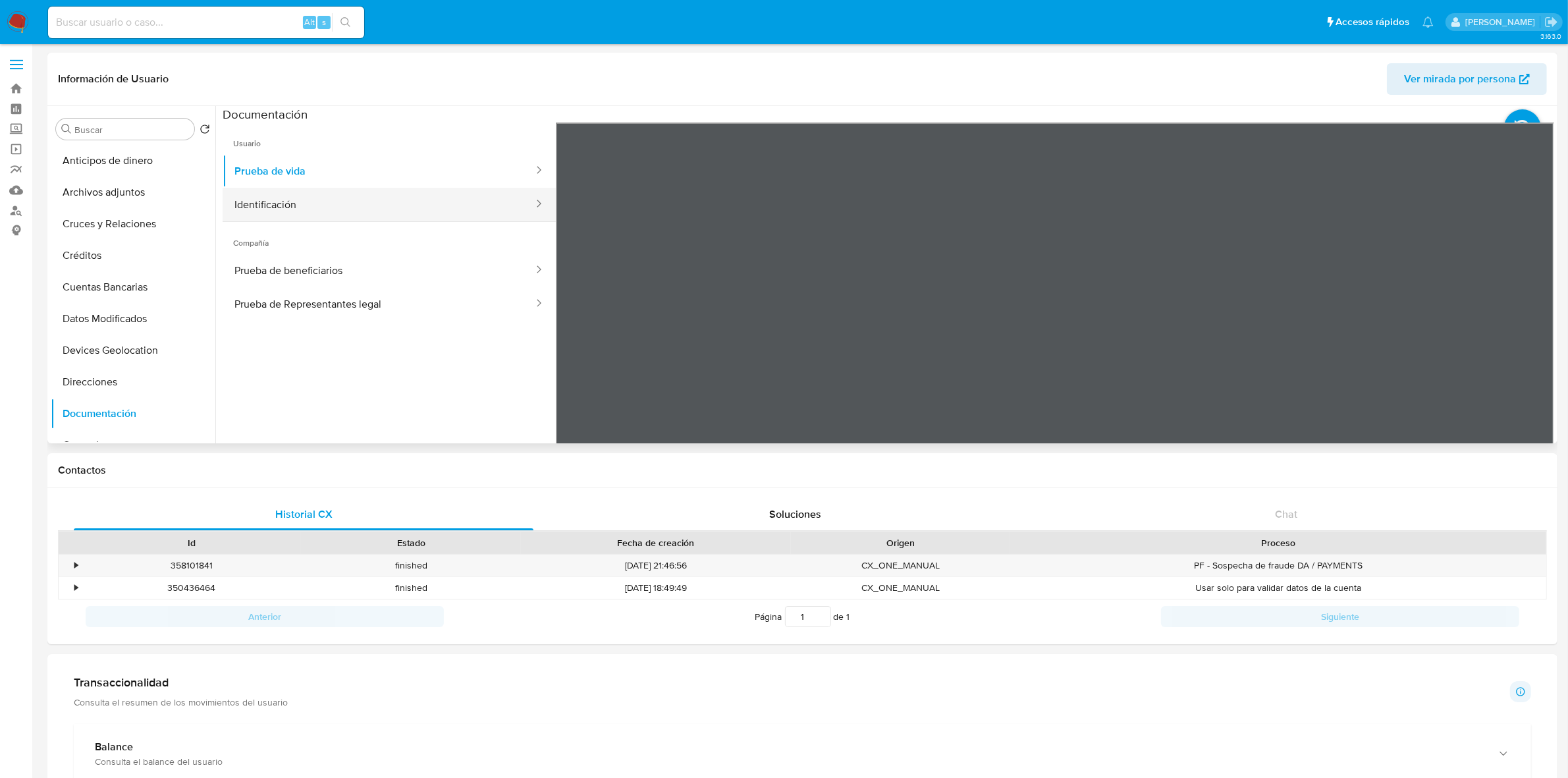
click at [354, 210] on button "Identificación" at bounding box center [378, 205] width 312 height 34
click at [340, 159] on button "Prueba de vida" at bounding box center [378, 171] width 312 height 34
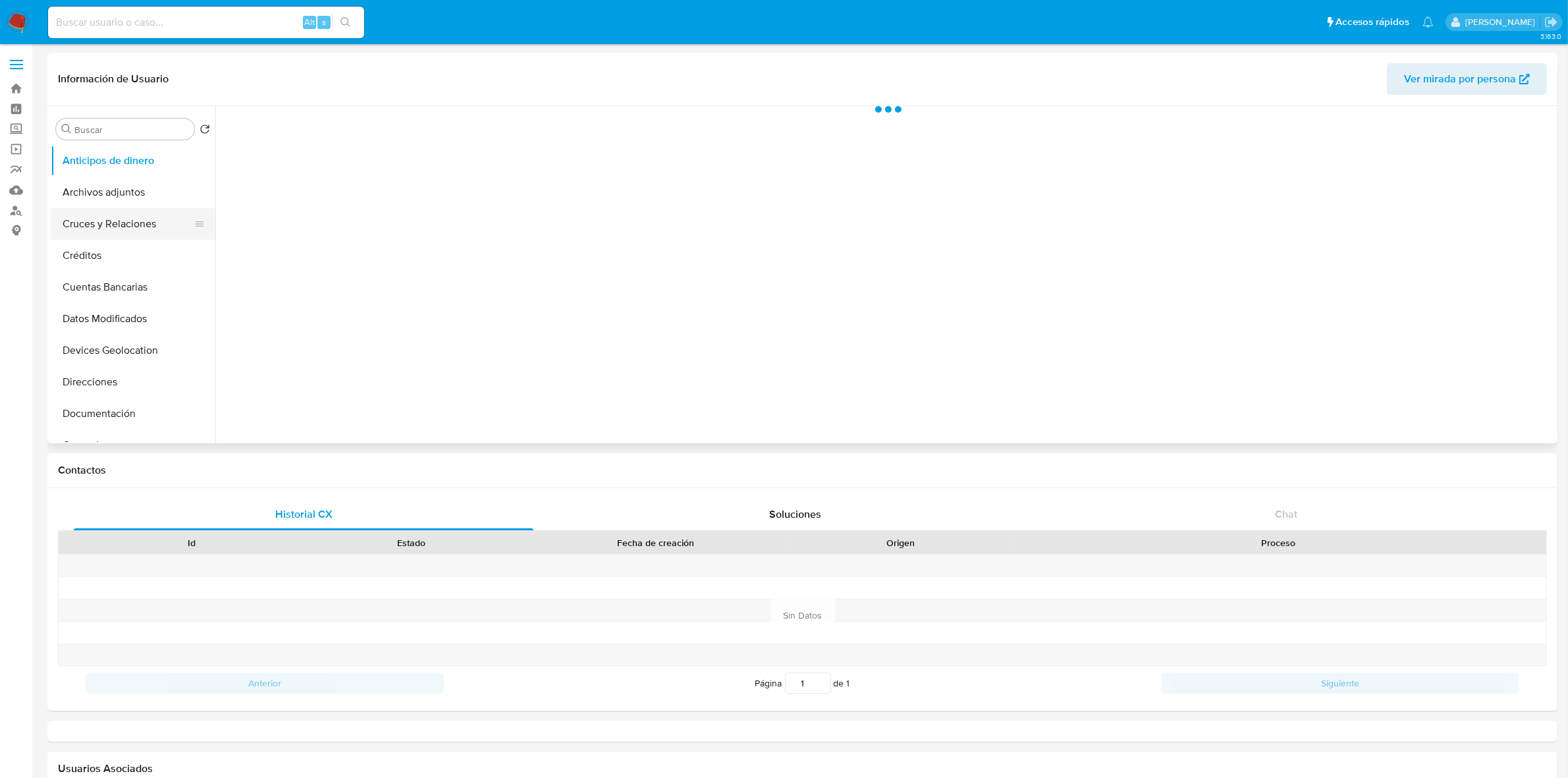
select select "10"
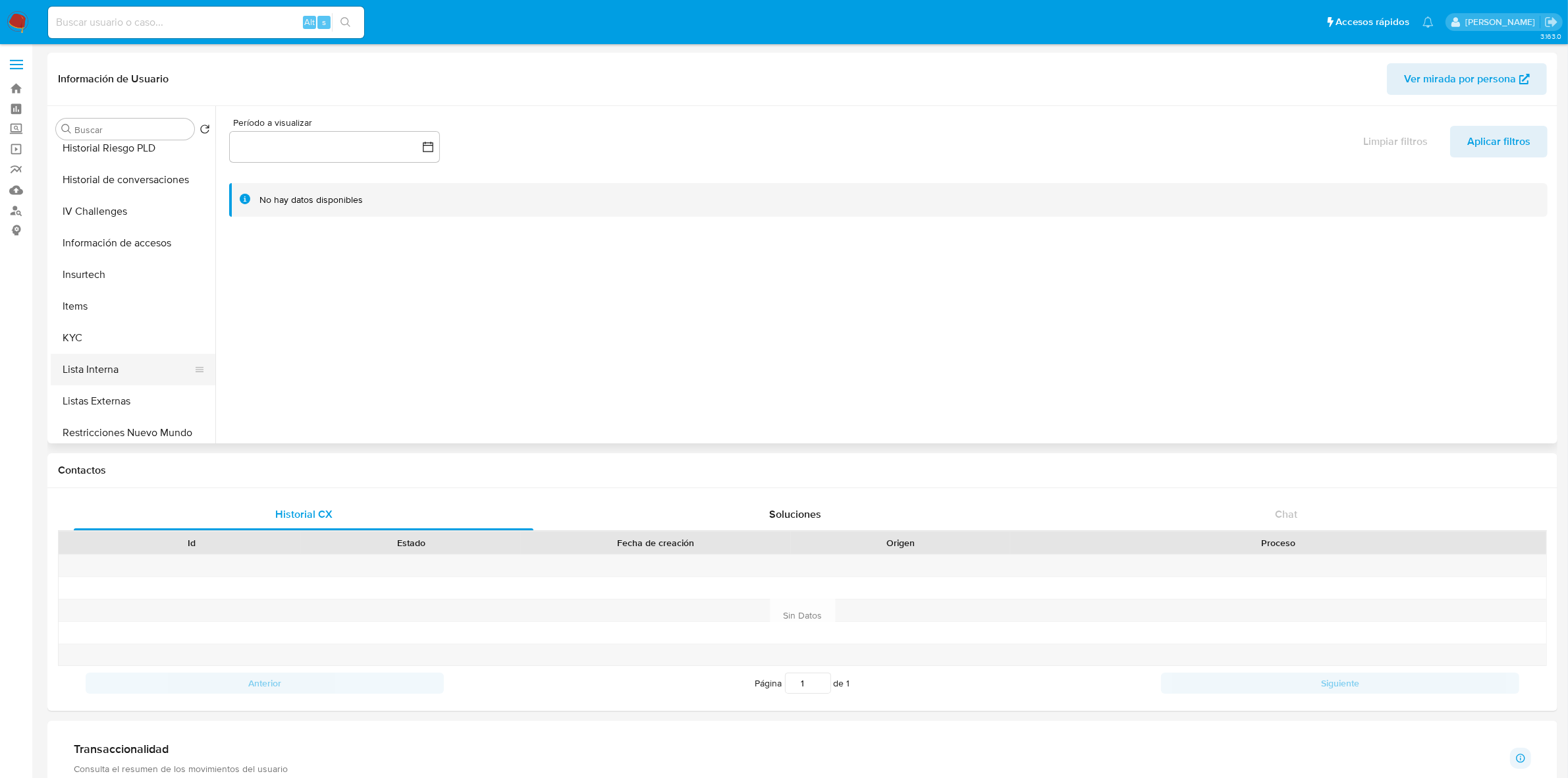
scroll to position [412, 0]
click at [103, 310] on button "KYC" at bounding box center [128, 318] width 154 height 32
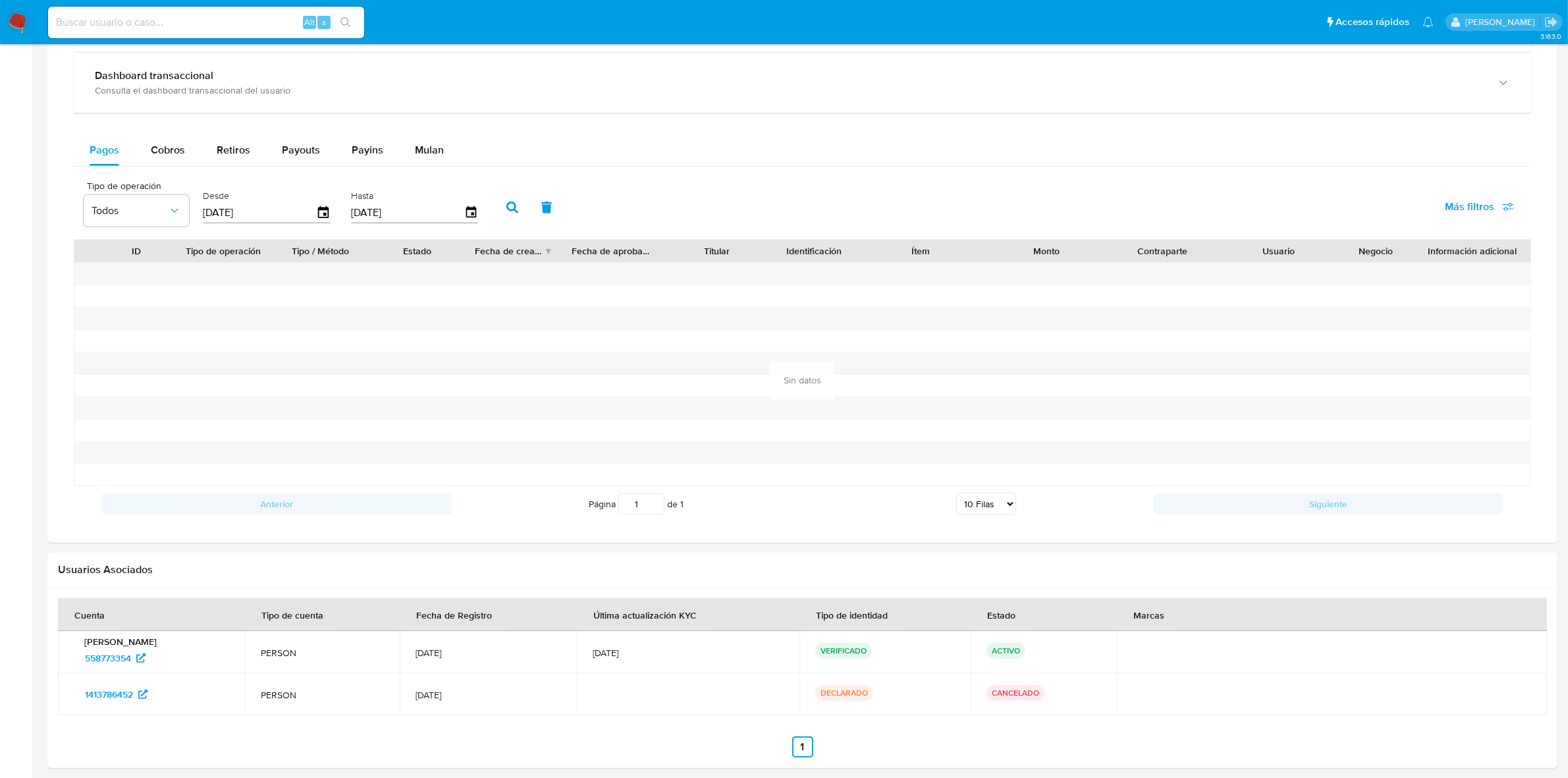
scroll to position [857, 0]
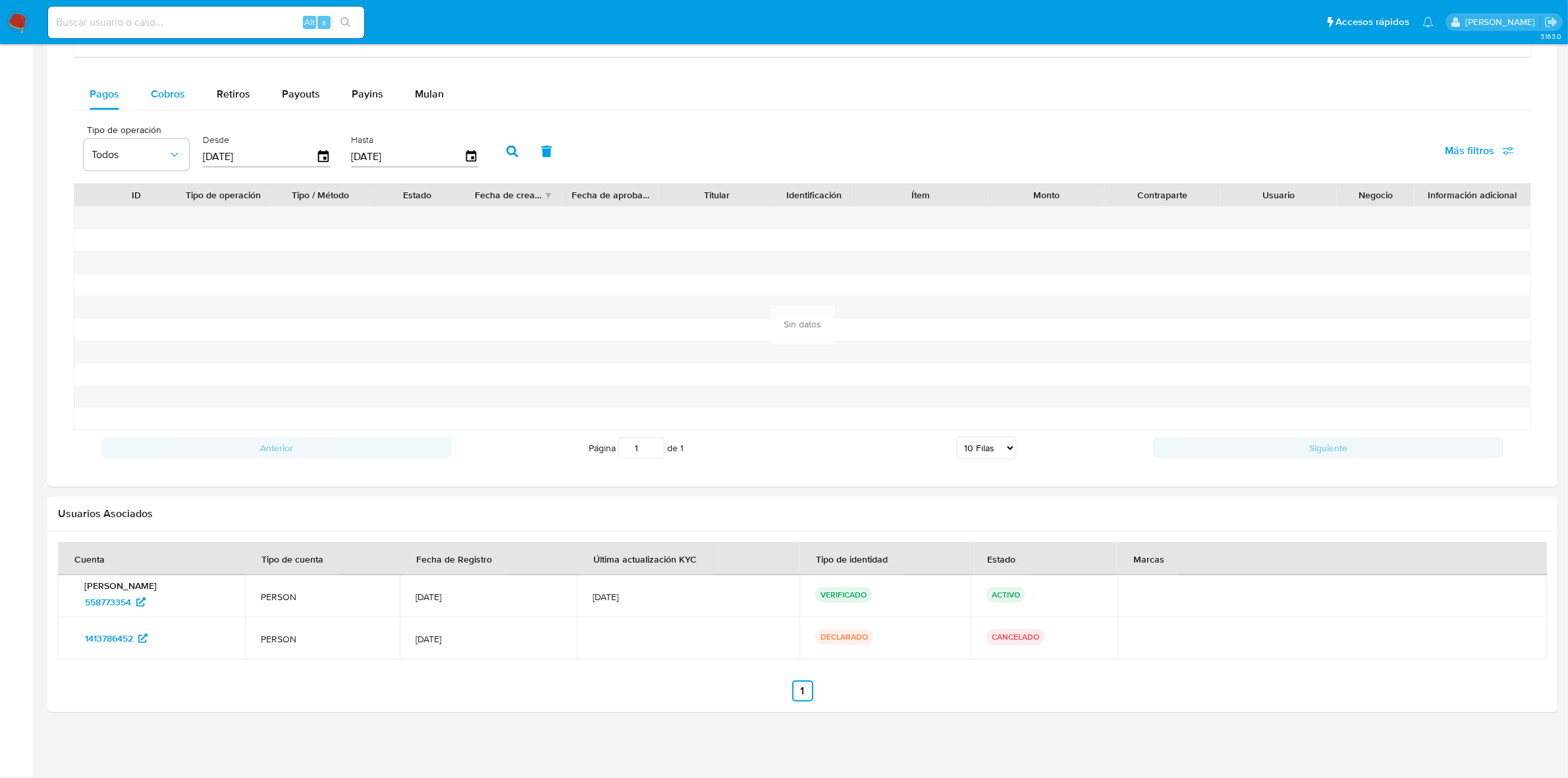
drag, startPoint x: 176, startPoint y: 73, endPoint x: 169, endPoint y: 81, distance: 10.6
click at [175, 73] on div "Balance Consulta el balance del usuario Dashboard transaccional Consulta el das…" at bounding box center [803, 201] width 1458 height 530
click at [169, 84] on div "Cobros" at bounding box center [168, 94] width 34 height 32
select select "10"
click at [325, 158] on icon "button" at bounding box center [323, 156] width 11 height 12
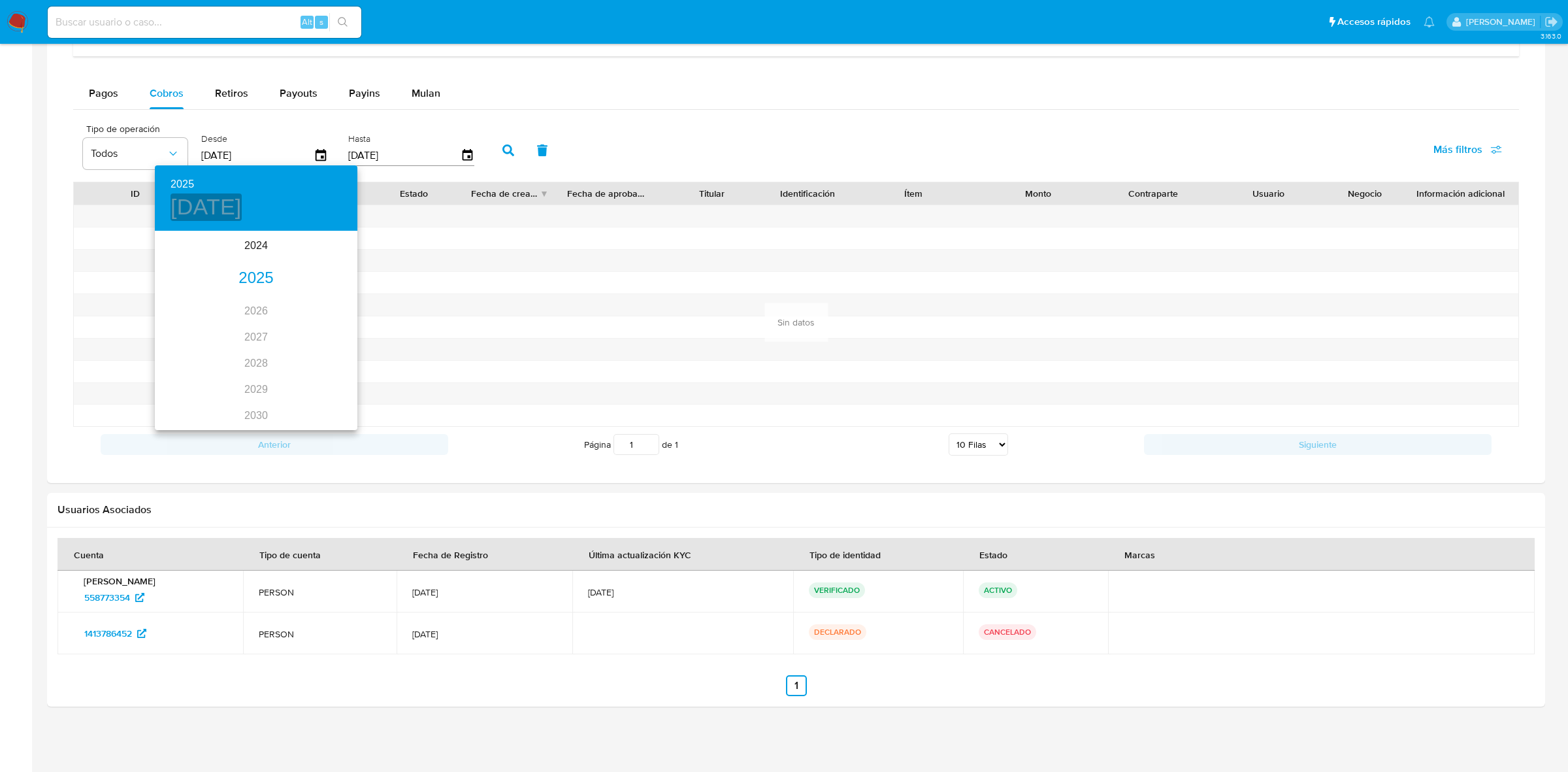
click at [224, 202] on h4 "[DATE]" at bounding box center [206, 207] width 71 height 28
click at [168, 256] on icon "button" at bounding box center [171, 250] width 16 height 16
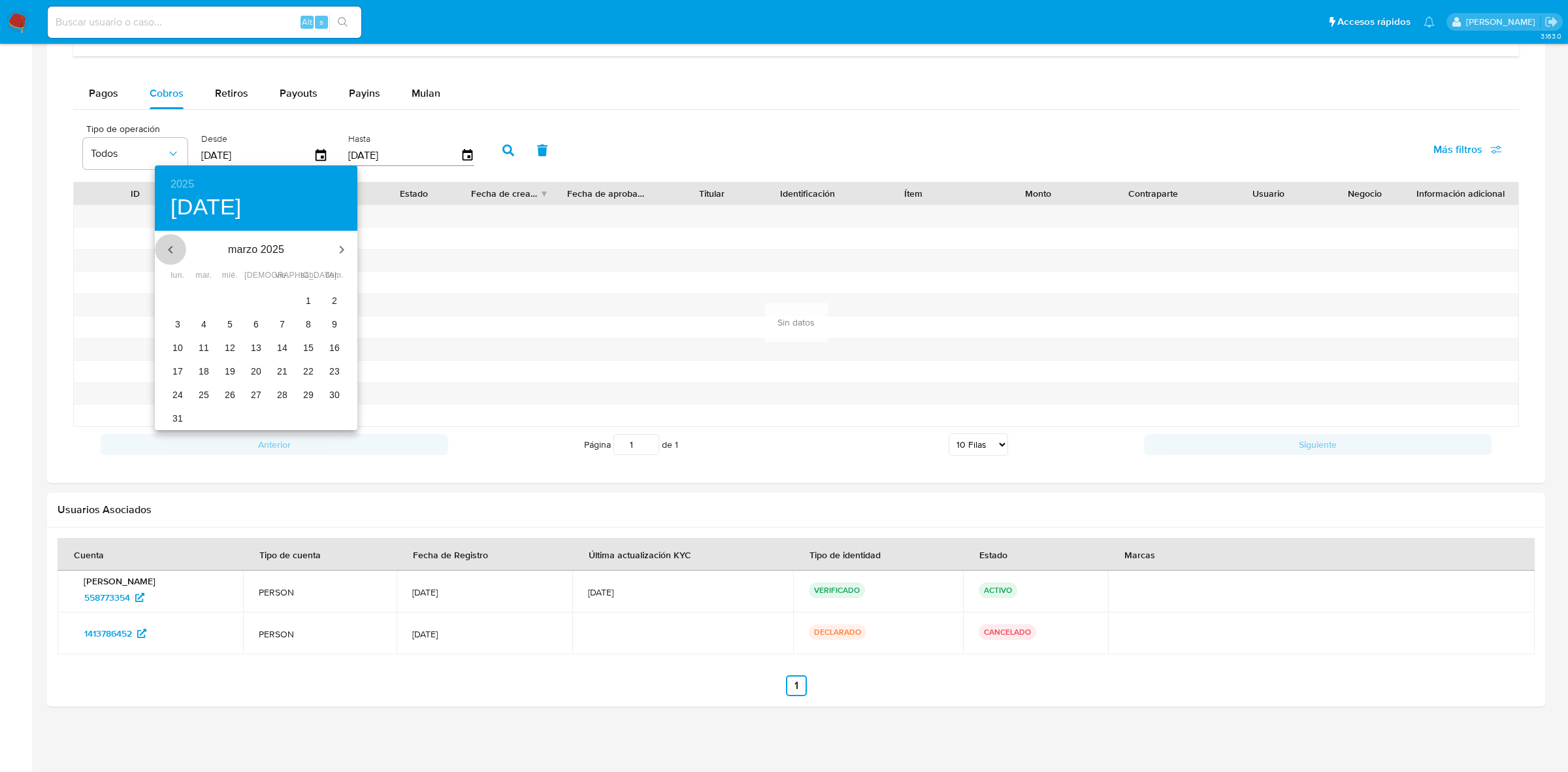
click at [168, 256] on icon "button" at bounding box center [171, 250] width 16 height 16
click at [337, 249] on icon "button" at bounding box center [342, 250] width 16 height 16
click at [231, 293] on button "1" at bounding box center [230, 301] width 23 height 24
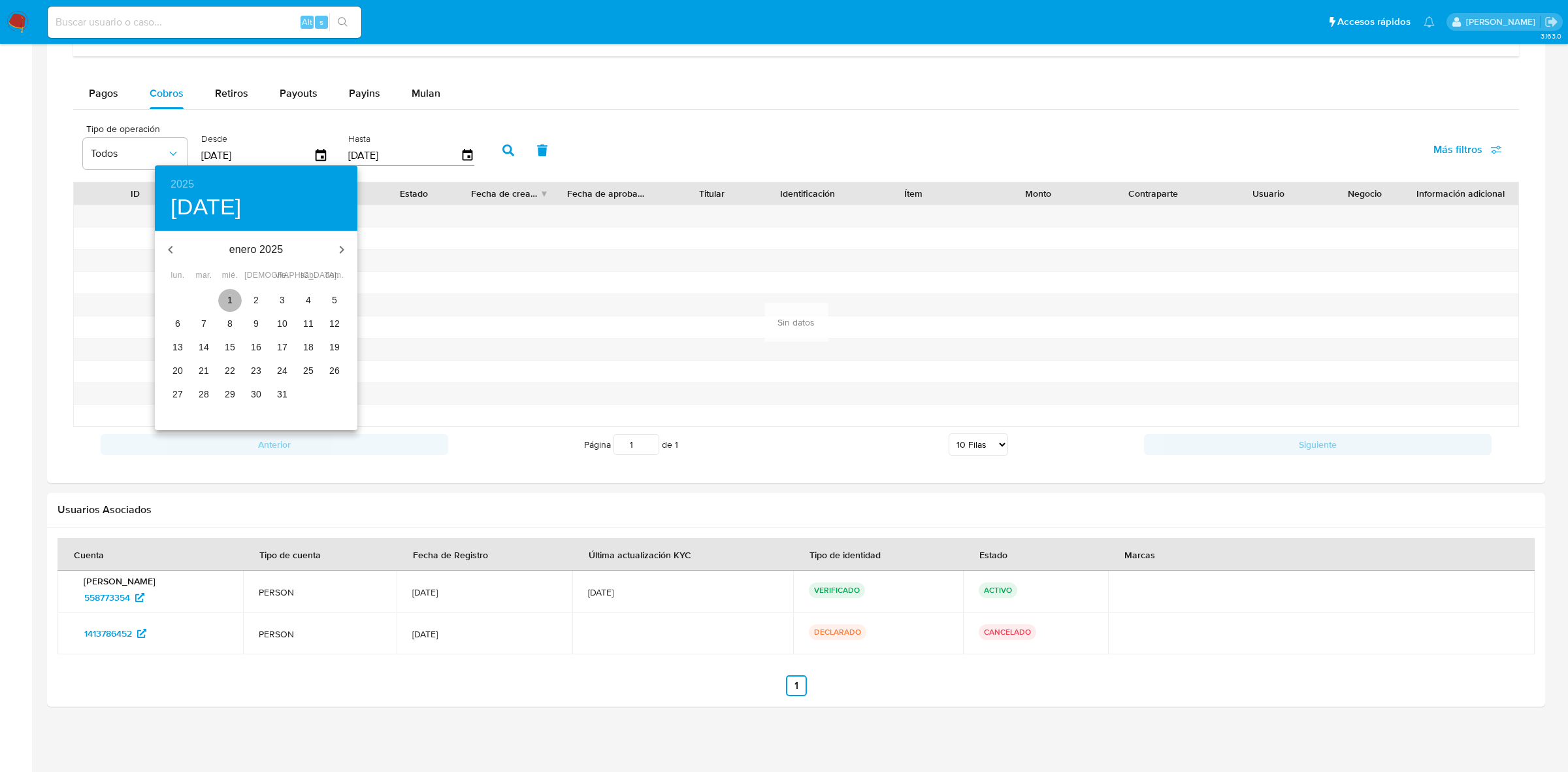
type input "01/01/2025"
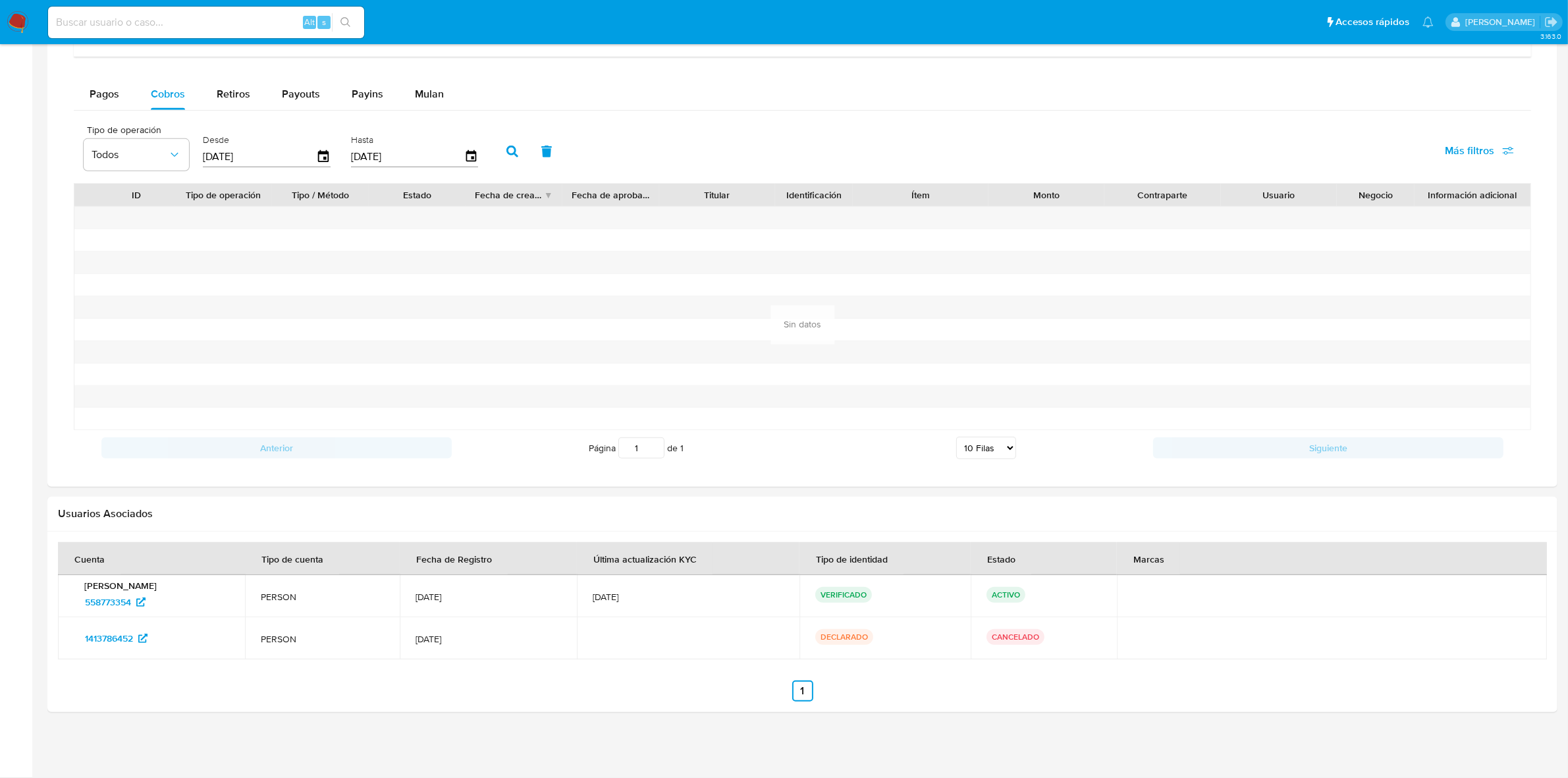
click at [501, 152] on button "button" at bounding box center [512, 151] width 34 height 32
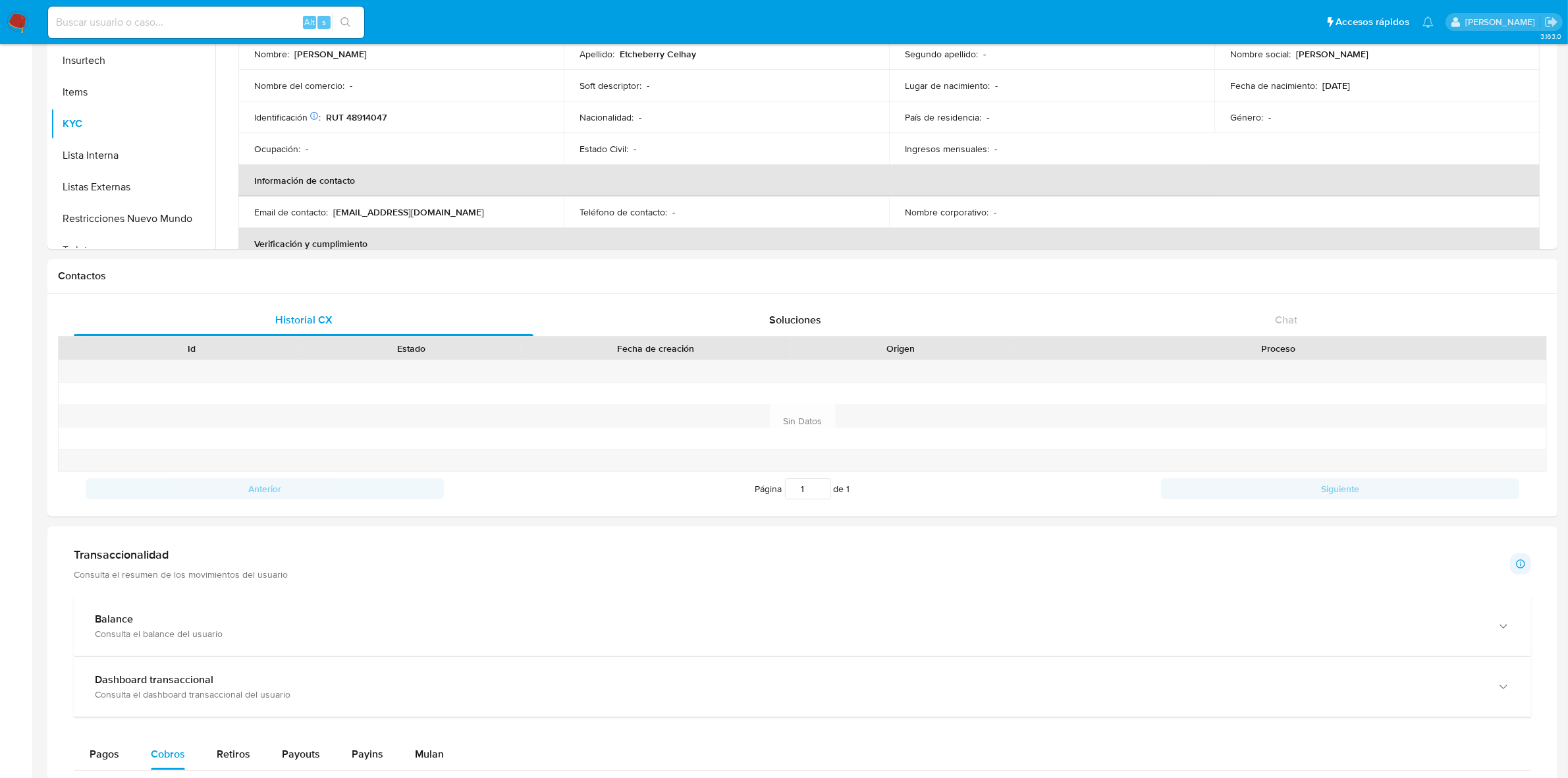
scroll to position [34, 0]
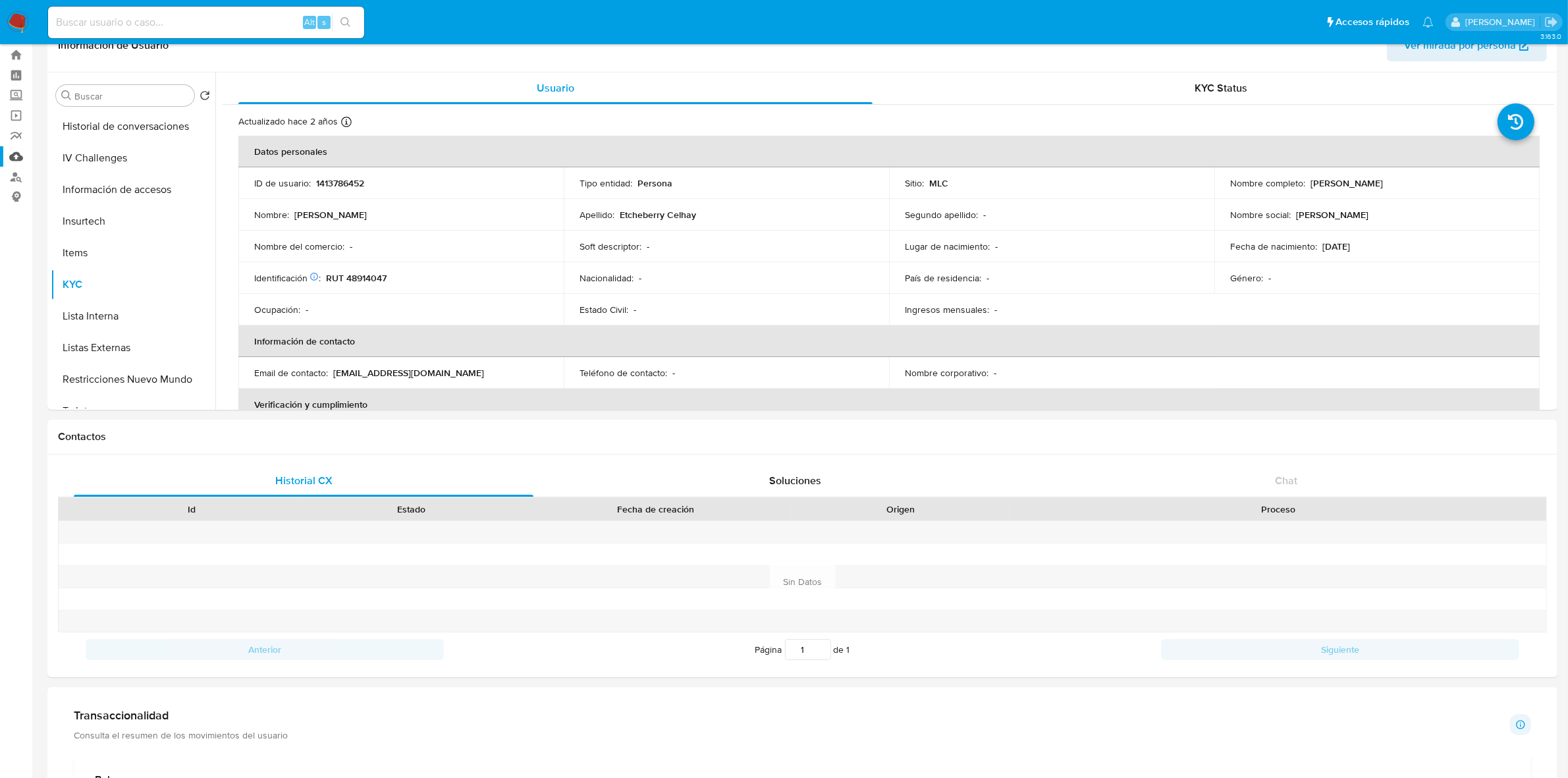
click at [20, 159] on link "Mulan" at bounding box center [78, 156] width 157 height 20
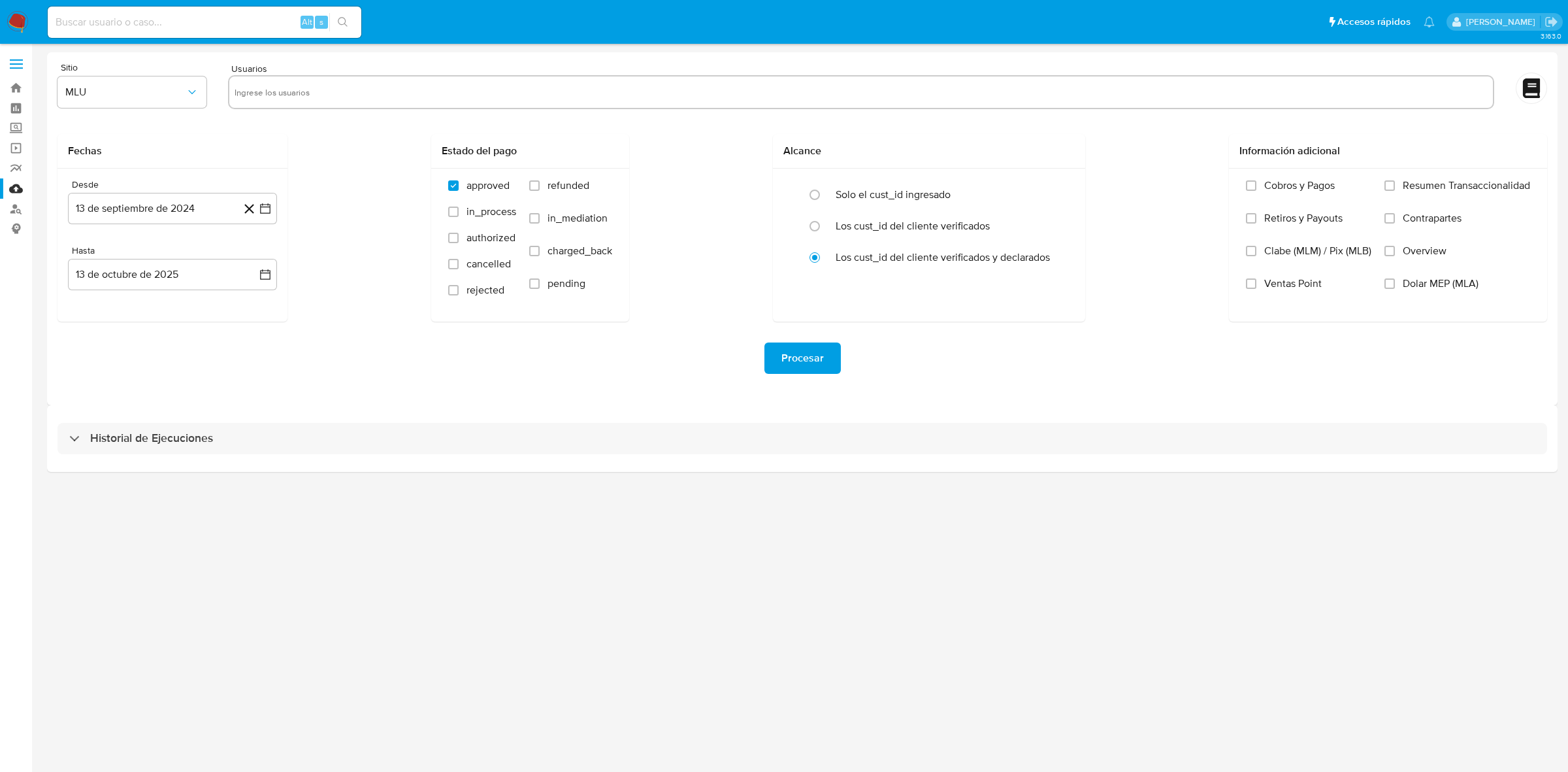
click at [281, 98] on input "text" at bounding box center [861, 92] width 1253 height 21
paste input "1413786452"
type input "1413786452"
click at [172, 88] on span "MLU" at bounding box center [125, 92] width 120 height 13
click at [88, 317] on div "MLC" at bounding box center [128, 315] width 125 height 31
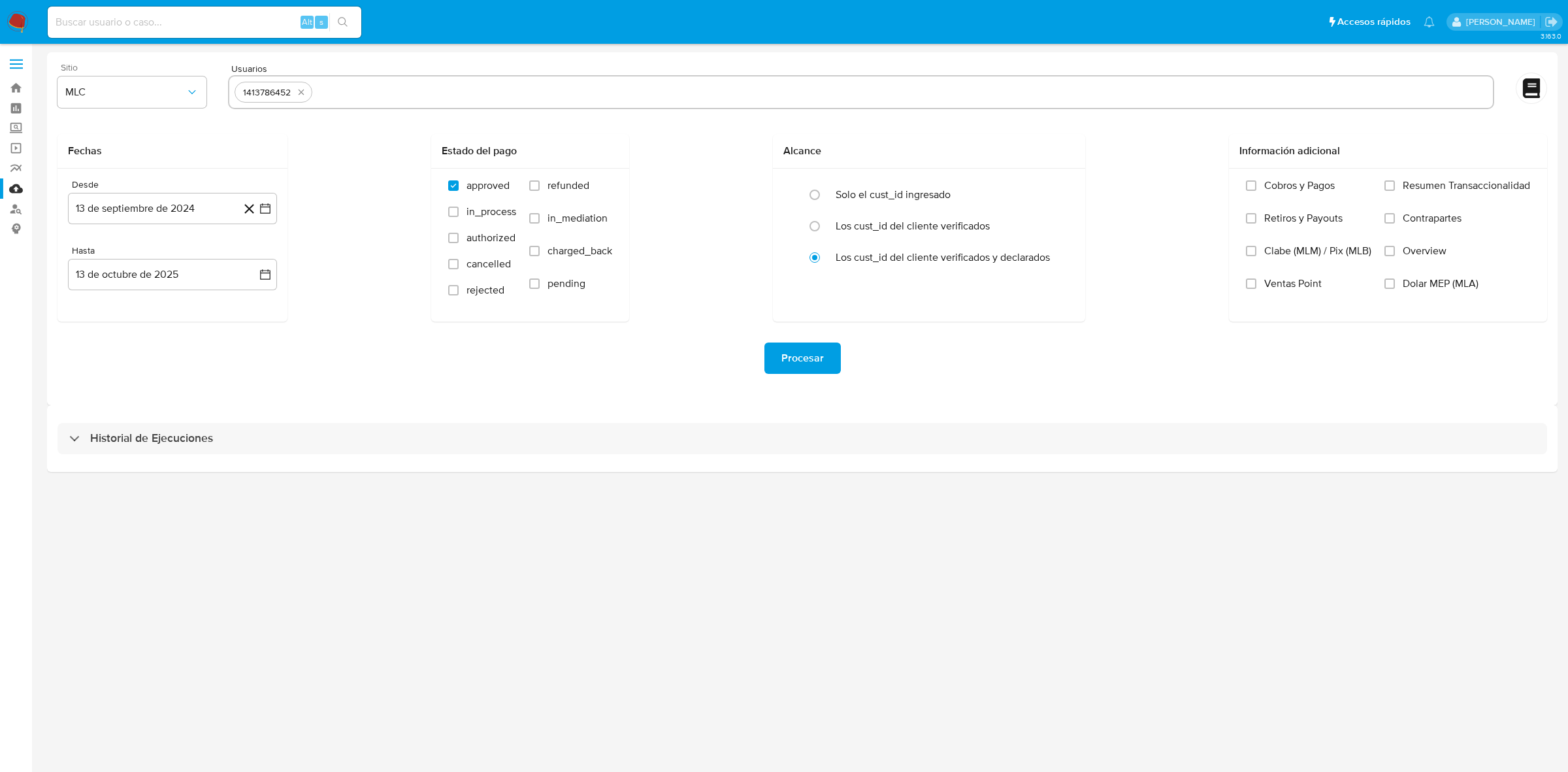
click at [324, 79] on div "1413786452" at bounding box center [861, 93] width 1266 height 34
click at [335, 93] on input "text" at bounding box center [903, 92] width 1170 height 21
paste input "1507331956"
type input "1507331956"
paste input "433697781"
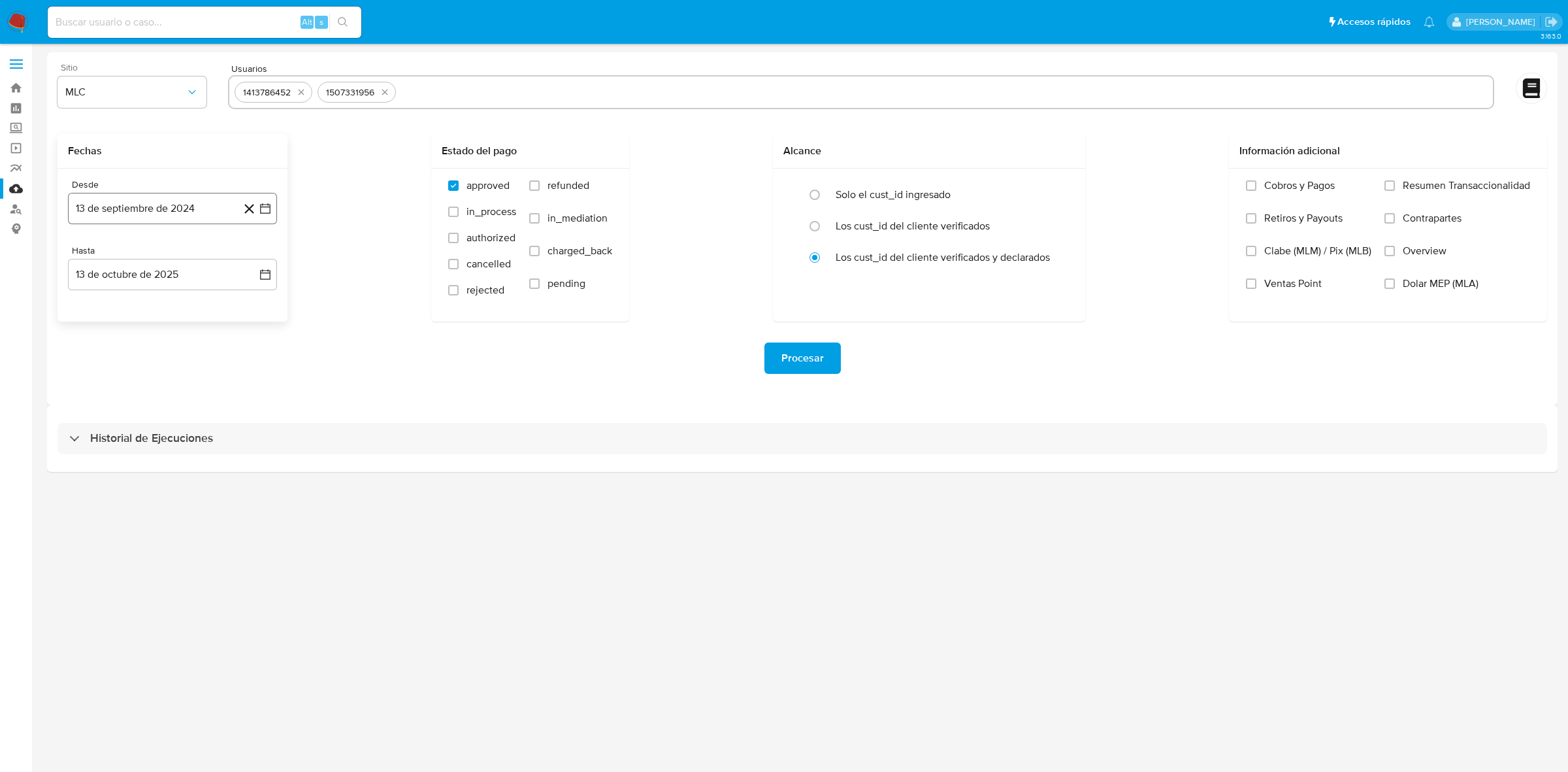
type input "433697781"
paste input "558773354"
type input "558773354"
paste input "1500592654"
type input "1500592654"
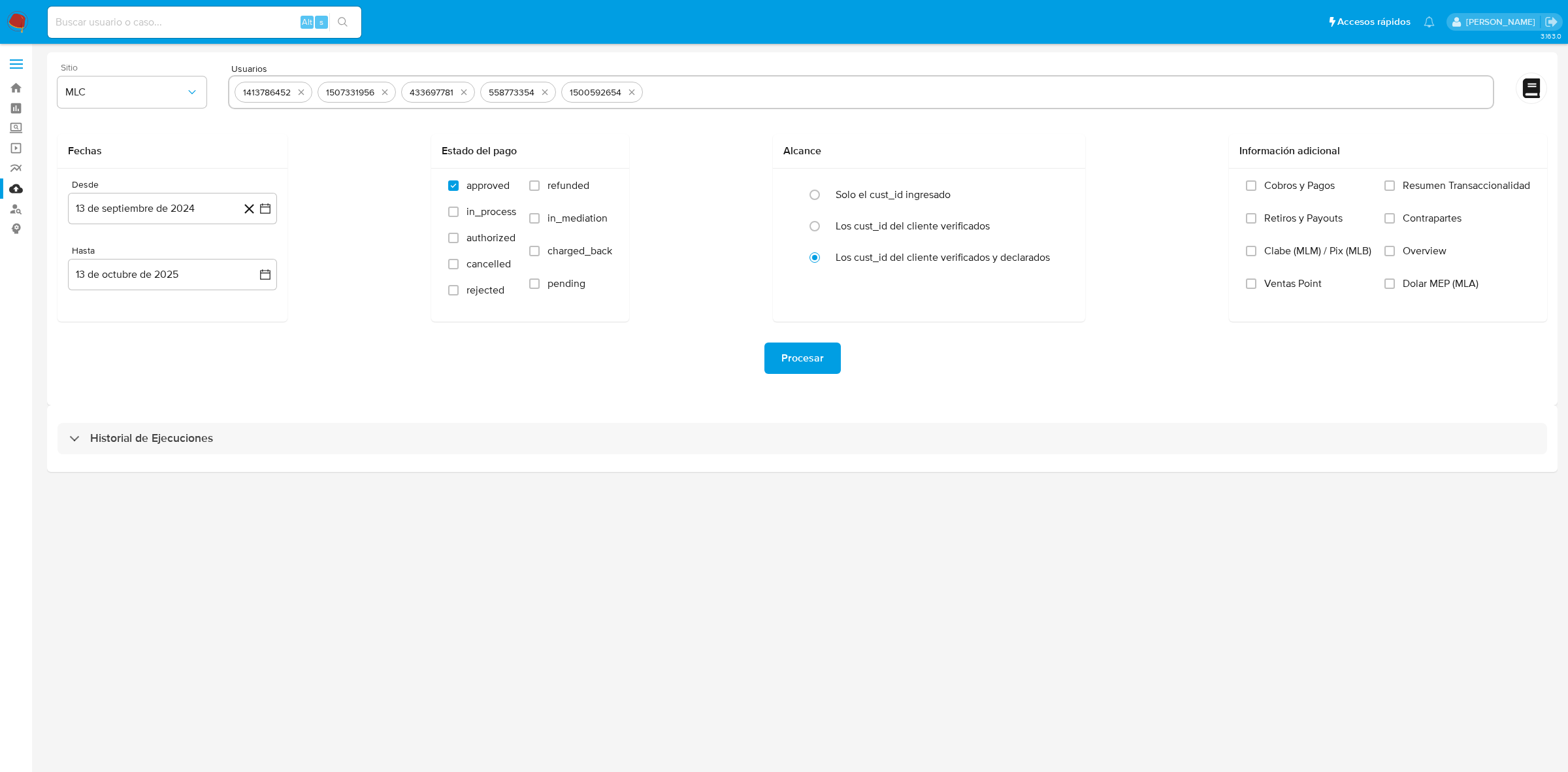
paste input "2076932779"
type input "2076932779"
click at [271, 204] on icon "button" at bounding box center [265, 209] width 13 height 13
click at [255, 255] on icon "Mes siguiente" at bounding box center [253, 256] width 5 height 9
click at [250, 328] on button "13" at bounding box center [251, 330] width 21 height 21
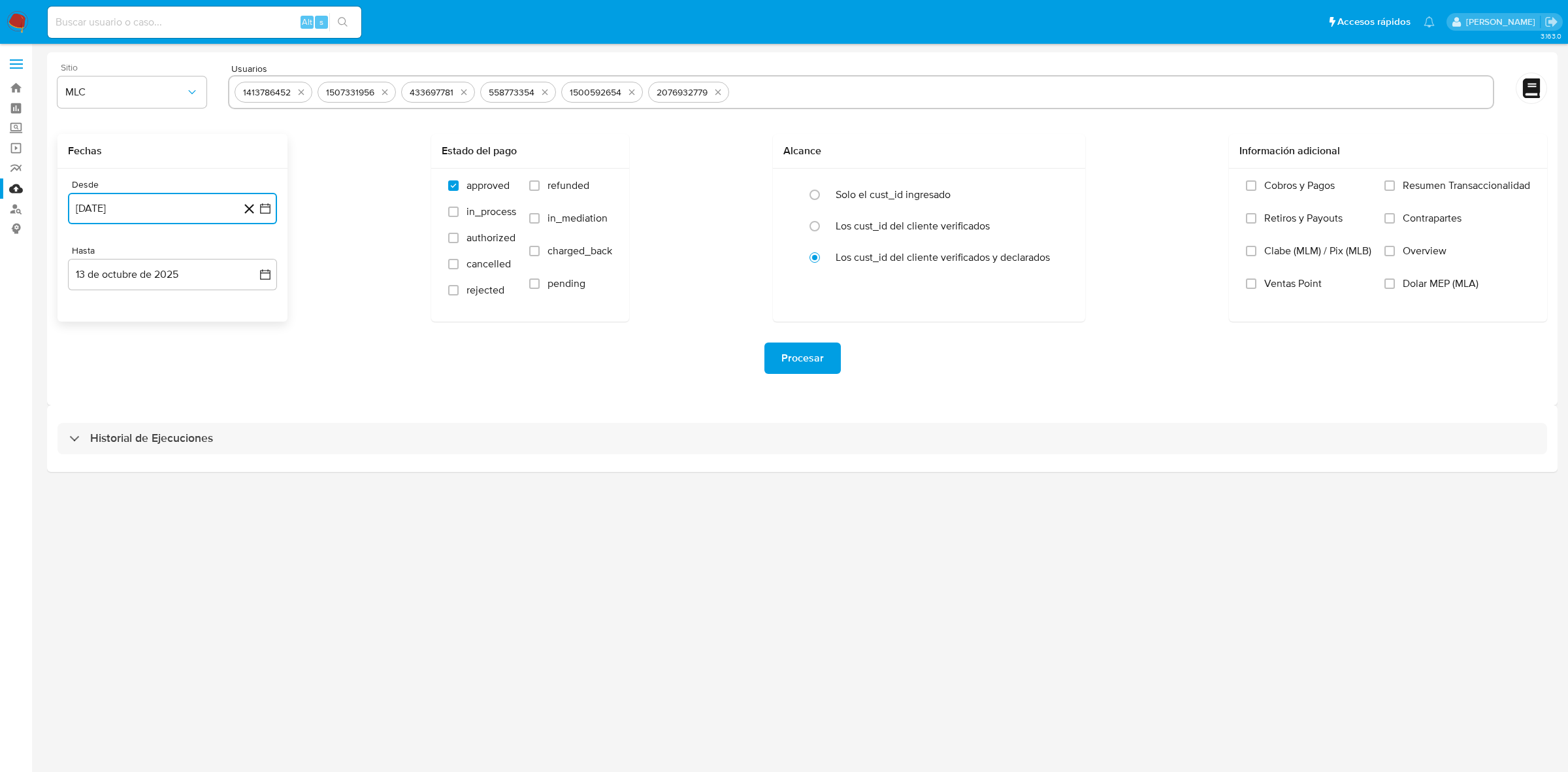
click at [268, 211] on icon "button" at bounding box center [265, 209] width 13 height 13
click at [221, 330] on button "12" at bounding box center [224, 330] width 21 height 21
click at [259, 276] on icon "button" at bounding box center [265, 274] width 13 height 13
click at [99, 426] on button "13" at bounding box center [94, 422] width 21 height 21
click at [90, 424] on button "13" at bounding box center [94, 422] width 21 height 21
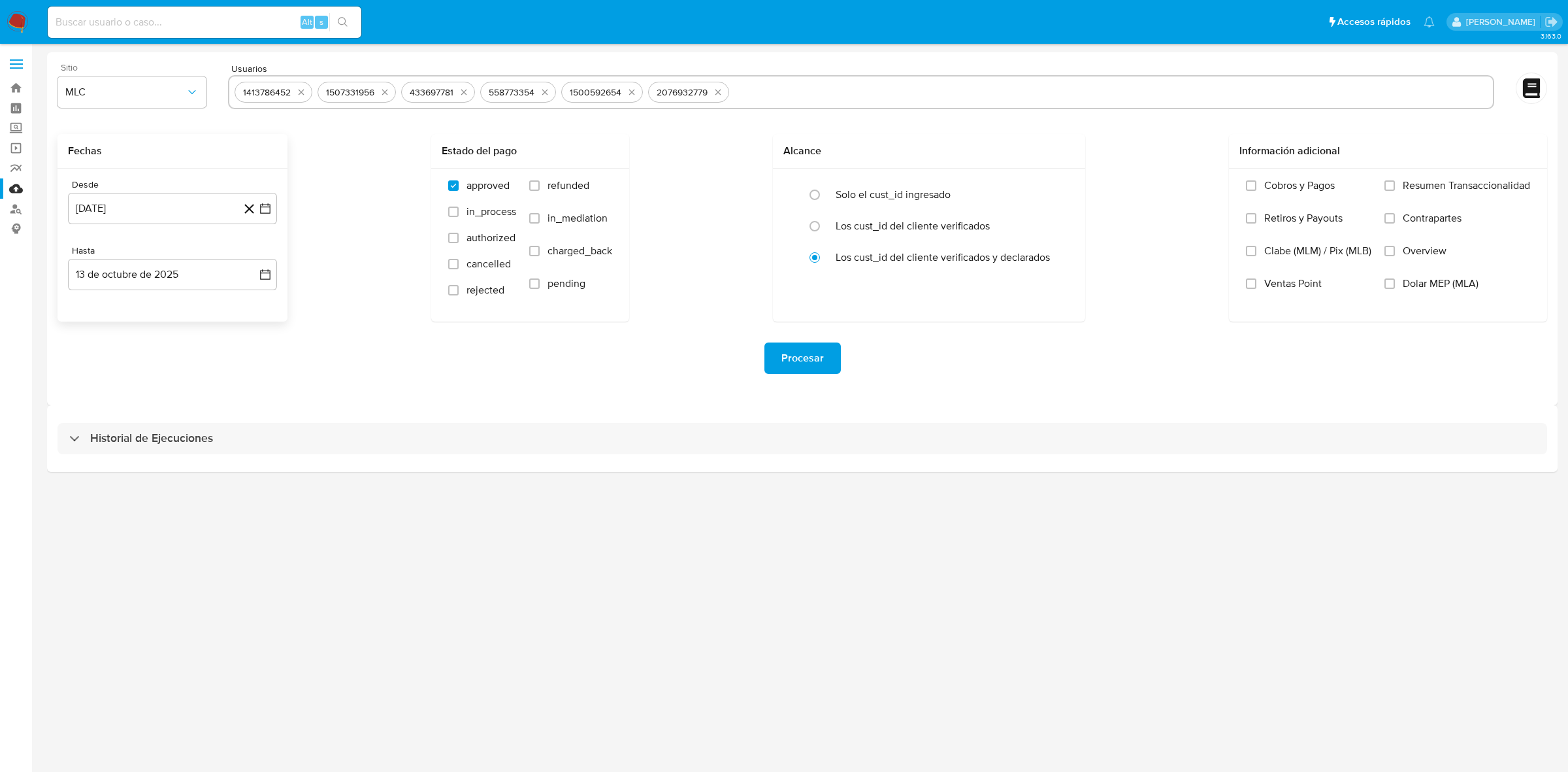
click at [224, 387] on div "Procesar" at bounding box center [802, 358] width 1490 height 73
click at [781, 360] on button "Procesar" at bounding box center [802, 358] width 76 height 31
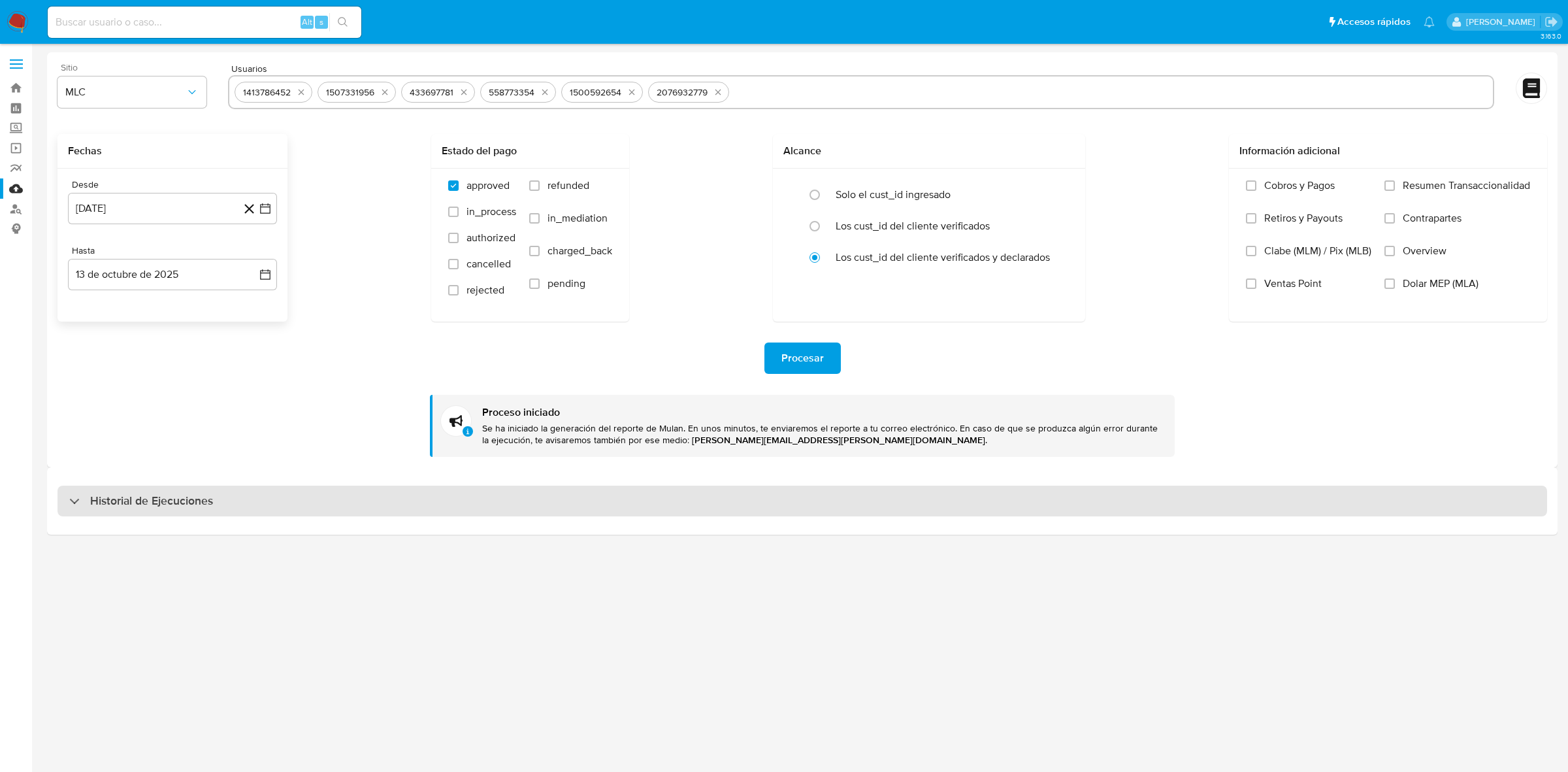
click at [253, 488] on div "Historial de Ejecuciones" at bounding box center [802, 501] width 1490 height 31
select select "10"
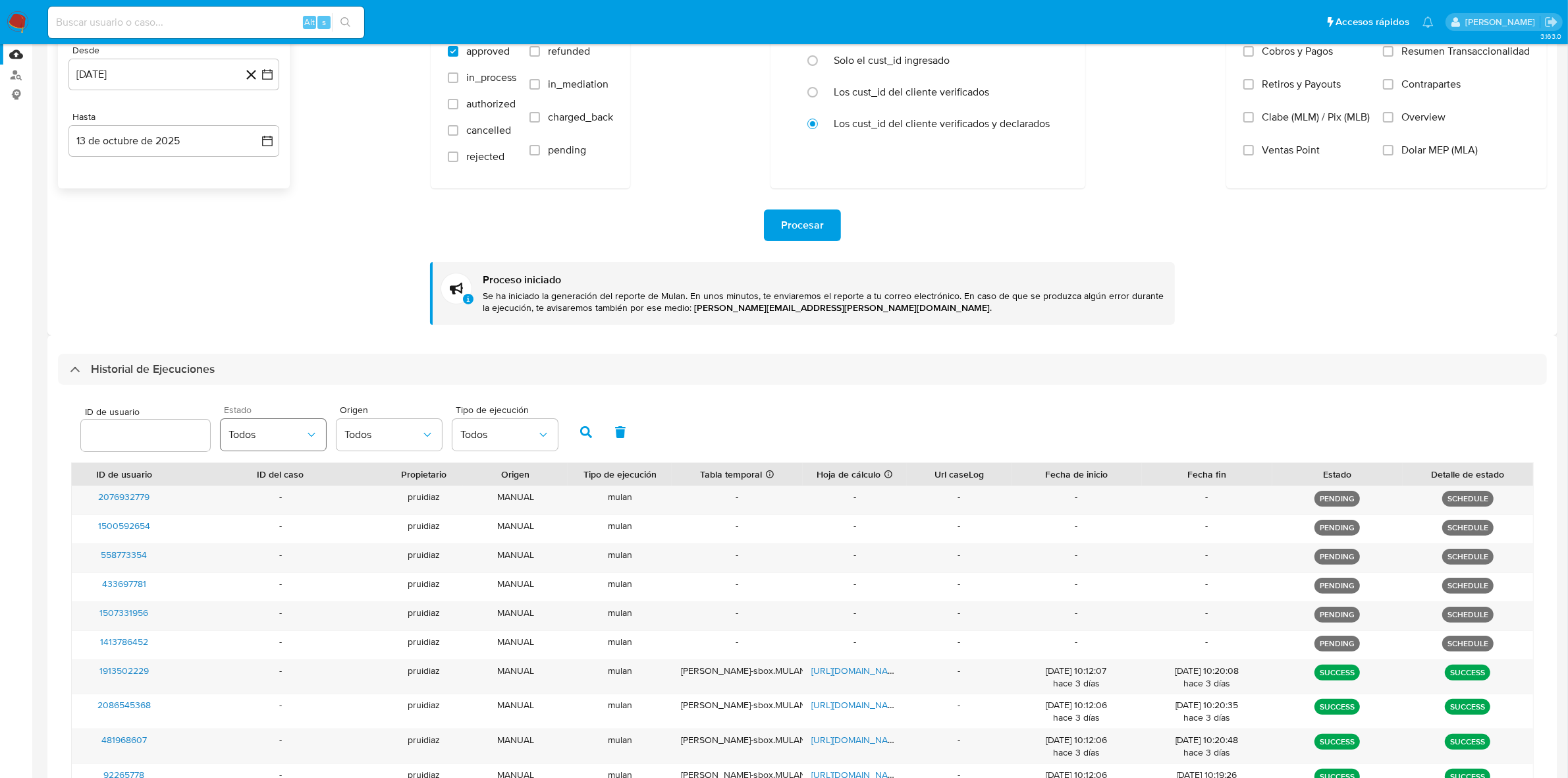
scroll to position [165, 0]
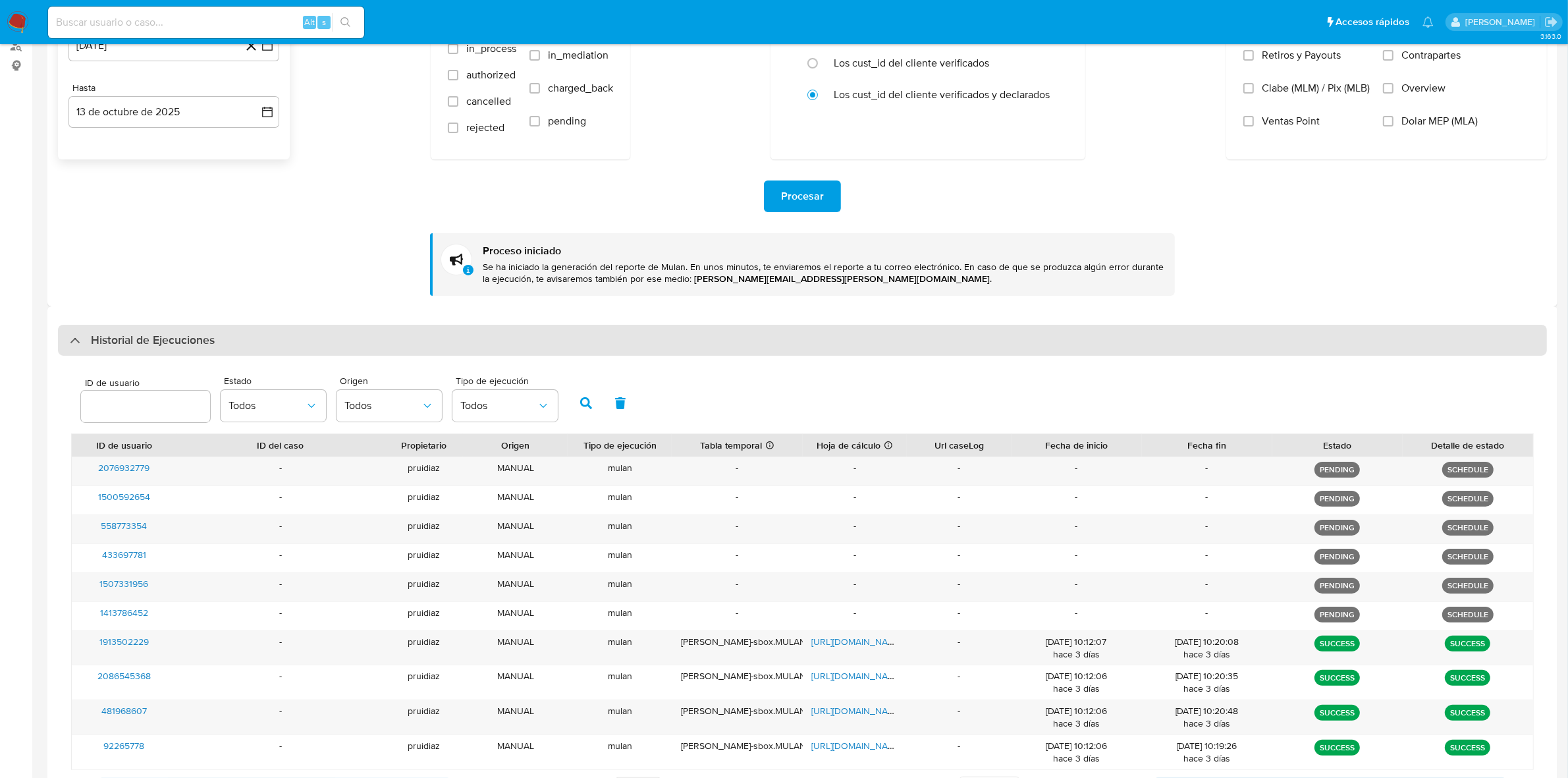
click at [252, 327] on div "Historial de Ejecuciones" at bounding box center [803, 341] width 1489 height 32
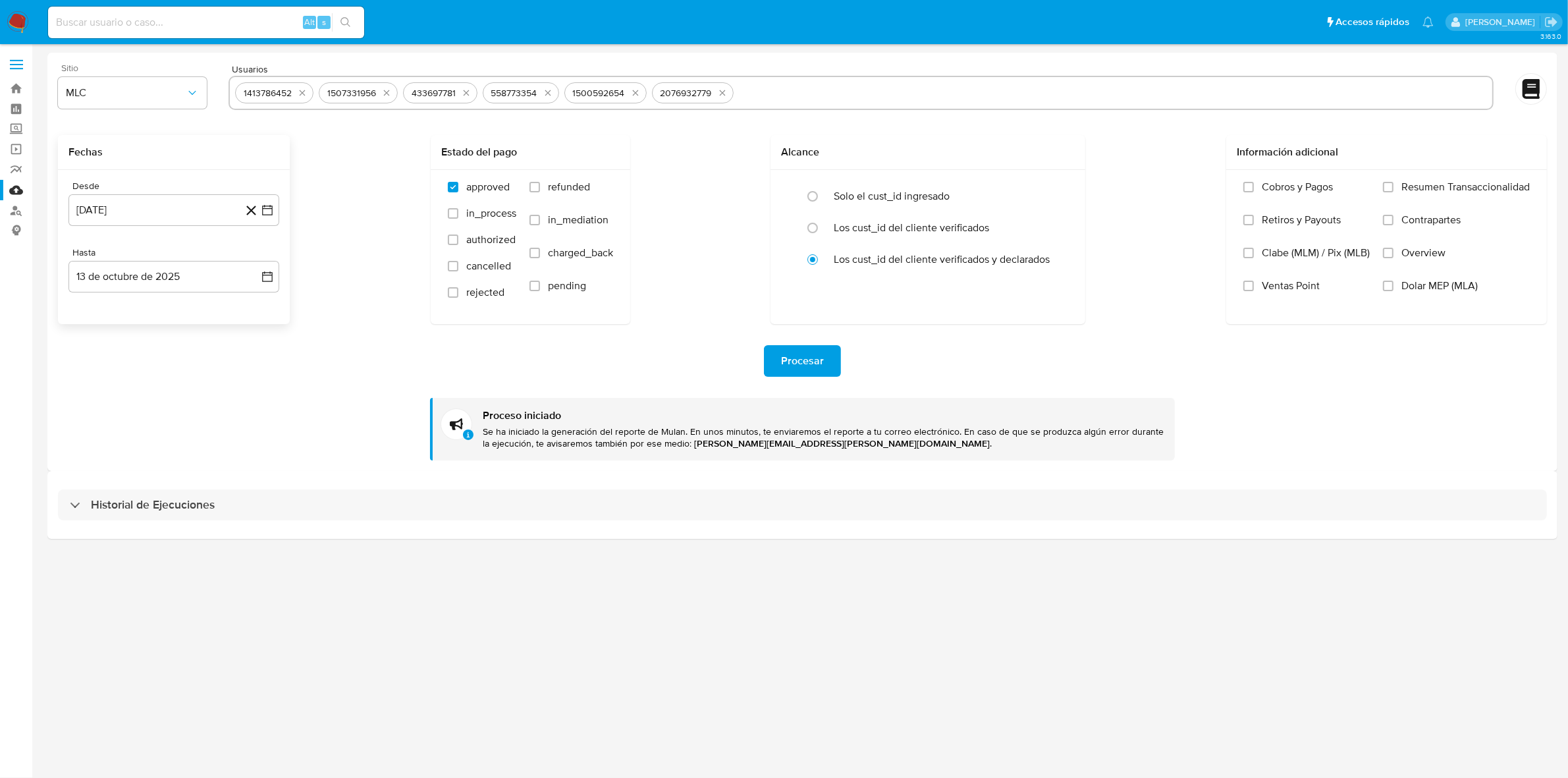
scroll to position [0, 0]
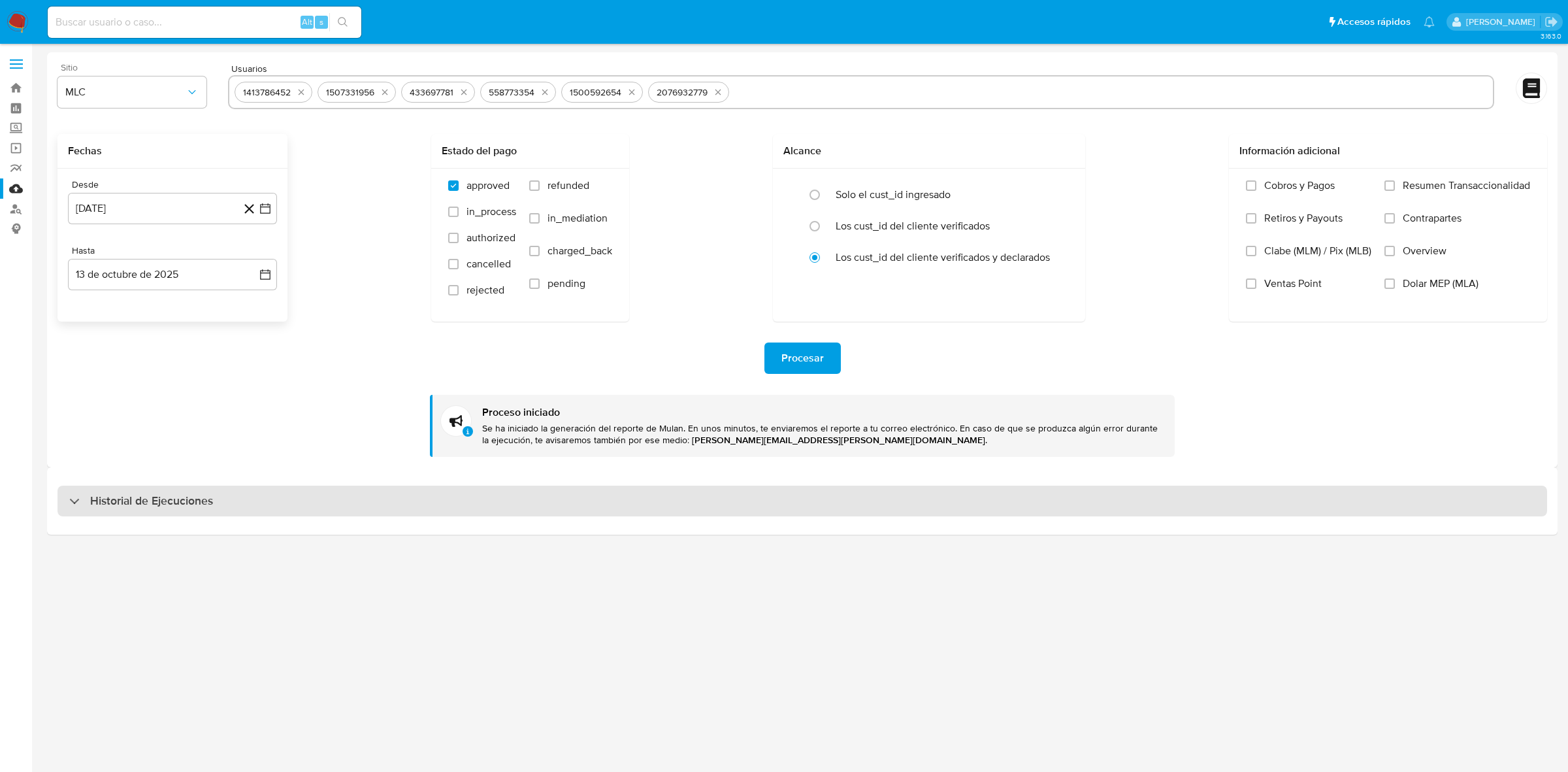
click at [204, 496] on h3 "Historial de Ejecuciones" at bounding box center [152, 501] width 123 height 16
select select "10"
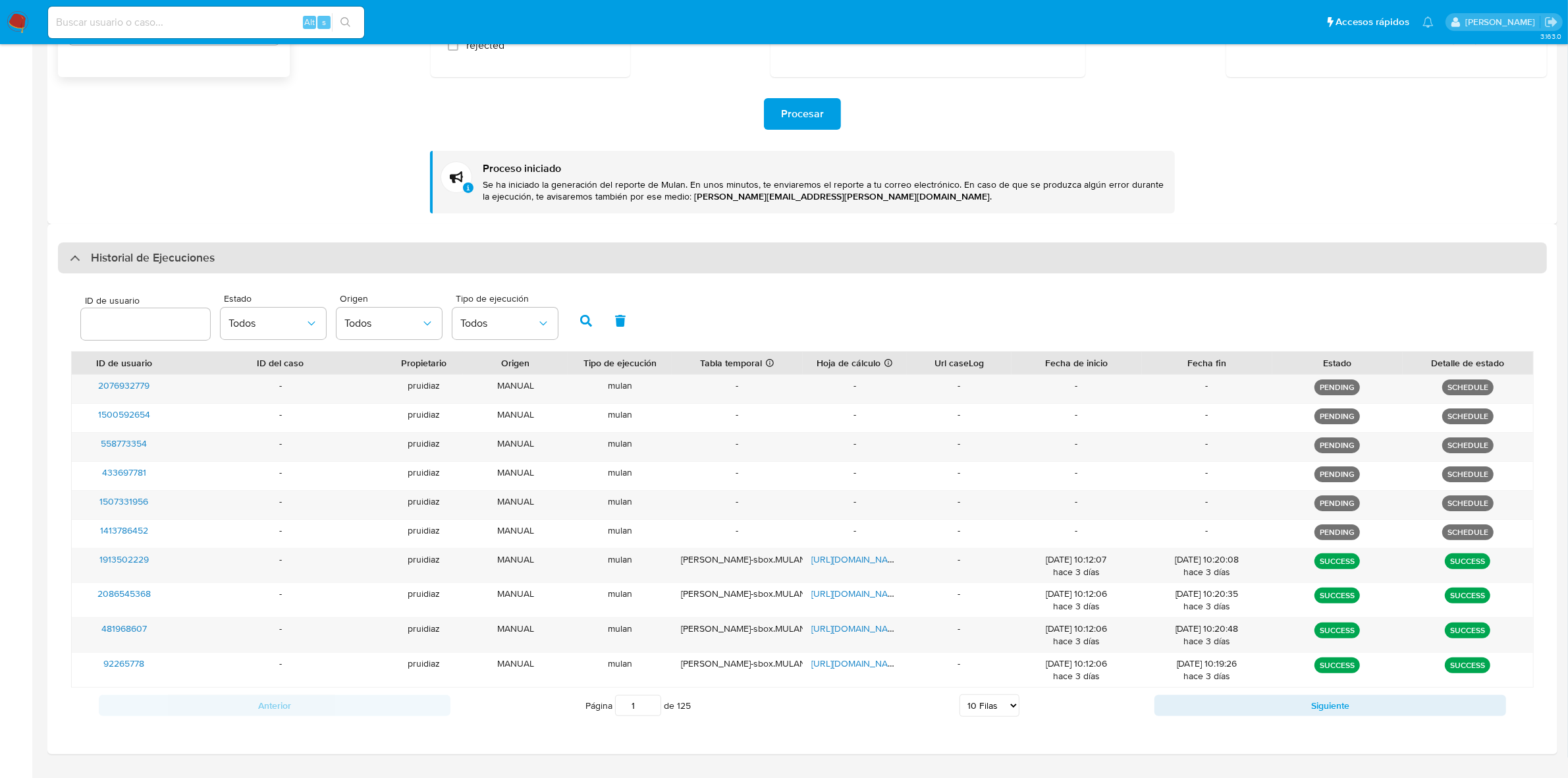
scroll to position [165, 0]
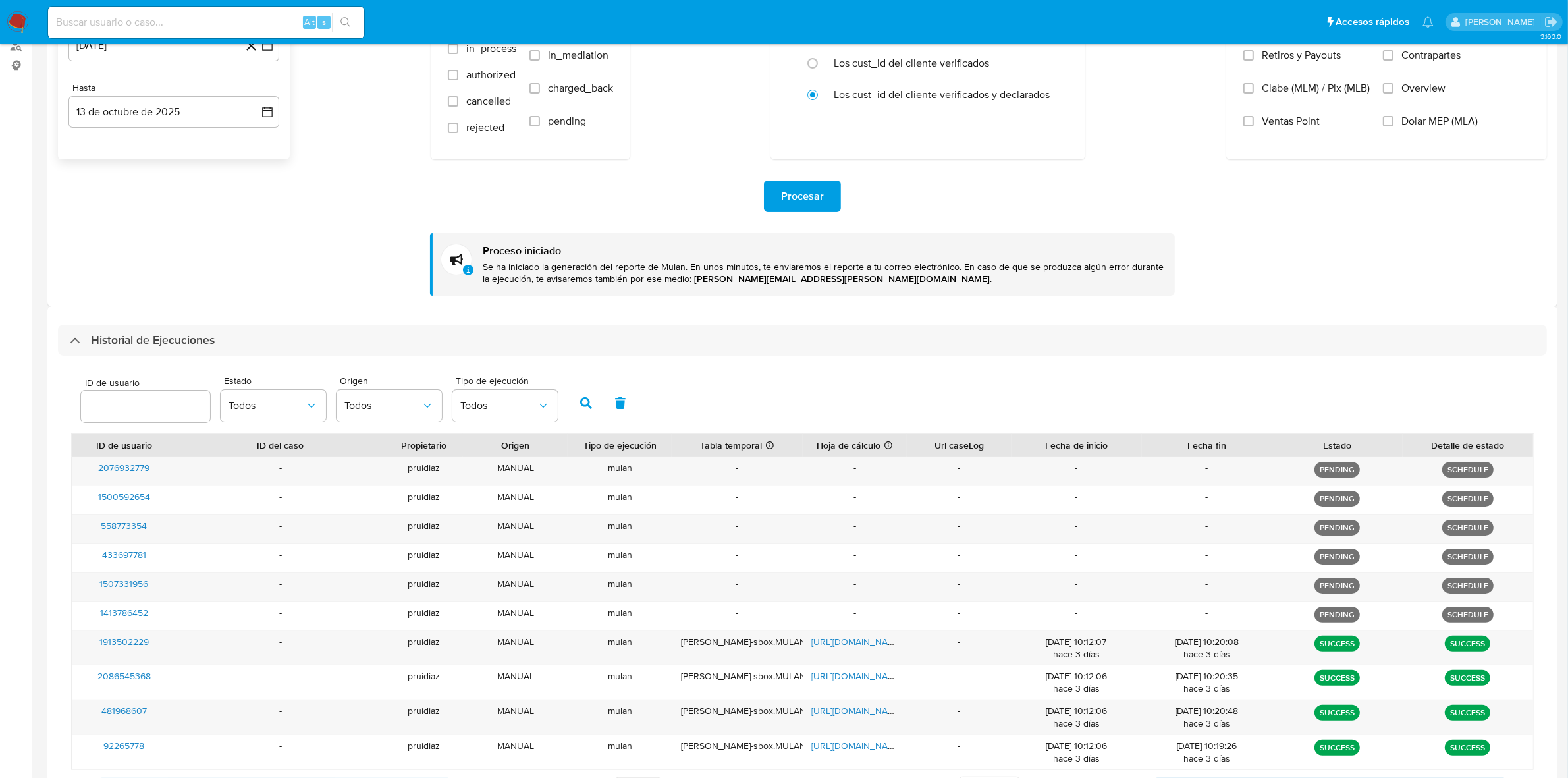
drag, startPoint x: 158, startPoint y: 261, endPoint x: 162, endPoint y: 277, distance: 16.5
click at [155, 261] on div "Procesar Proceso iniciado Se ha iniciado la generación del reporte de Mulan. En…" at bounding box center [803, 228] width 1489 height 136
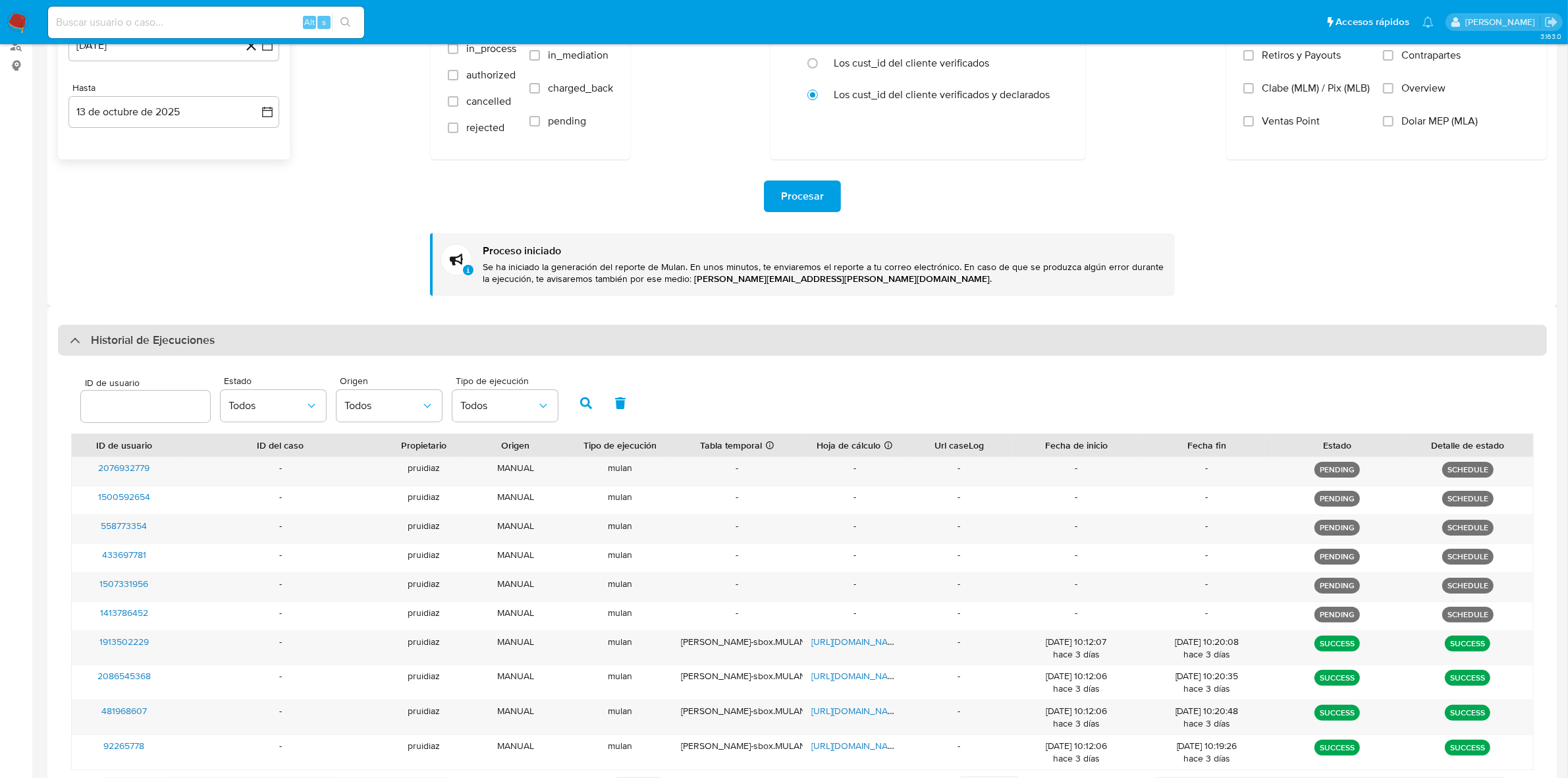
click at [169, 333] on h3 "Historial de Ejecuciones" at bounding box center [153, 341] width 124 height 16
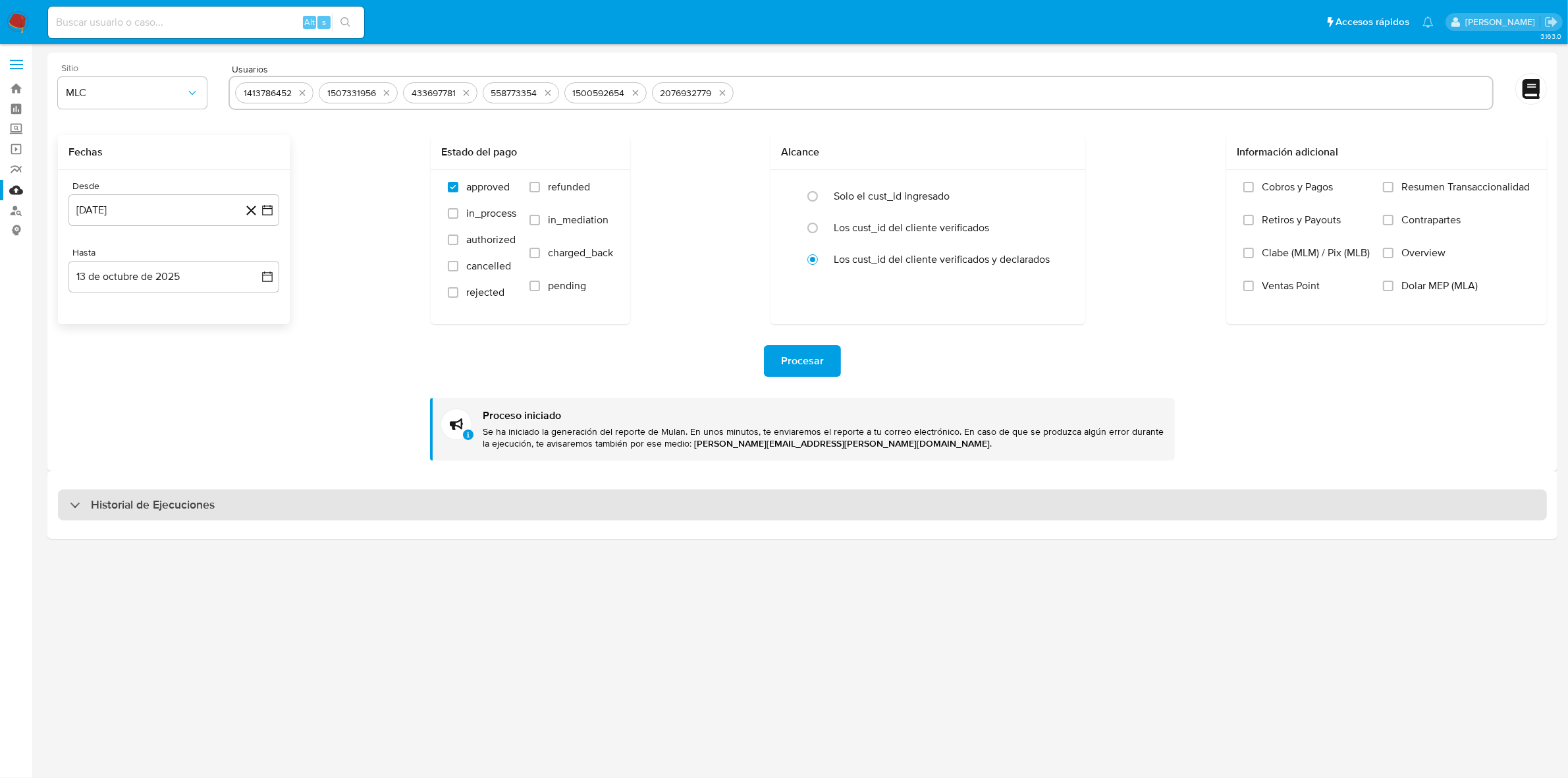
scroll to position [0, 0]
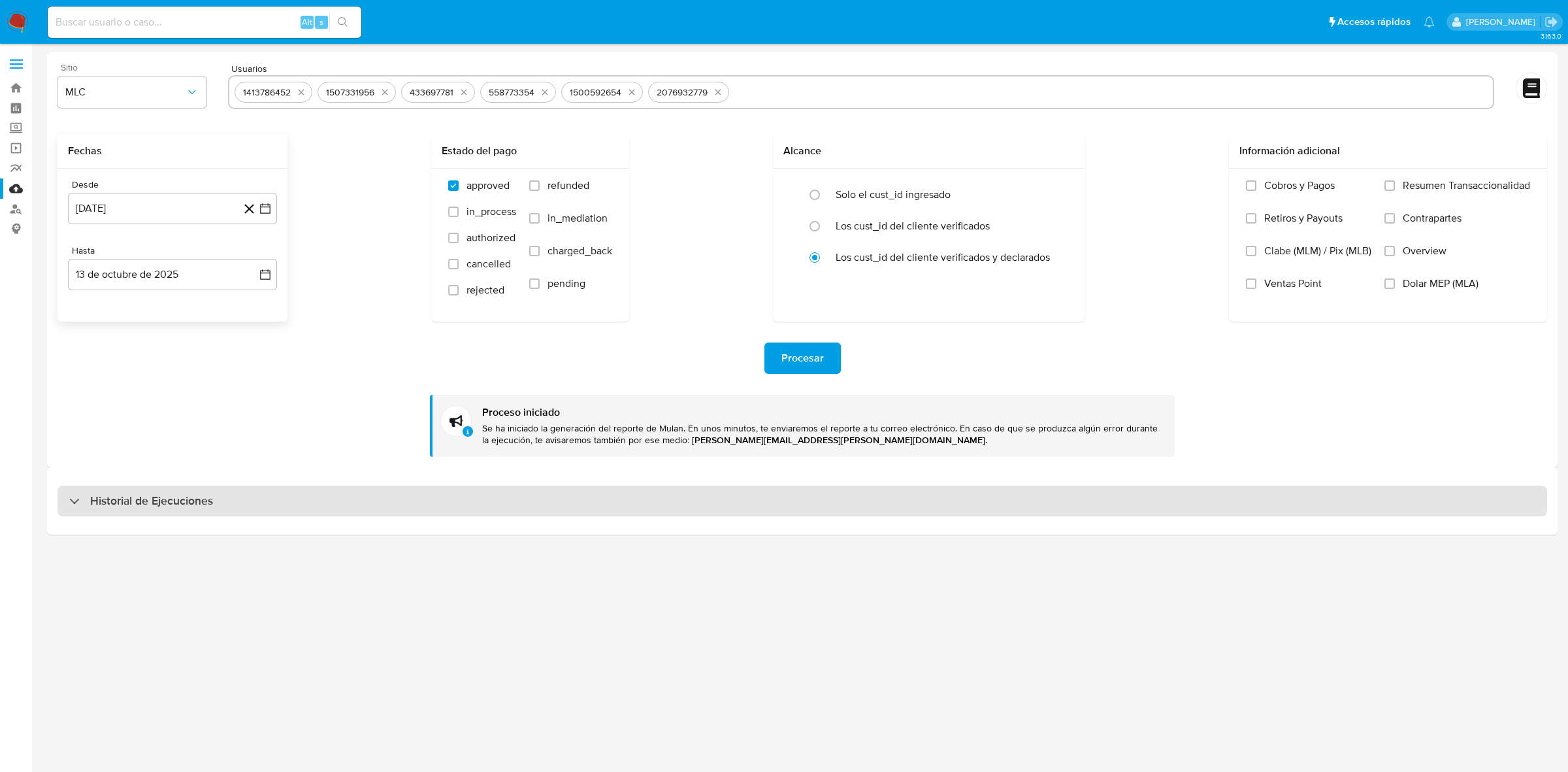
click at [178, 494] on h3 "Historial de Ejecuciones" at bounding box center [152, 501] width 123 height 16
select select "10"
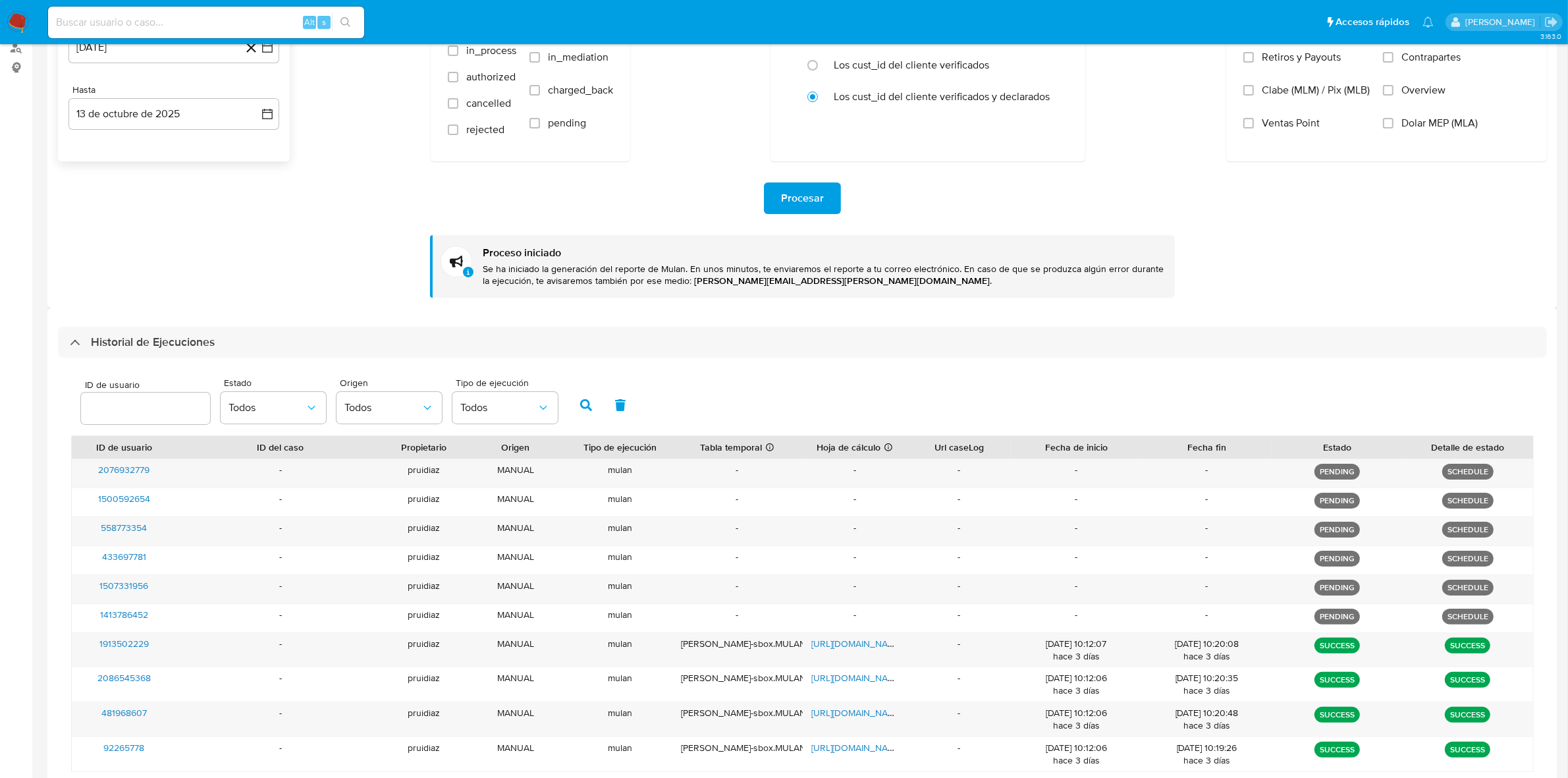
scroll to position [165, 0]
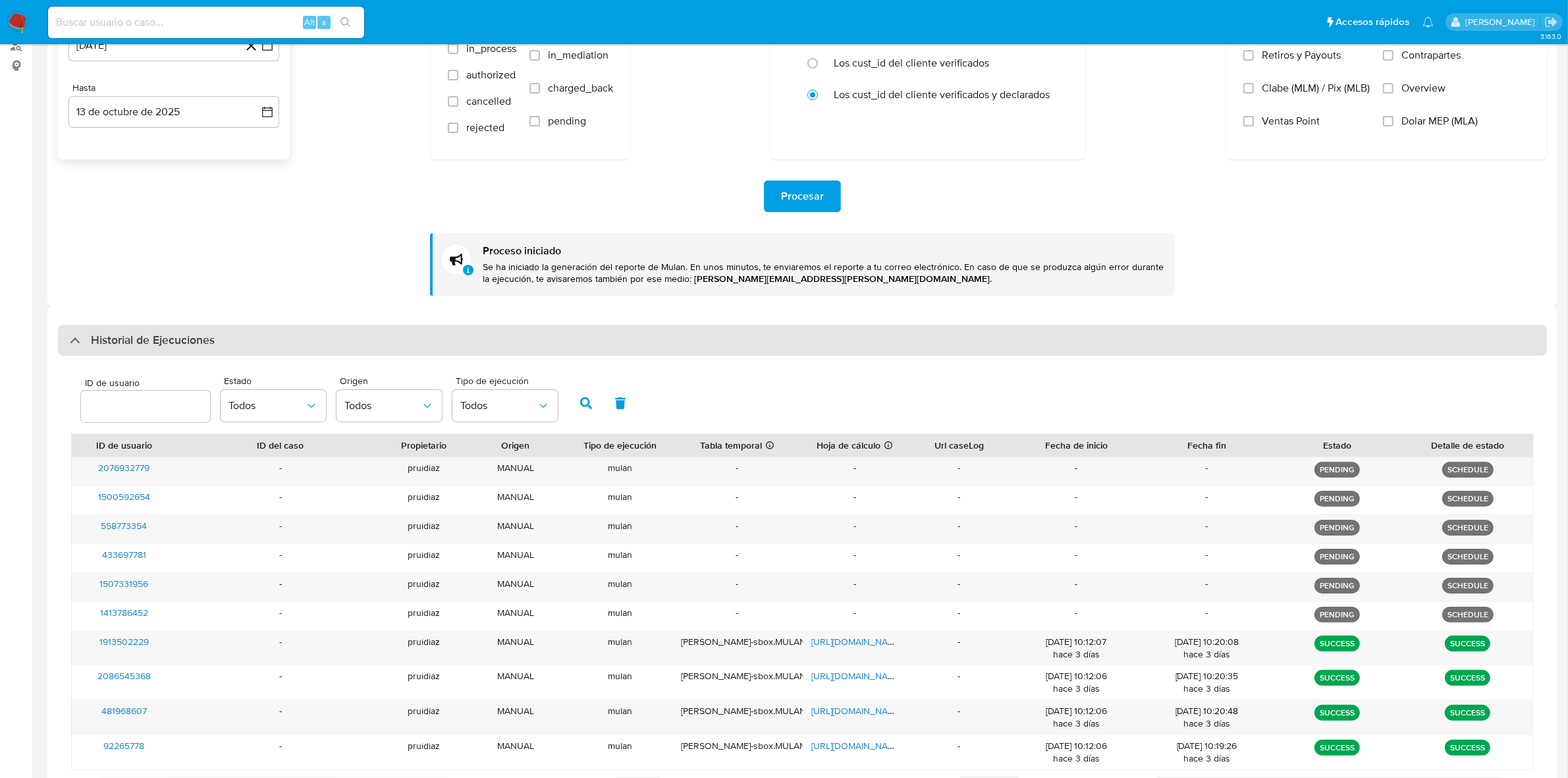
click at [176, 338] on h3 "Historial de Ejecuciones" at bounding box center [153, 341] width 124 height 16
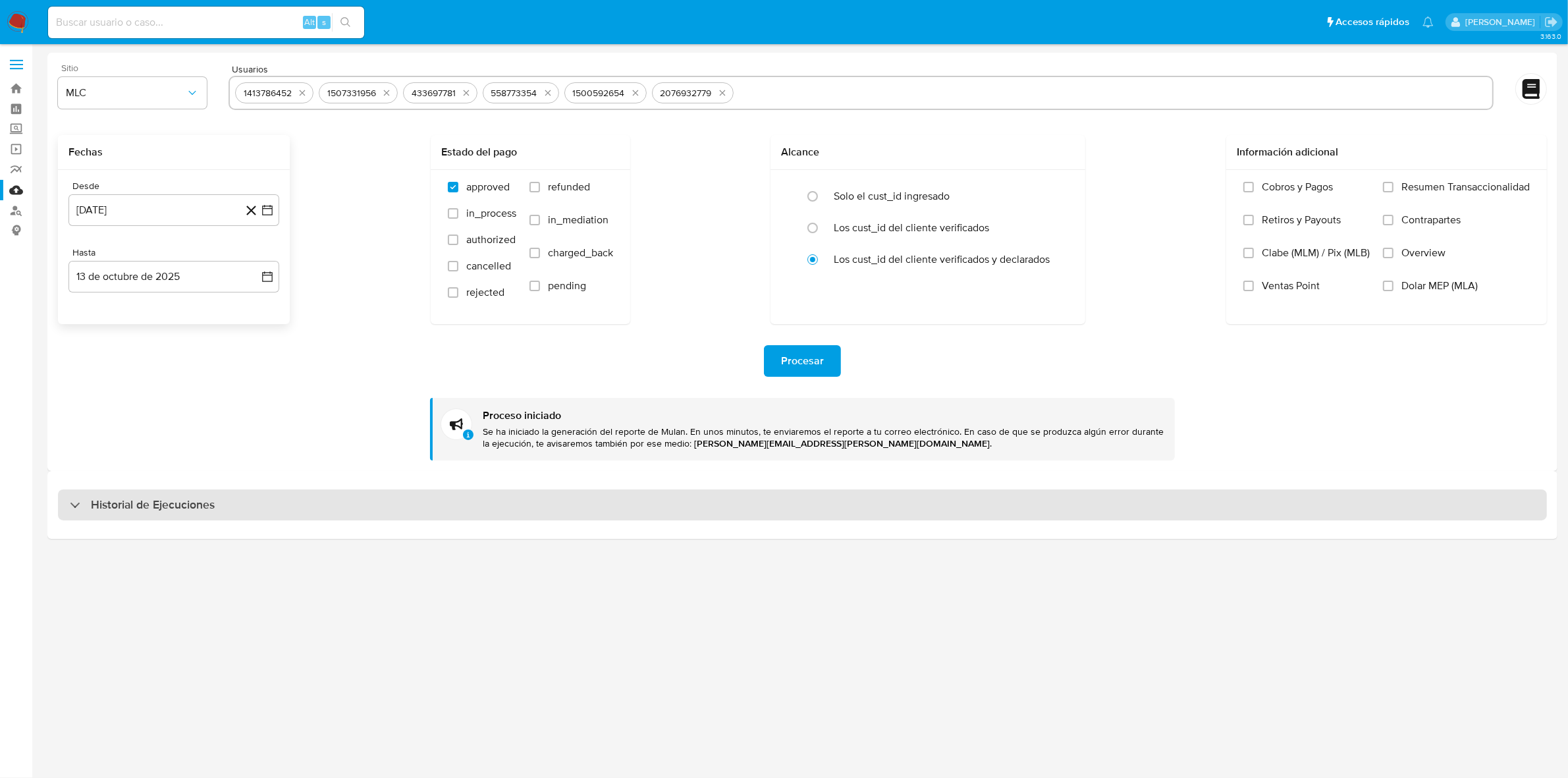
scroll to position [0, 0]
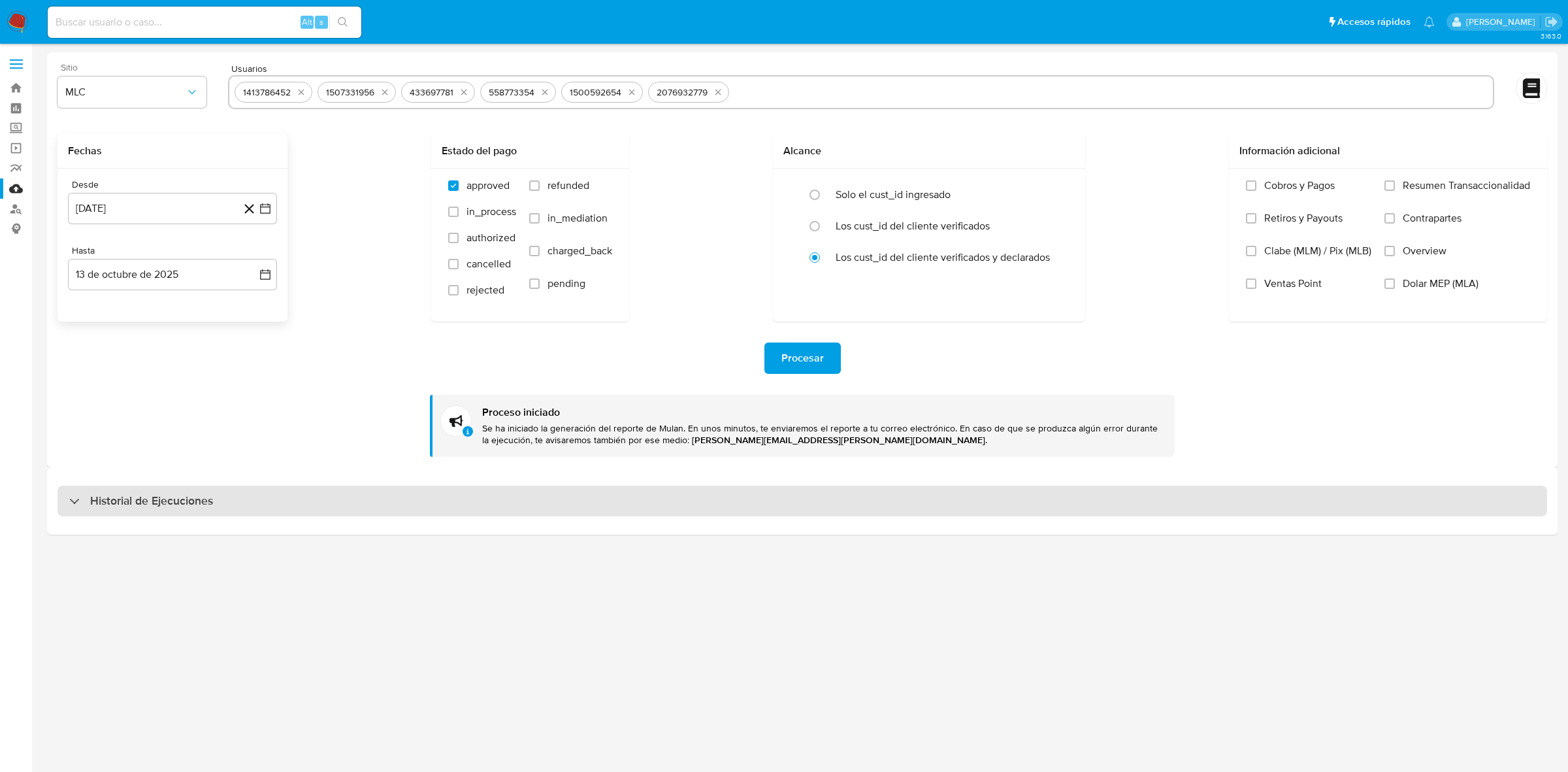
click at [142, 500] on h3 "Historial de Ejecuciones" at bounding box center [152, 501] width 123 height 16
select select "10"
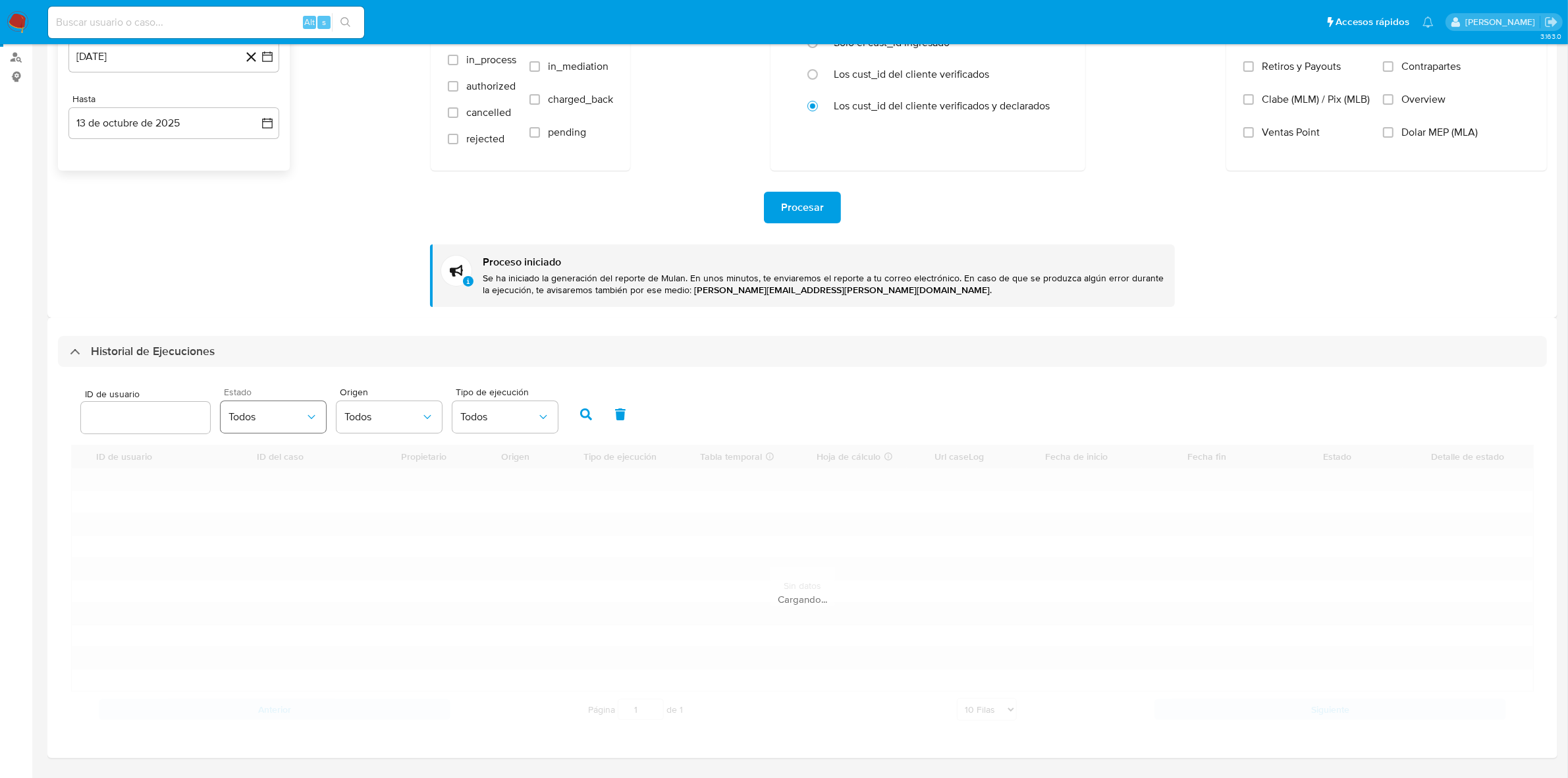
scroll to position [165, 0]
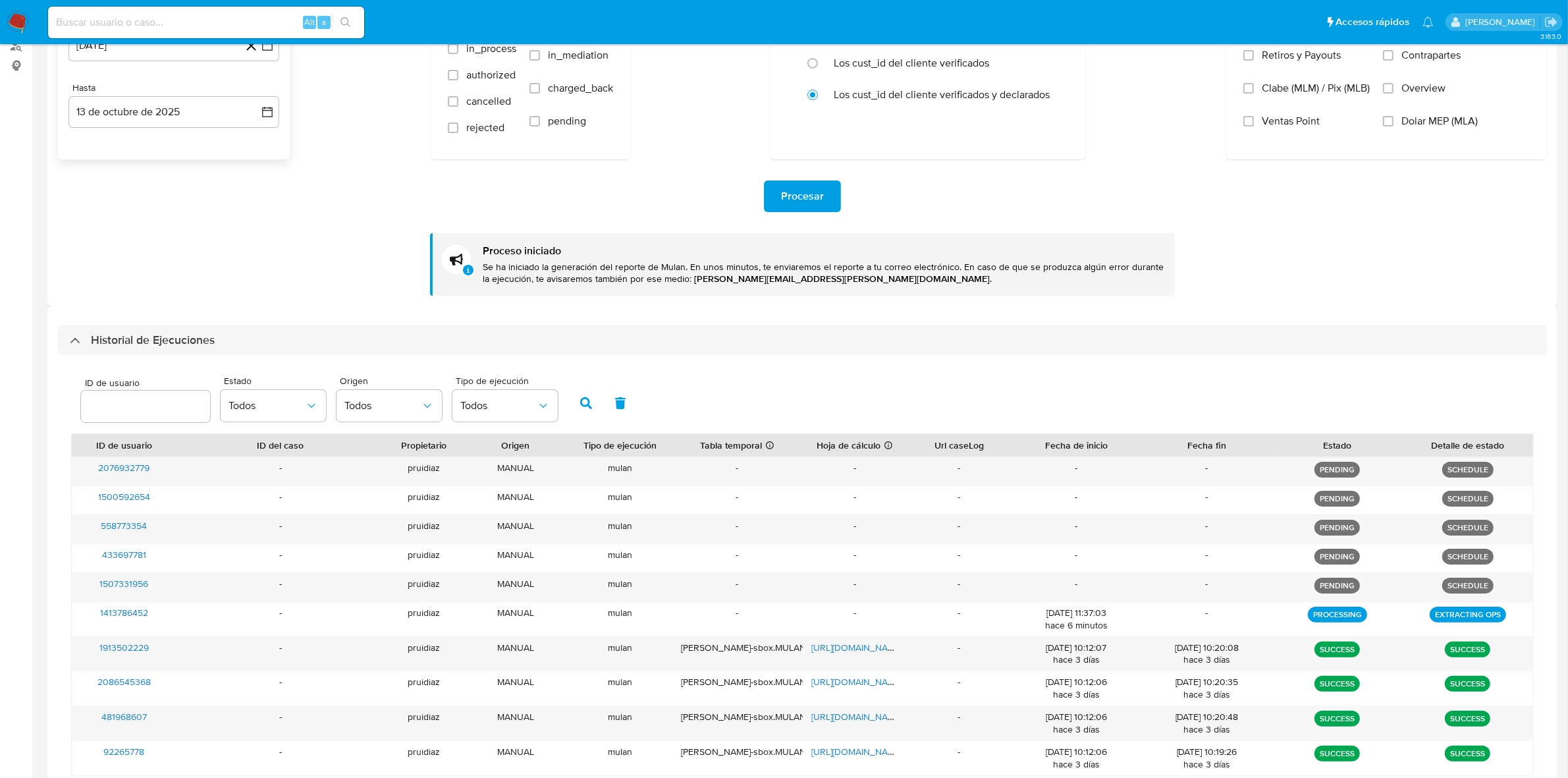
click at [181, 211] on div "Procesar" at bounding box center [803, 197] width 1489 height 32
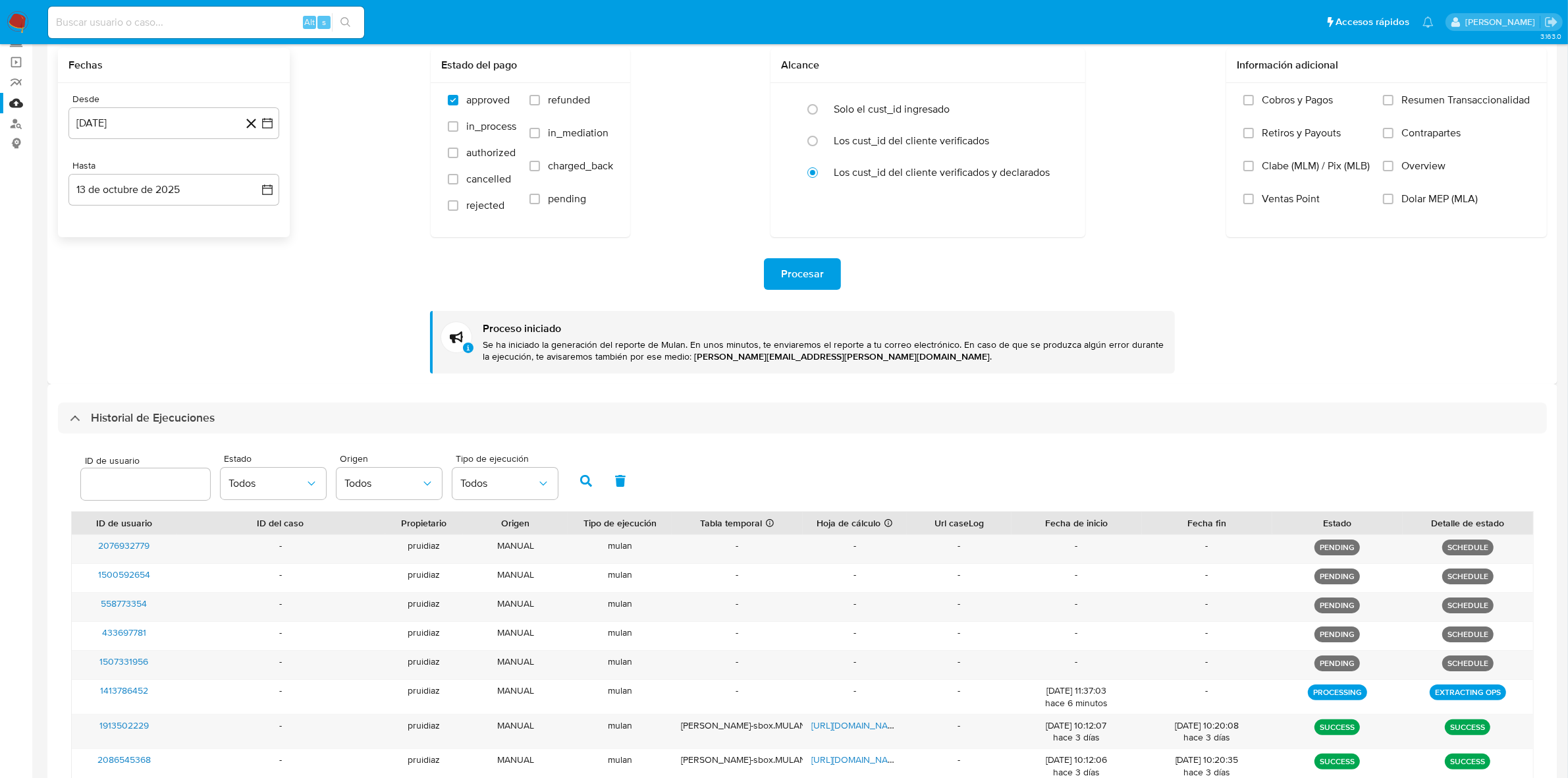
scroll to position [0, 0]
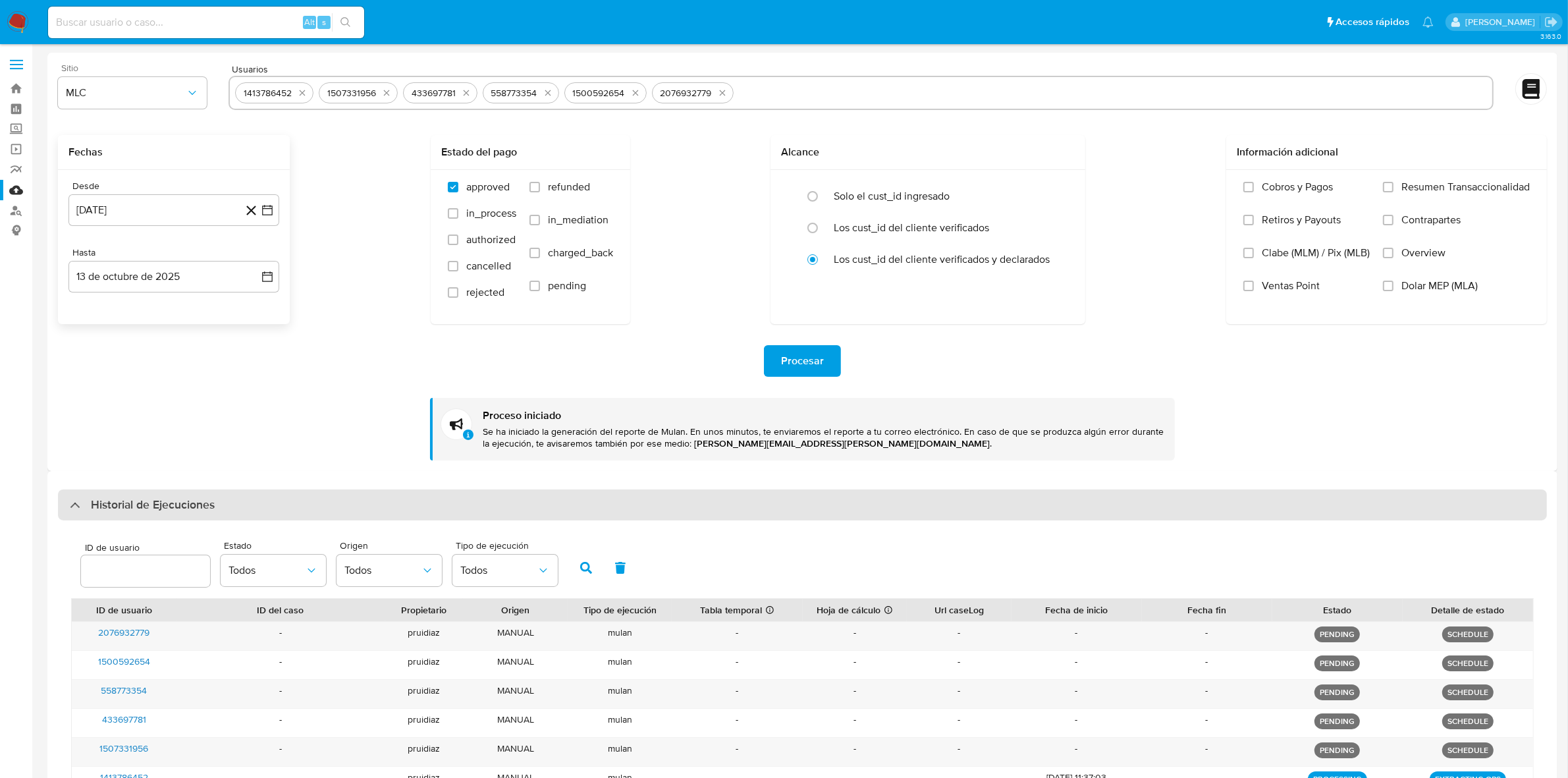
click at [194, 495] on div "Historial de Ejecuciones" at bounding box center [803, 505] width 1489 height 32
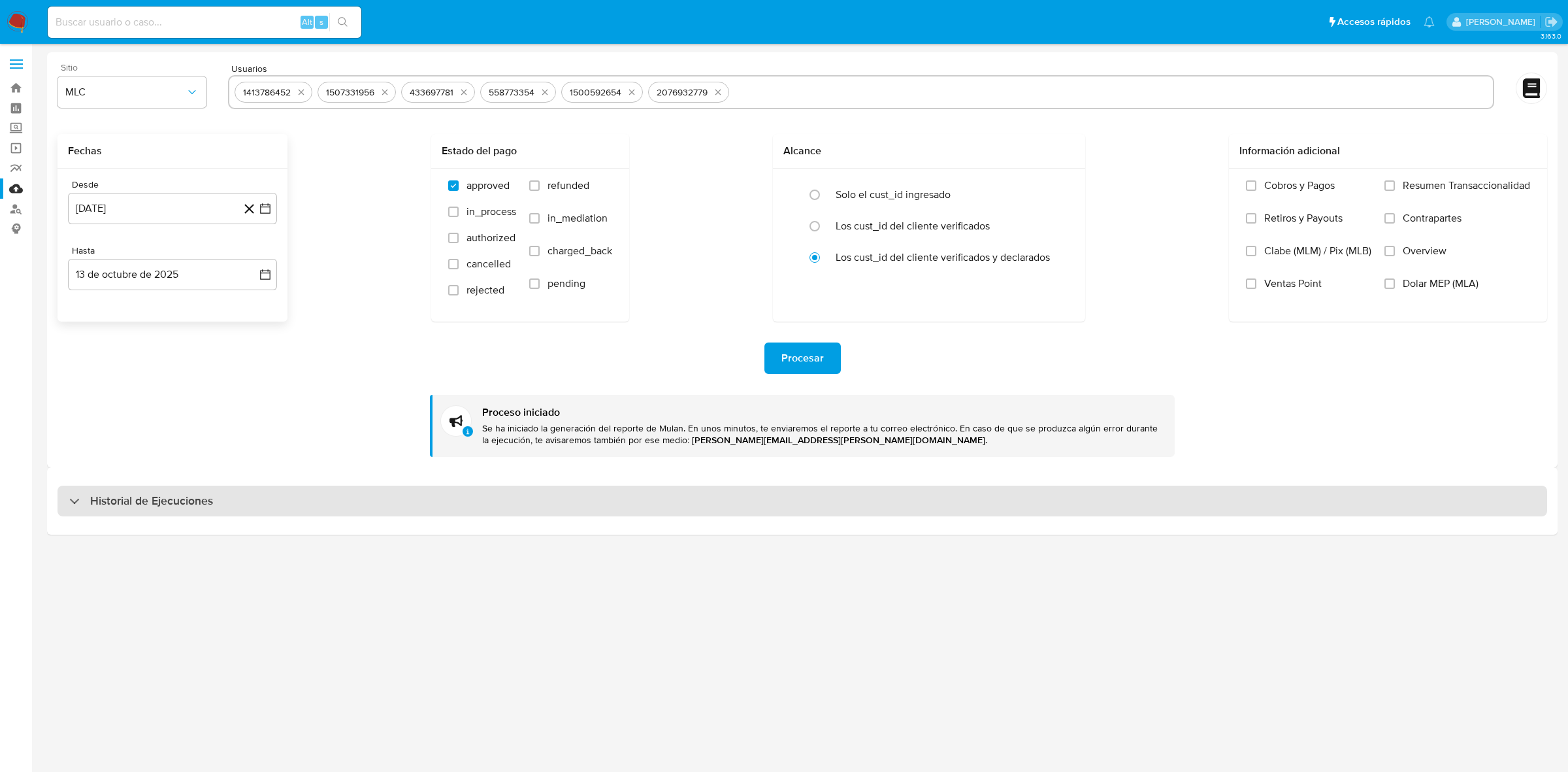
click at [174, 511] on div "Historial de Ejecuciones" at bounding box center [802, 501] width 1490 height 31
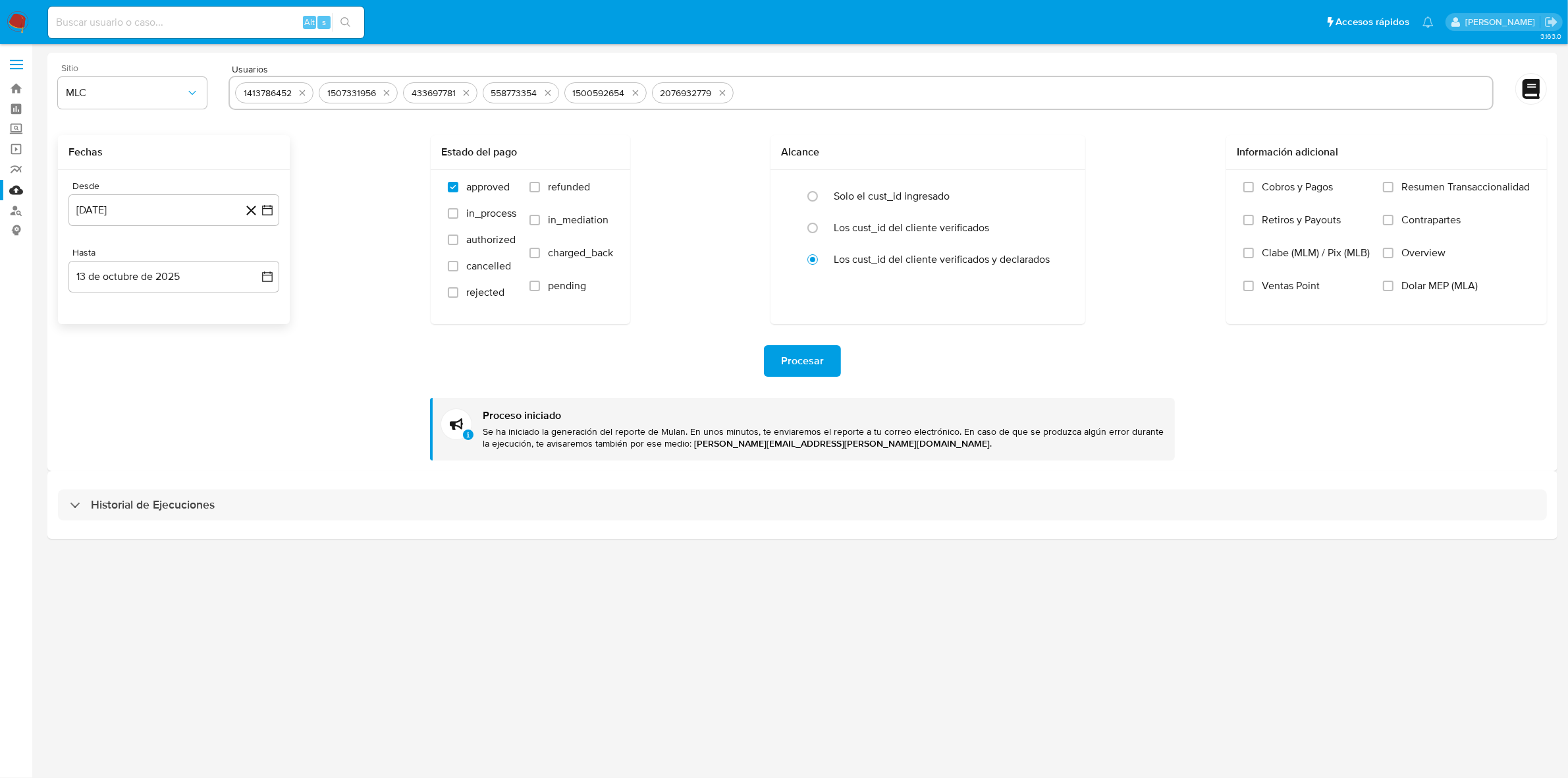
select select "10"
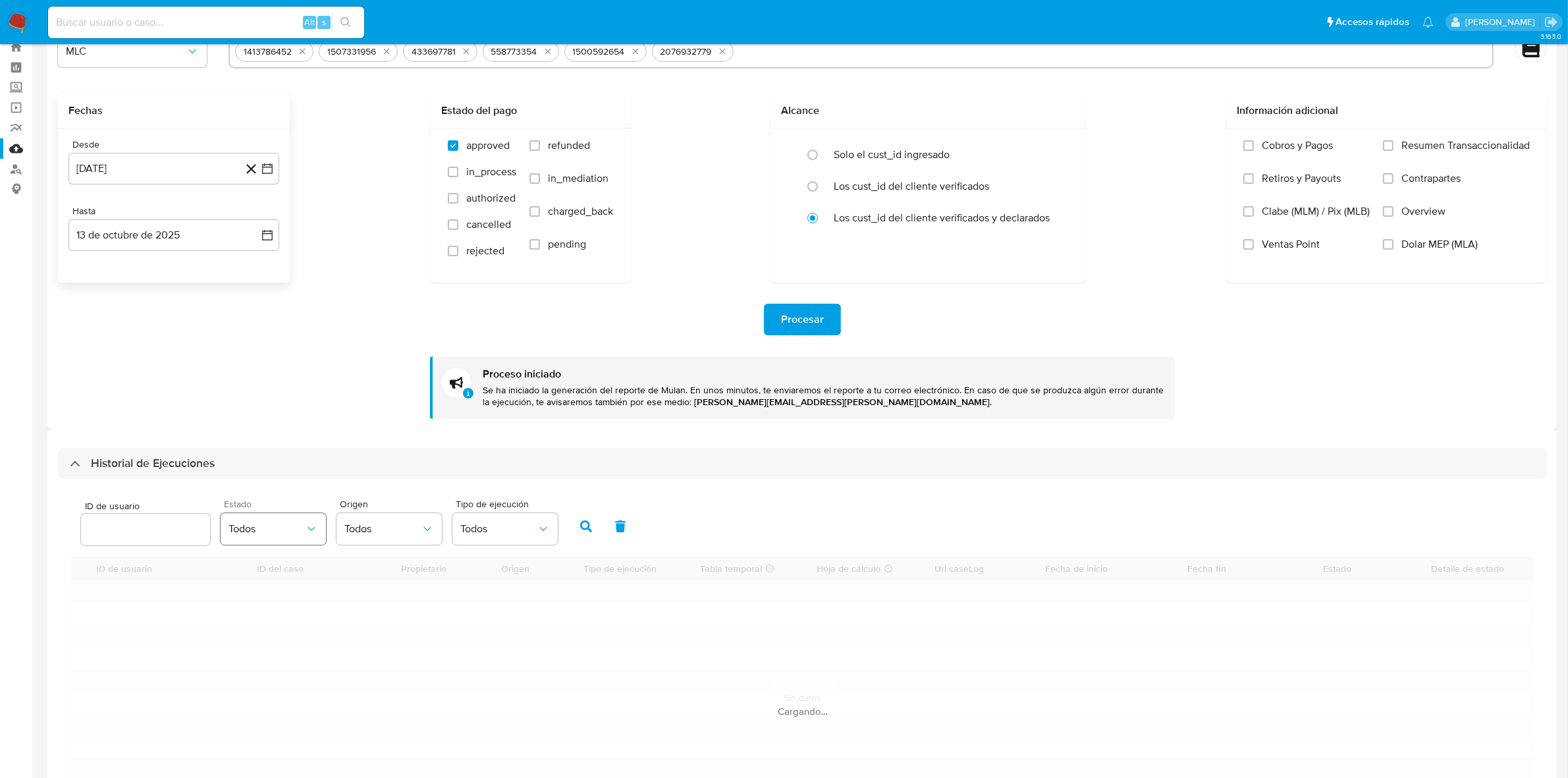
scroll to position [165, 0]
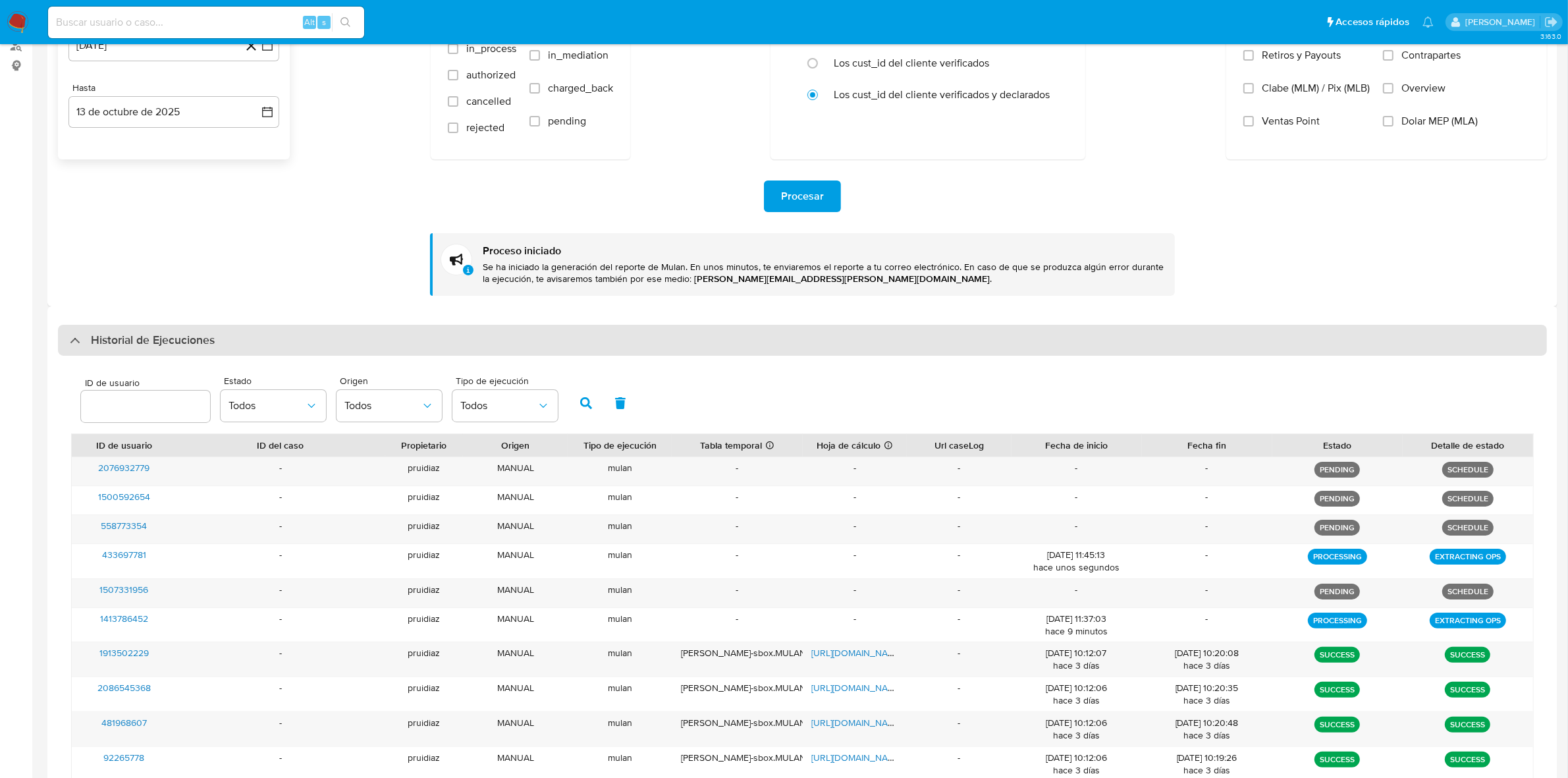
click at [252, 346] on div "Historial de Ejecuciones" at bounding box center [803, 341] width 1489 height 32
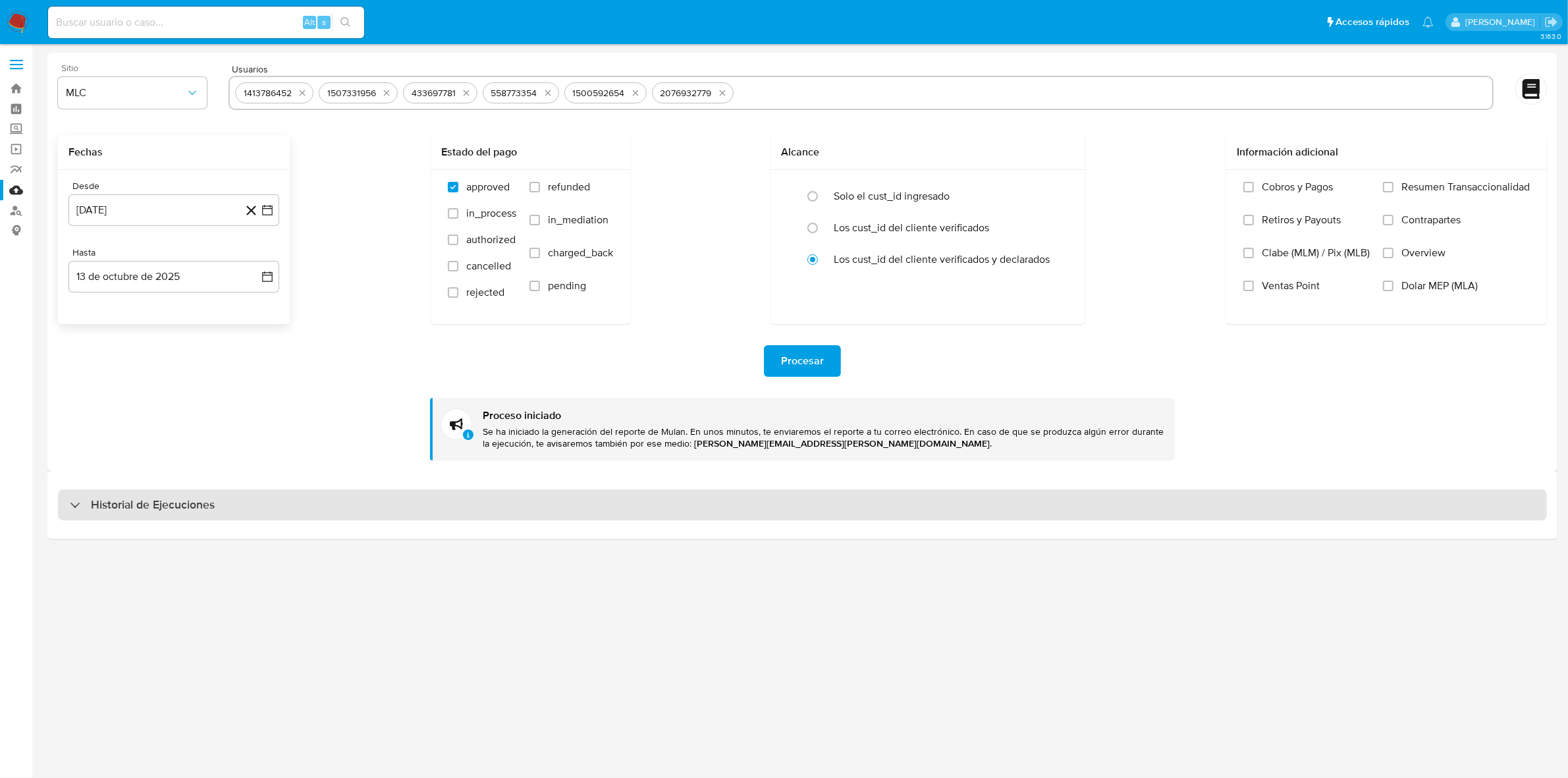
scroll to position [0, 0]
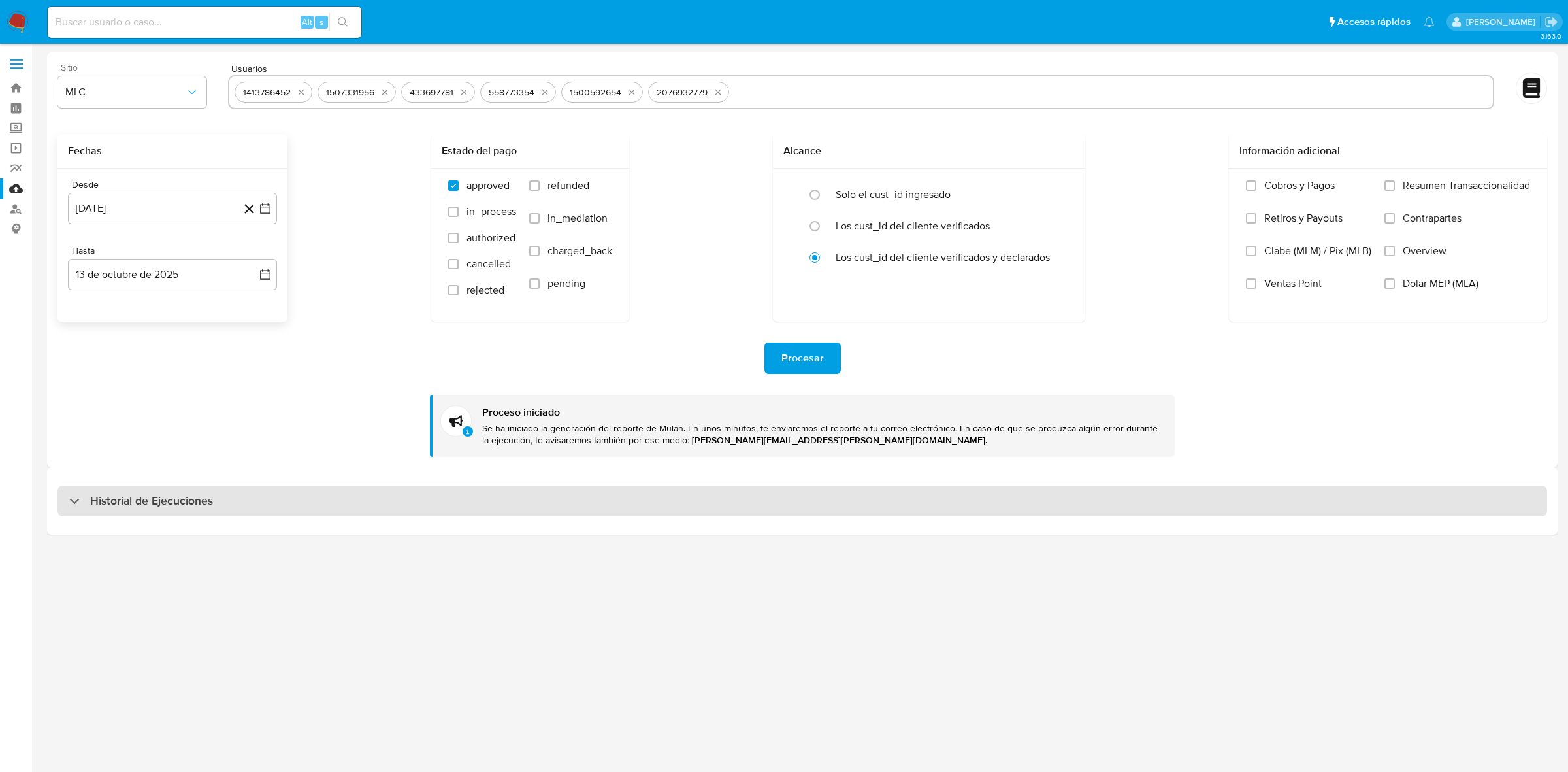
click at [223, 488] on div "Historial de Ejecuciones" at bounding box center [802, 501] width 1490 height 31
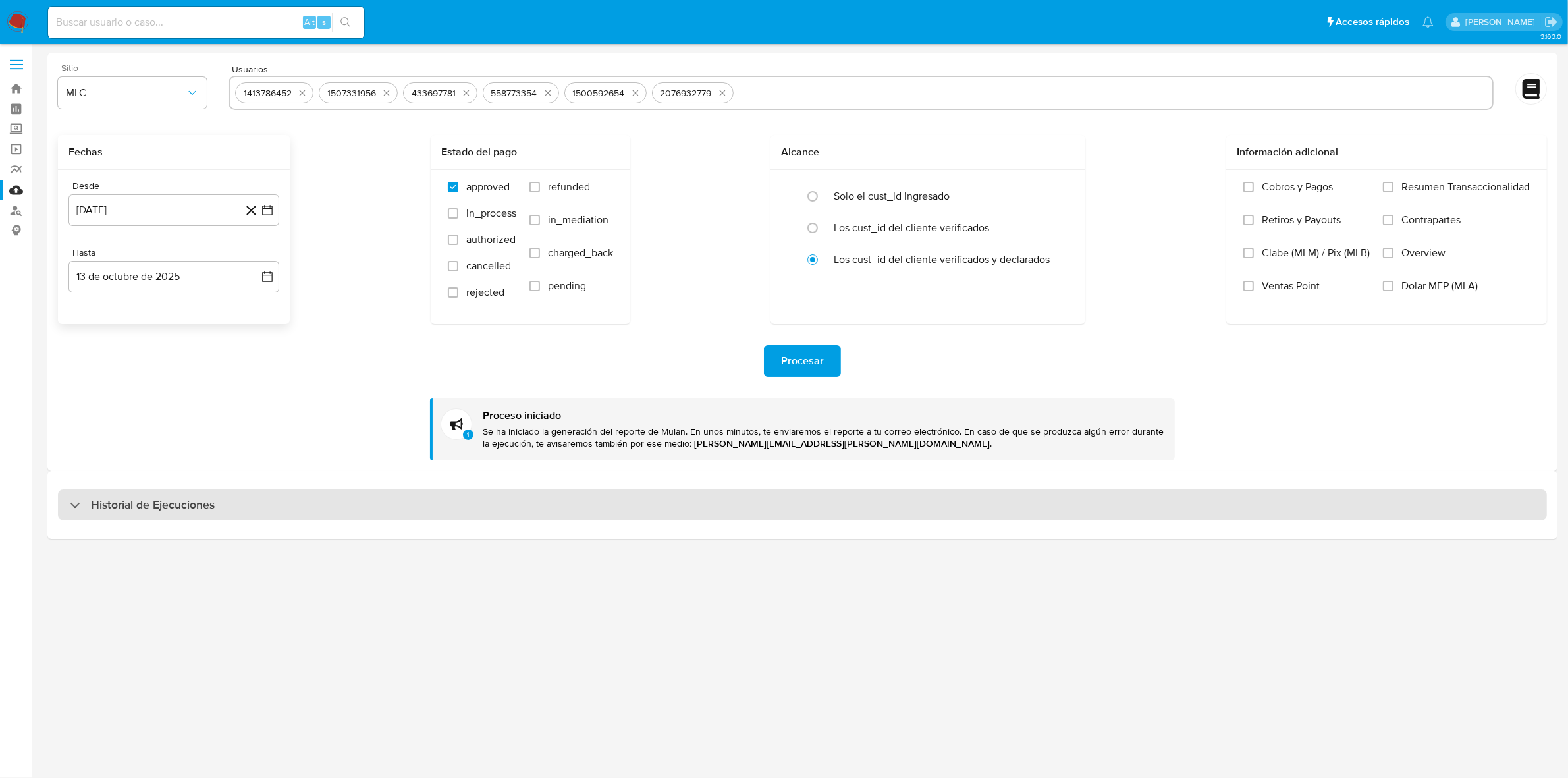
select select "10"
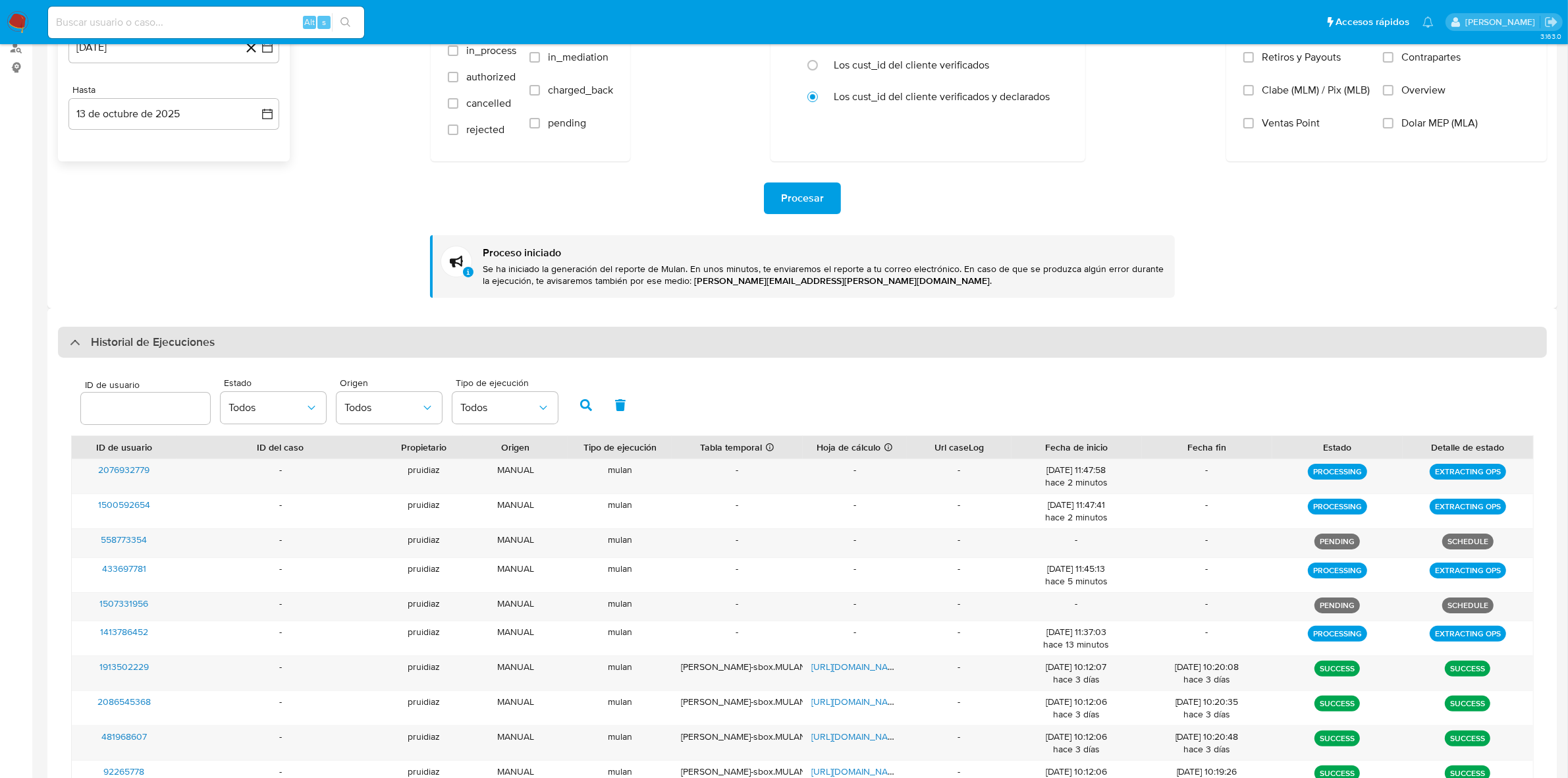
scroll to position [165, 0]
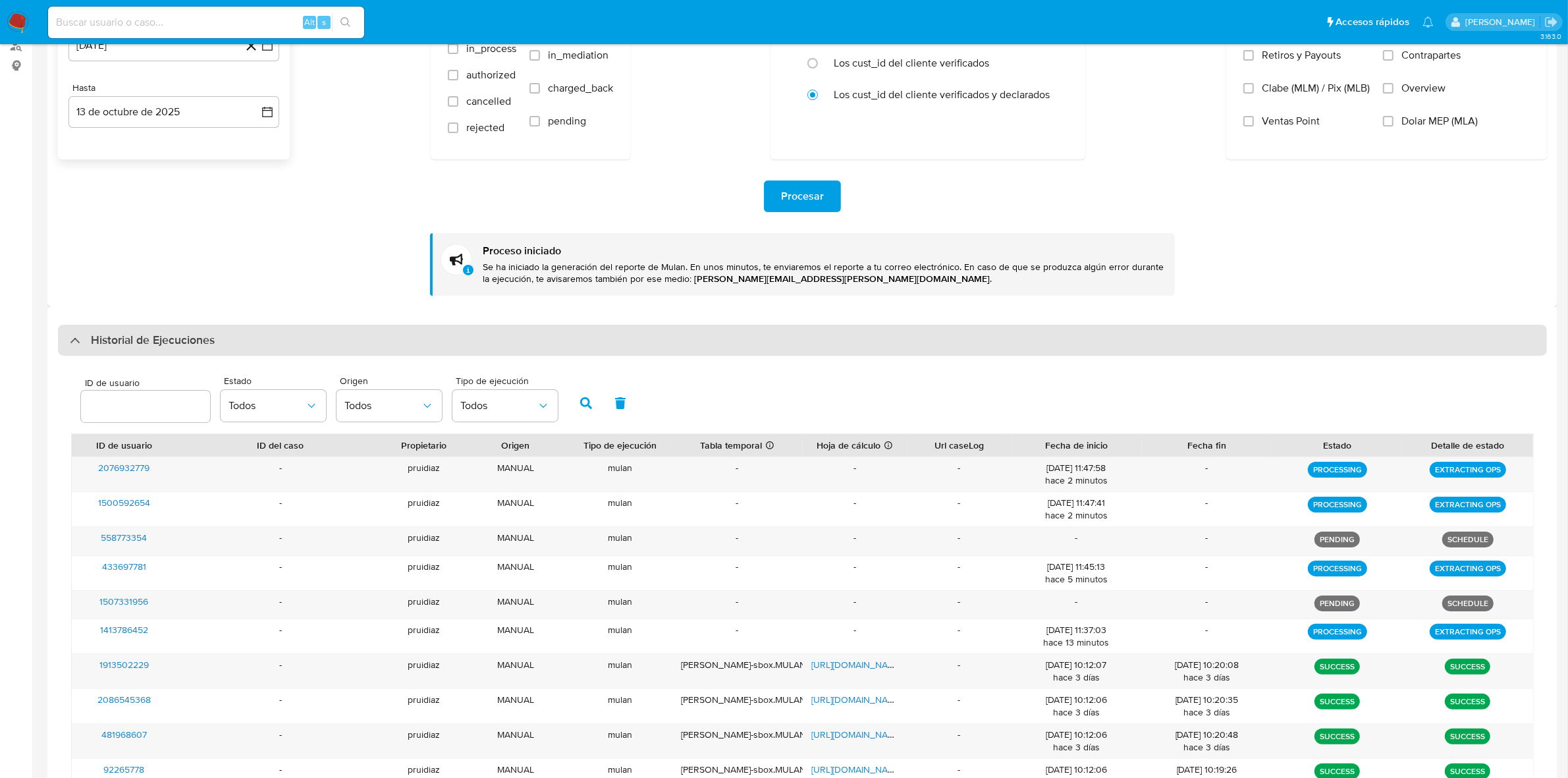
click at [227, 338] on div "Historial de Ejecuciones" at bounding box center [803, 341] width 1489 height 32
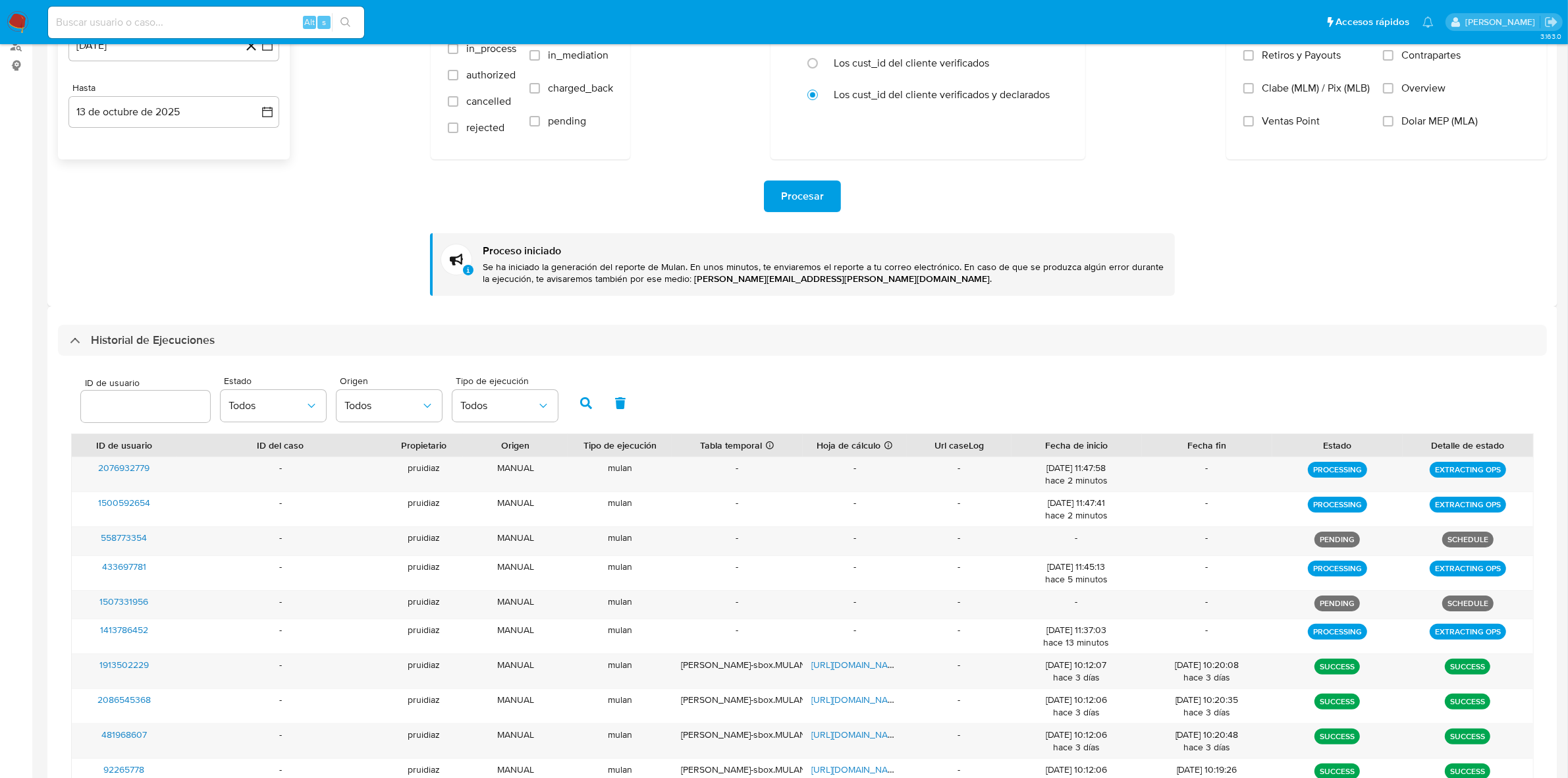
scroll to position [0, 0]
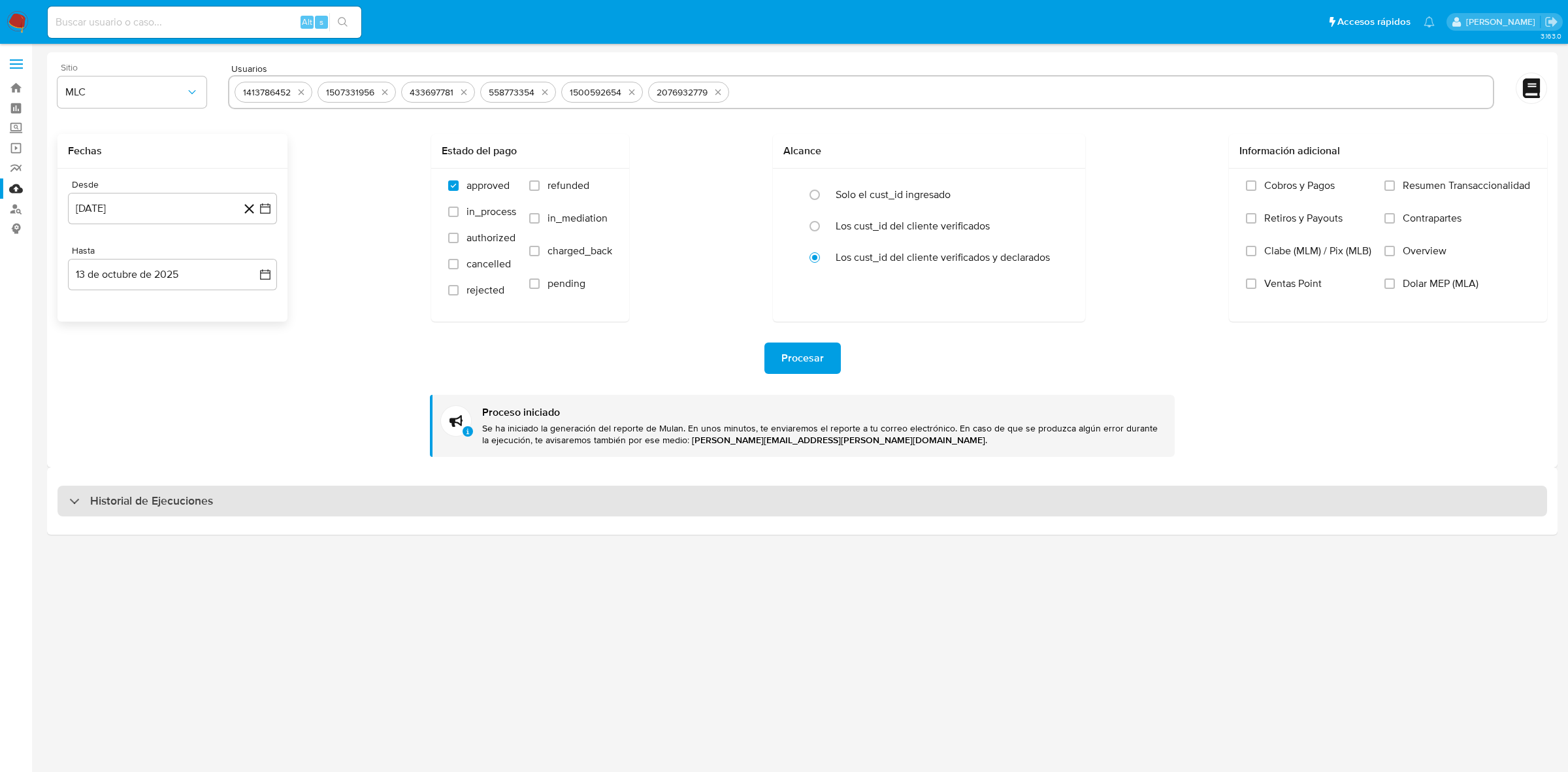
click at [216, 489] on div "Historial de Ejecuciones" at bounding box center [802, 501] width 1490 height 31
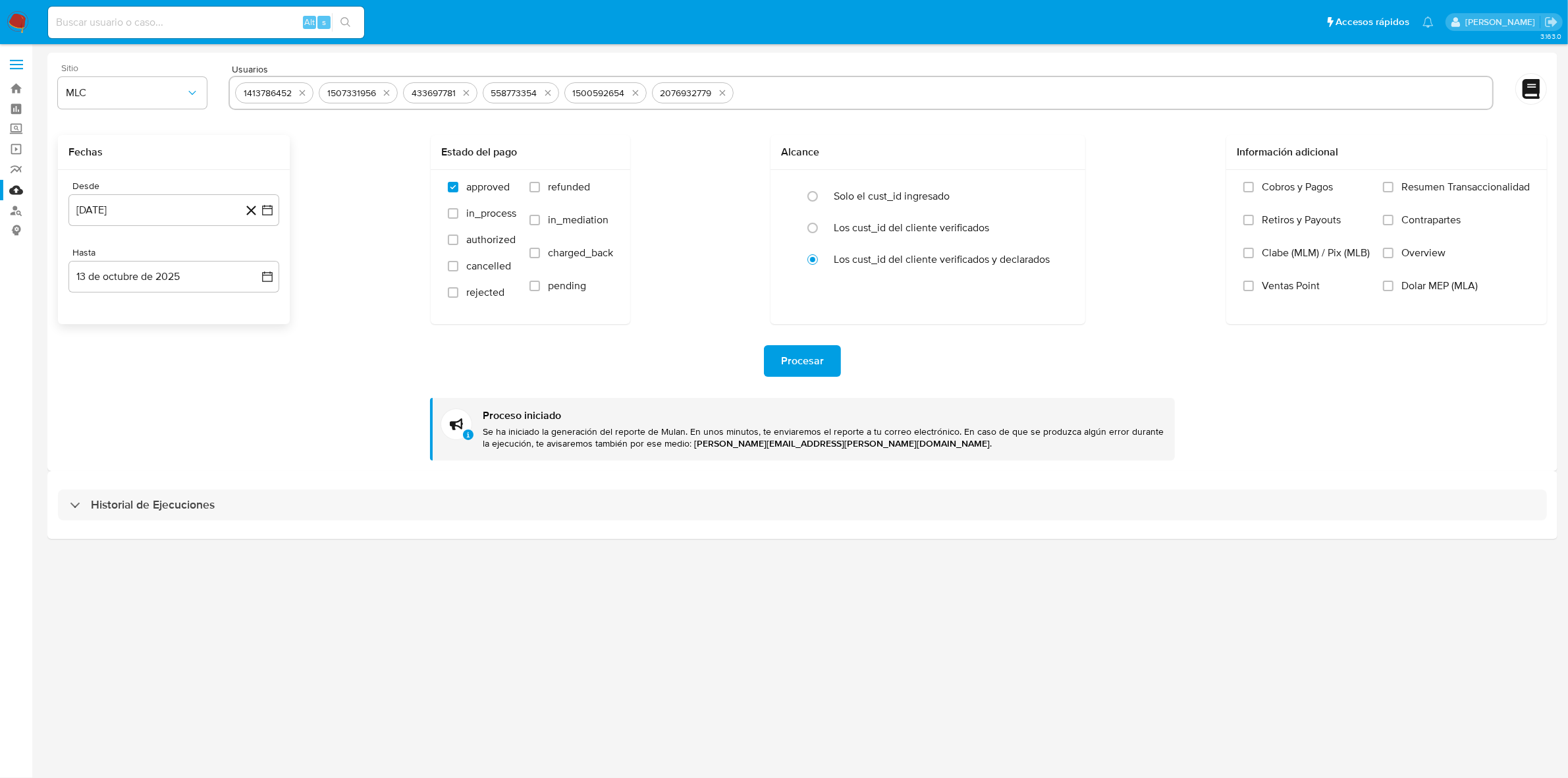
select select "10"
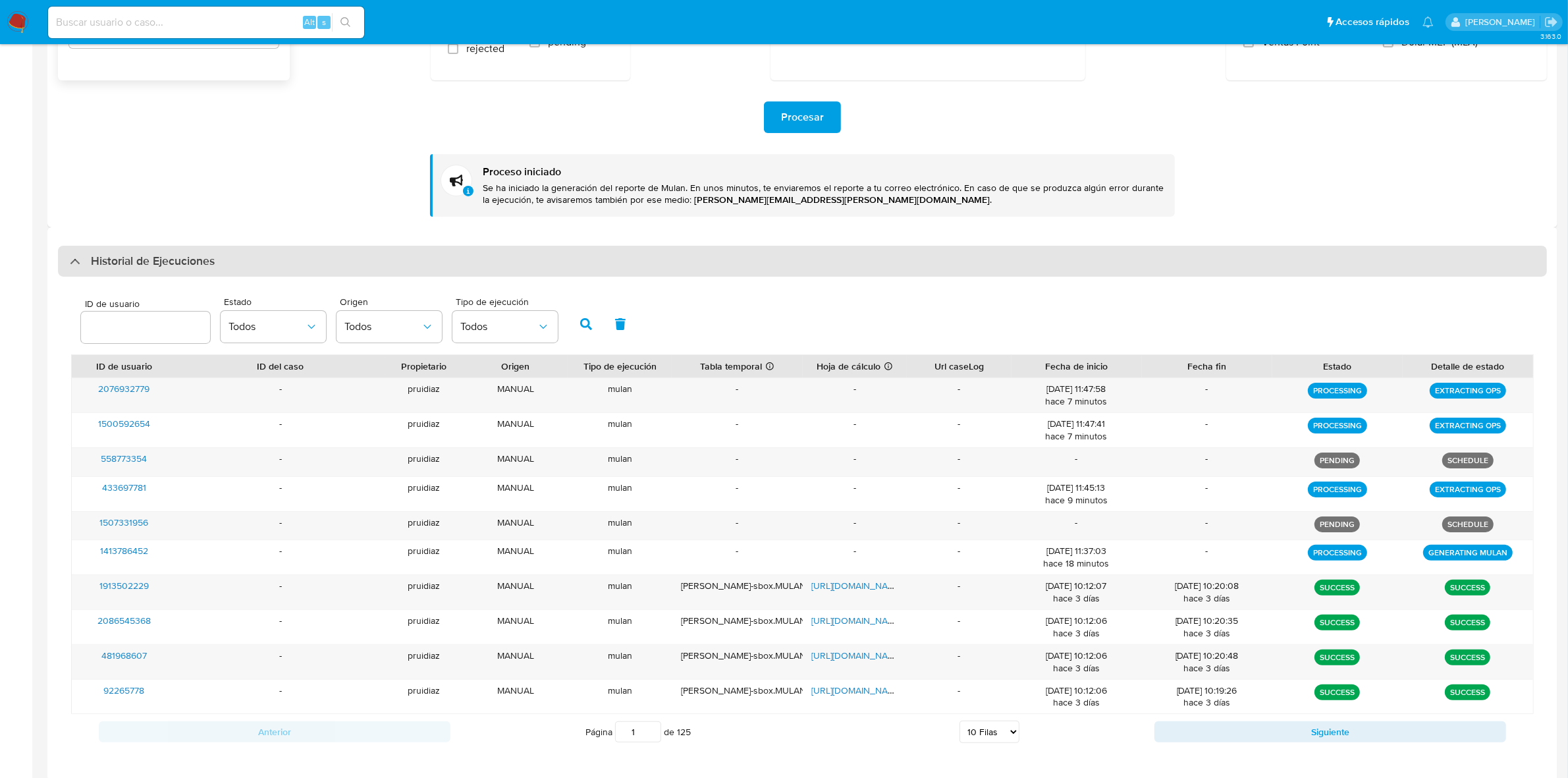
scroll to position [303, 0]
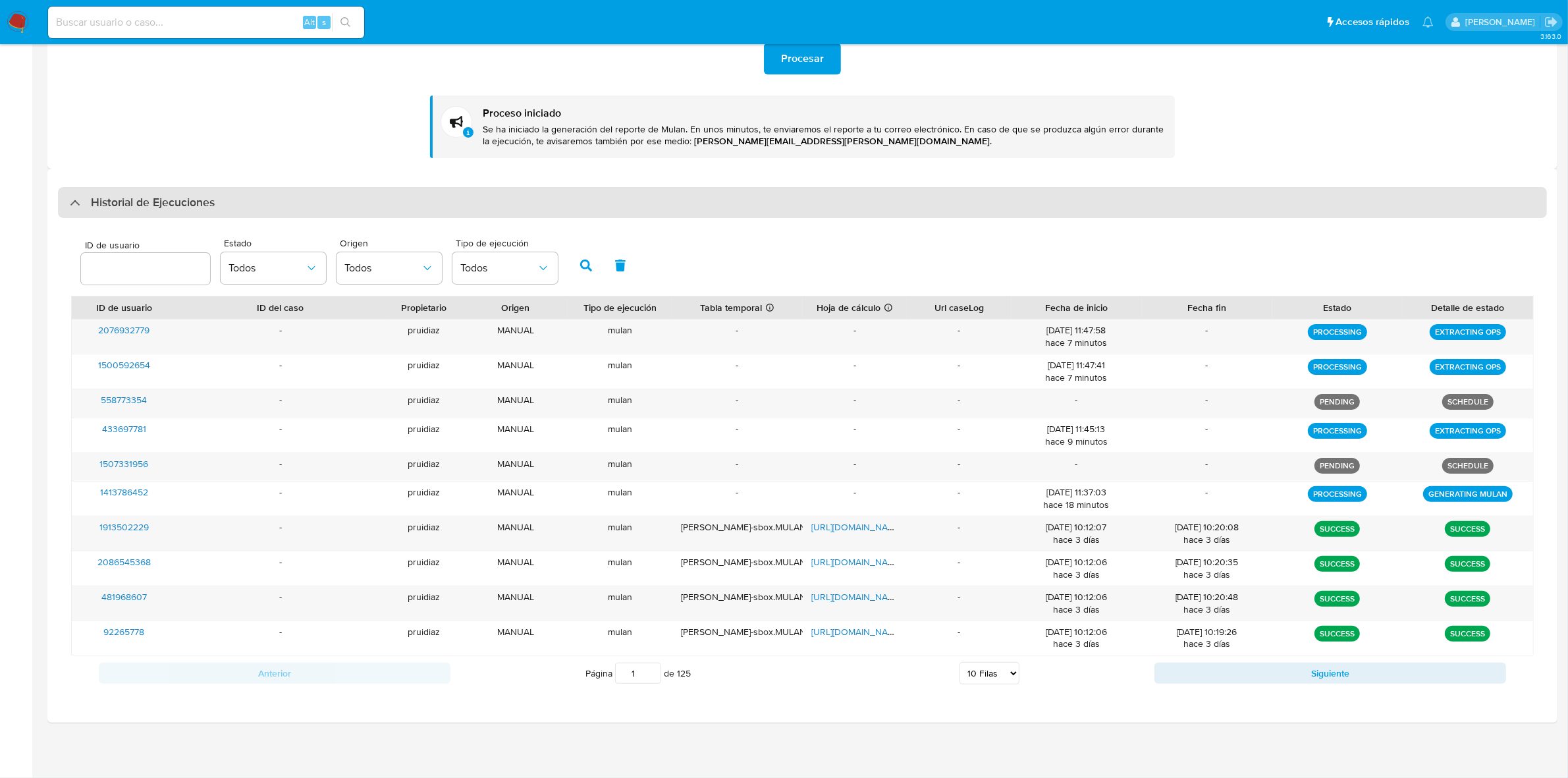
click at [156, 199] on h3 "Historial de Ejecuciones" at bounding box center [153, 203] width 124 height 16
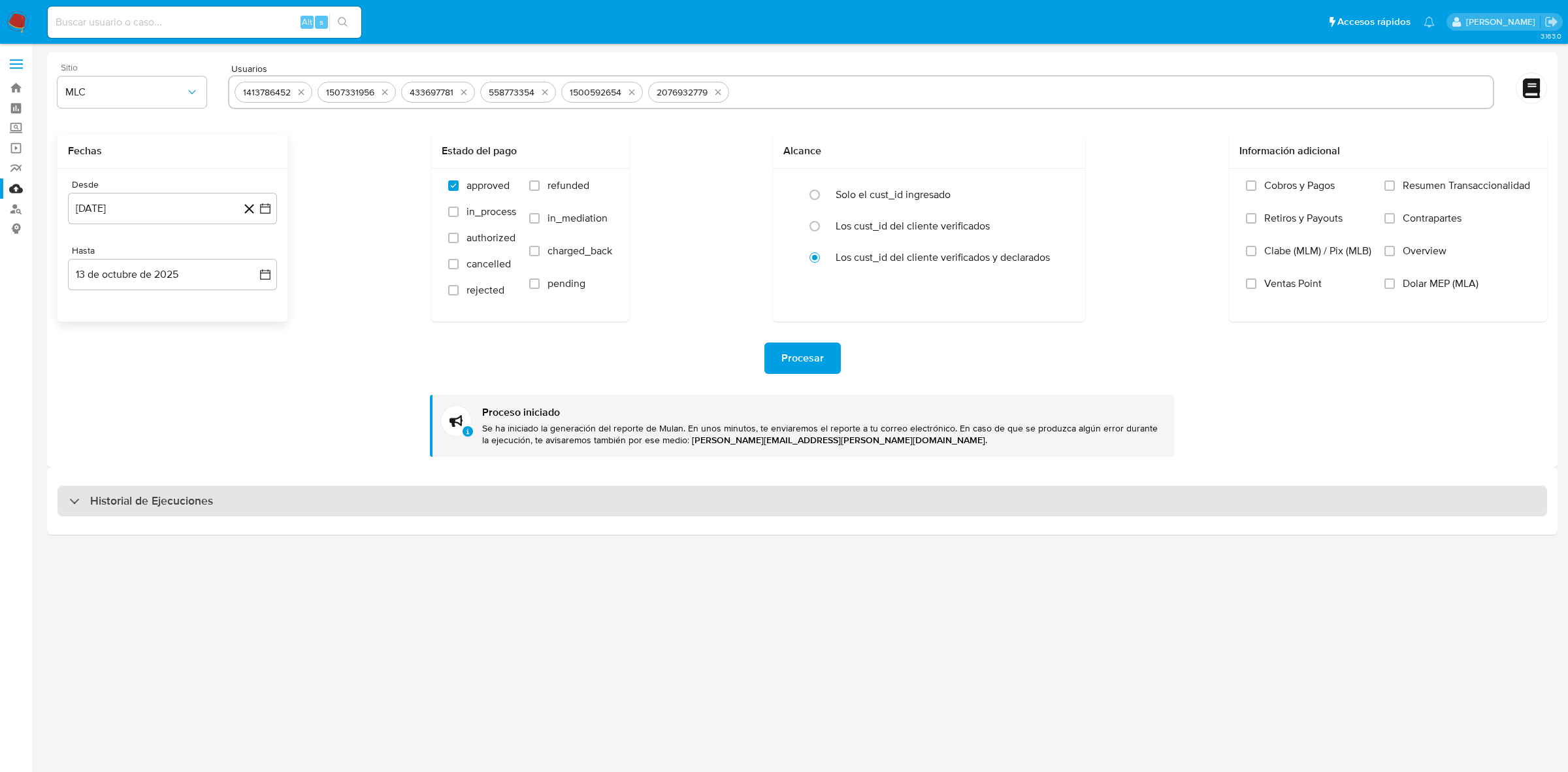
click at [151, 498] on h3 "Historial de Ejecuciones" at bounding box center [152, 501] width 123 height 16
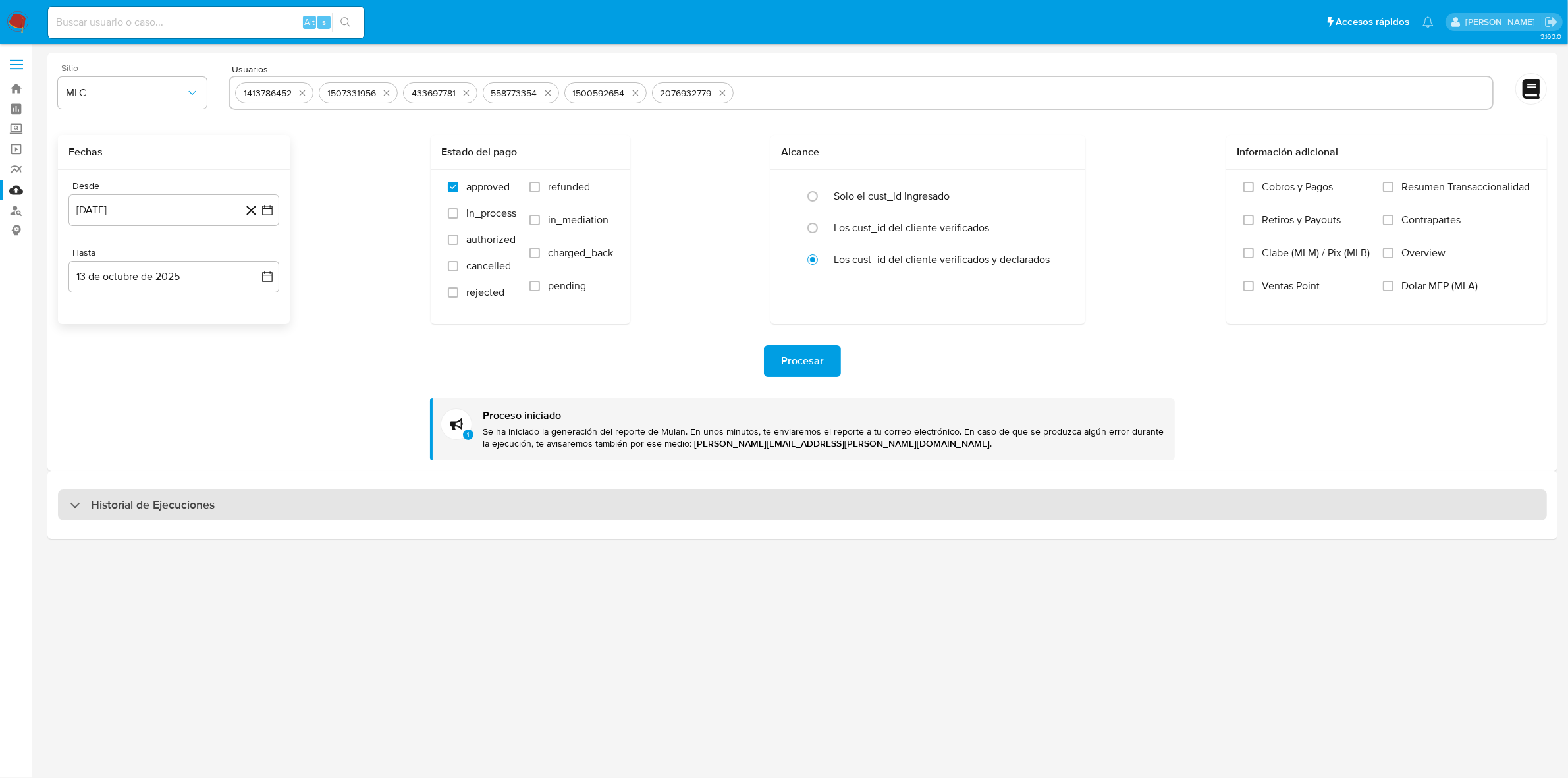
select select "10"
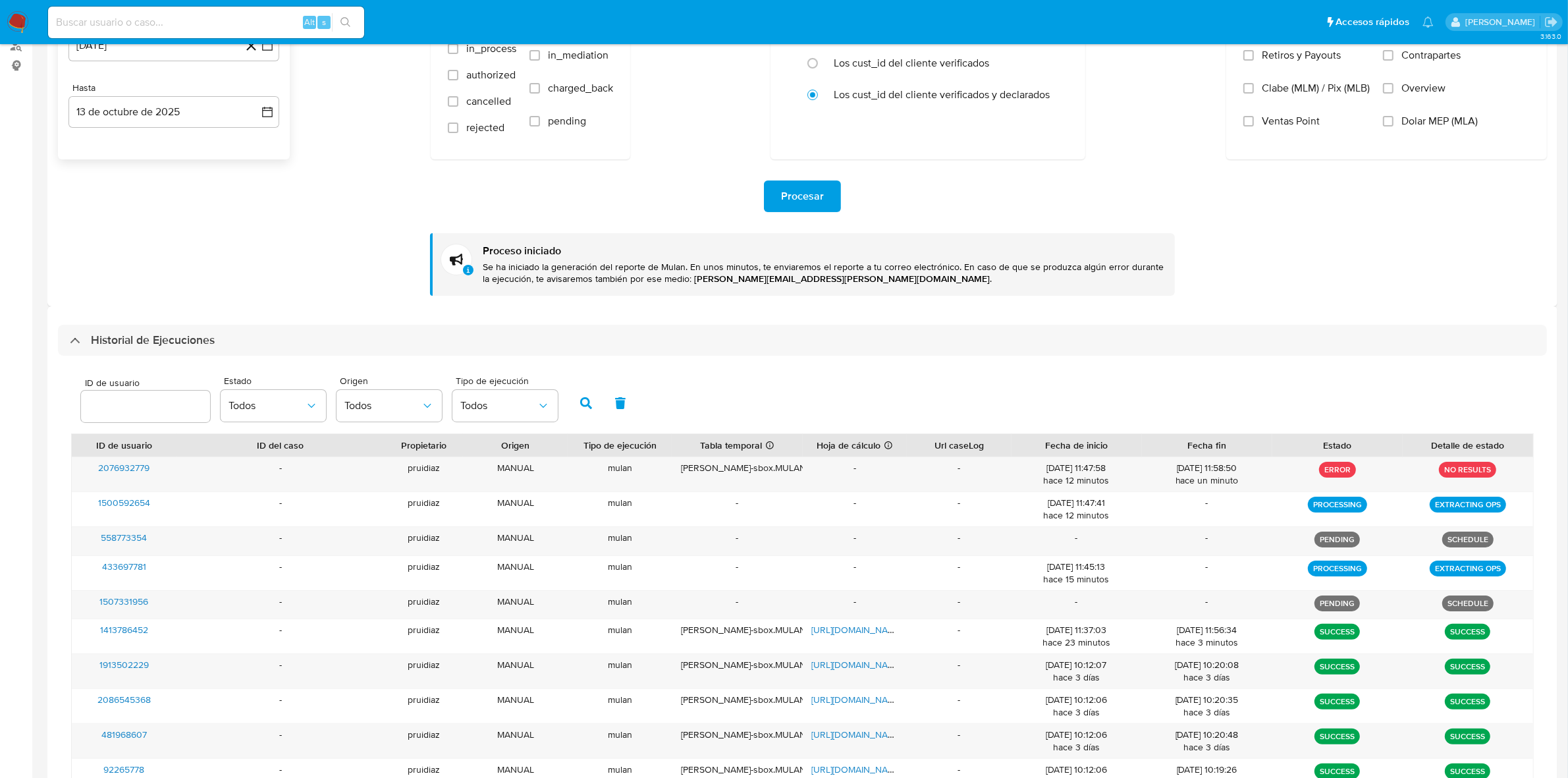
scroll to position [303, 0]
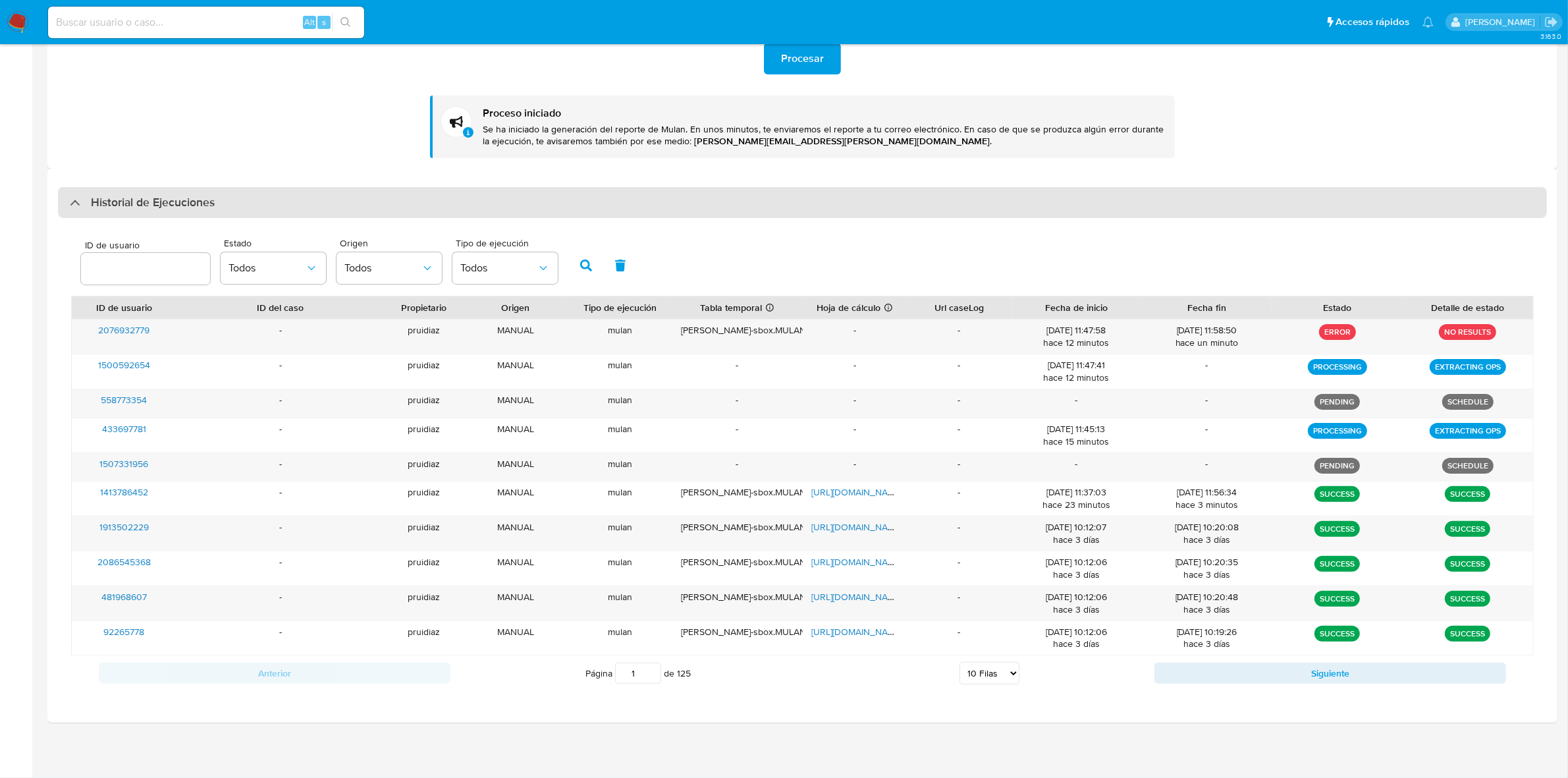
click at [129, 195] on h3 "Historial de Ejecuciones" at bounding box center [153, 203] width 124 height 16
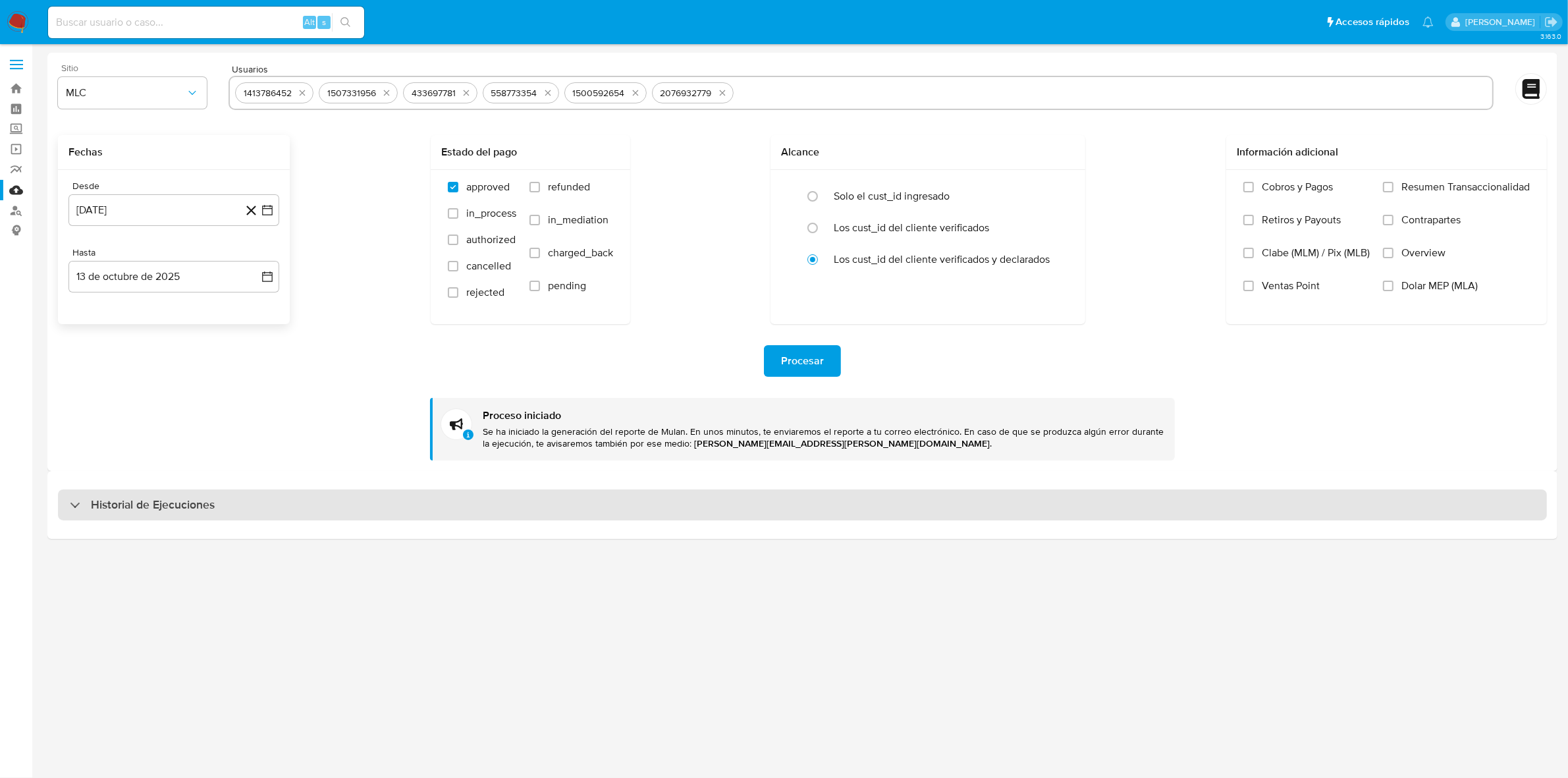
scroll to position [0, 0]
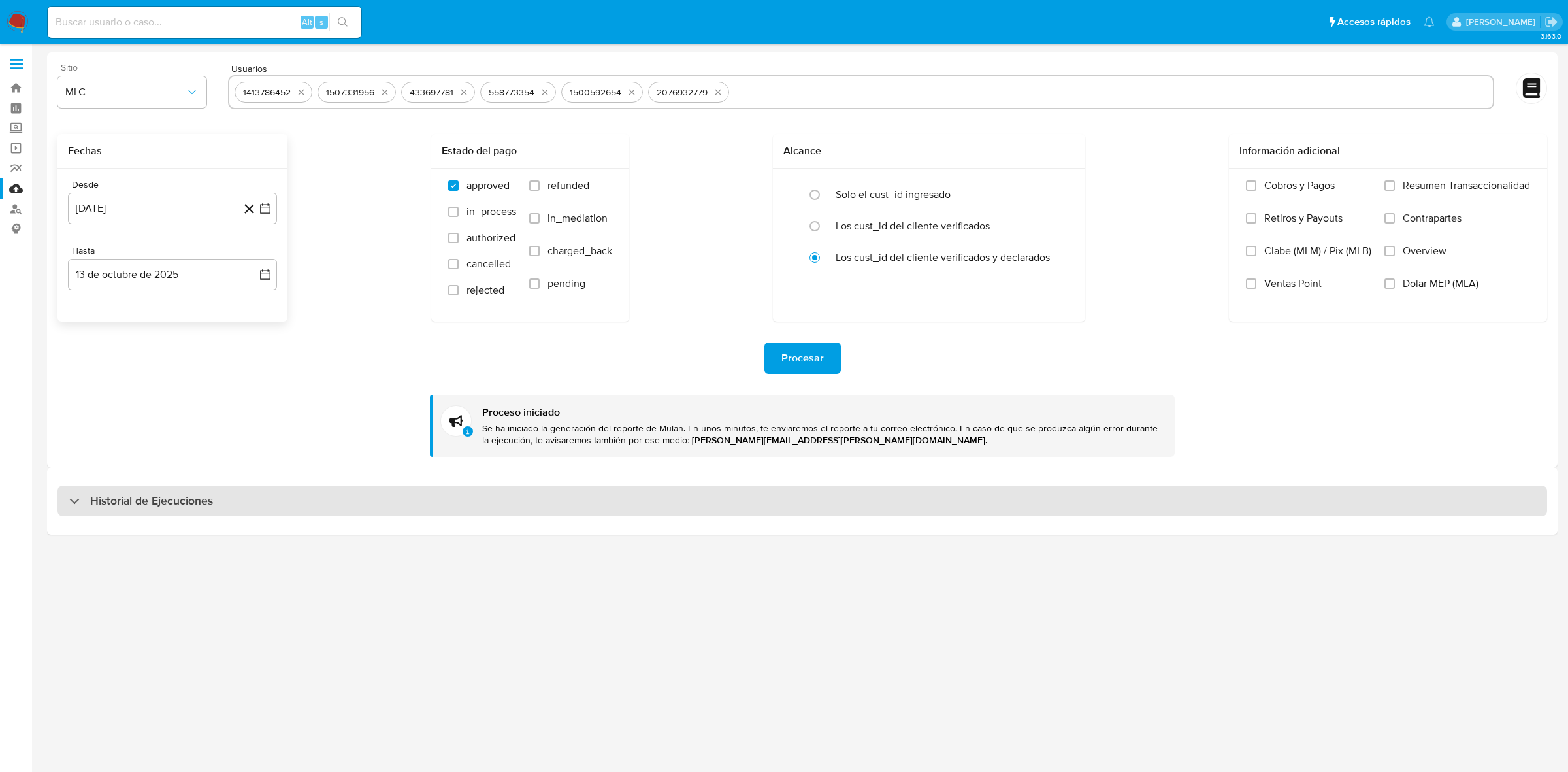
click at [154, 508] on div "Historial de Ejecuciones" at bounding box center [802, 501] width 1490 height 31
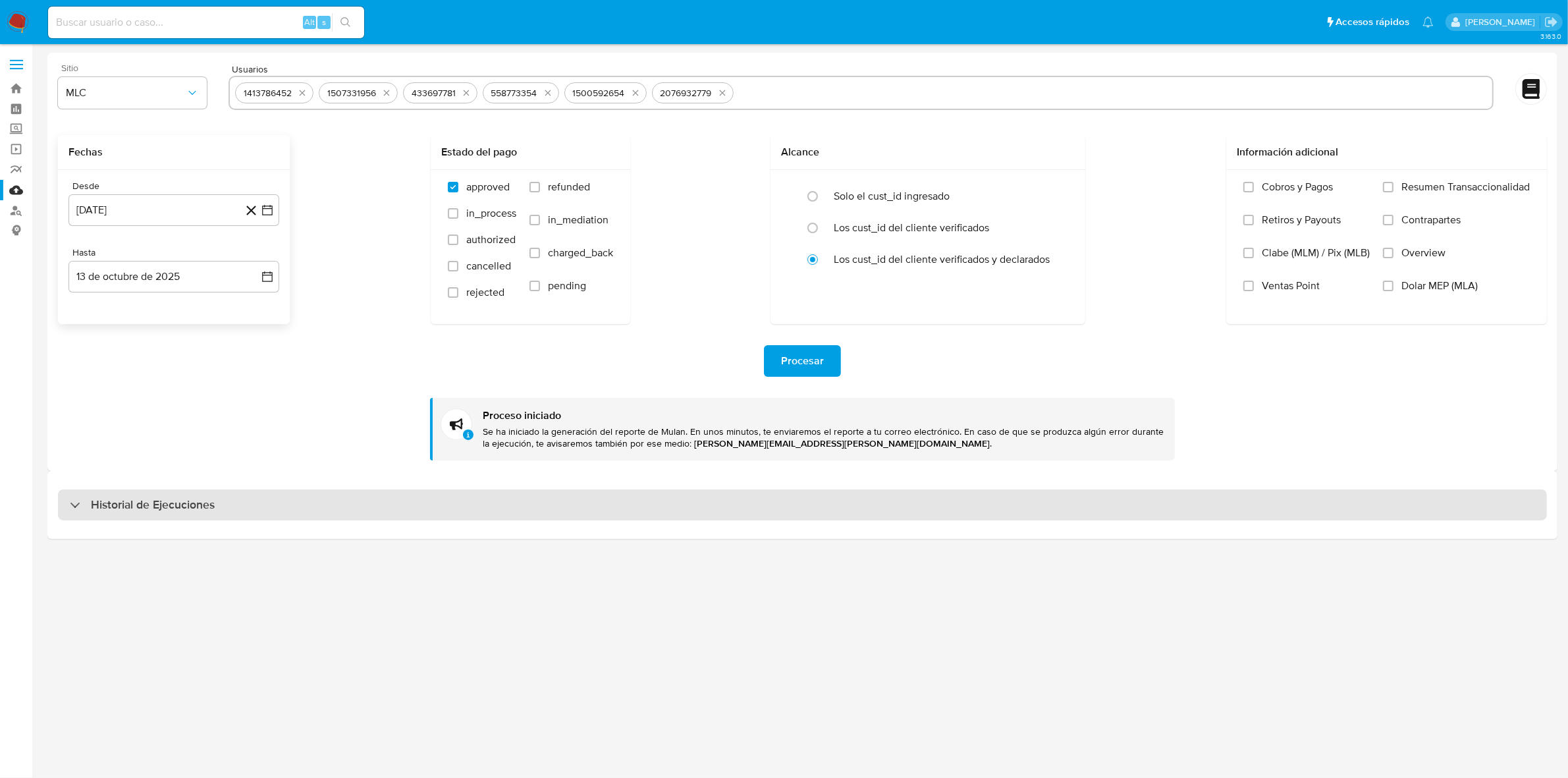
select select "10"
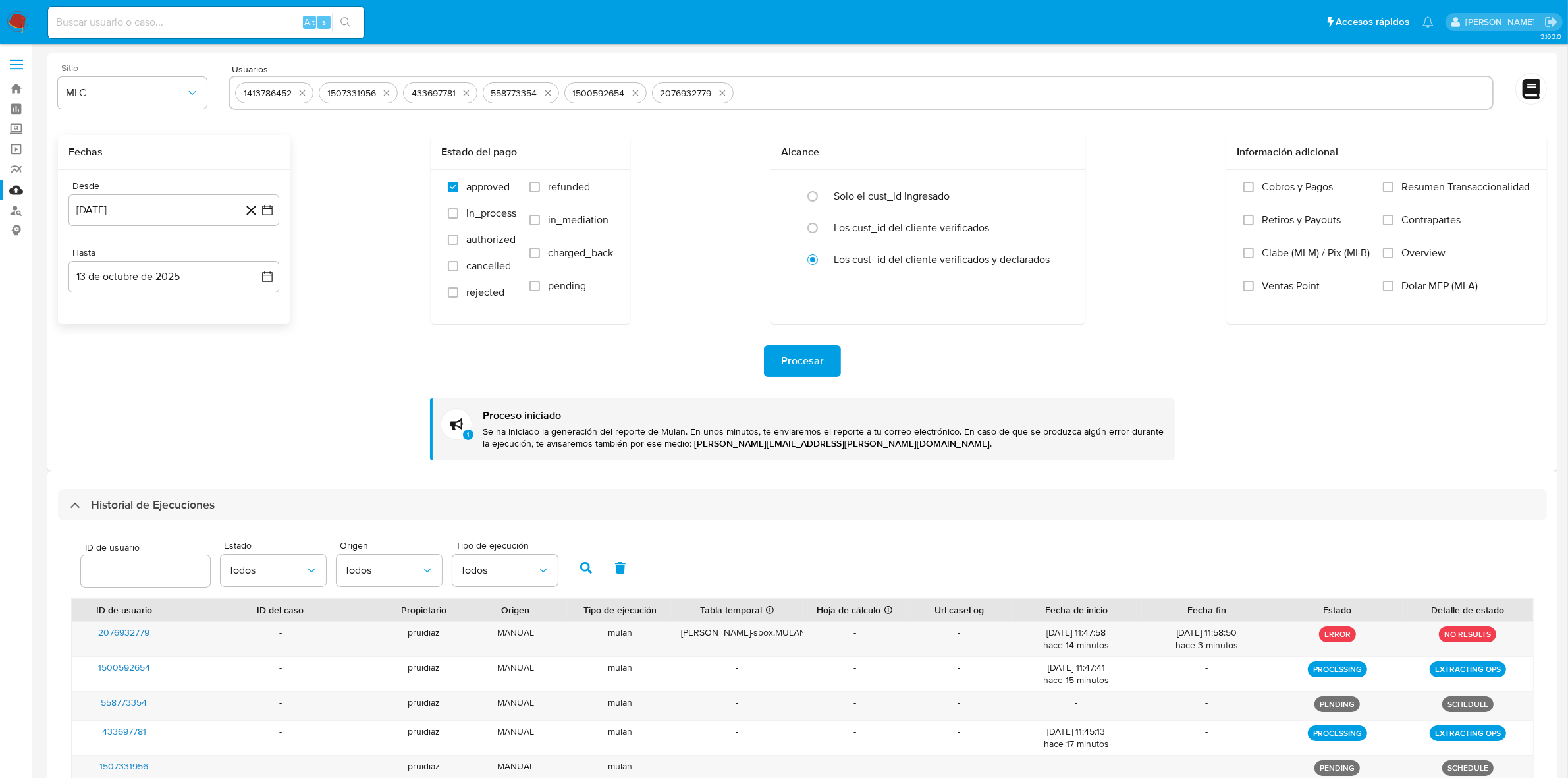
scroll to position [189, 0]
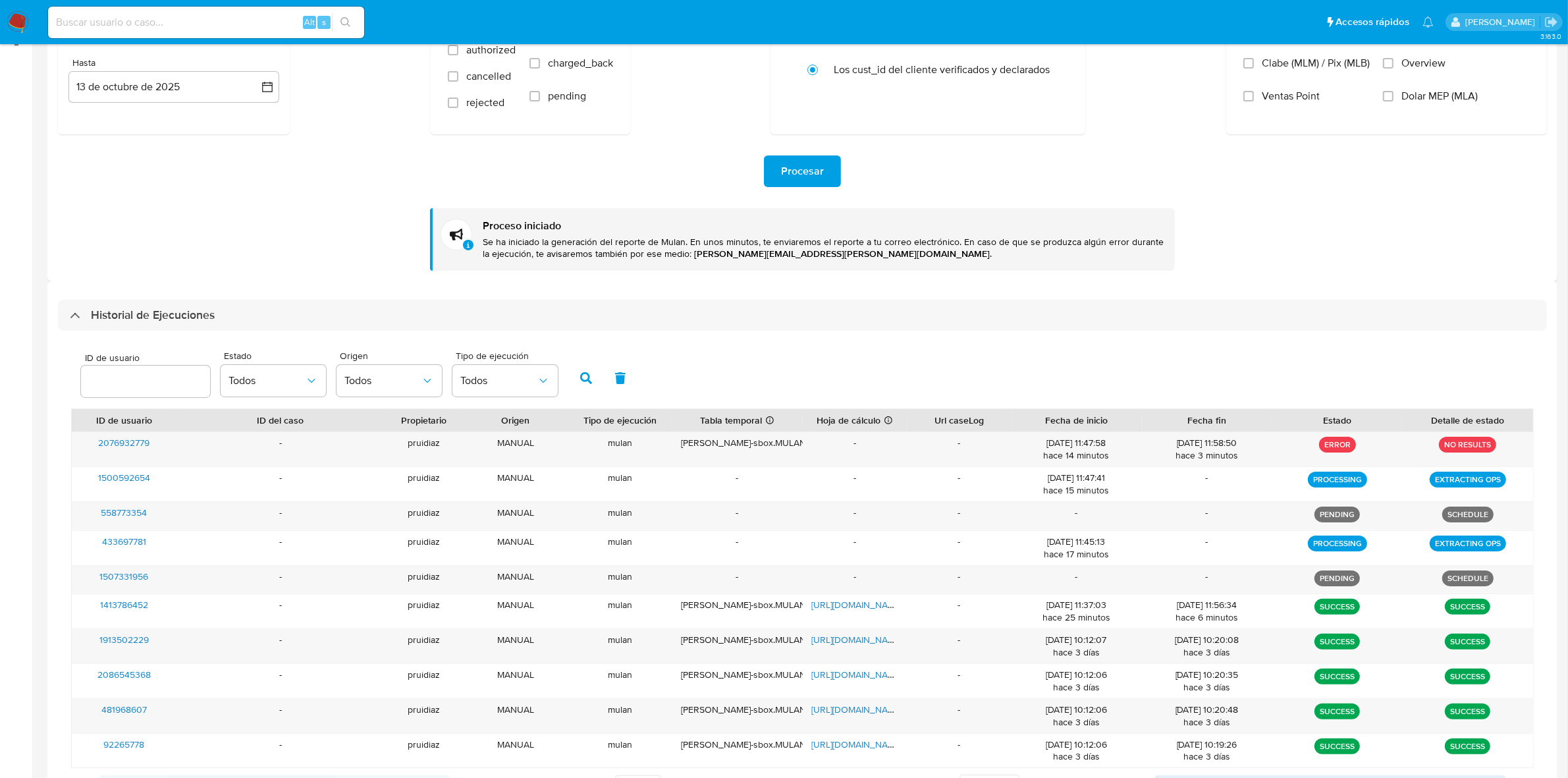
click at [1105, 370] on div "ID de usuario Estado Todos Origen Todos Tipo de ejecución Todos" at bounding box center [802, 376] width 1463 height 65
click at [281, 342] on div "ID de usuario Estado Todos Origen Todos Tipo de ejecución Todos ID de usuario I…" at bounding box center [803, 574] width 1489 height 487
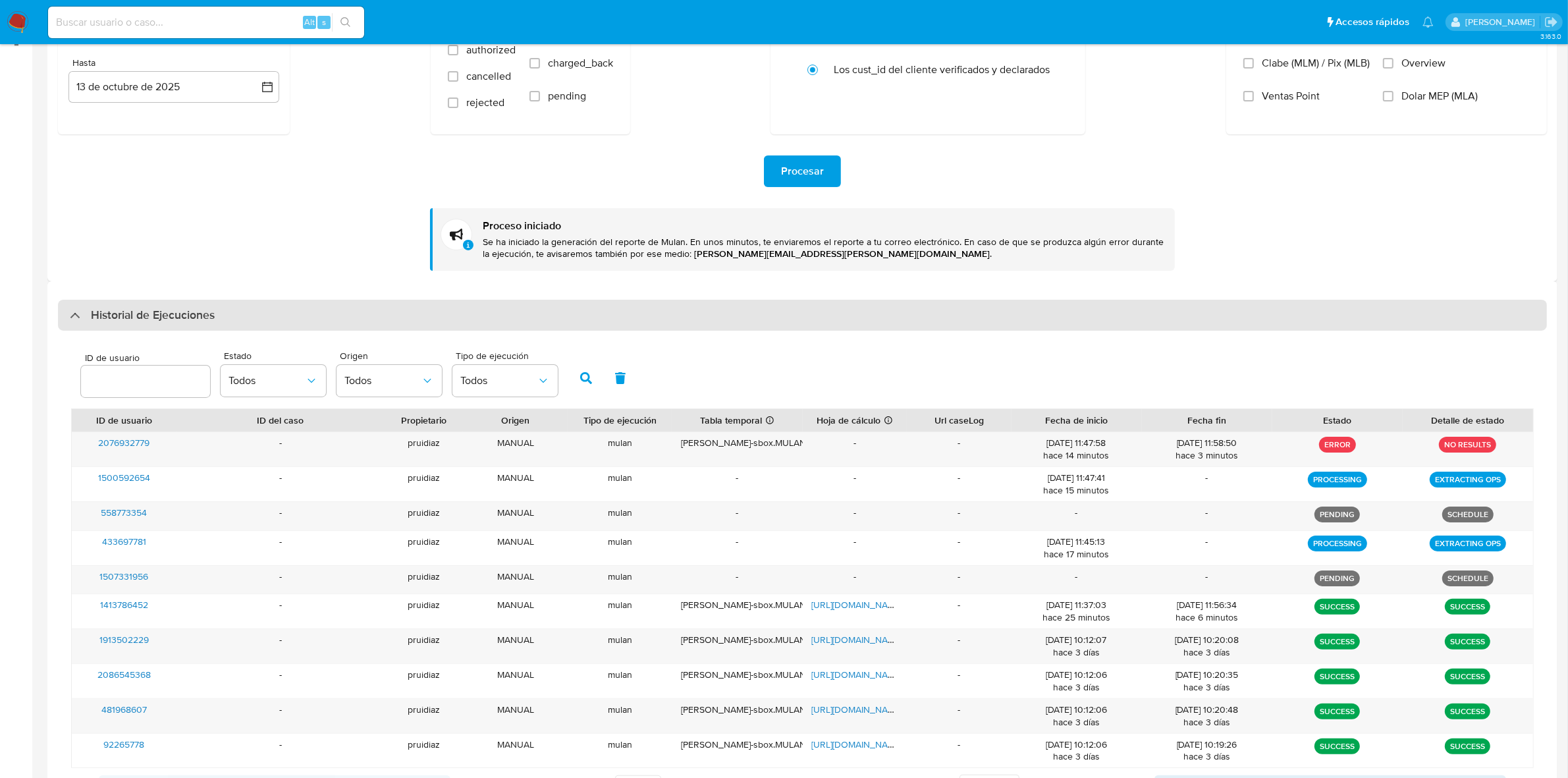
click at [278, 324] on div "Historial de Ejecuciones" at bounding box center [803, 316] width 1489 height 32
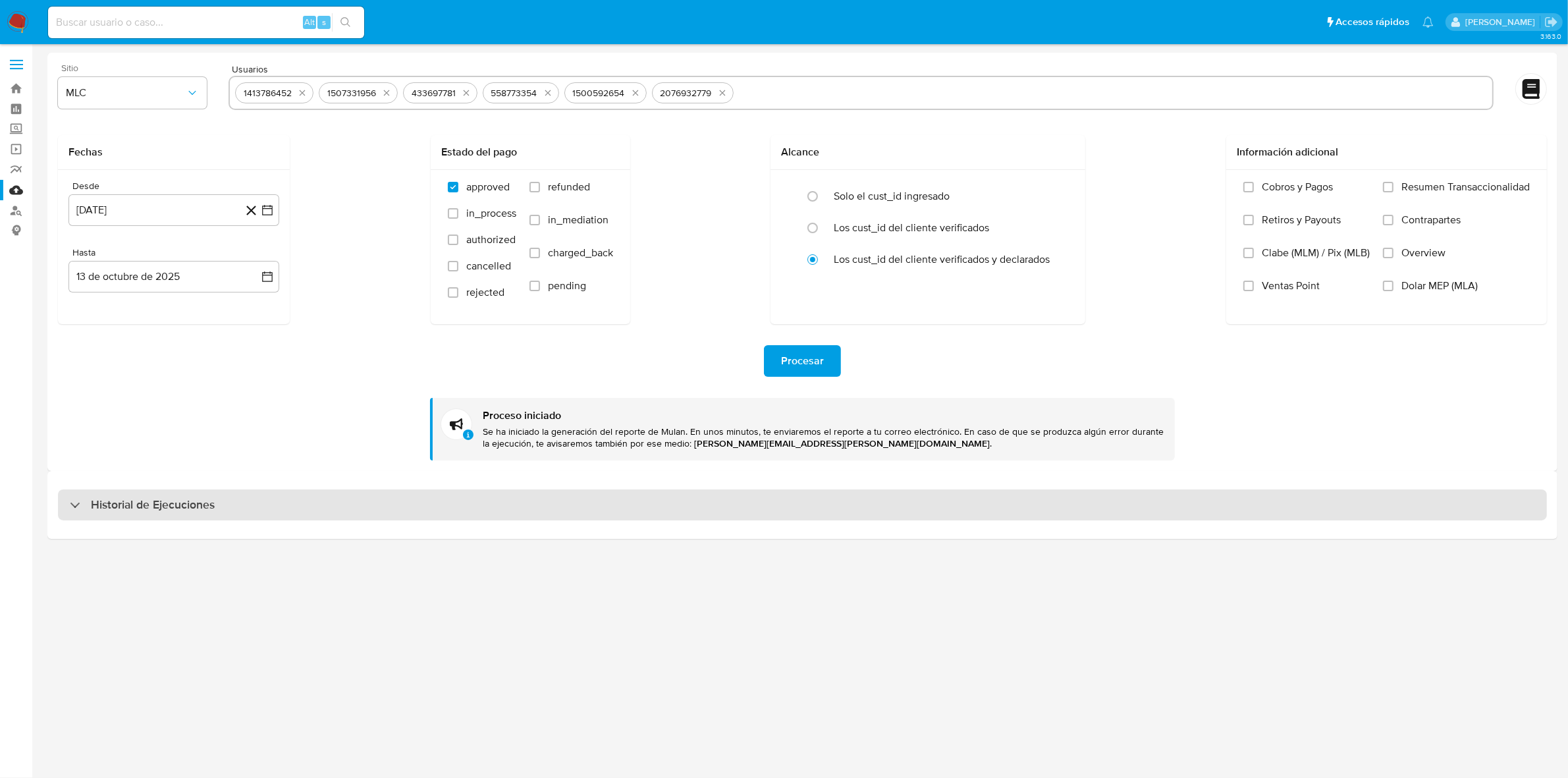
scroll to position [0, 0]
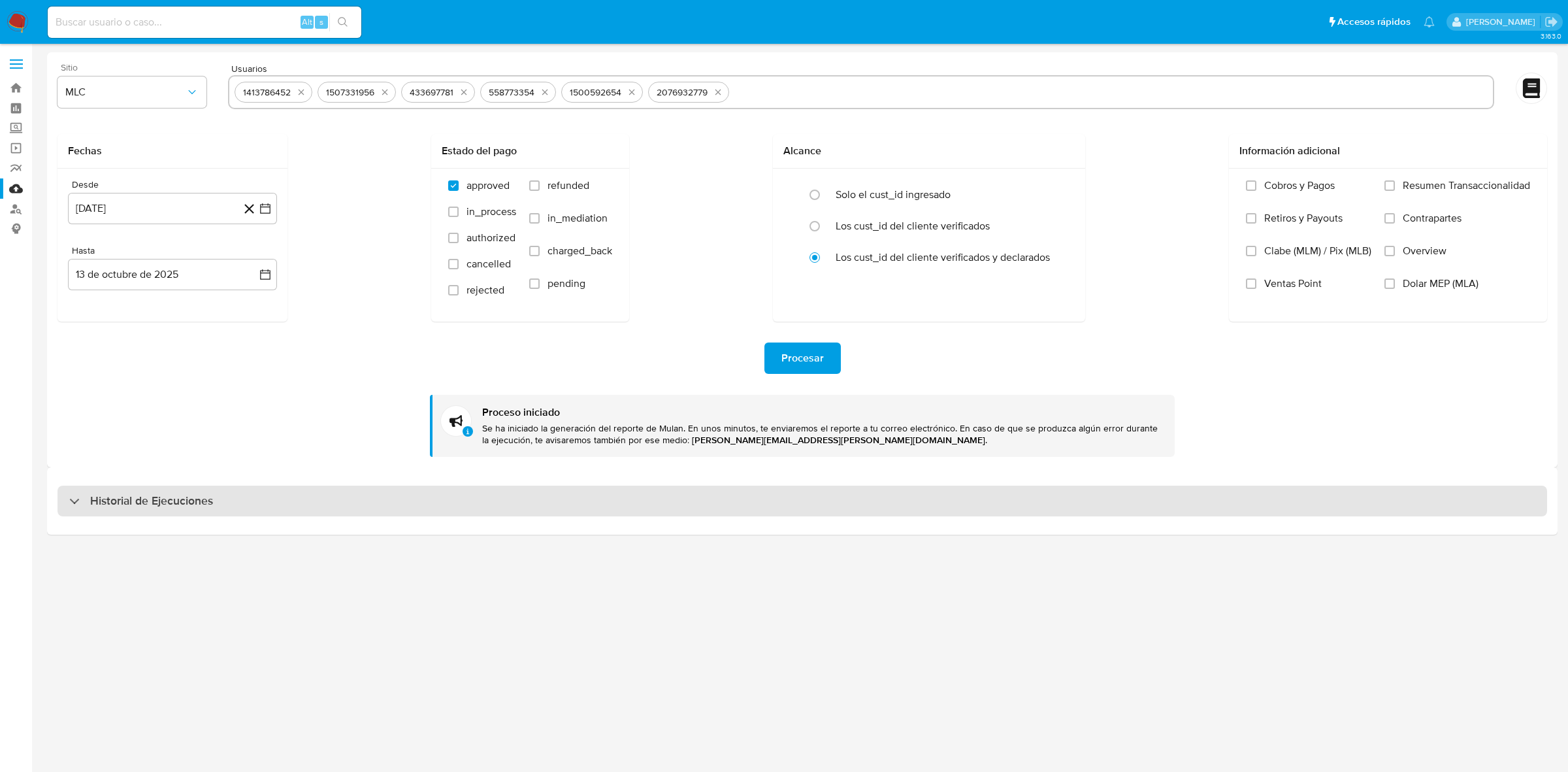
drag, startPoint x: 190, startPoint y: 481, endPoint x: 191, endPoint y: 495, distance: 14.0
click at [190, 482] on div "Historial de Ejecuciones" at bounding box center [802, 501] width 1511 height 67
click at [191, 500] on h3 "Historial de Ejecuciones" at bounding box center [152, 501] width 123 height 16
select select "10"
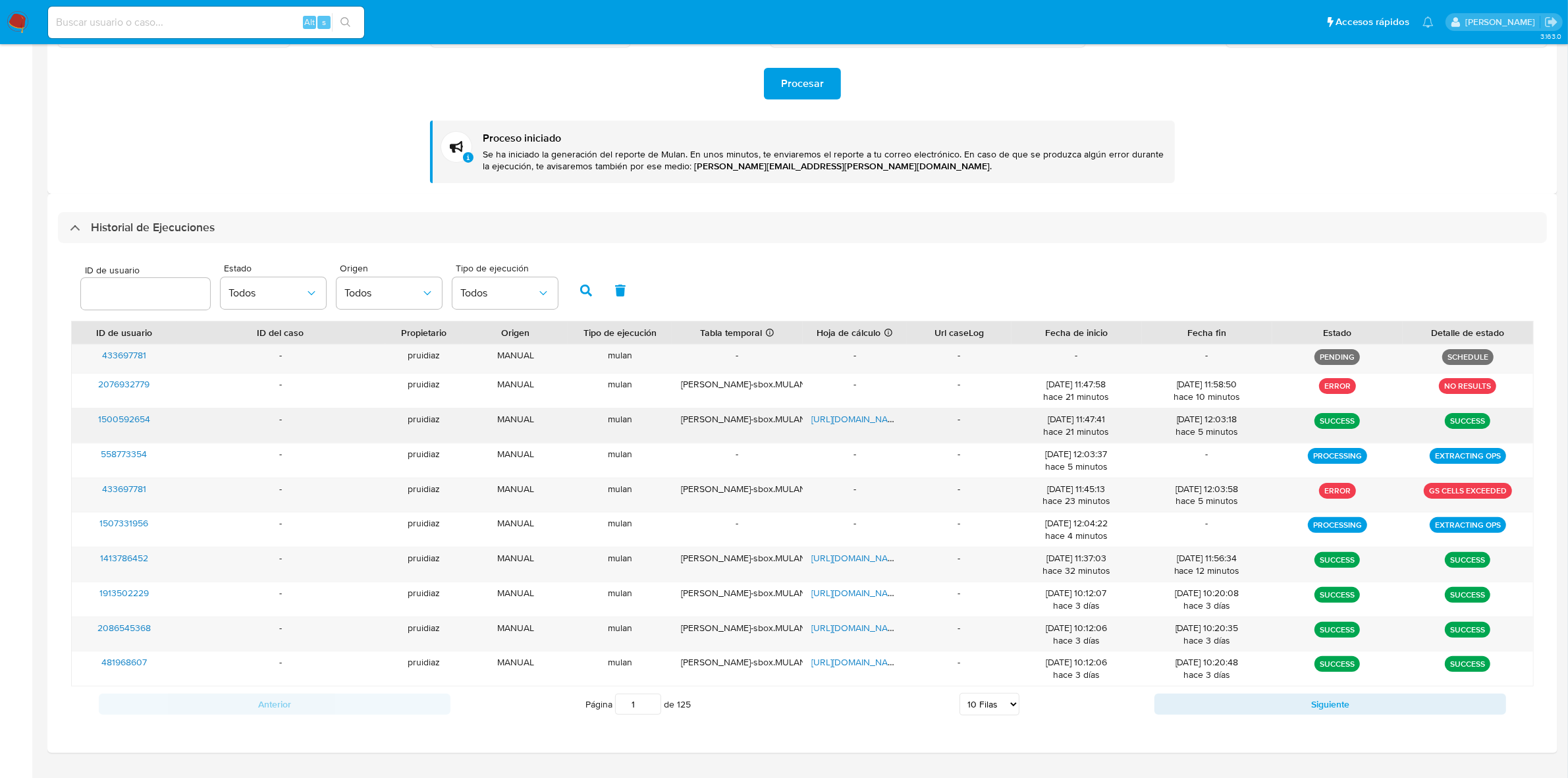
scroll to position [309, 0]
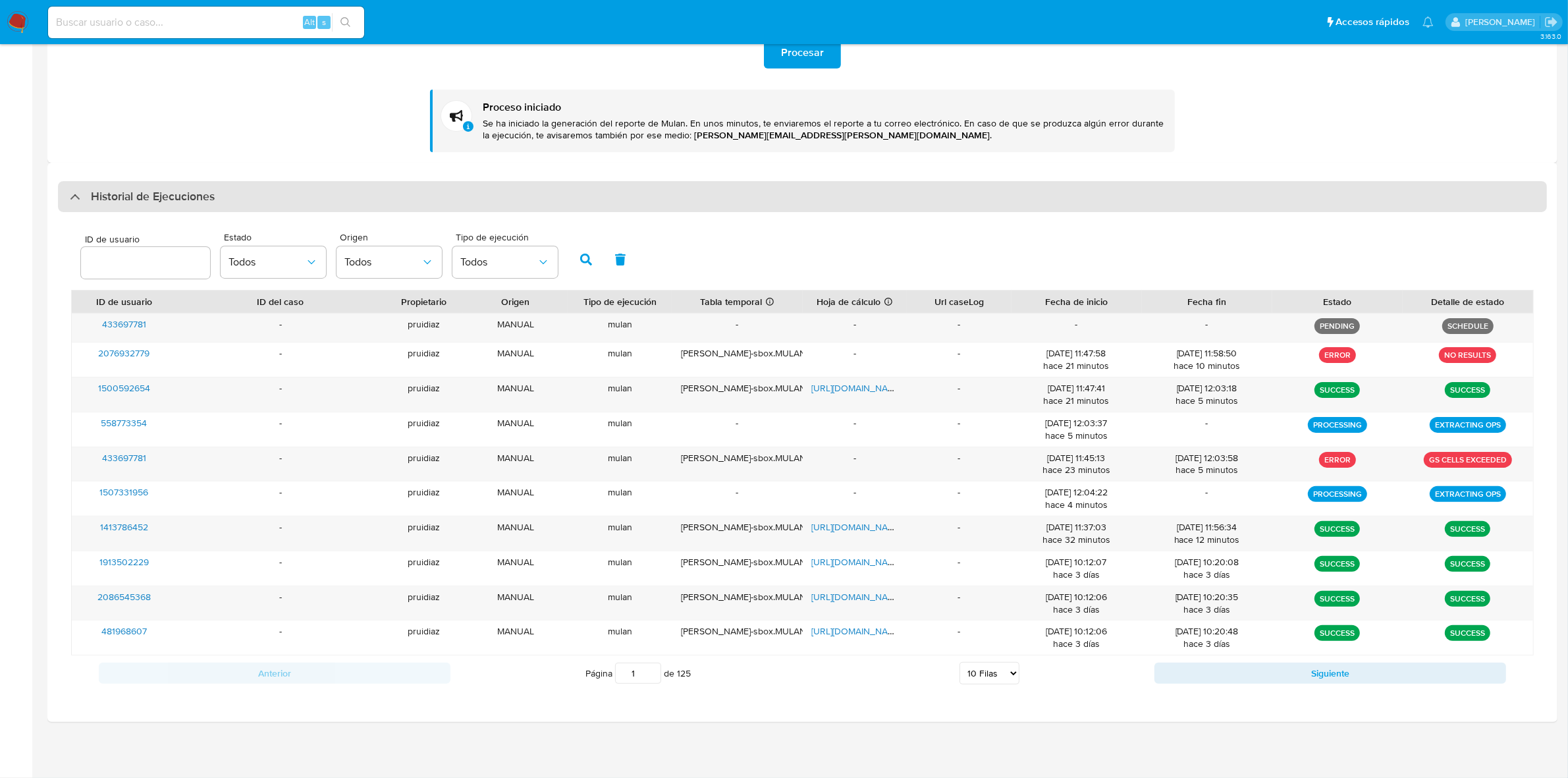
click at [250, 200] on div "Historial de Ejecuciones" at bounding box center [803, 197] width 1489 height 32
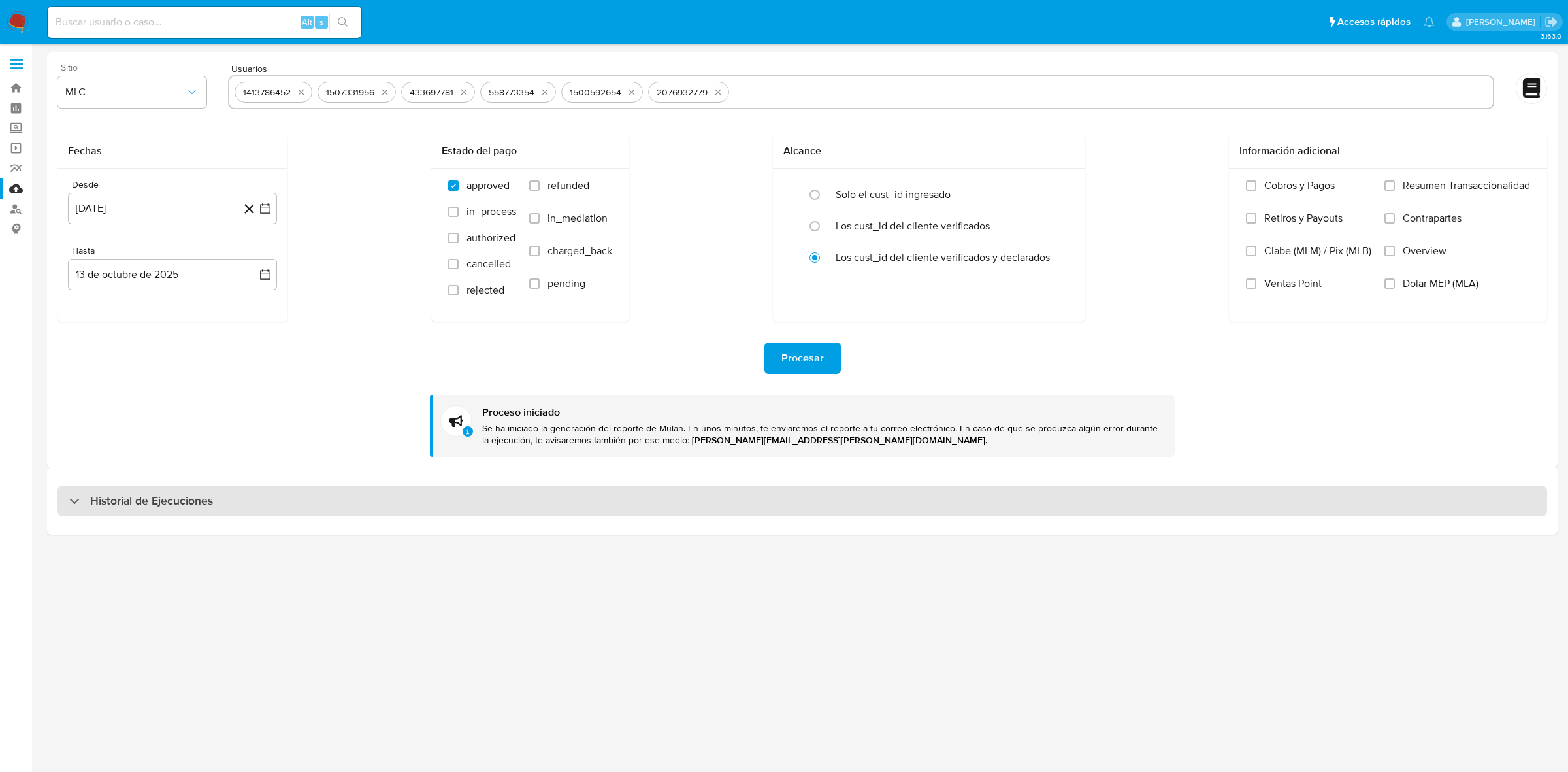
click at [145, 504] on h3 "Historial de Ejecuciones" at bounding box center [152, 501] width 123 height 16
select select "10"
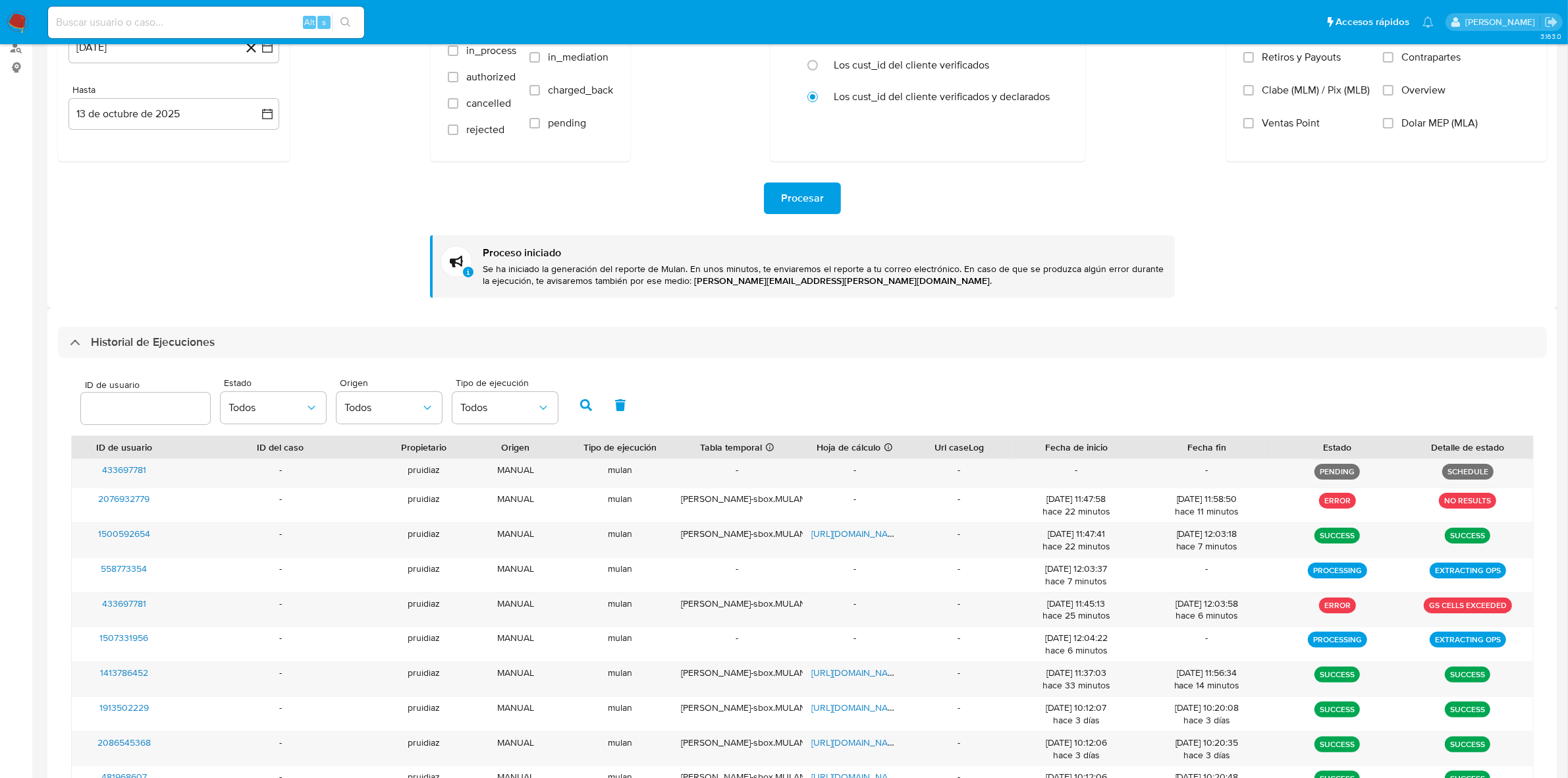
scroll to position [165, 0]
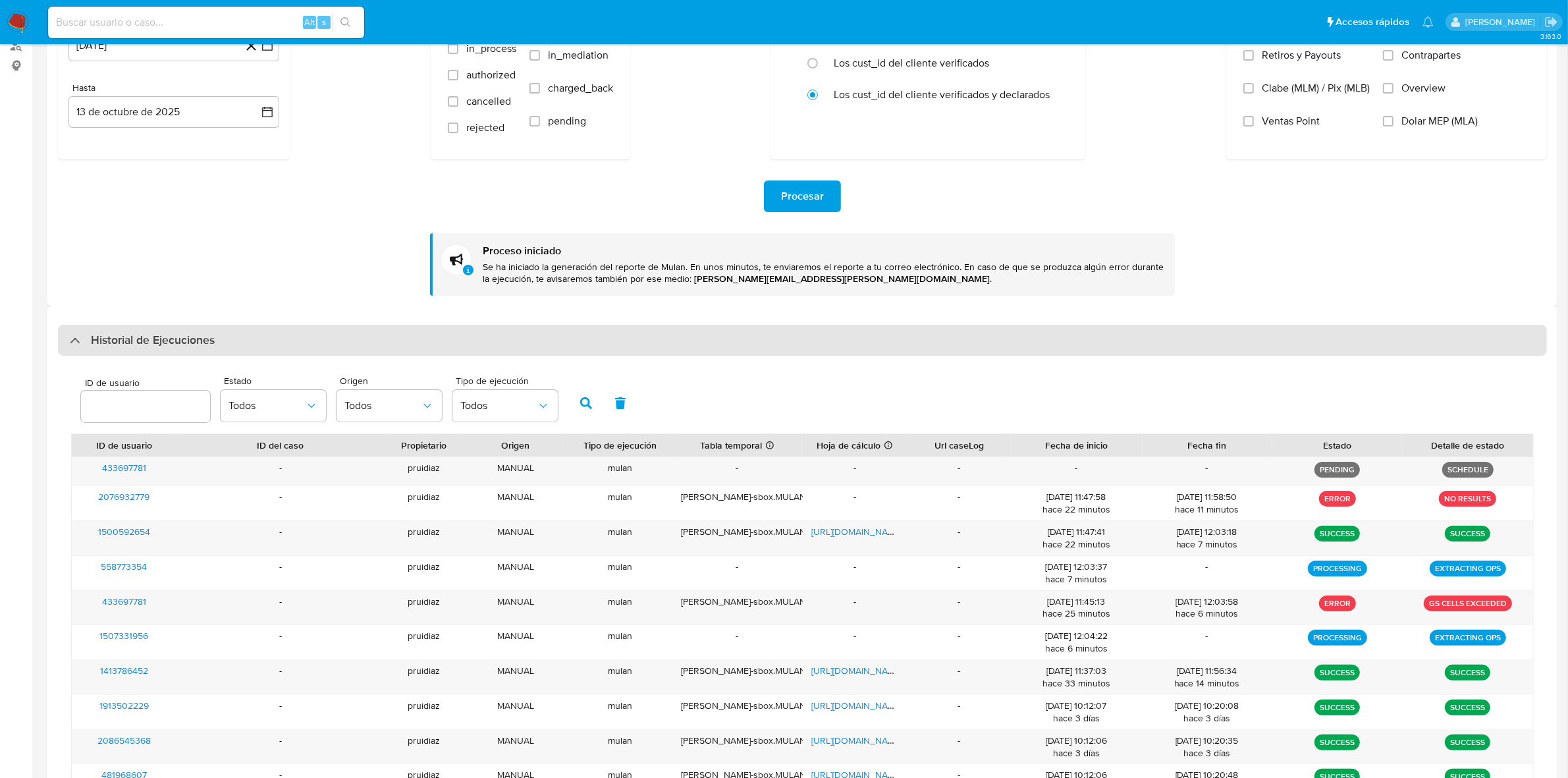
click at [245, 347] on div "Historial de Ejecuciones" at bounding box center [803, 341] width 1489 height 32
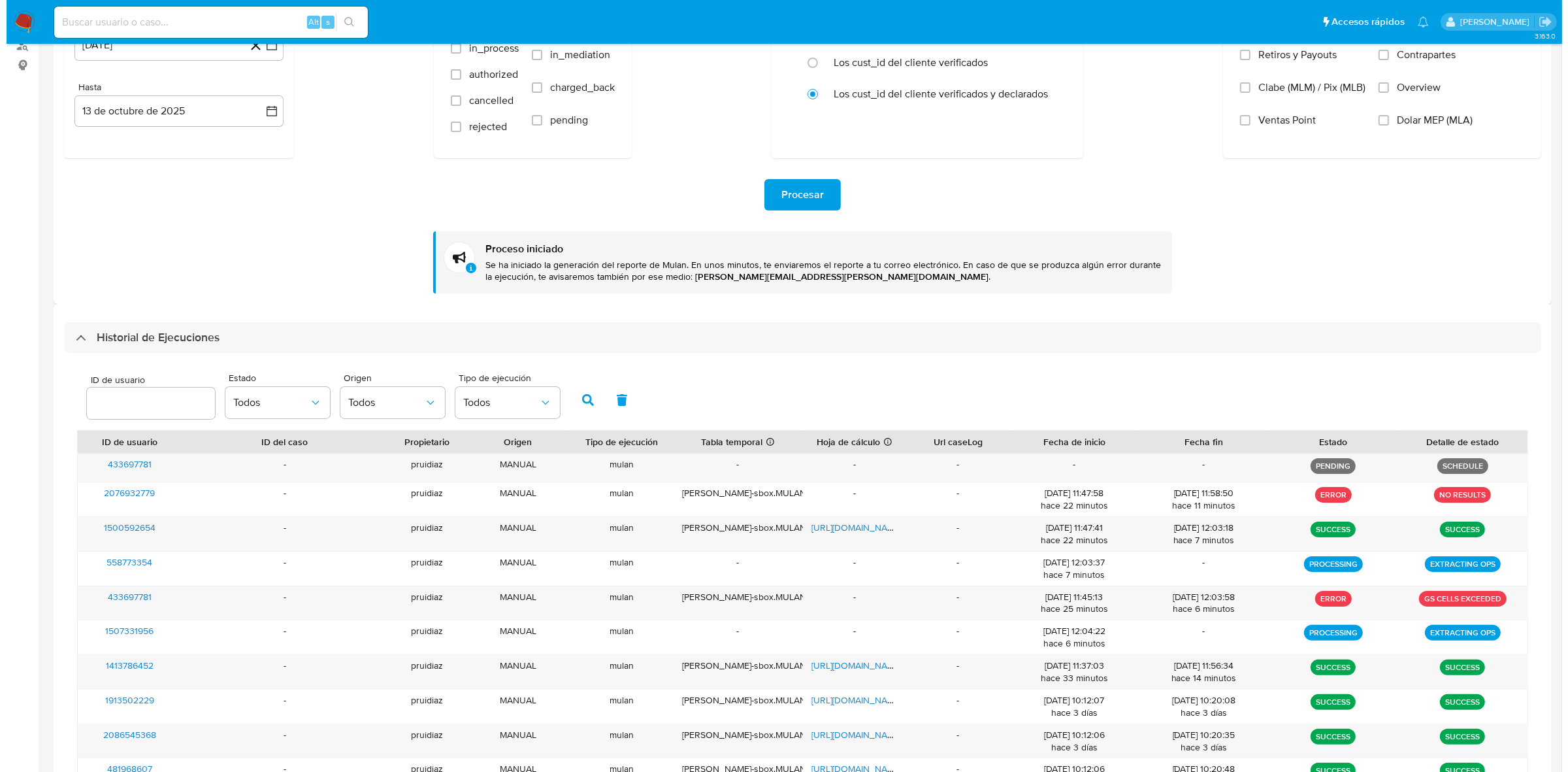
scroll to position [0, 0]
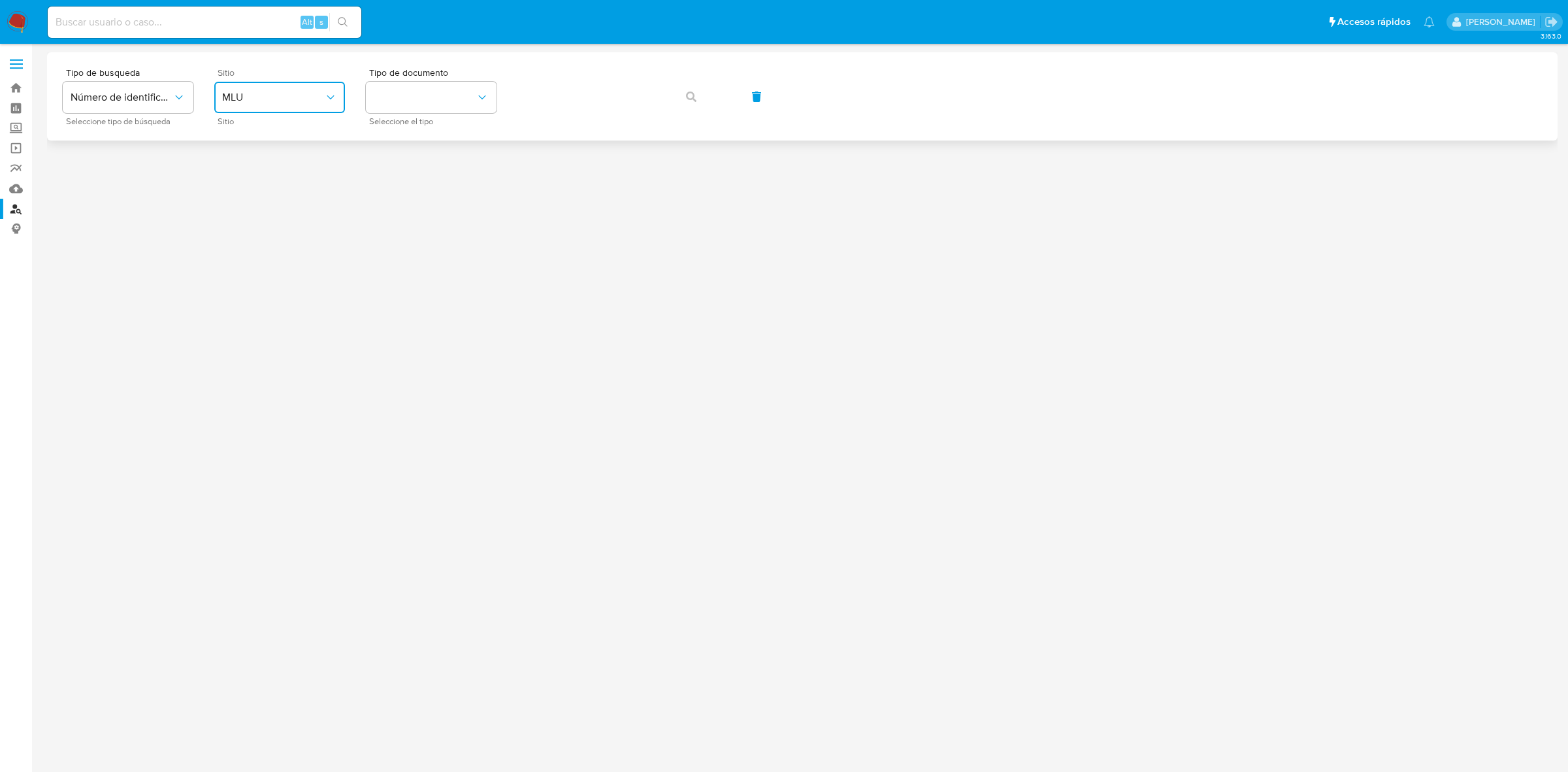
click at [284, 90] on button "MLU" at bounding box center [280, 98] width 131 height 31
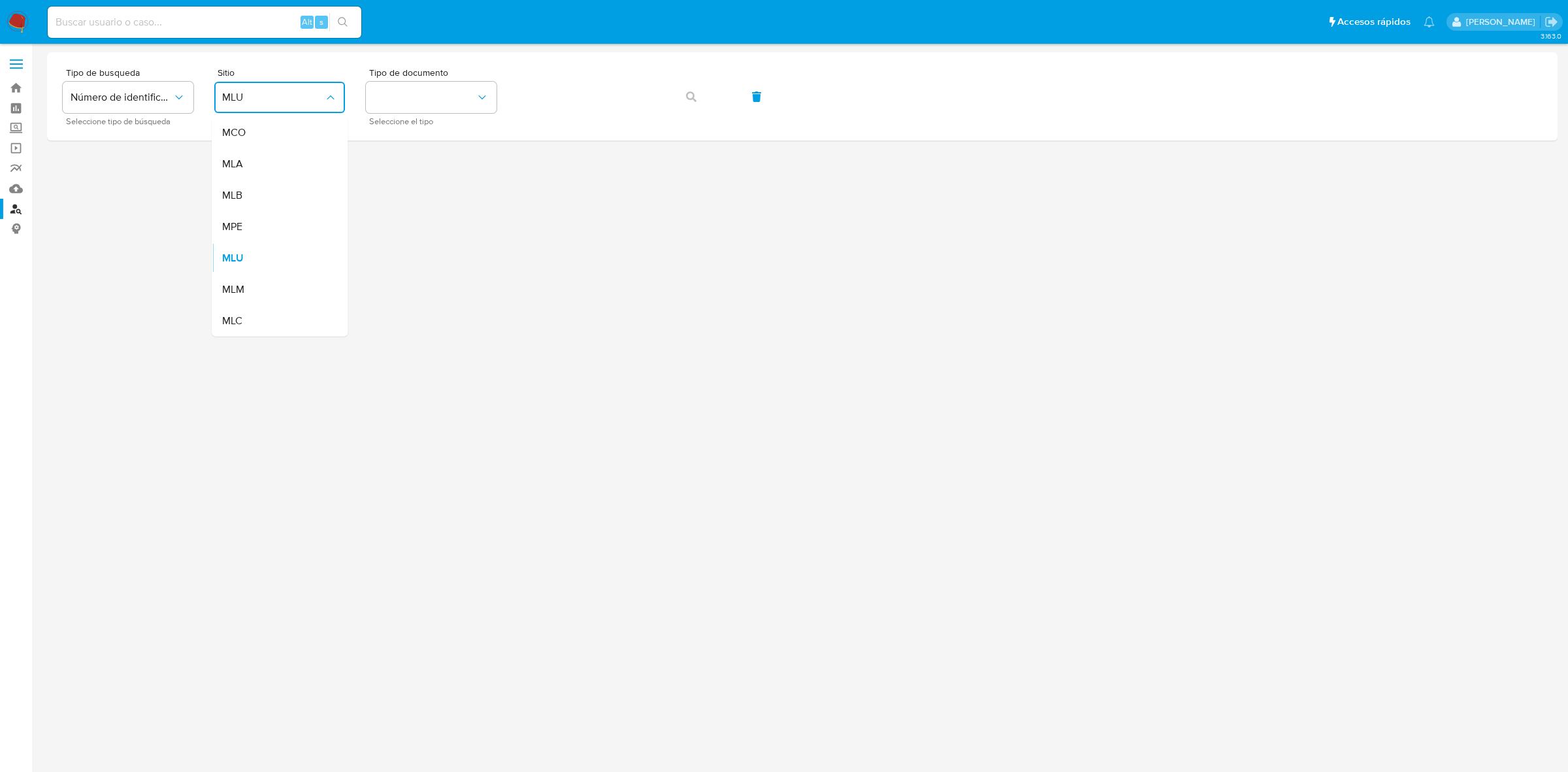
click at [253, 313] on div "MLC" at bounding box center [275, 321] width 107 height 31
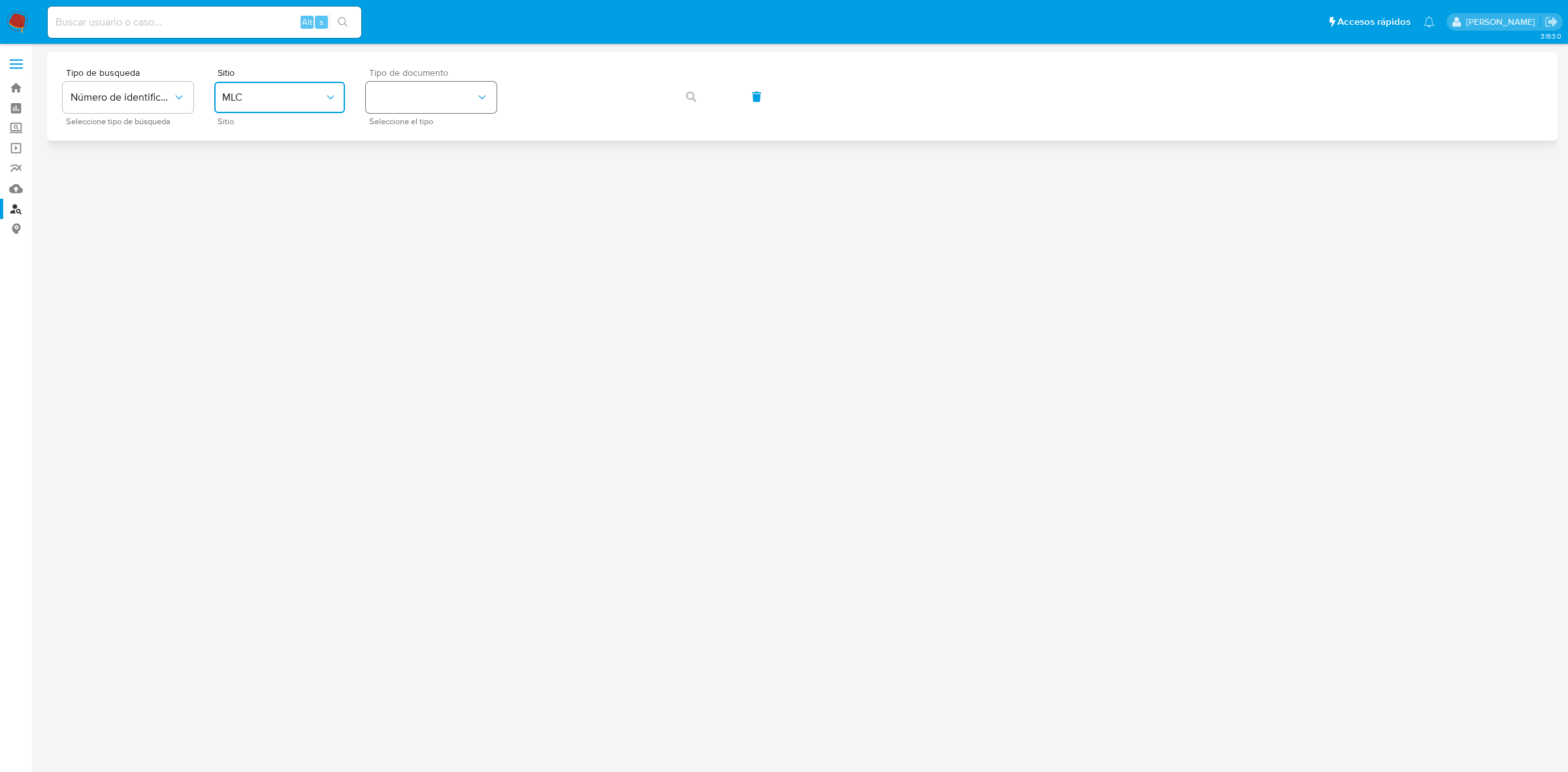
click at [469, 97] on button "identificationType" at bounding box center [431, 98] width 131 height 31
click at [415, 132] on div "RUT RUT" at bounding box center [427, 139] width 107 height 44
click at [674, 93] on button "button" at bounding box center [691, 97] width 44 height 31
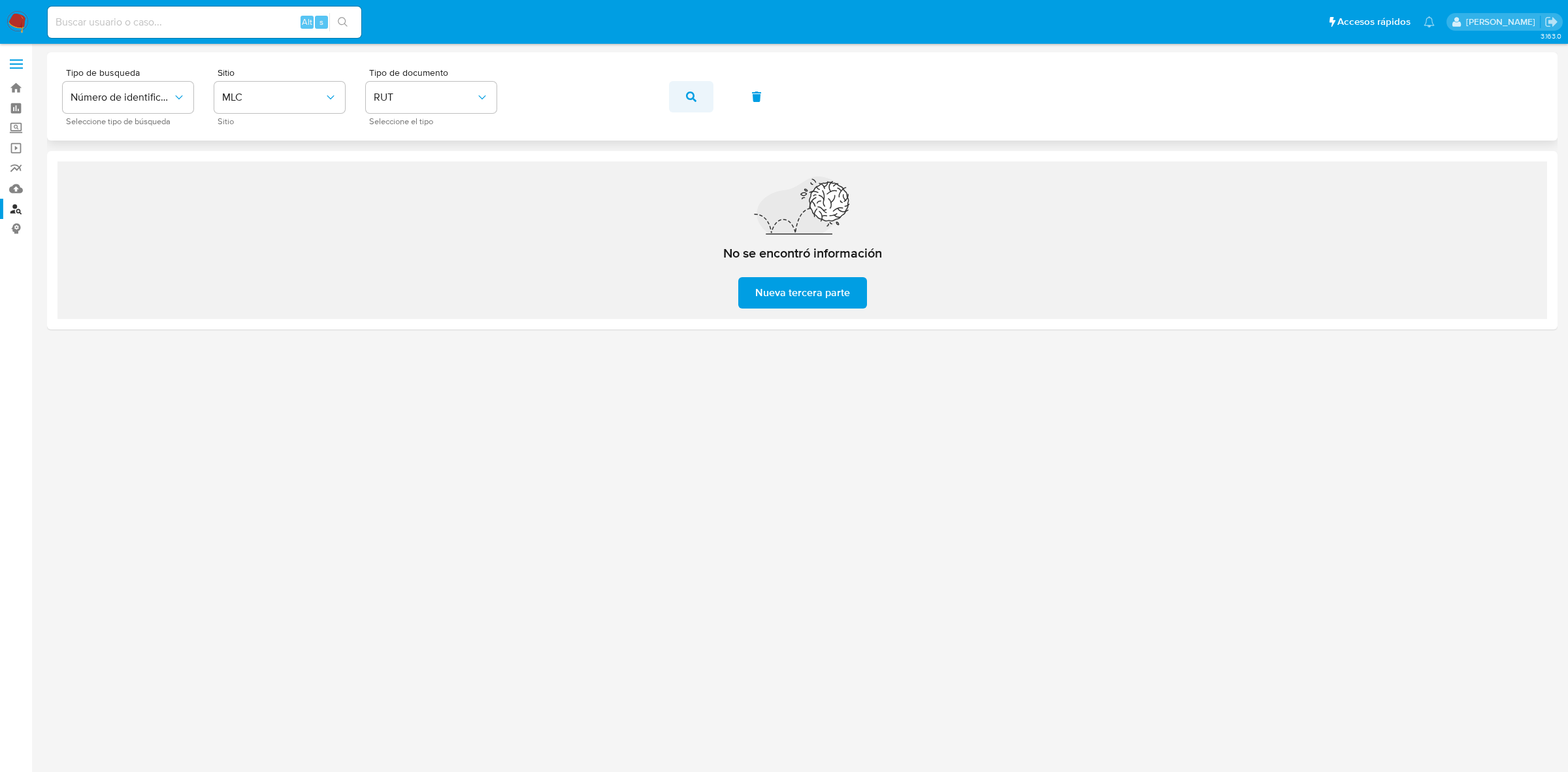
click at [691, 92] on icon "button" at bounding box center [691, 97] width 11 height 11
click at [680, 88] on button "button" at bounding box center [691, 97] width 44 height 31
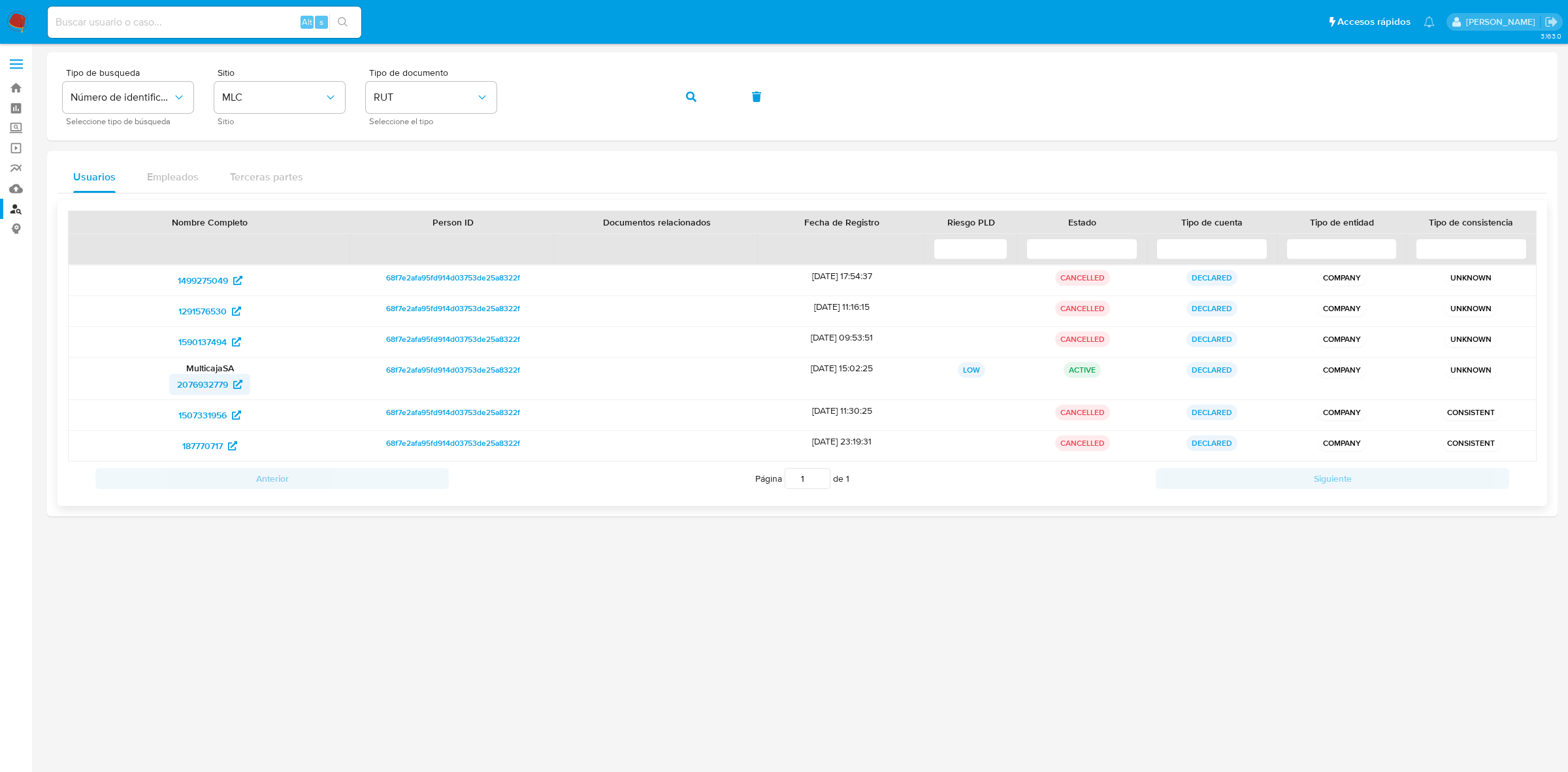
drag, startPoint x: 155, startPoint y: 387, endPoint x: 228, endPoint y: 389, distance: 73.0
click at [228, 389] on div "2076932779" at bounding box center [209, 384] width 264 height 21
click at [695, 105] on span "button" at bounding box center [691, 97] width 11 height 28
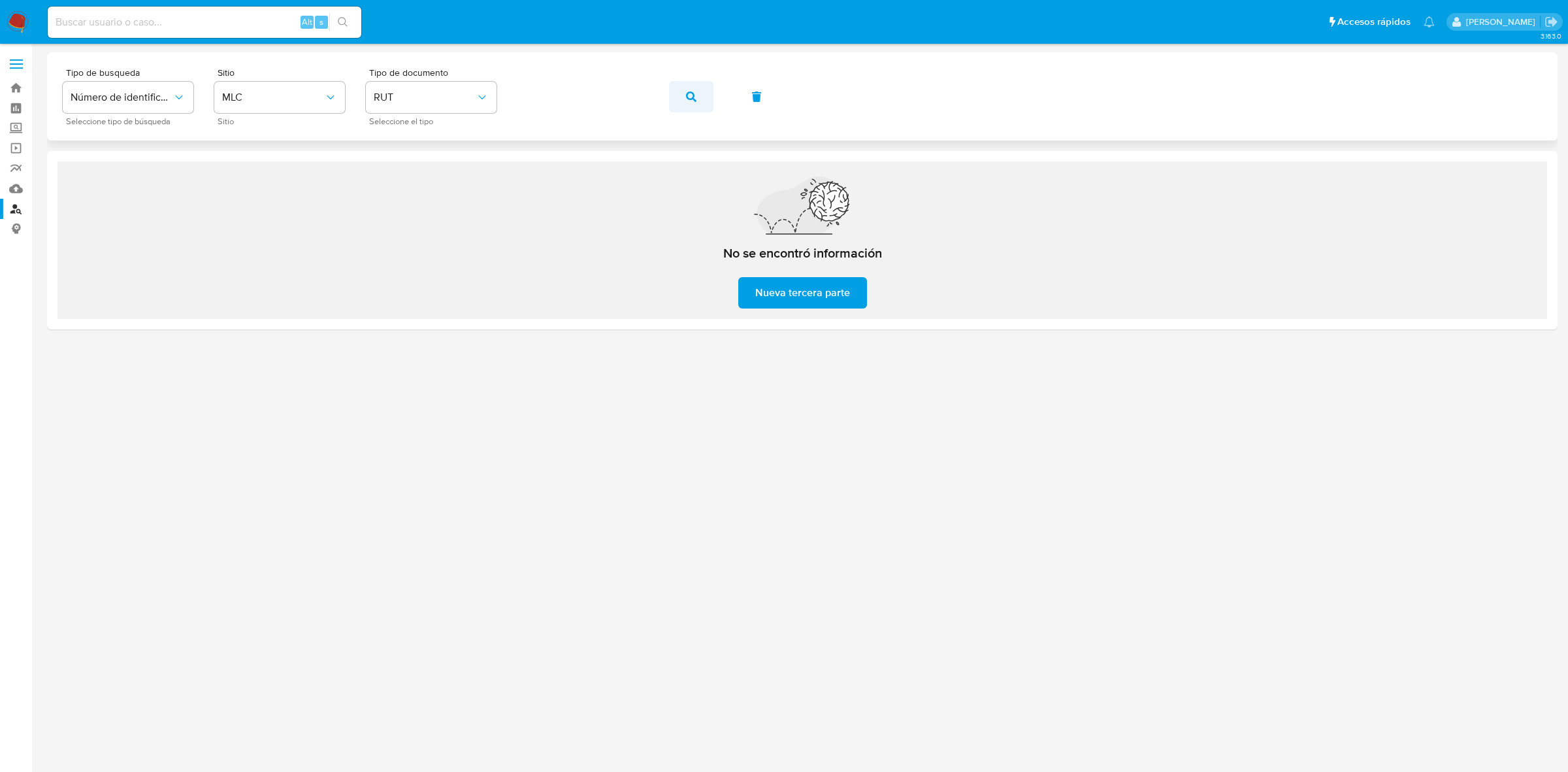
click at [704, 106] on button "button" at bounding box center [691, 97] width 44 height 31
click at [693, 93] on icon "button" at bounding box center [691, 97] width 11 height 11
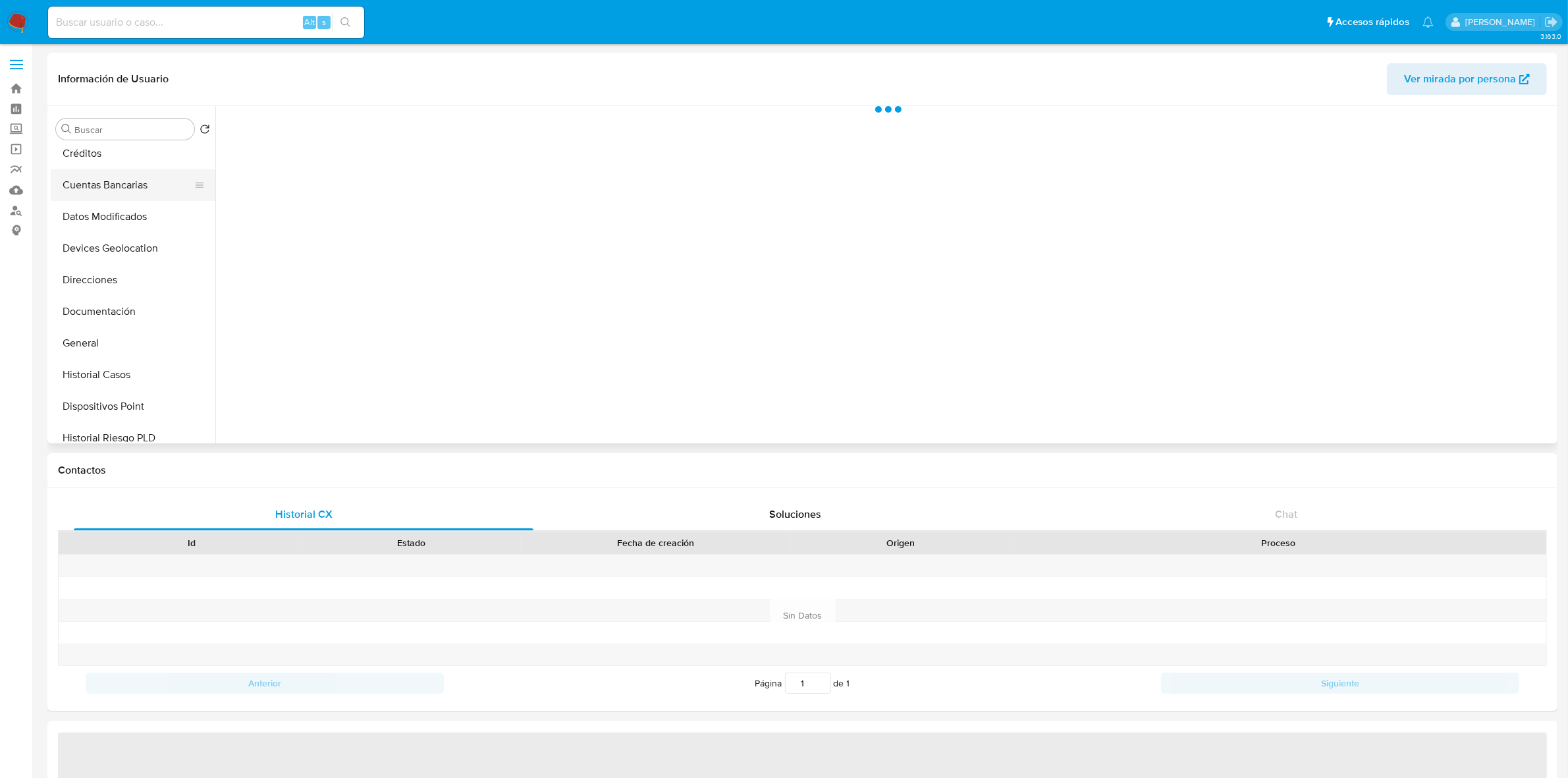
scroll to position [103, 0]
click at [85, 306] on button "Documentación" at bounding box center [128, 311] width 154 height 32
select select "10"
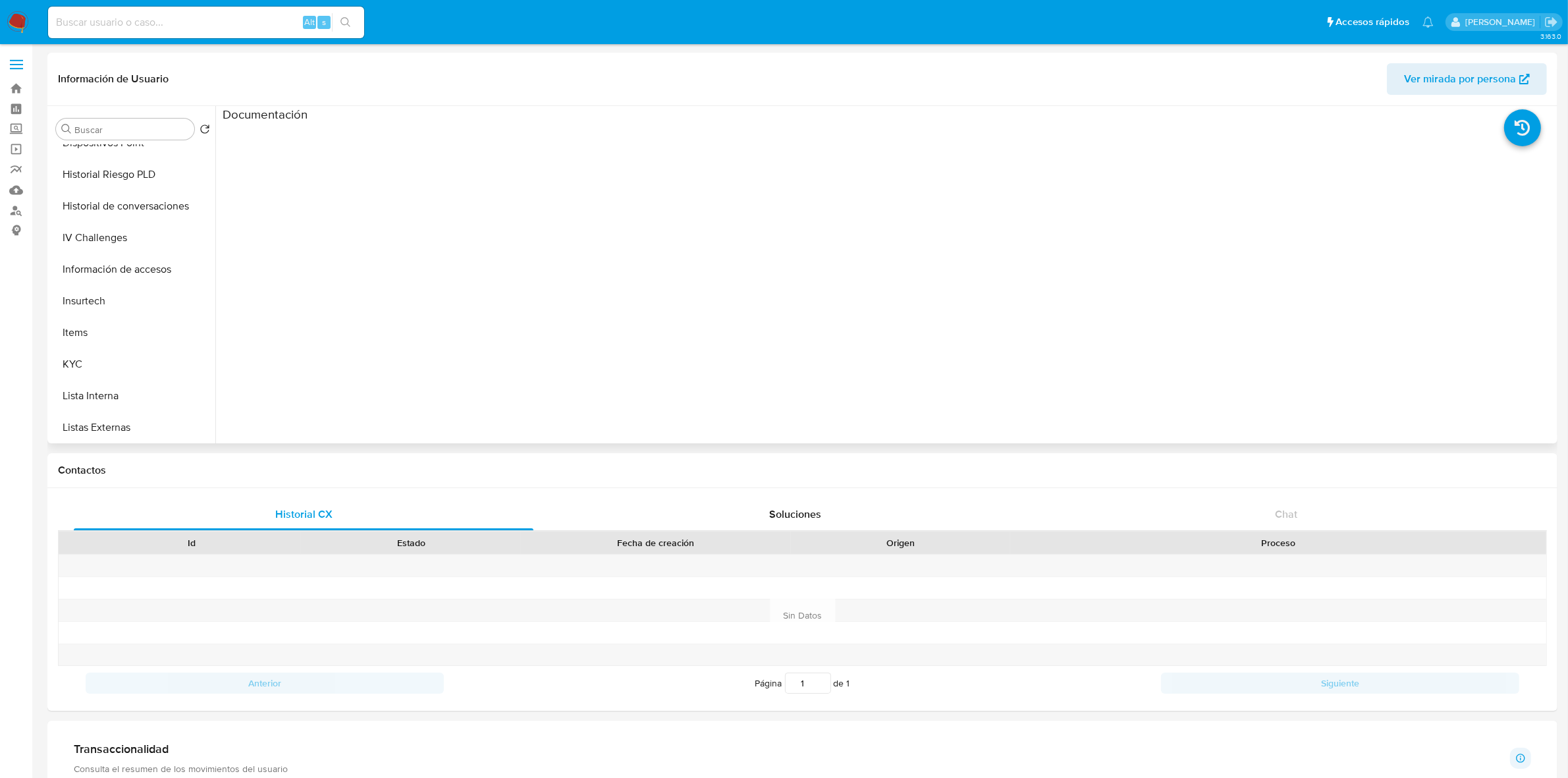
scroll to position [367, 0]
click at [70, 341] on button "Items" at bounding box center [128, 331] width 154 height 32
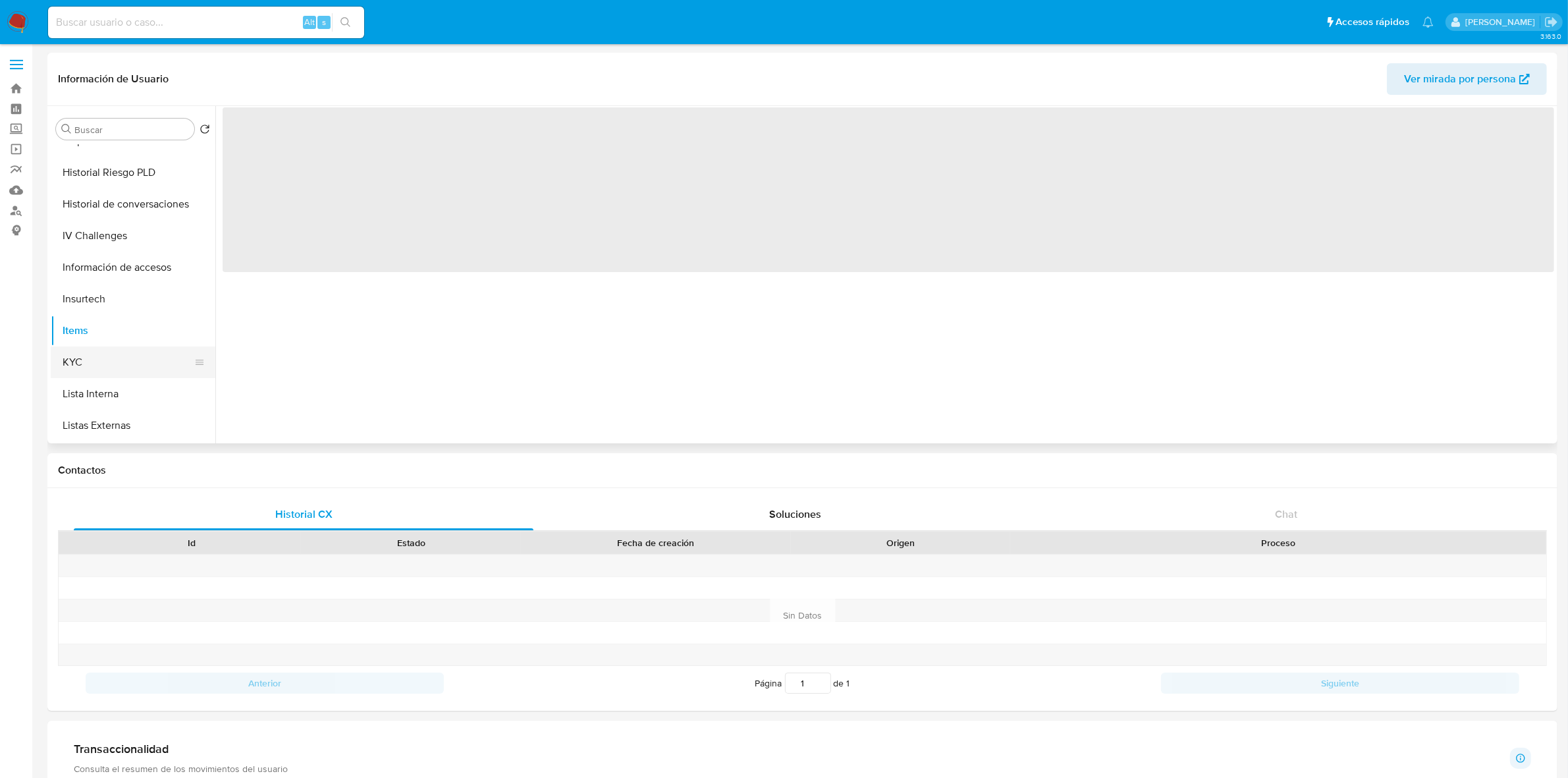
click at [72, 355] on button "KYC" at bounding box center [128, 362] width 154 height 32
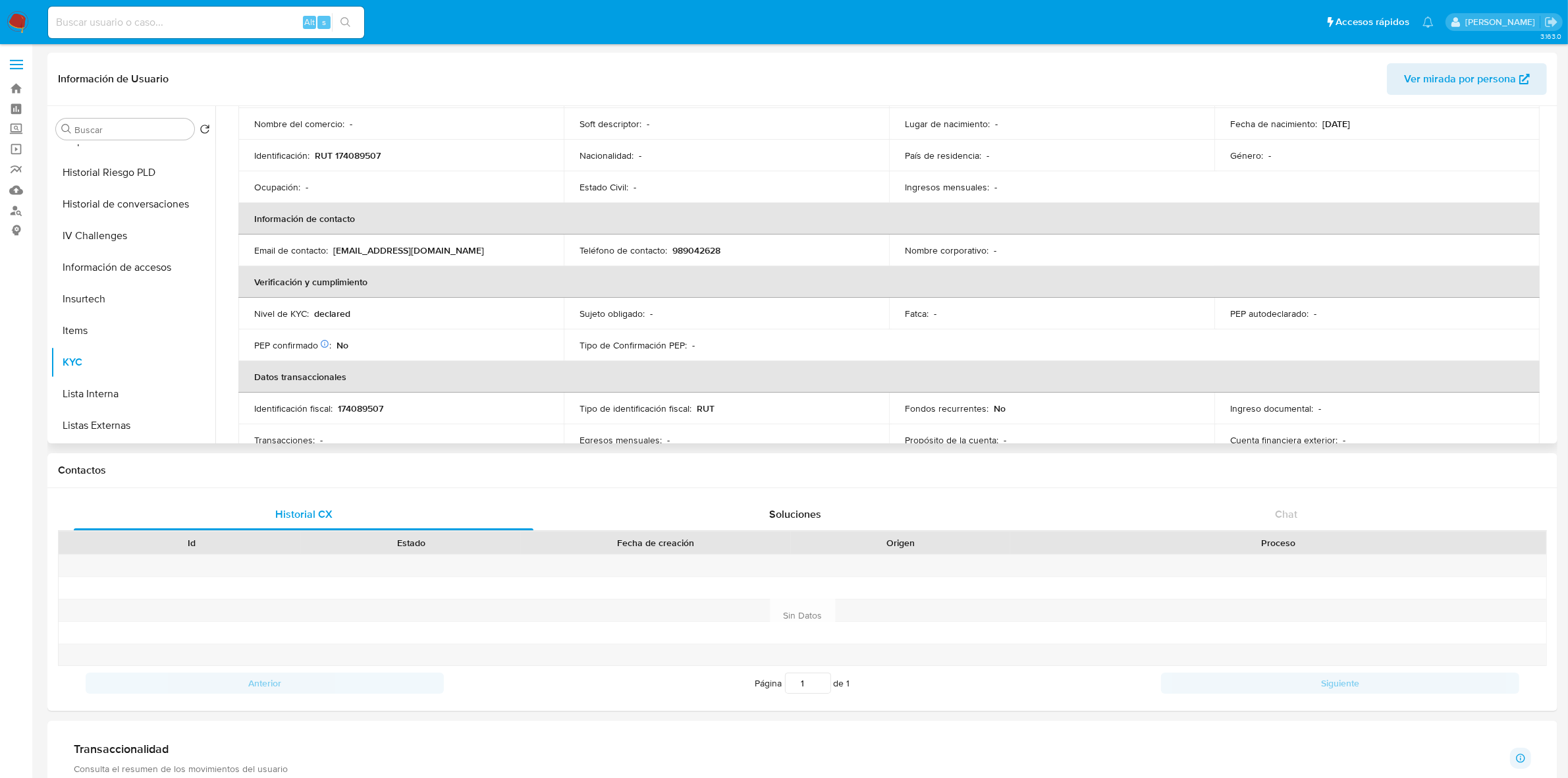
scroll to position [0, 0]
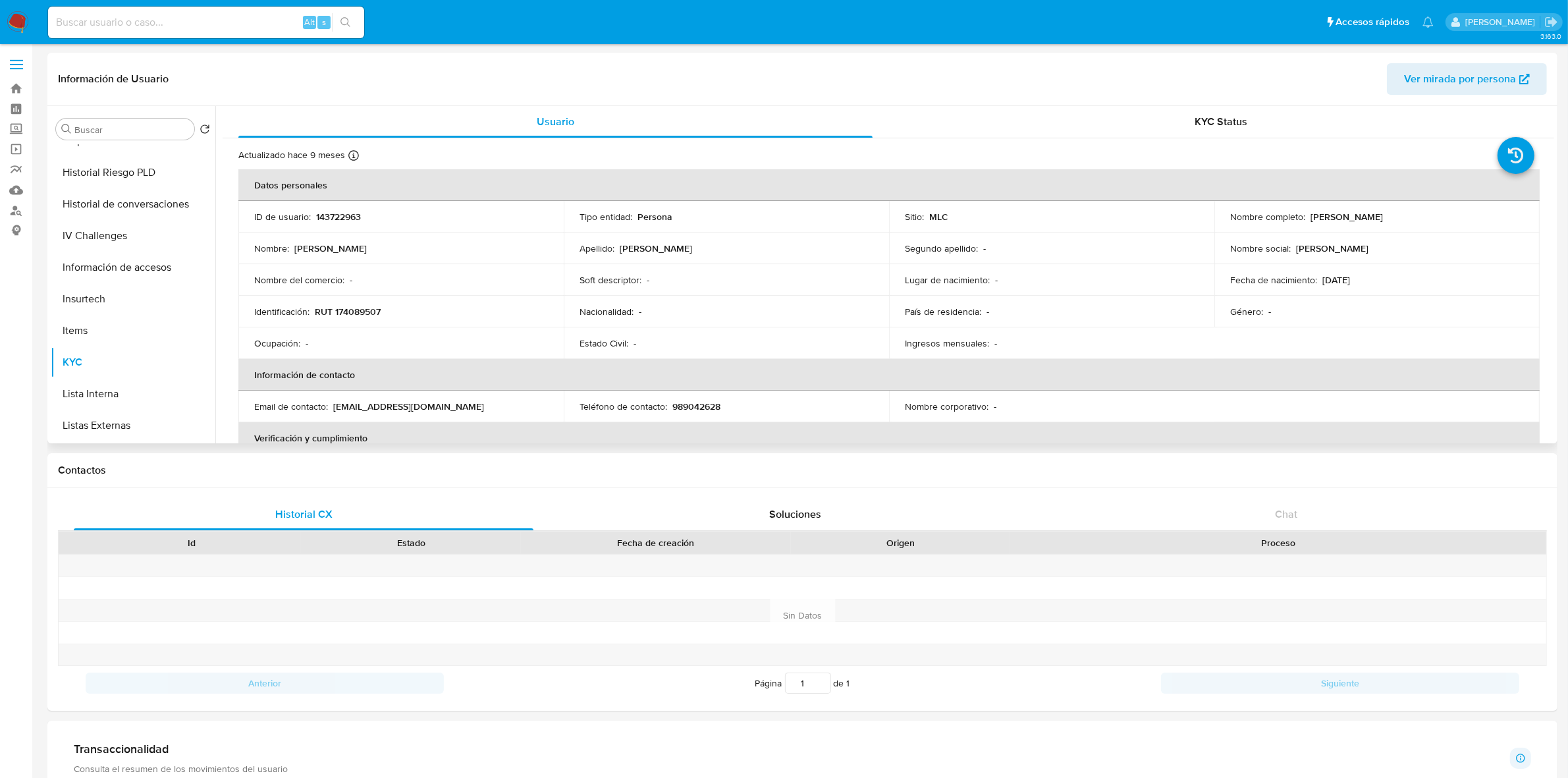
drag, startPoint x: 1406, startPoint y: 218, endPoint x: 1305, endPoint y: 215, distance: 101.0
click at [1305, 215] on div "Nombre completo : [PERSON_NAME]" at bounding box center [1376, 217] width 293 height 12
copy p "[PERSON_NAME]"
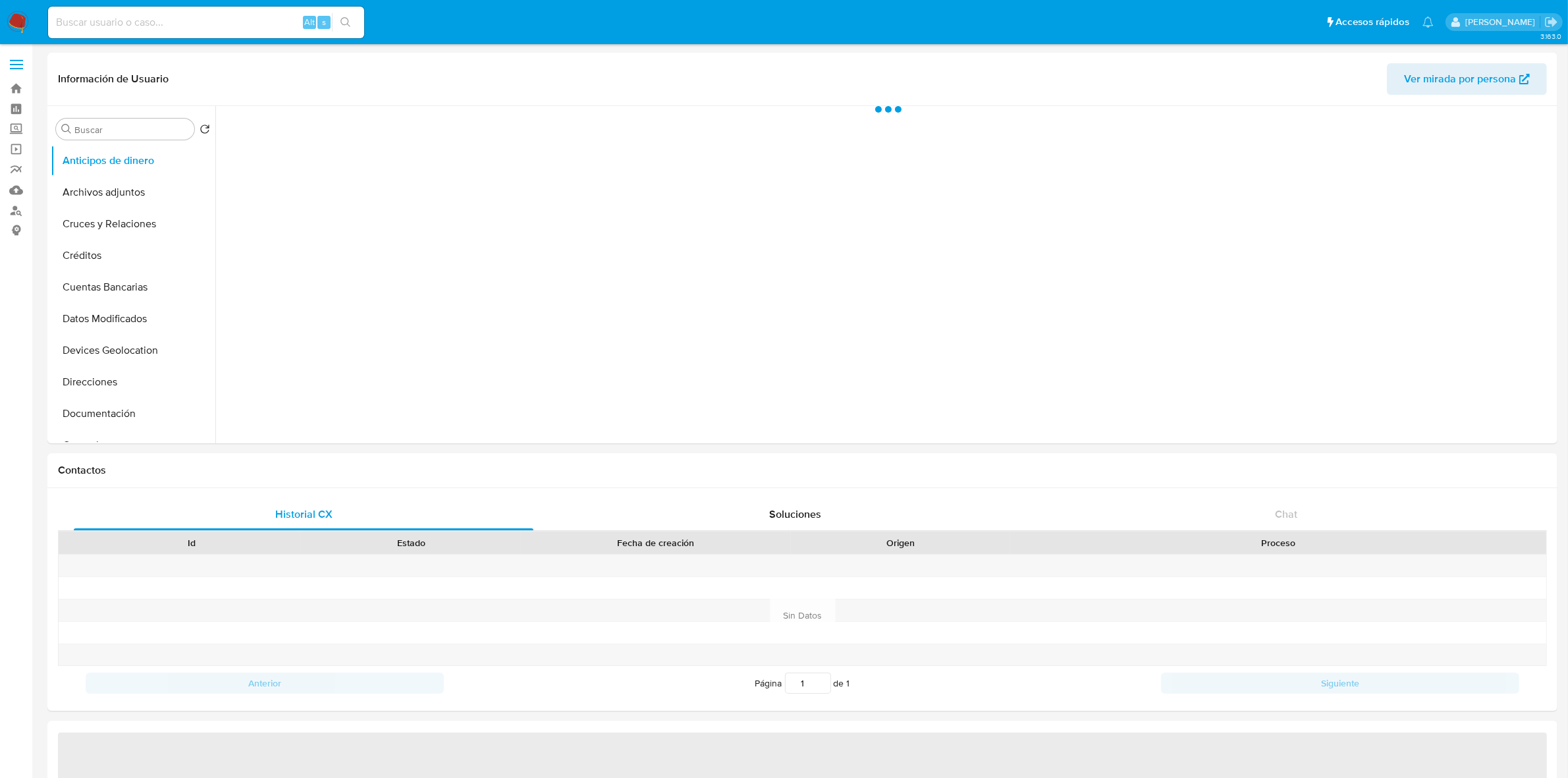
select select "10"
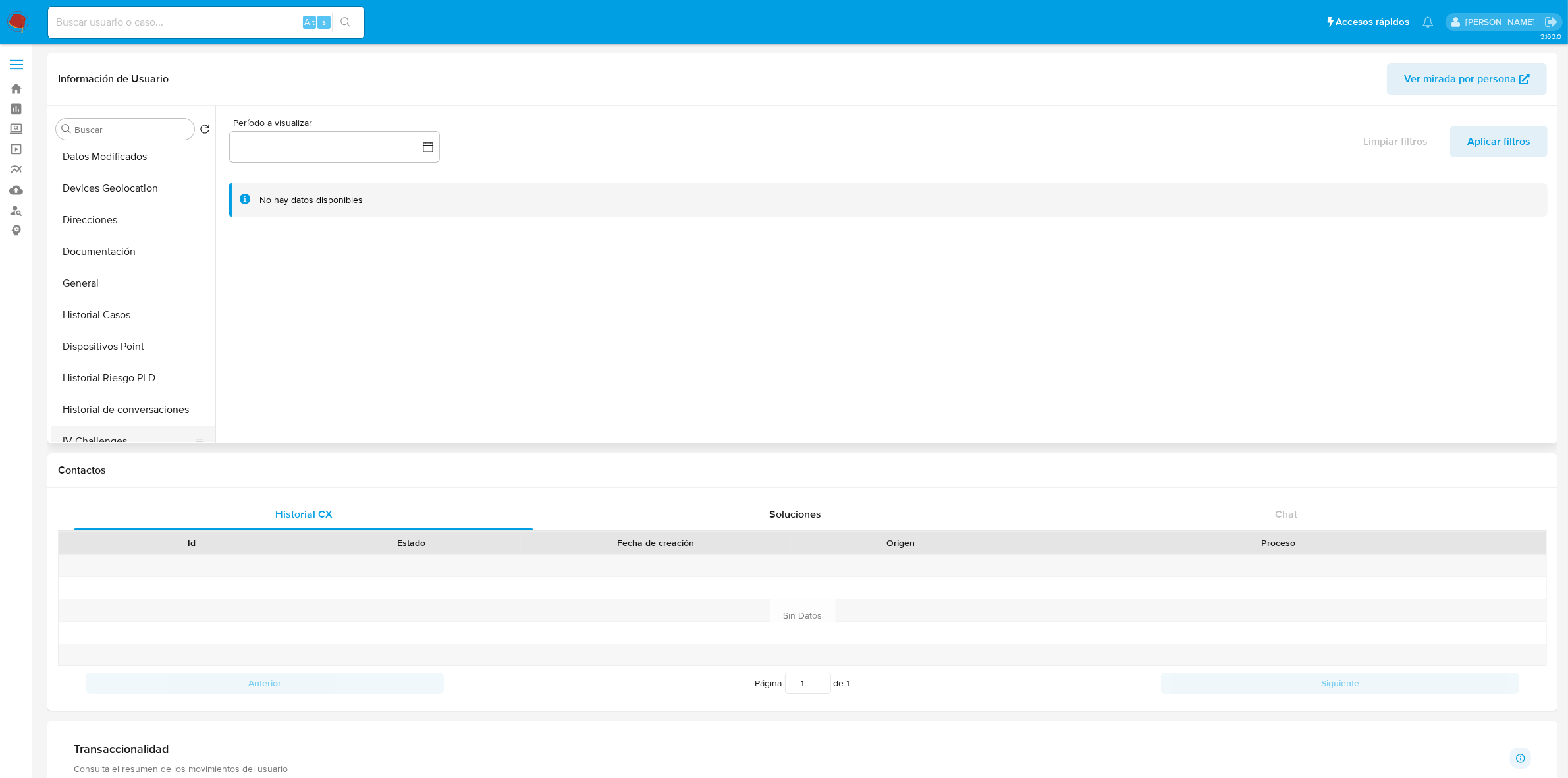
scroll to position [412, 0]
click at [93, 334] on button "Lista Interna" at bounding box center [128, 350] width 154 height 32
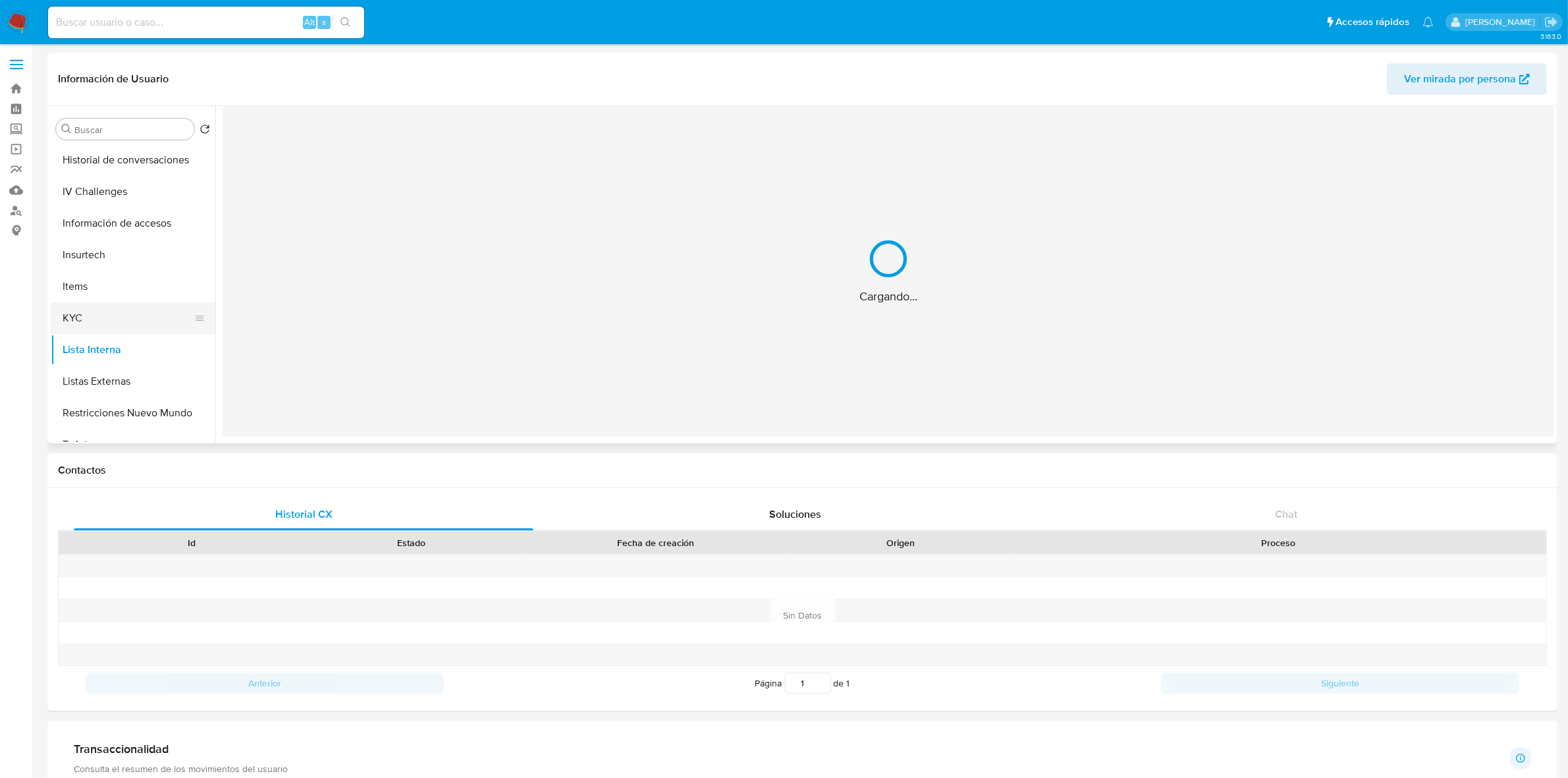
click at [94, 317] on button "KYC" at bounding box center [128, 318] width 154 height 32
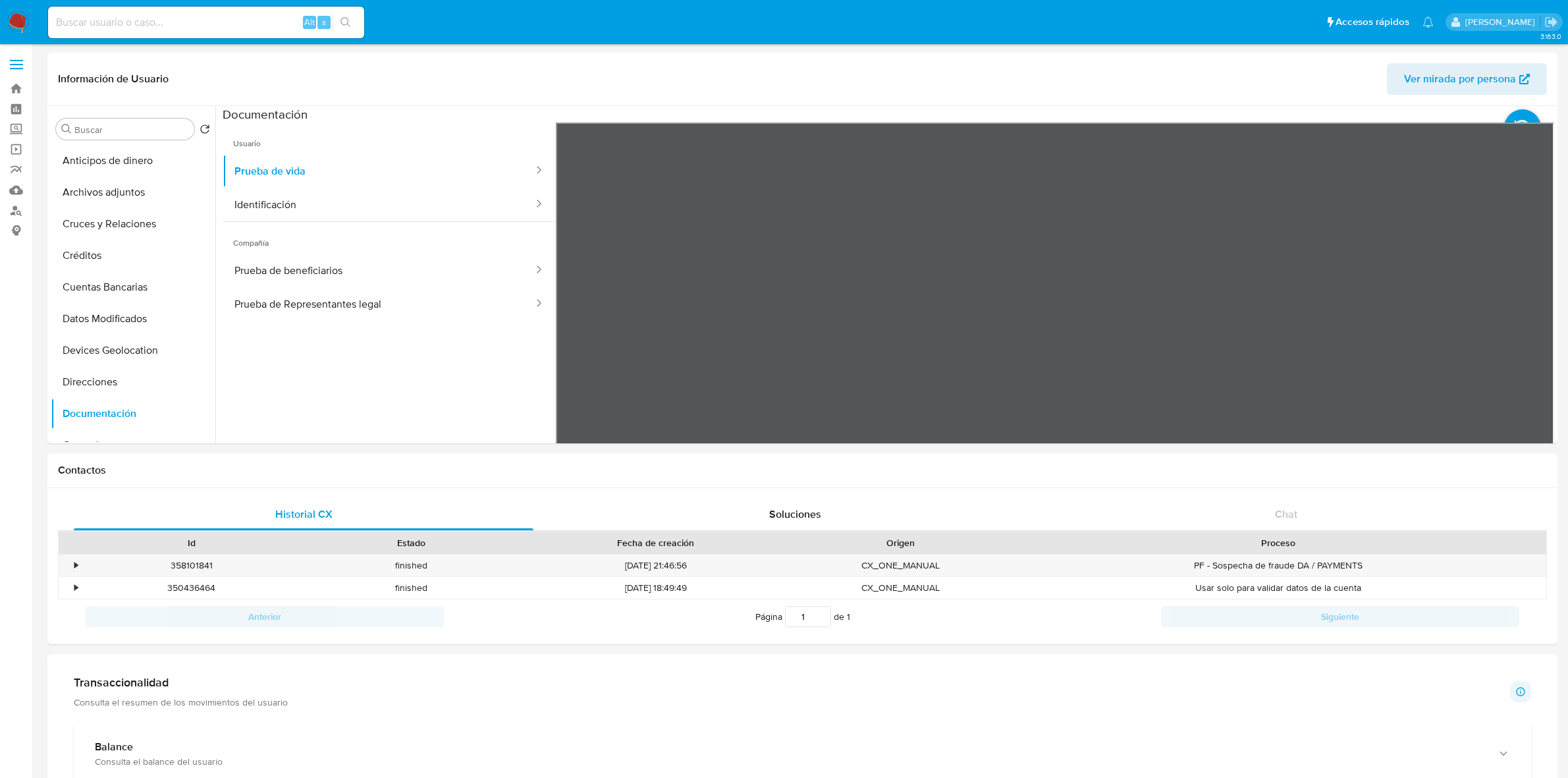
select select "10"
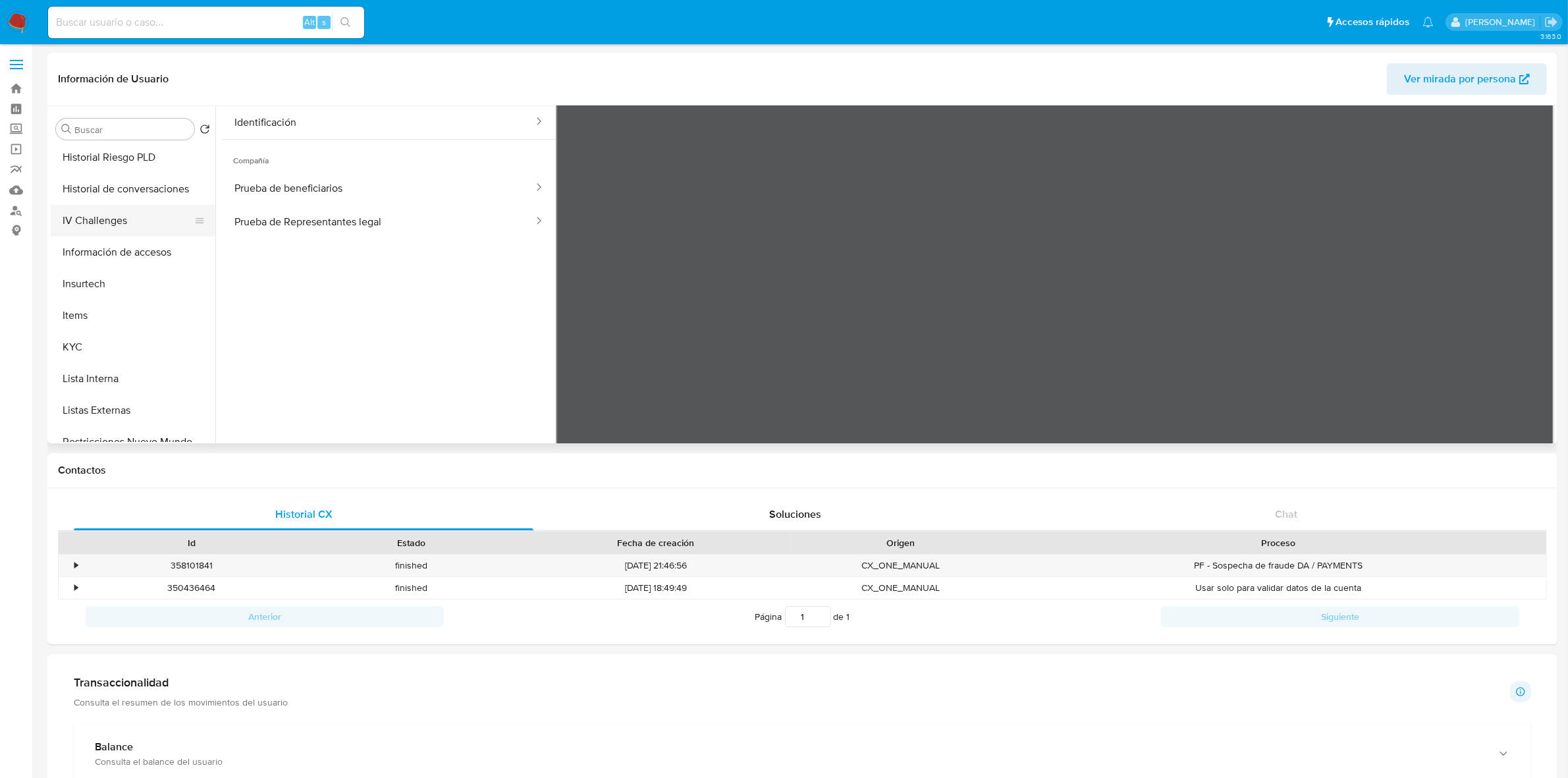
scroll to position [412, 0]
click at [80, 318] on button "KYC" at bounding box center [128, 318] width 154 height 32
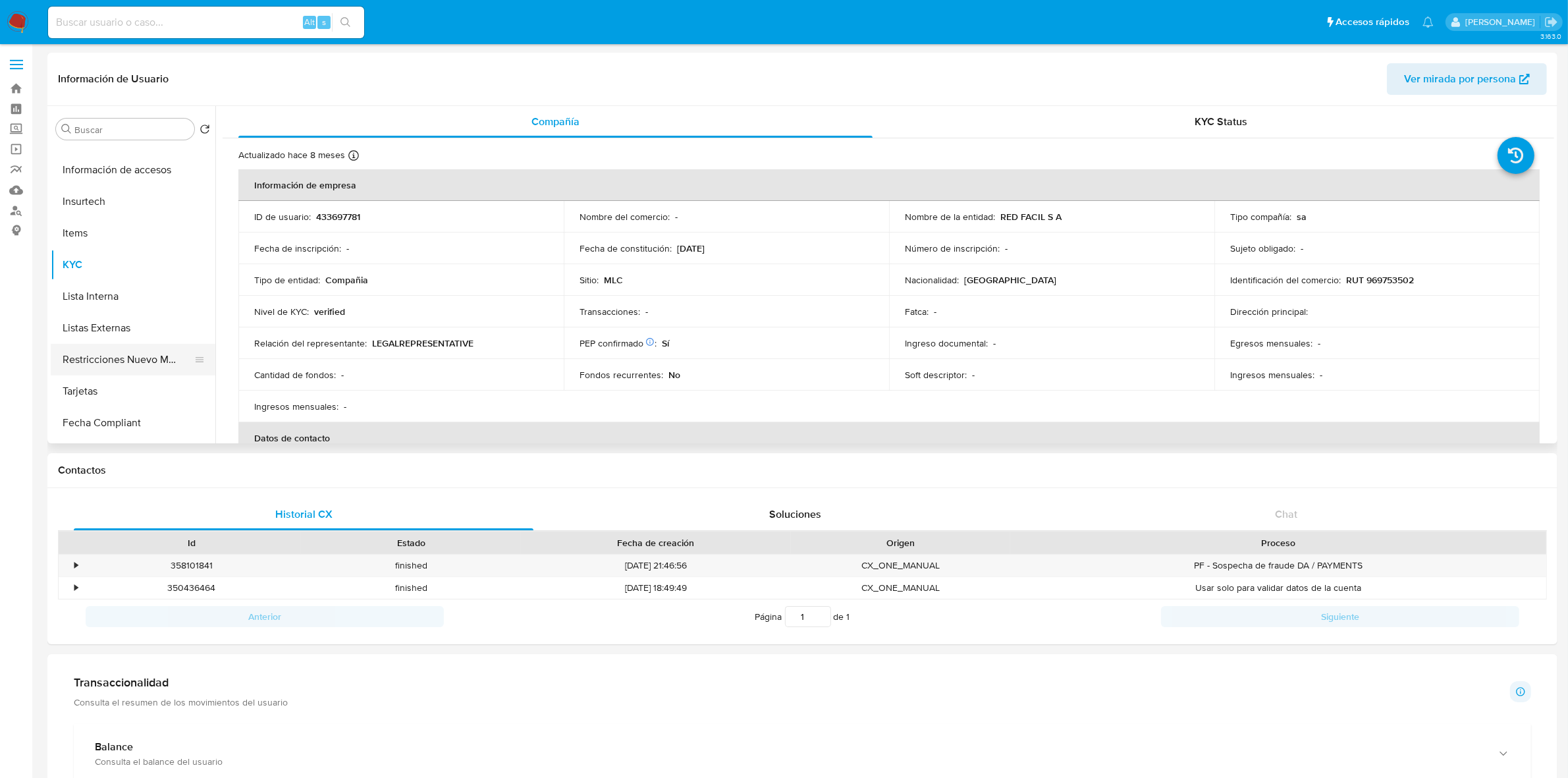
scroll to position [495, 0]
click at [118, 334] on button "Restricciones Nuevo Mundo" at bounding box center [128, 331] width 154 height 32
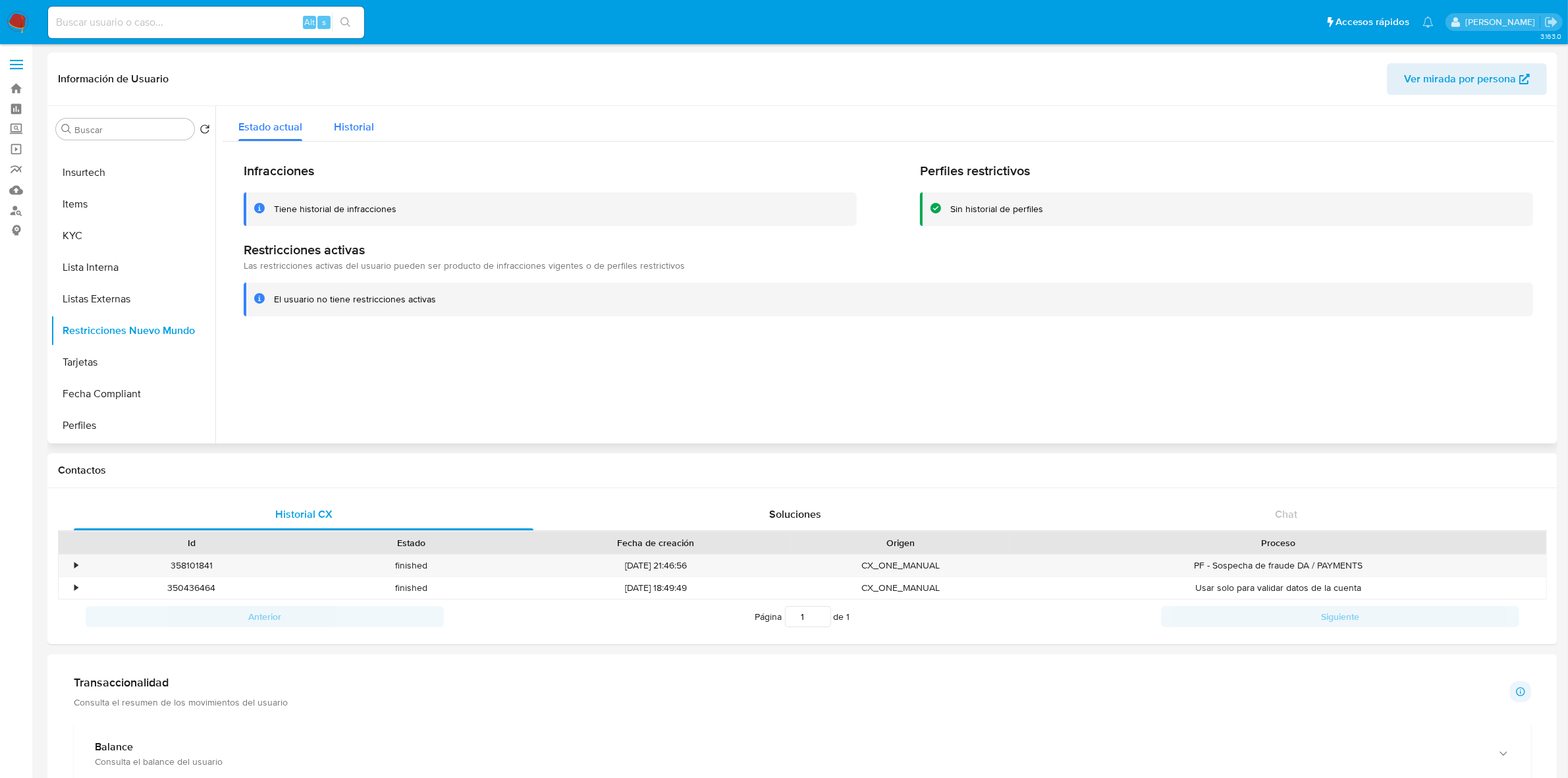
click at [346, 111] on div "Historial" at bounding box center [354, 123] width 40 height 35
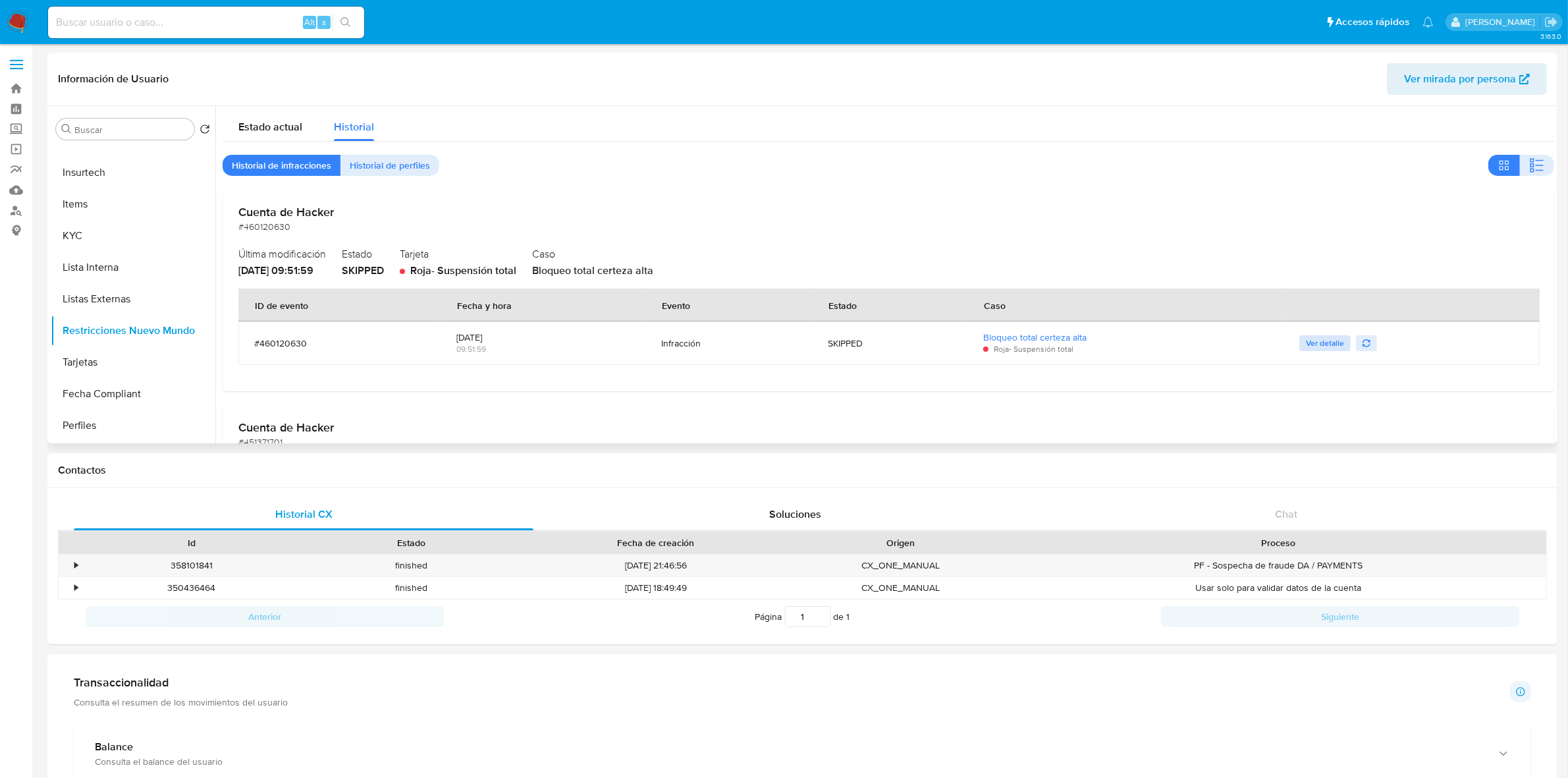
click at [1315, 337] on span "Ver detalle" at bounding box center [1325, 343] width 38 height 13
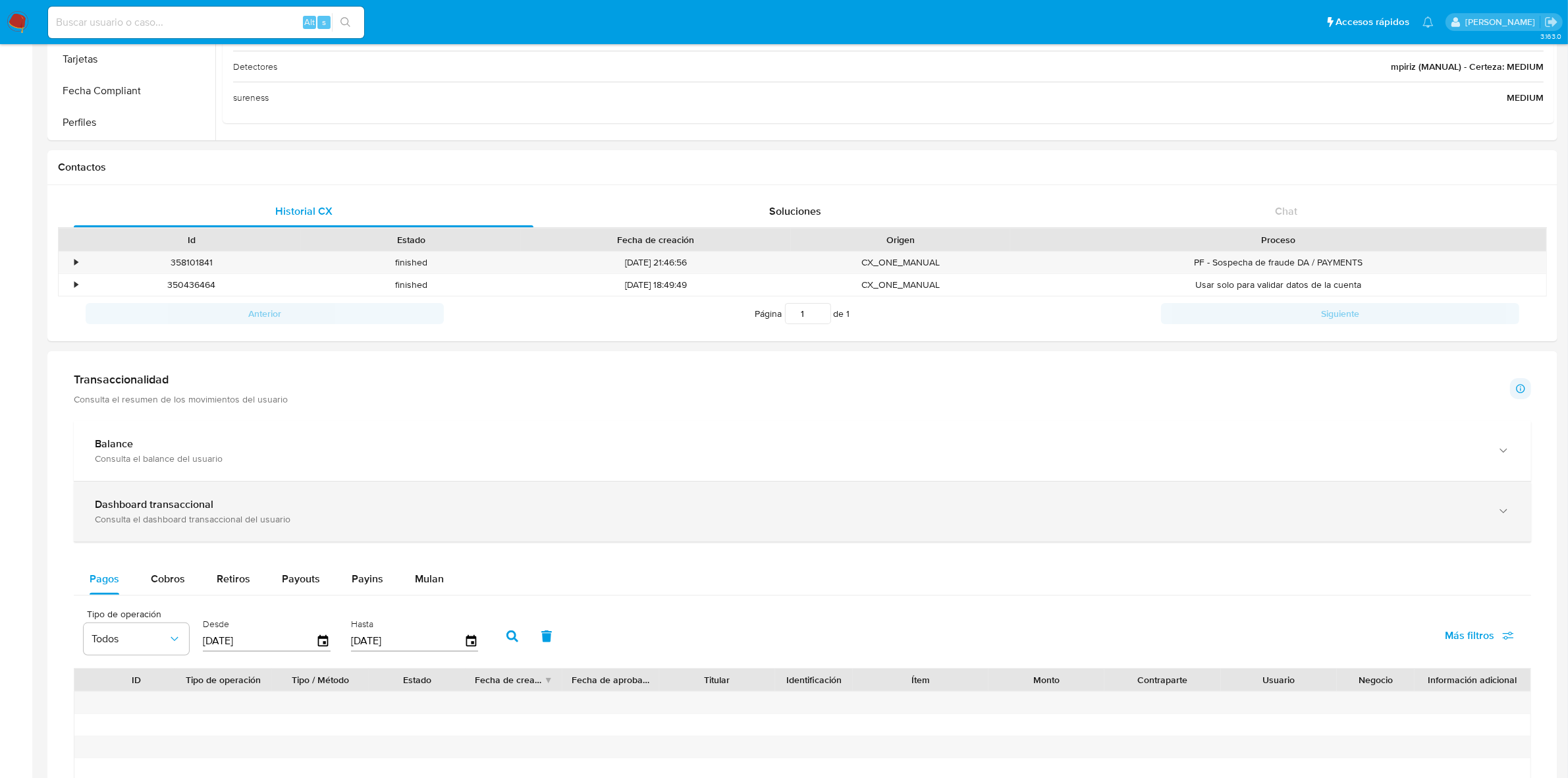
scroll to position [329, 0]
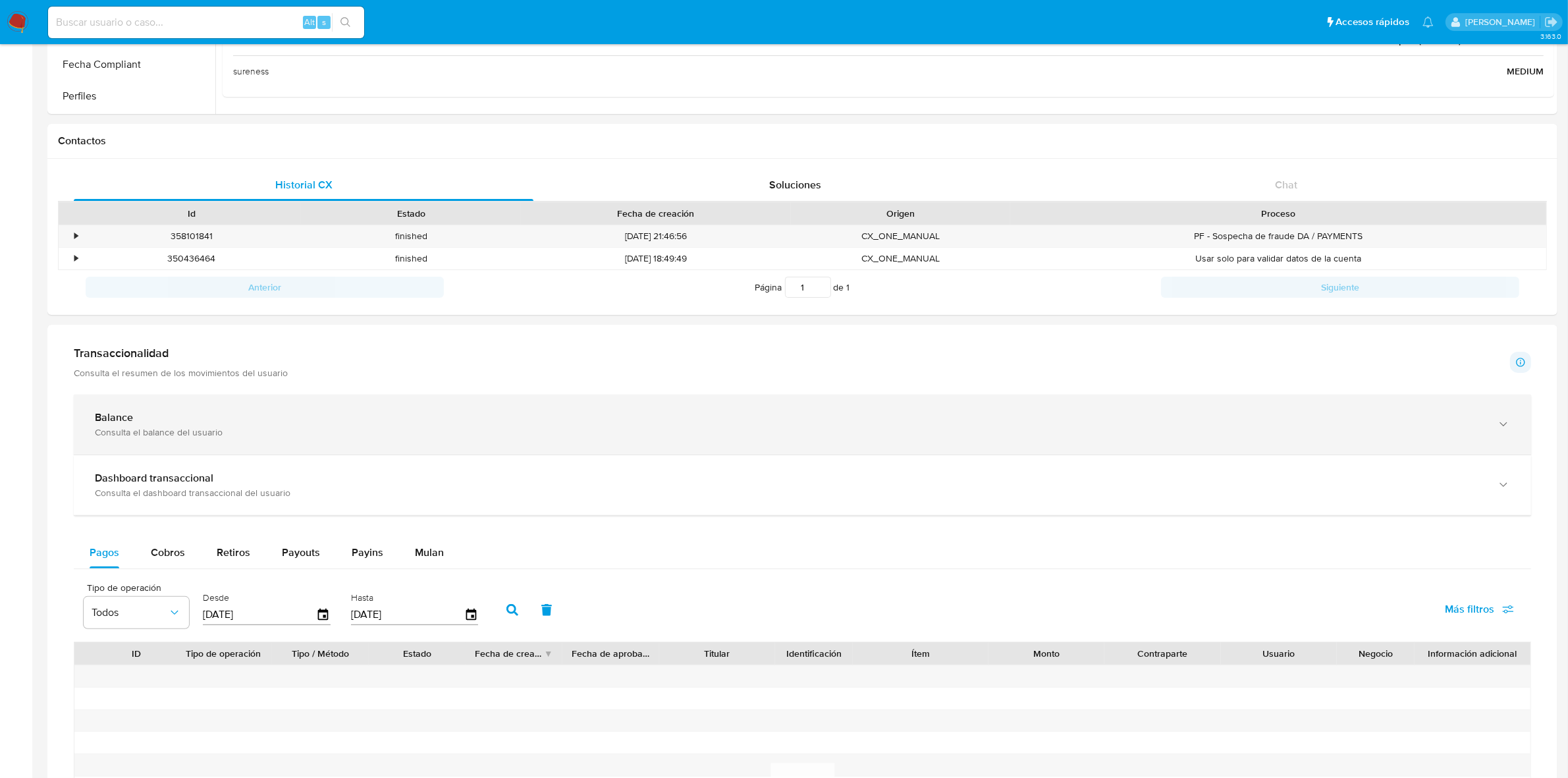
click at [175, 429] on div "Consulta el balance del usuario" at bounding box center [789, 432] width 1389 height 12
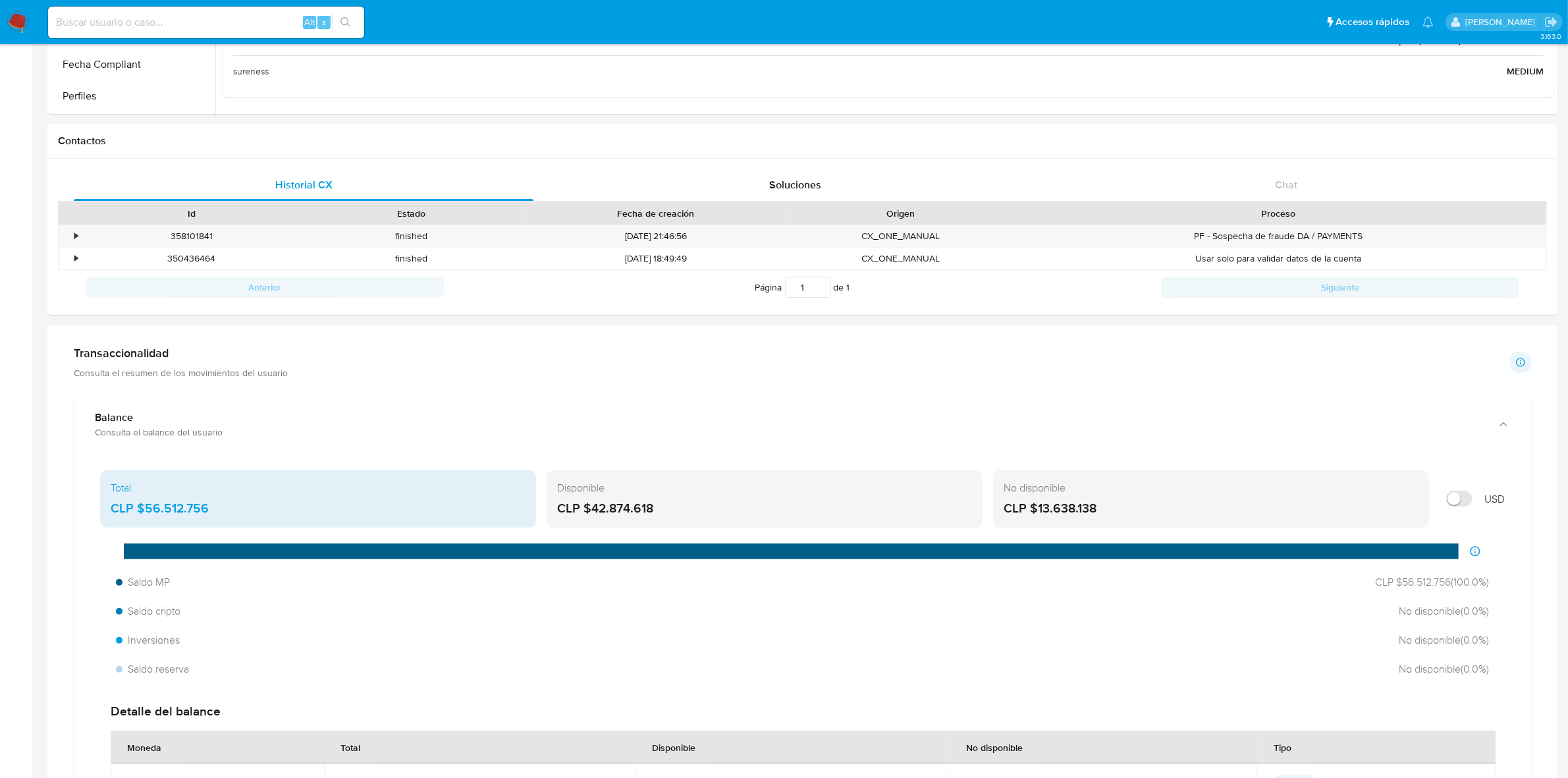
click at [1449, 496] on input "Mostrar en USD" at bounding box center [1459, 499] width 27 height 16
checkbox input "true"
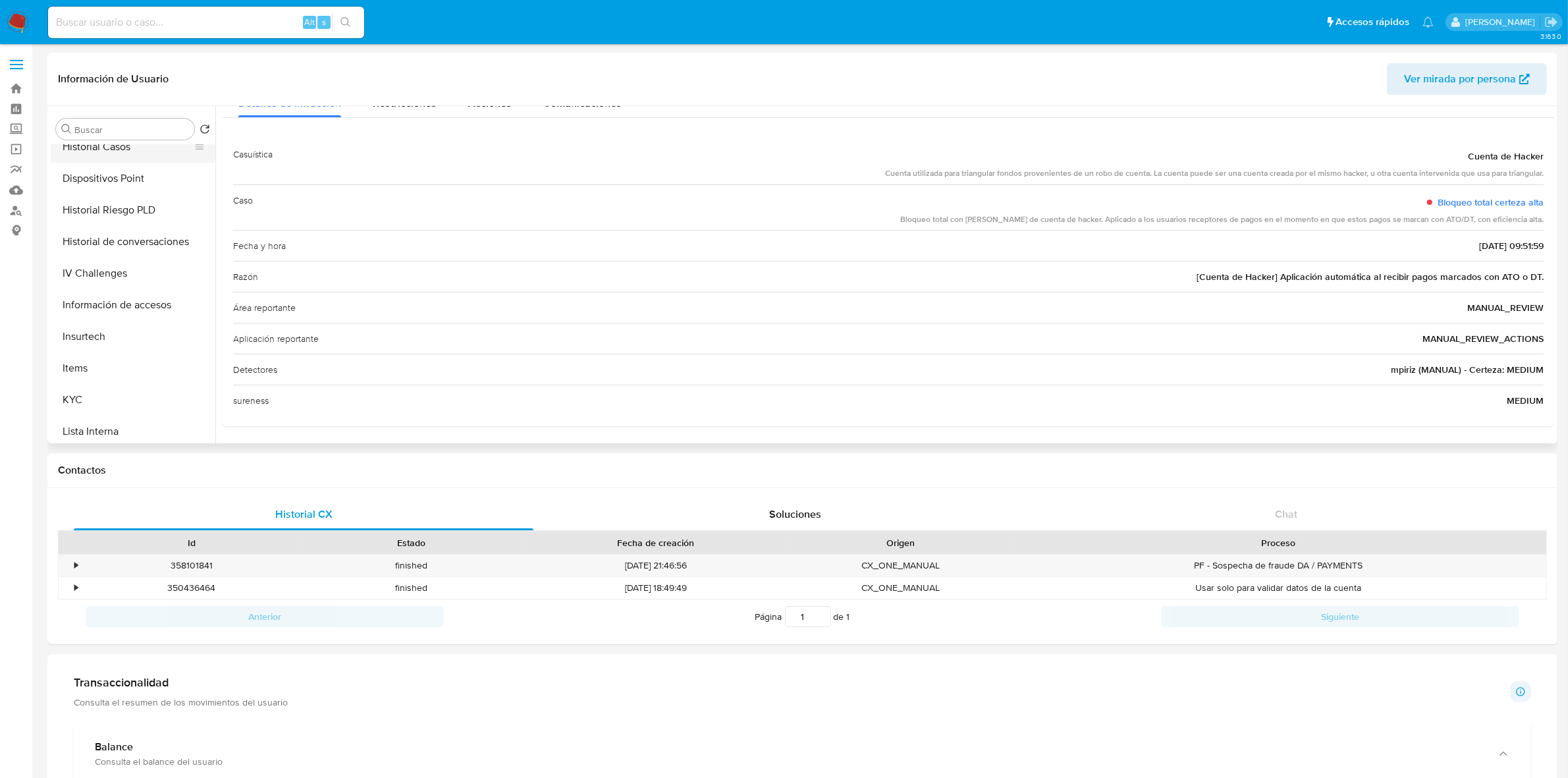
scroll to position [247, 0]
click at [108, 192] on button "General" at bounding box center [128, 198] width 154 height 32
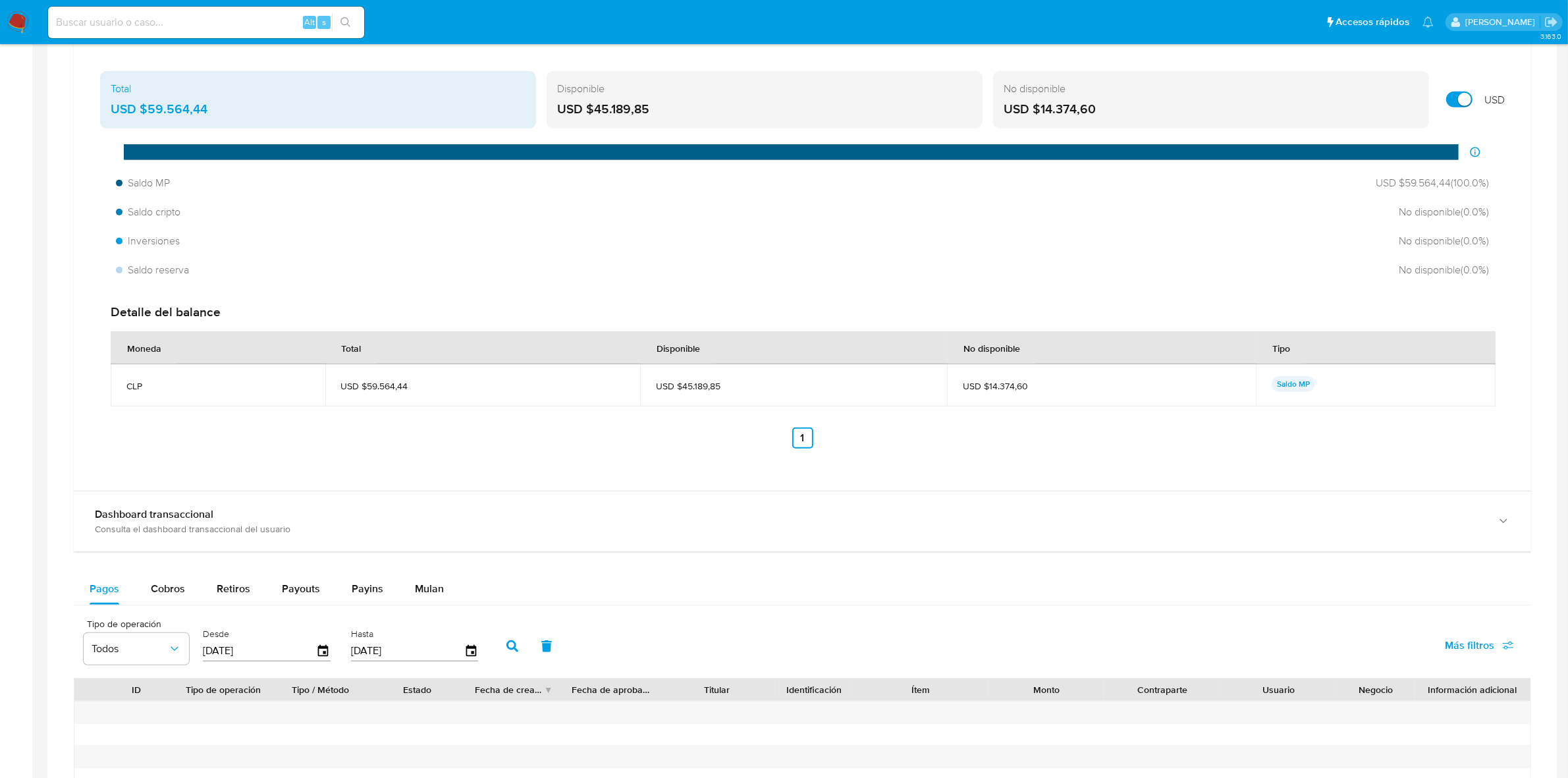
scroll to position [824, 0]
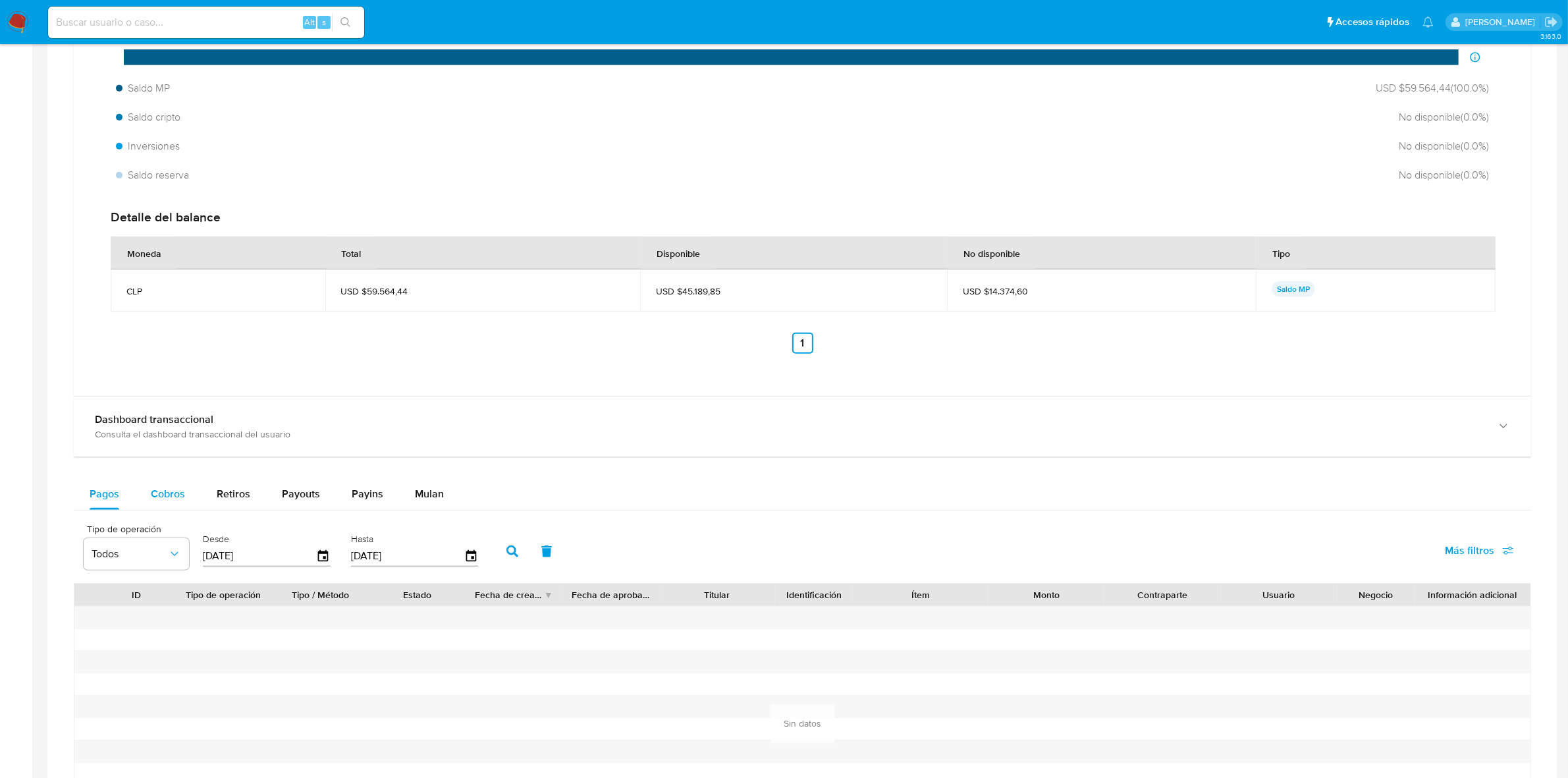
click at [172, 489] on span "Cobros" at bounding box center [168, 494] width 34 height 15
select select "10"
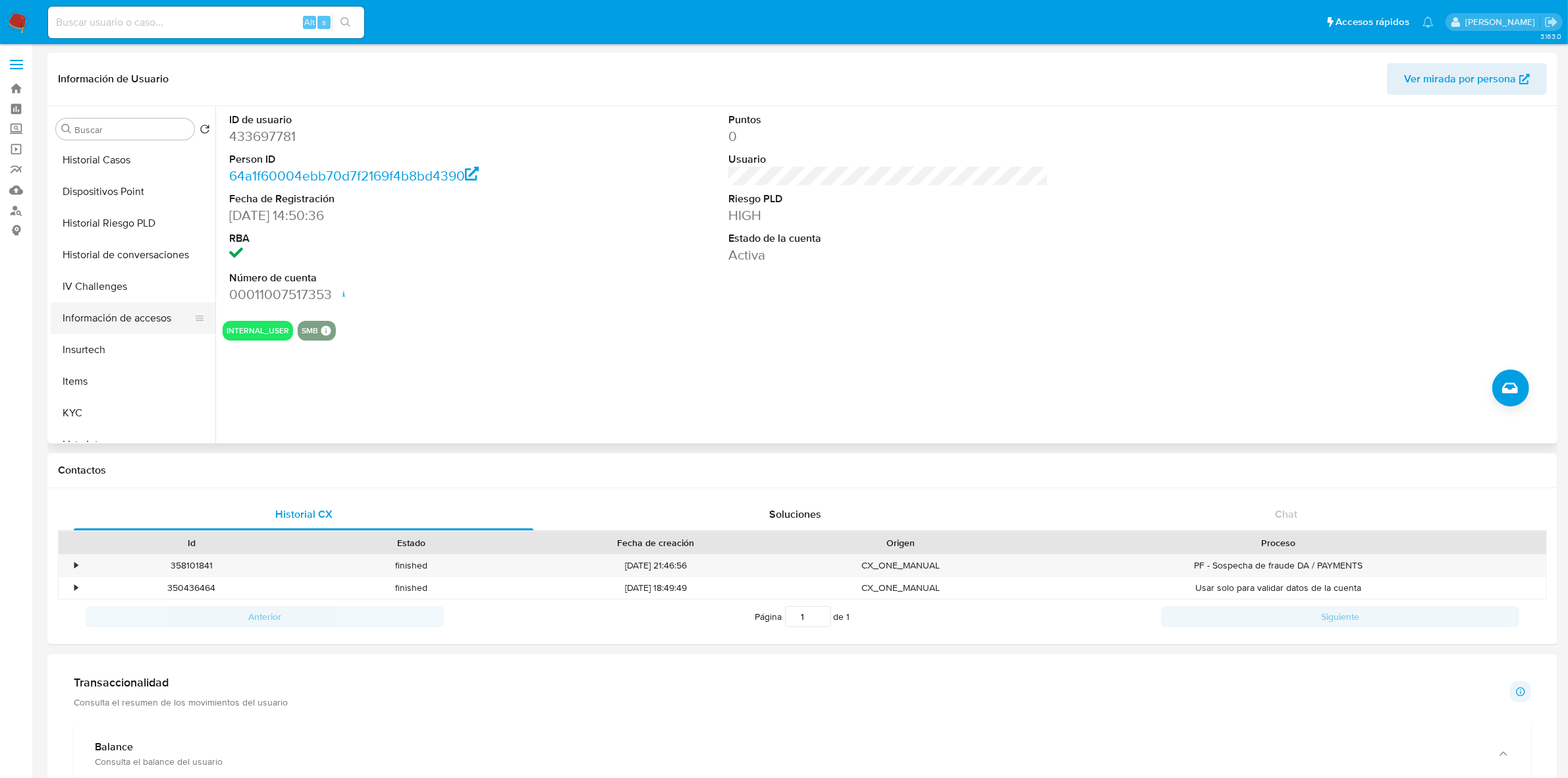
scroll to position [412, 0]
click at [96, 318] on button "KYC" at bounding box center [128, 318] width 154 height 32
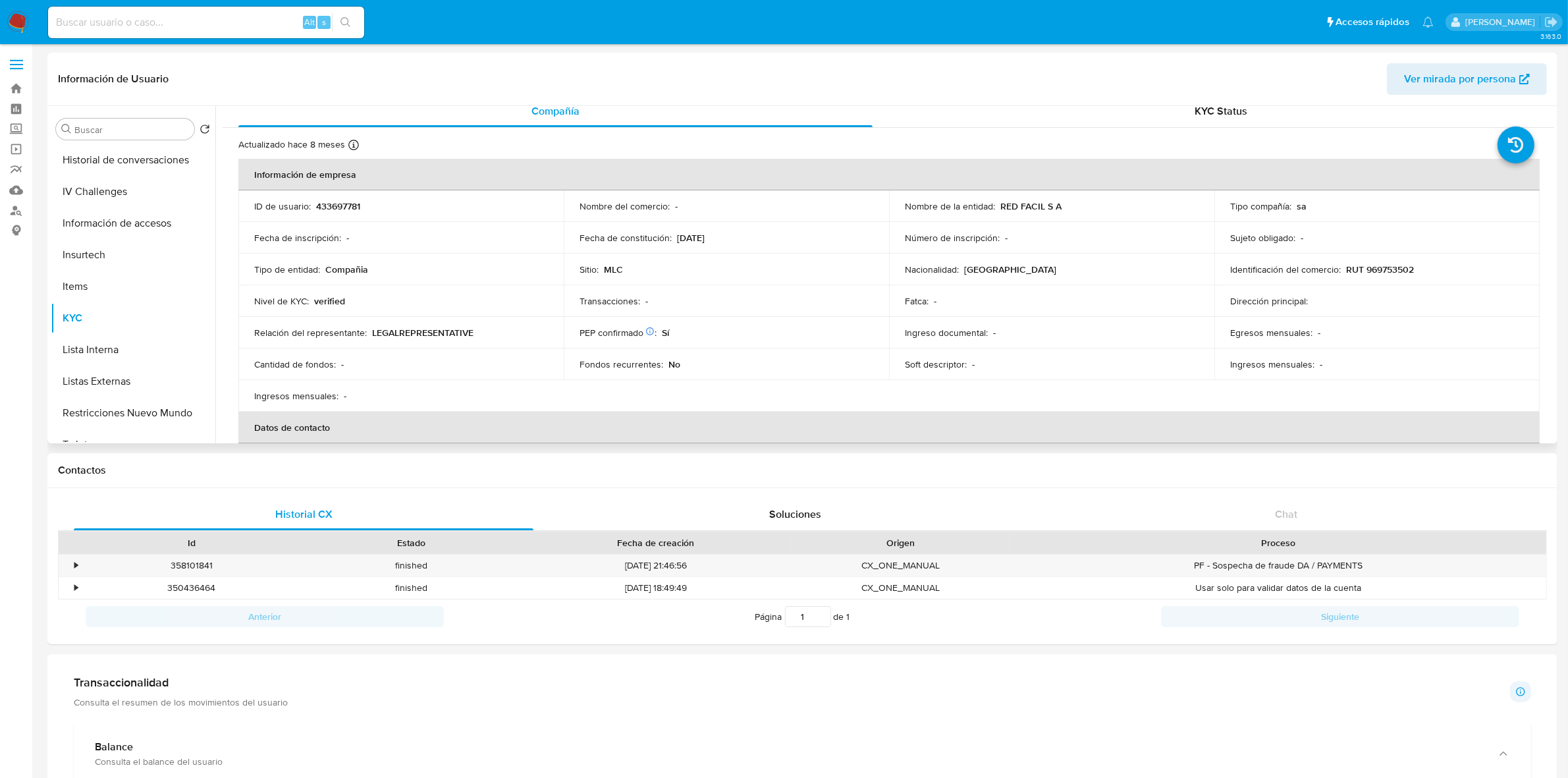
scroll to position [0, 0]
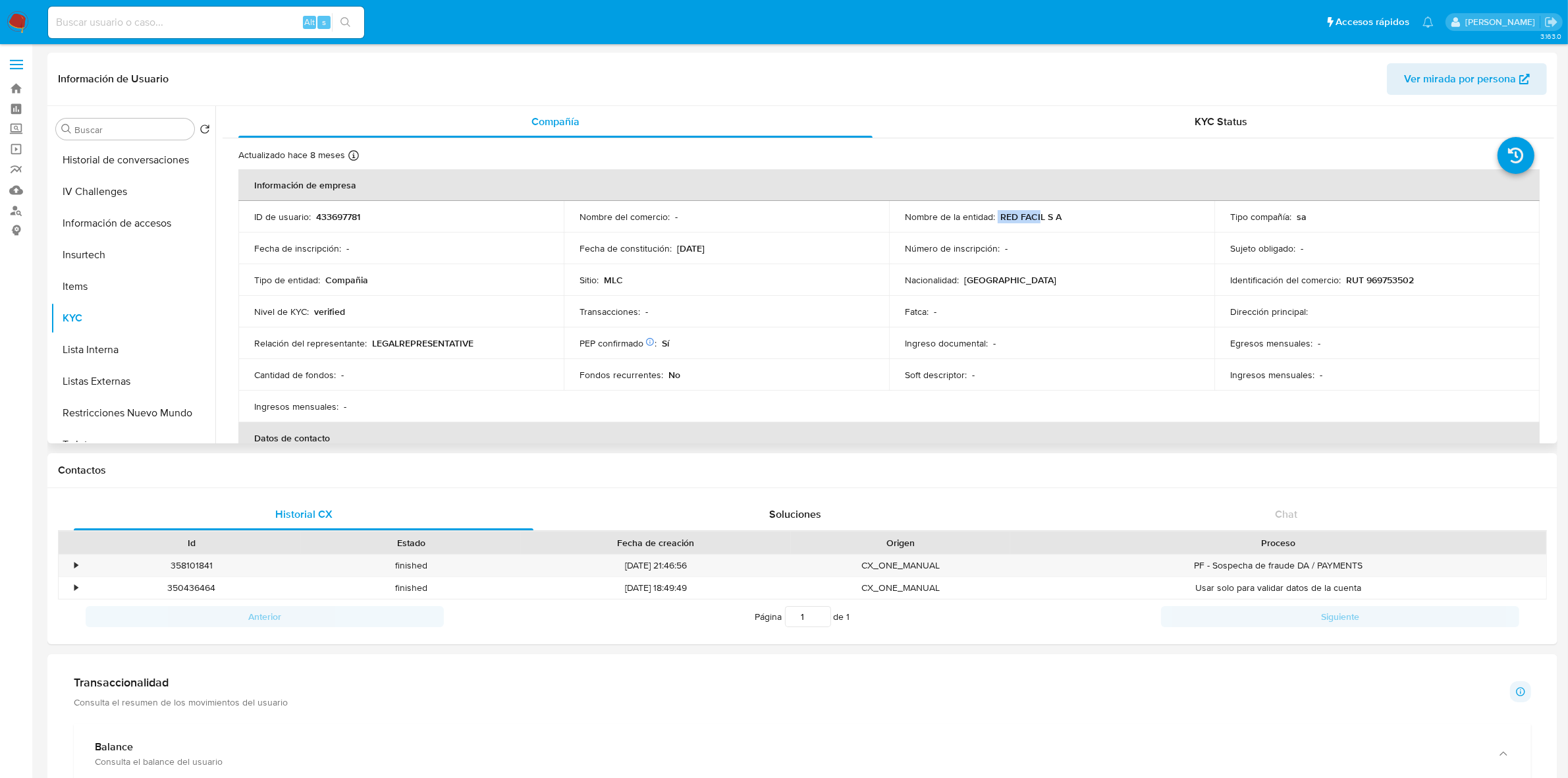
drag, startPoint x: 996, startPoint y: 216, endPoint x: 1039, endPoint y: 220, distance: 43.2
click at [1039, 220] on div "Nombre de la entidad : RED FACIL S A" at bounding box center [1051, 217] width 293 height 12
copy div "RED FACI"
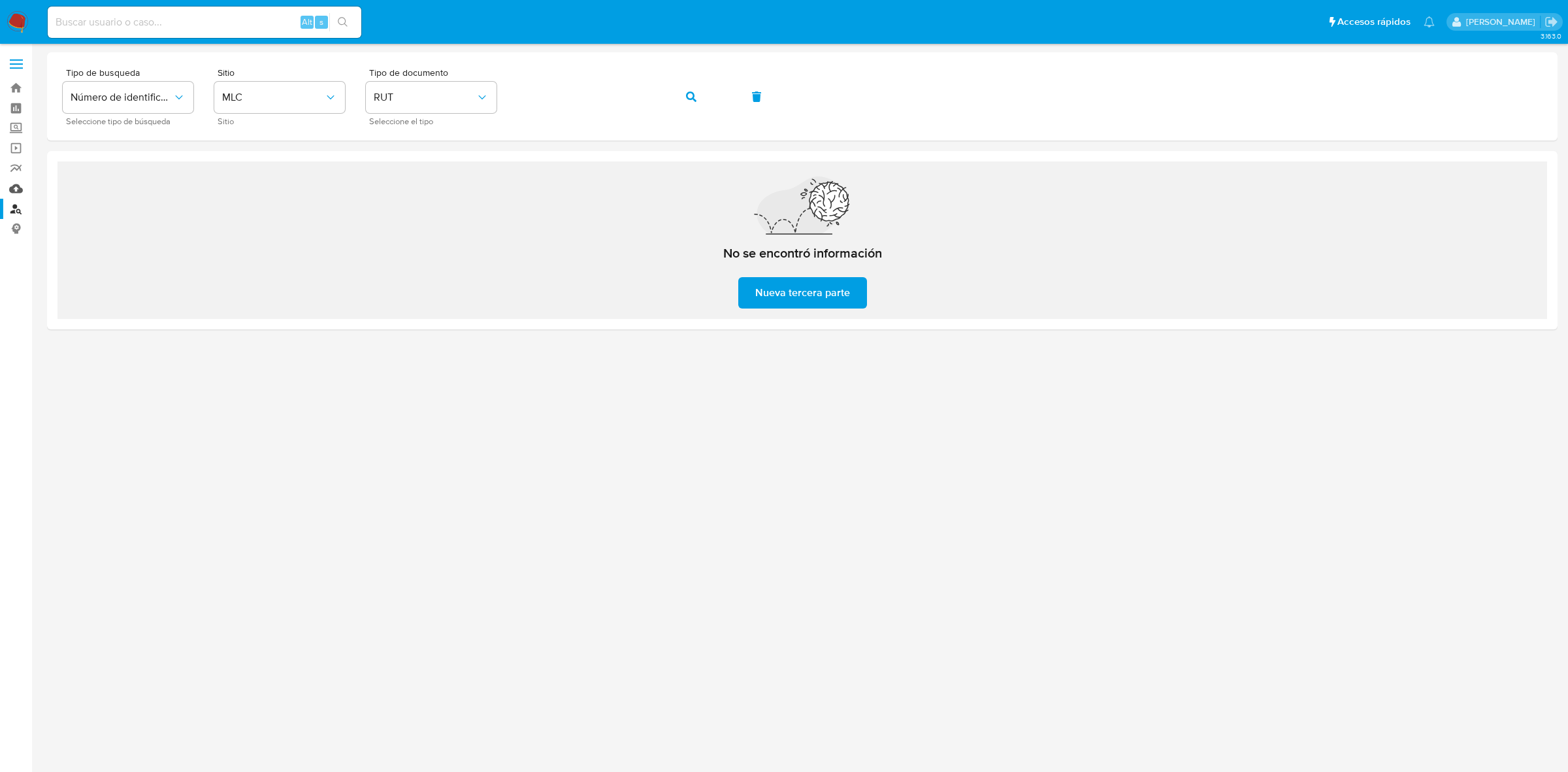
click at [14, 189] on link "Mulan" at bounding box center [78, 189] width 156 height 20
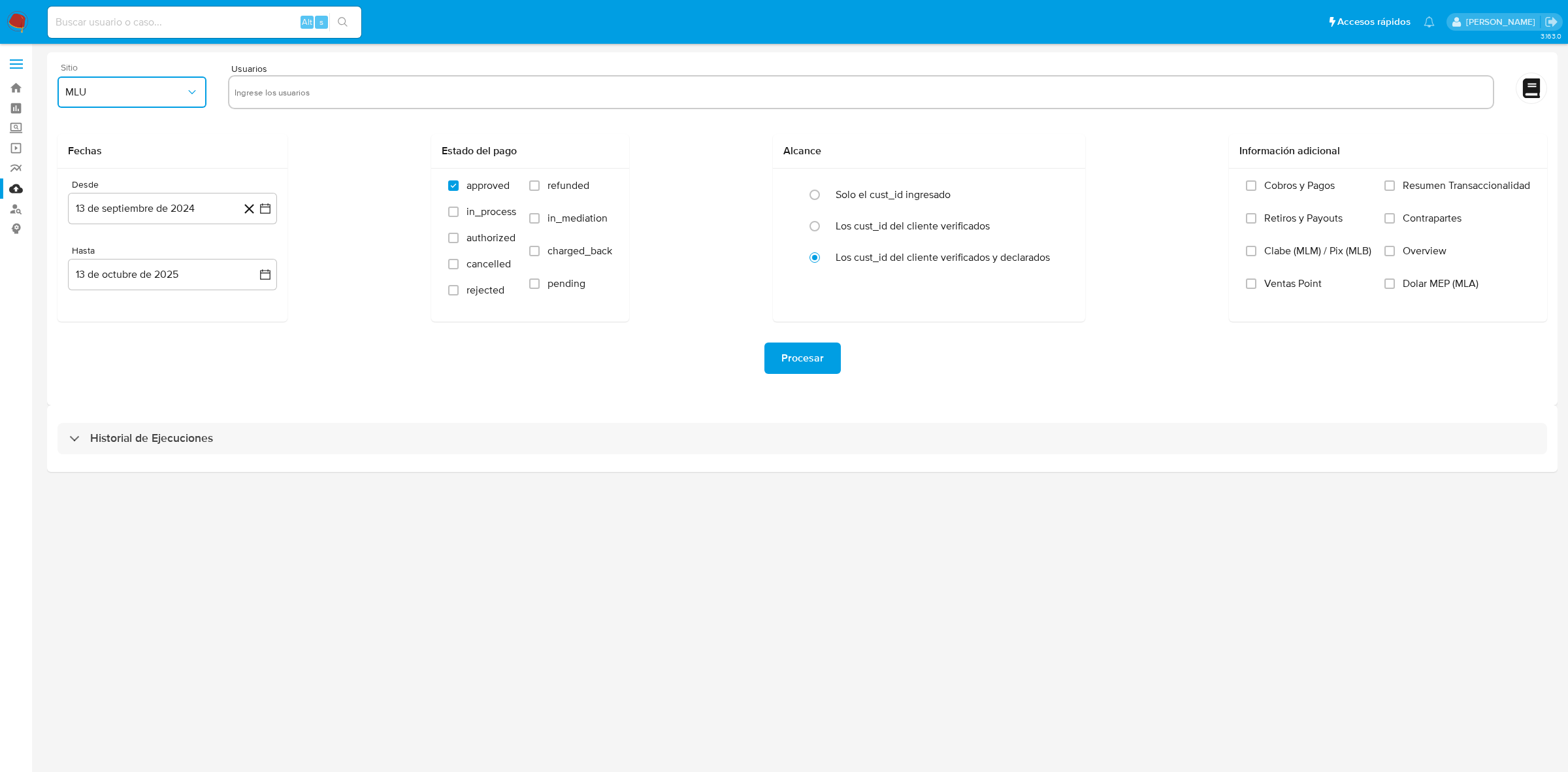
click at [175, 100] on button "MLU" at bounding box center [132, 92] width 149 height 31
click at [86, 305] on div "MLC" at bounding box center [128, 315] width 125 height 31
click at [288, 95] on input "text" at bounding box center [861, 92] width 1253 height 21
type input "433697781"
click at [269, 213] on icon "button" at bounding box center [265, 209] width 11 height 11
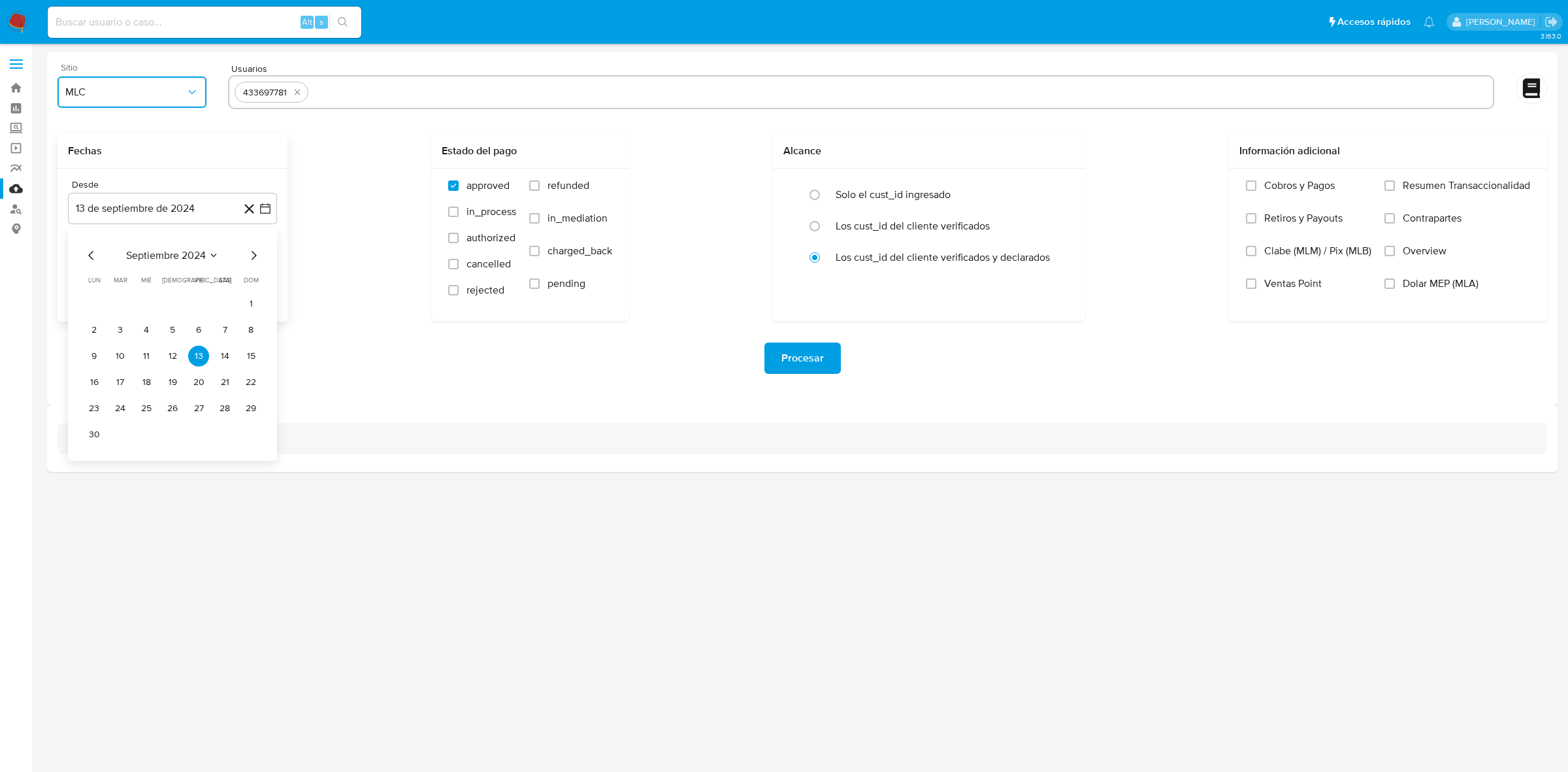
click at [253, 254] on icon "Mes siguiente" at bounding box center [253, 256] width 16 height 16
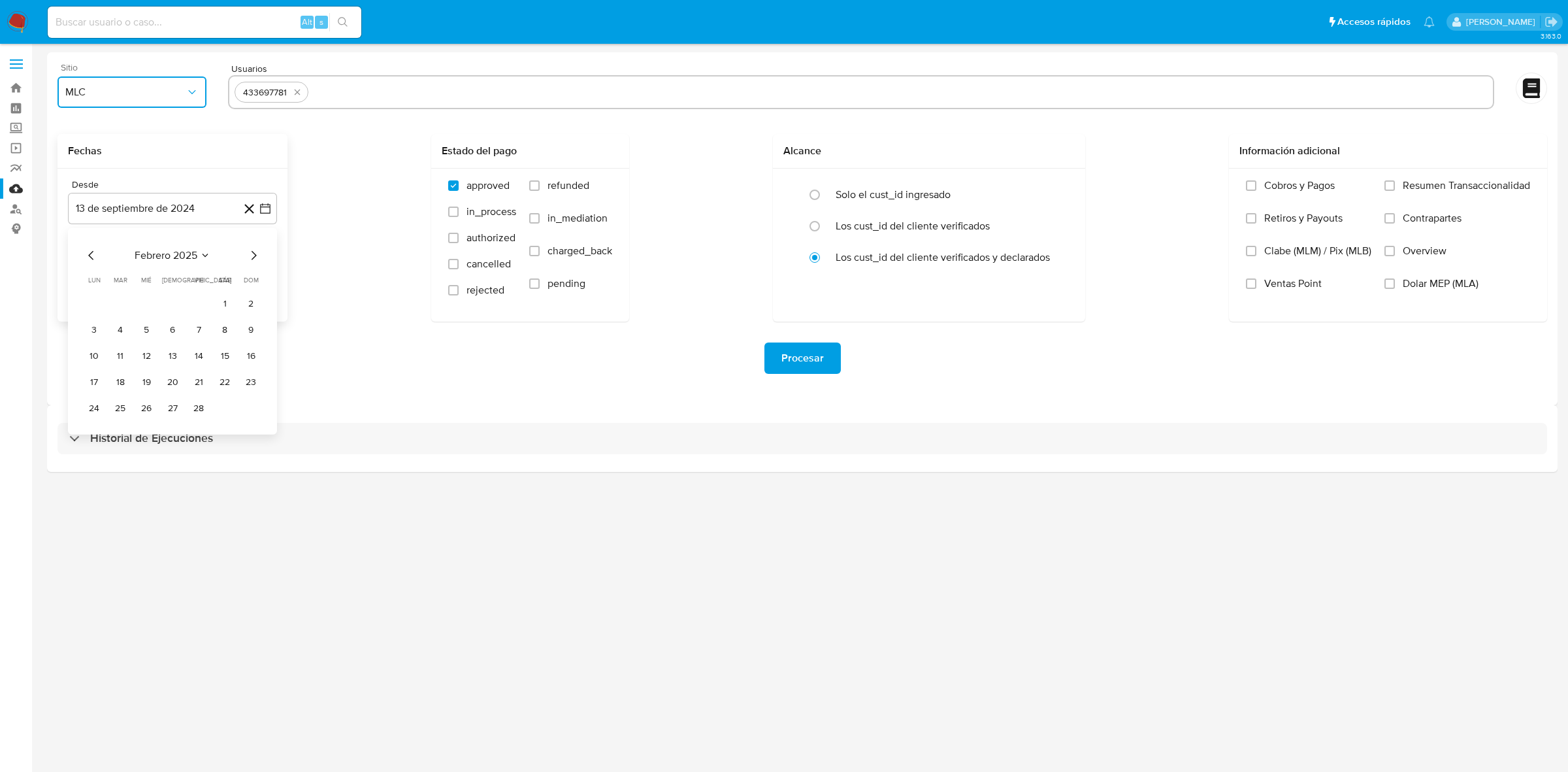
click at [247, 253] on icon "Mes siguiente" at bounding box center [253, 256] width 16 height 16
click at [180, 305] on button "1" at bounding box center [172, 303] width 21 height 21
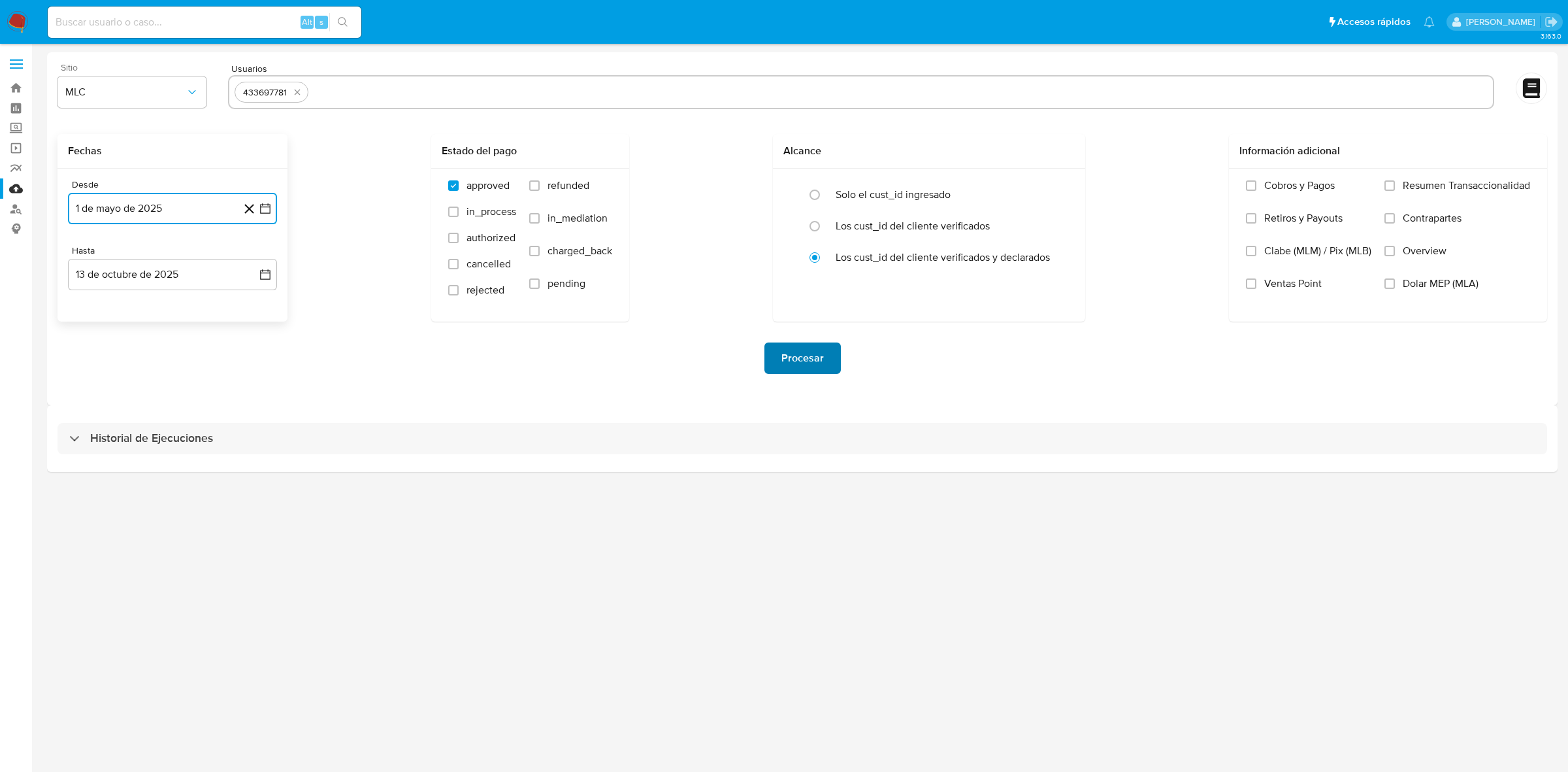
click at [796, 348] on span "Procesar" at bounding box center [803, 358] width 43 height 28
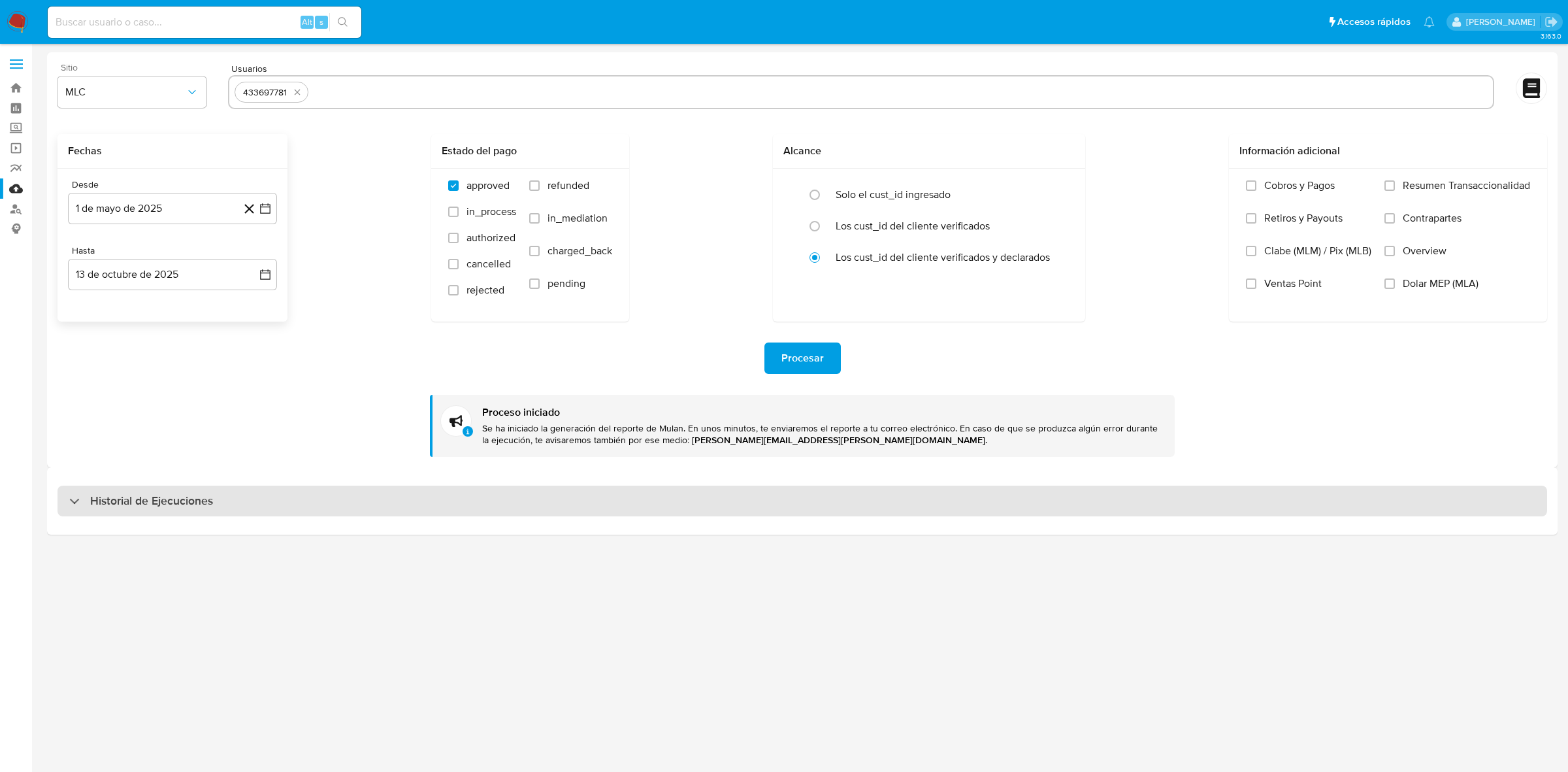
click at [141, 508] on h3 "Historial de Ejecuciones" at bounding box center [152, 501] width 123 height 16
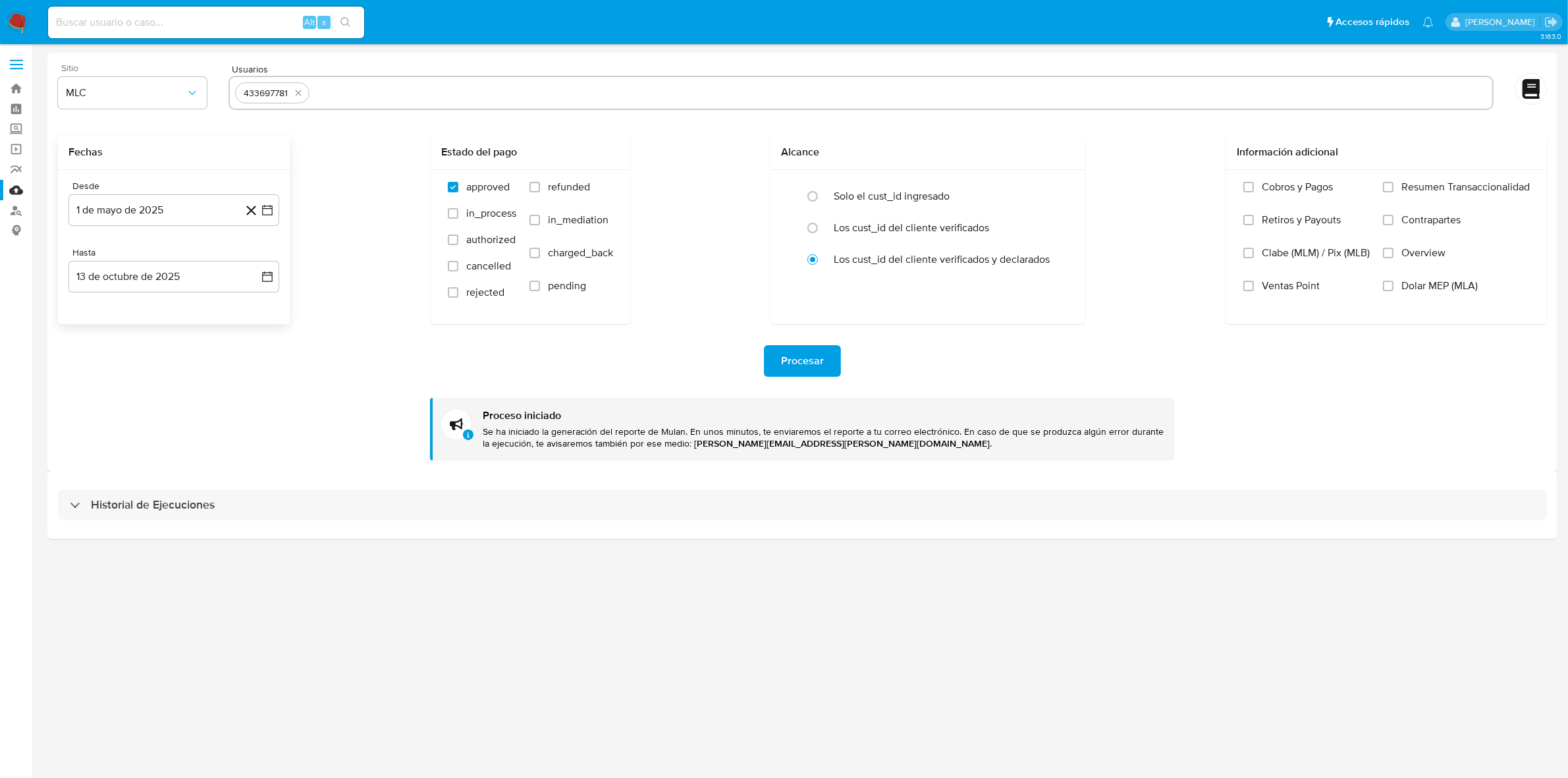
select select "10"
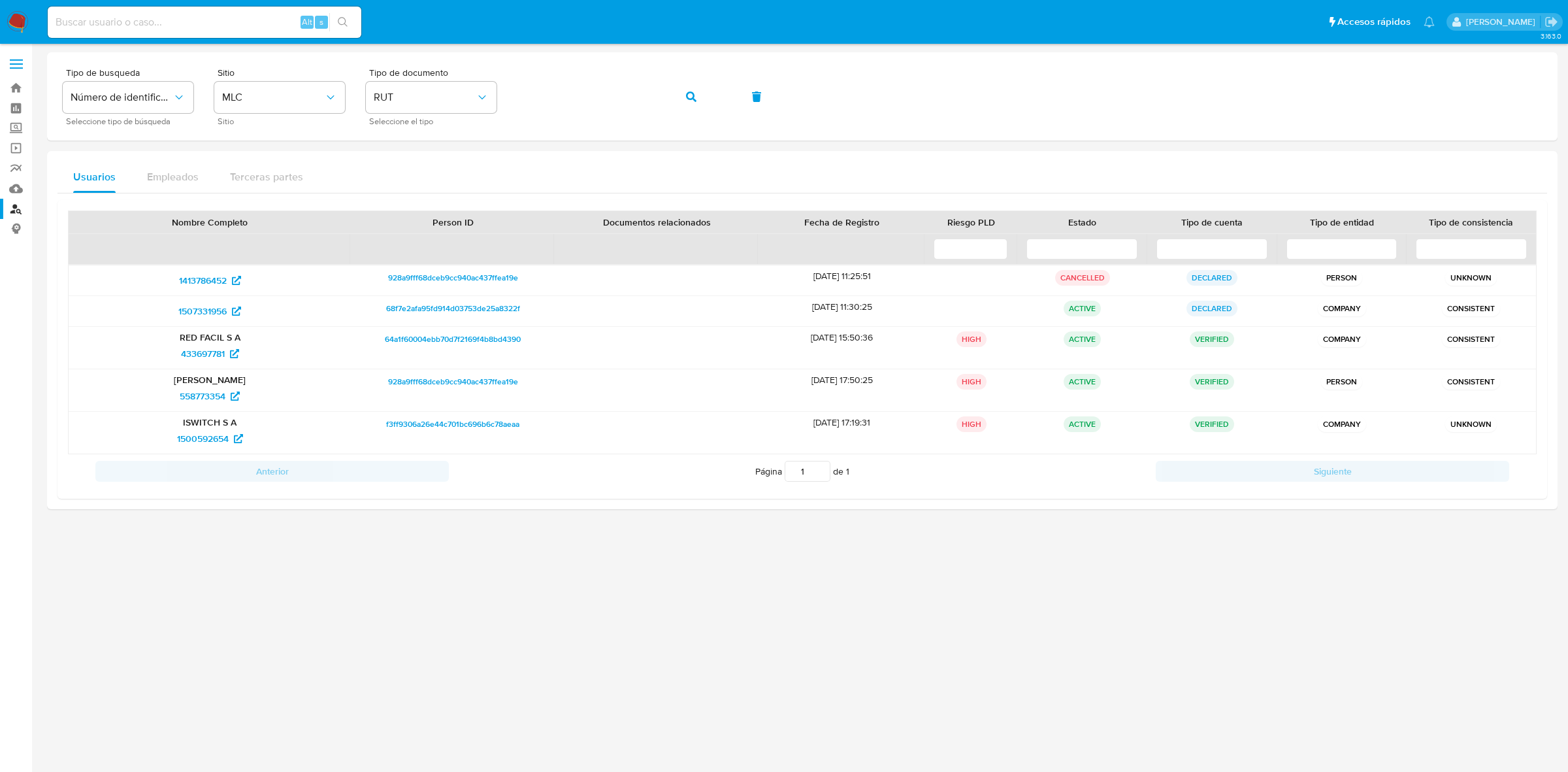
click at [816, 590] on div at bounding box center [802, 384] width 1511 height 664
